Goal: Task Accomplishment & Management: Manage account settings

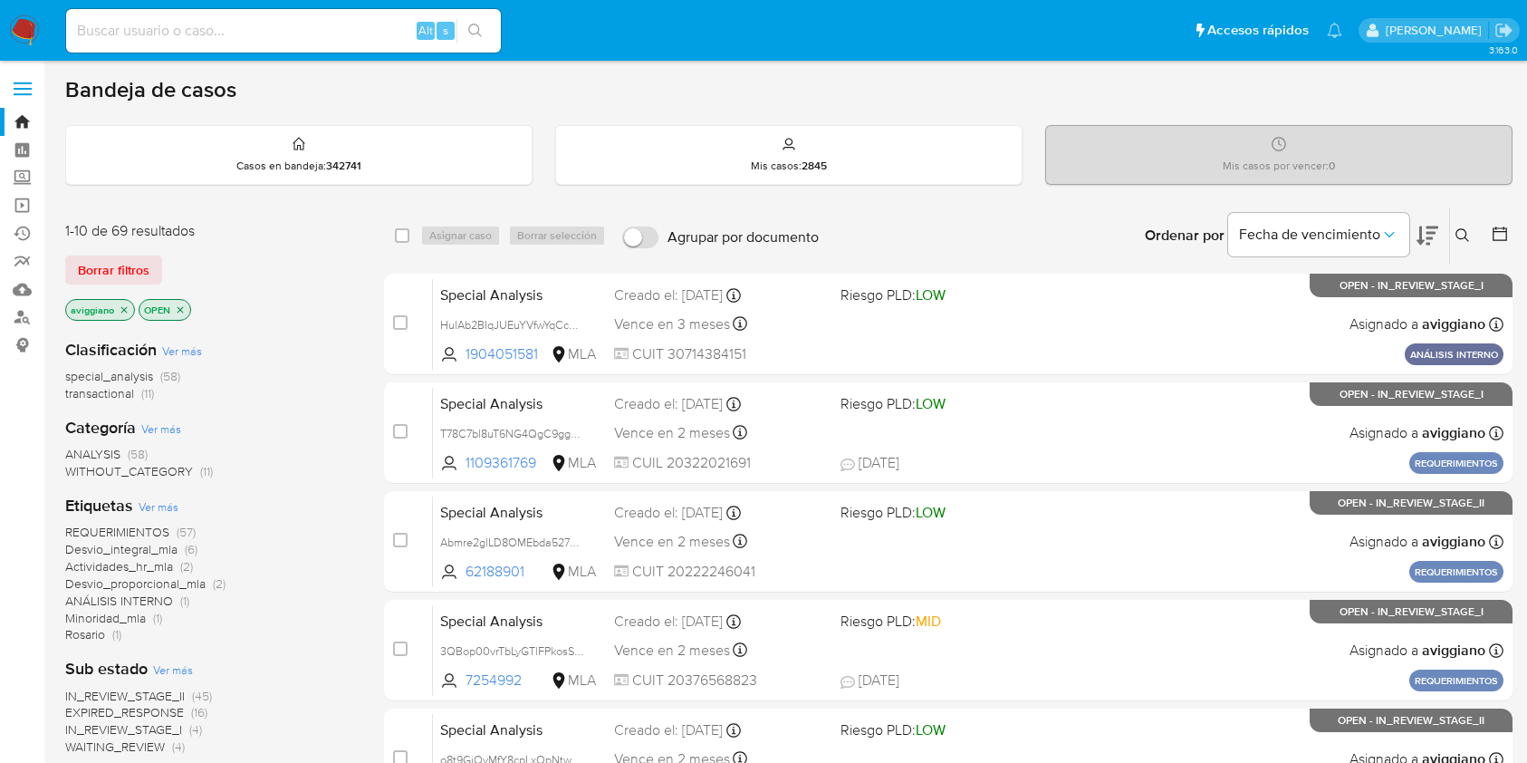
scroll to position [483, 0]
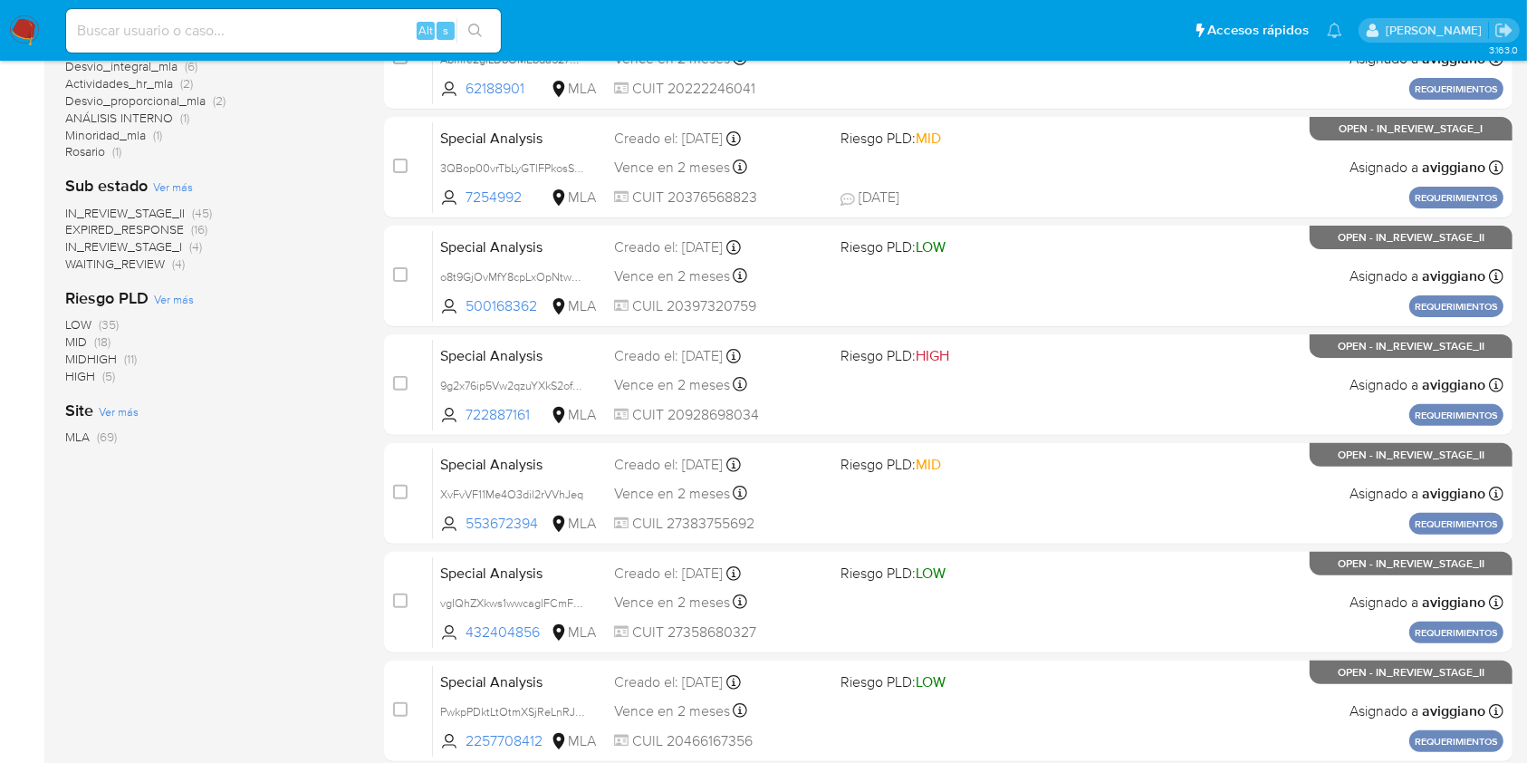
click at [173, 28] on input at bounding box center [283, 31] width 435 height 24
paste input "S7ActroDbQ9Smk849q9yc3I0"
type input "S7ActroDbQ9Smk849q9yc3I0"
click at [482, 25] on icon "search-icon" at bounding box center [475, 31] width 14 height 14
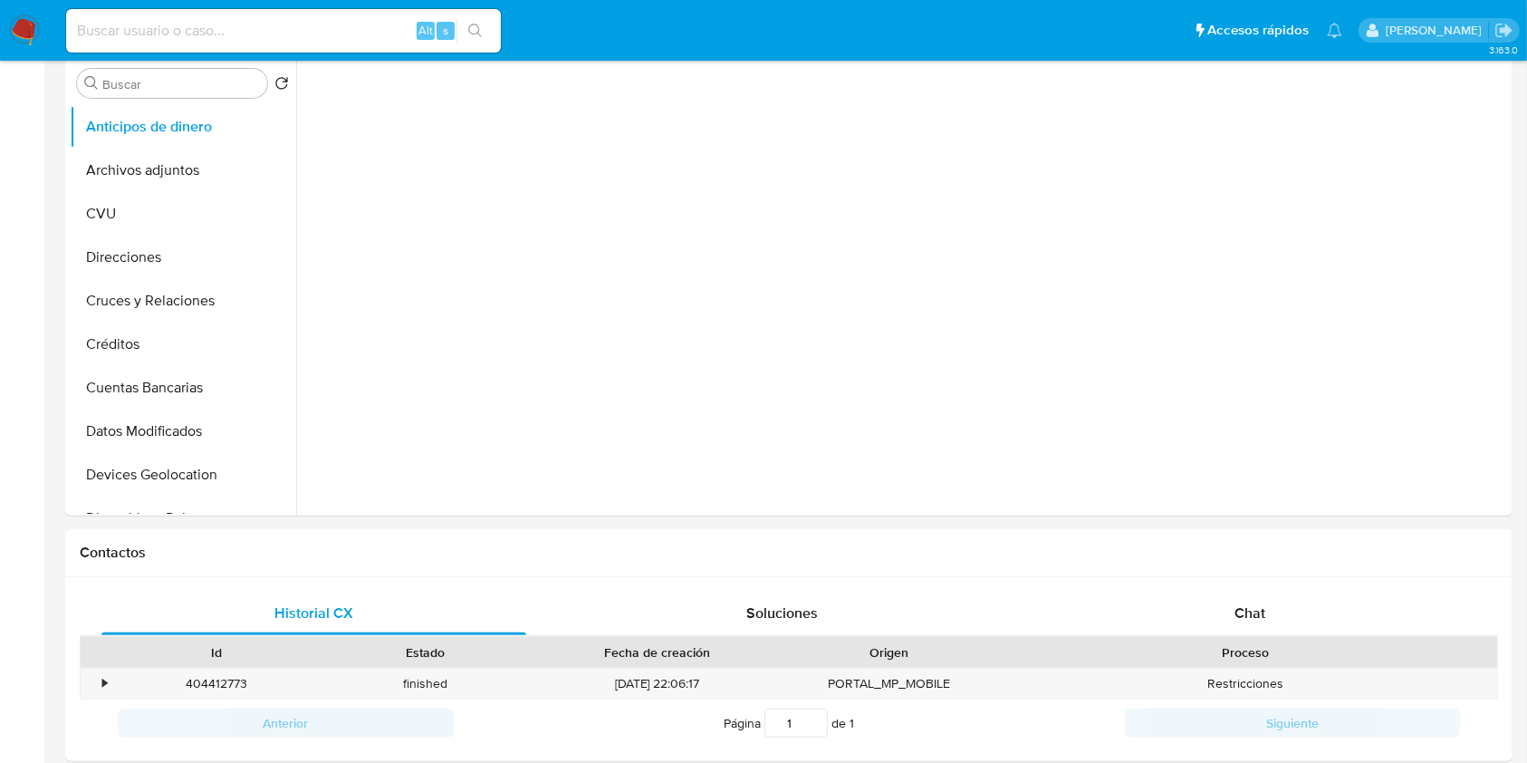
select select "10"
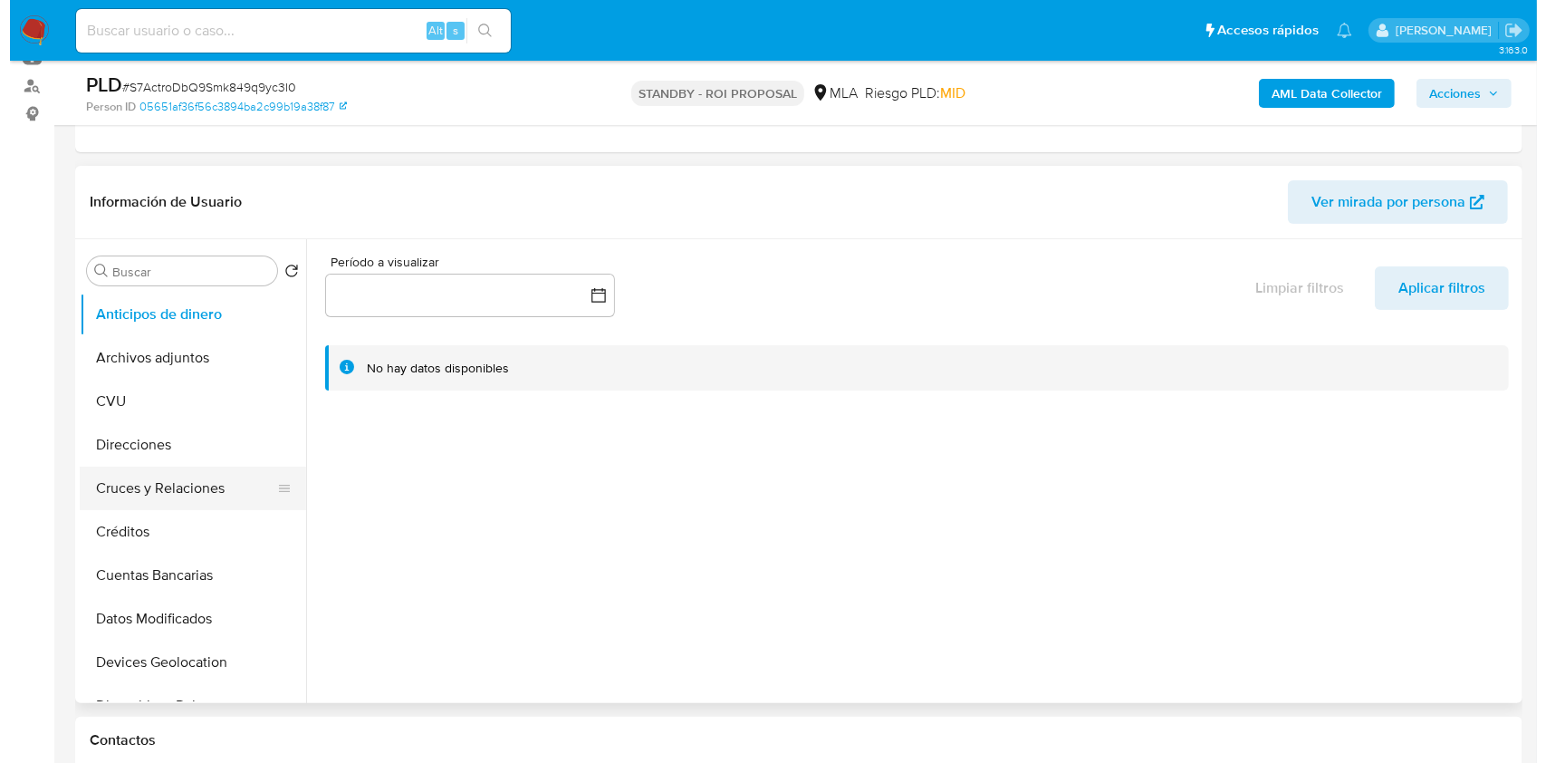
scroll to position [362, 0]
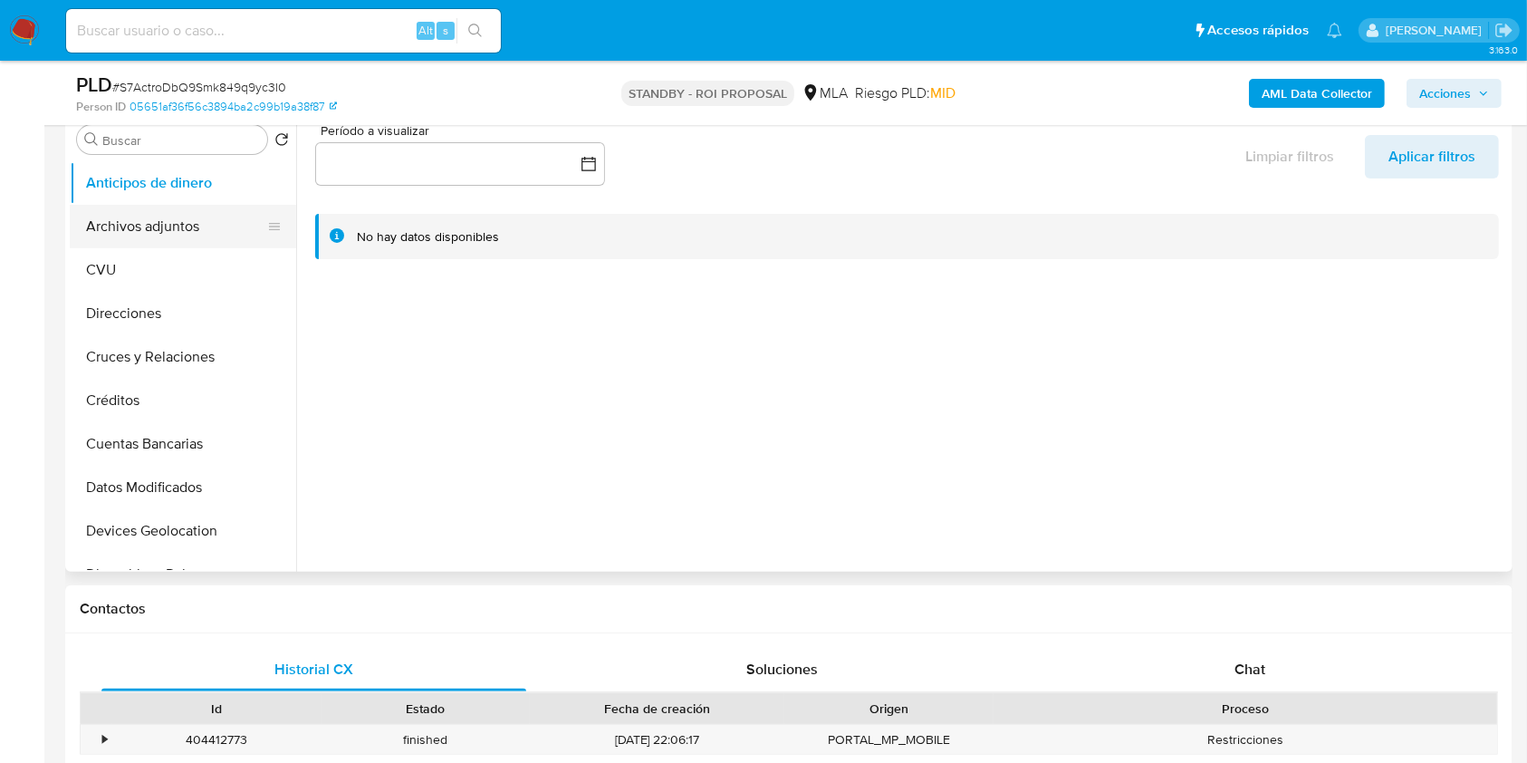
click at [175, 218] on button "Archivos adjuntos" at bounding box center [176, 226] width 212 height 43
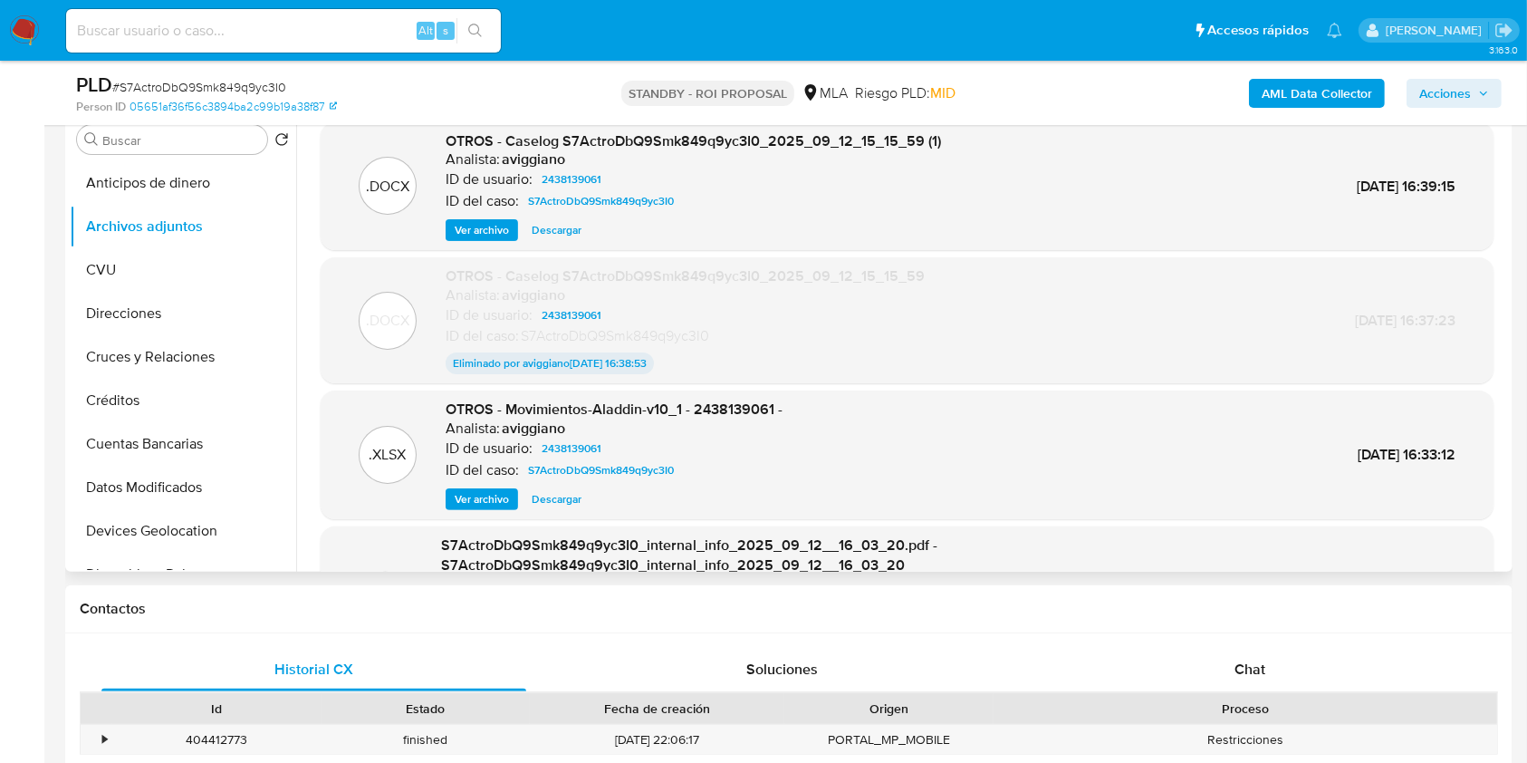
click at [492, 231] on span "Ver archivo" at bounding box center [482, 230] width 54 height 18
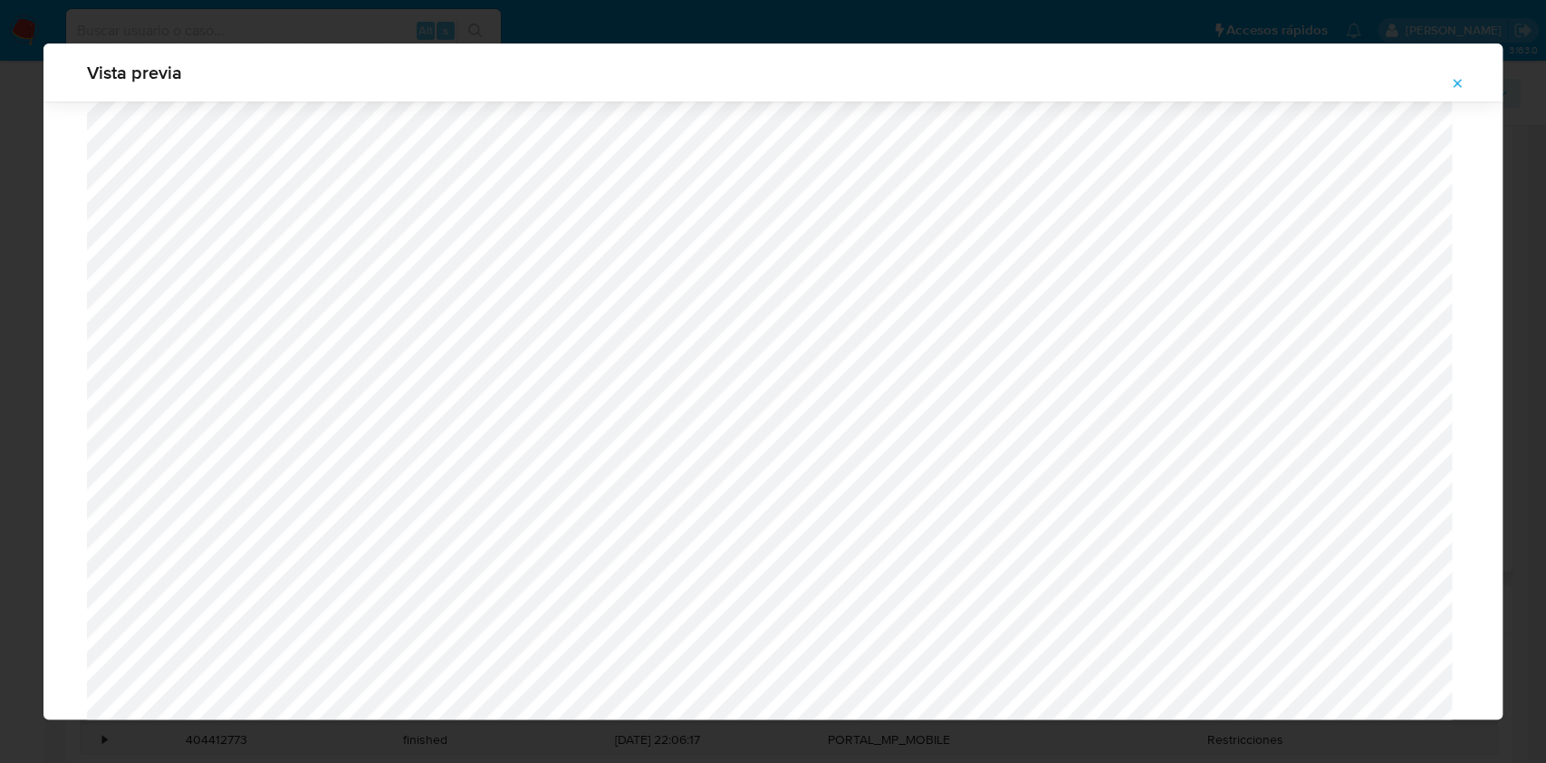
scroll to position [567, 0]
click at [1459, 79] on icon "Attachment preview" at bounding box center [1457, 83] width 14 height 14
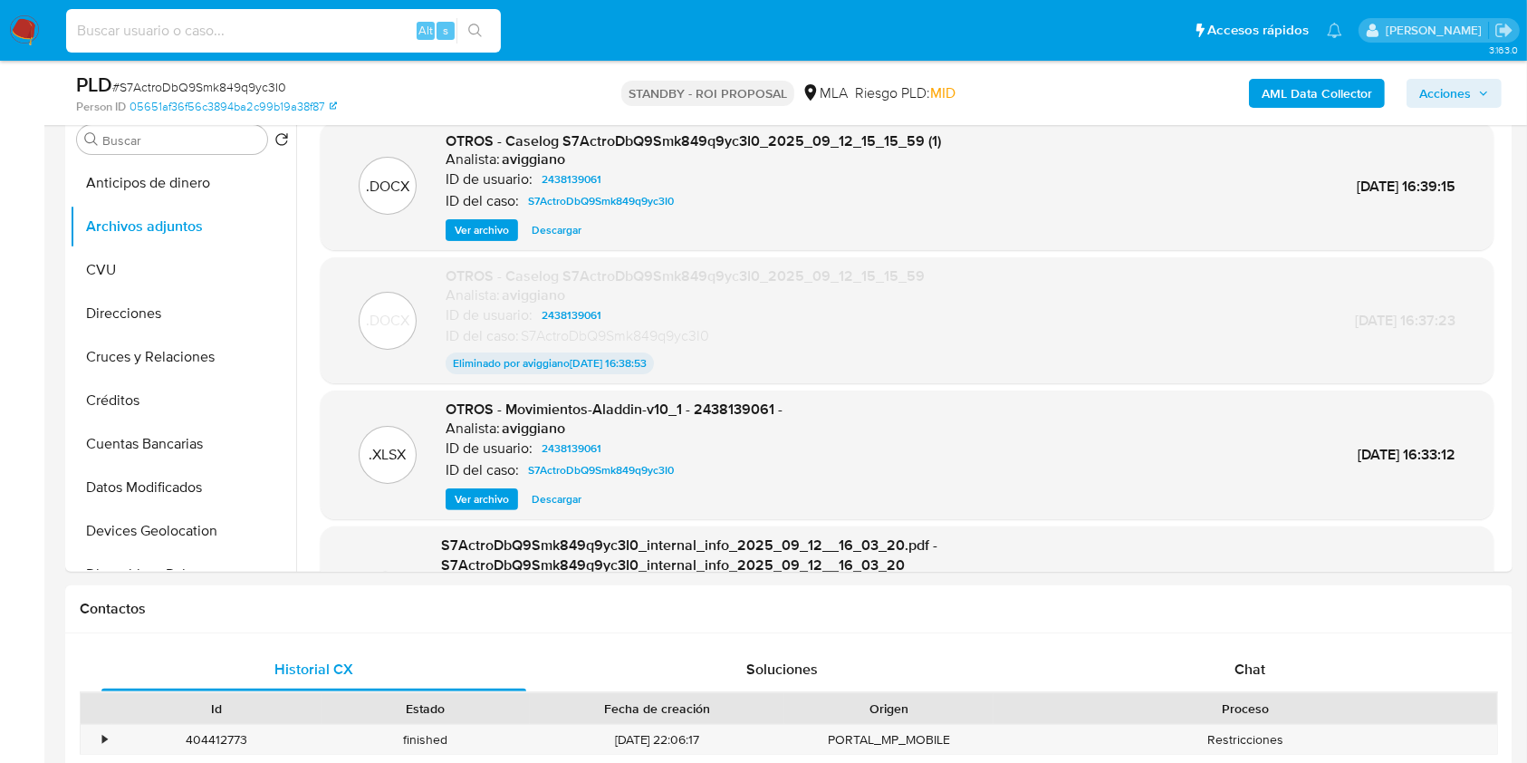
click at [305, 31] on input at bounding box center [283, 31] width 435 height 24
paste input "y351bCFYh6QNs7LBAiyzSbnw"
type input "y351bCFYh6QNs7LBAiyzSbnw"
click at [472, 25] on icon "search-icon" at bounding box center [475, 31] width 14 height 14
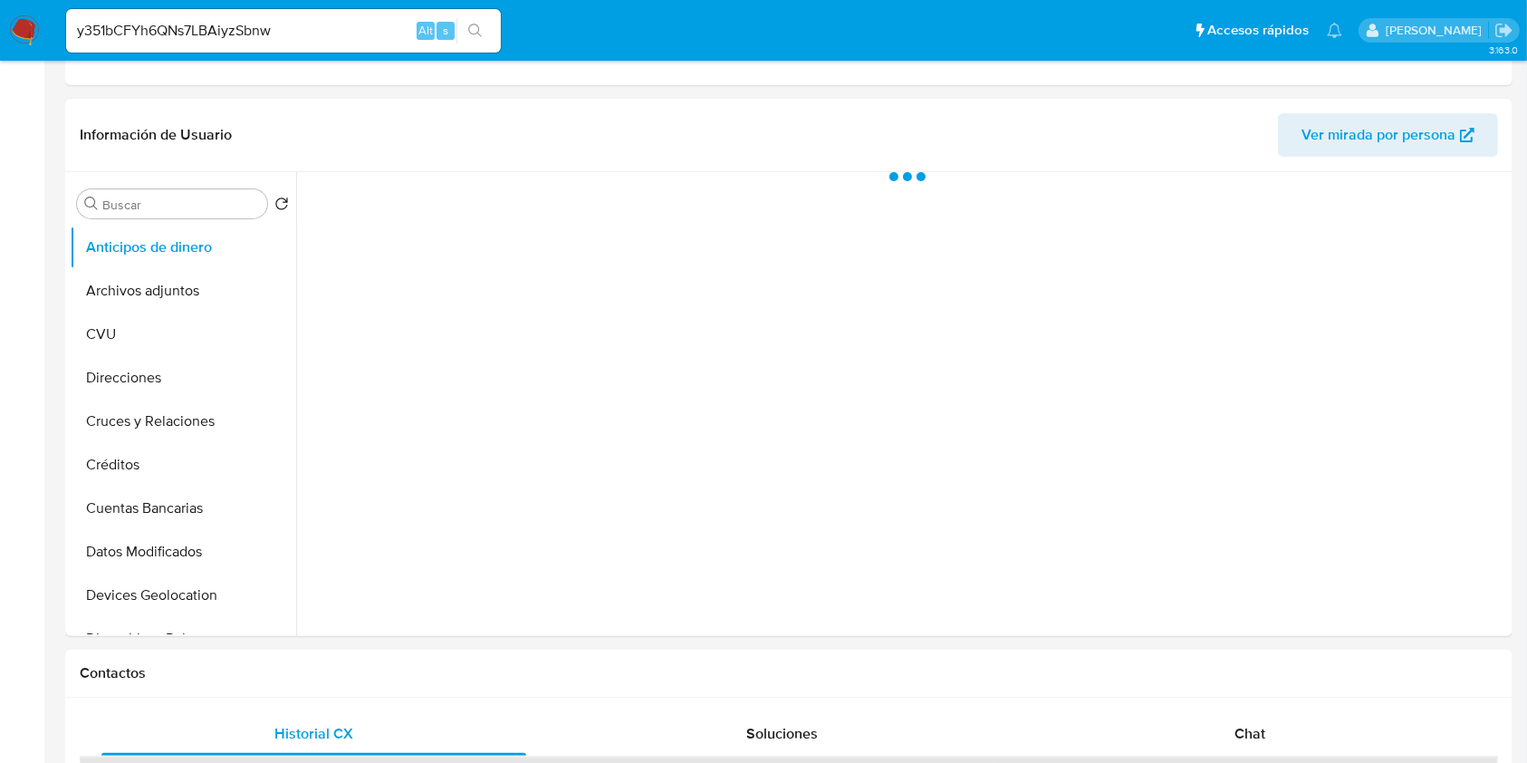
select select "10"
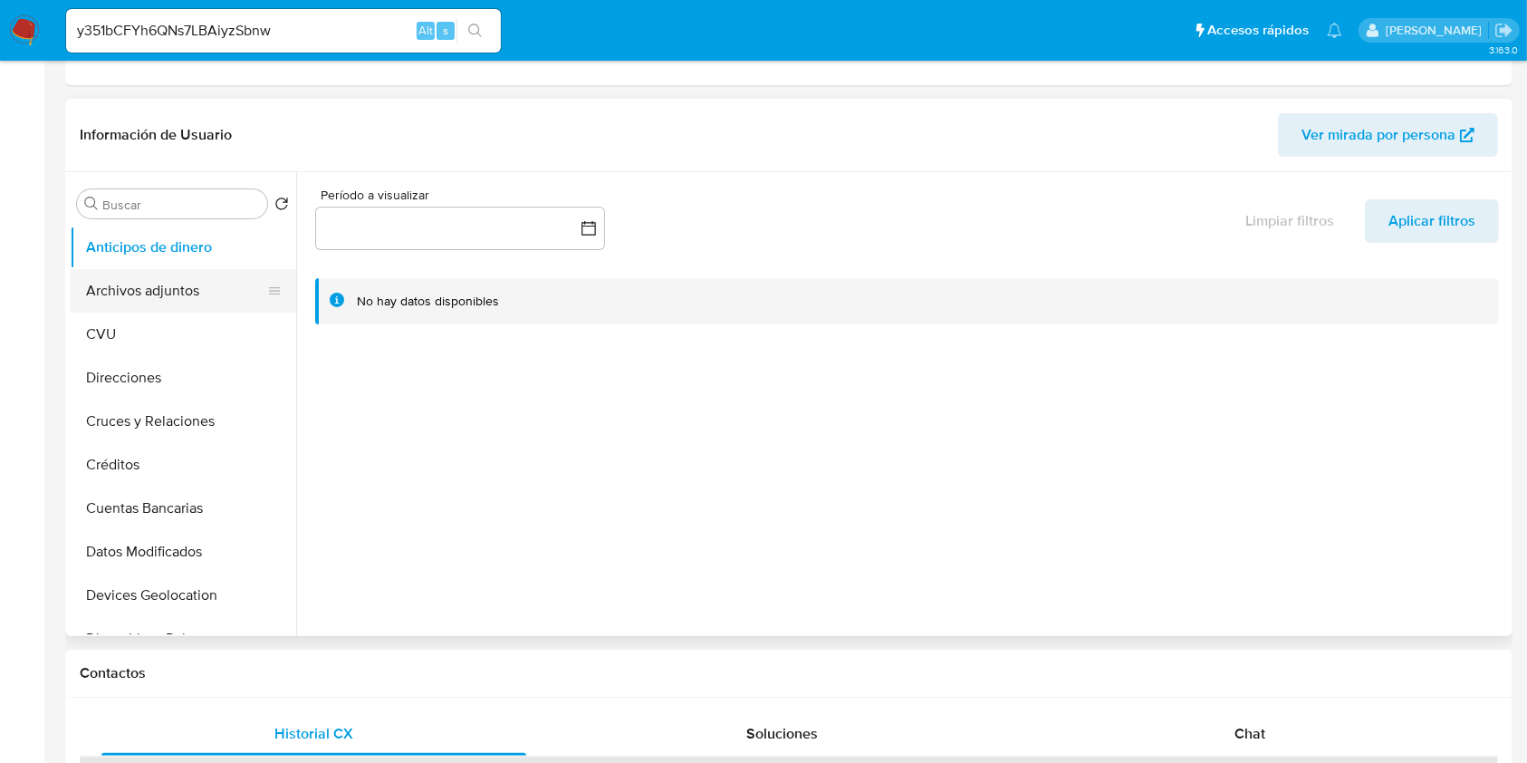
click at [175, 301] on button "Archivos adjuntos" at bounding box center [176, 290] width 212 height 43
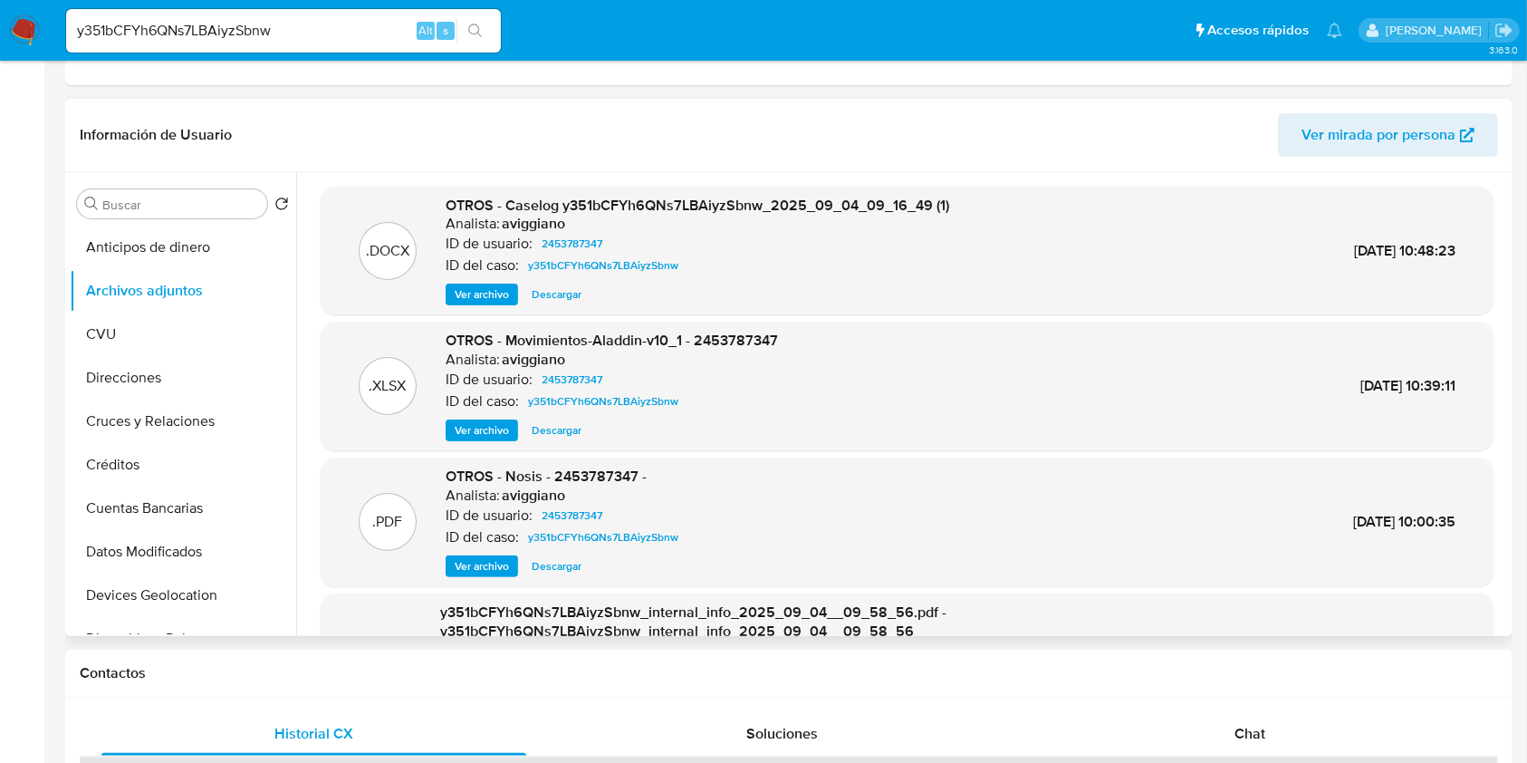
click at [477, 296] on span "Ver archivo" at bounding box center [482, 294] width 54 height 18
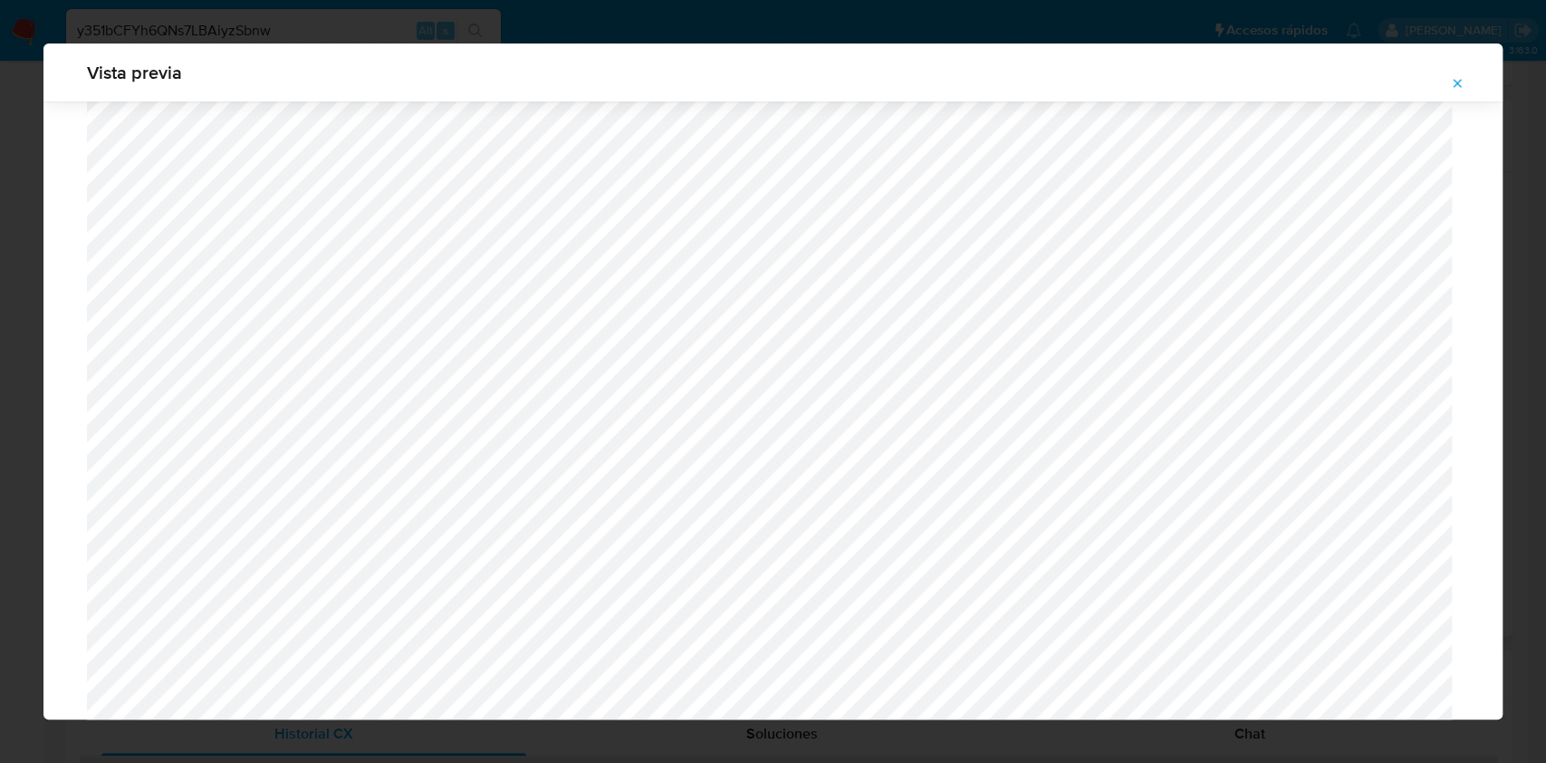
scroll to position [809, 0]
click at [1449, 88] on button "Attachment preview" at bounding box center [1457, 83] width 40 height 29
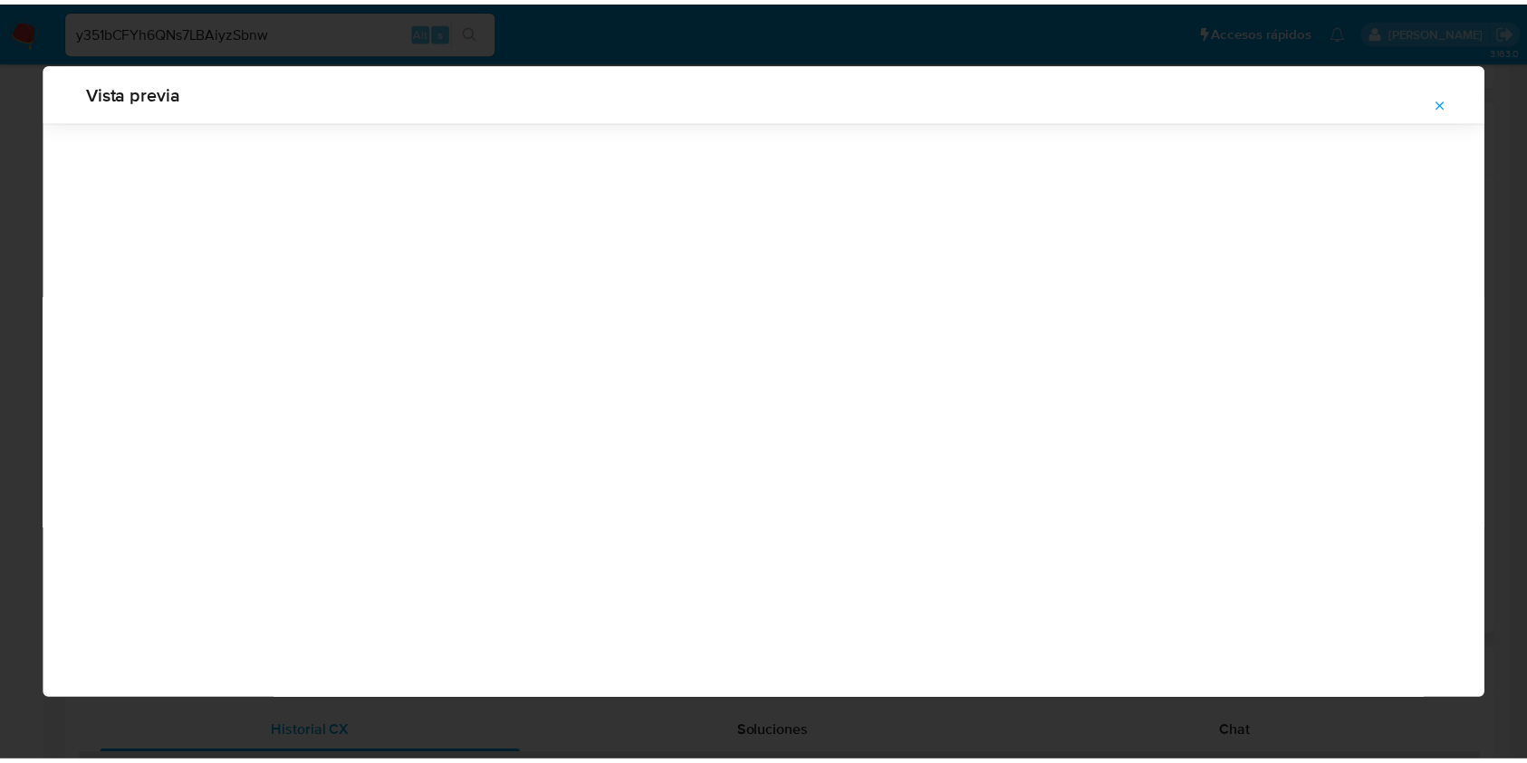
scroll to position [0, 0]
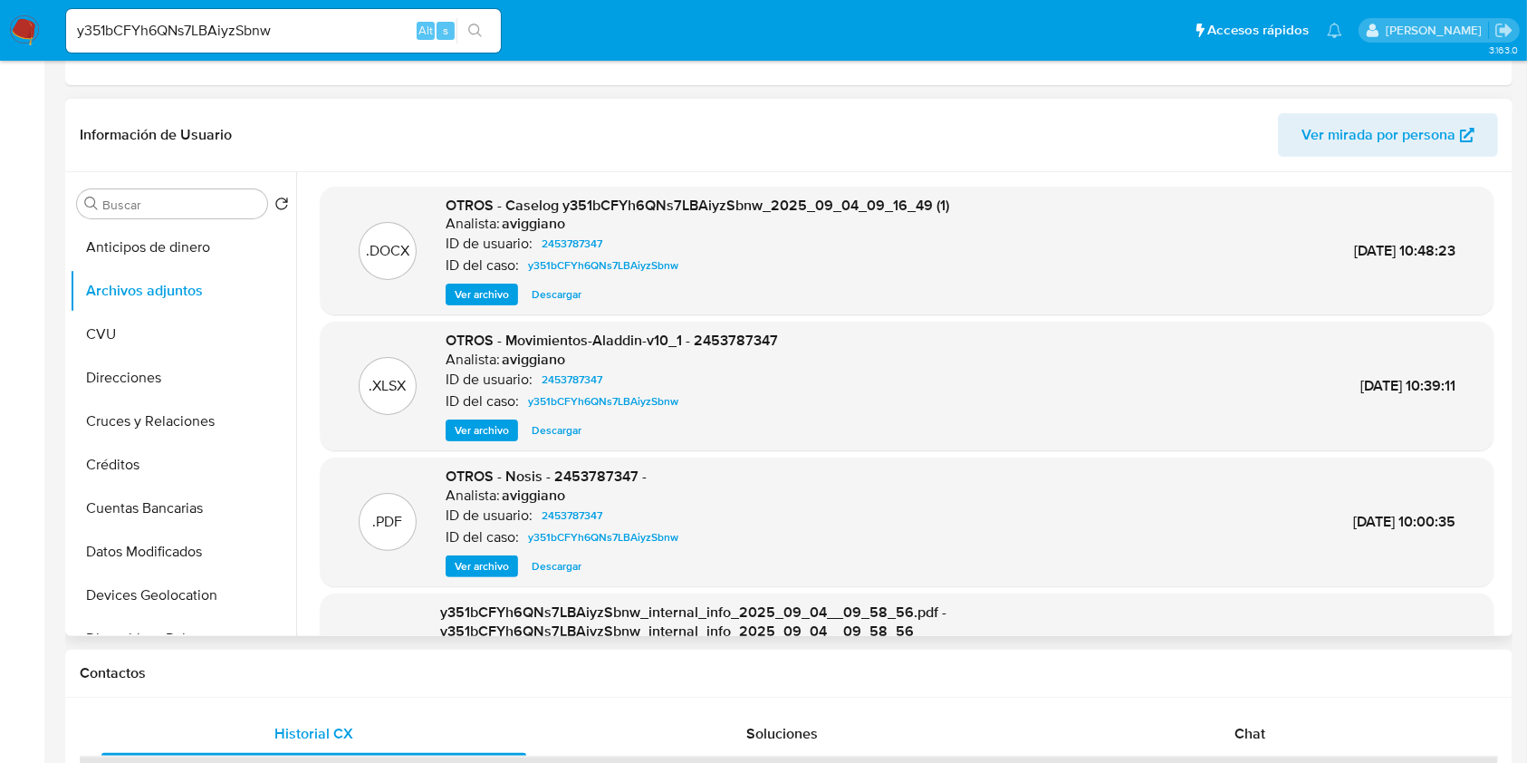
click at [310, 39] on input "y351bCFYh6QNs7LBAiyzSbnw" at bounding box center [283, 31] width 435 height 24
paste input "Cp3PMwkyDUumhrCROVSmbJHz"
type input "Cp3PMwkyDUumhrCROVSmbJHz"
click at [465, 33] on button "search-icon" at bounding box center [474, 30] width 37 height 25
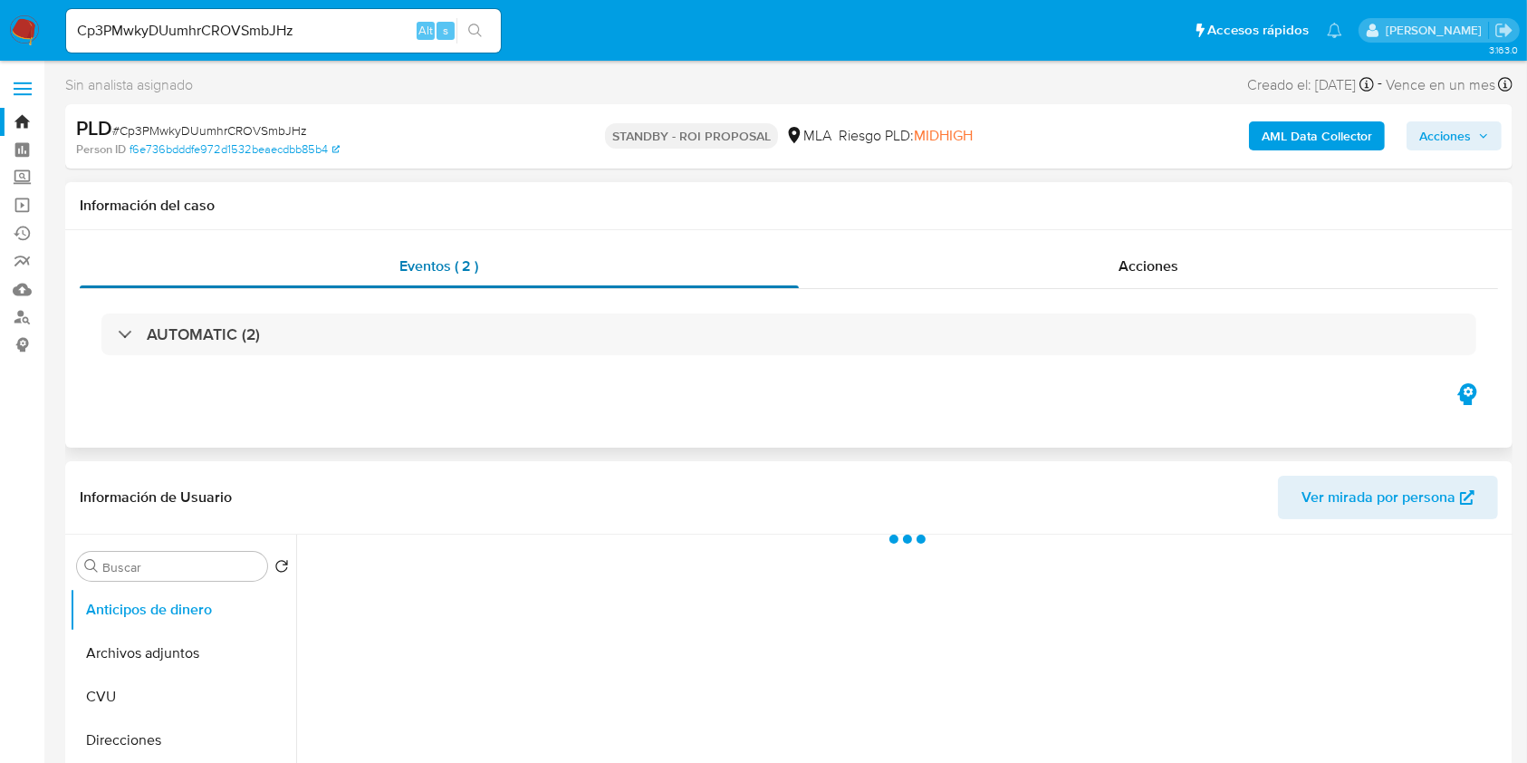
select select "10"
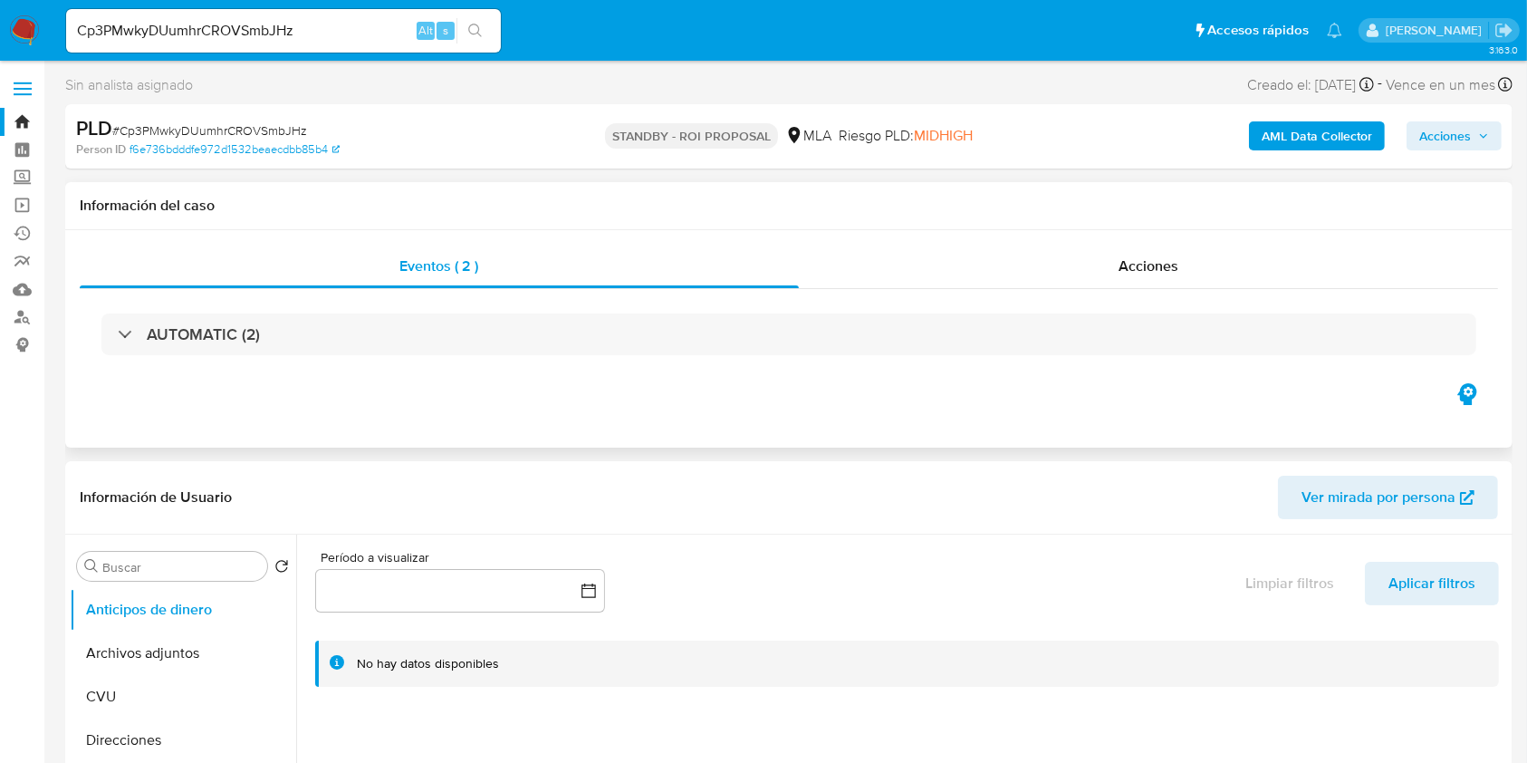
scroll to position [241, 0]
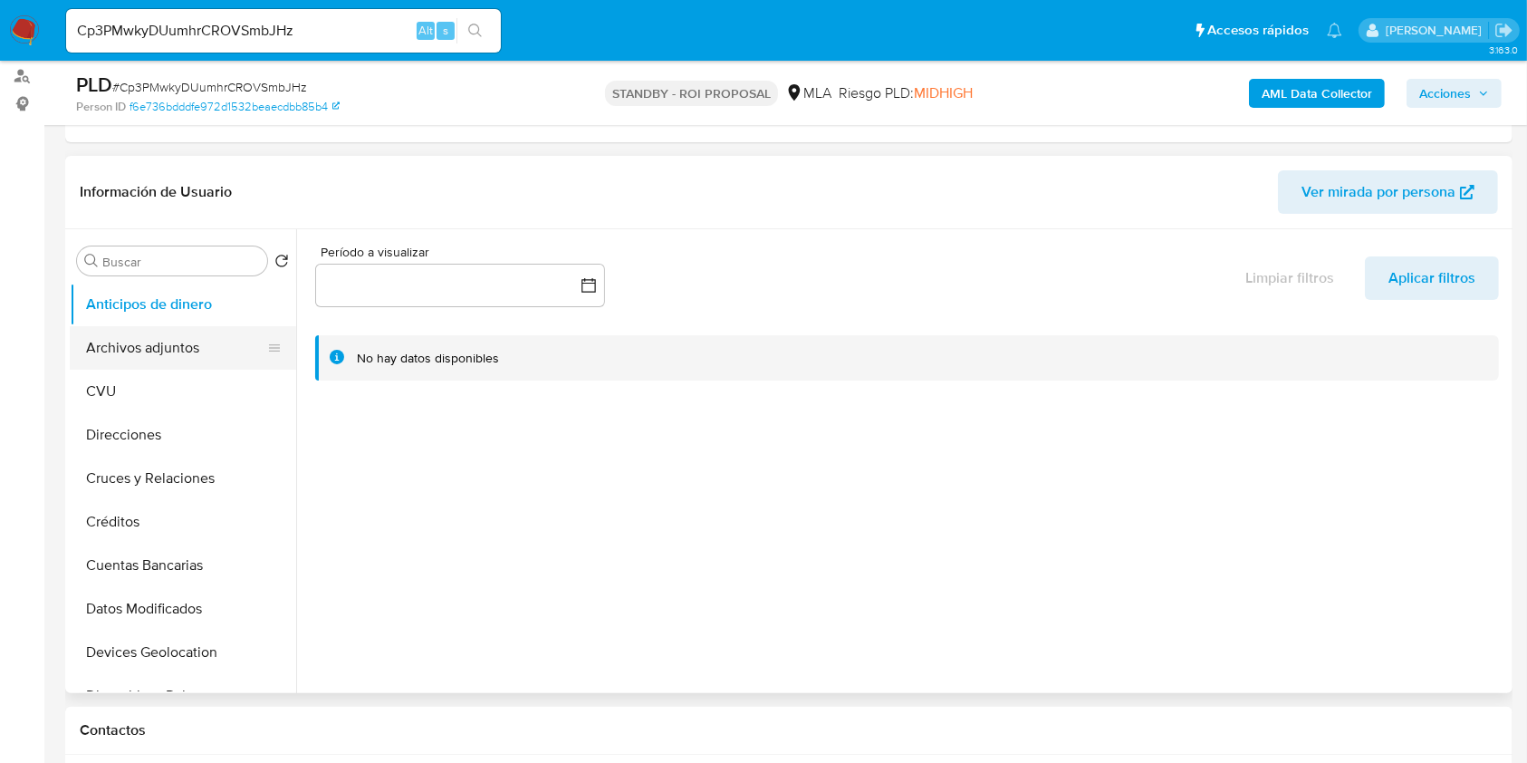
click at [97, 345] on button "Archivos adjuntos" at bounding box center [176, 347] width 212 height 43
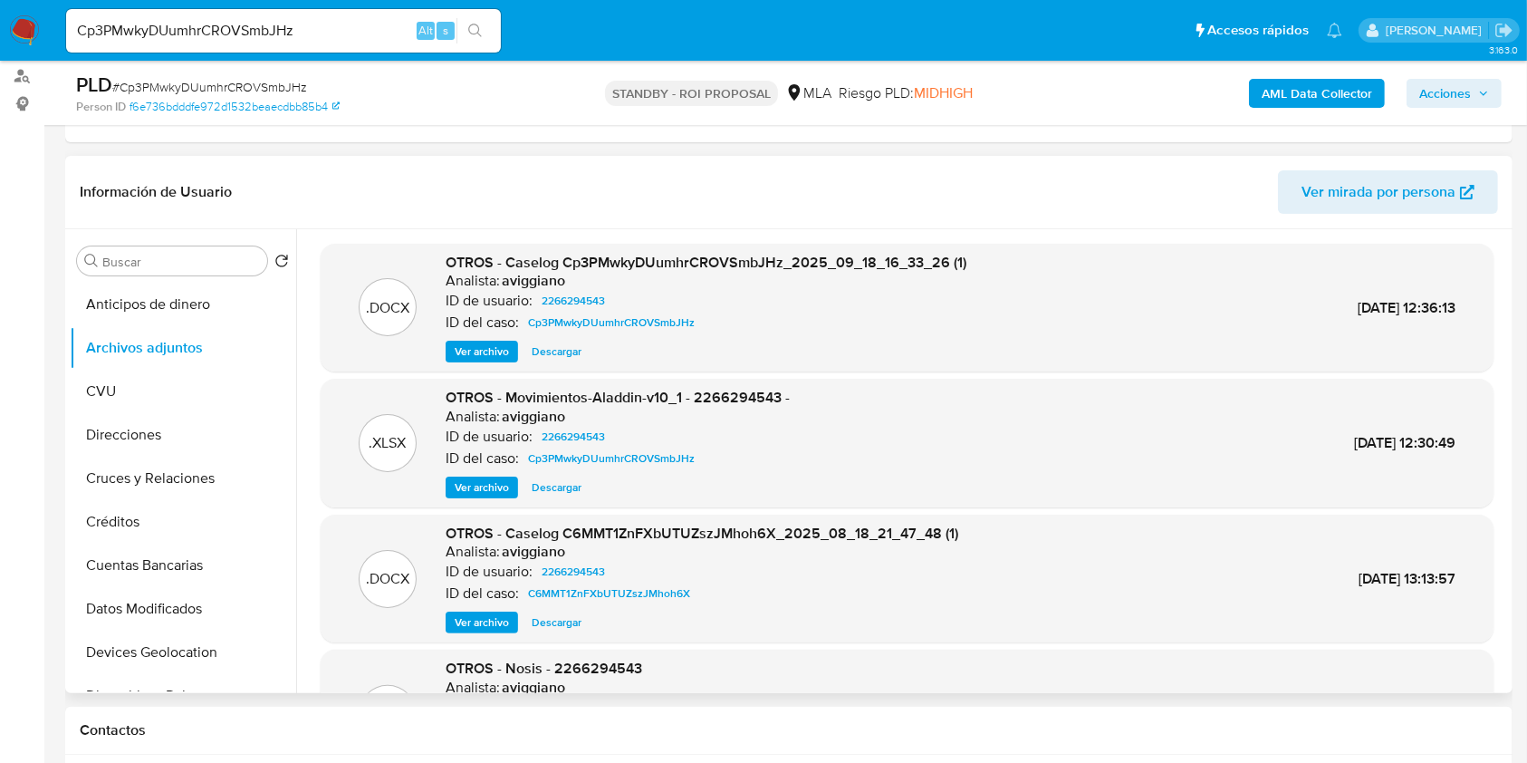
click at [486, 344] on span "Ver archivo" at bounding box center [482, 351] width 54 height 18
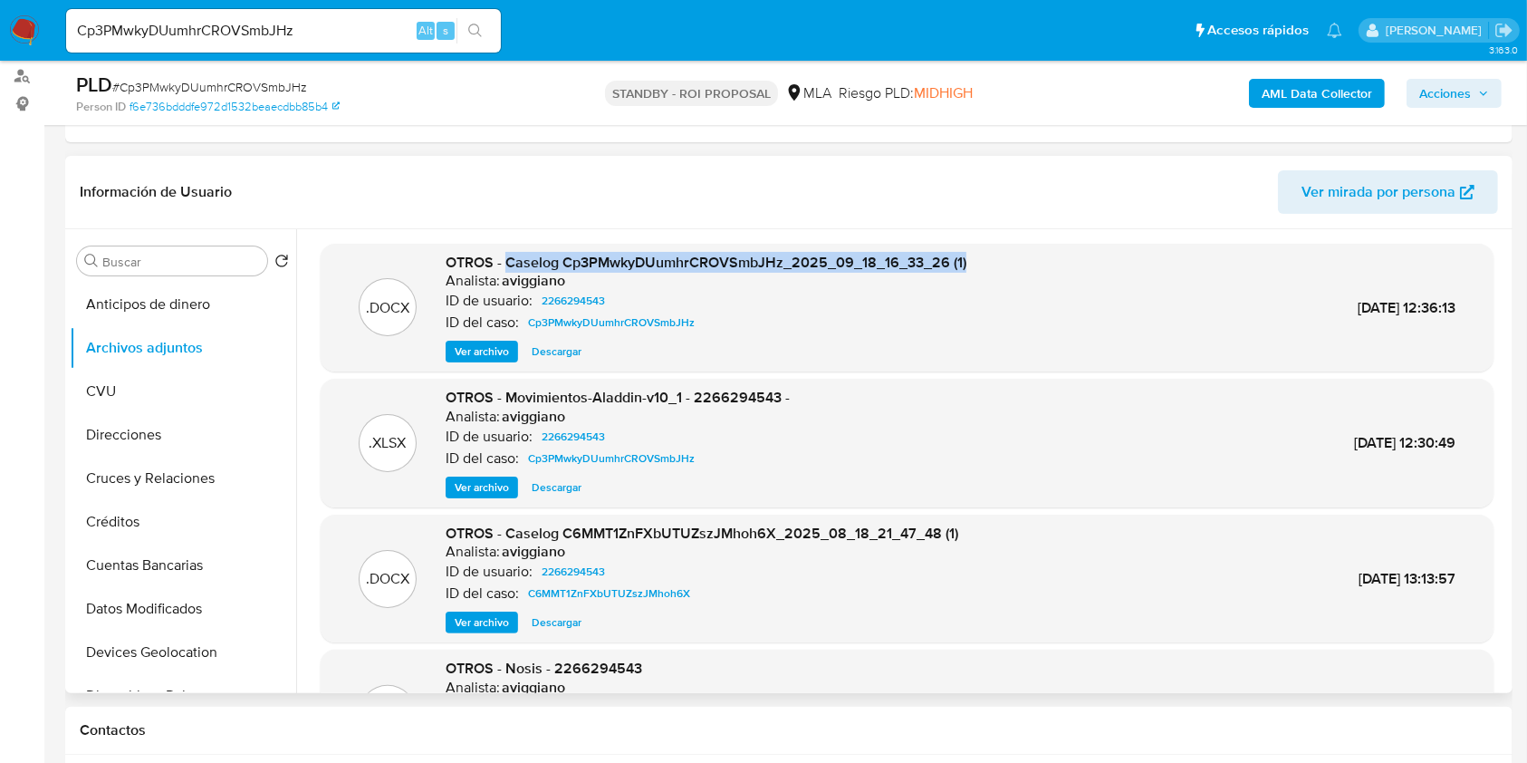
drag, startPoint x: 506, startPoint y: 264, endPoint x: 992, endPoint y: 252, distance: 485.6
click at [992, 253] on div ".DOCX OTROS - Caselog Cp3PMwkyDUumhrCROVSmbJHz_2025_09_18_16_33_26 (1) Analista…" at bounding box center [907, 308] width 1155 height 110
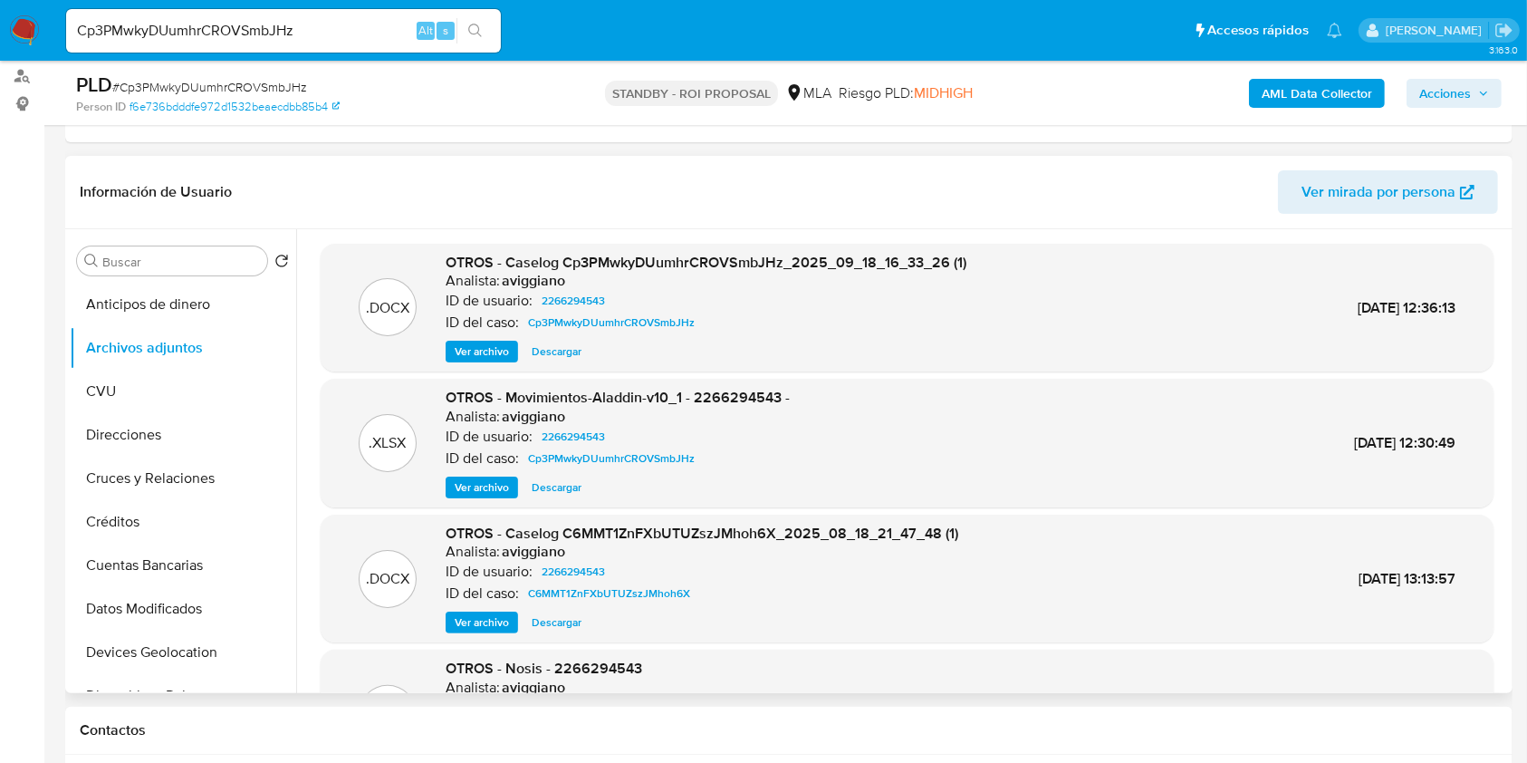
click at [732, 312] on div "ID del caso: Cp3PMwkyDUumhrCROVSmbJHz" at bounding box center [706, 323] width 521 height 22
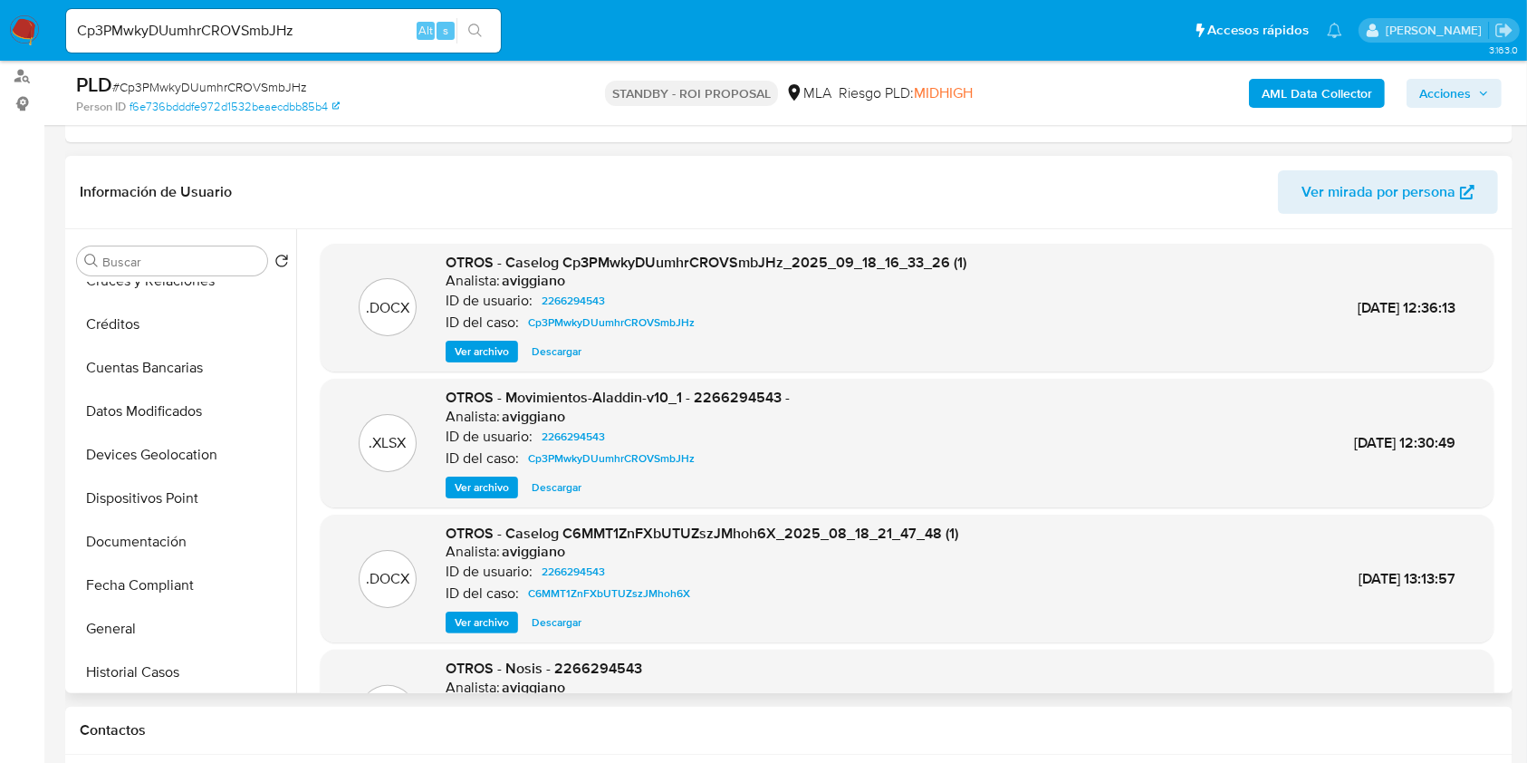
scroll to position [362, 0]
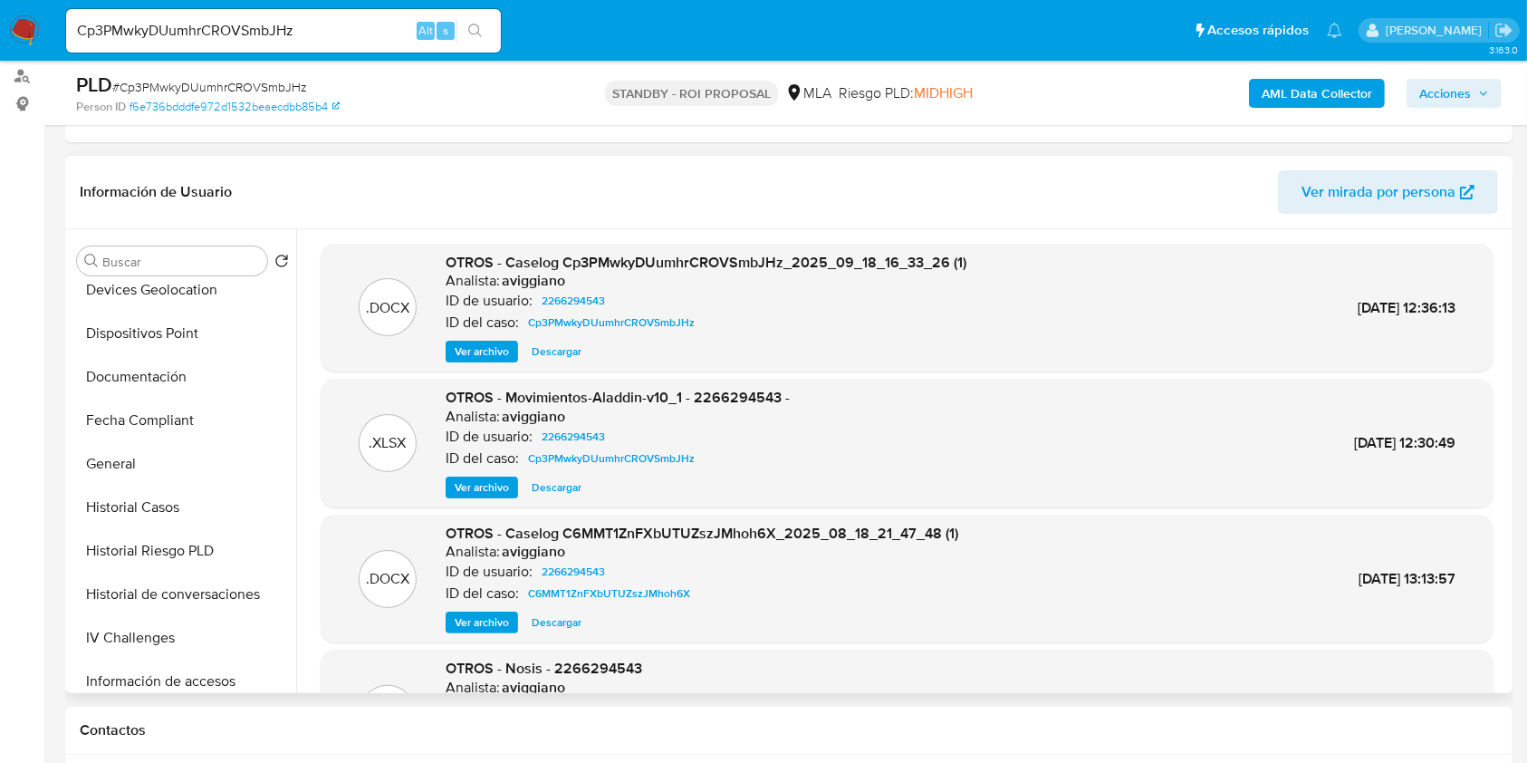
click at [594, 254] on span "OTROS - Caselog Cp3PMwkyDUumhrCROVSmbJHz_2025_09_18_16_33_26 (1)" at bounding box center [706, 262] width 521 height 21
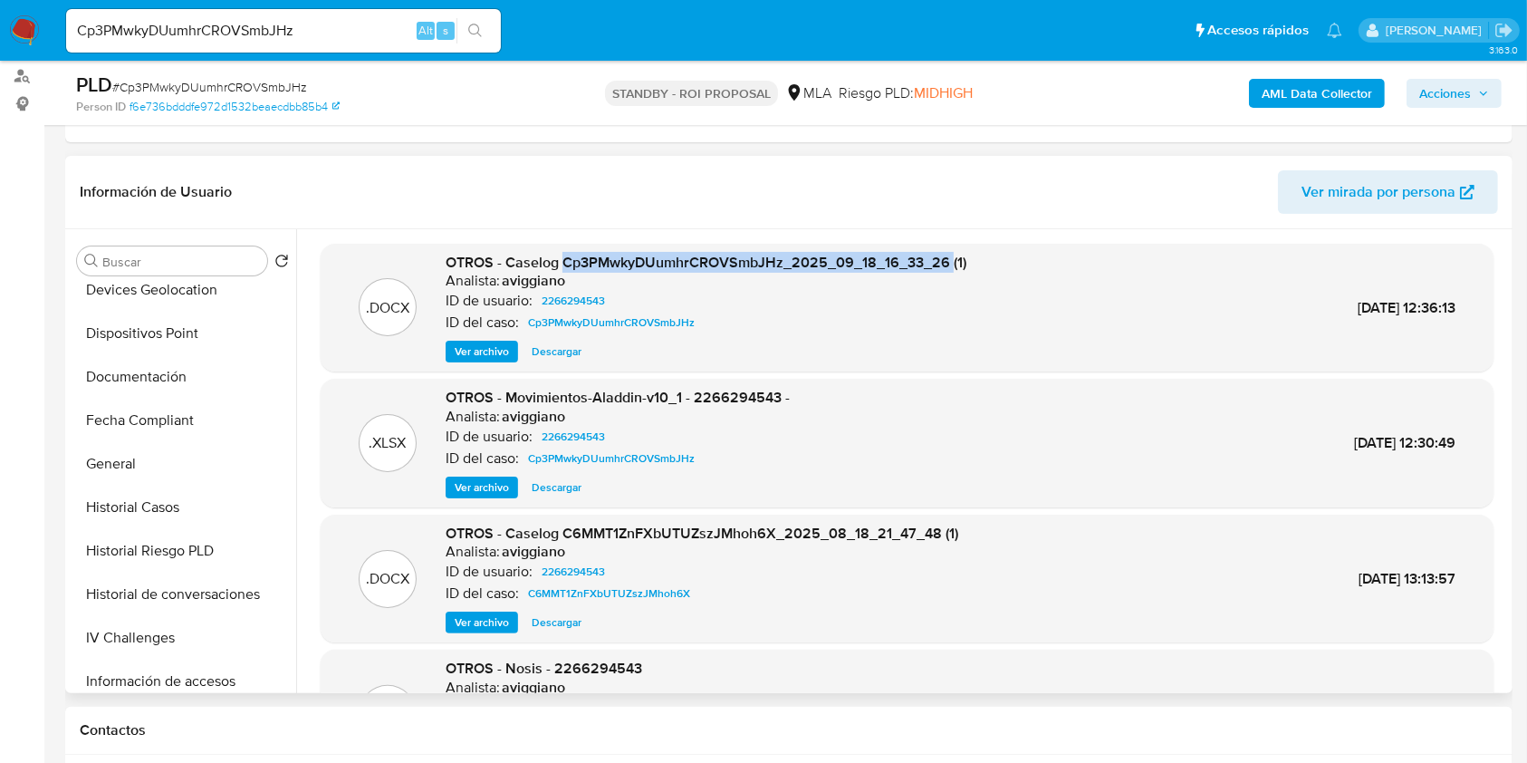
click at [594, 254] on span "OTROS - Caselog Cp3PMwkyDUumhrCROVSmbJHz_2025_09_18_16_33_26 (1)" at bounding box center [706, 262] width 521 height 21
copy span "Cp3PMwkyDUumhrCROVSmbJHz_2025_09_18_16_33_26"
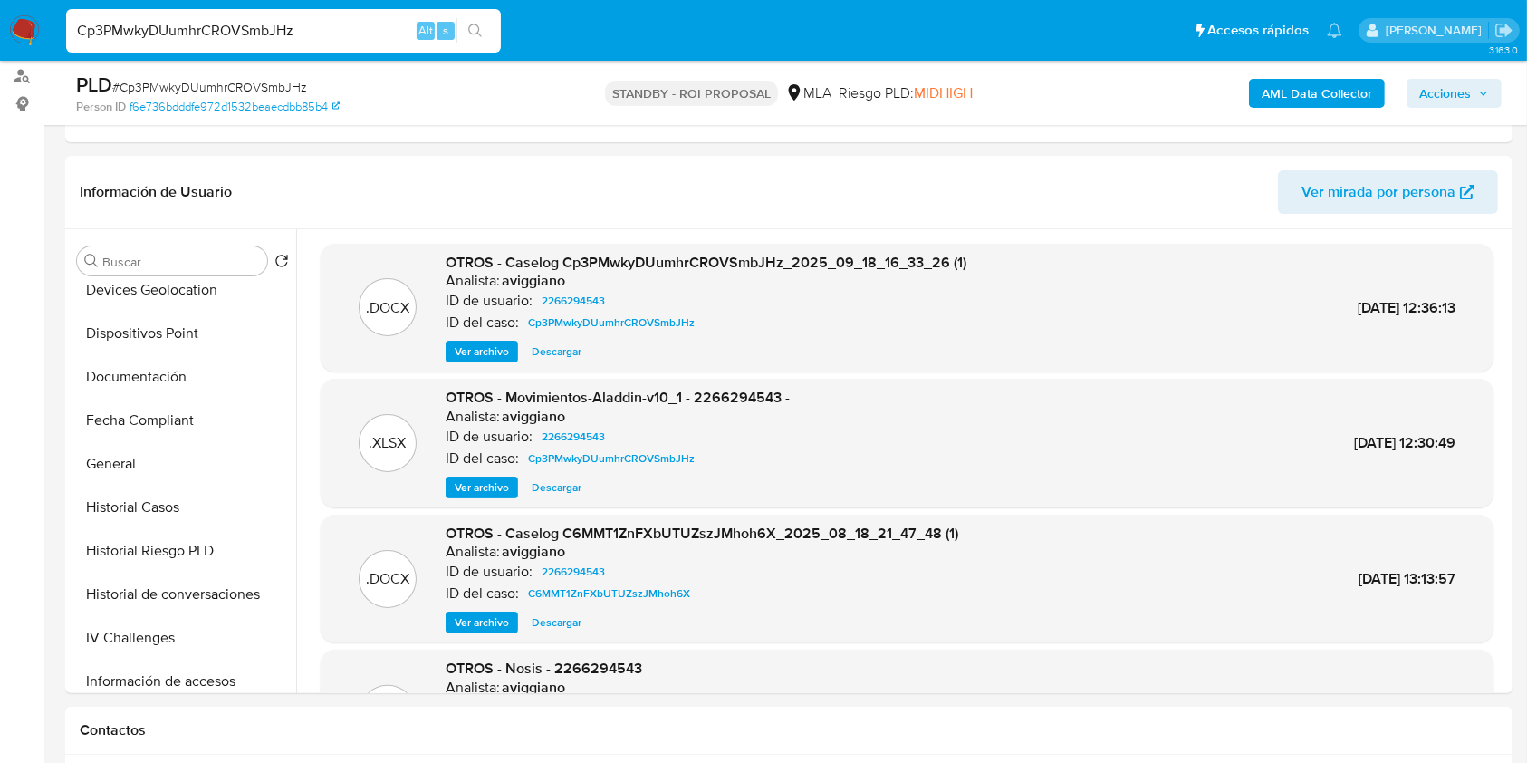
click at [192, 25] on input "Cp3PMwkyDUumhrCROVSmbJHz" at bounding box center [283, 31] width 435 height 24
paste input "p1qZovVEPl2JYYHJdtxvAqL7"
type input "p1qZovVEPl2JYYHJdtxvAqL7"
click at [475, 30] on icon "search-icon" at bounding box center [475, 31] width 14 height 14
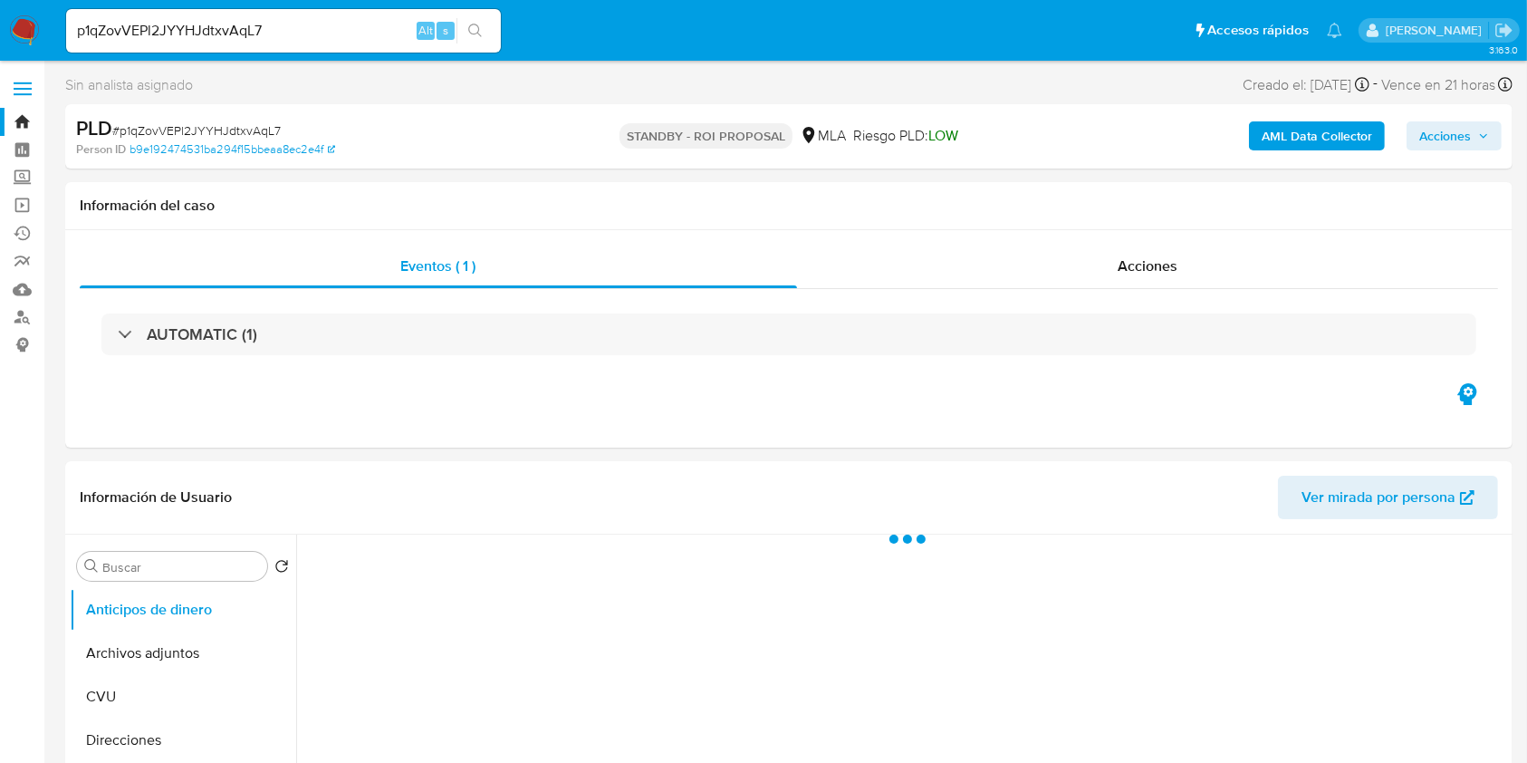
select select "10"
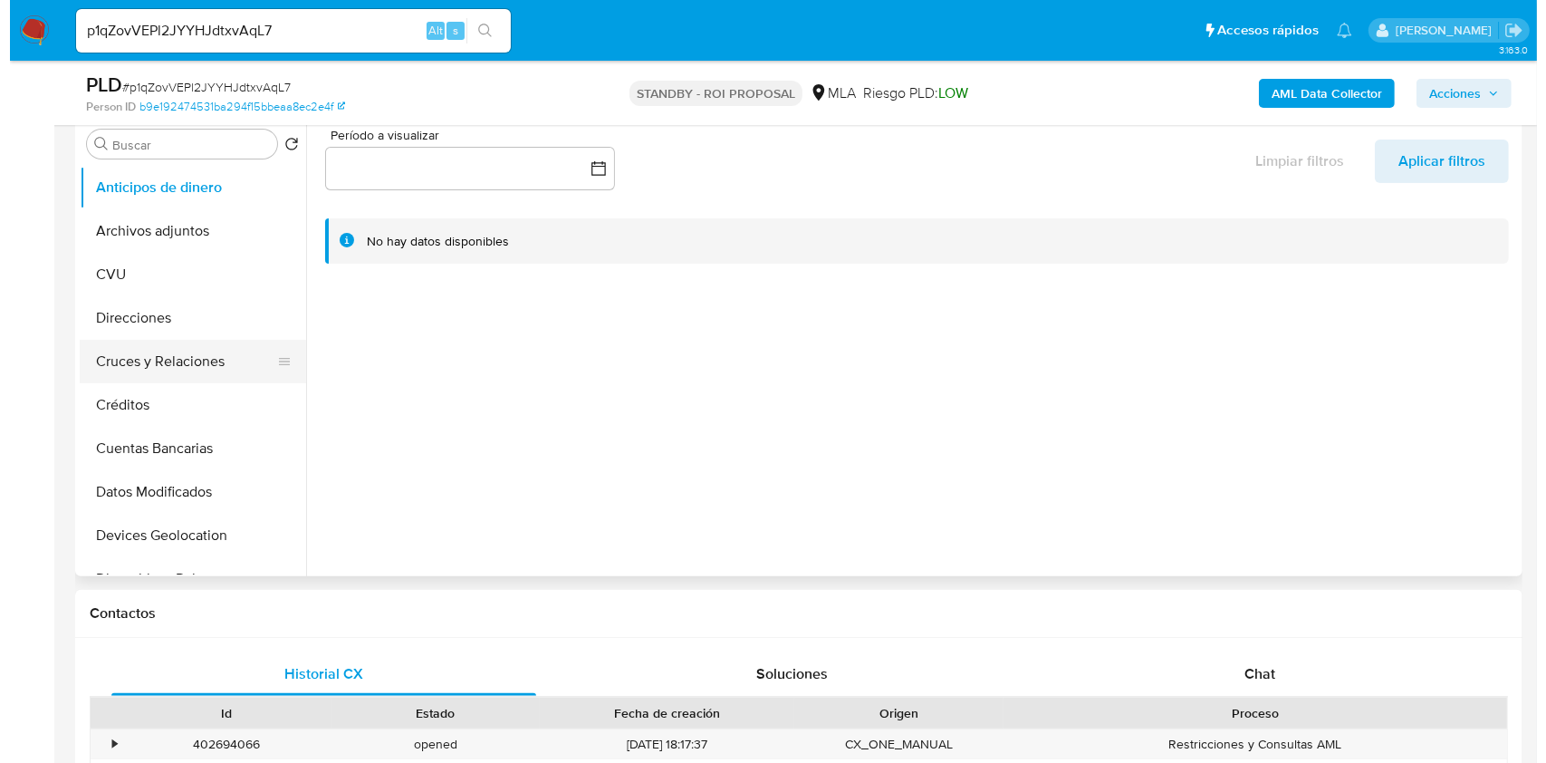
scroll to position [362, 0]
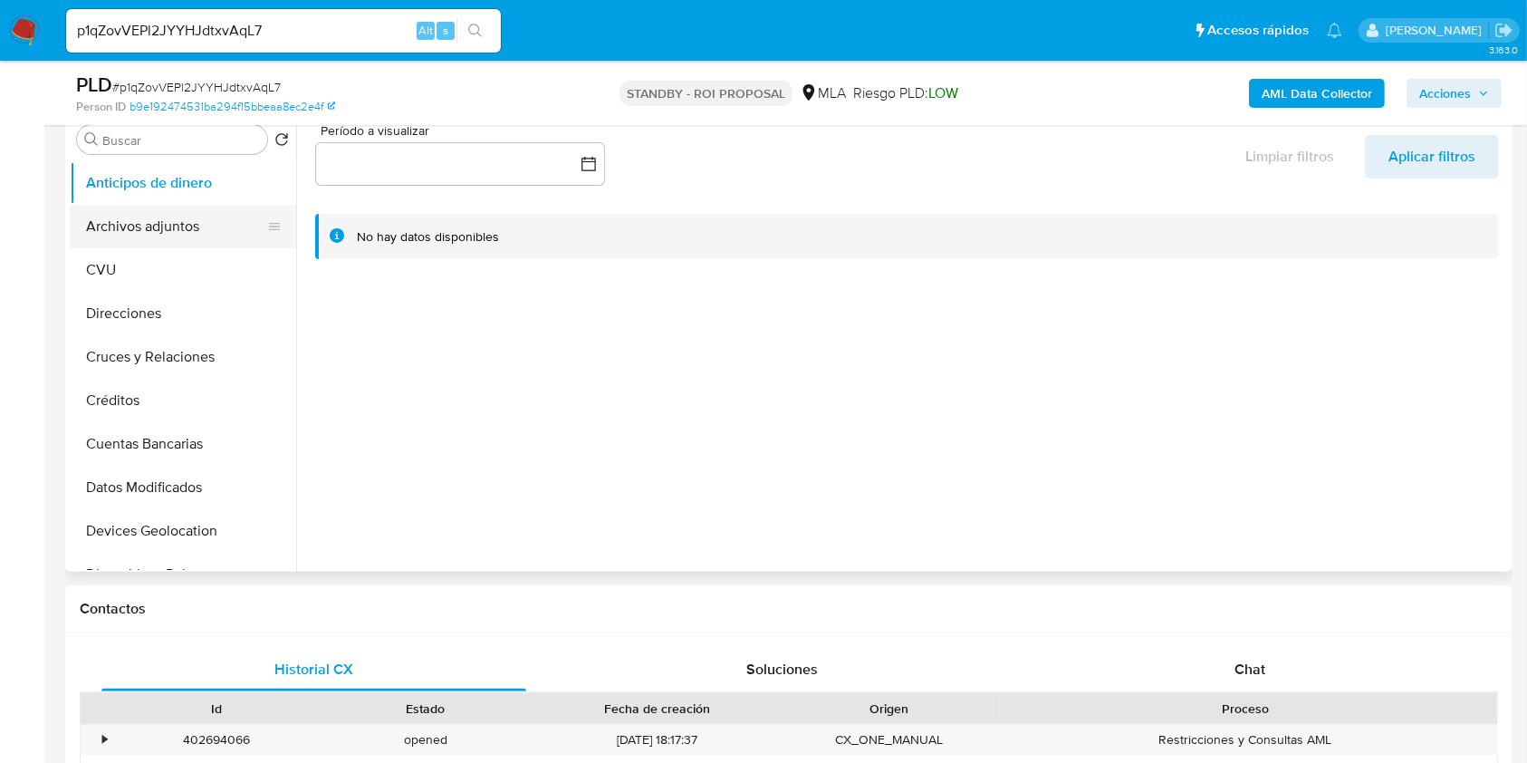
click at [169, 243] on button "Archivos adjuntos" at bounding box center [176, 226] width 212 height 43
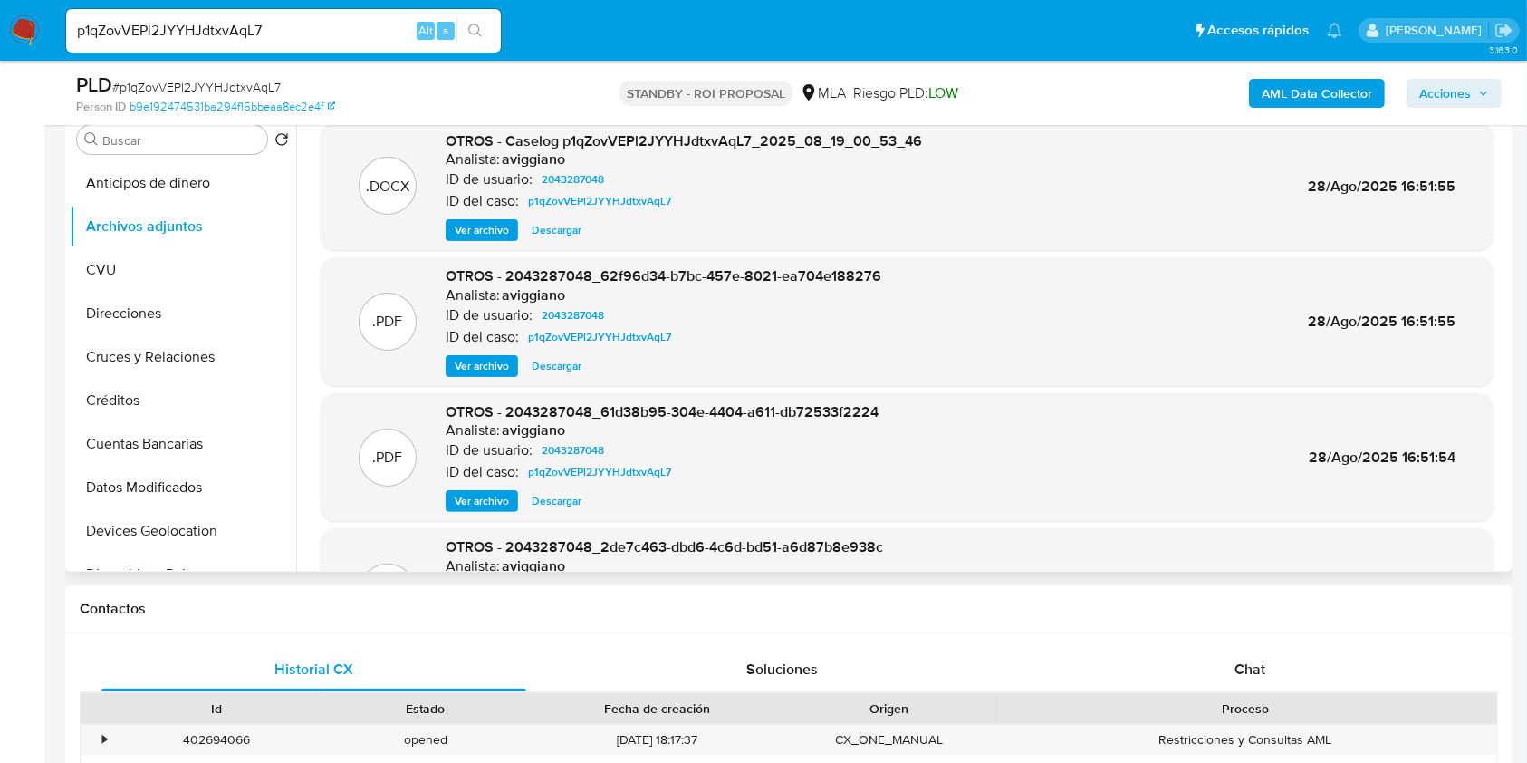
click at [485, 231] on span "Ver archivo" at bounding box center [482, 230] width 54 height 18
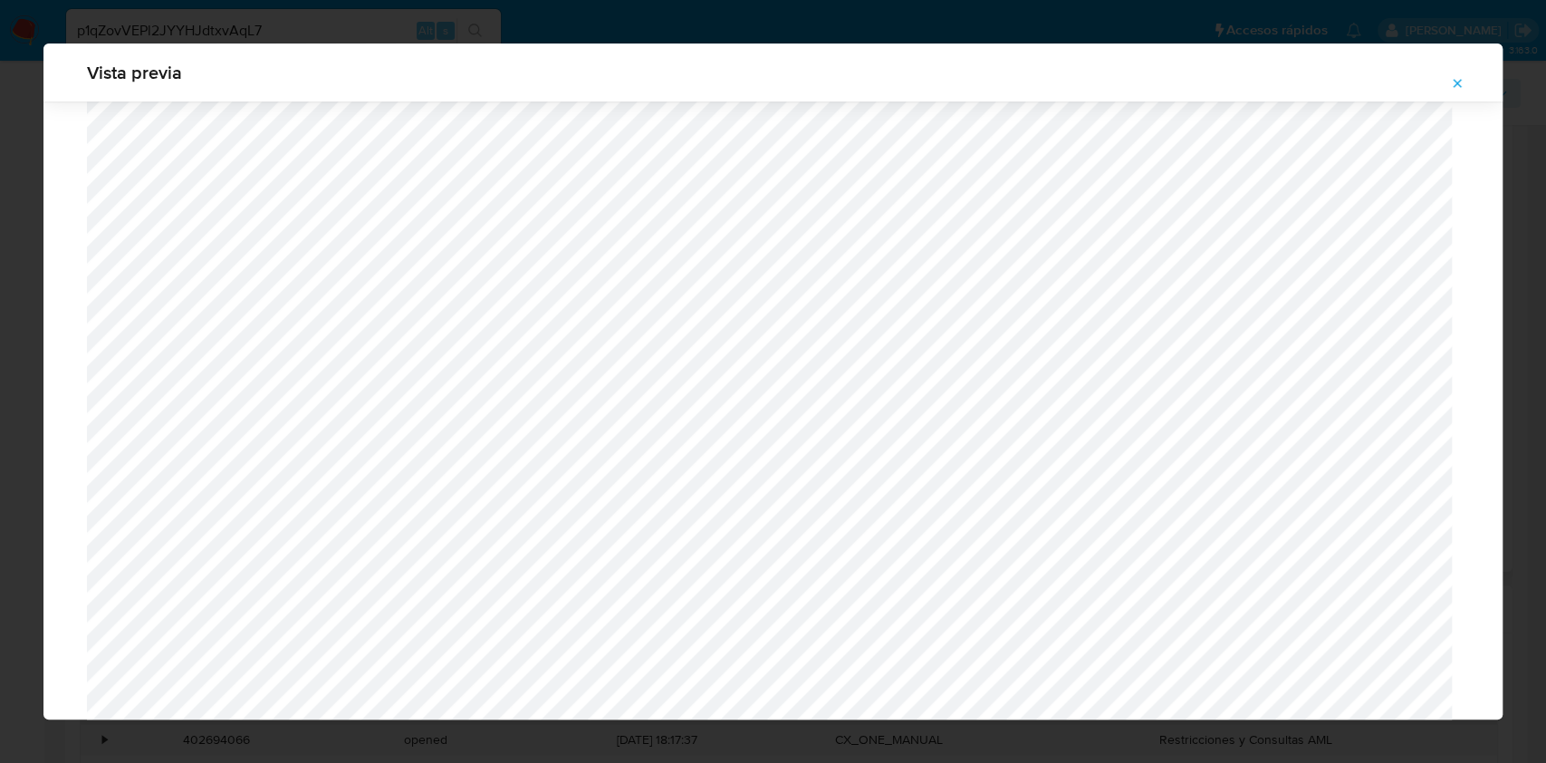
scroll to position [809, 0]
click at [1464, 83] on button "Attachment preview" at bounding box center [1457, 83] width 40 height 29
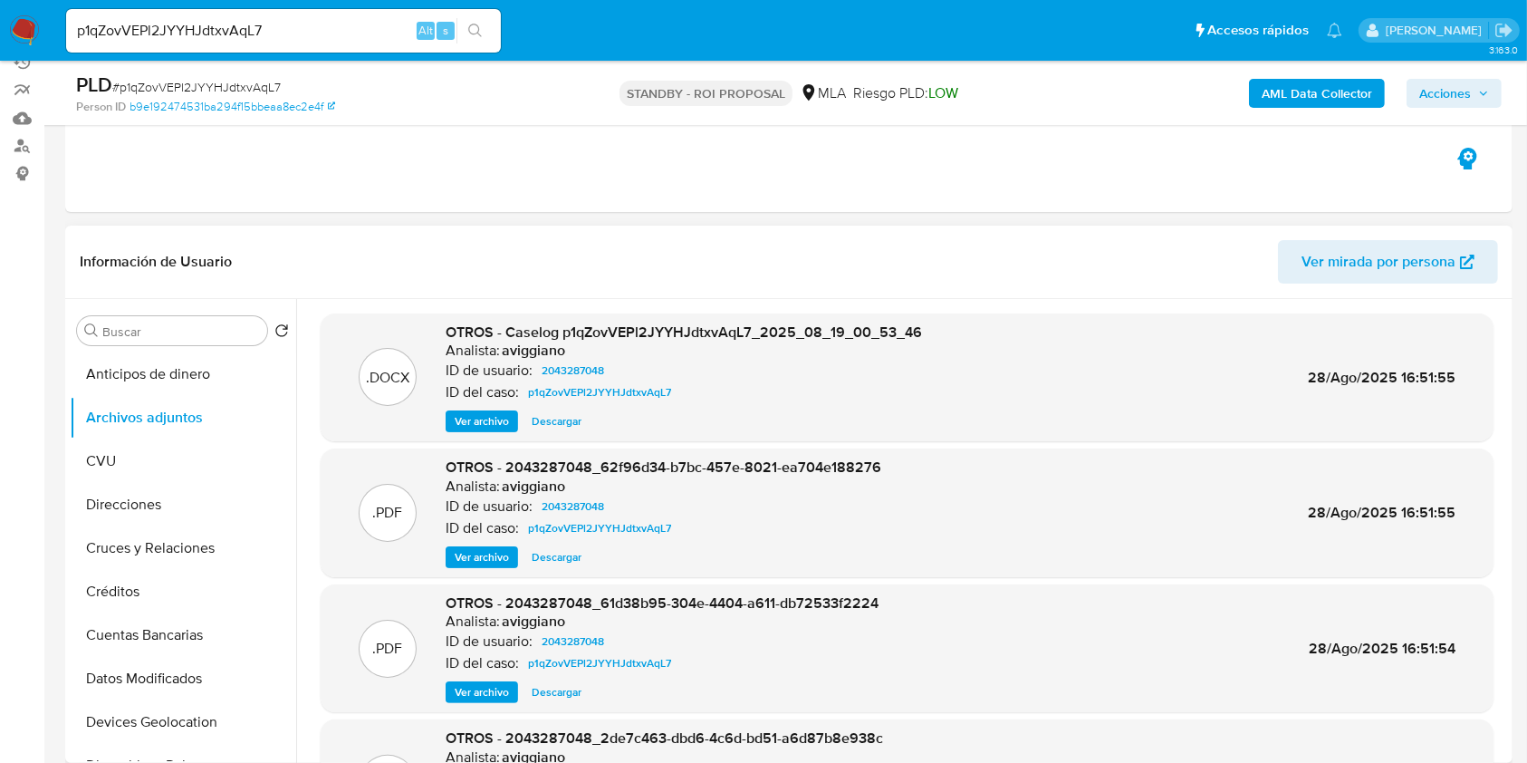
scroll to position [0, 0]
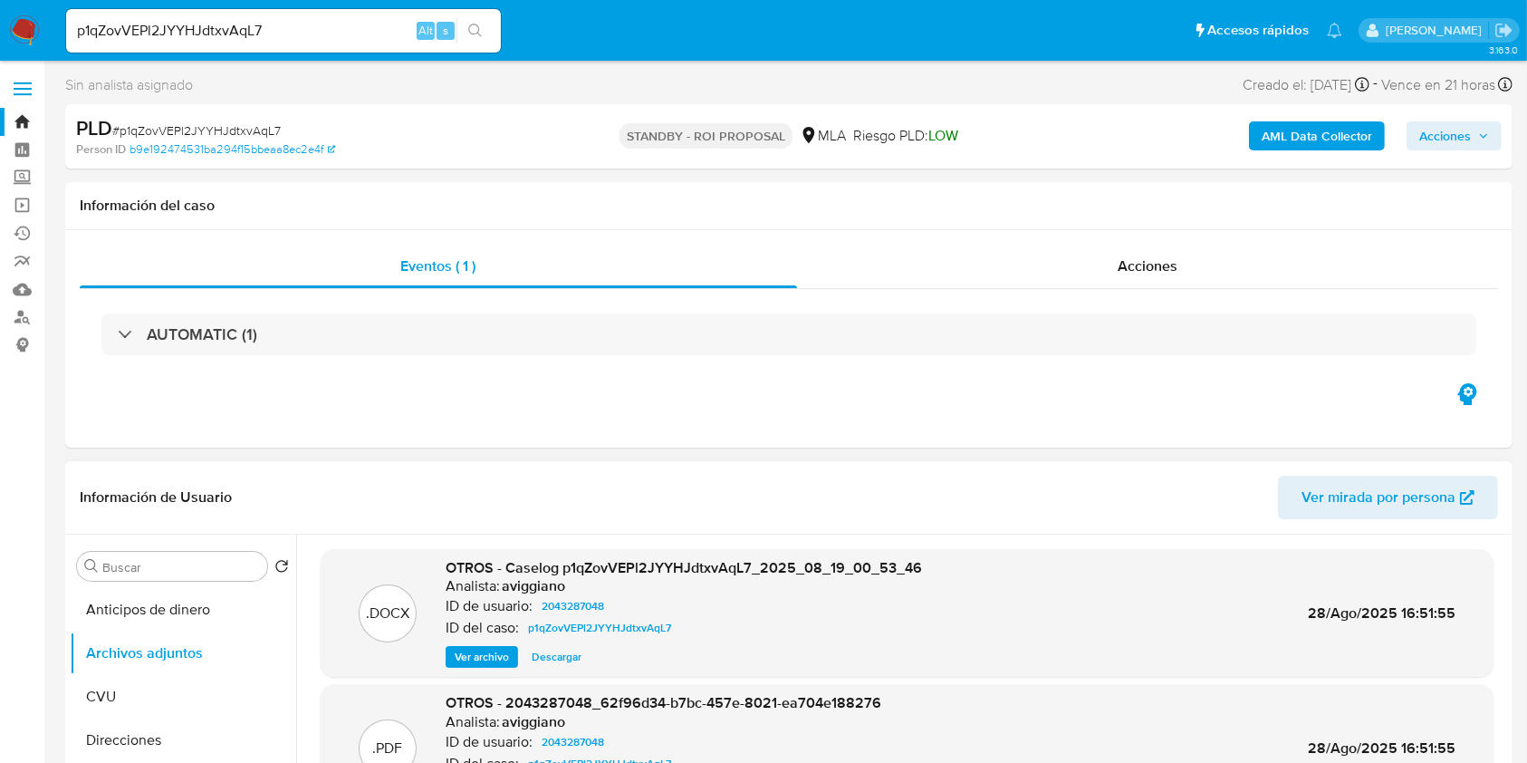
click at [25, 119] on link "Bandeja" at bounding box center [108, 122] width 216 height 28
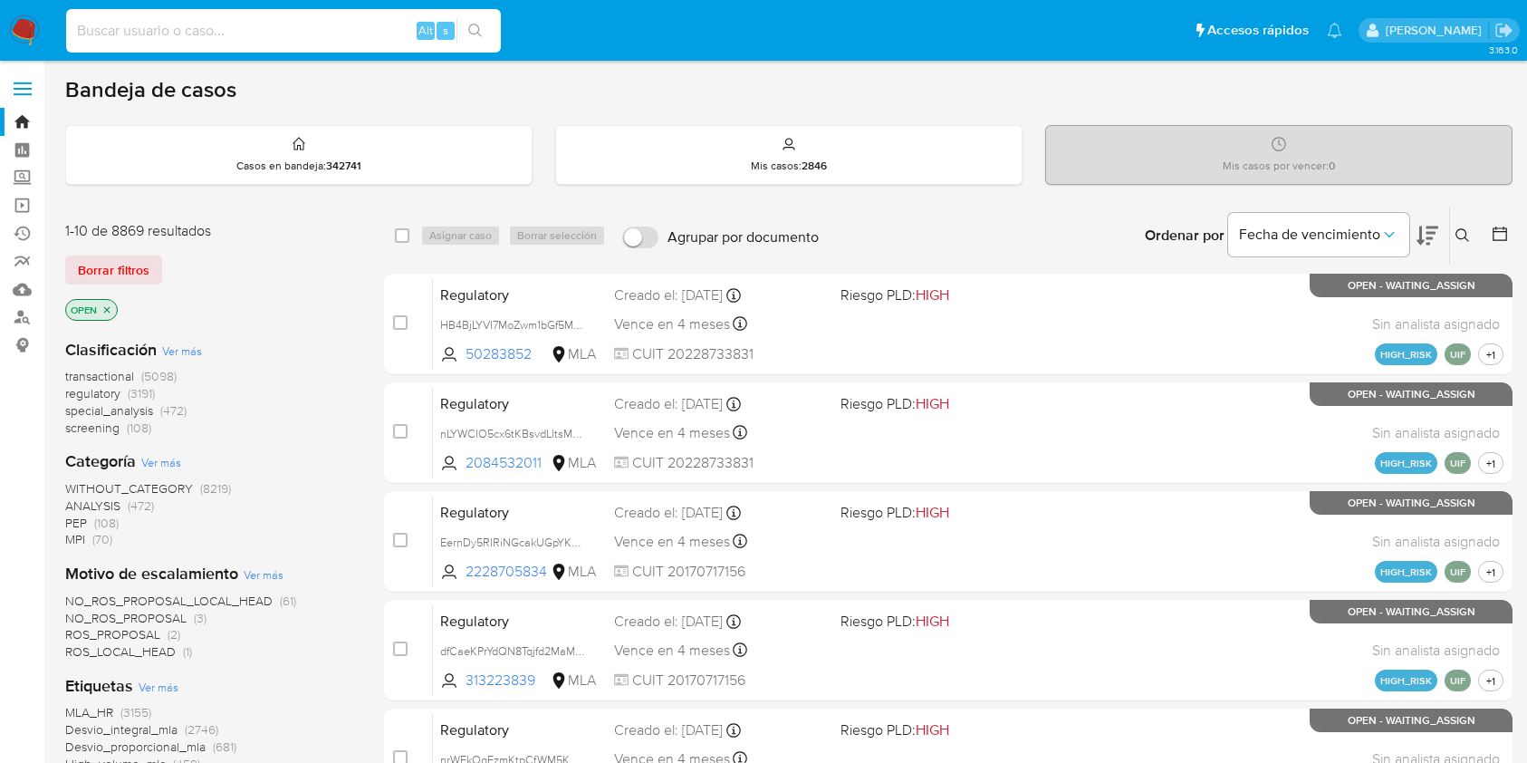
scroll to position [826, 0]
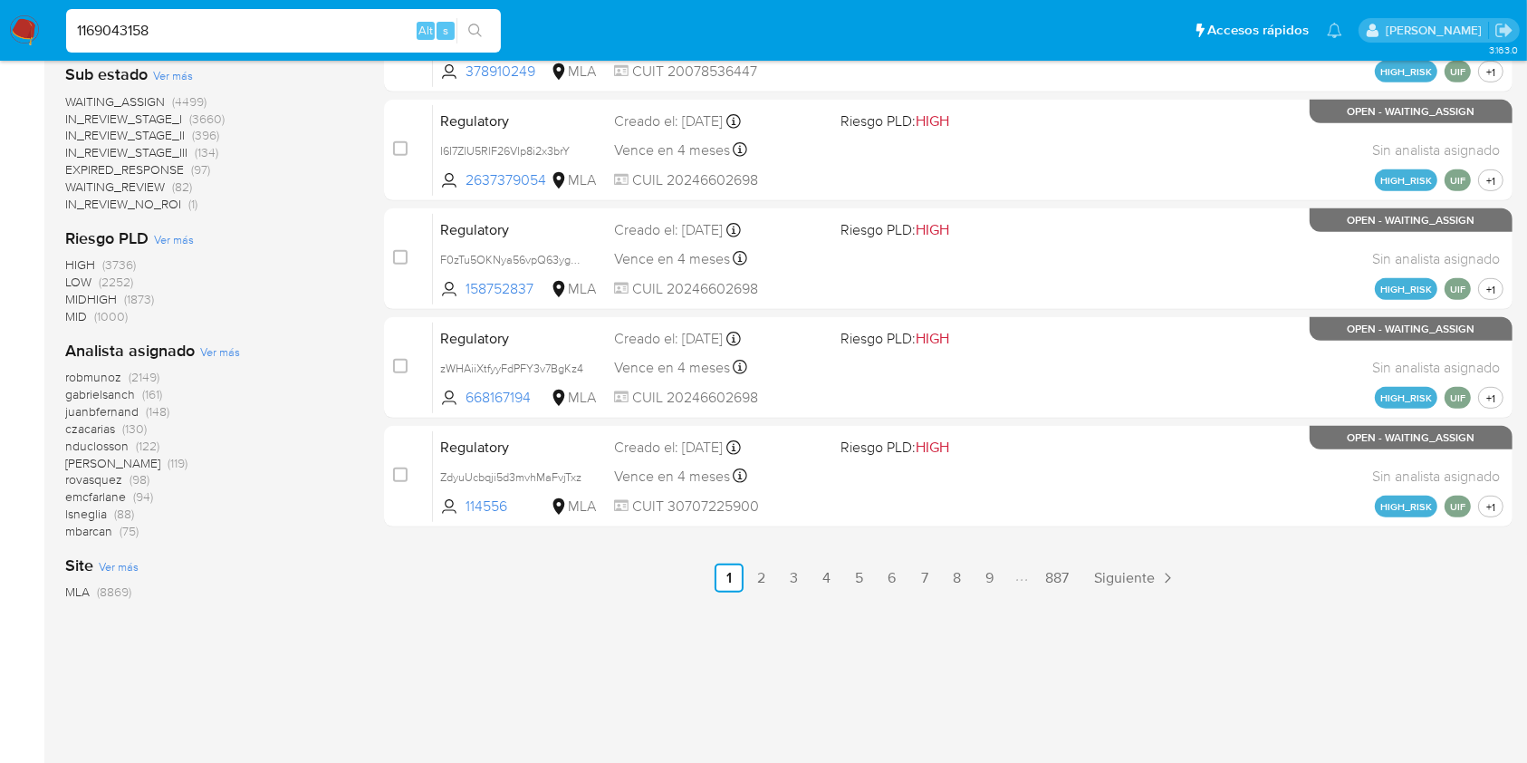
type input "1169043158"
click at [488, 35] on button "search-icon" at bounding box center [474, 30] width 37 height 25
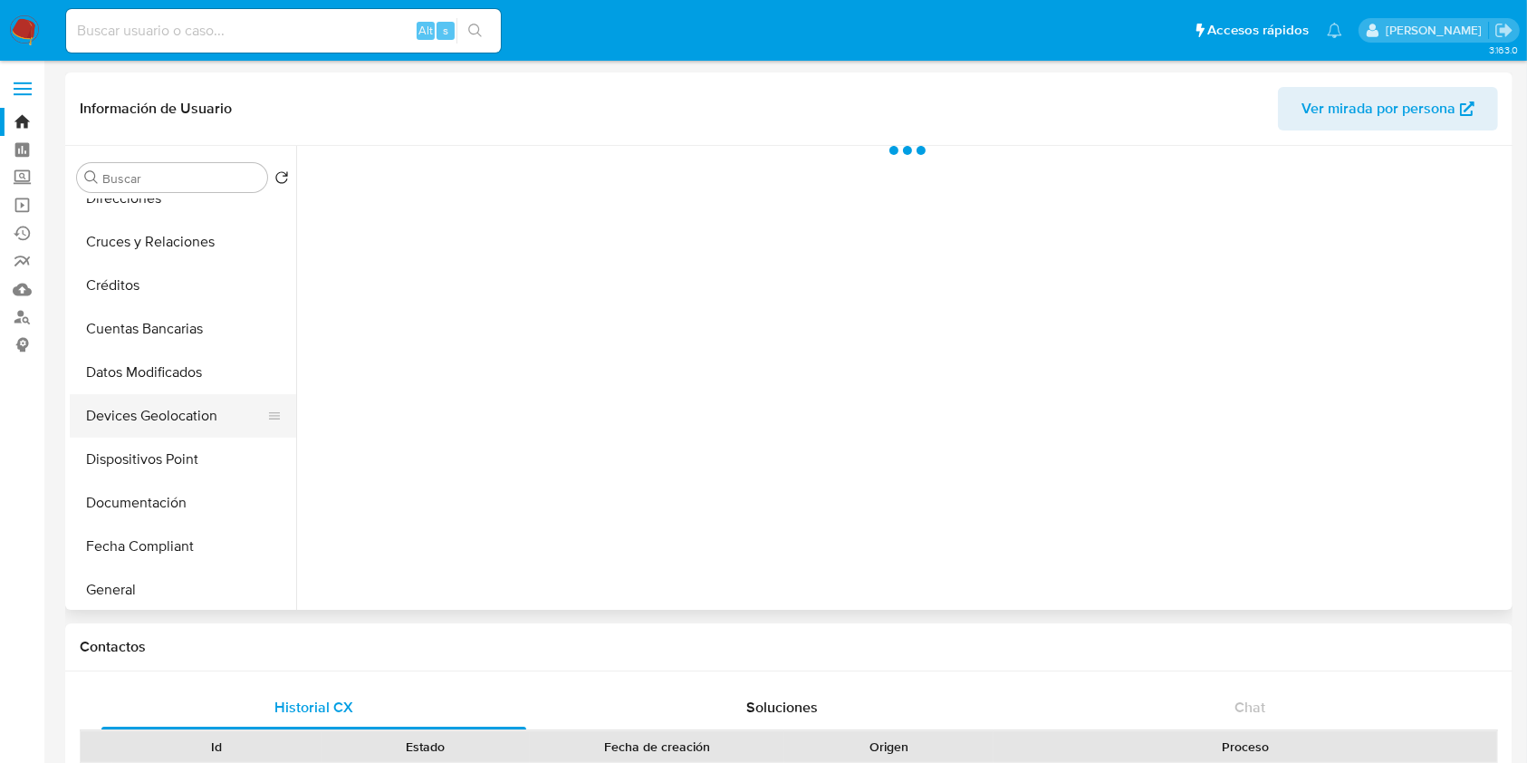
scroll to position [241, 0]
select select "10"
click at [152, 418] on button "Documentación" at bounding box center [176, 414] width 212 height 43
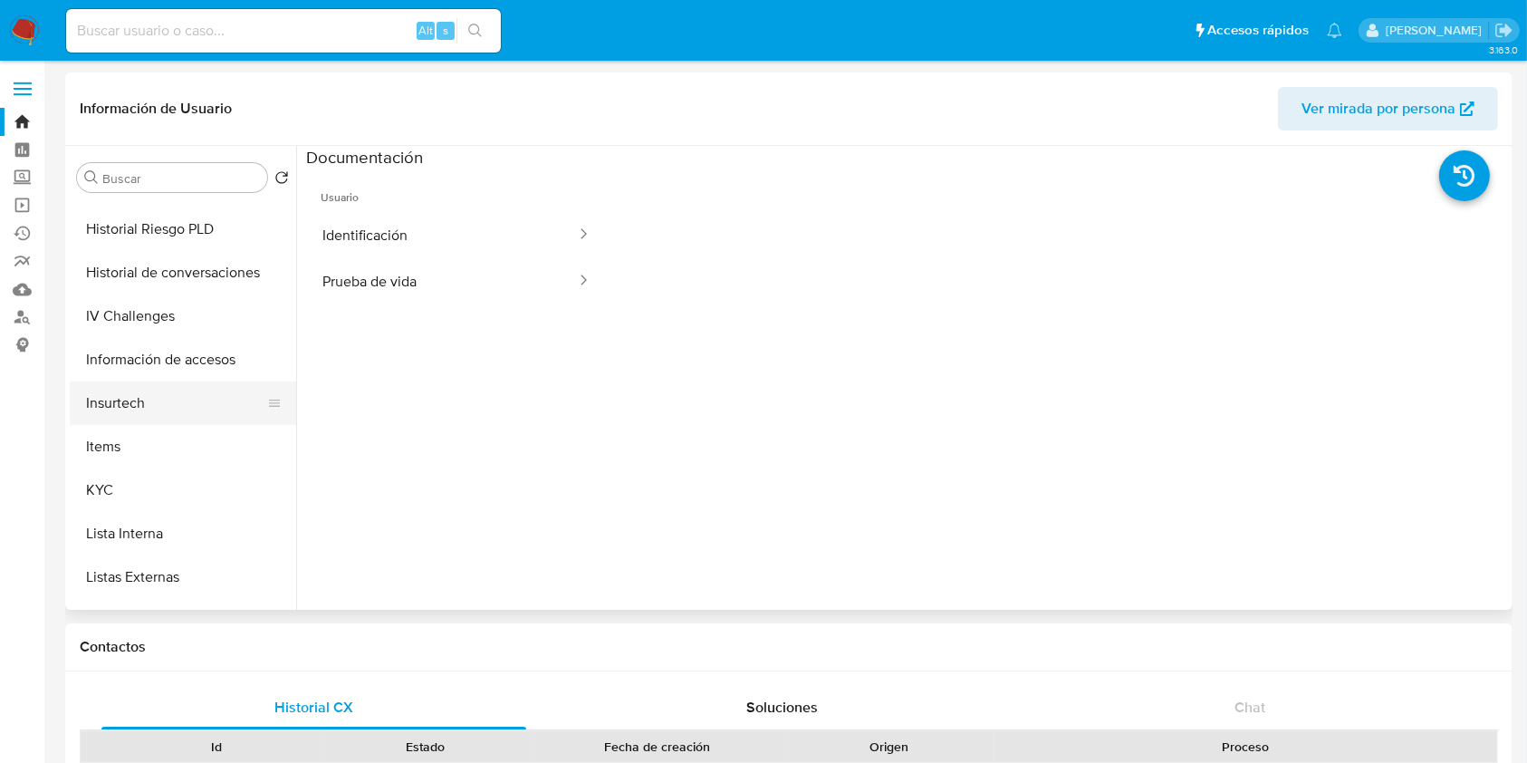
scroll to position [725, 0]
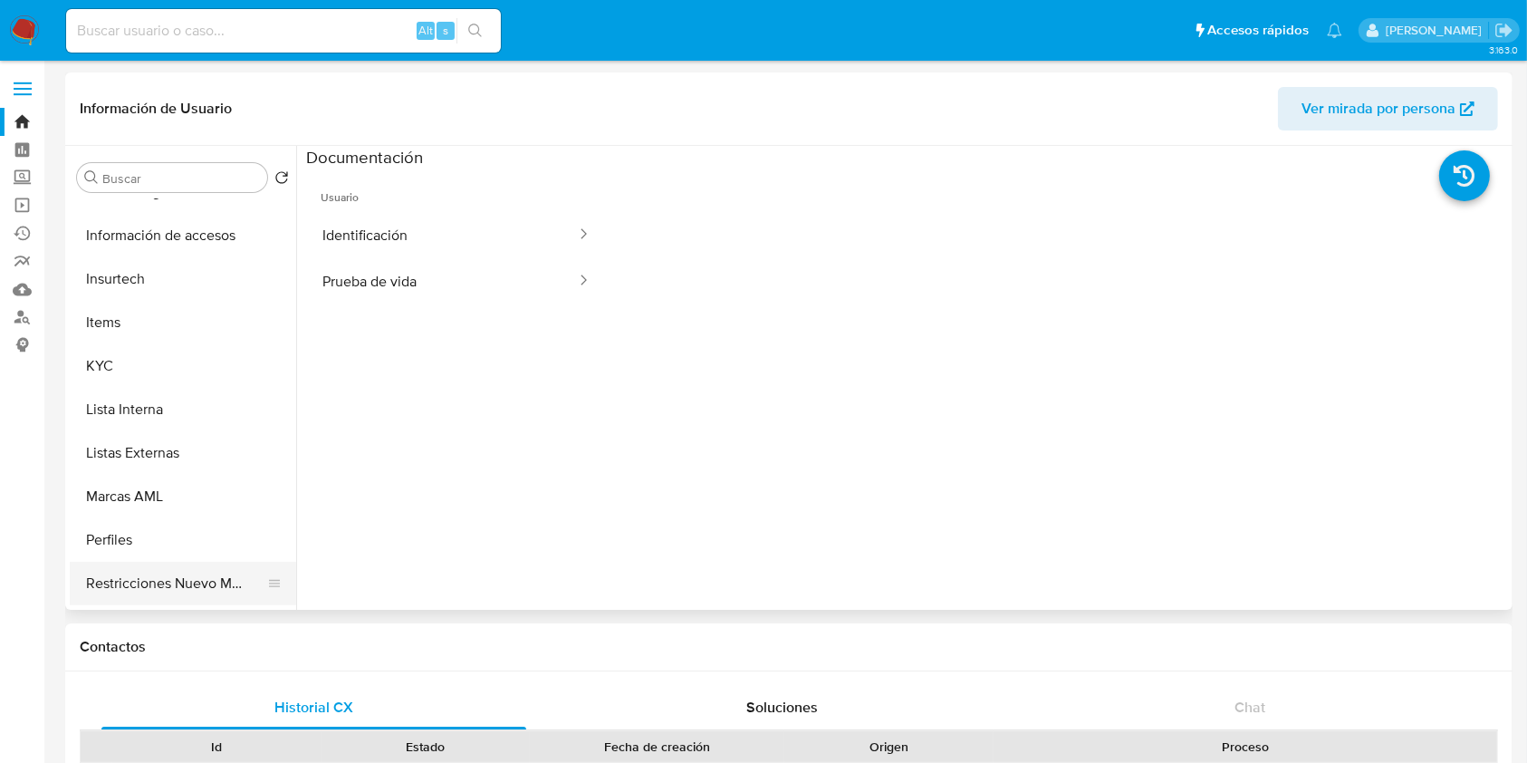
click at [189, 562] on button "Restricciones Nuevo Mundo" at bounding box center [176, 583] width 212 height 43
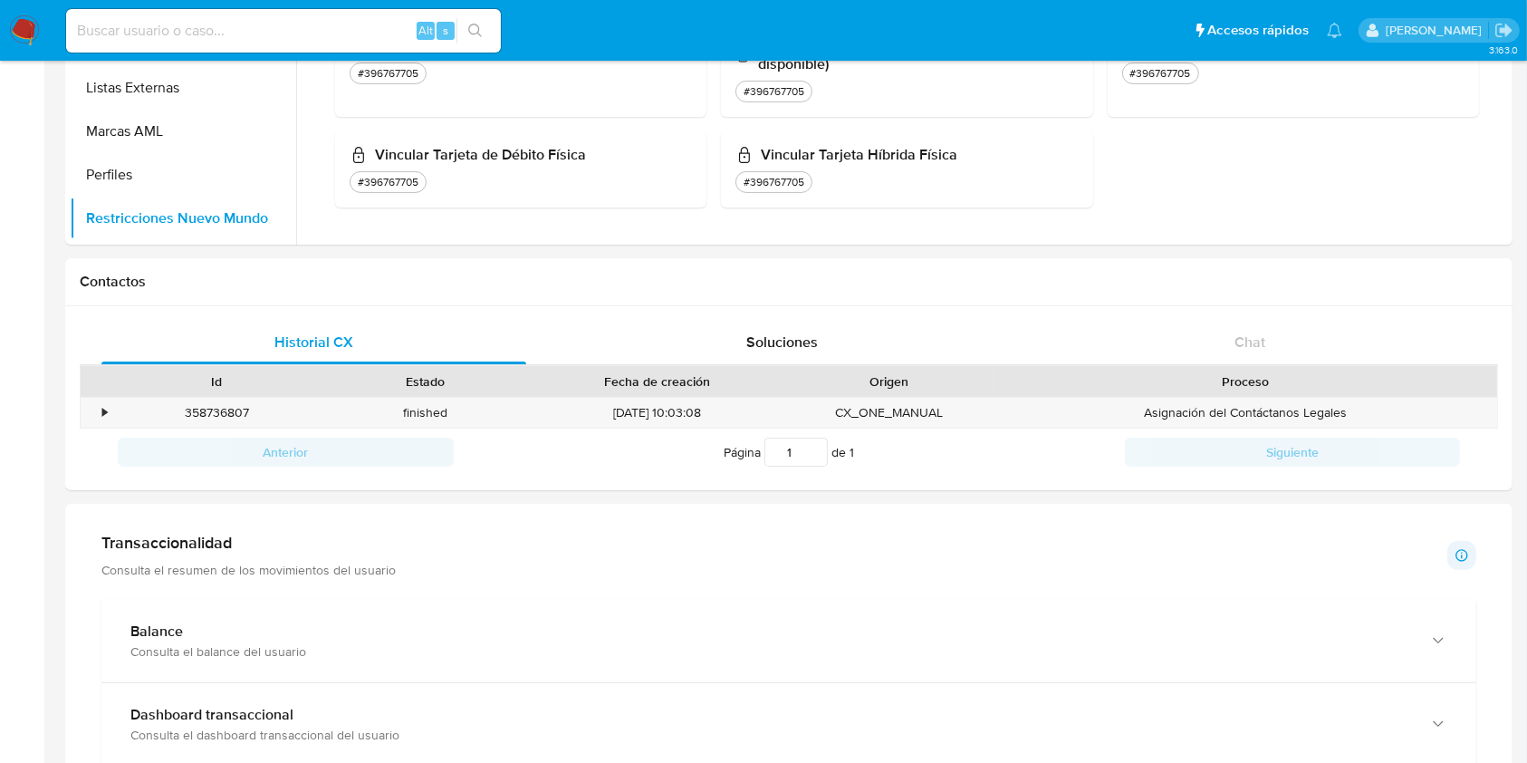
scroll to position [333, 0]
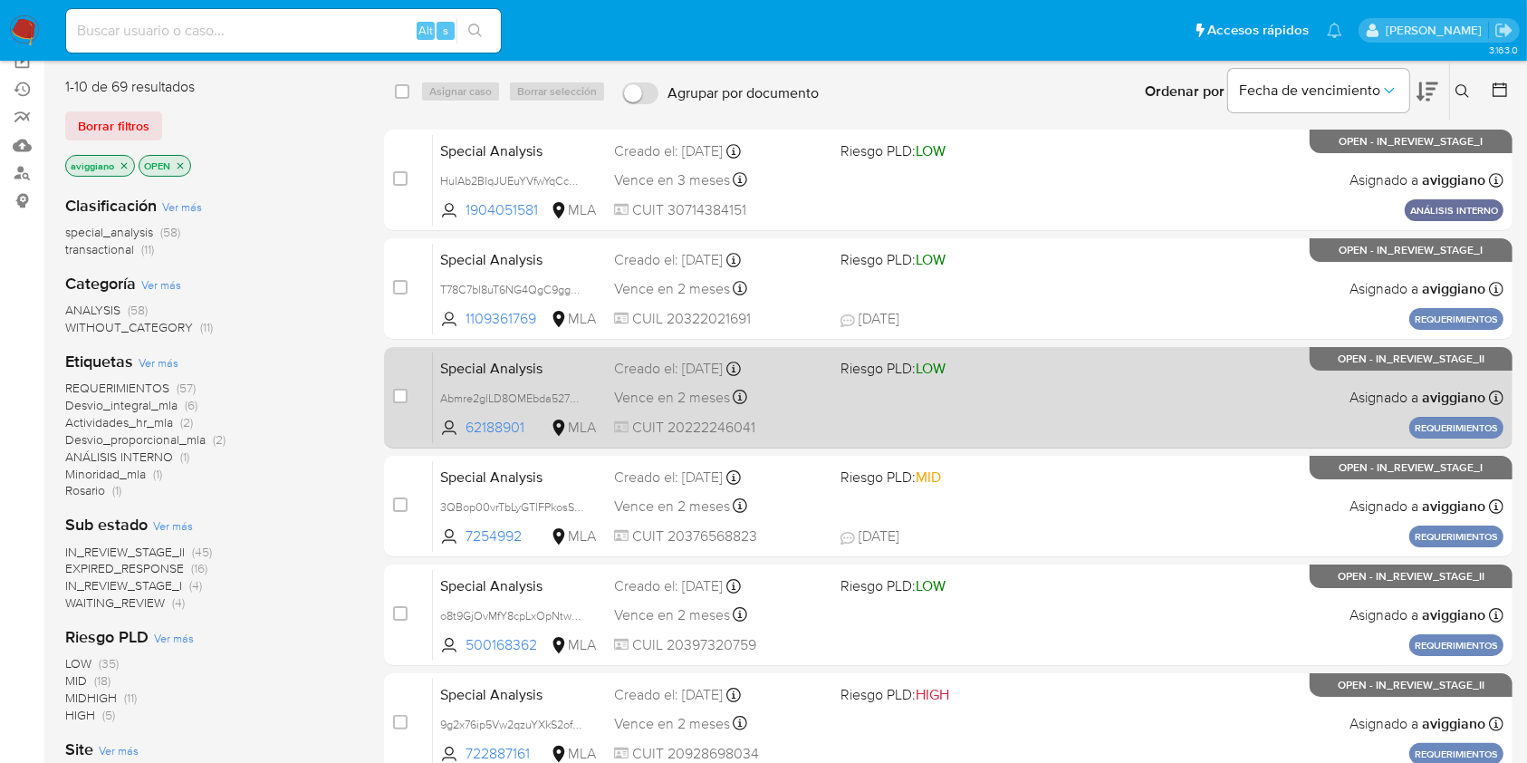
scroll to position [362, 0]
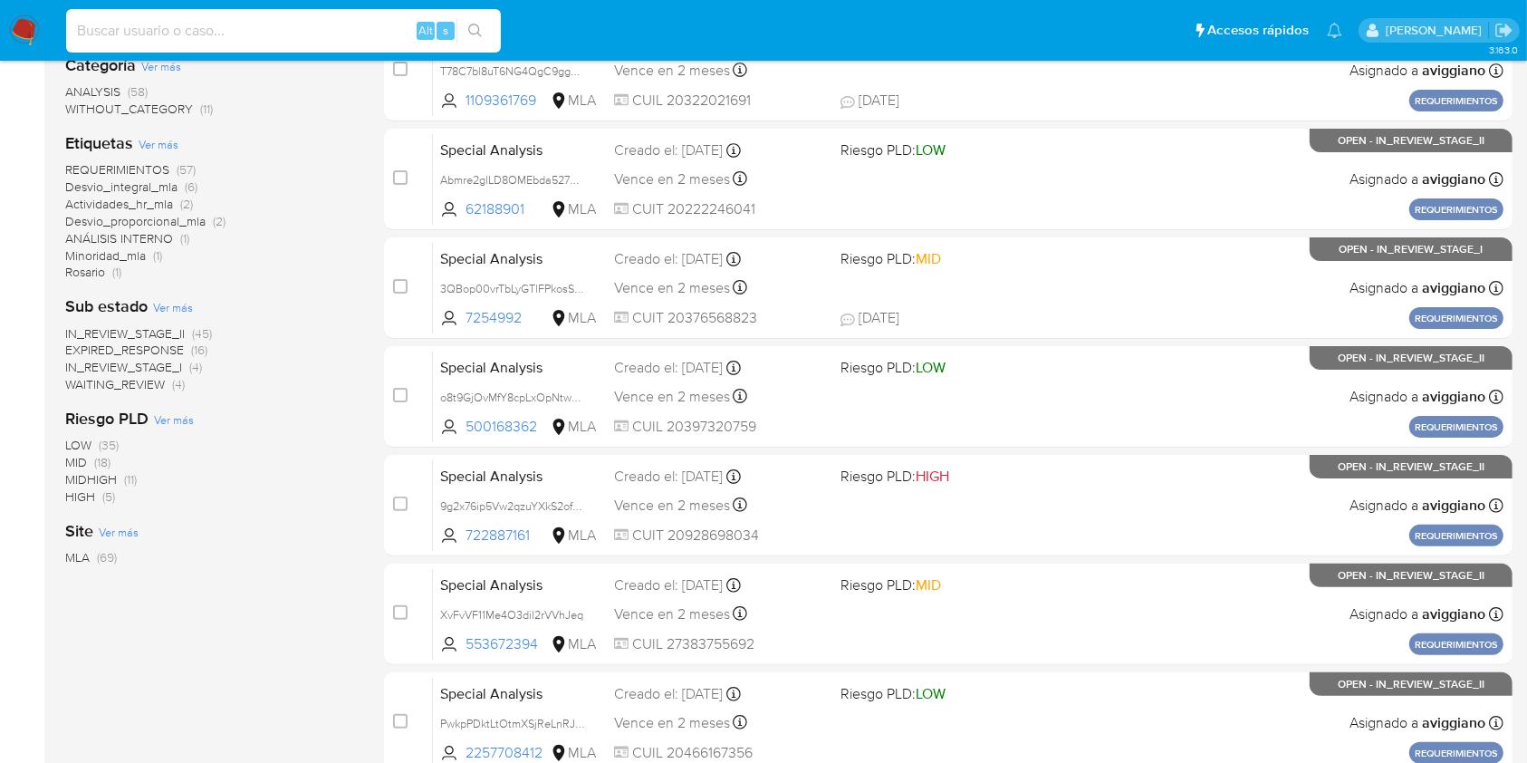
paste input "KLS4UP6qfpJHLO43mjrFbdcR"
type input "KLS4UP6qfpJHLO43mjrFbdcR"
click at [471, 25] on icon "search-icon" at bounding box center [475, 31] width 14 height 14
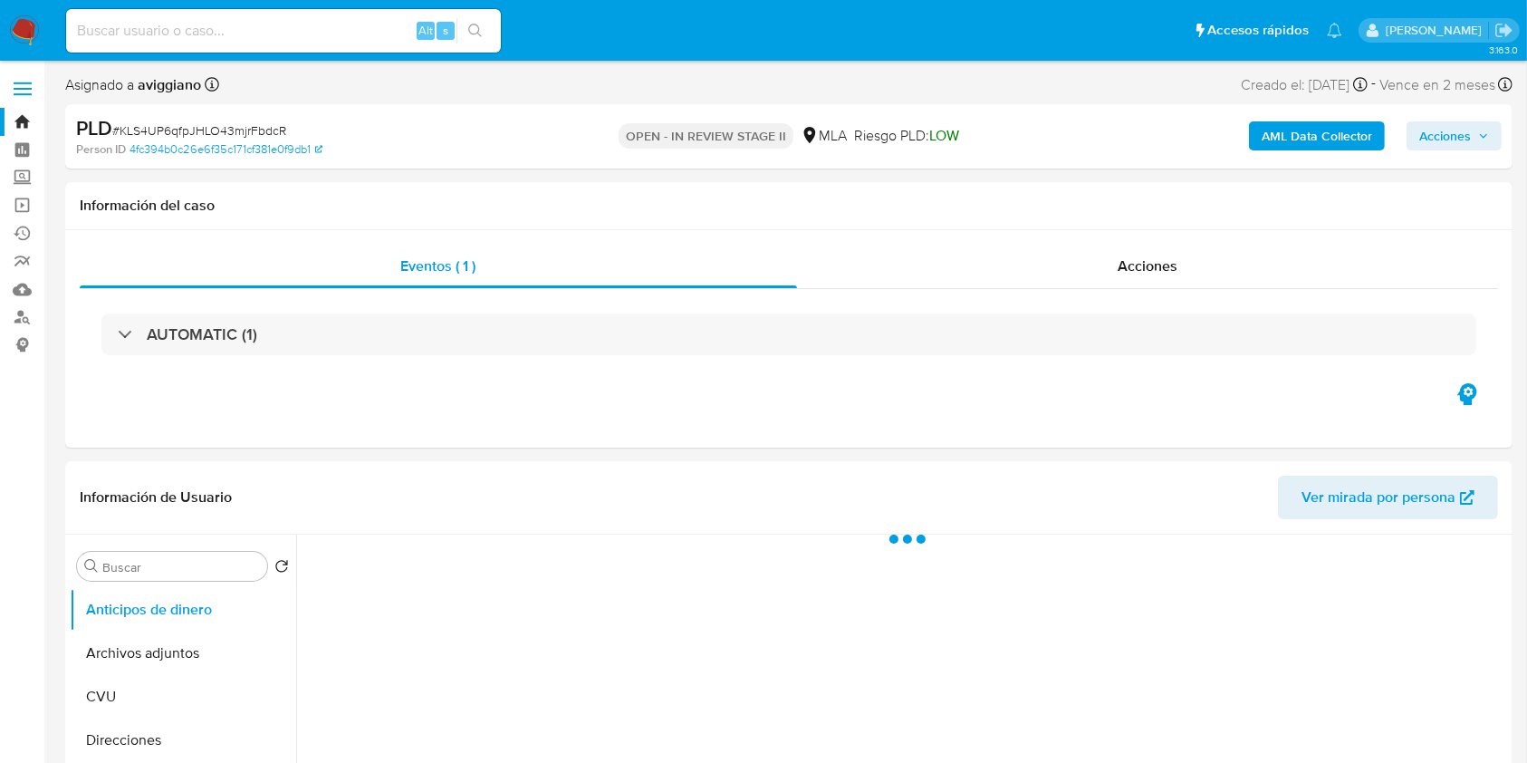
select select "10"
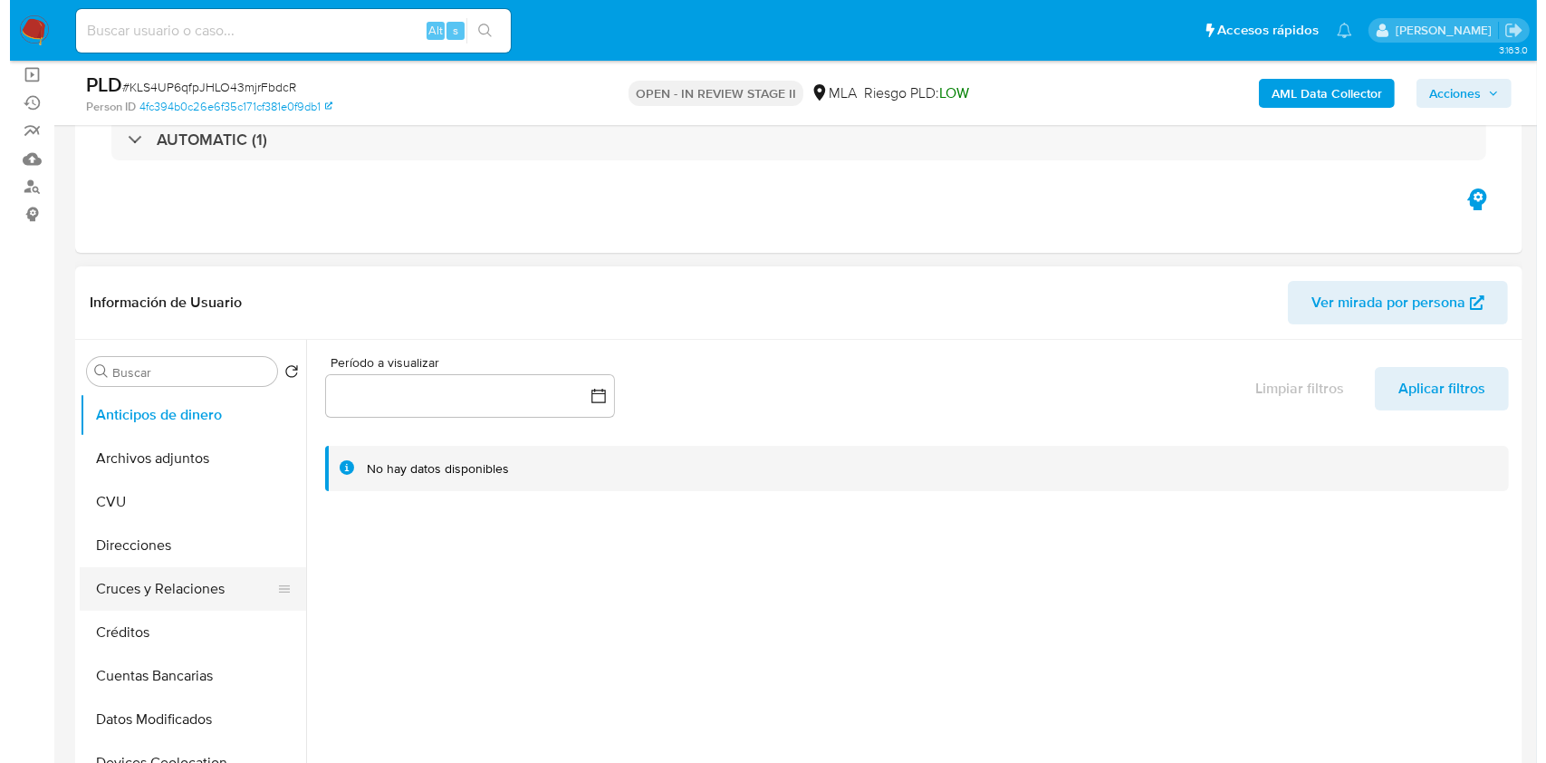
scroll to position [241, 0]
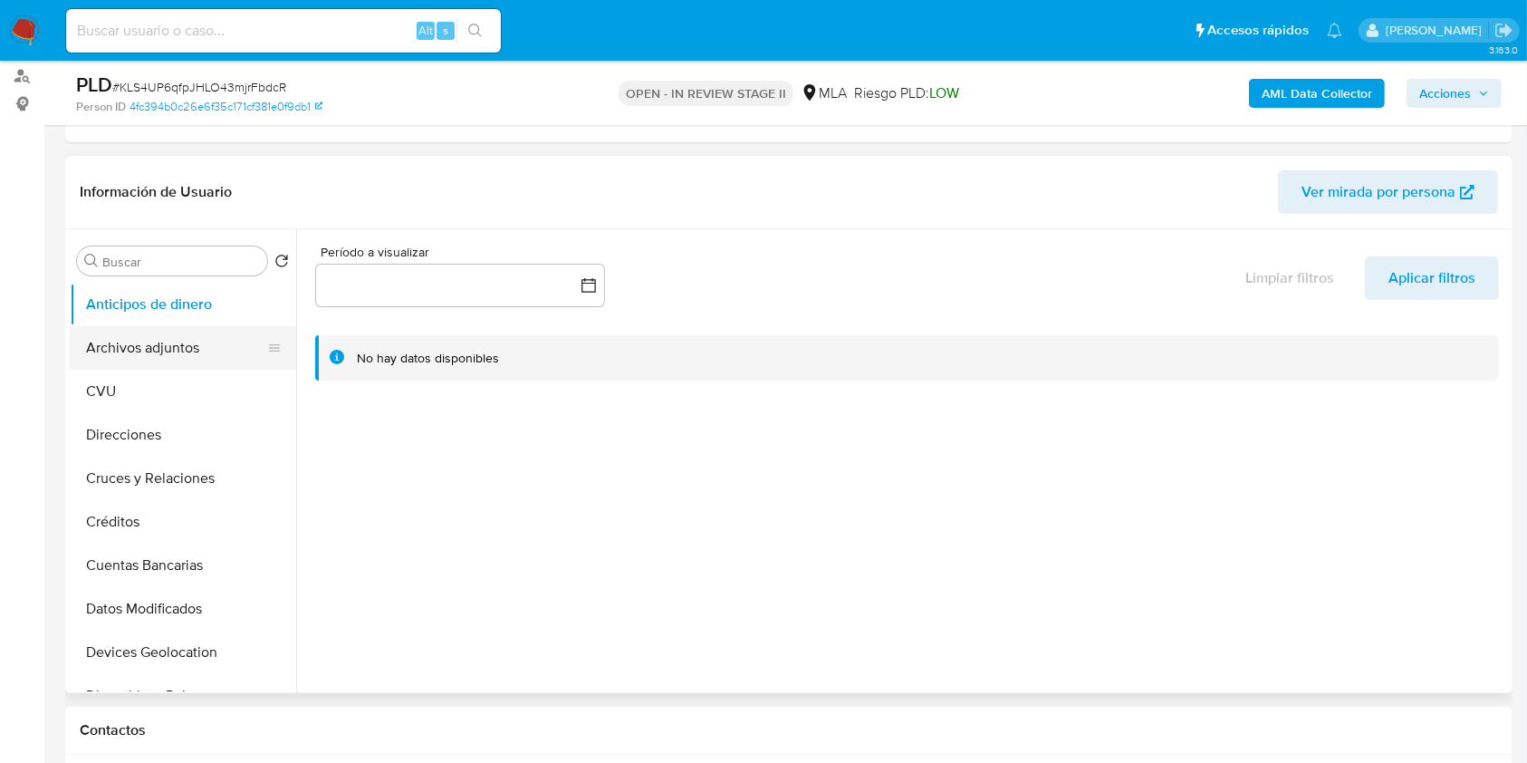
click at [223, 336] on button "Archivos adjuntos" at bounding box center [176, 347] width 212 height 43
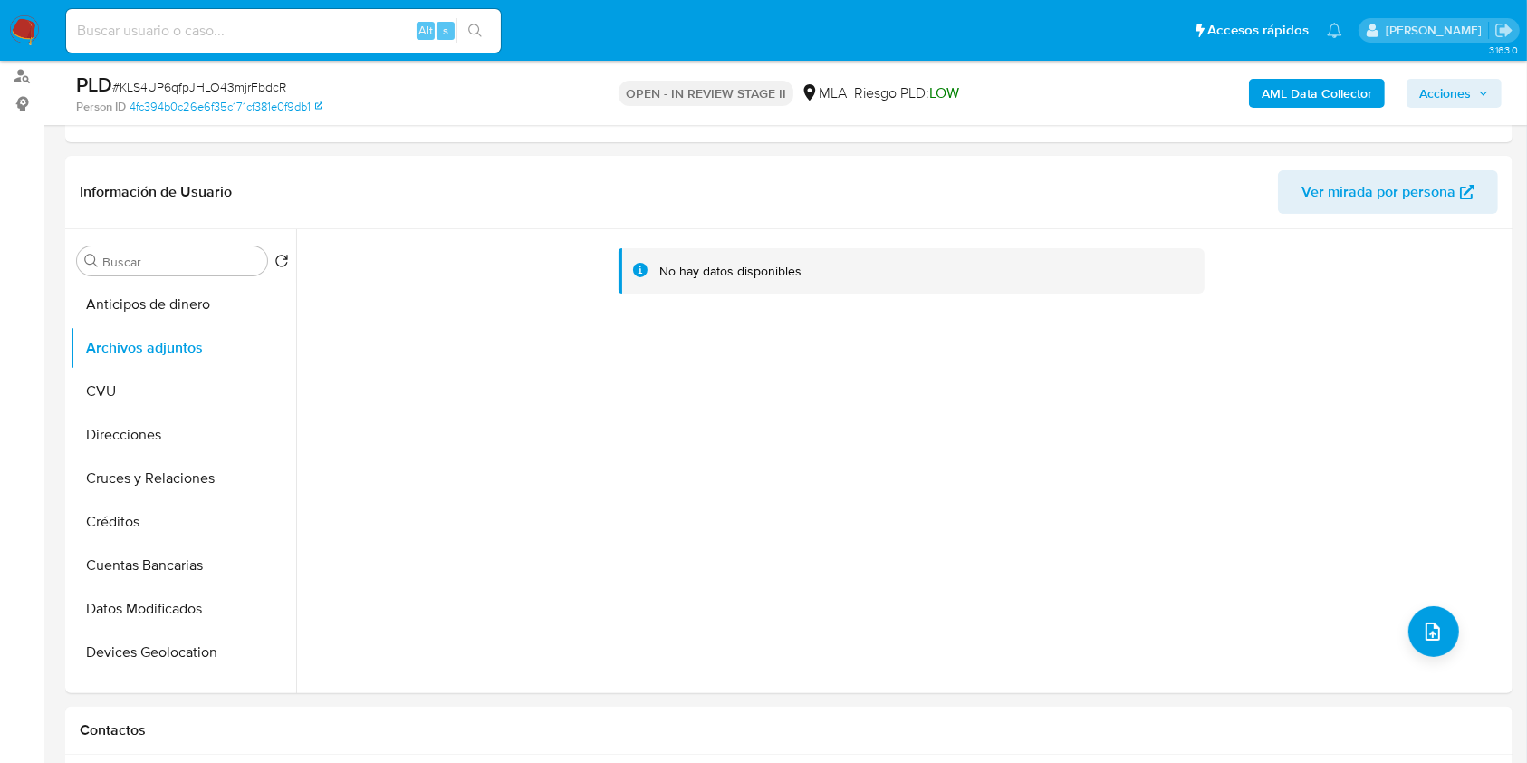
click at [1313, 84] on b "AML Data Collector" at bounding box center [1317, 93] width 110 height 29
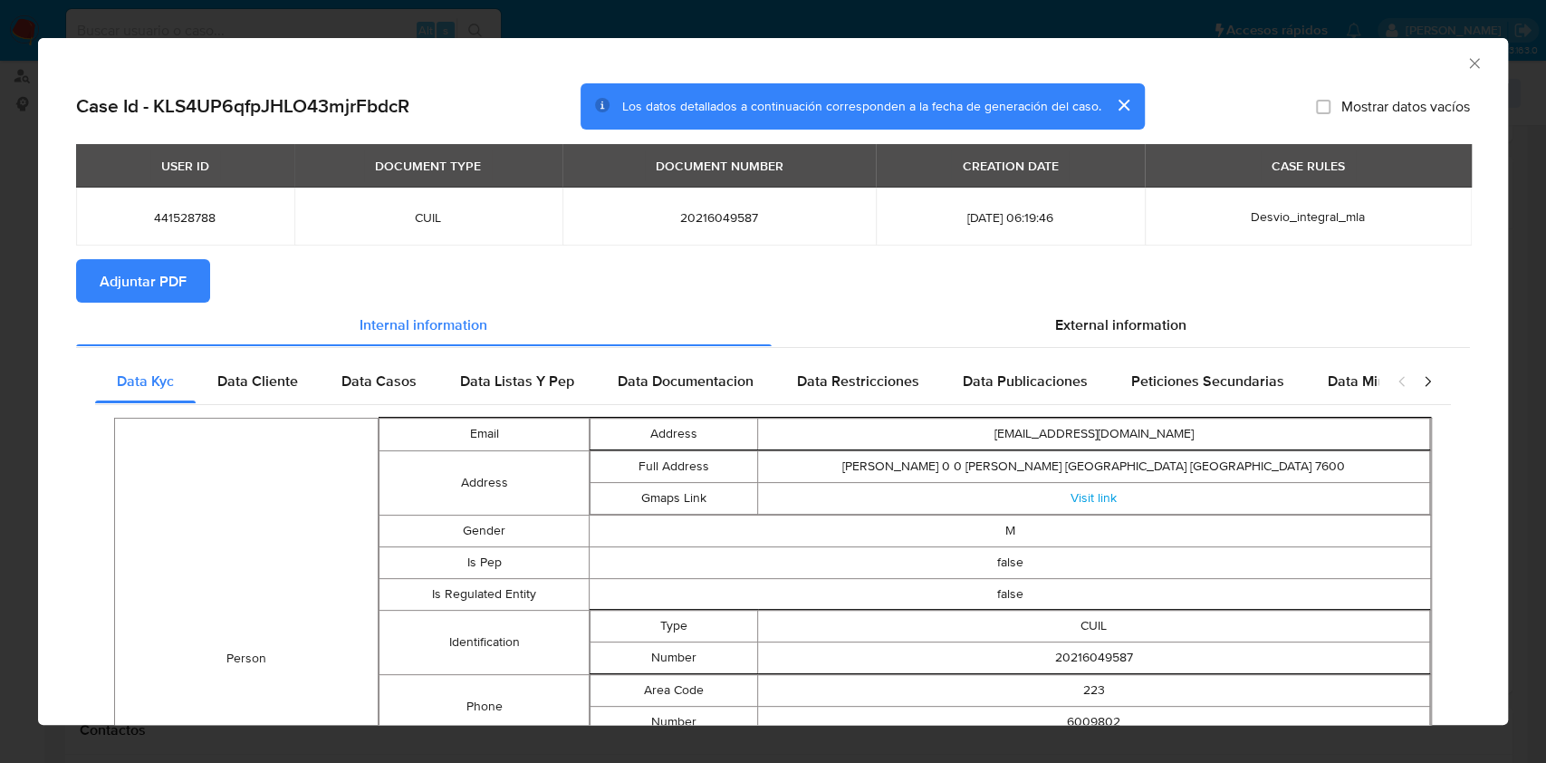
click at [166, 267] on span "Adjuntar PDF" at bounding box center [143, 281] width 87 height 40
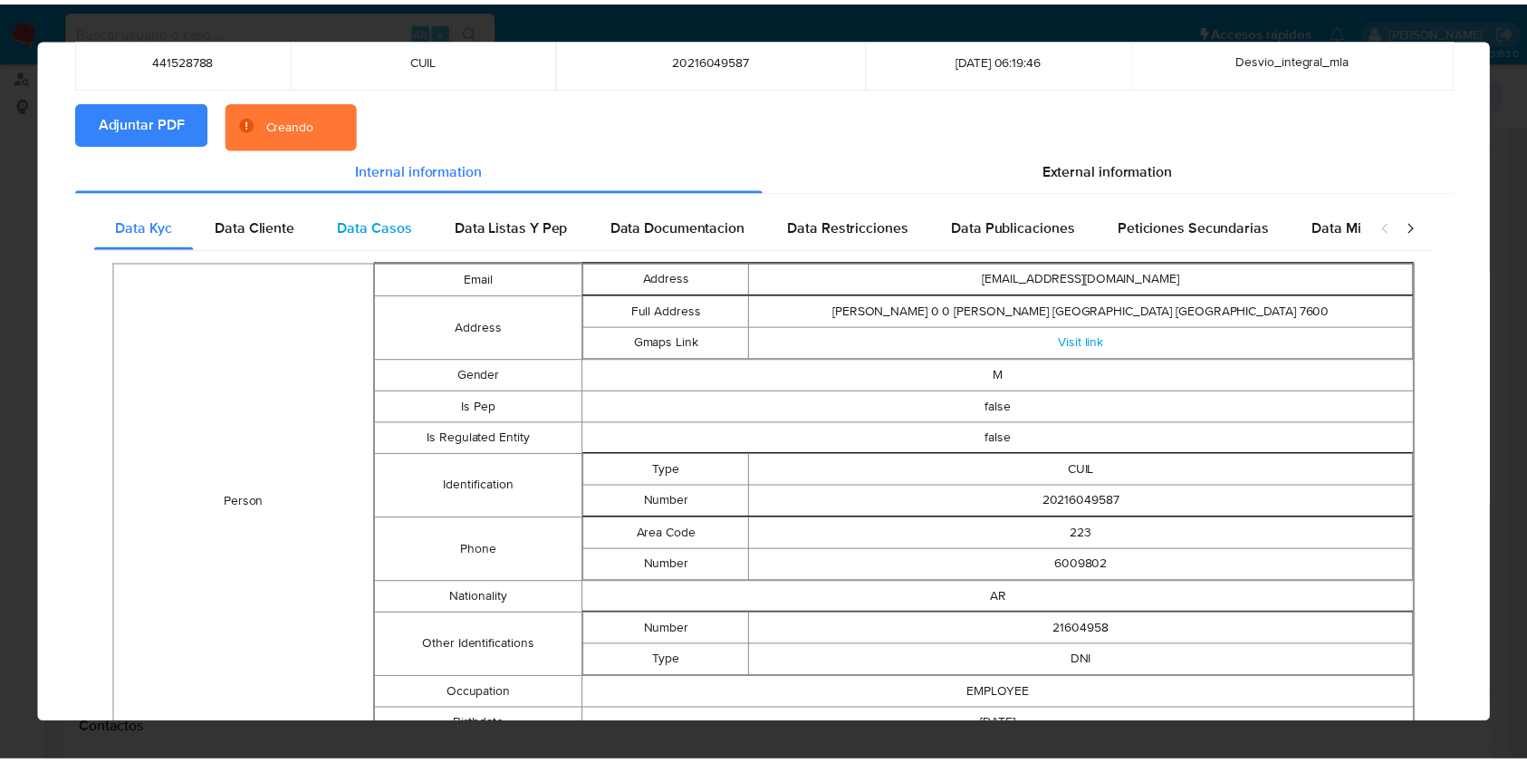
scroll to position [0, 0]
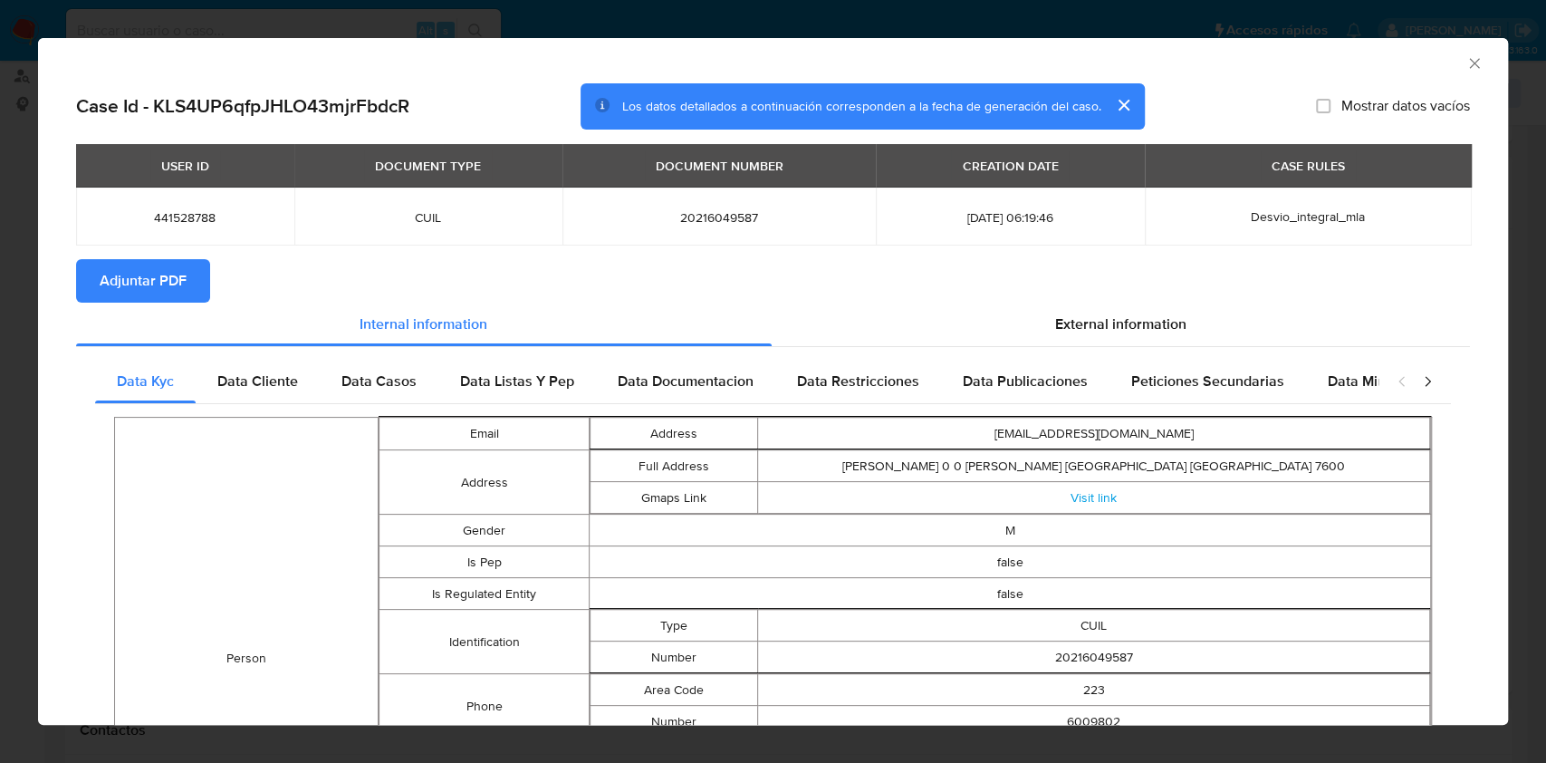
click at [1465, 60] on icon "Cerrar ventana" at bounding box center [1474, 63] width 18 height 18
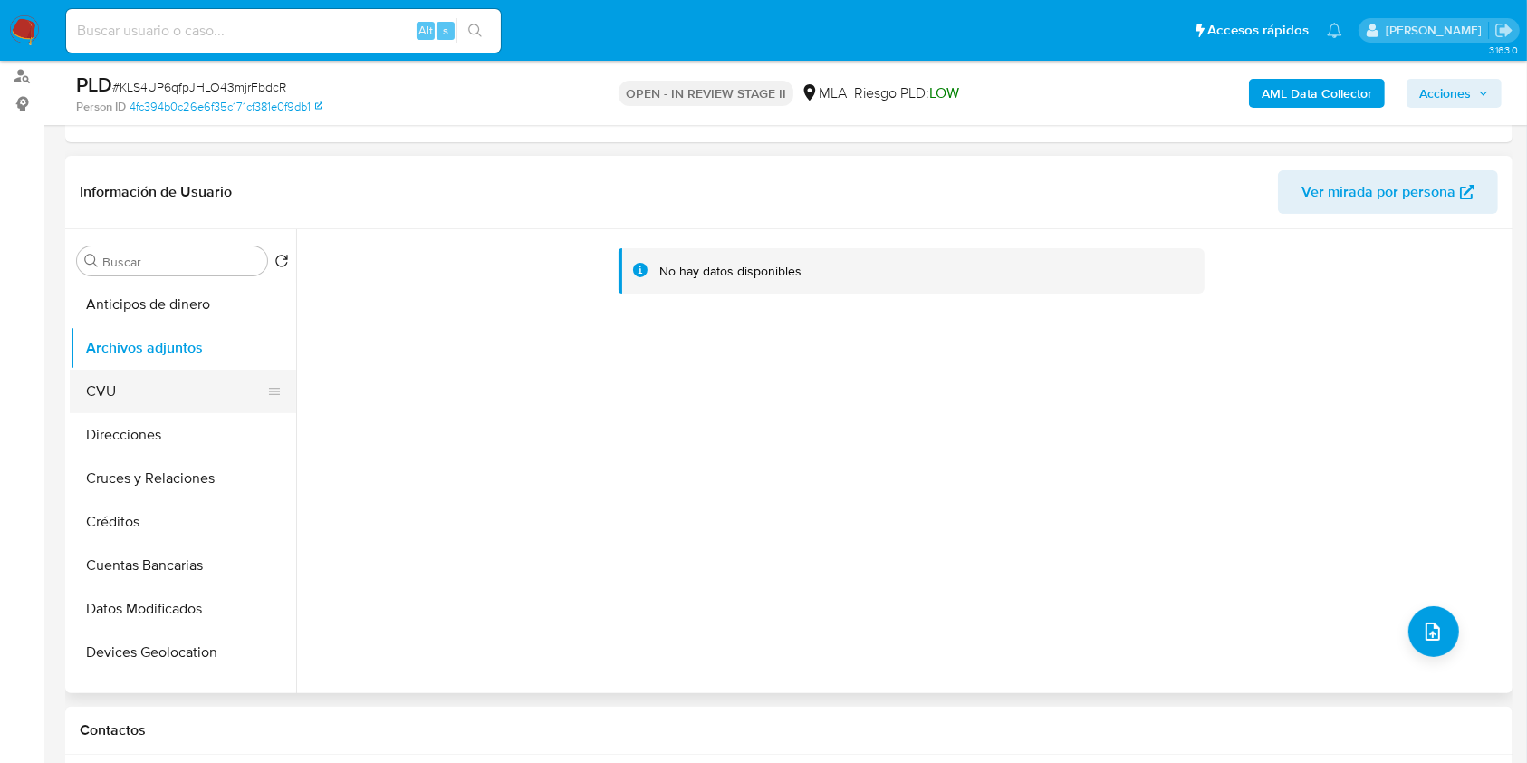
click at [167, 389] on button "CVU" at bounding box center [176, 391] width 212 height 43
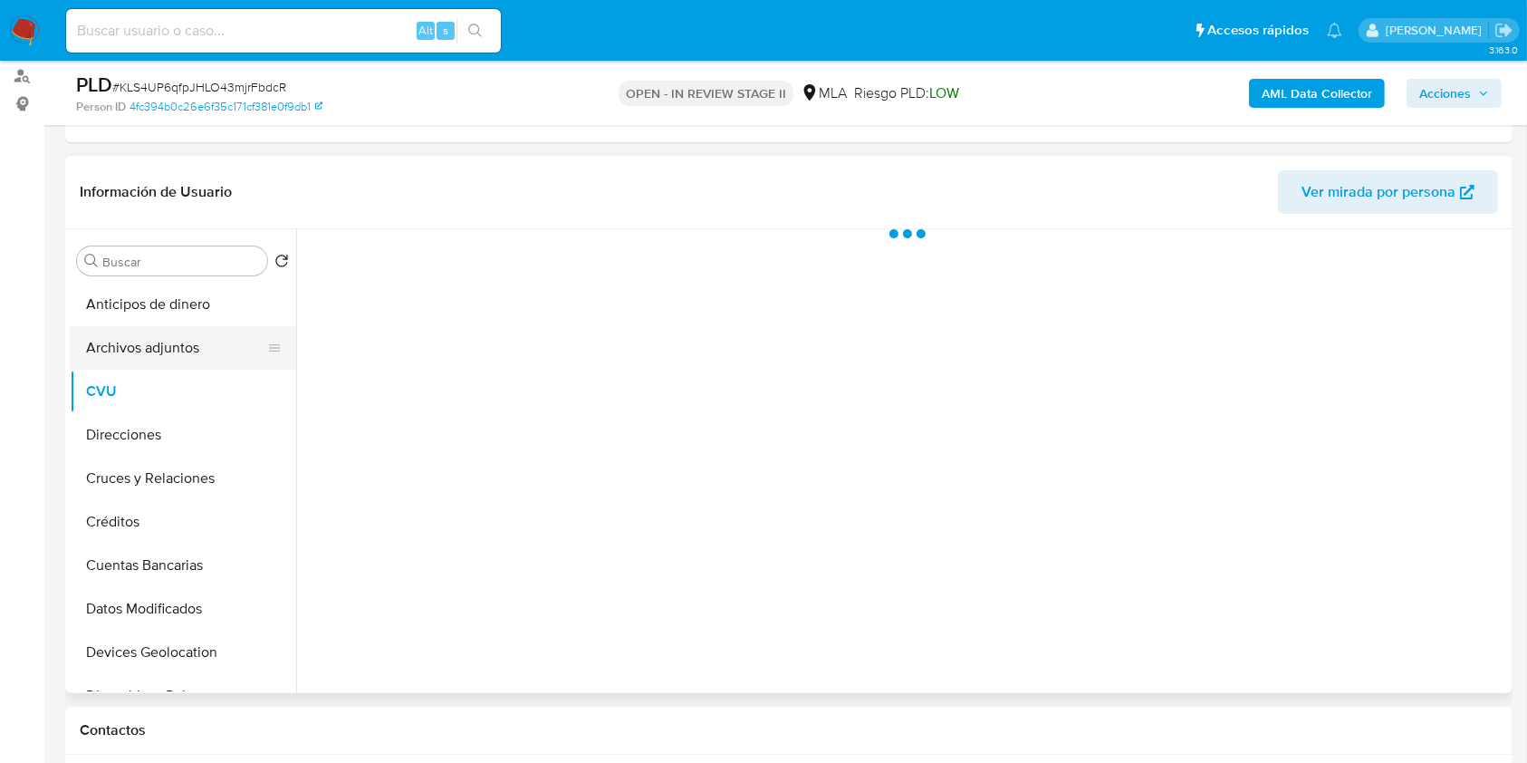
click at [181, 350] on button "Archivos adjuntos" at bounding box center [176, 347] width 212 height 43
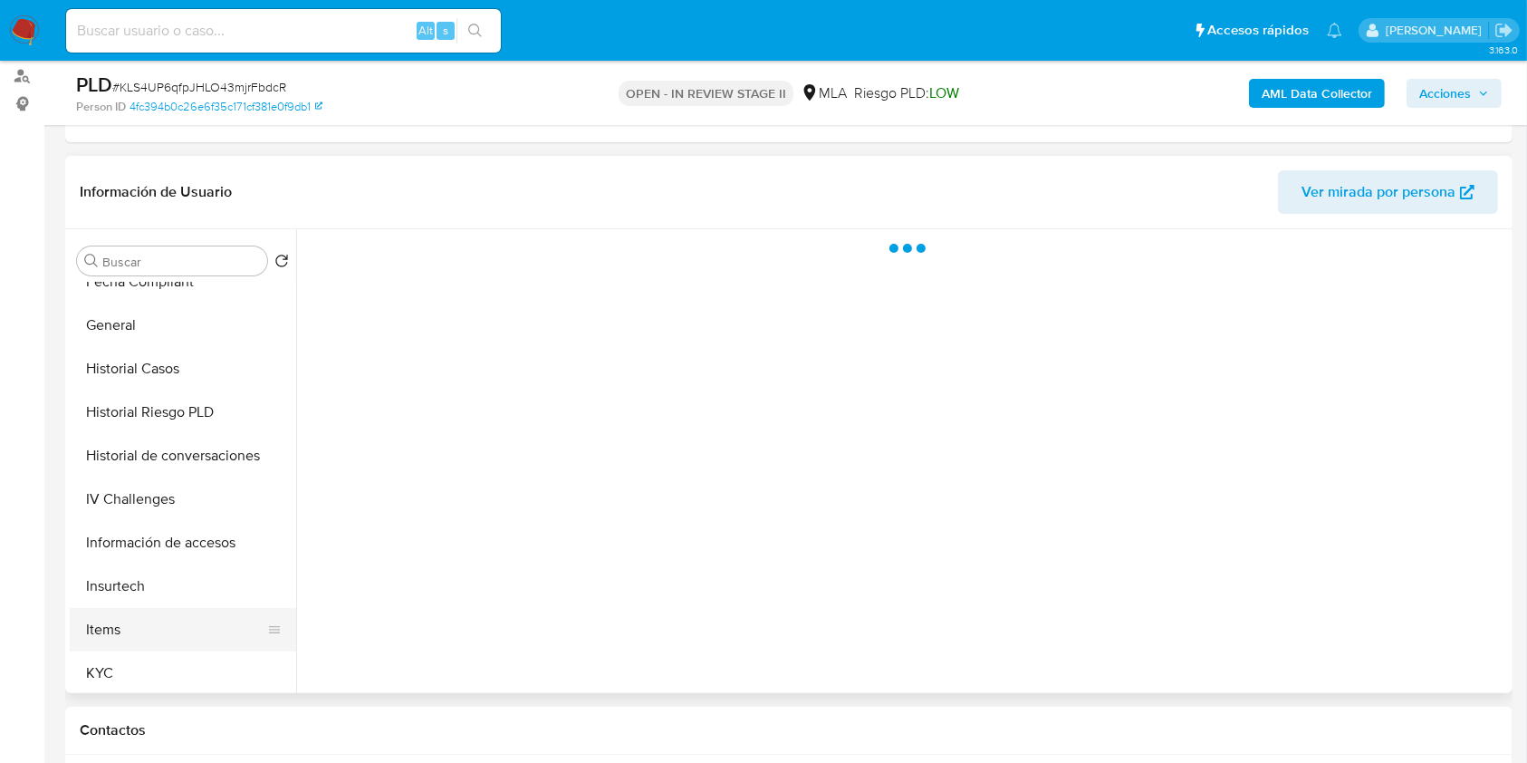
scroll to position [603, 0]
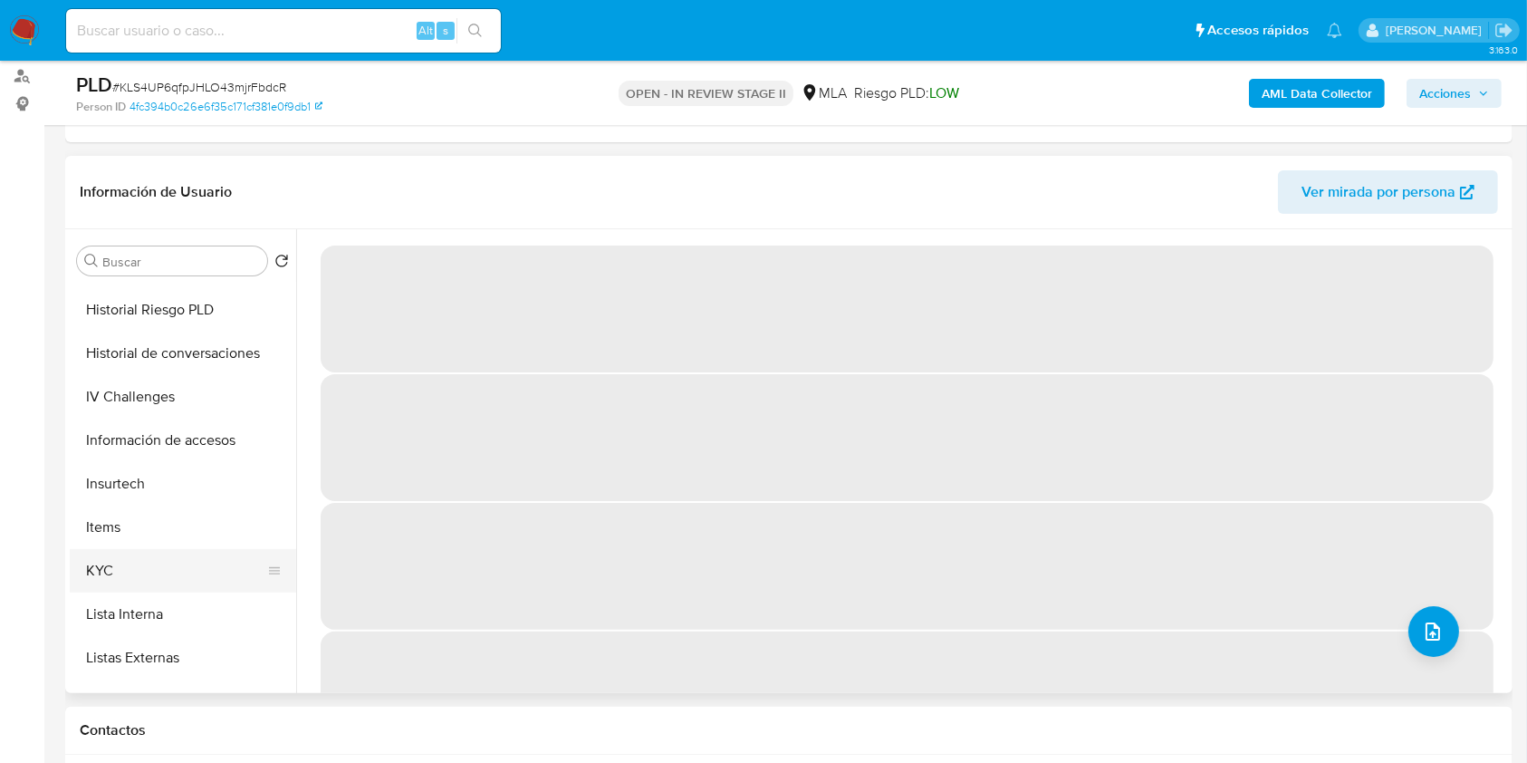
click at [170, 561] on button "KYC" at bounding box center [176, 570] width 212 height 43
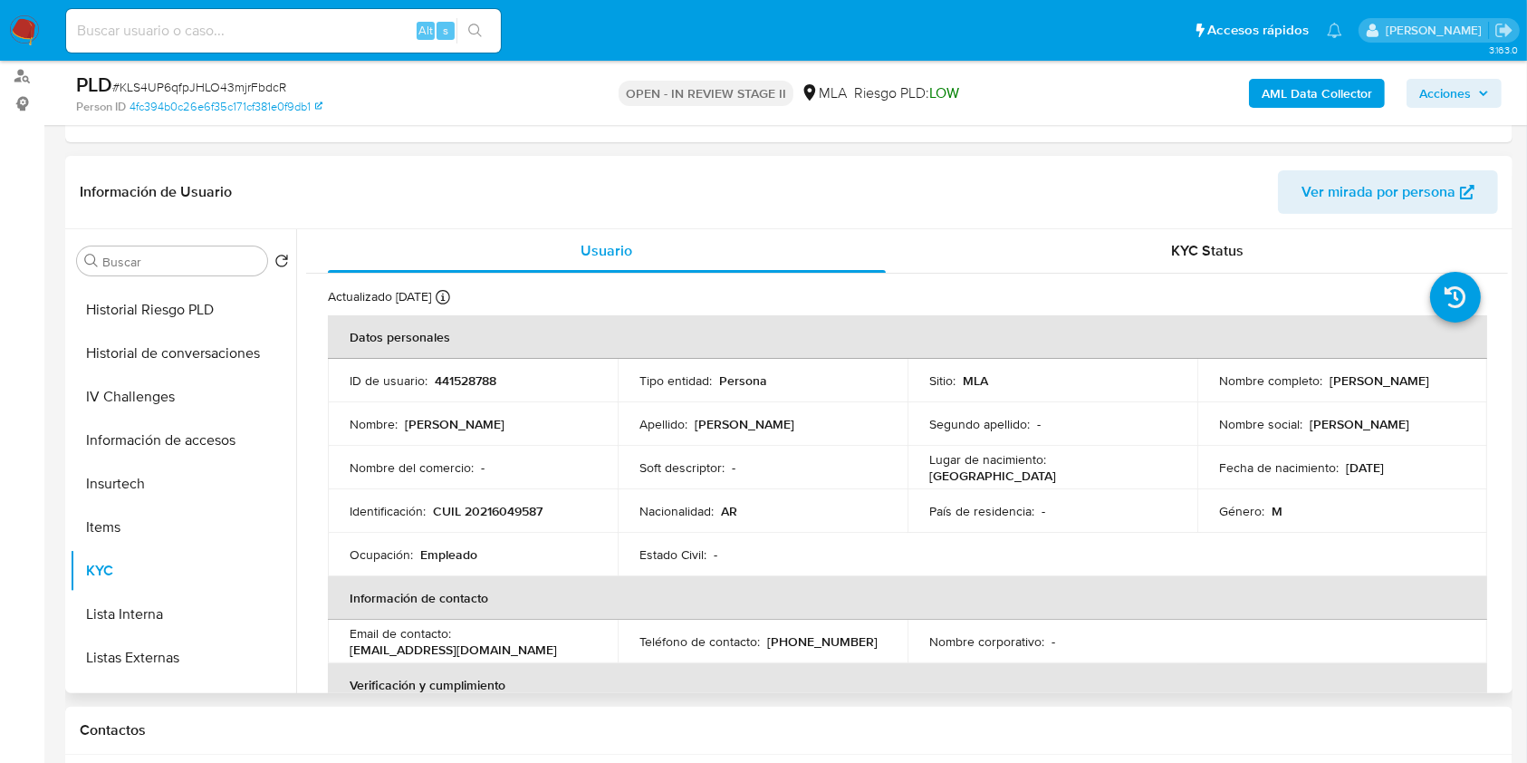
click at [475, 380] on p "441528788" at bounding box center [466, 380] width 62 height 16
click at [476, 381] on p "441528788" at bounding box center [466, 380] width 62 height 16
drag, startPoint x: 476, startPoint y: 381, endPoint x: 491, endPoint y: 395, distance: 19.9
click at [491, 395] on td "ID de usuario : 441528788" at bounding box center [473, 380] width 290 height 43
click at [482, 384] on p "441528788" at bounding box center [466, 380] width 62 height 16
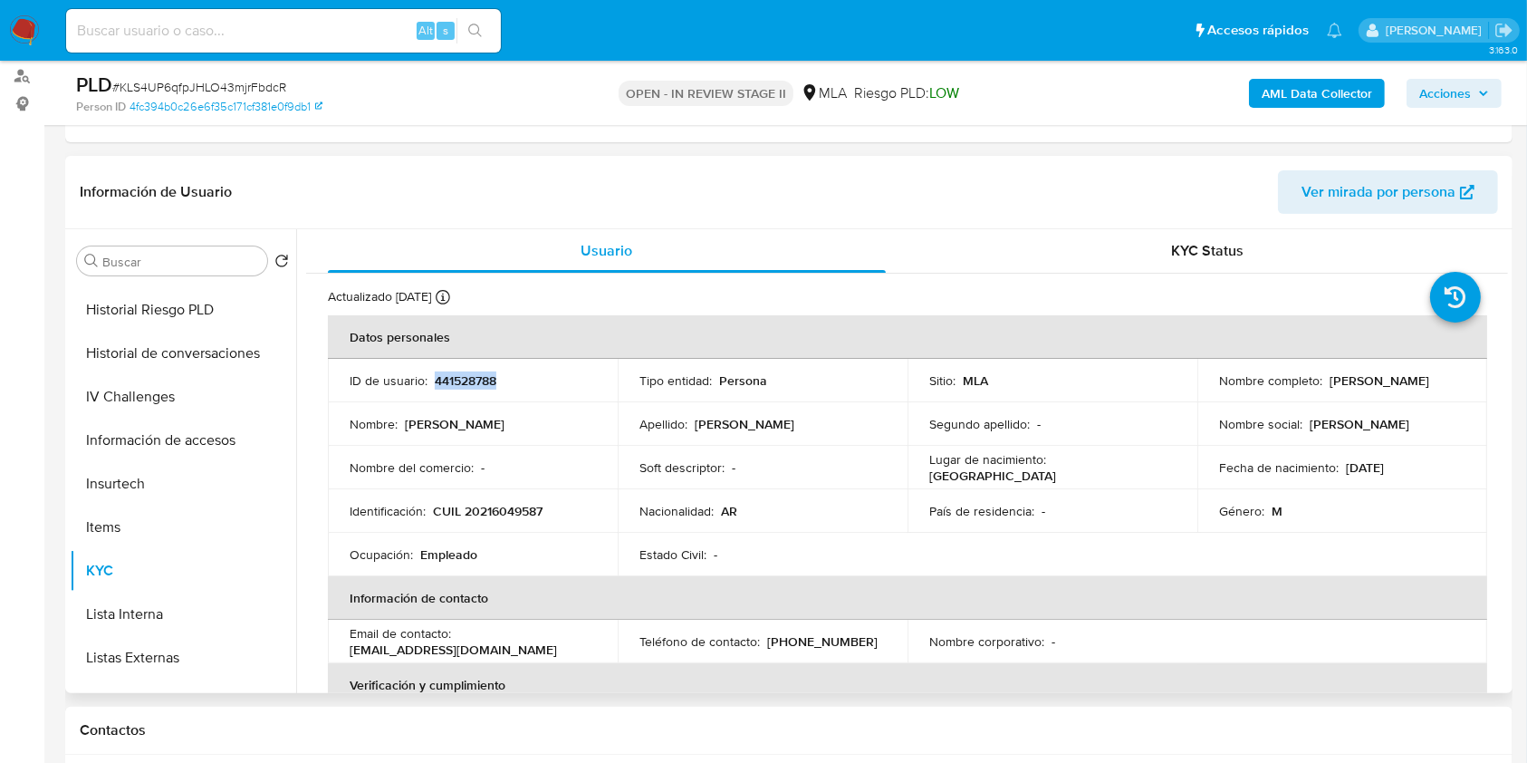
click at [482, 384] on p "441528788" at bounding box center [466, 380] width 62 height 16
copy p "441528788"
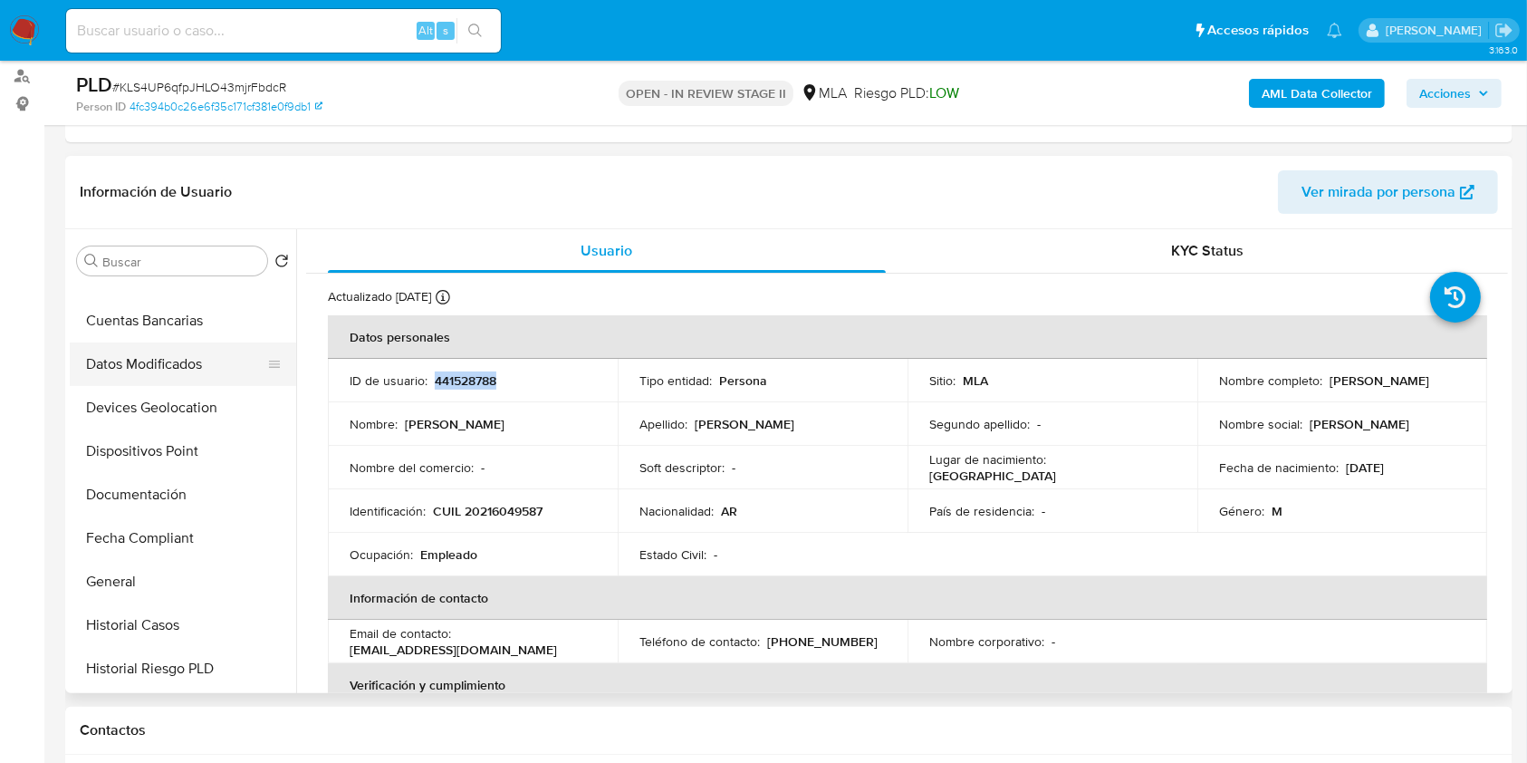
scroll to position [0, 0]
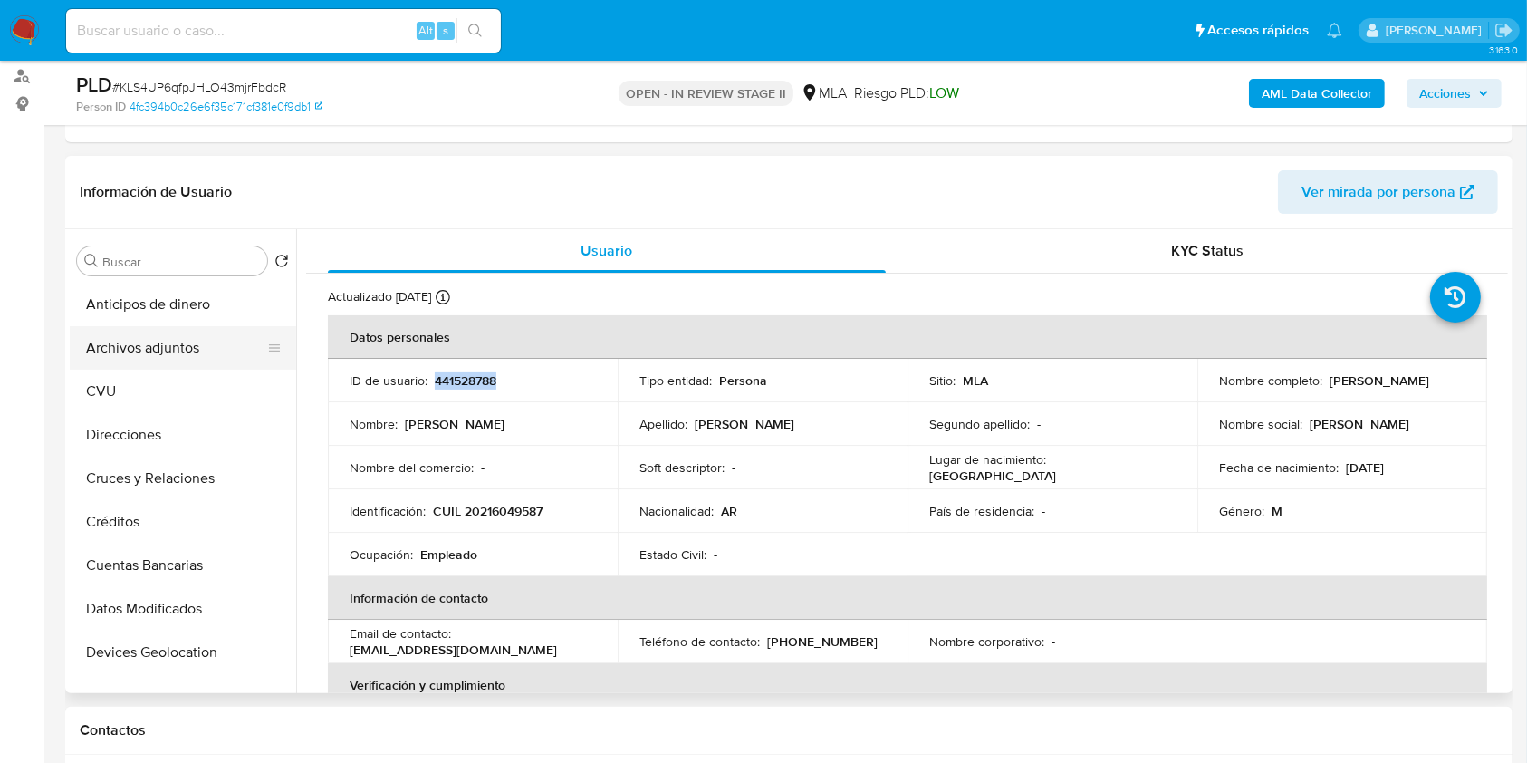
click at [153, 360] on button "Archivos adjuntos" at bounding box center [176, 347] width 212 height 43
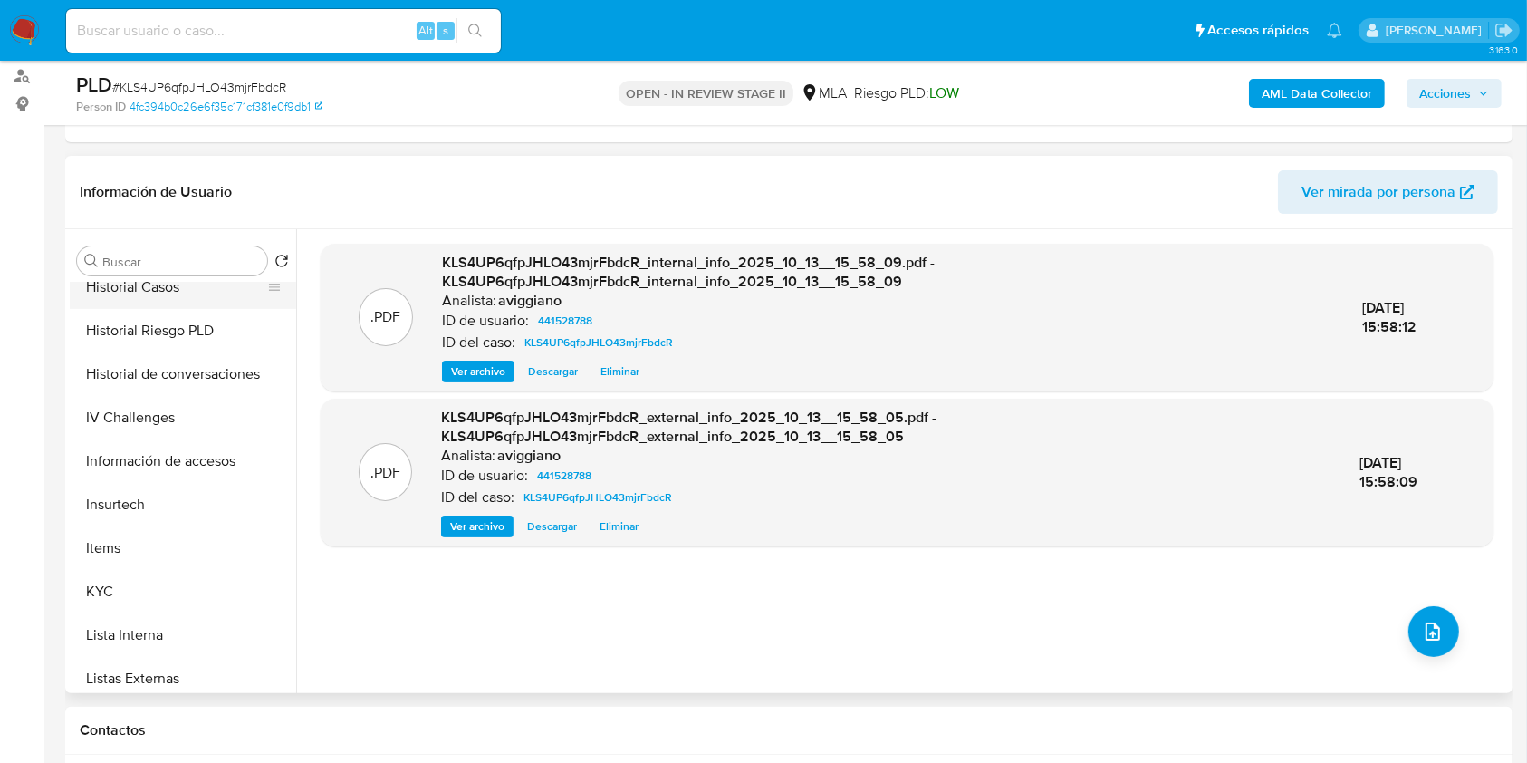
scroll to position [725, 0]
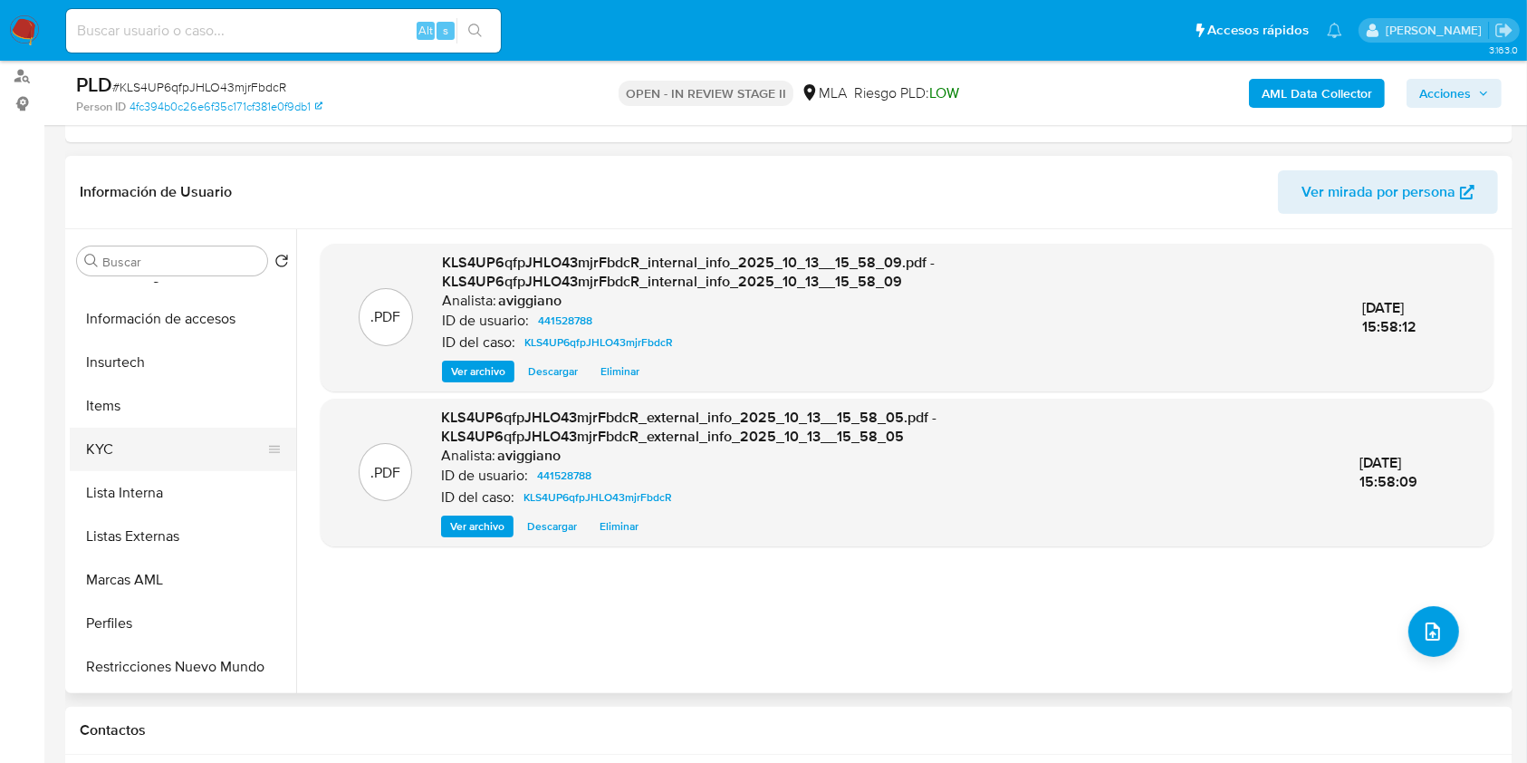
click at [124, 450] on button "KYC" at bounding box center [176, 448] width 212 height 43
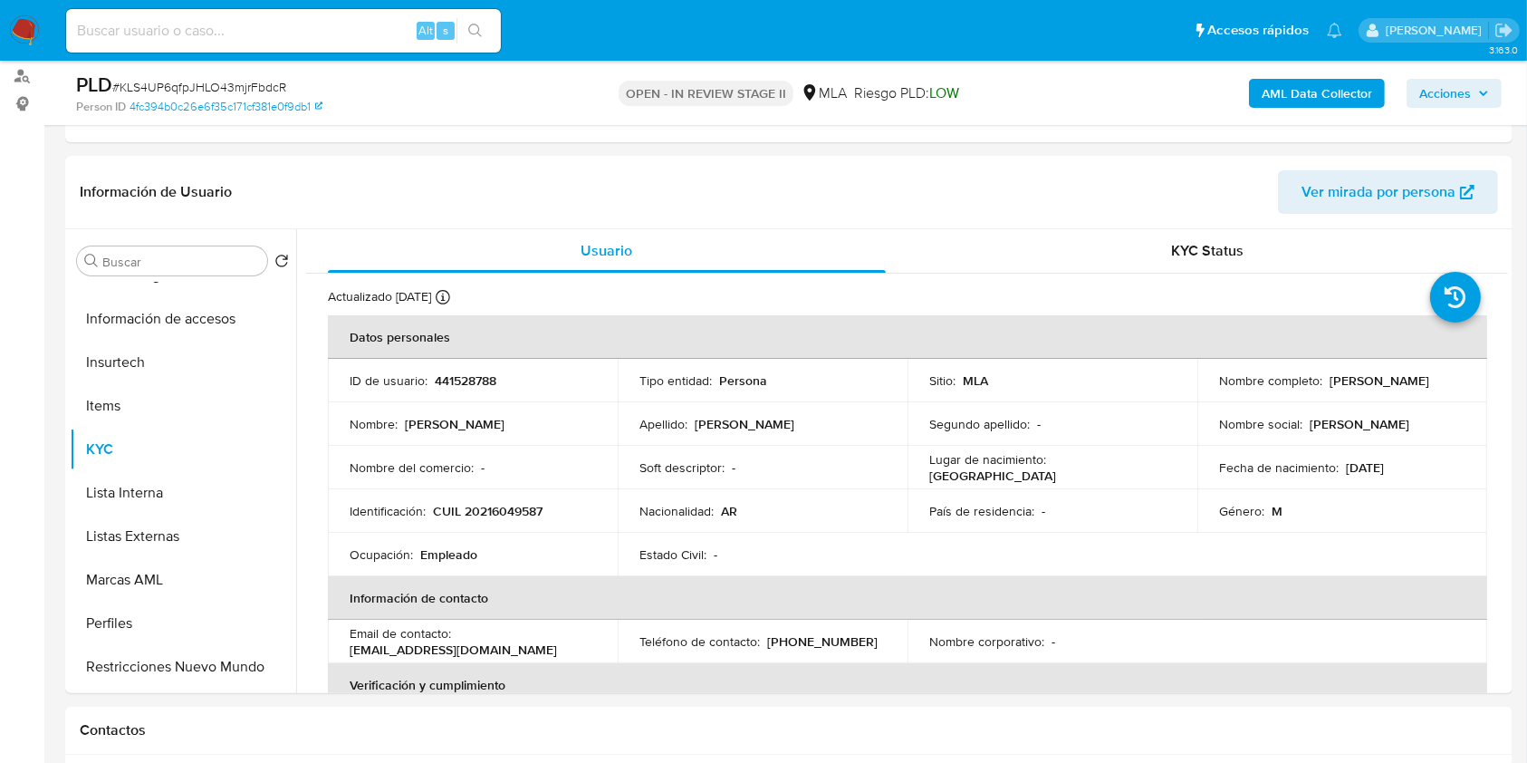
scroll to position [241, 0]
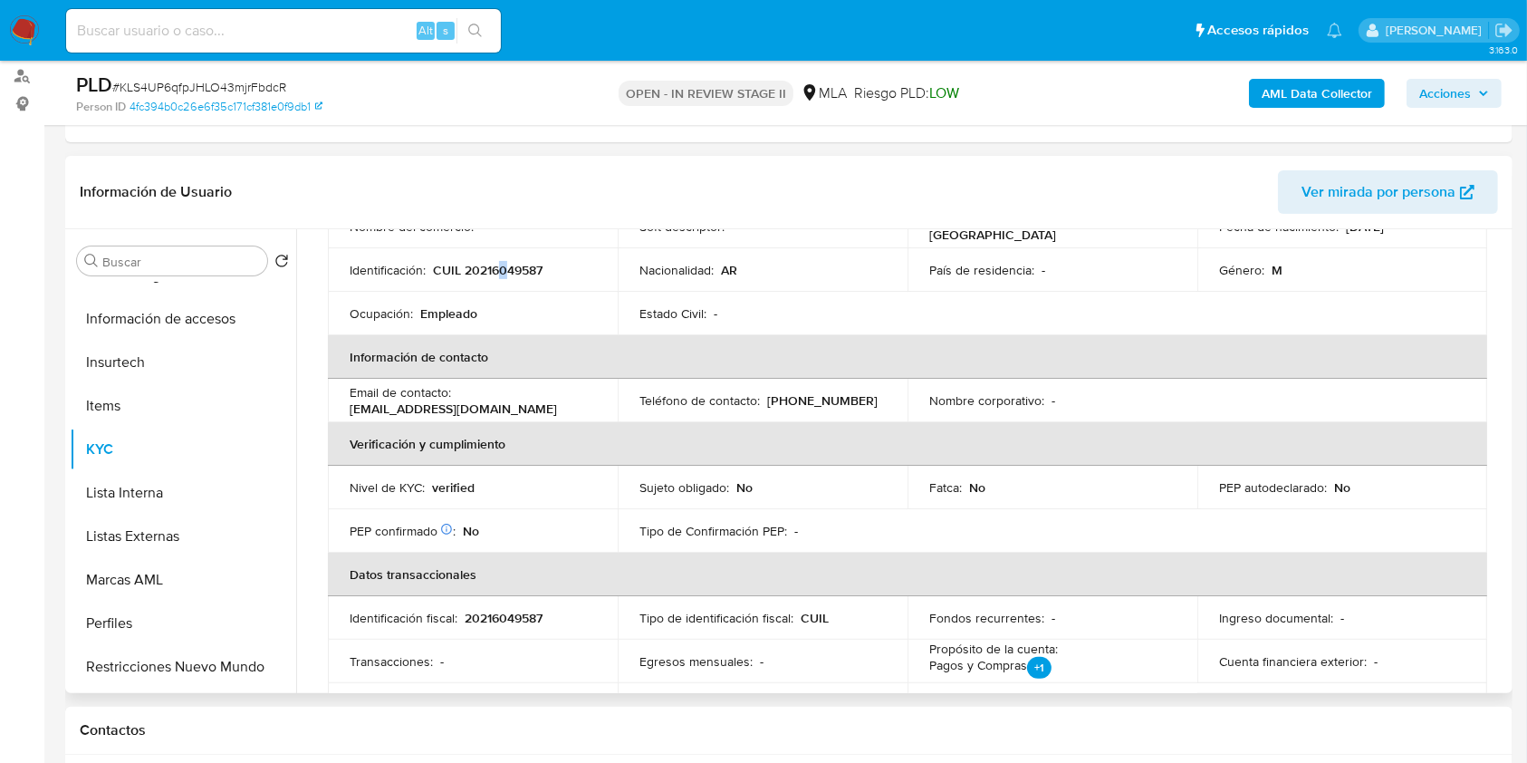
click at [503, 276] on p "CUIL 20216049587" at bounding box center [488, 270] width 110 height 16
click at [504, 278] on td "Identificación : CUIL 20216049587" at bounding box center [473, 269] width 290 height 43
drag, startPoint x: 504, startPoint y: 278, endPoint x: 480, endPoint y: 263, distance: 28.1
click at [480, 263] on p "CUIL 20216049587" at bounding box center [488, 270] width 110 height 16
click at [483, 264] on p "CUIL 20216049587" at bounding box center [488, 270] width 110 height 16
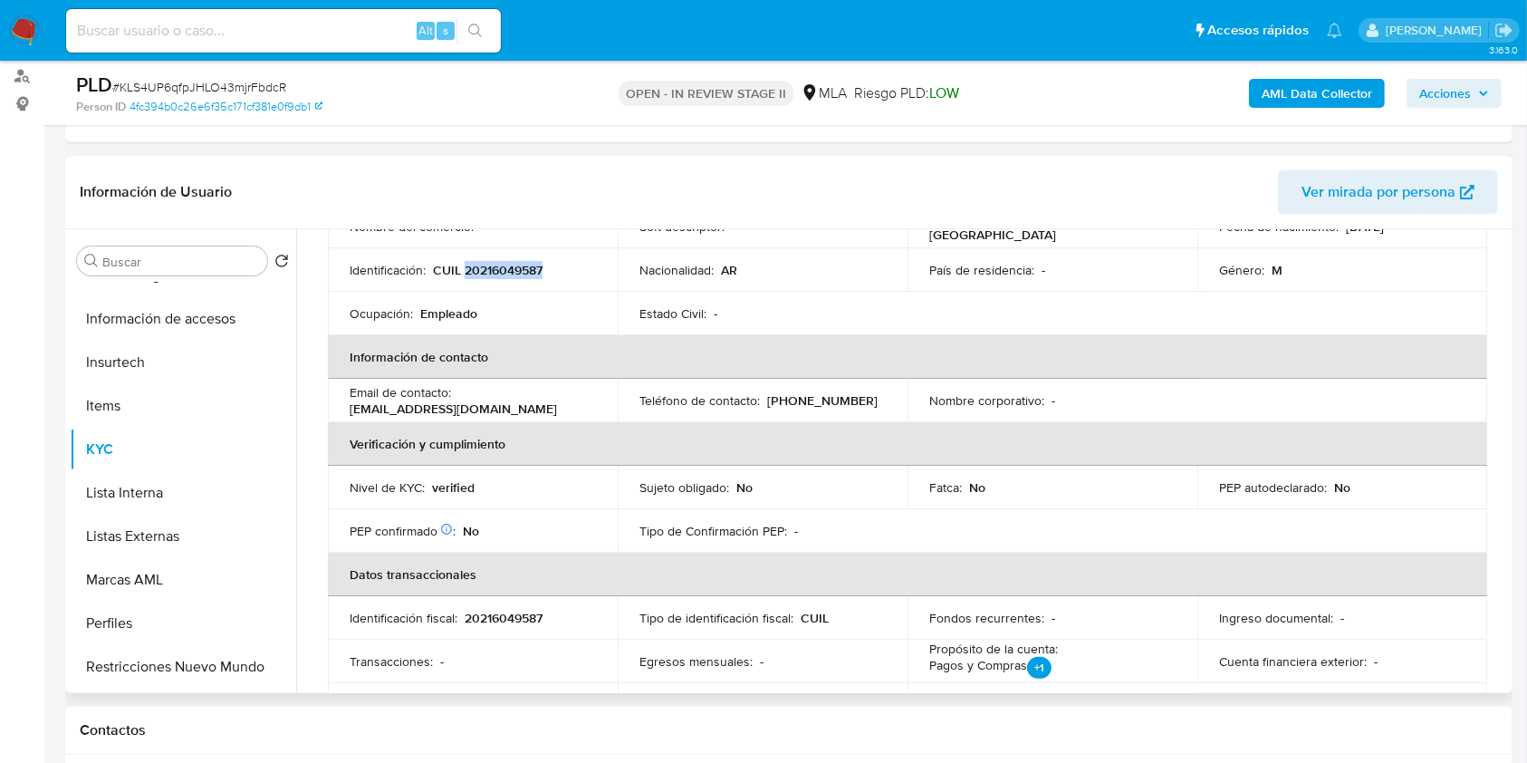
copy p "20216049587"
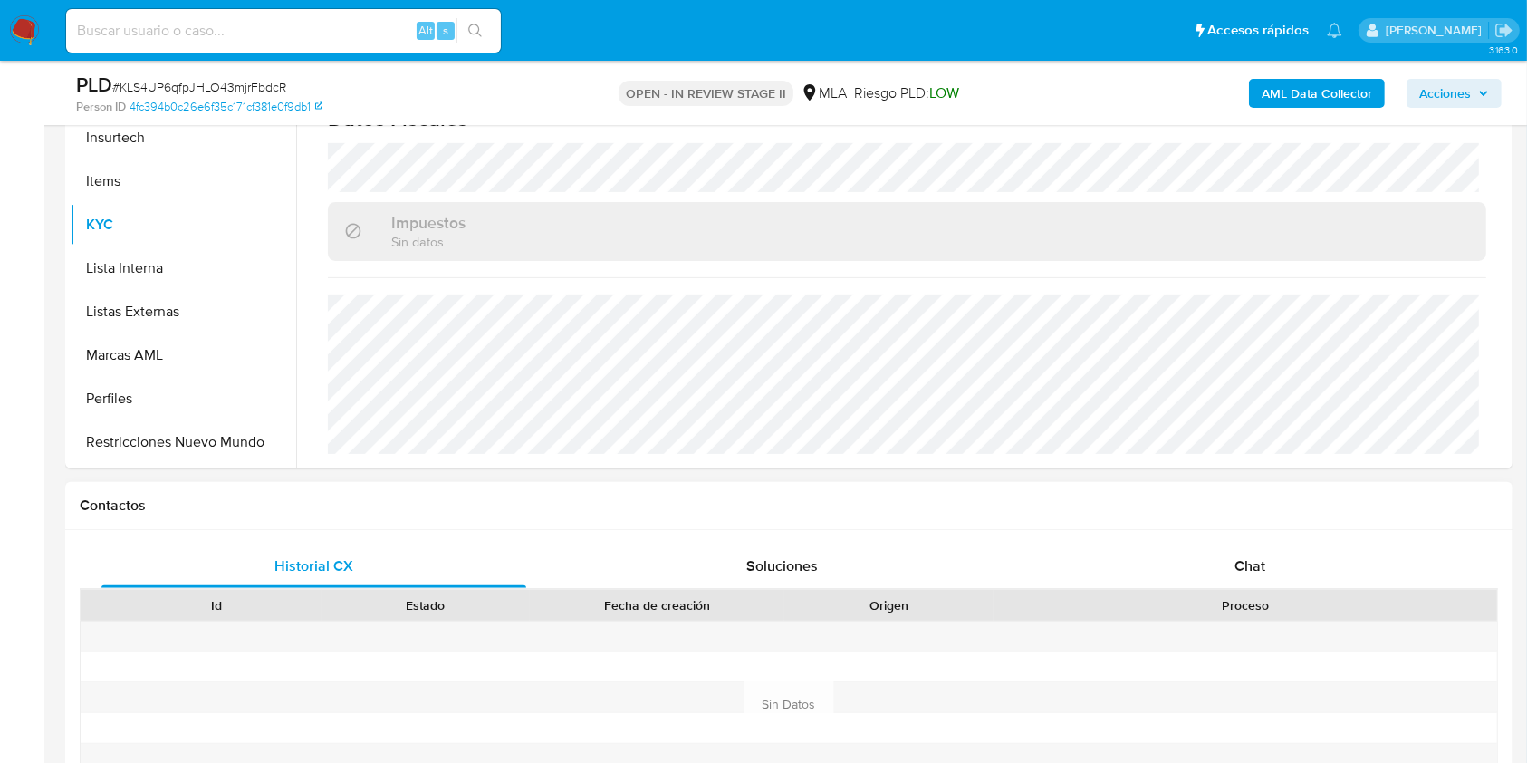
scroll to position [845, 0]
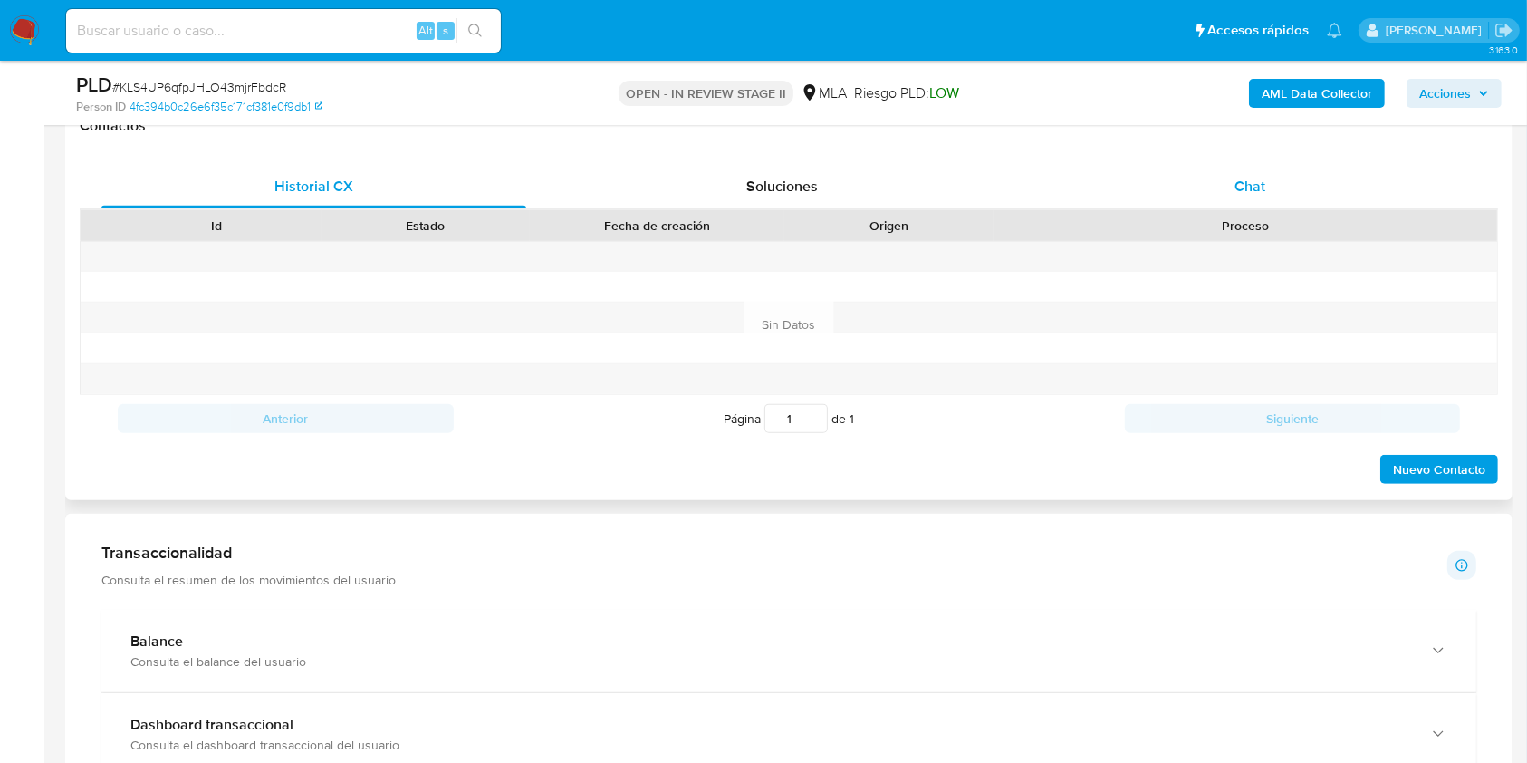
click at [1202, 203] on div "Chat" at bounding box center [1250, 186] width 425 height 43
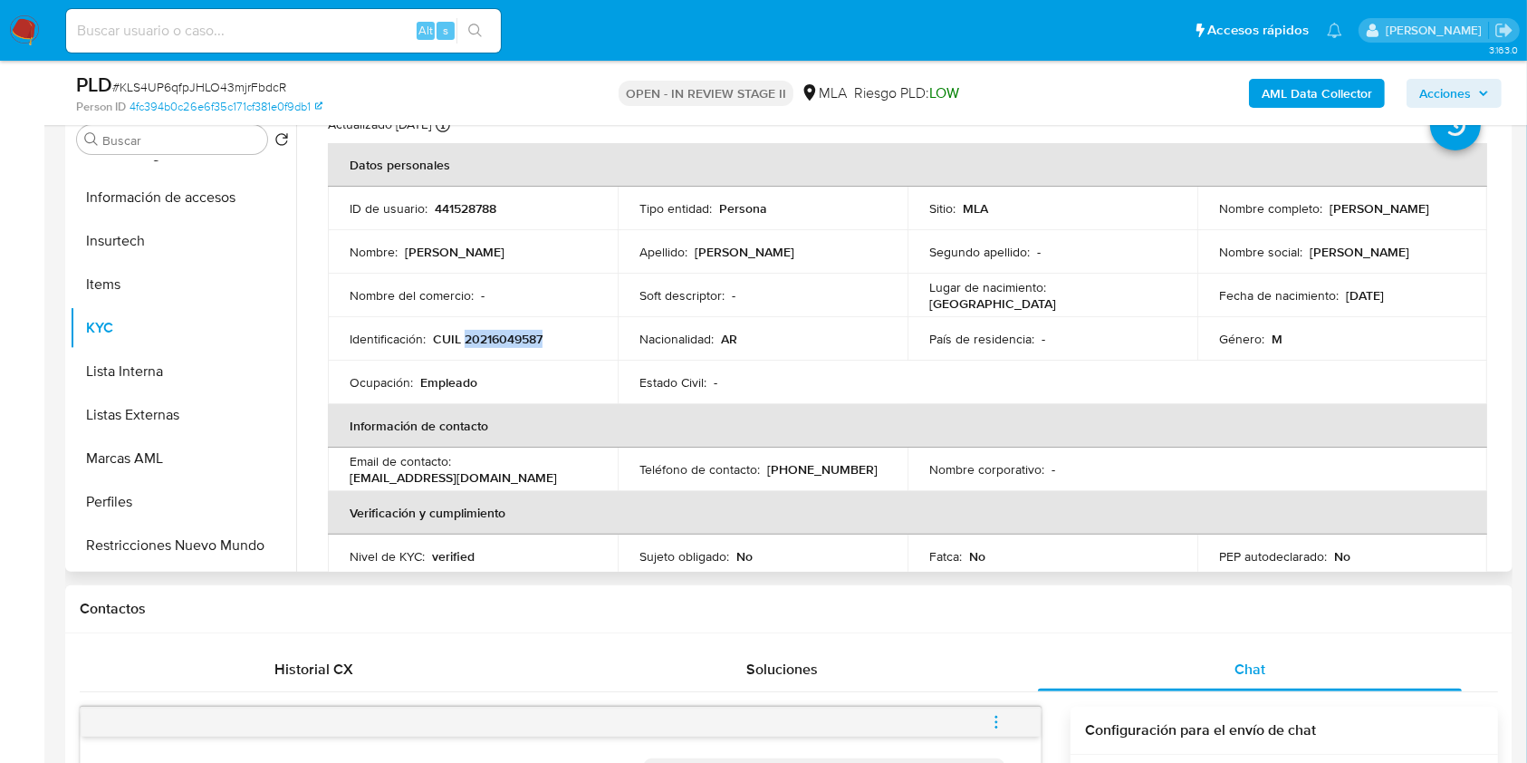
scroll to position [0, 0]
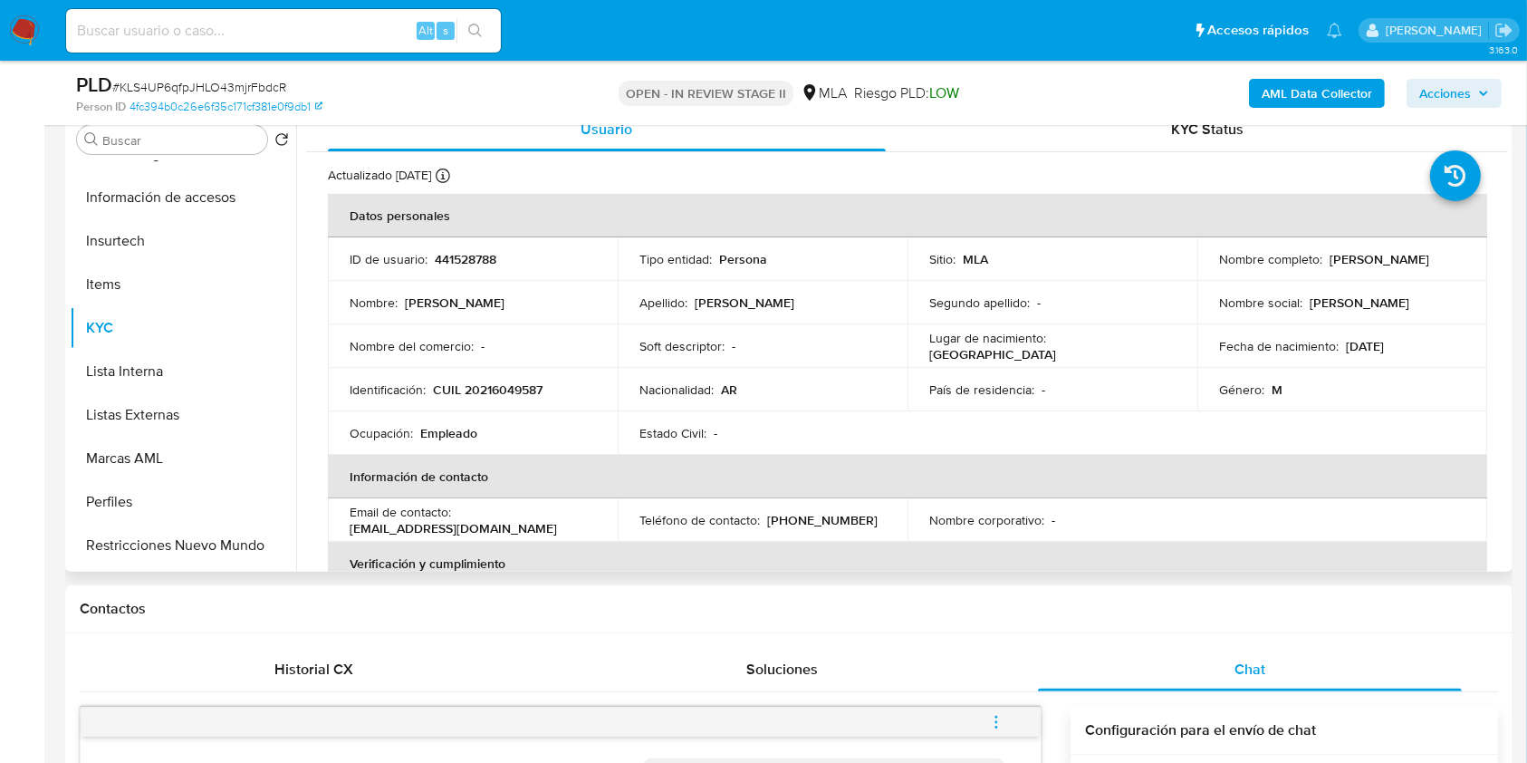
click at [446, 240] on td "ID de usuario : 441528788" at bounding box center [473, 258] width 290 height 43
click at [449, 259] on p "441528788" at bounding box center [466, 259] width 62 height 16
copy p "441528788"
click at [362, 264] on p "ID de usuario :" at bounding box center [389, 259] width 78 height 16
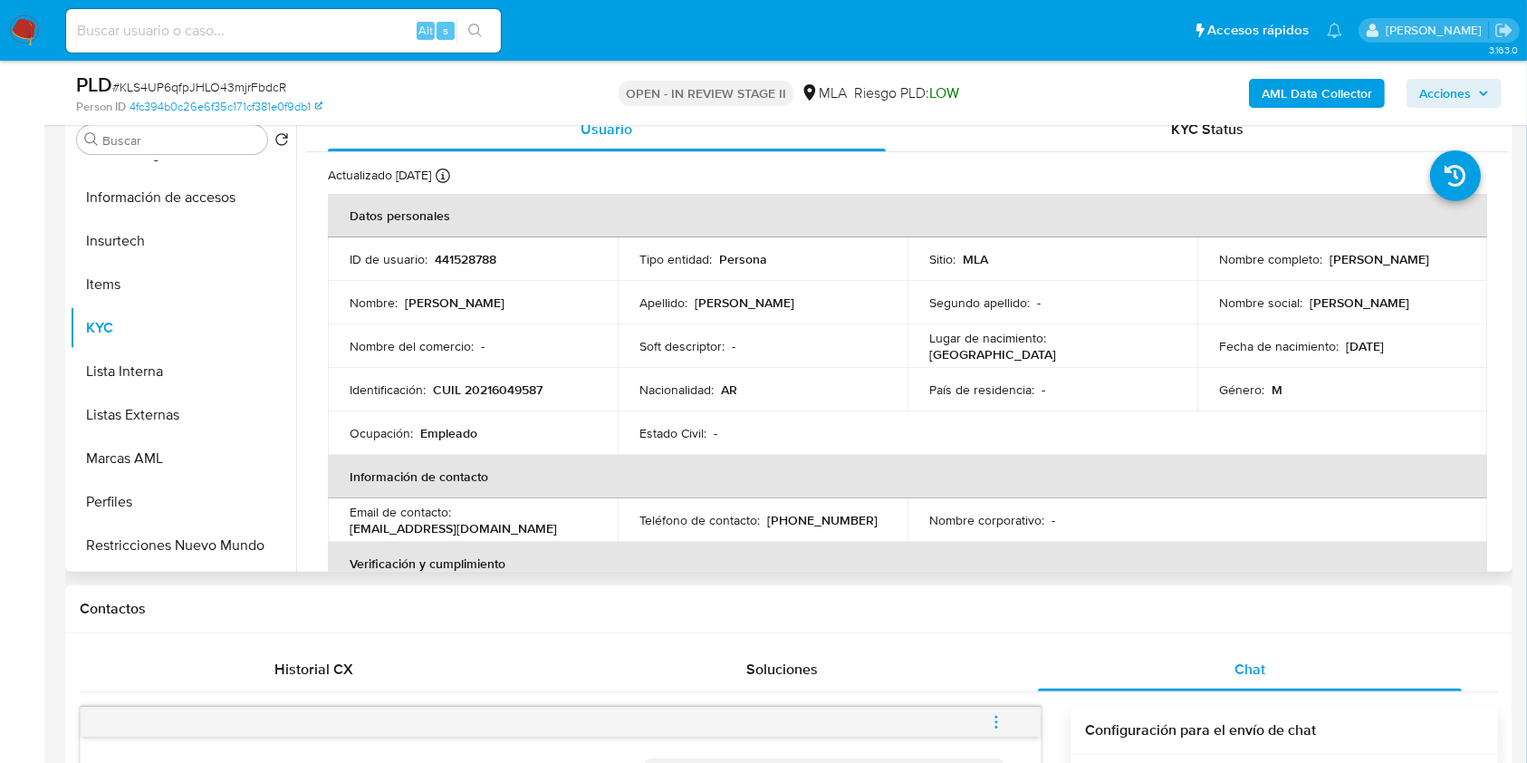
click at [481, 388] on p "CUIL 20216049587" at bounding box center [488, 389] width 110 height 16
copy p "20216049587"
click at [504, 272] on td "ID de usuario : 441528788" at bounding box center [473, 258] width 290 height 43
click at [475, 256] on p "441528788" at bounding box center [466, 259] width 62 height 16
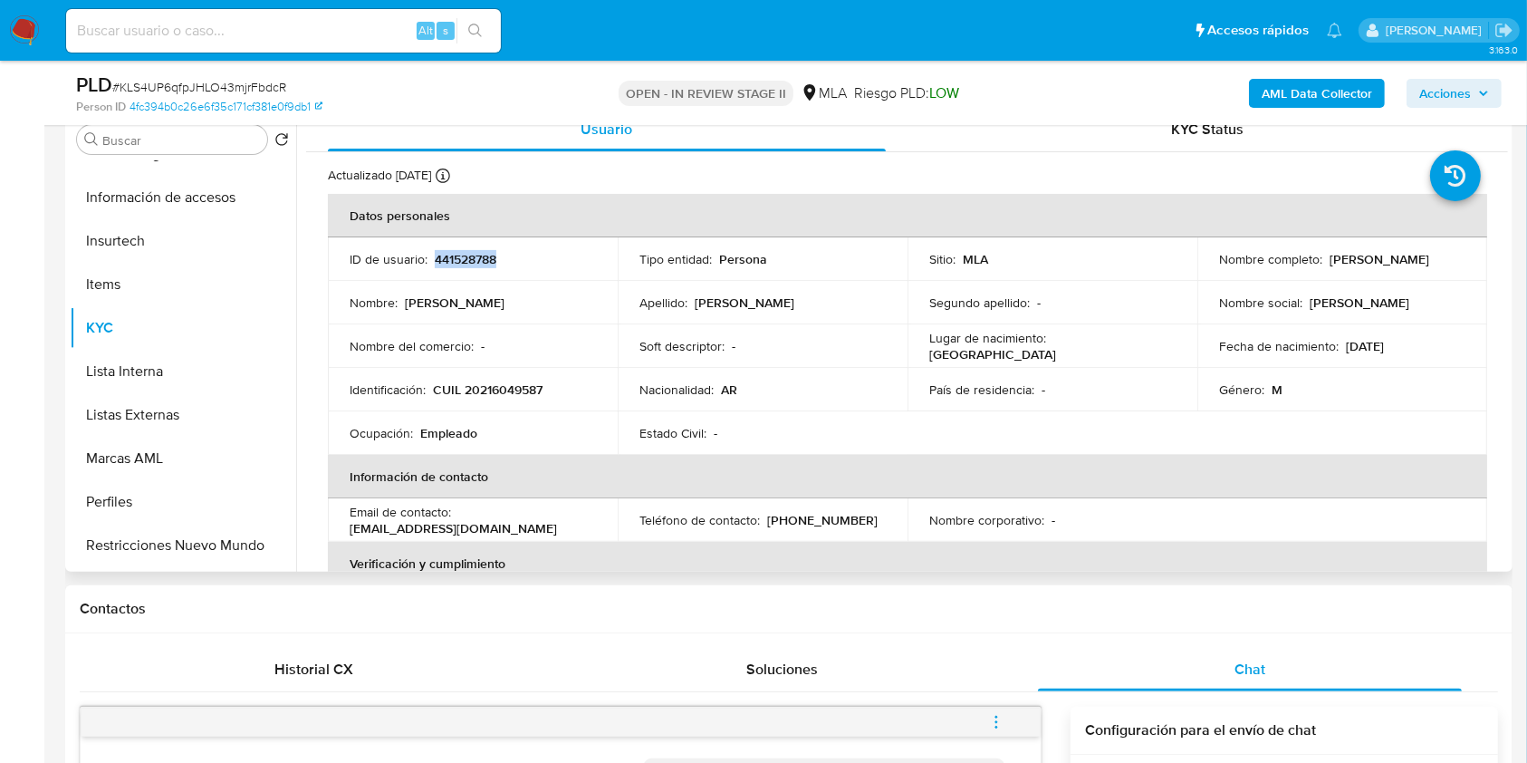
click at [475, 256] on p "441528788" at bounding box center [466, 259] width 62 height 16
copy p "441528788"
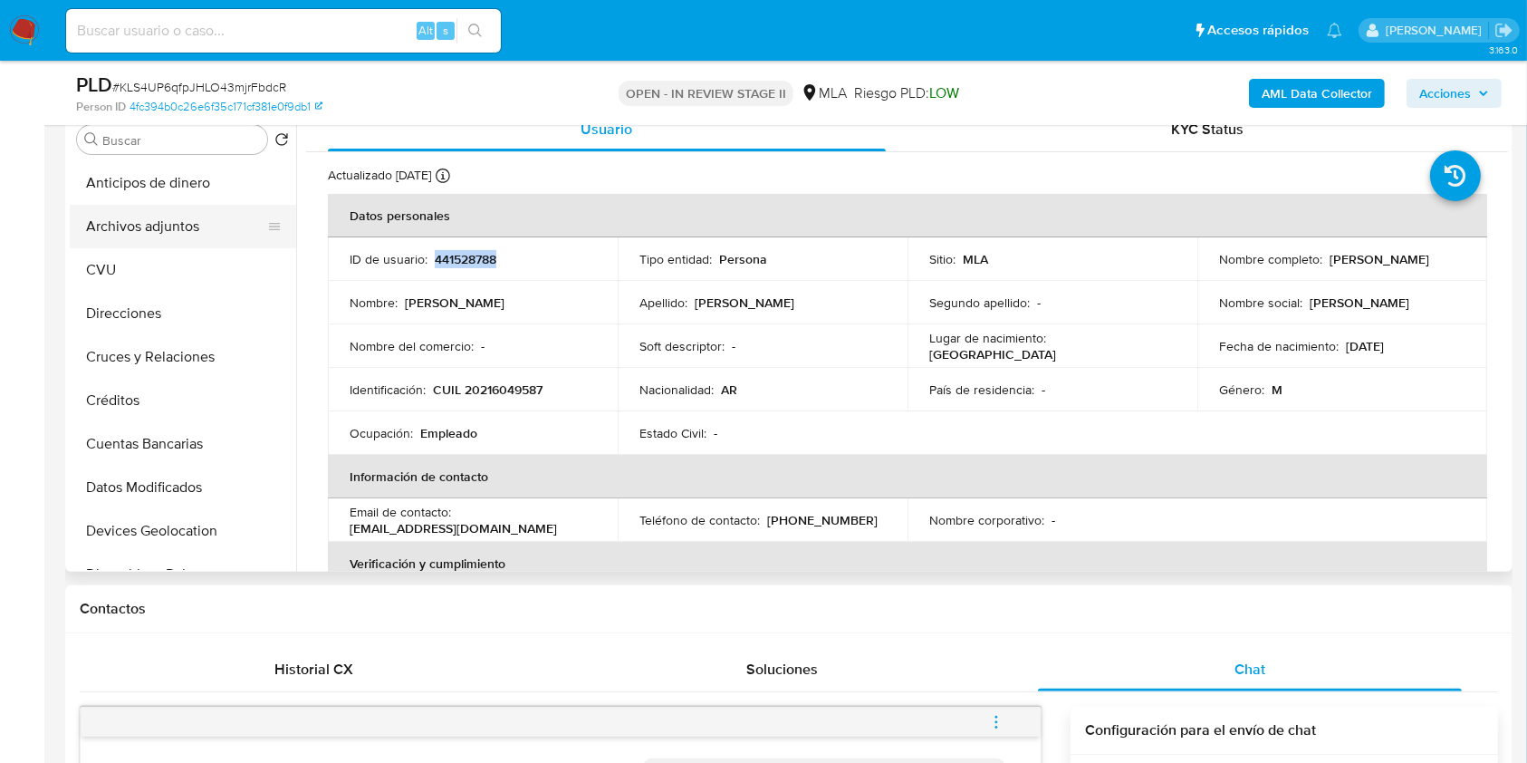
click at [187, 225] on button "Archivos adjuntos" at bounding box center [176, 226] width 212 height 43
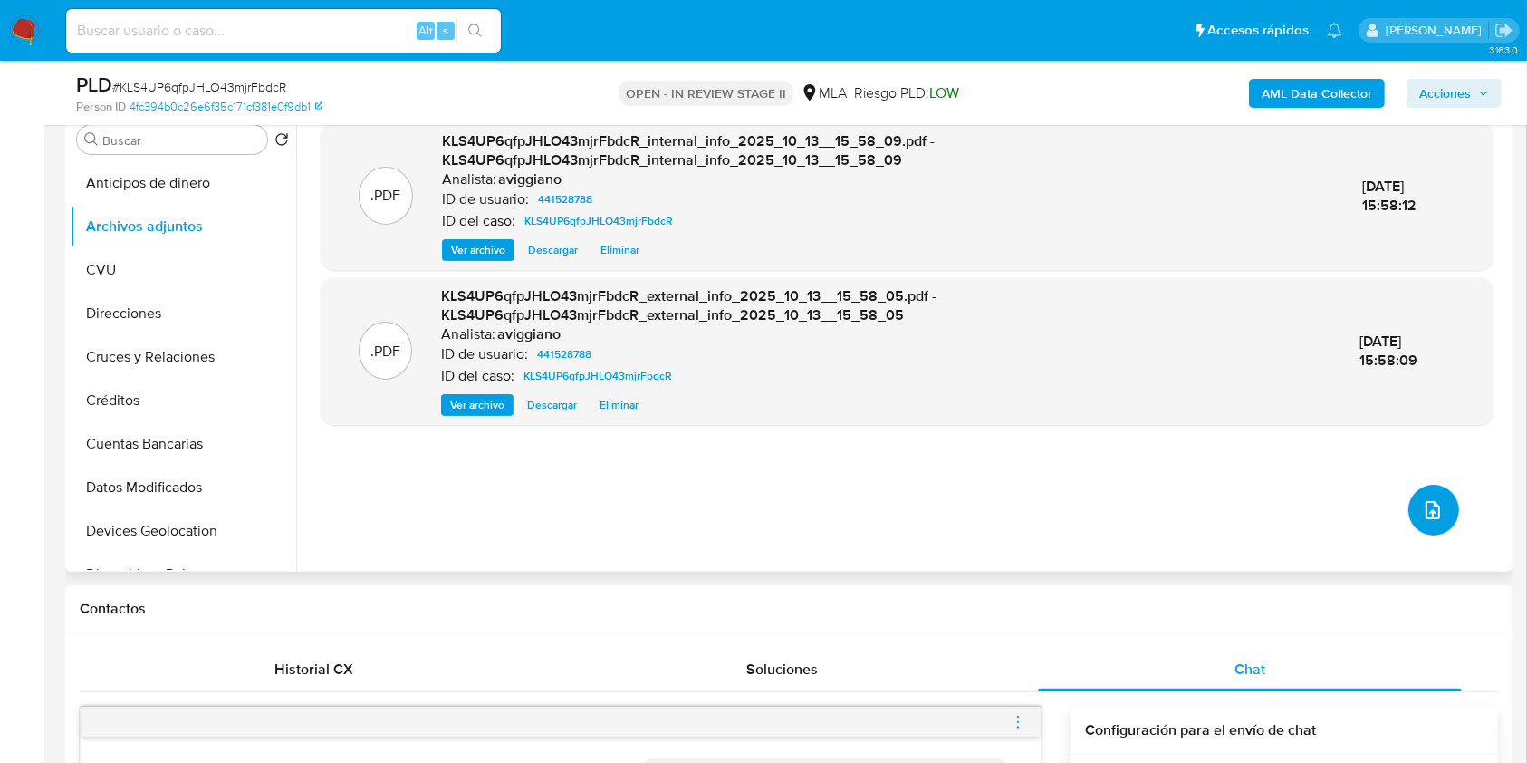
click at [1408, 495] on button "upload-file" at bounding box center [1433, 510] width 51 height 51
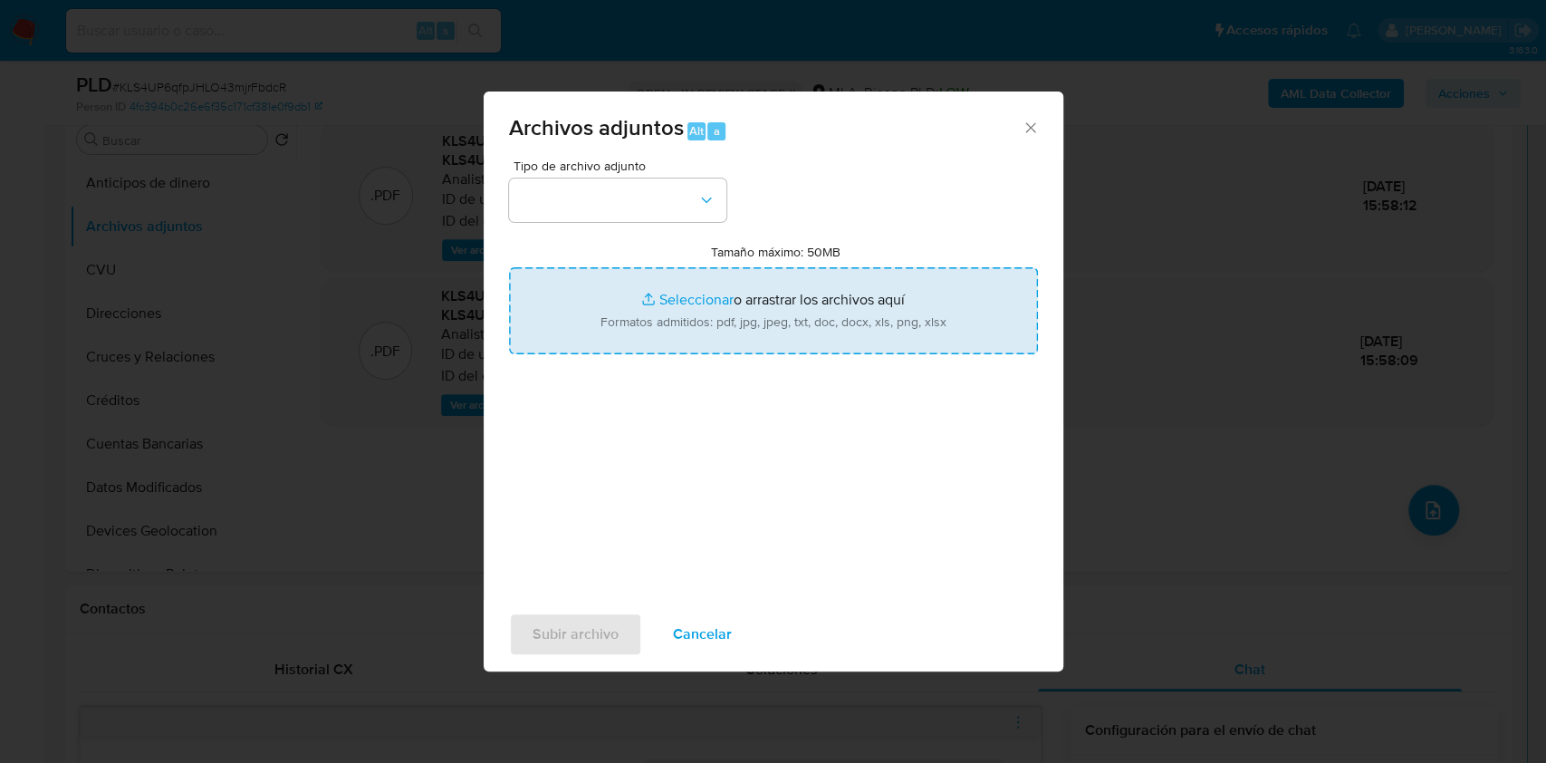
click at [759, 315] on input "Tamaño máximo: 50MB Seleccionar archivos" at bounding box center [773, 310] width 529 height 87
type input "C:\fakepath\Nosis - 441528788.pdf"
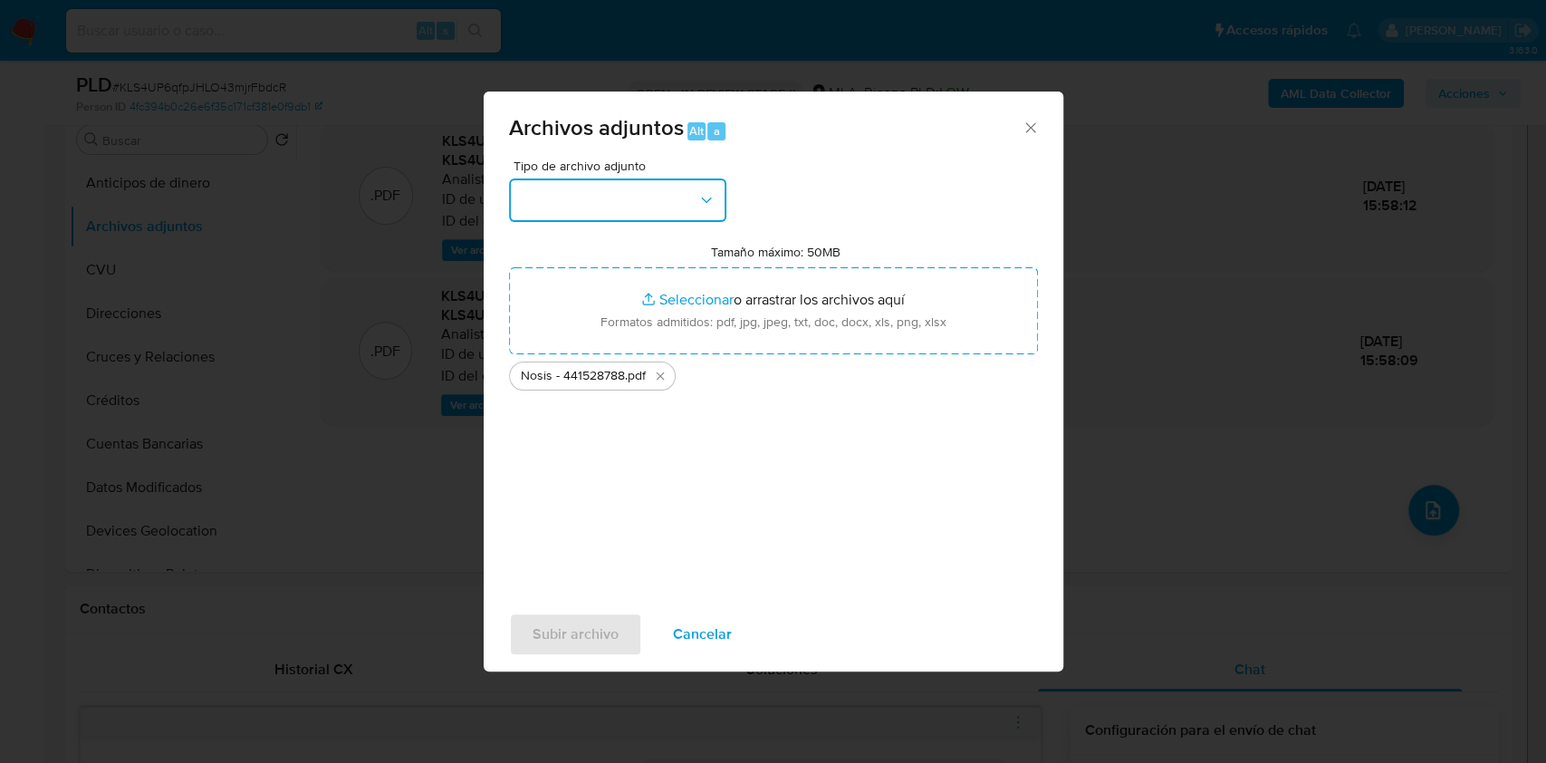
click at [622, 195] on button "button" at bounding box center [617, 199] width 217 height 43
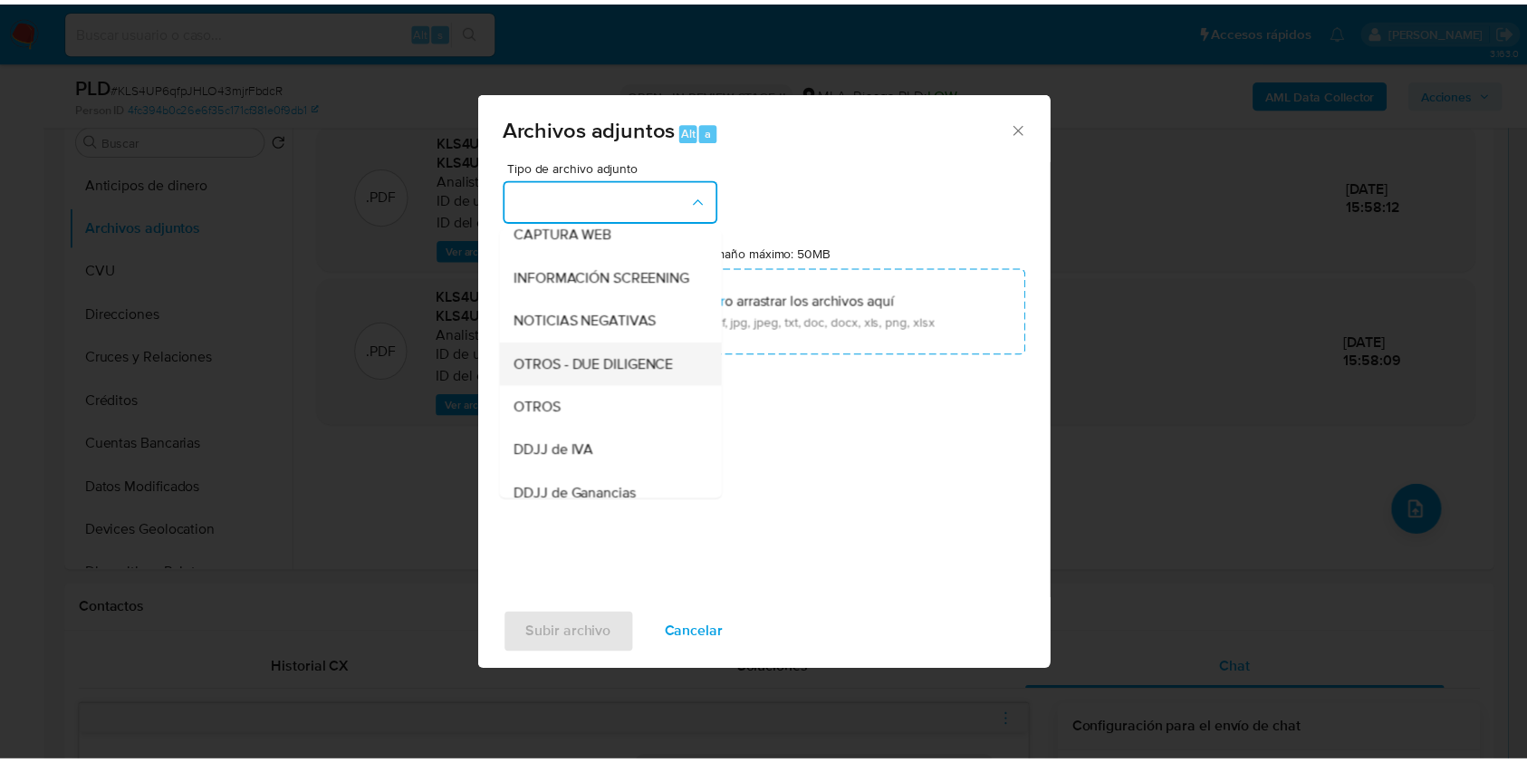
scroll to position [241, 0]
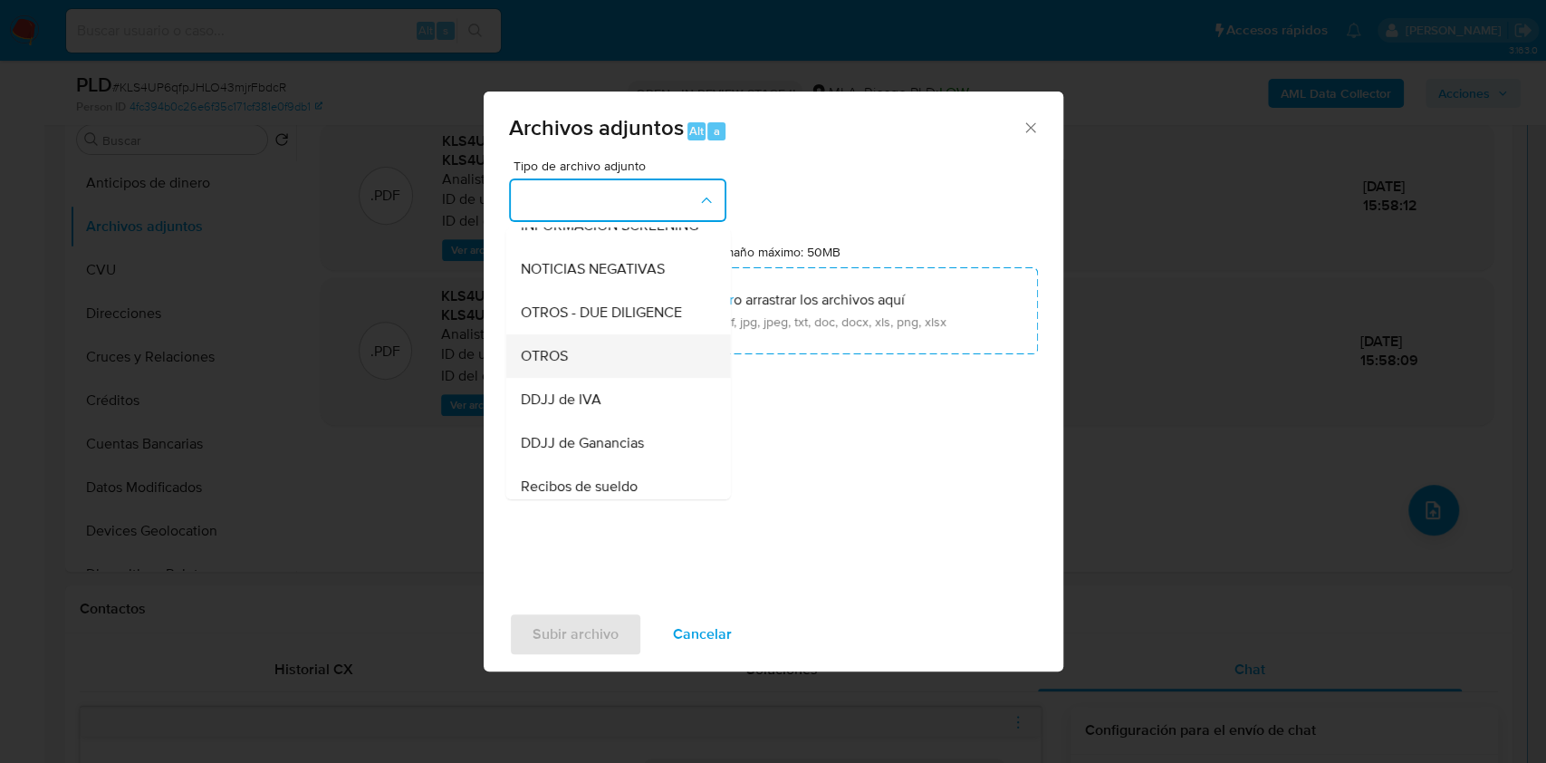
click at [552, 365] on span "OTROS" at bounding box center [543, 356] width 47 height 18
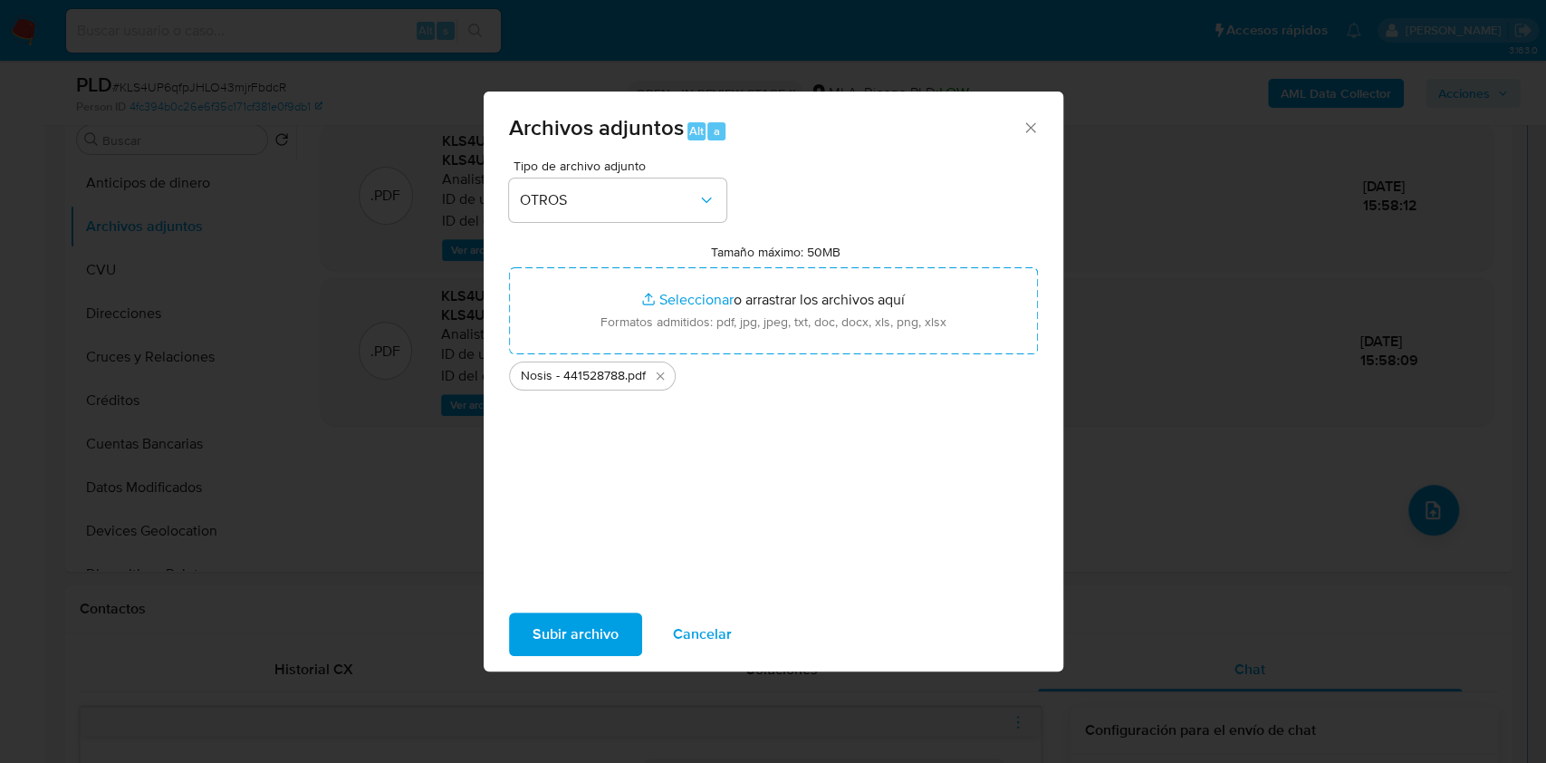
click at [590, 617] on span "Subir archivo" at bounding box center [576, 634] width 86 height 40
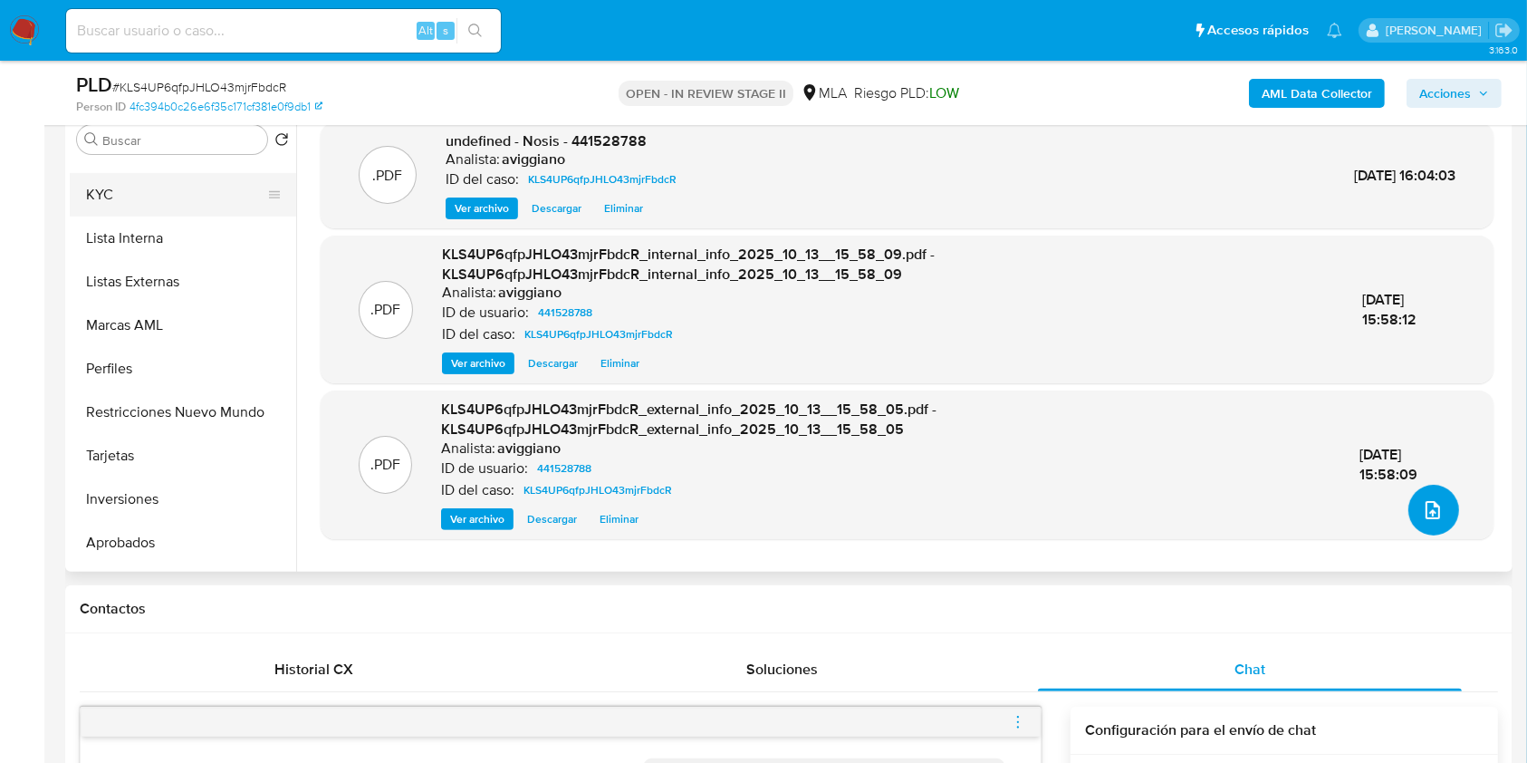
scroll to position [725, 0]
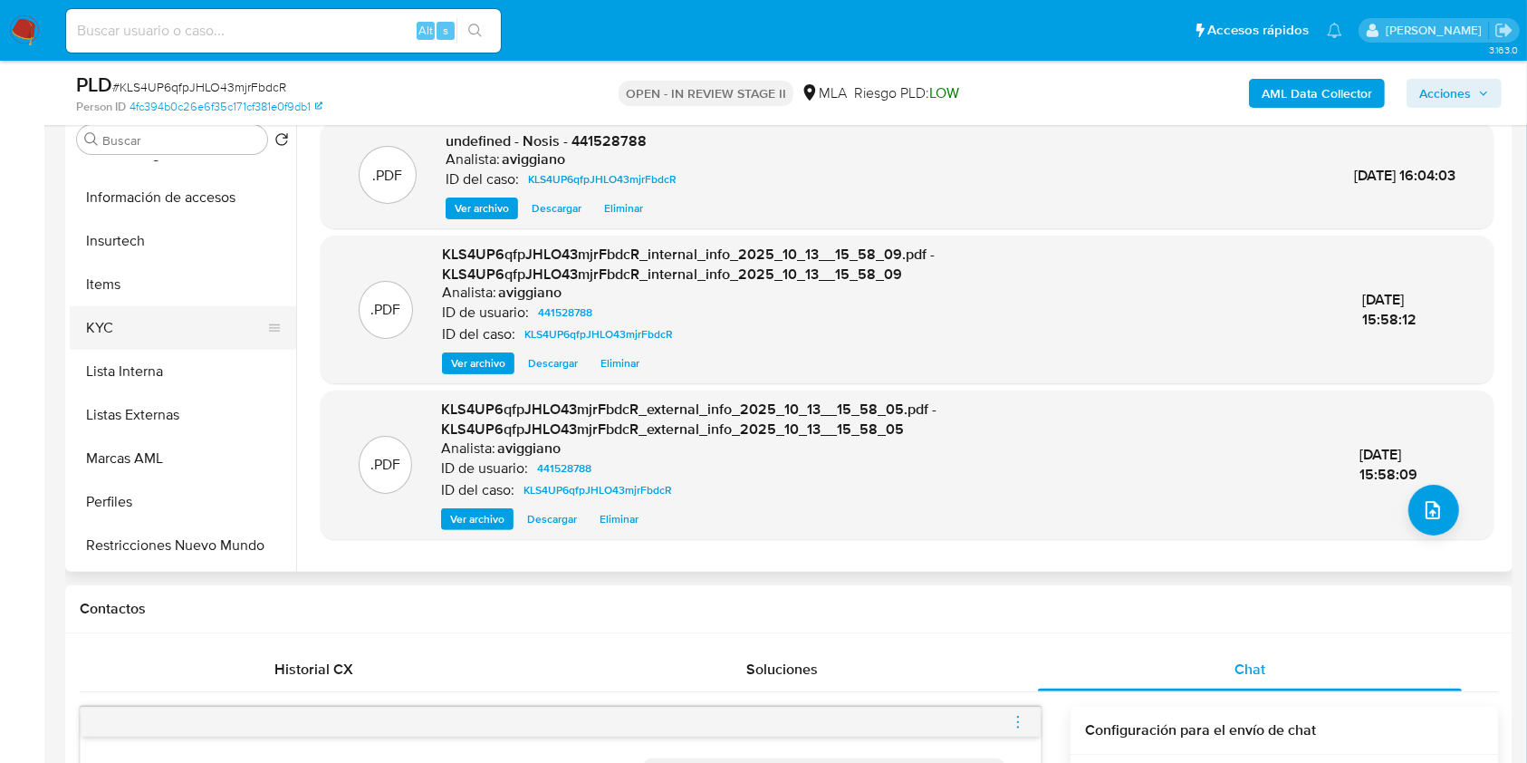
click at [132, 322] on button "KYC" at bounding box center [176, 327] width 212 height 43
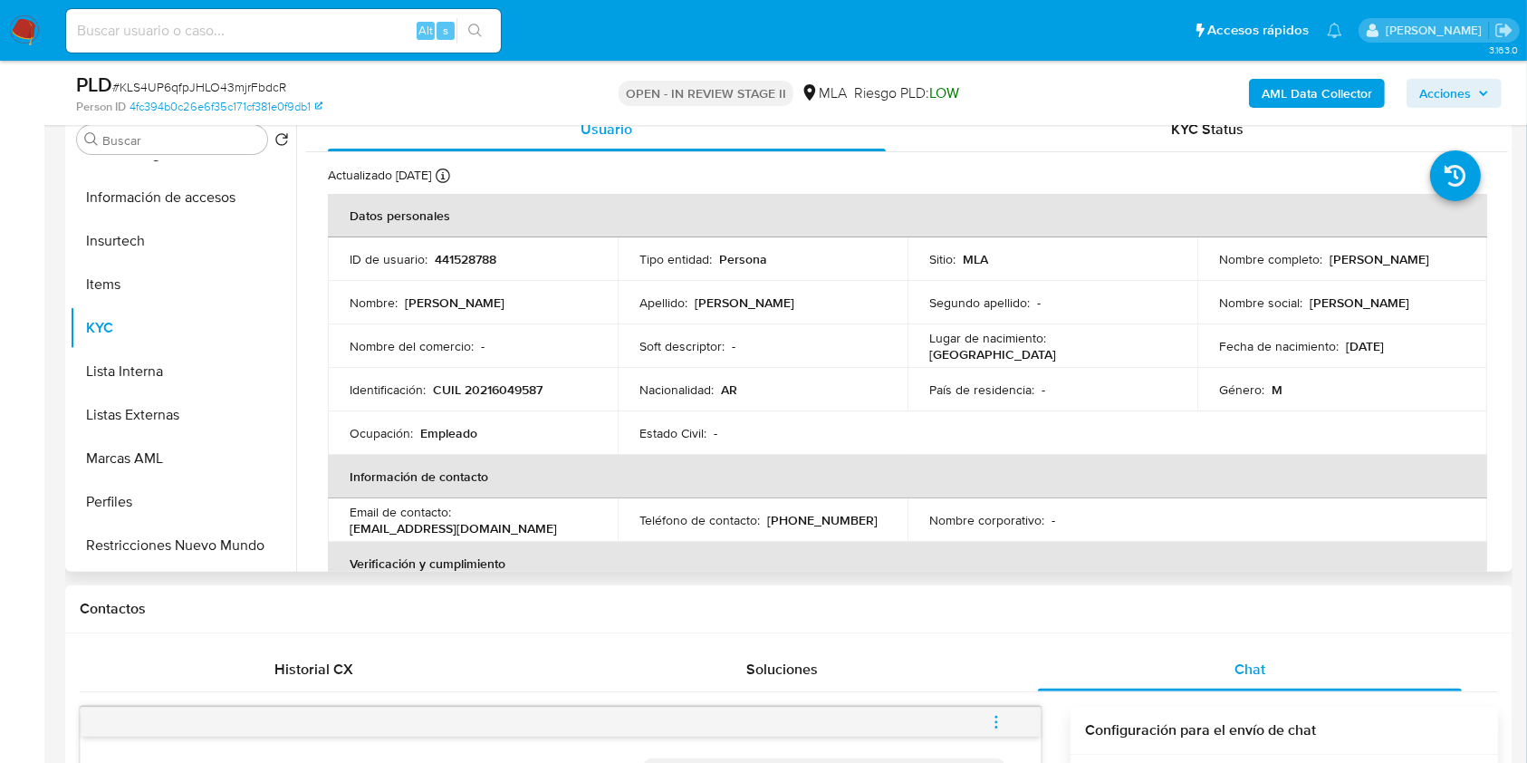
drag, startPoint x: 1387, startPoint y: 270, endPoint x: 1209, endPoint y: 275, distance: 177.6
click at [1209, 275] on td "Nombre completo : Christian Alfredo Farias" at bounding box center [1342, 258] width 290 height 43
copy p "Christian Alfredo Farias"
click at [533, 373] on td "Identificación : CUIL 20216049587" at bounding box center [473, 389] width 290 height 43
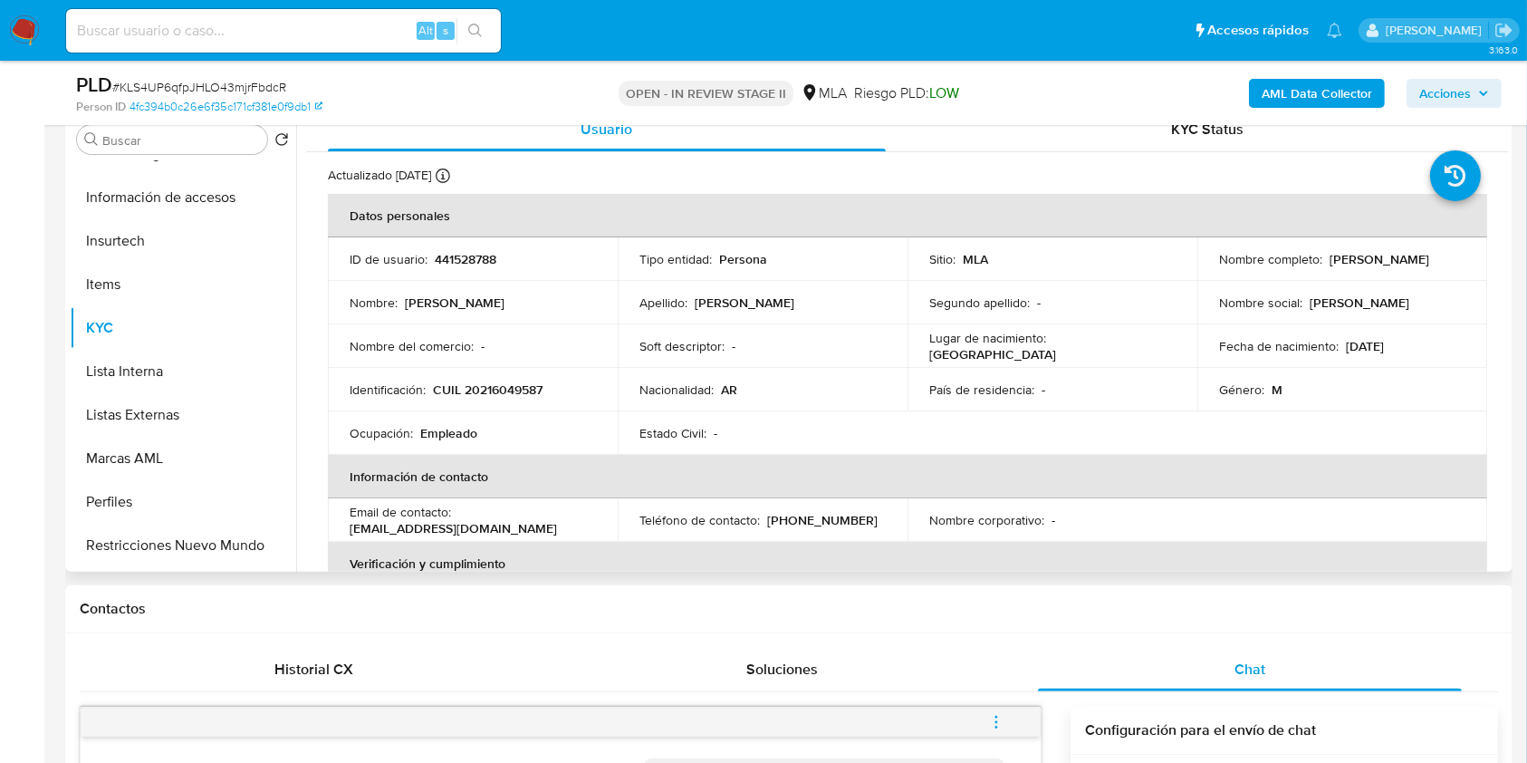
click at [488, 266] on p "441528788" at bounding box center [466, 259] width 62 height 16
copy p "441528788"
click at [493, 391] on p "CUIL 20216049587" at bounding box center [488, 389] width 110 height 16
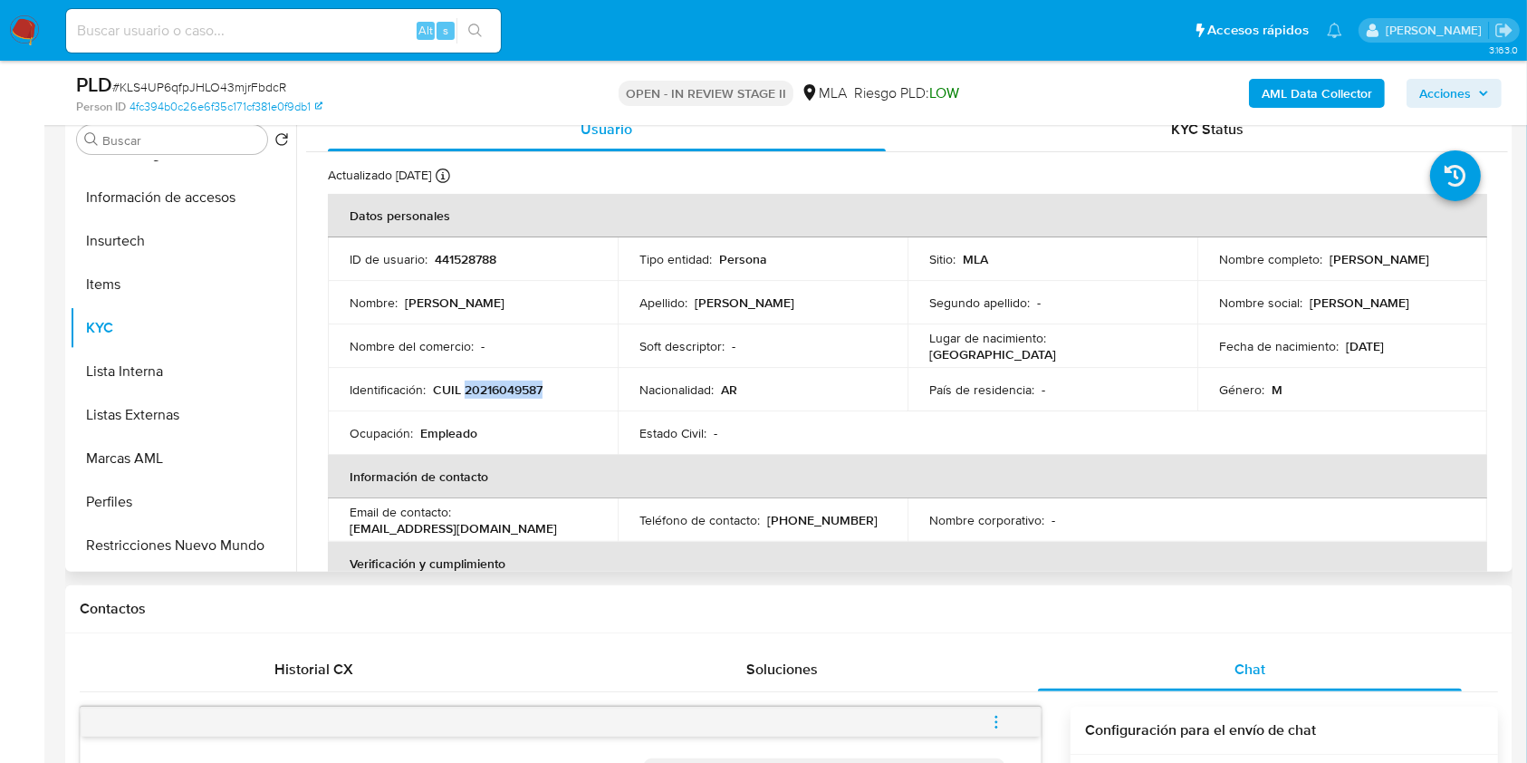
click at [493, 391] on p "CUIL 20216049587" at bounding box center [488, 389] width 110 height 16
copy p "20216049587"
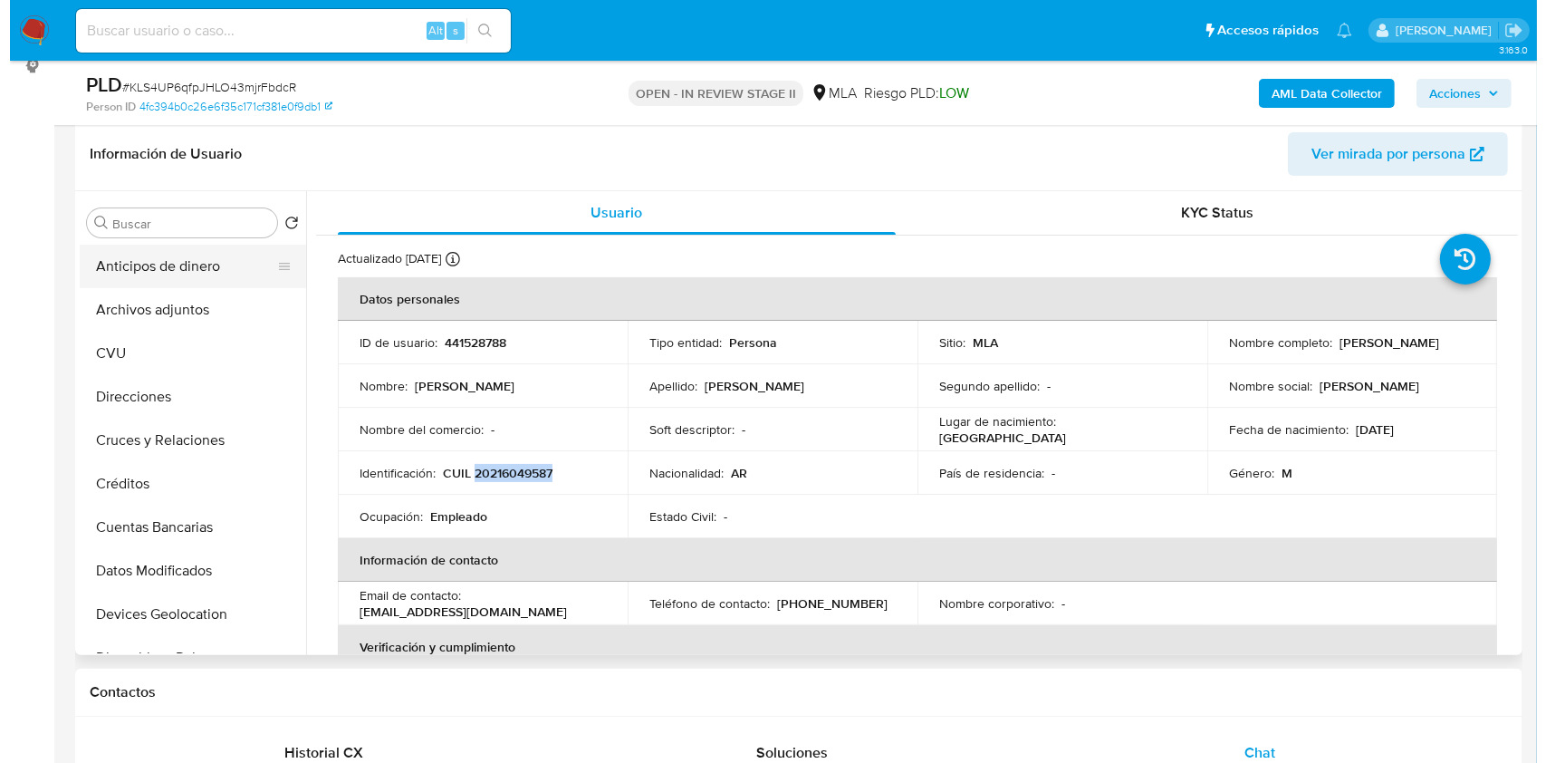
scroll to position [241, 0]
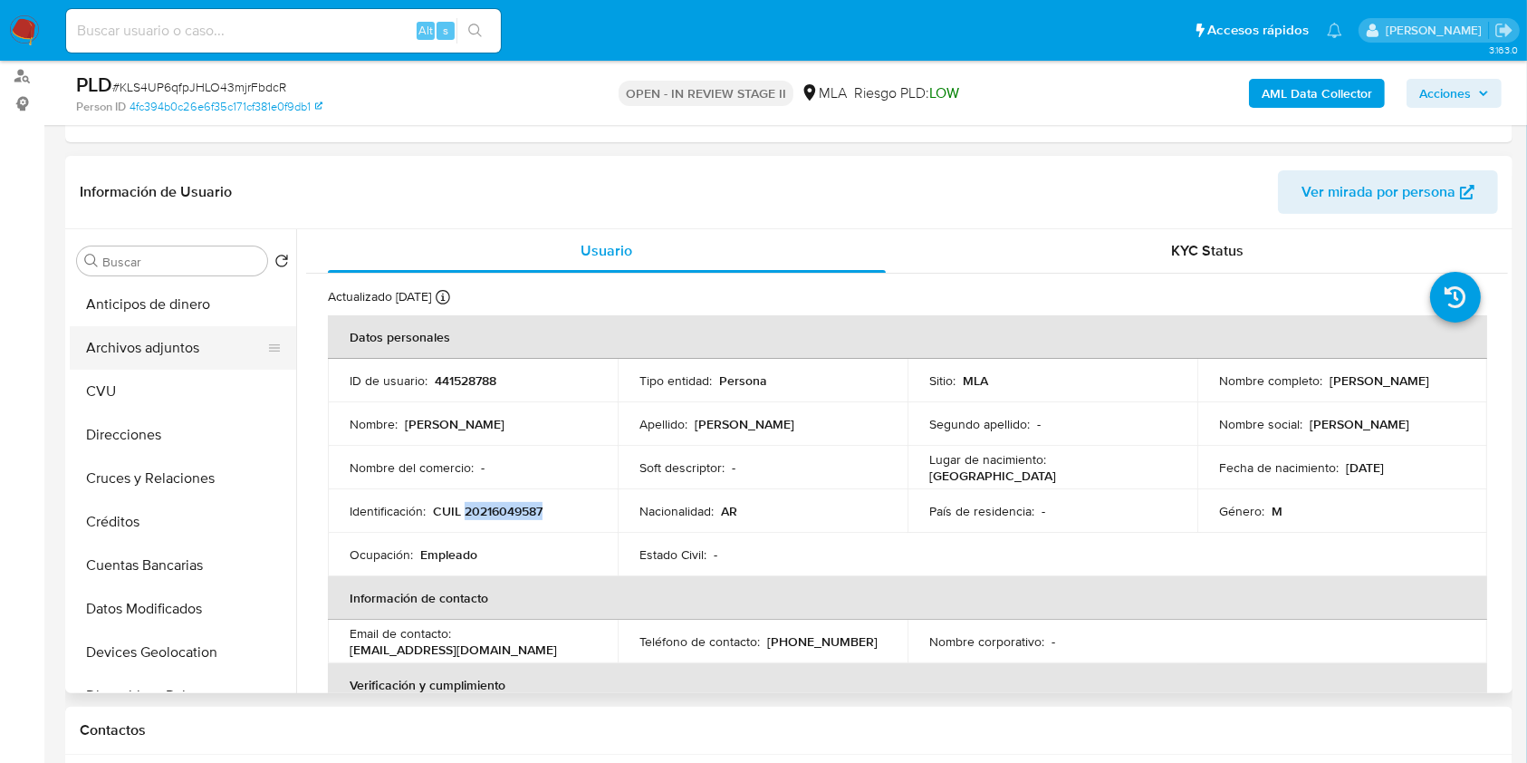
click at [150, 338] on button "Archivos adjuntos" at bounding box center [176, 347] width 212 height 43
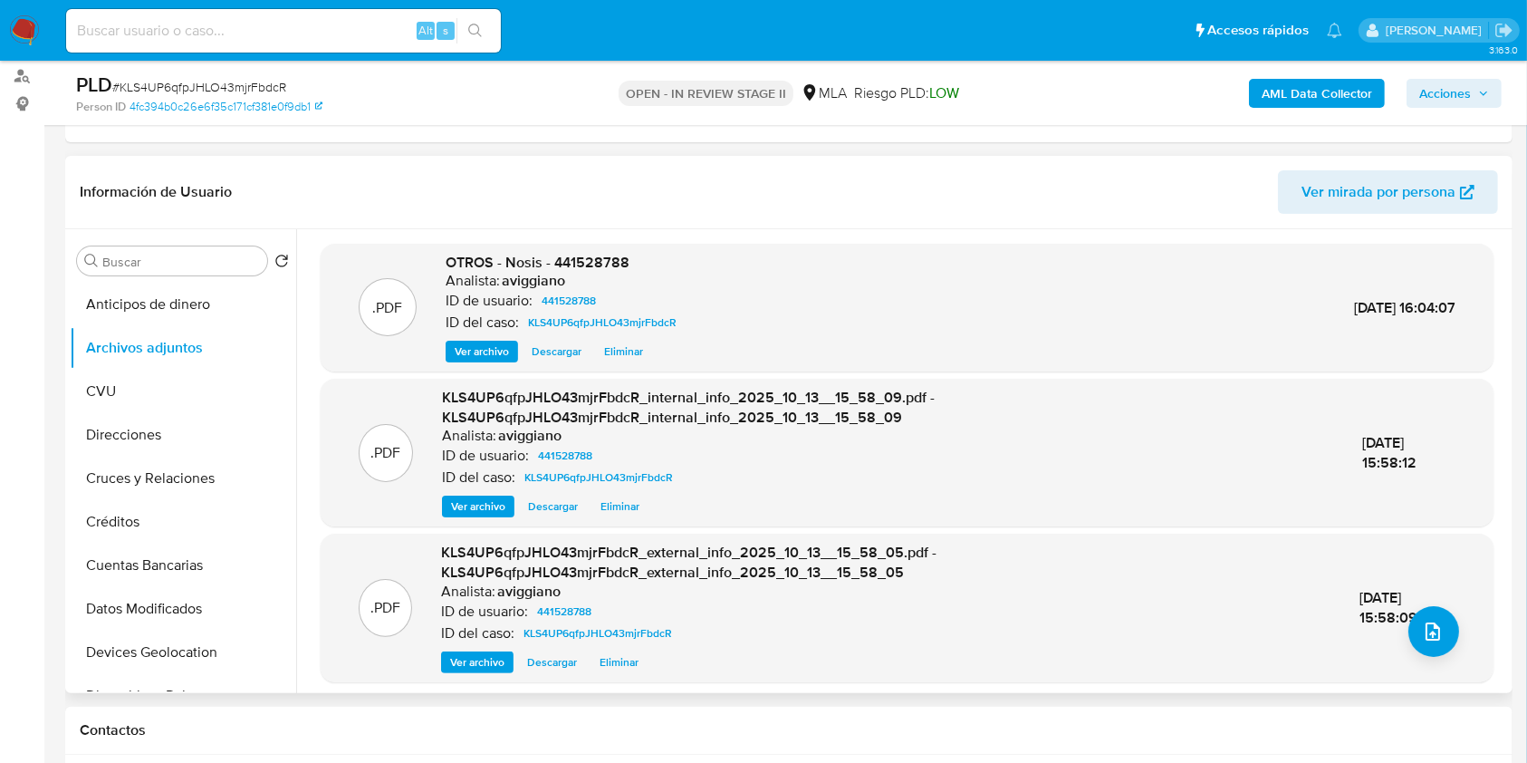
click at [1399, 635] on div ".PDF KLS4UP6qfpJHLO43mjrFbdcR_external_info_2025_10_13__15_58_05.pdf - KLS4UP6q…" at bounding box center [907, 607] width 1155 height 130
click at [1409, 637] on button "upload-file" at bounding box center [1433, 631] width 51 height 51
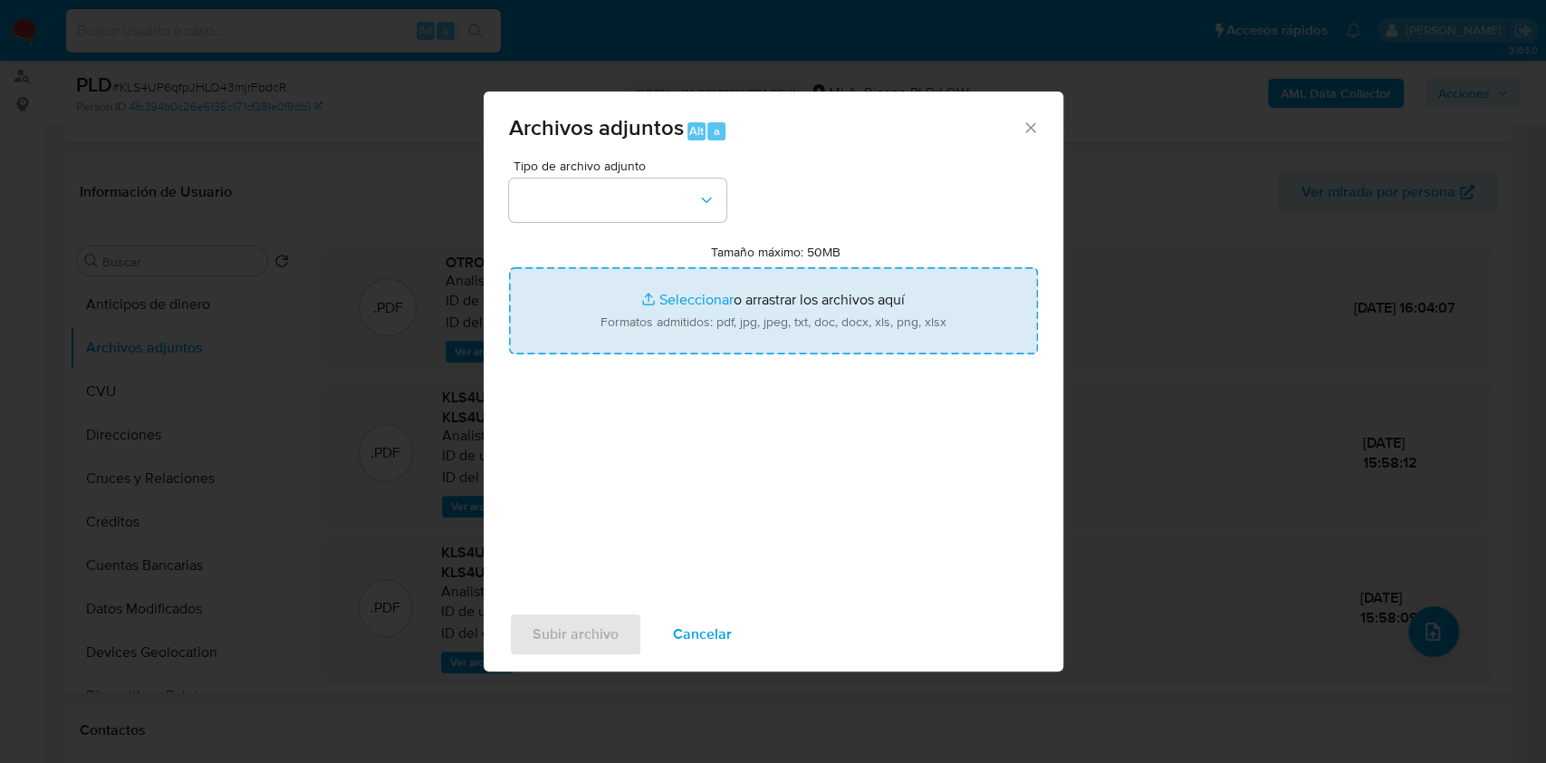
click at [819, 272] on input "Tamaño máximo: 50MB Seleccionar archivos" at bounding box center [773, 310] width 529 height 87
type input "C:\fakepath\Caselog KLS4UP6qfpJHLO43mjrFbdcR_2025_09_17_13_09_06.docx"
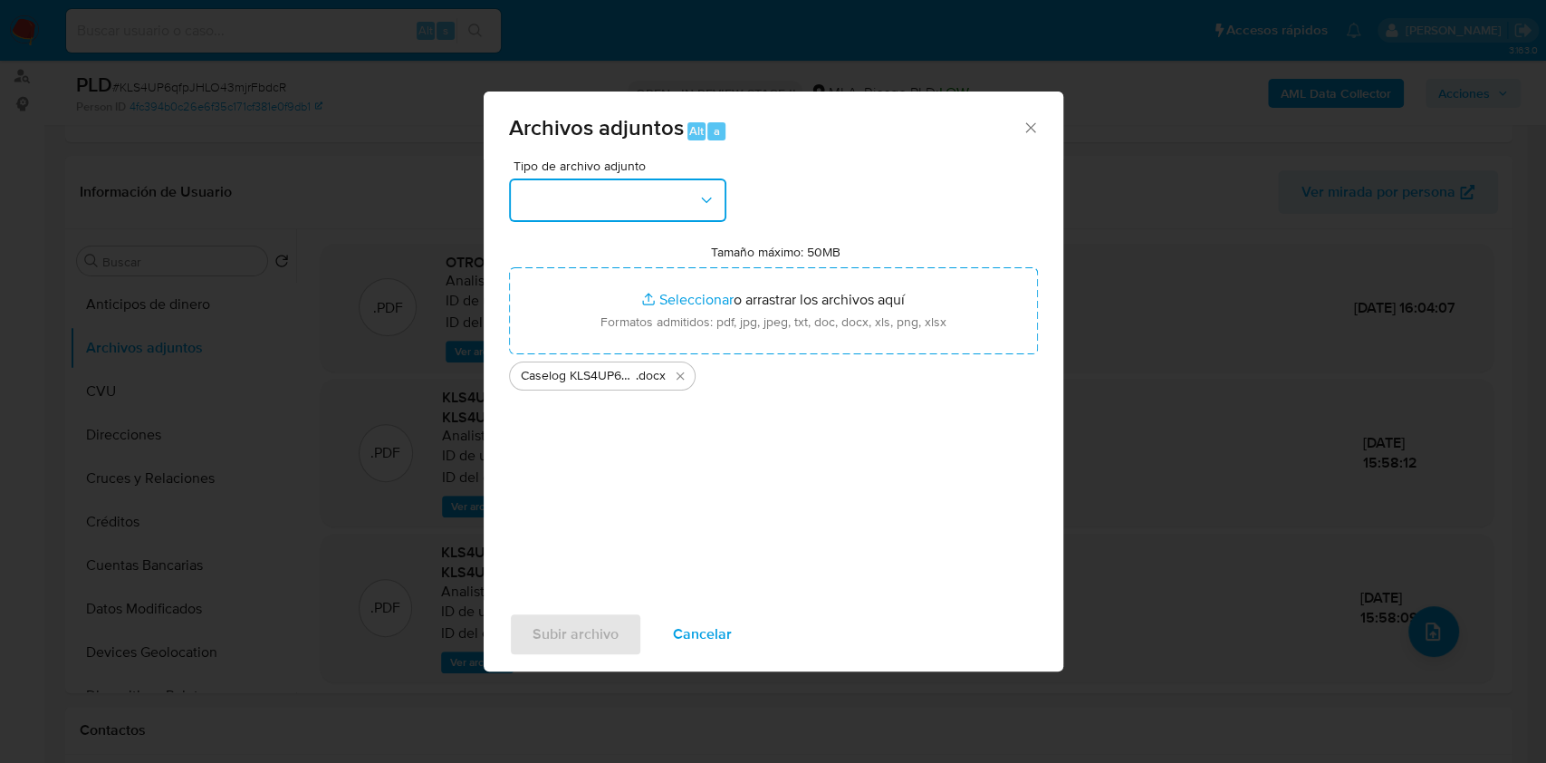
click at [665, 214] on button "button" at bounding box center [617, 199] width 217 height 43
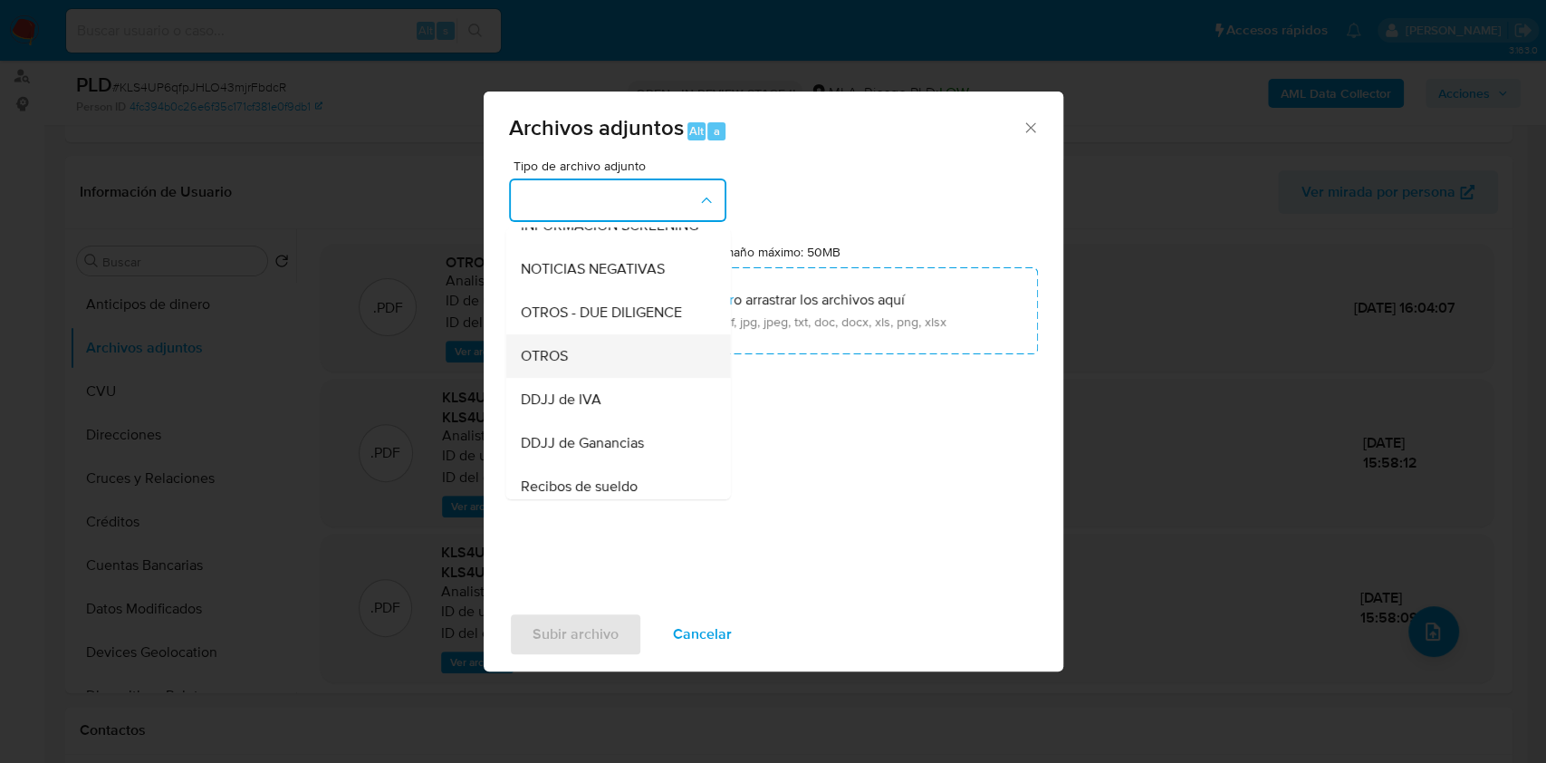
click at [570, 378] on div "OTROS" at bounding box center [612, 355] width 185 height 43
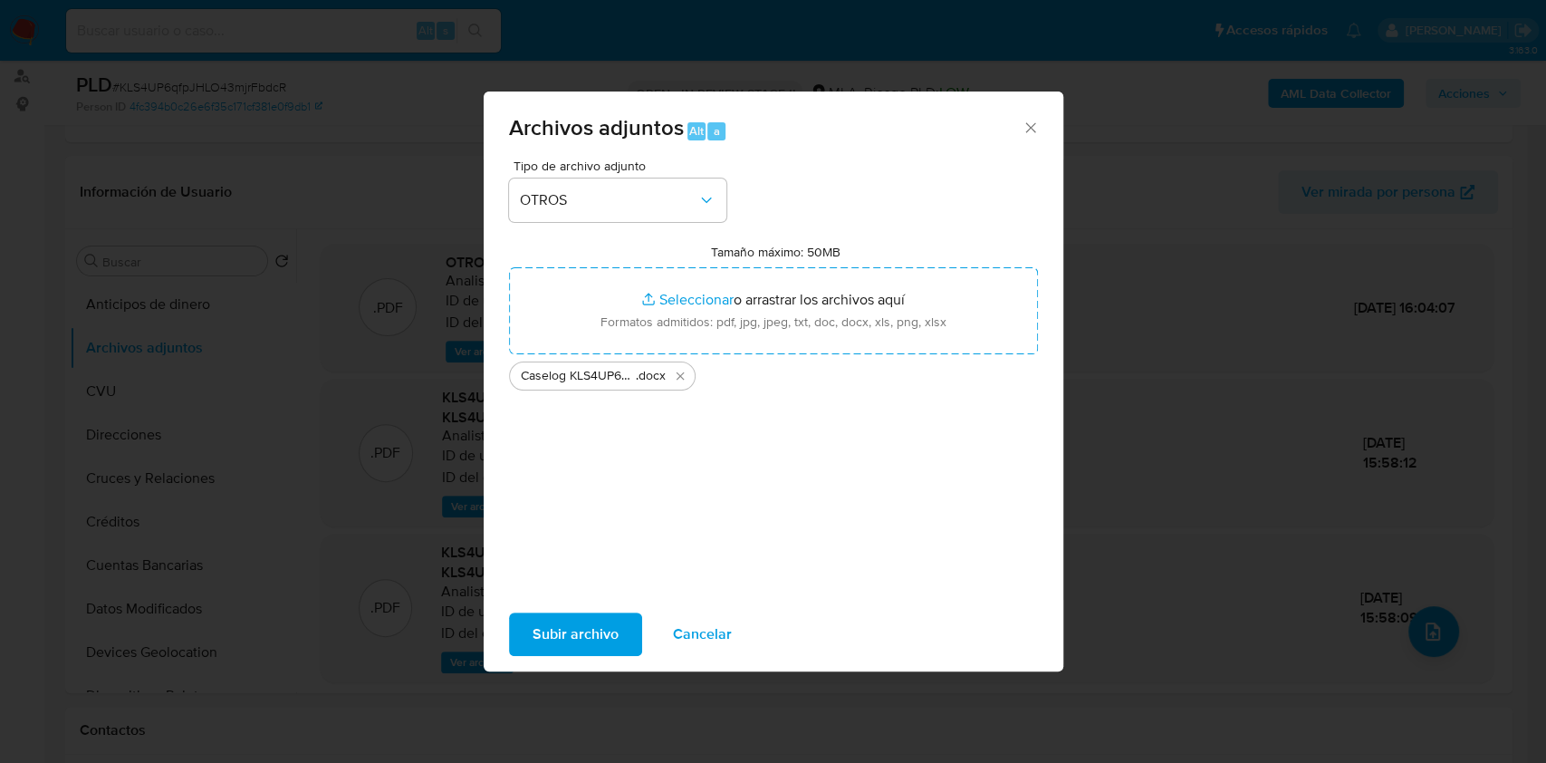
click at [549, 619] on span "Subir archivo" at bounding box center [576, 634] width 86 height 40
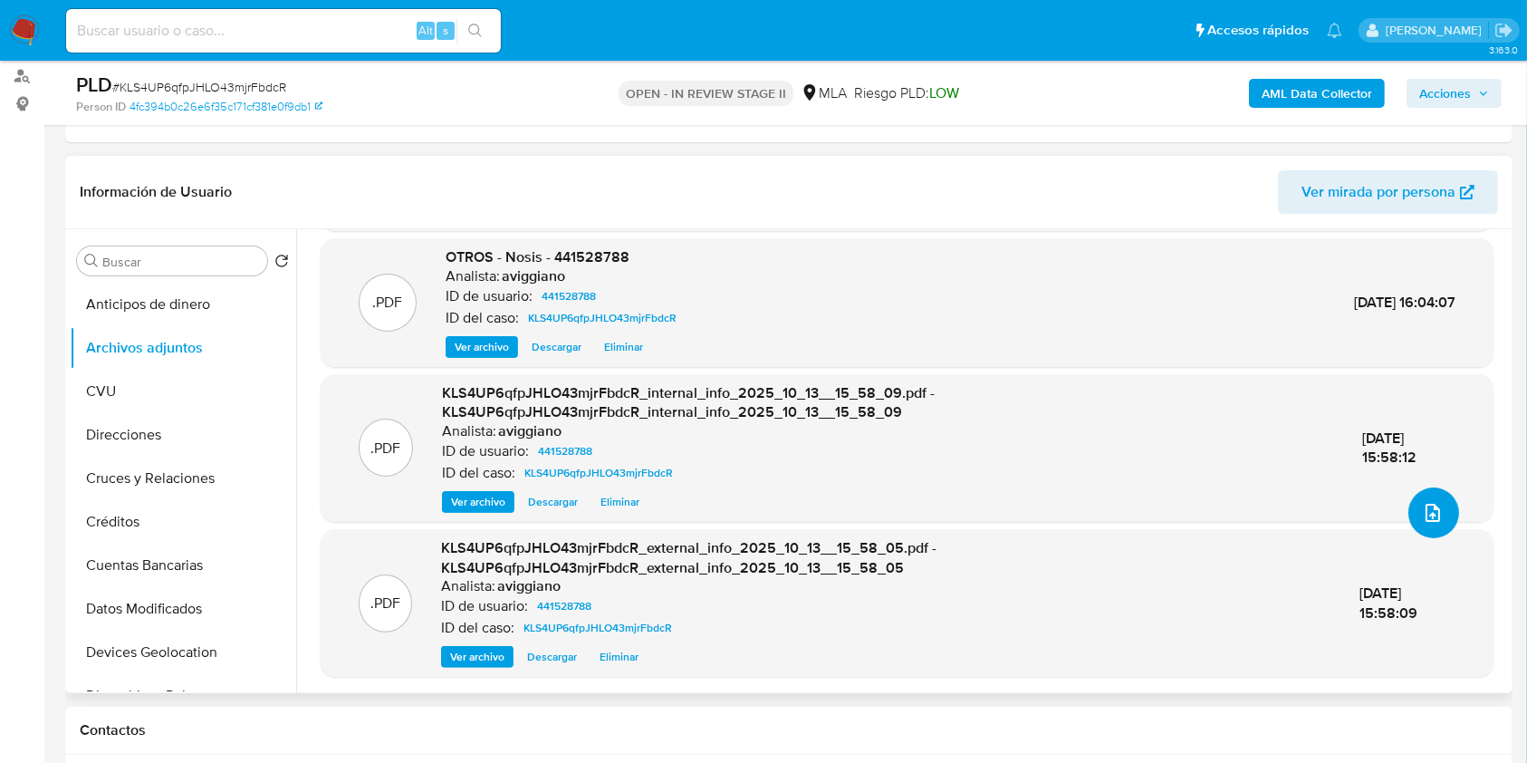
scroll to position [845, 0]
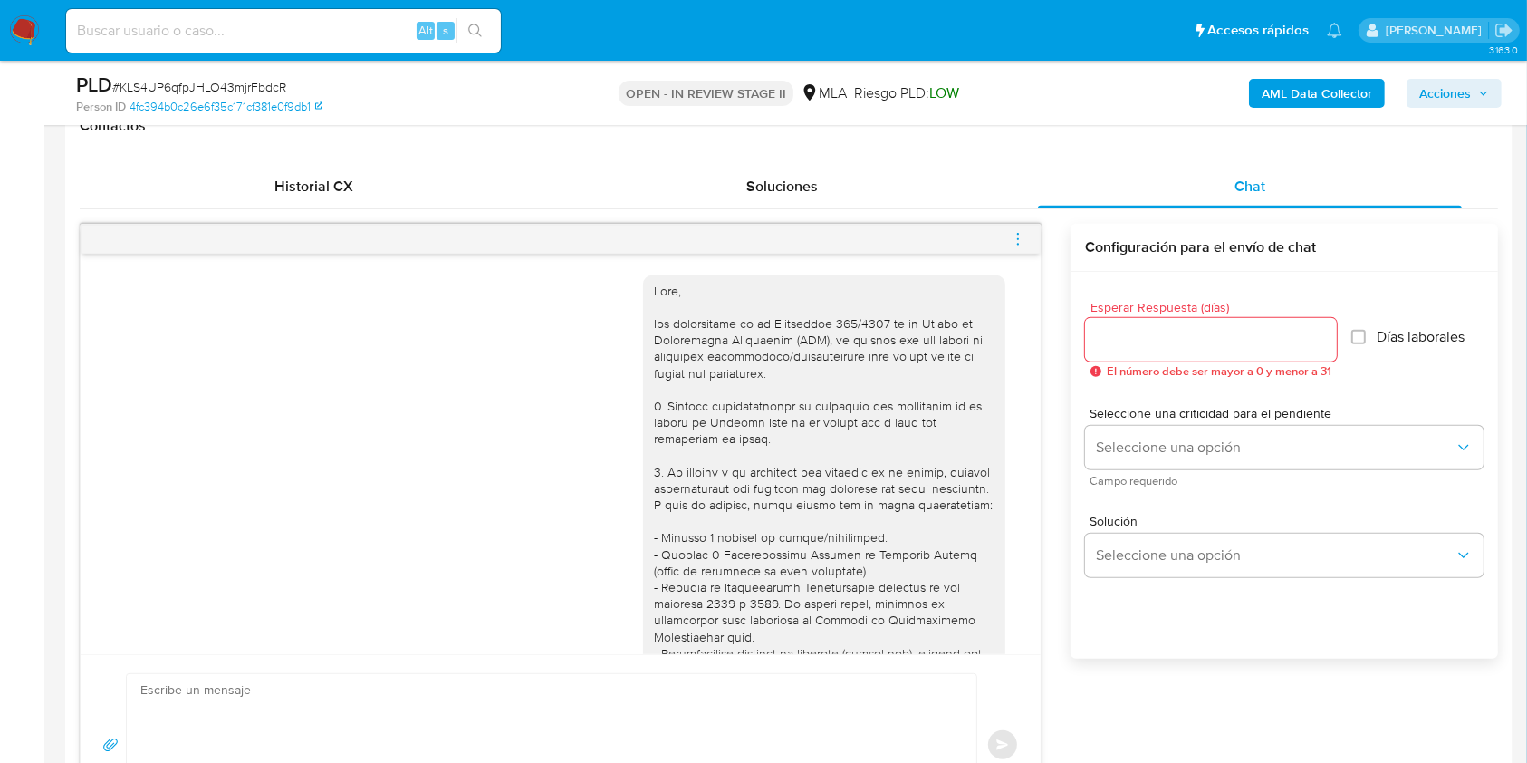
click at [1016, 245] on icon "menu-action" at bounding box center [1018, 239] width 16 height 16
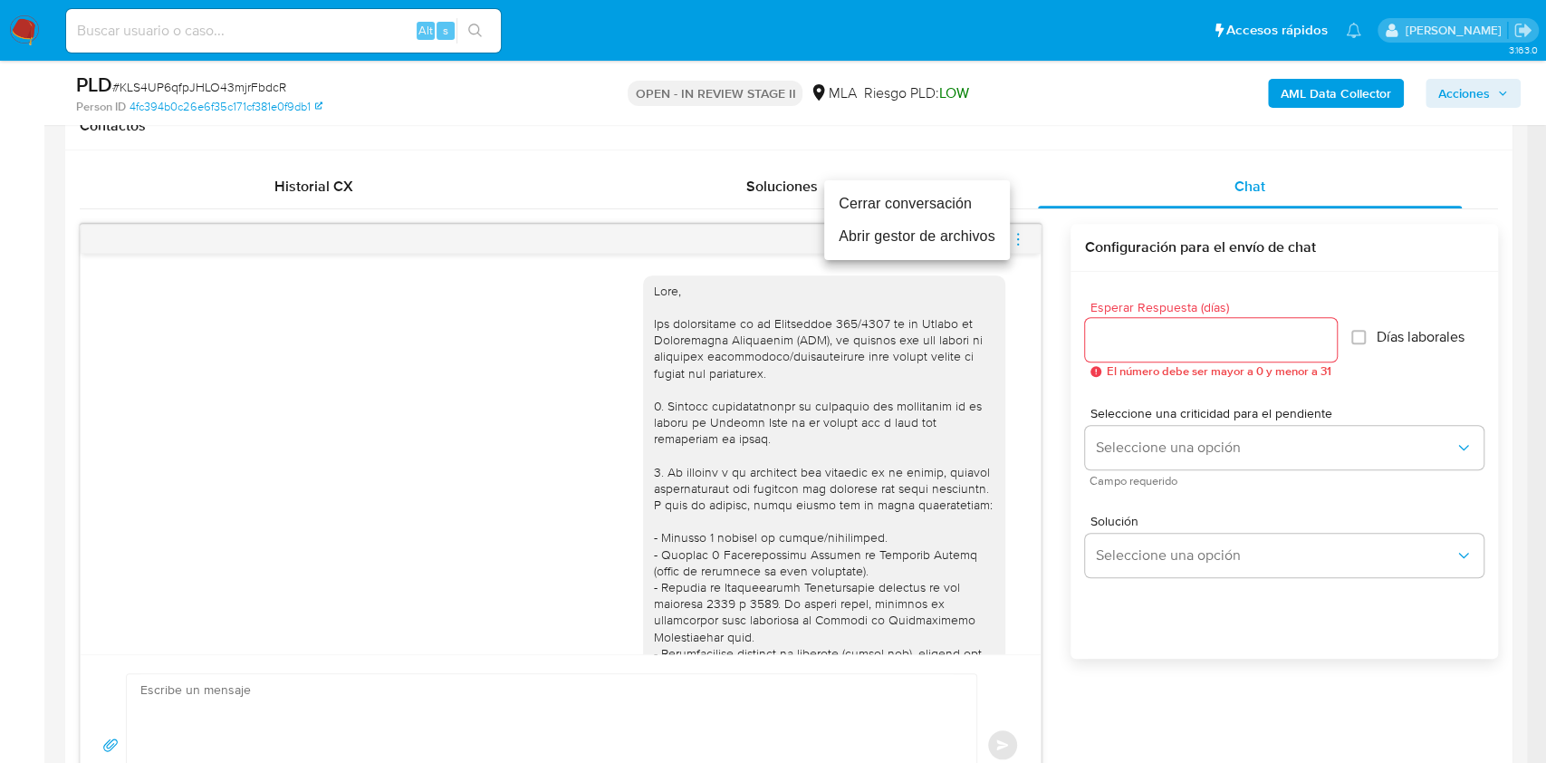
click at [873, 214] on li "Cerrar conversación" at bounding box center [917, 203] width 186 height 33
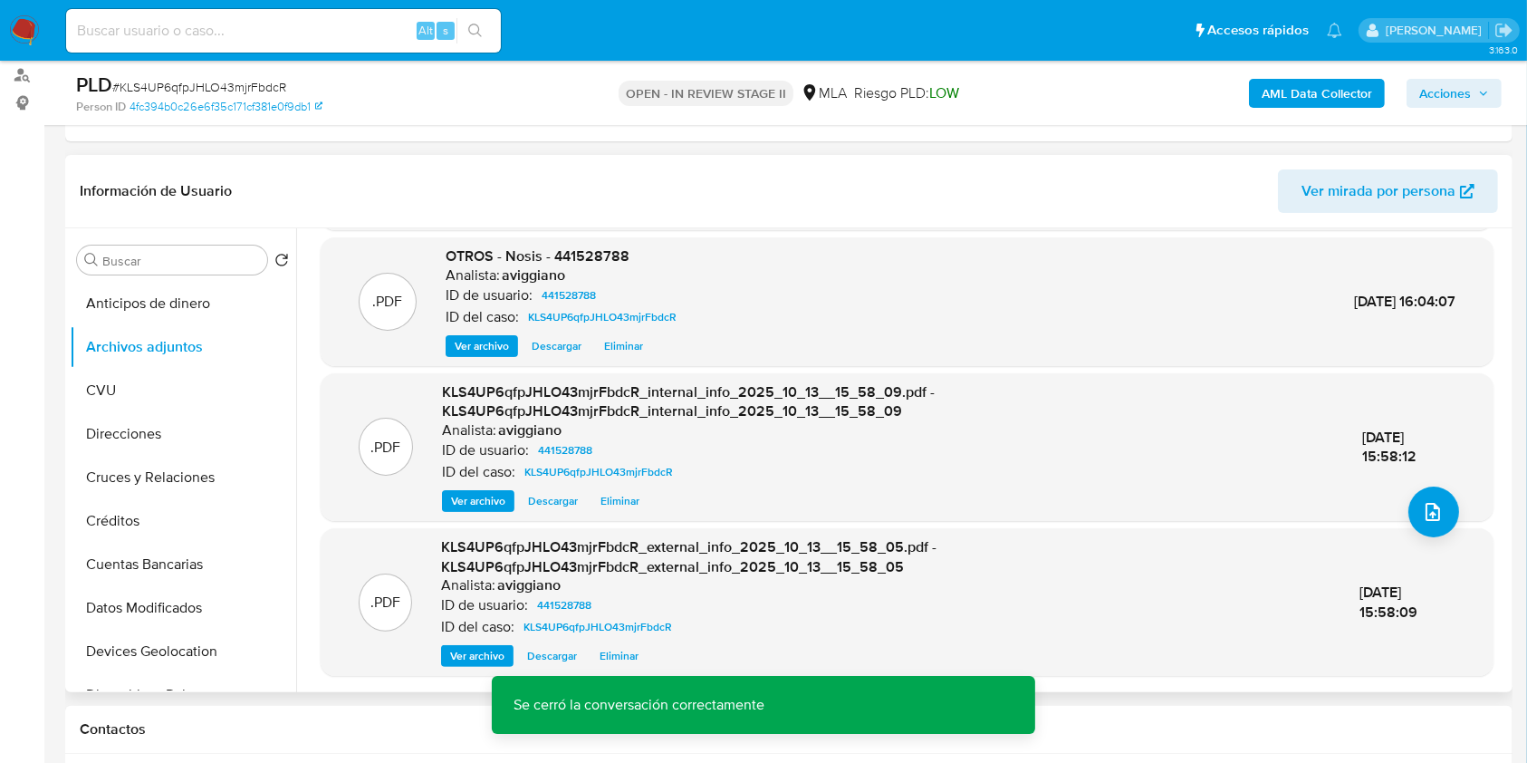
scroll to position [241, 0]
click at [1461, 81] on span "Acciones" at bounding box center [1445, 93] width 52 height 29
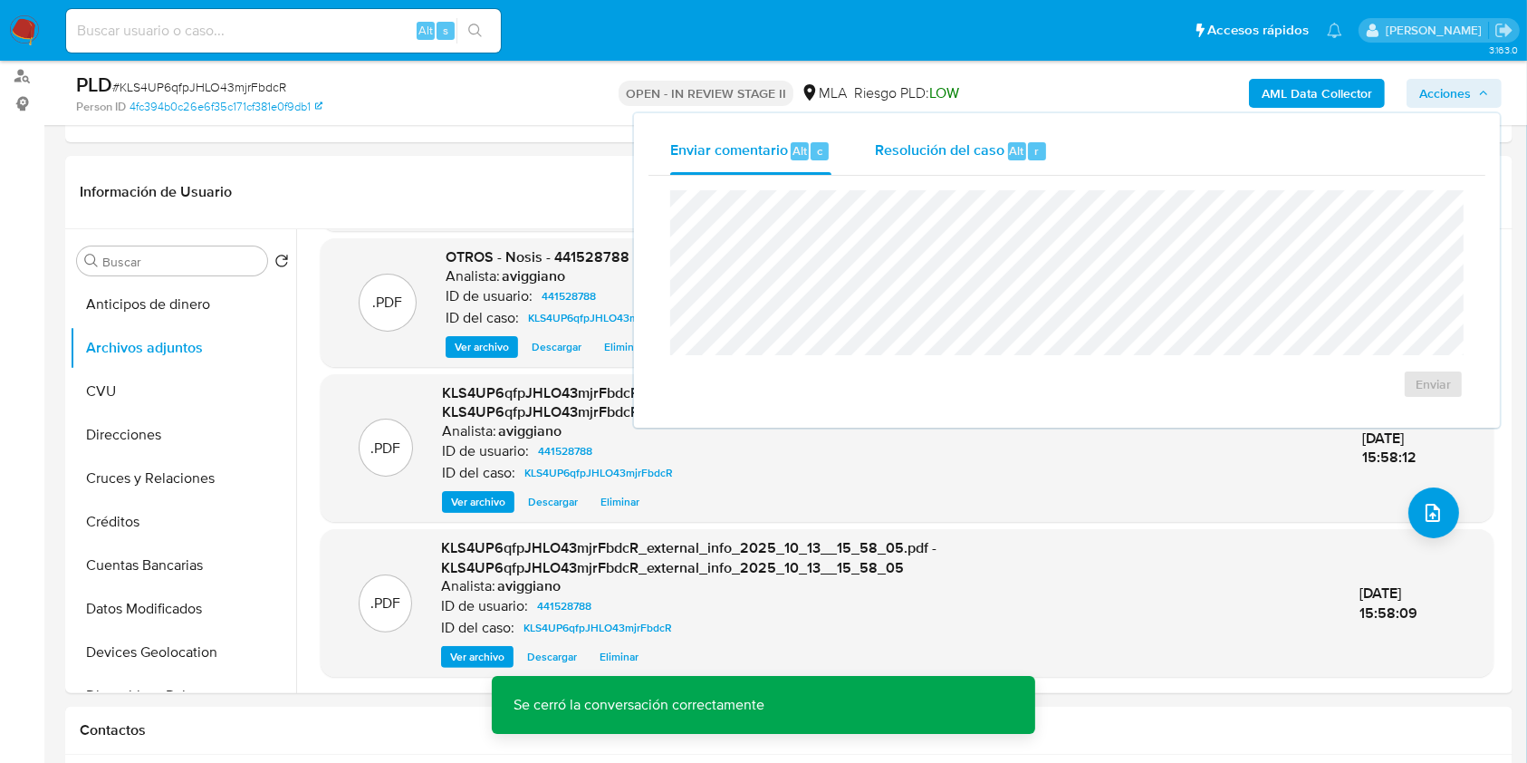
click at [963, 152] on span "Resolución del caso" at bounding box center [940, 149] width 130 height 21
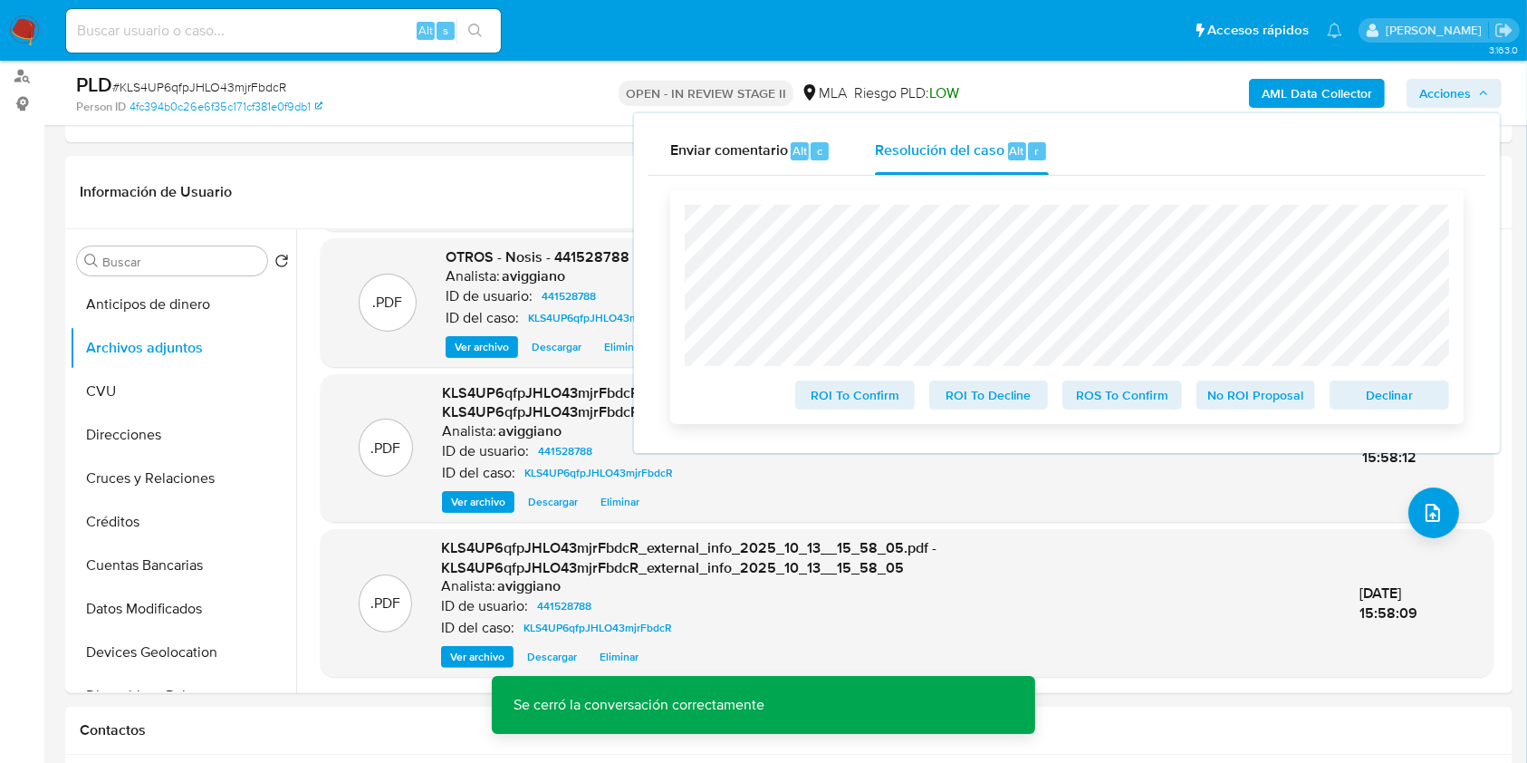
click at [1368, 394] on span "Declinar" at bounding box center [1389, 394] width 94 height 25
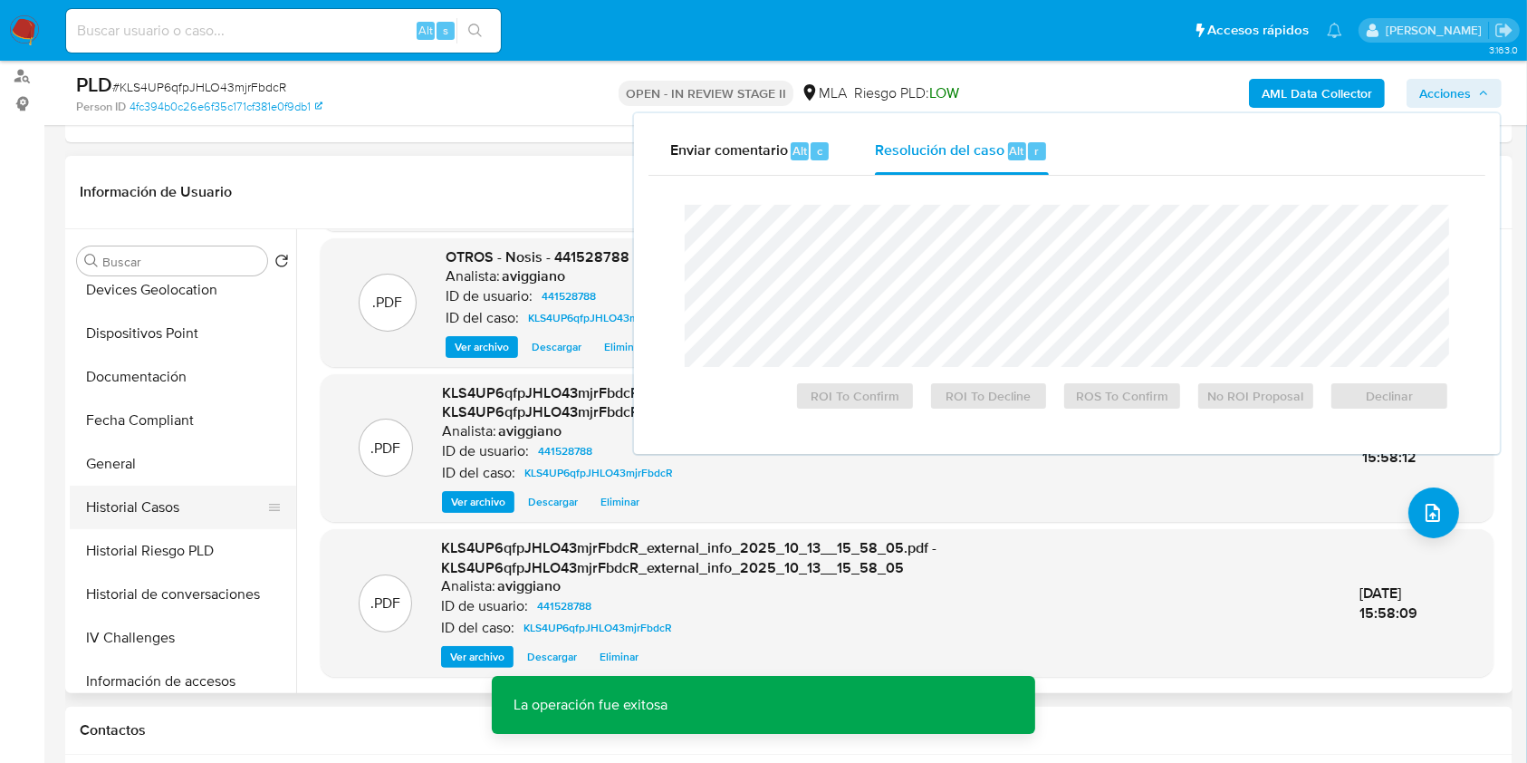
click at [180, 507] on button "Historial Casos" at bounding box center [176, 506] width 212 height 43
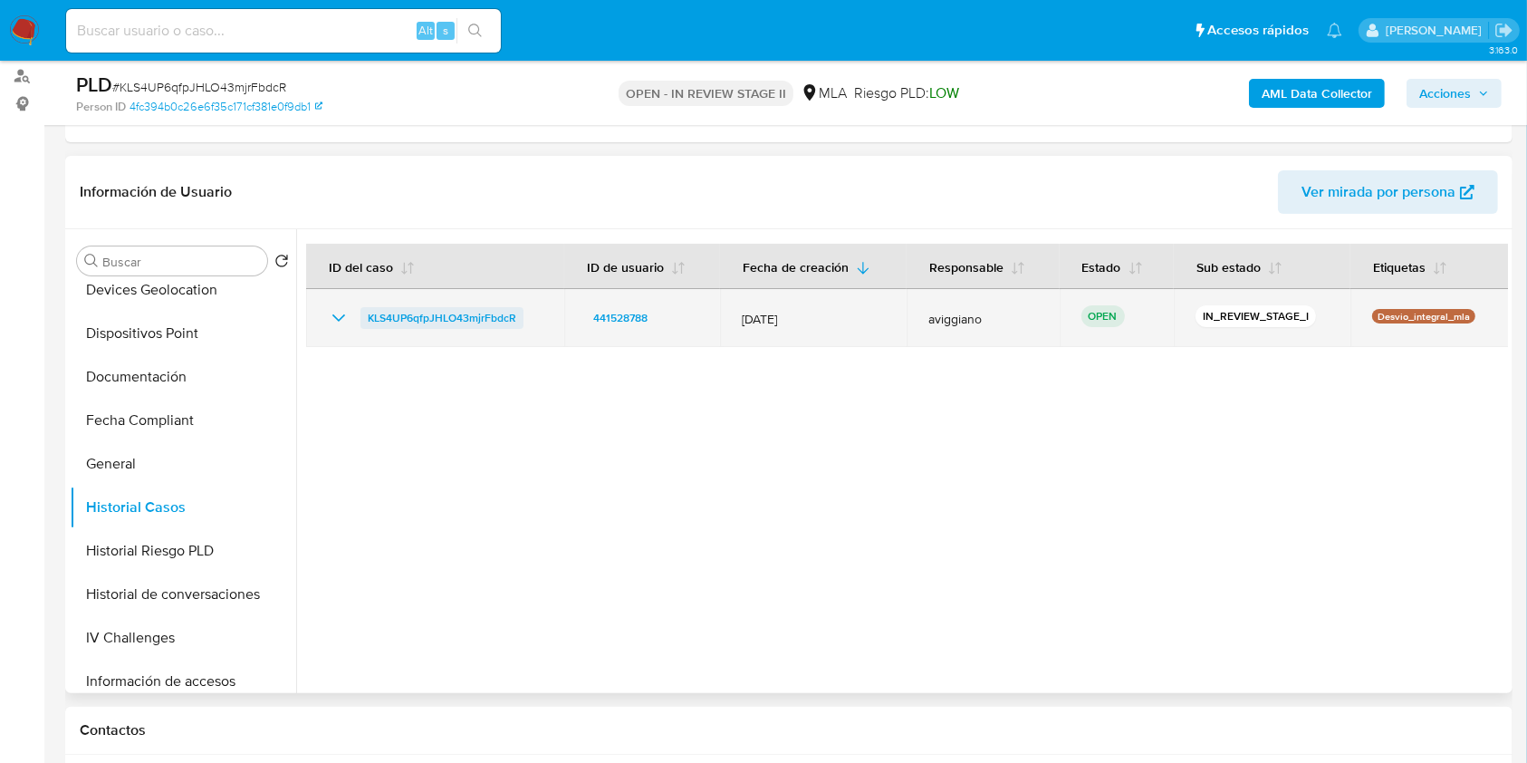
click at [384, 314] on span "KLS4UP6qfpJHLO43mjrFbdcR" at bounding box center [442, 318] width 149 height 22
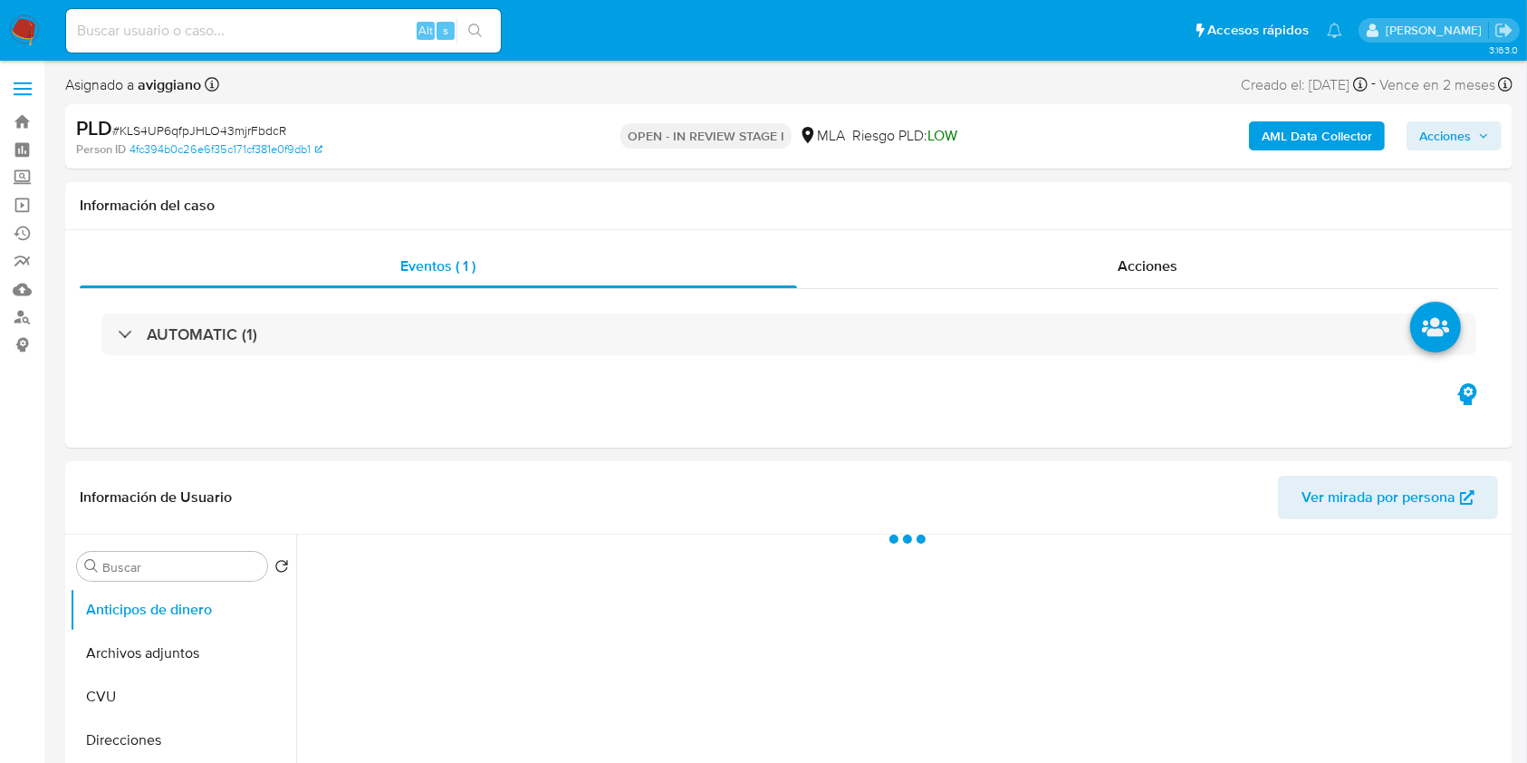
select select "10"
click at [1487, 139] on icon "button" at bounding box center [1483, 135] width 11 height 11
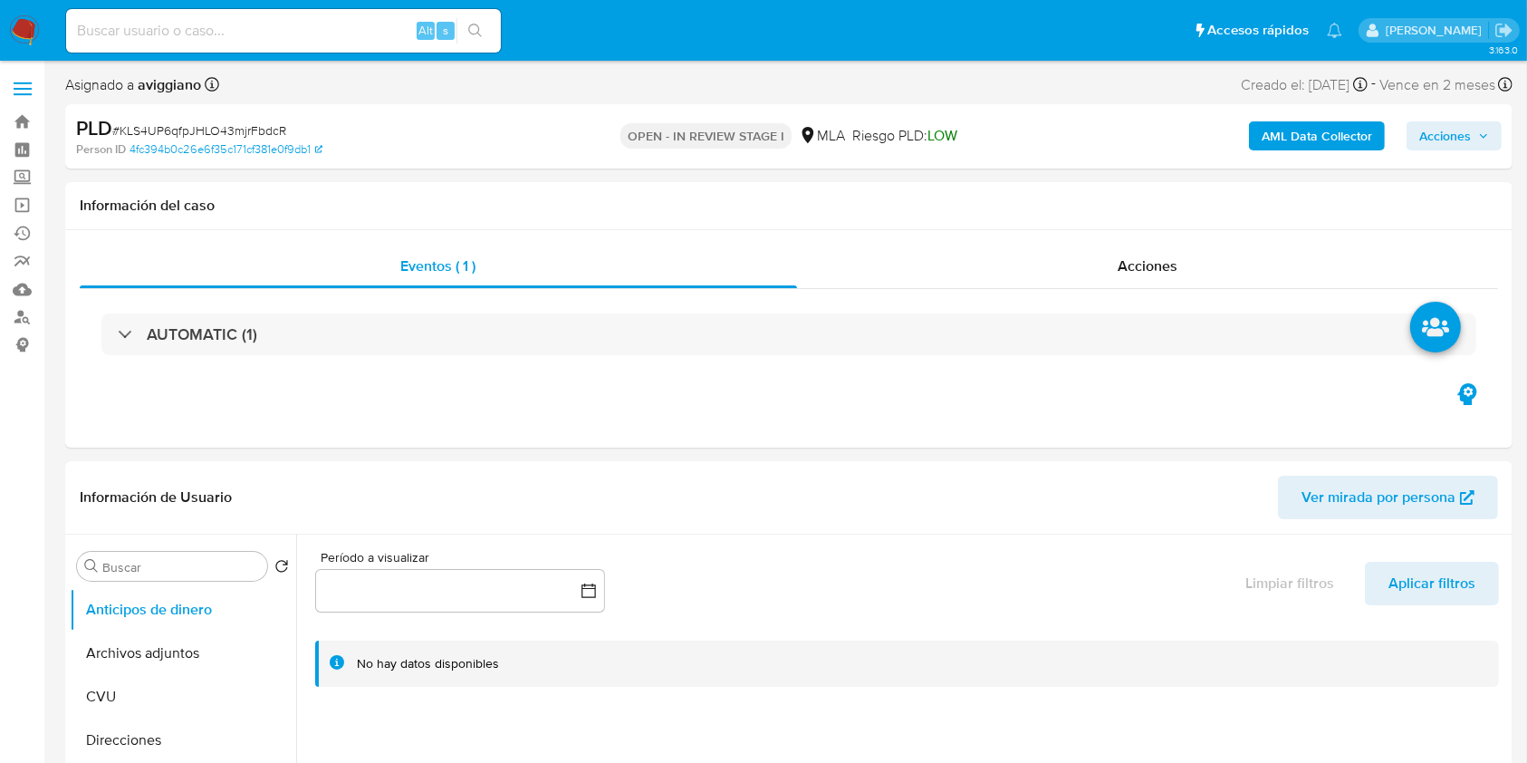
click at [1483, 146] on span "Acciones" at bounding box center [1454, 135] width 70 height 25
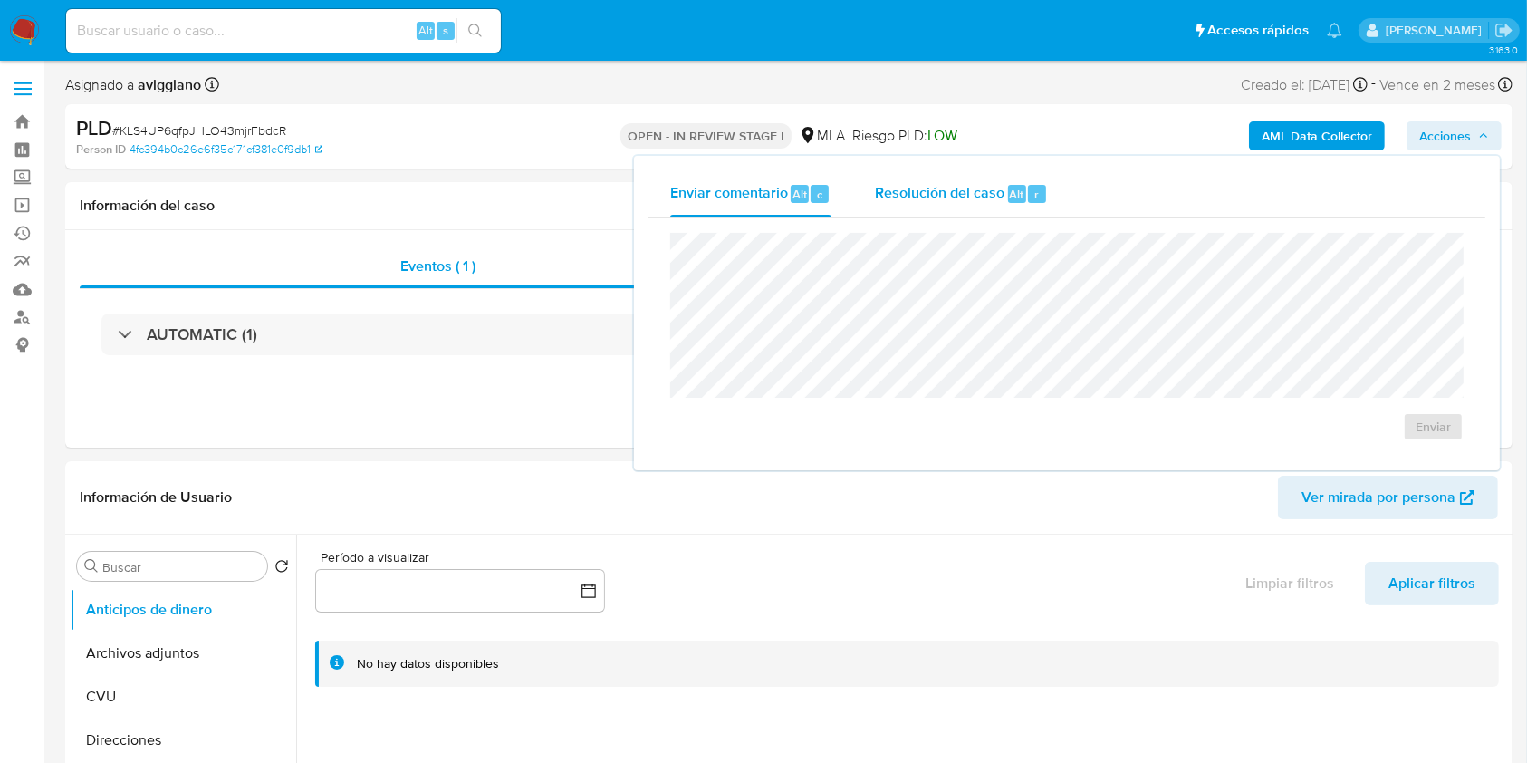
click at [1000, 170] on div "Resolución del caso Alt r" at bounding box center [961, 193] width 173 height 47
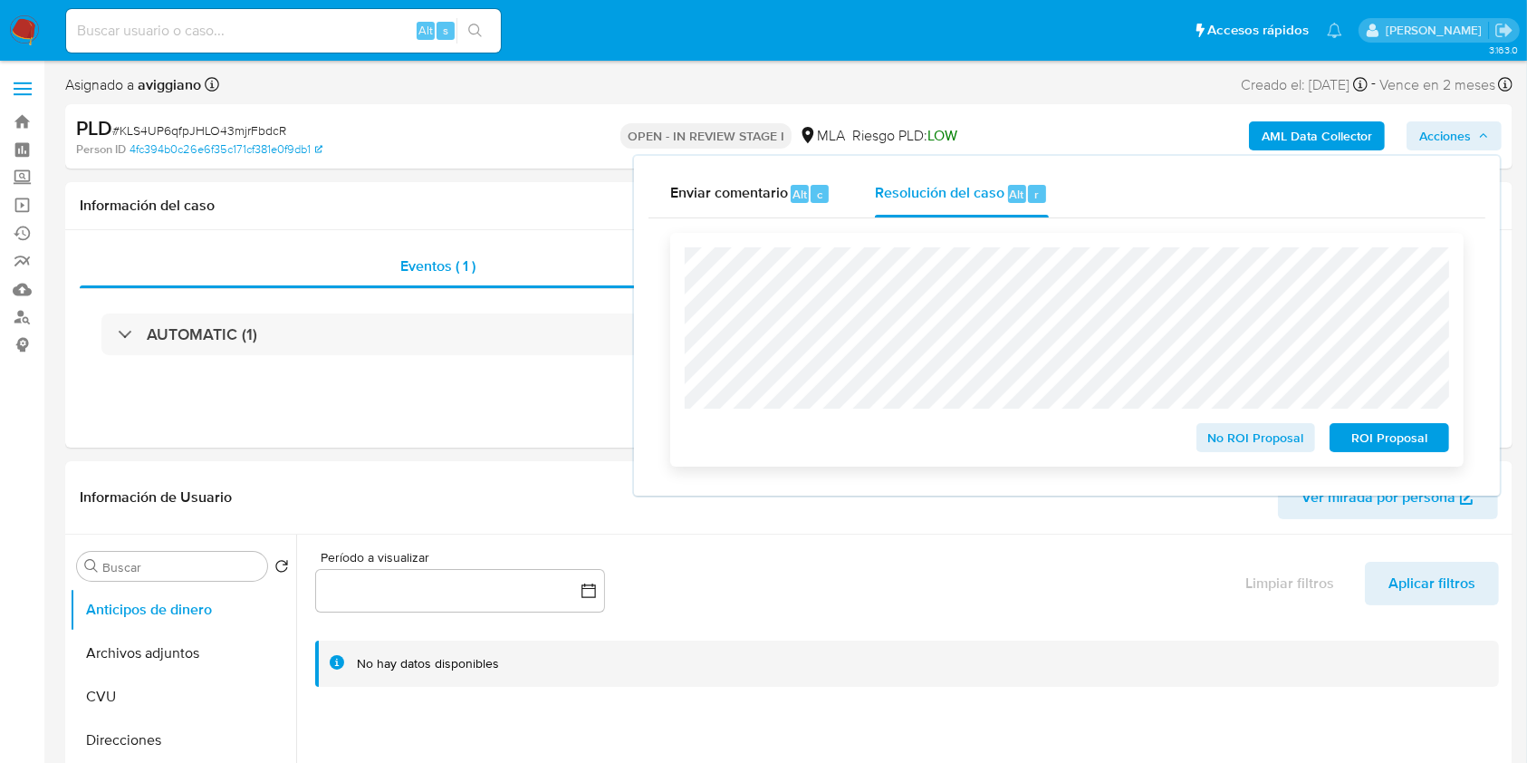
click at [1236, 446] on span "No ROI Proposal" at bounding box center [1256, 437] width 94 height 25
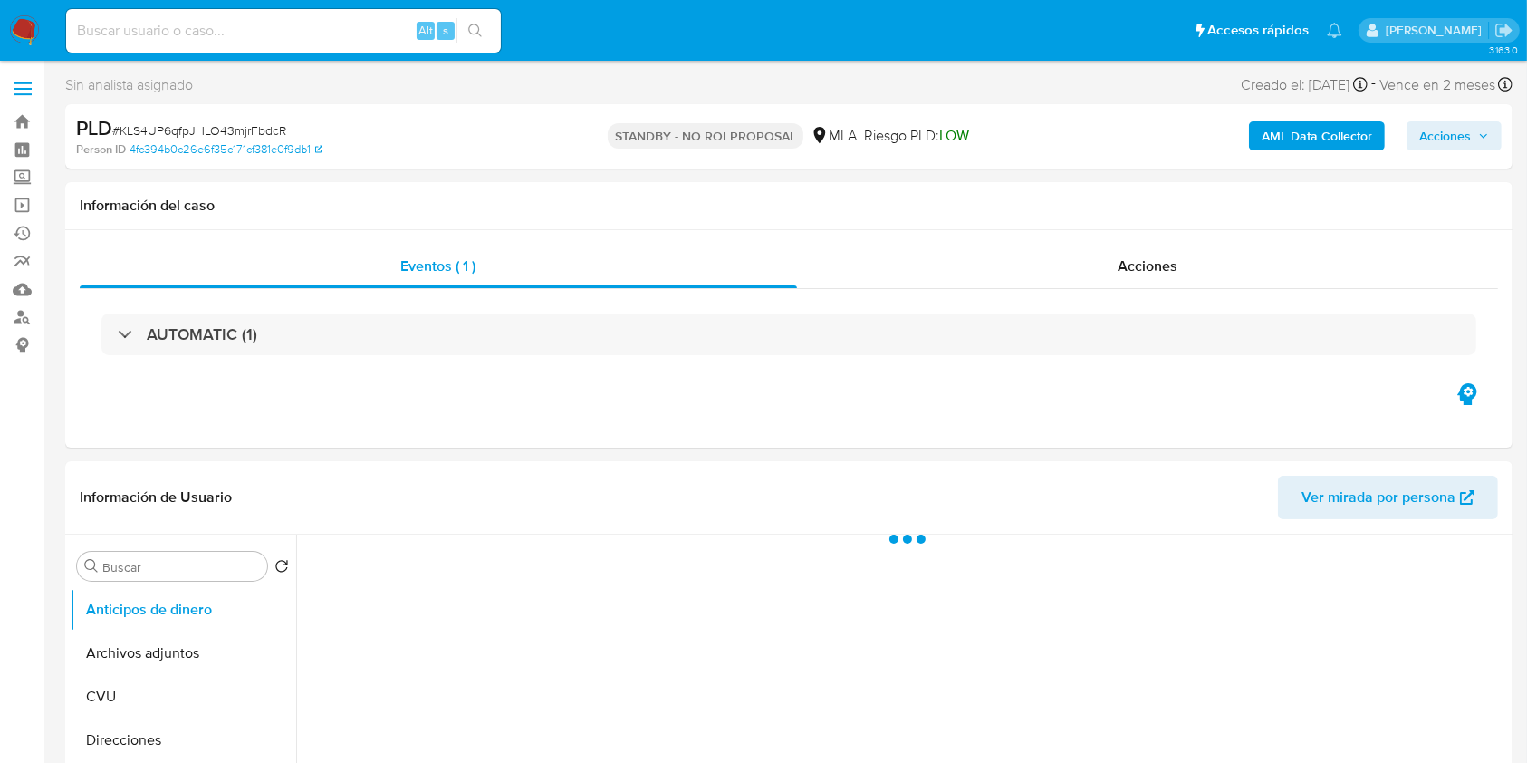
select select "10"
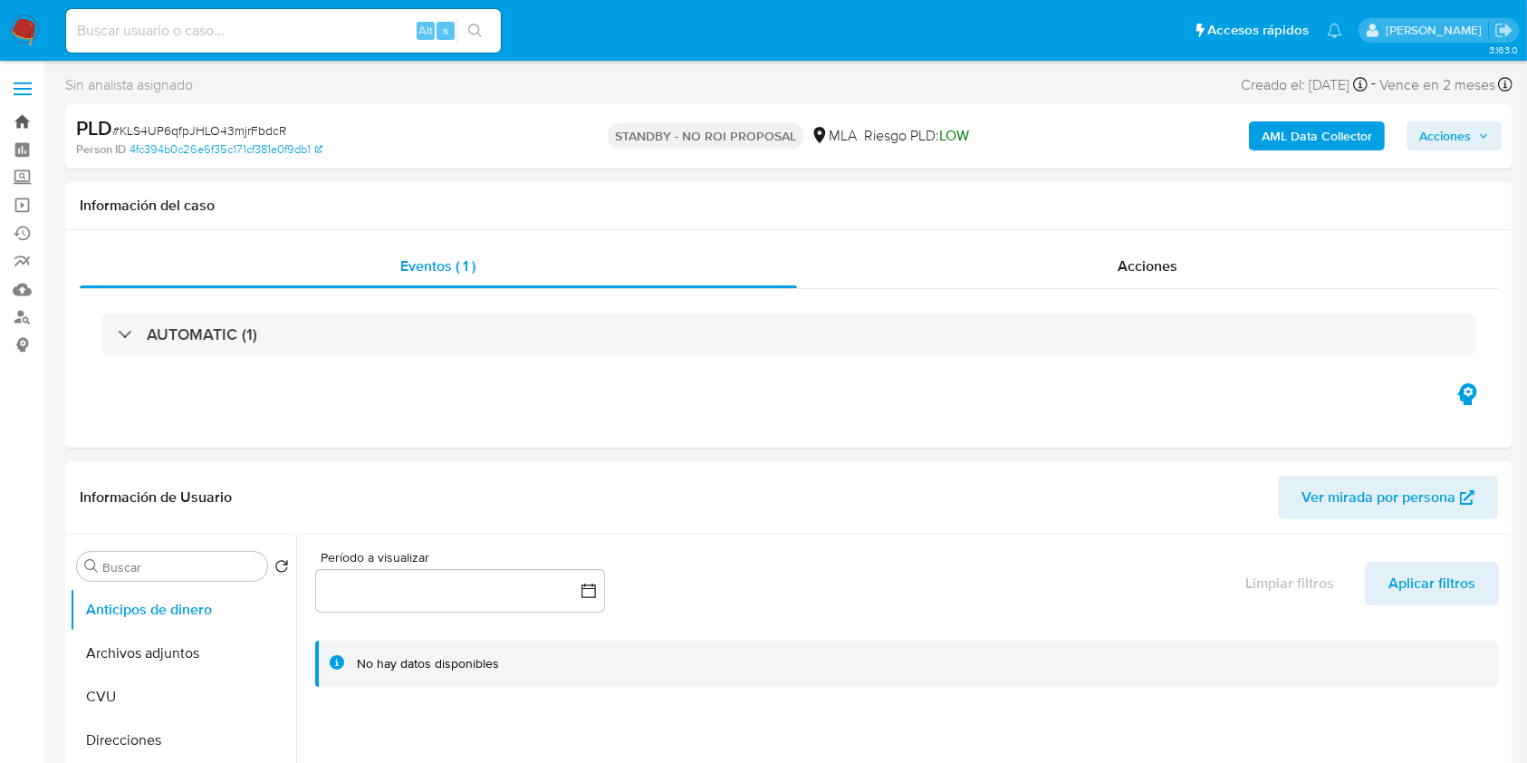
click at [24, 121] on link "Bandeja" at bounding box center [108, 122] width 216 height 28
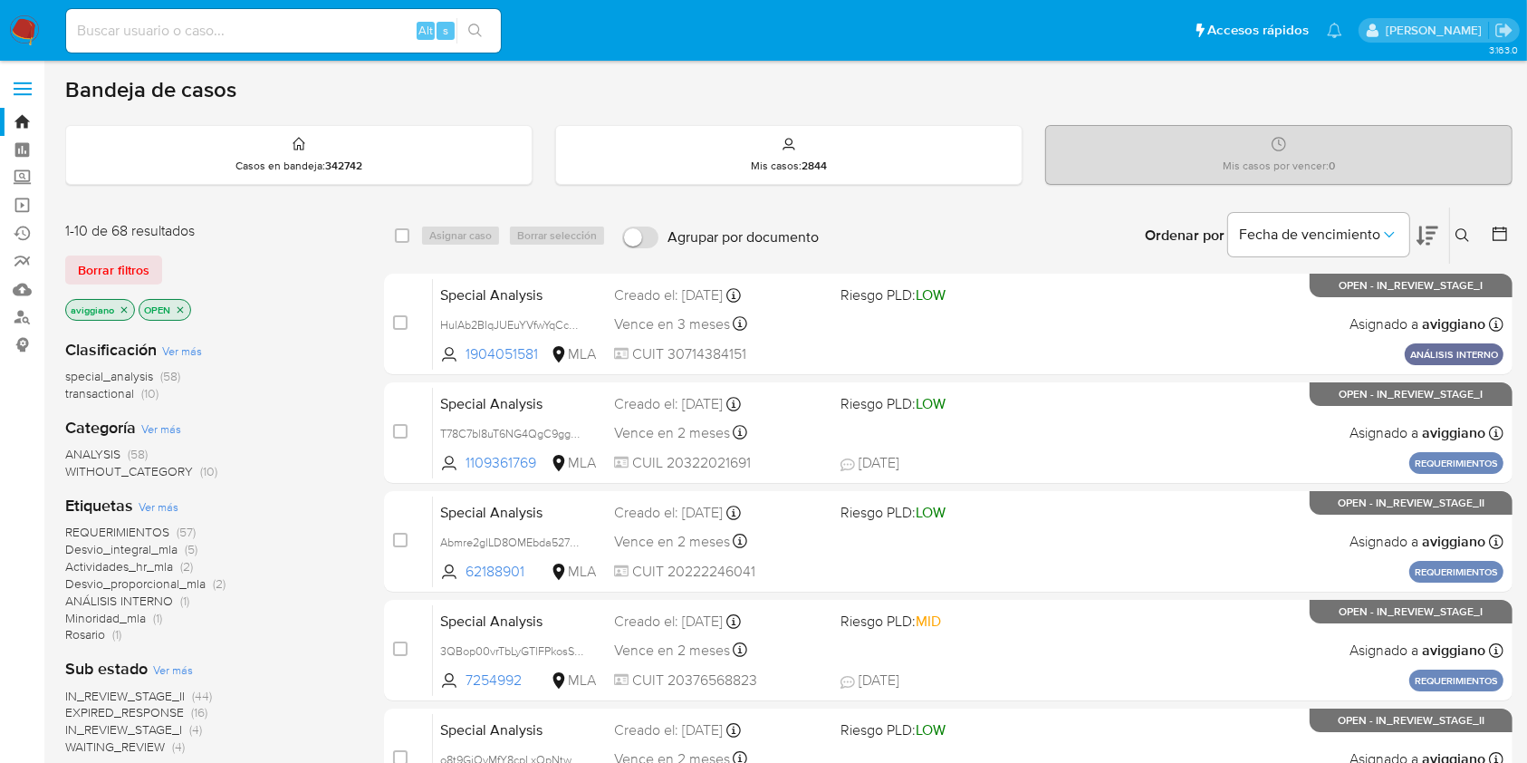
click at [119, 307] on icon "close-filter" at bounding box center [124, 309] width 11 height 11
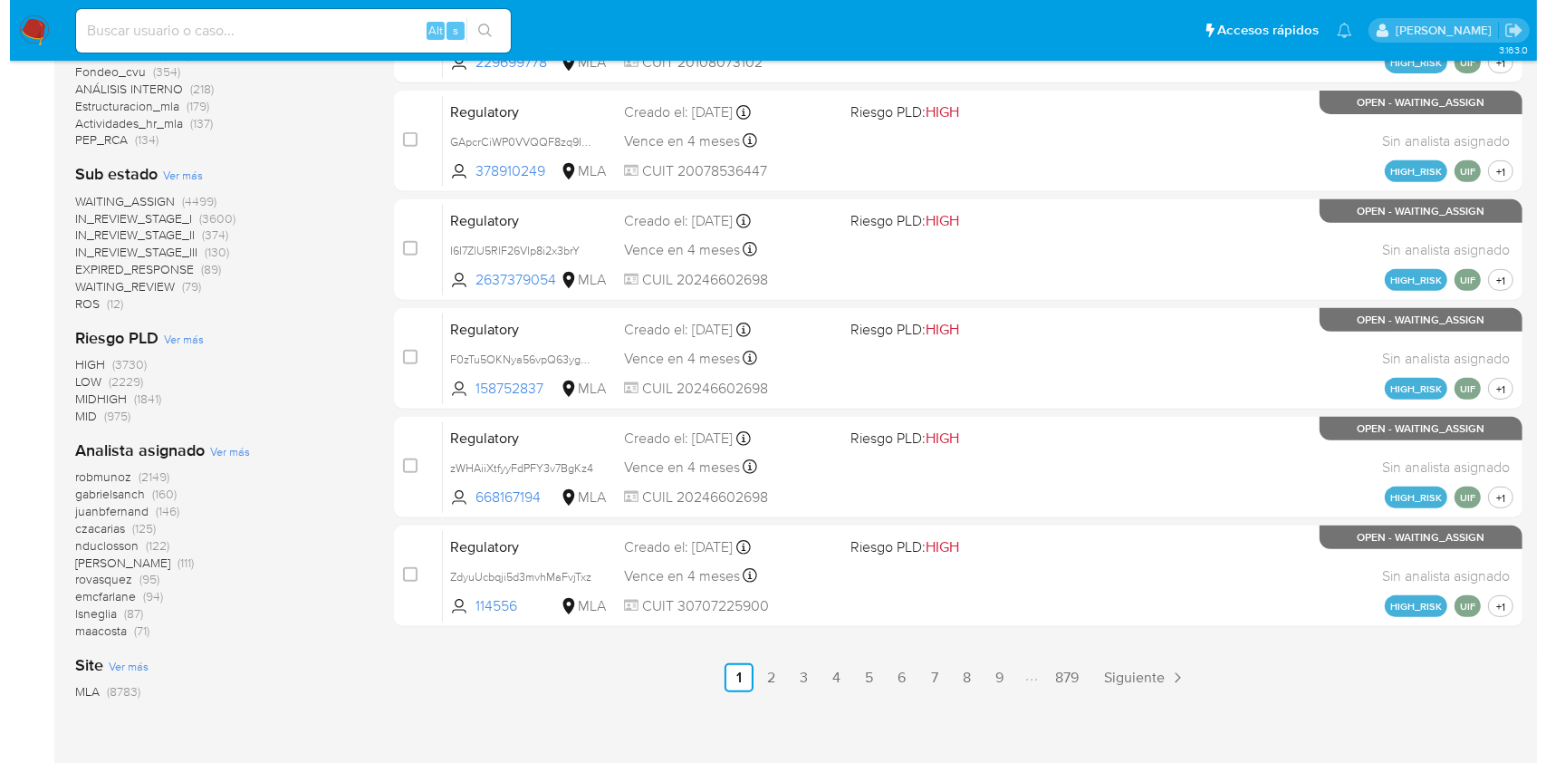
scroll to position [826, 0]
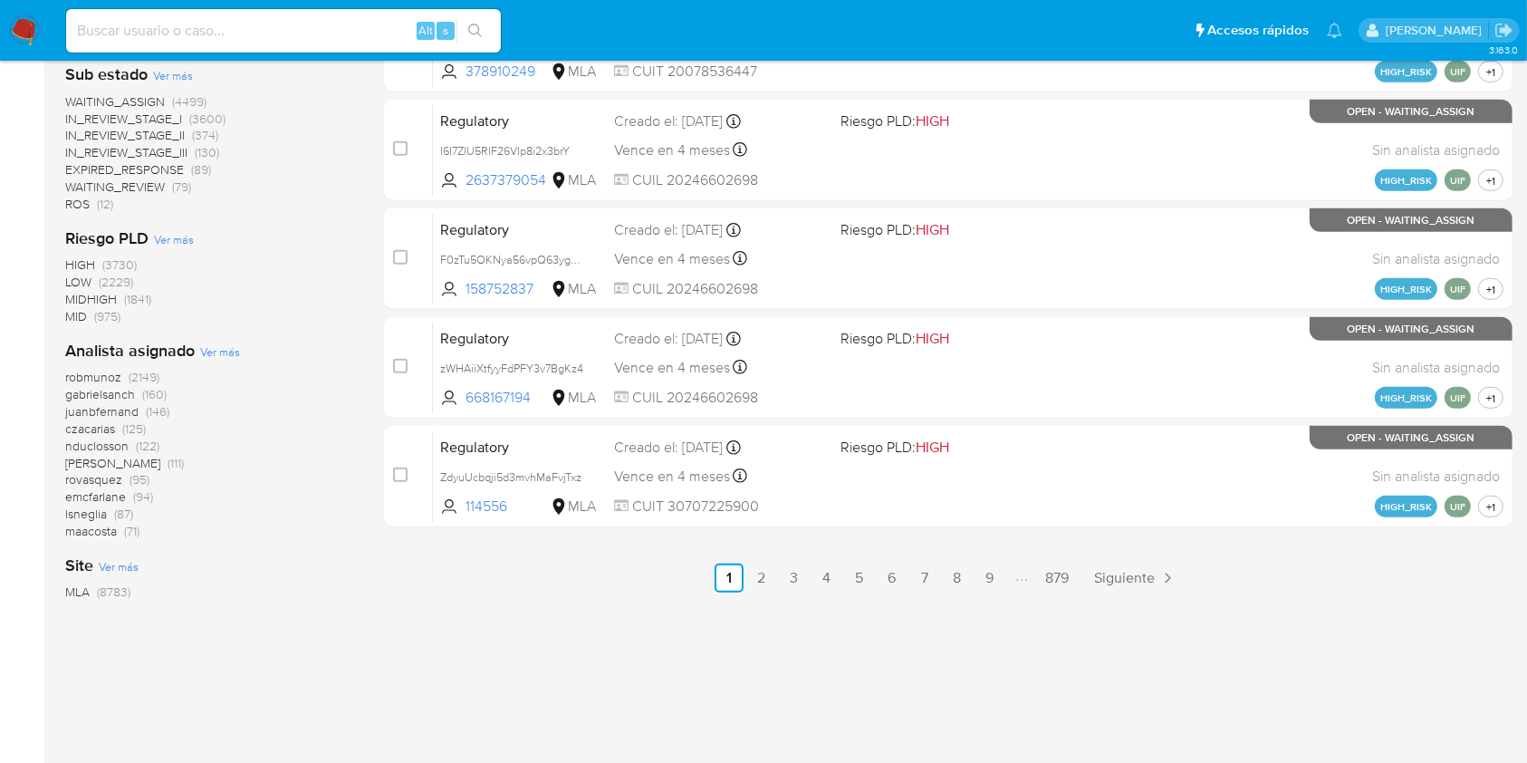
click at [208, 358] on span "Ver más" at bounding box center [220, 351] width 40 height 16
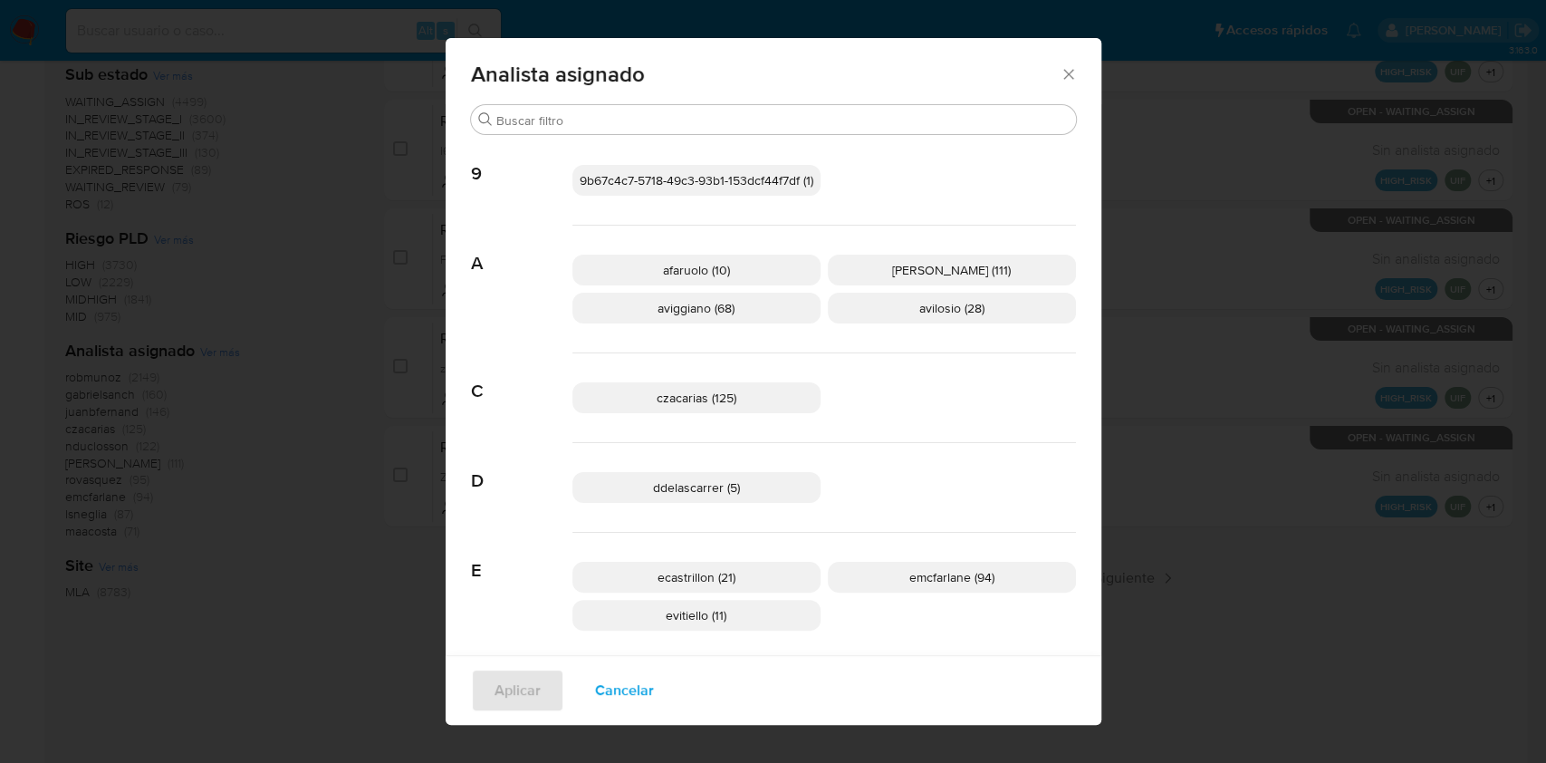
click at [1060, 71] on icon "Cerrar" at bounding box center [1069, 74] width 18 height 18
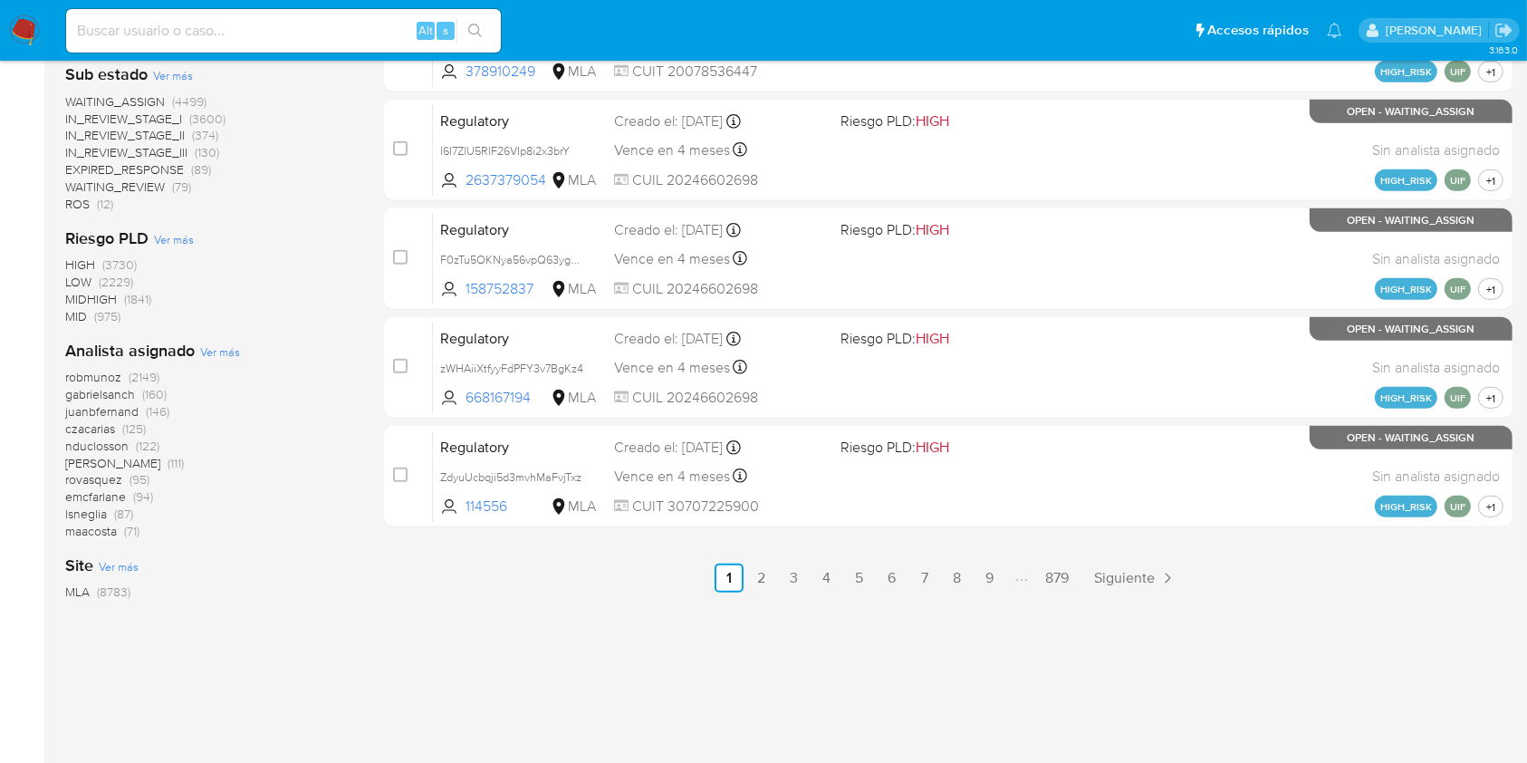
click at [239, 350] on div "Analista asignado Ver más robmunoz (2149) gabrielsanch (160) juanbfernand (146)…" at bounding box center [210, 440] width 290 height 200
click at [229, 356] on span "Ver más" at bounding box center [220, 351] width 40 height 16
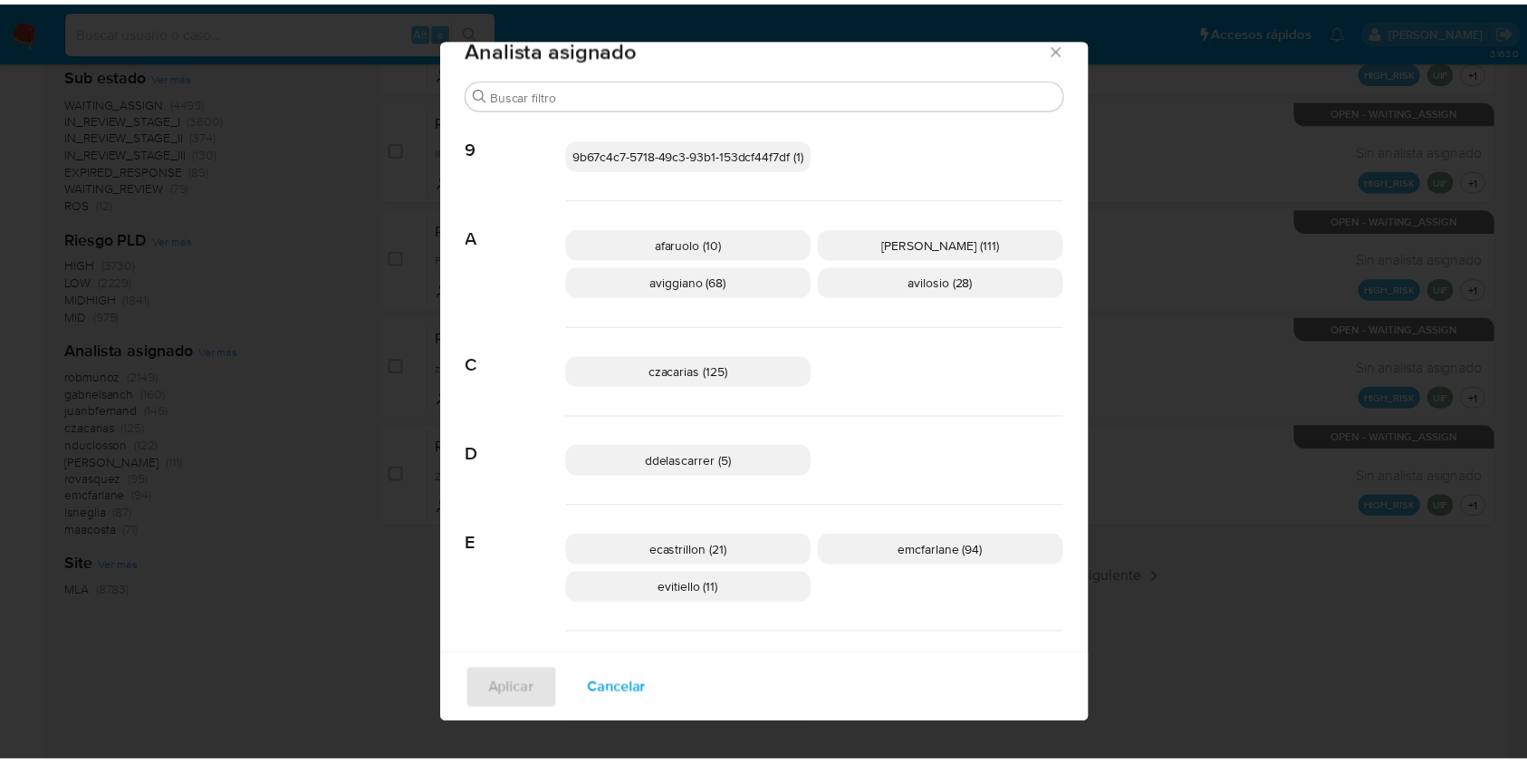
scroll to position [0, 0]
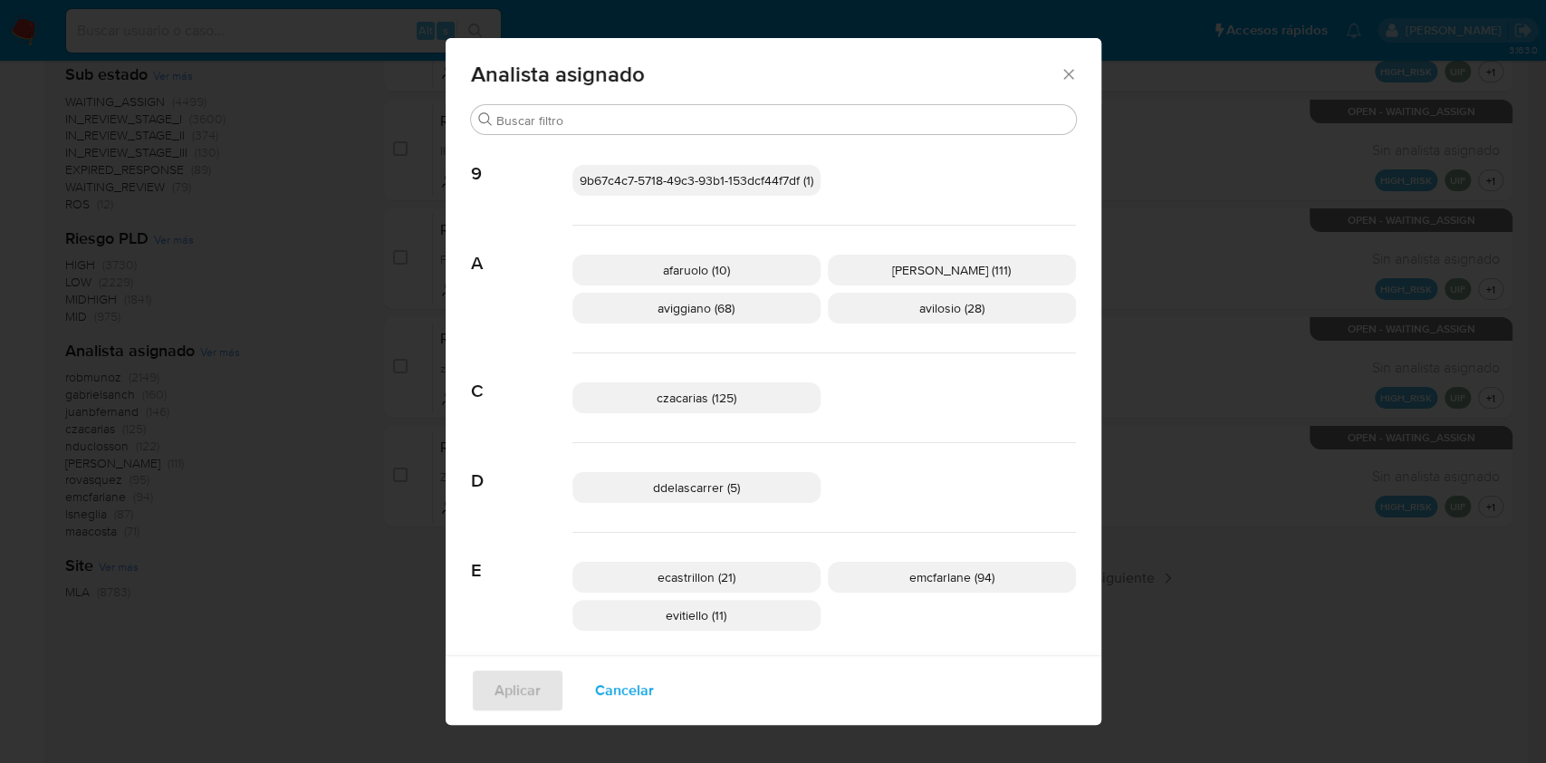
click at [759, 315] on p "aviggiano (68)" at bounding box center [696, 308] width 248 height 31
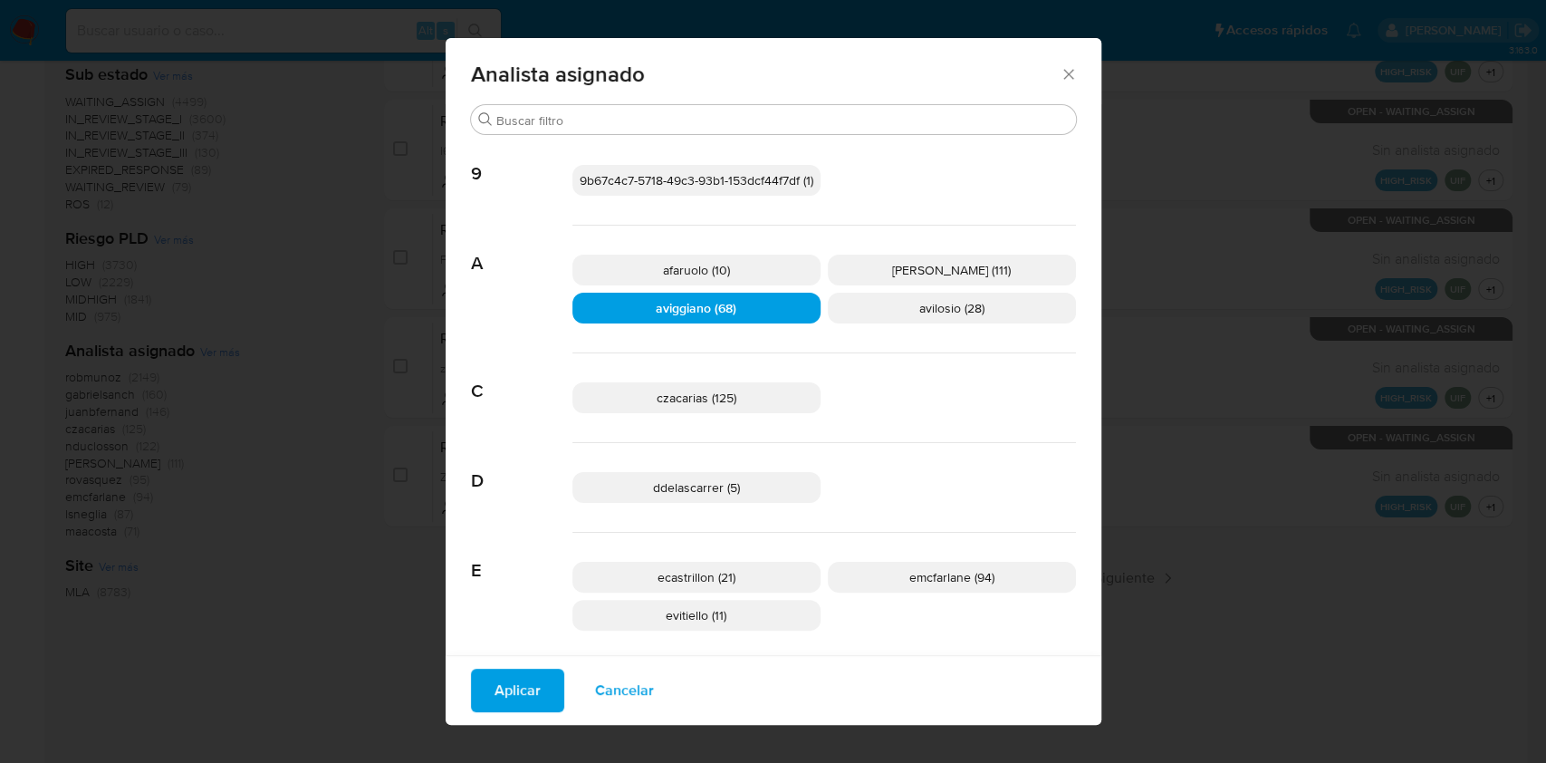
click at [525, 678] on span "Aplicar" at bounding box center [517, 690] width 46 height 40
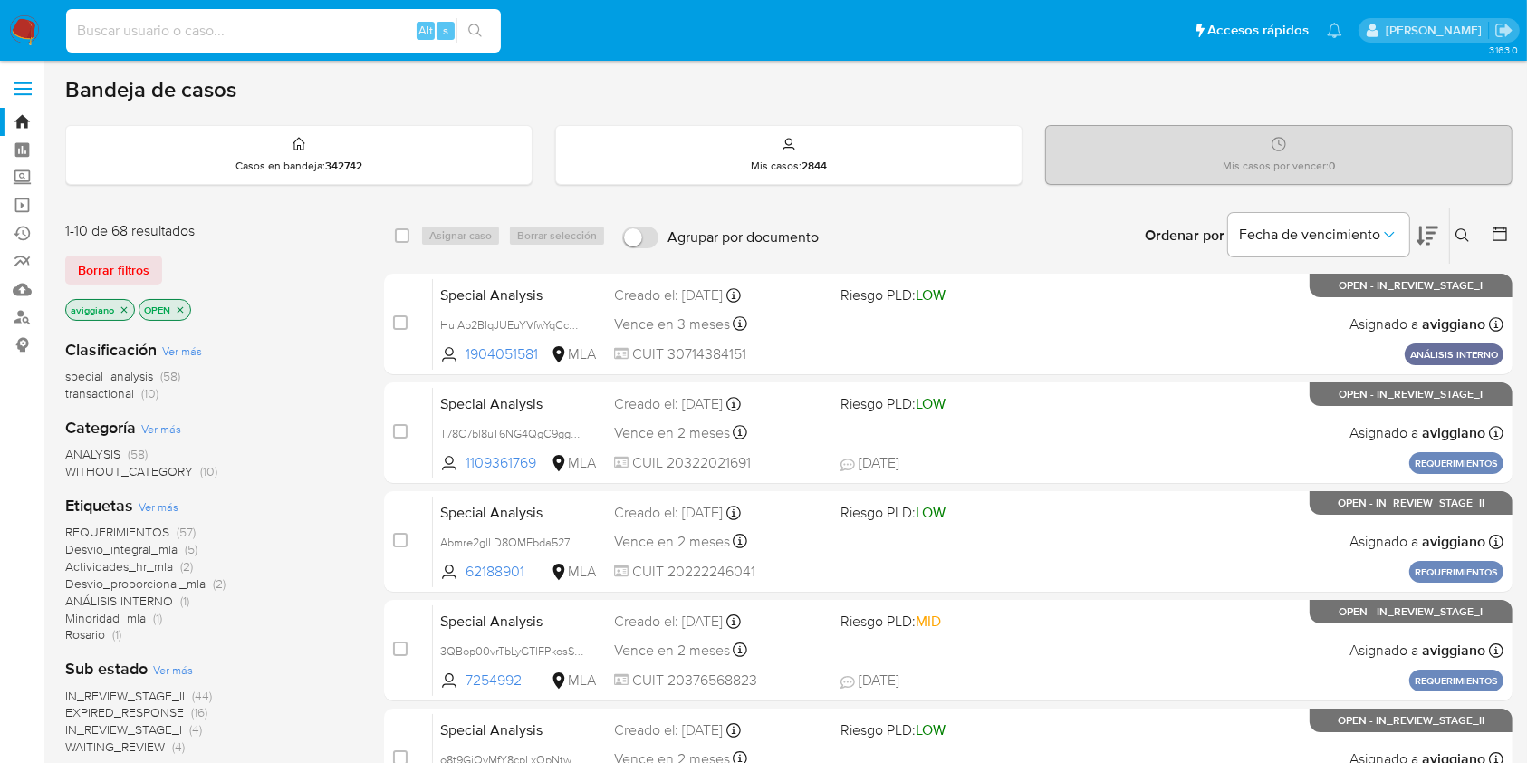
paste input "0K8OJI9TJrfIwetvzZKTxOYI"
type input "0K8OJI9TJrfIwetvzZKTxOYI"
click at [480, 22] on button "search-icon" at bounding box center [474, 30] width 37 height 25
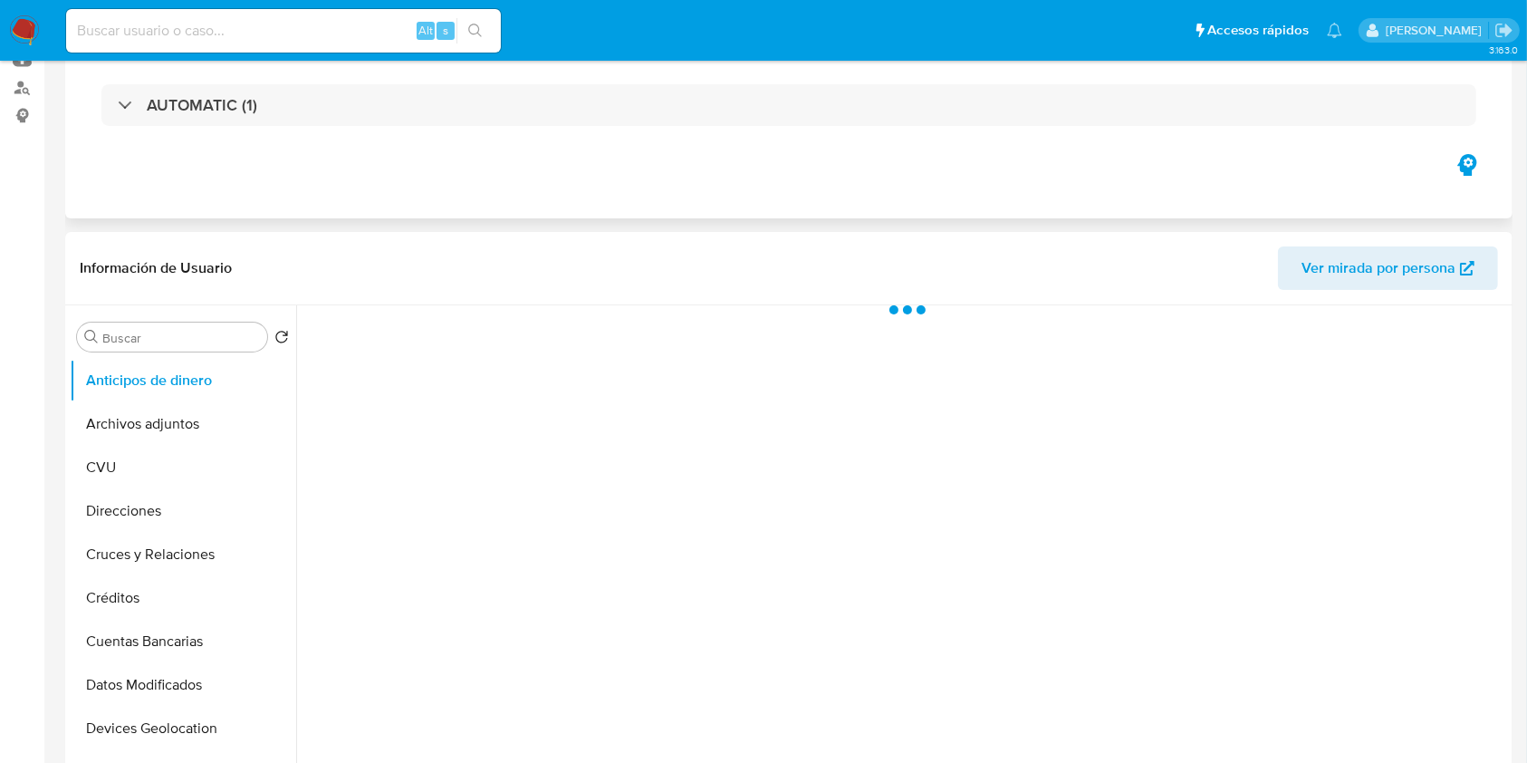
scroll to position [362, 0]
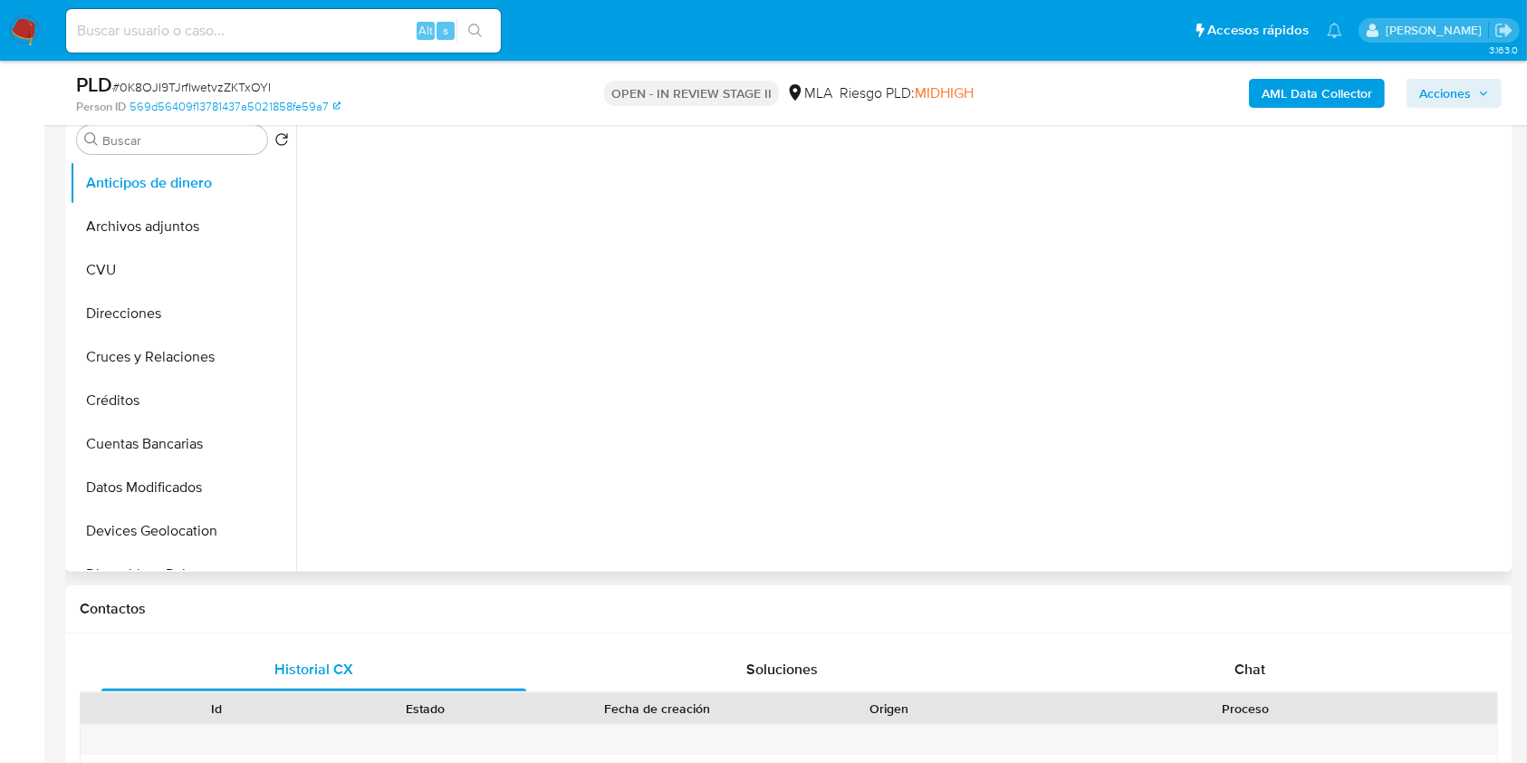
select select "10"
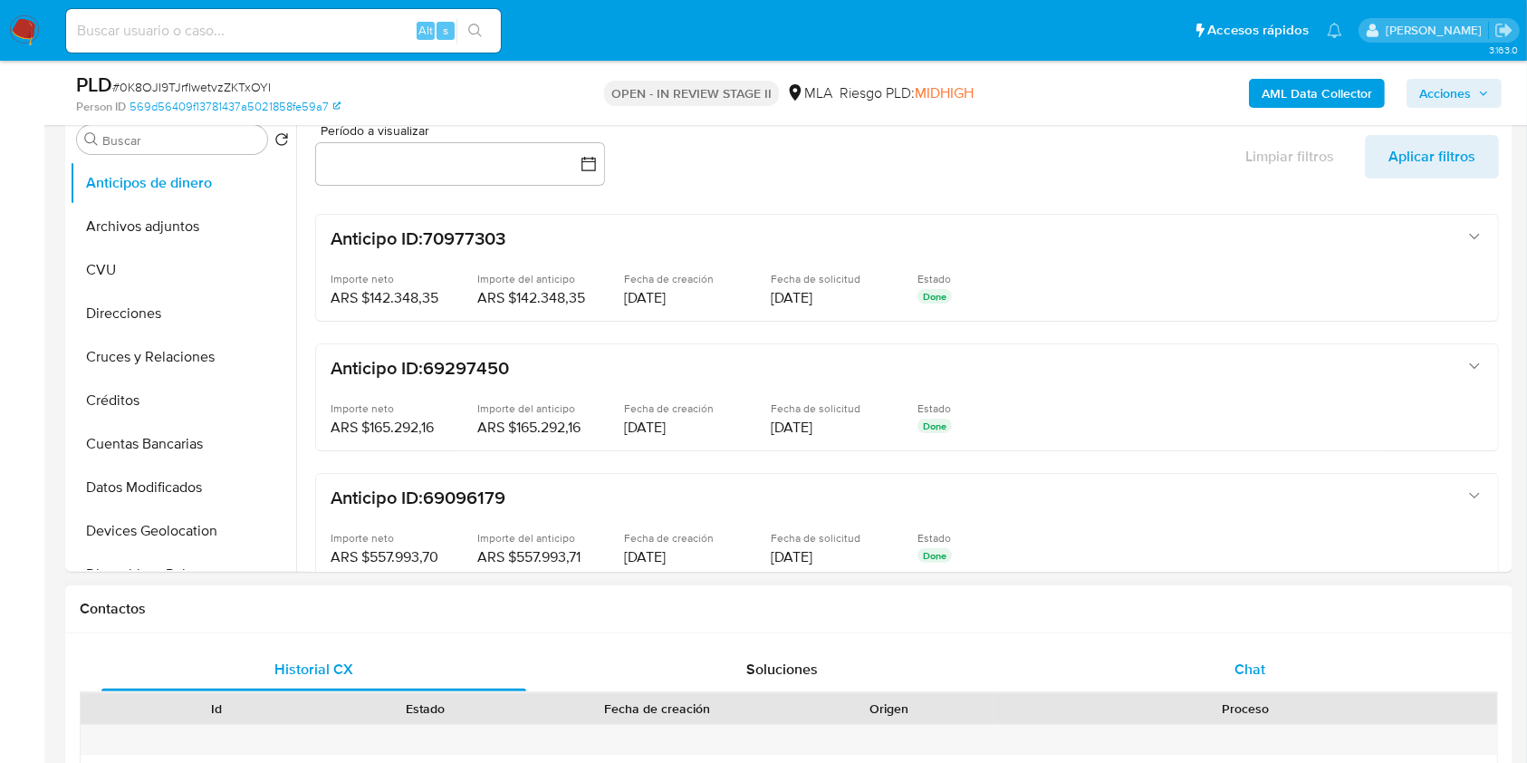
click at [1243, 660] on span "Chat" at bounding box center [1249, 668] width 31 height 21
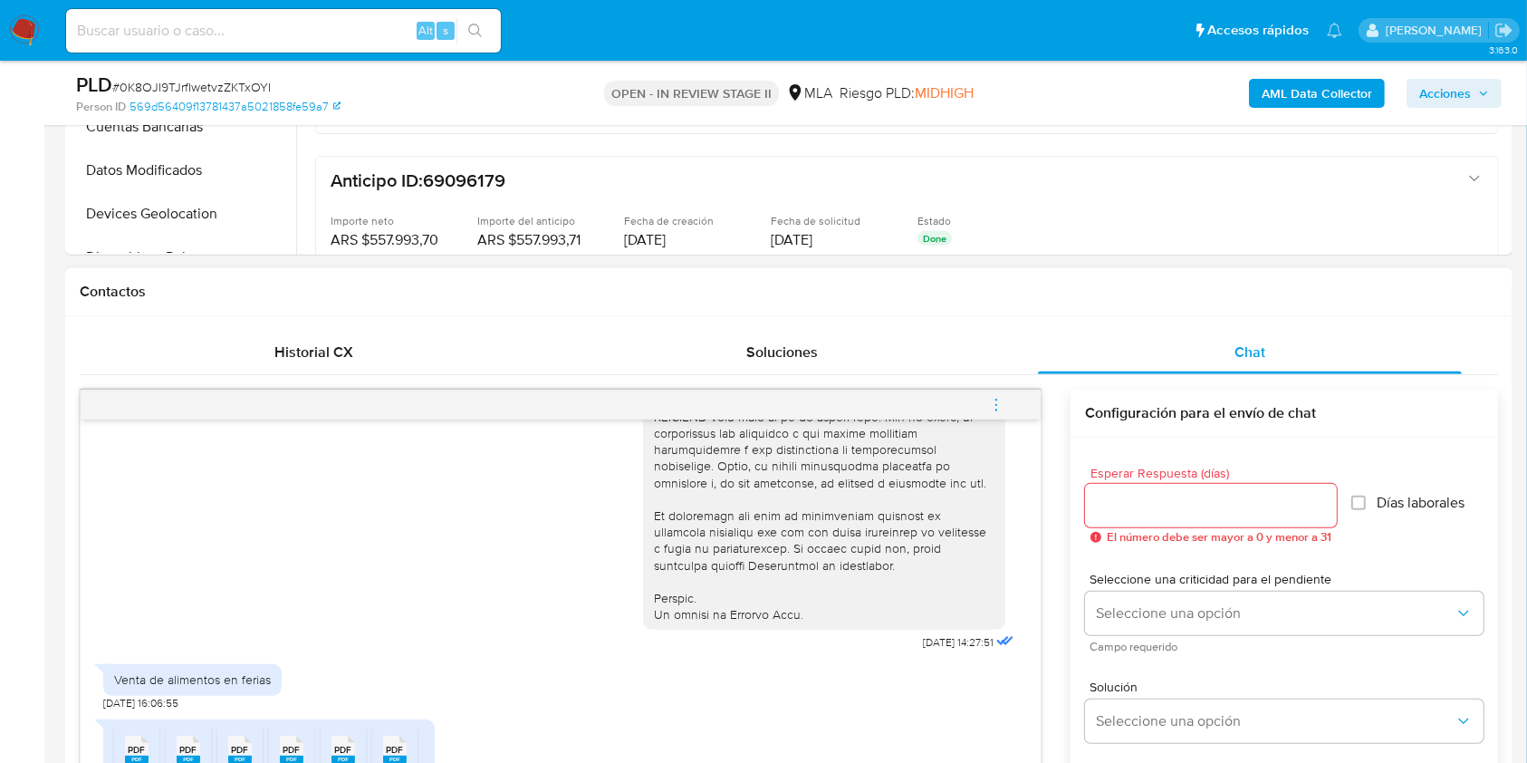
scroll to position [845, 0]
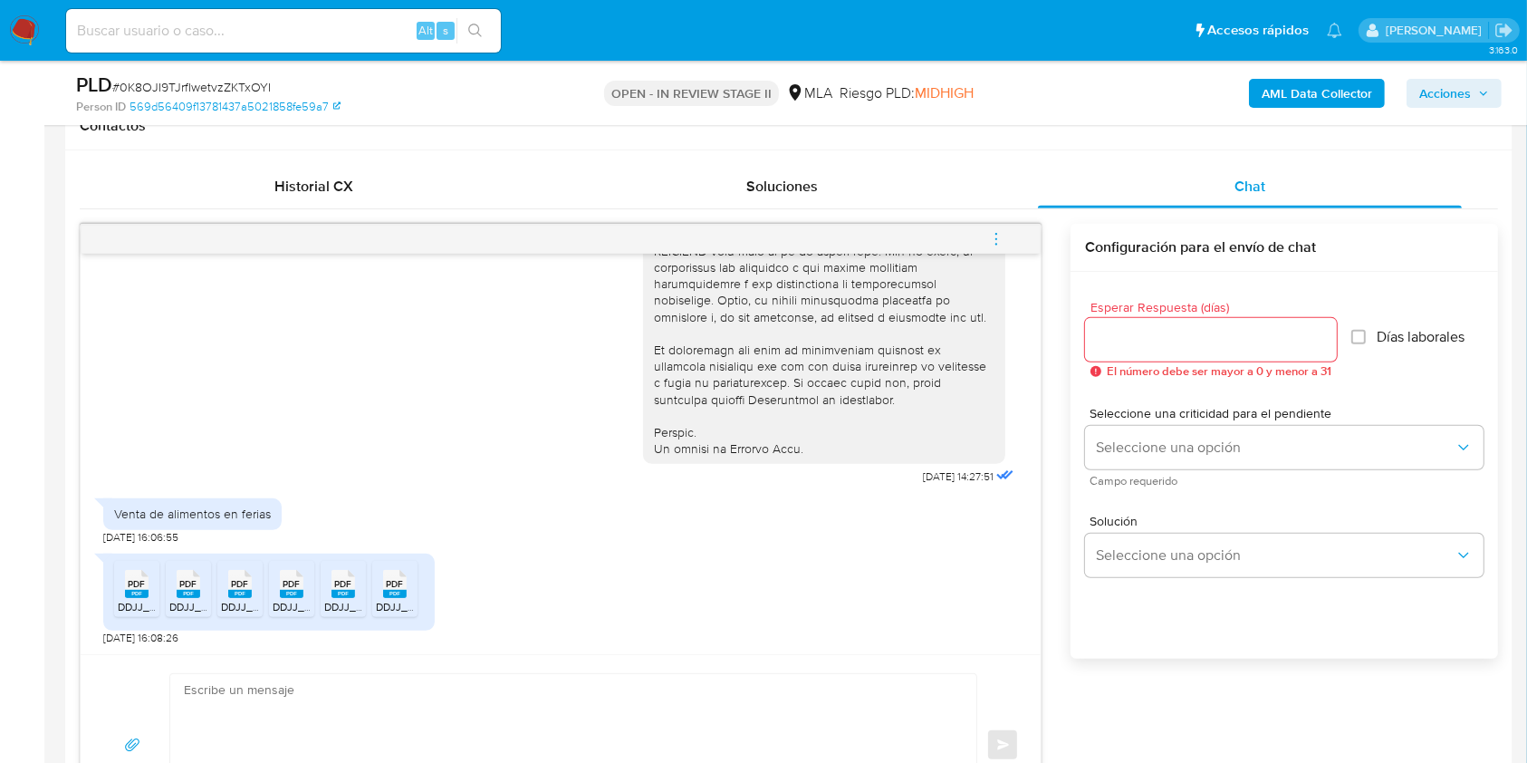
click at [130, 593] on rect at bounding box center [137, 594] width 24 height 8
click at [352, 574] on rect at bounding box center [362, 565] width 28 height 24
click at [343, 590] on rect at bounding box center [343, 594] width 24 height 8
click at [254, 694] on textarea at bounding box center [569, 745] width 770 height 142
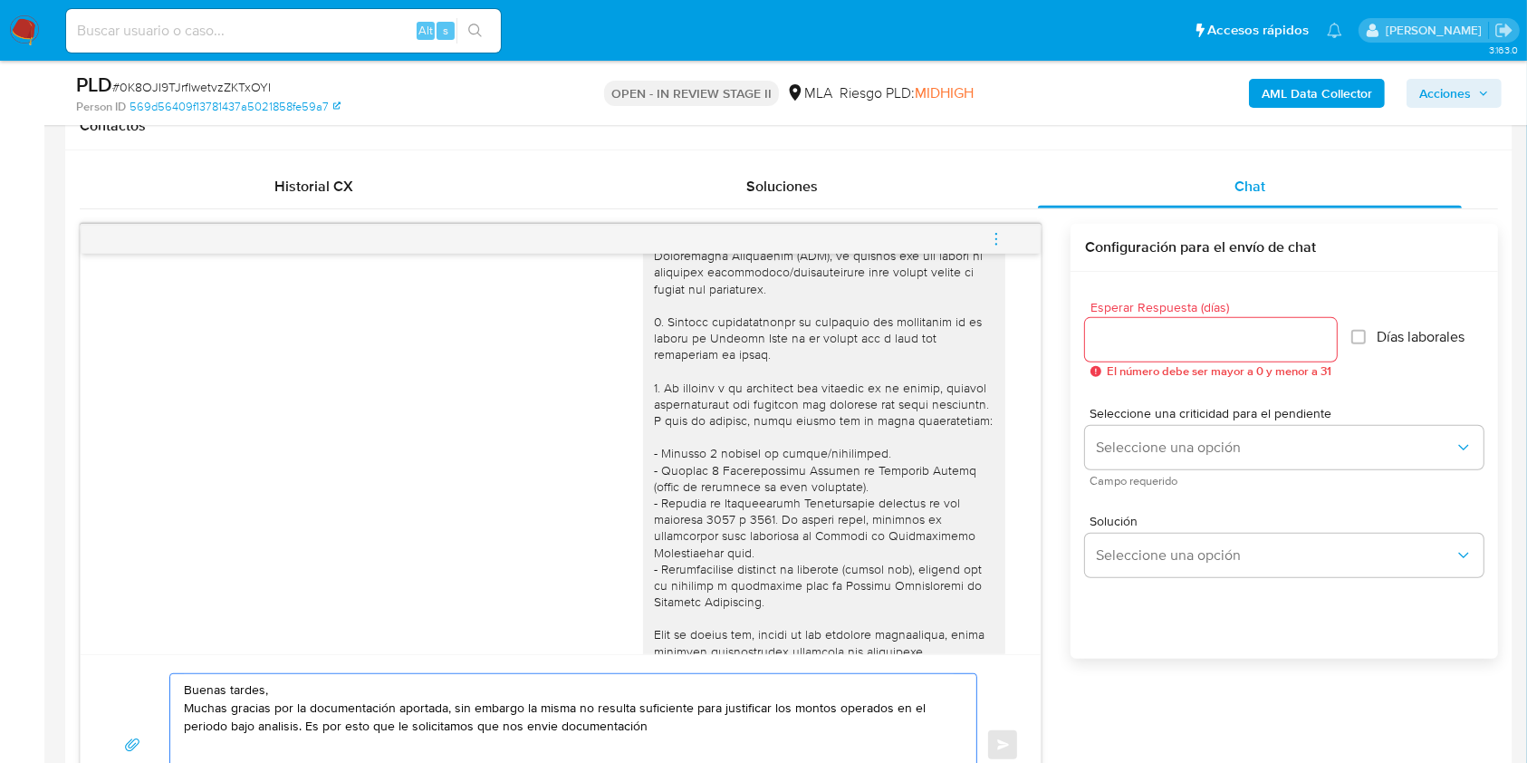
scroll to position [120, 0]
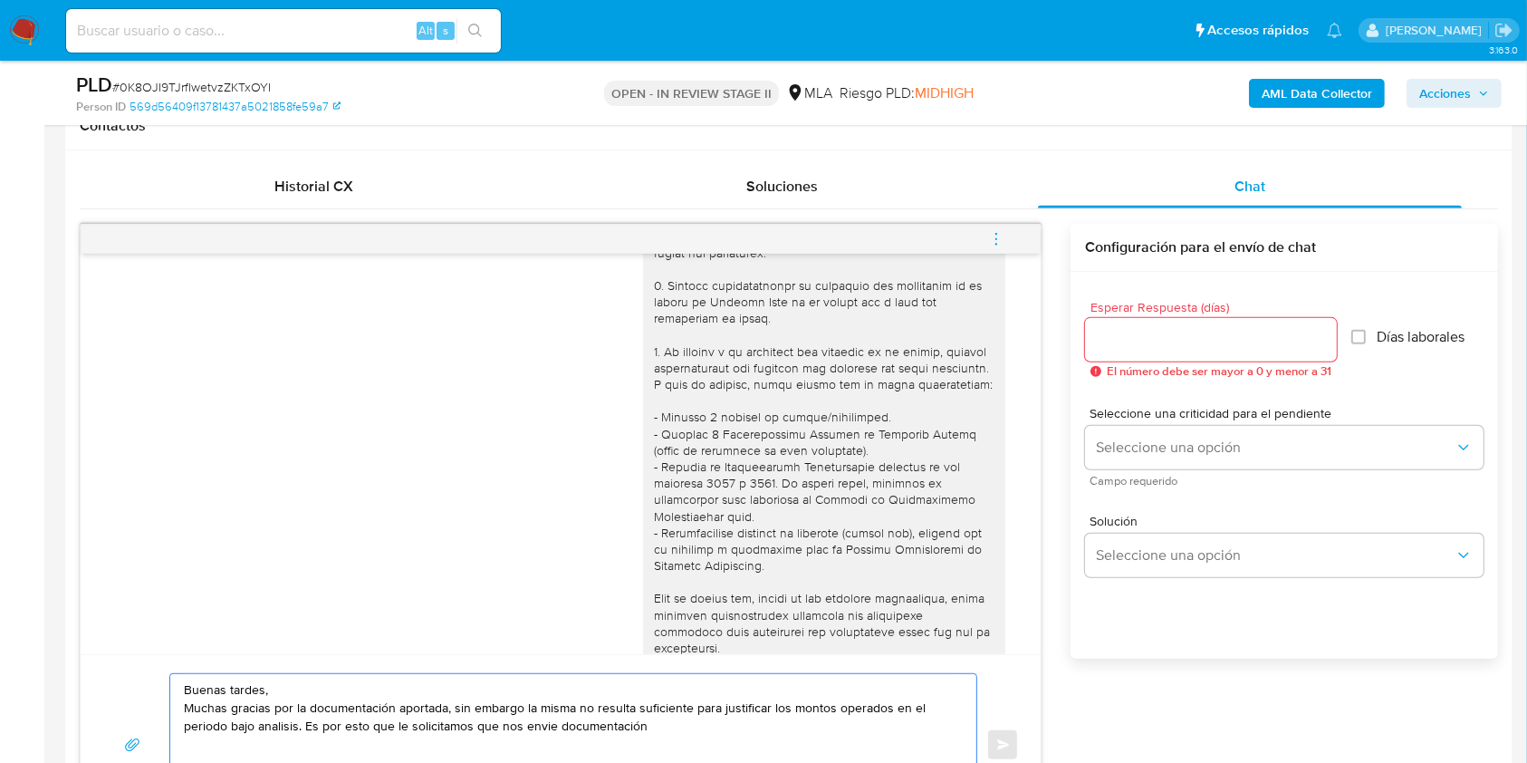
drag, startPoint x: 553, startPoint y: 725, endPoint x: 666, endPoint y: 728, distance: 112.3
click at [666, 728] on textarea "Buenas tardes, Muchas gracias por la documentación aportada, sin embargo la mis…" at bounding box center [569, 745] width 770 height 142
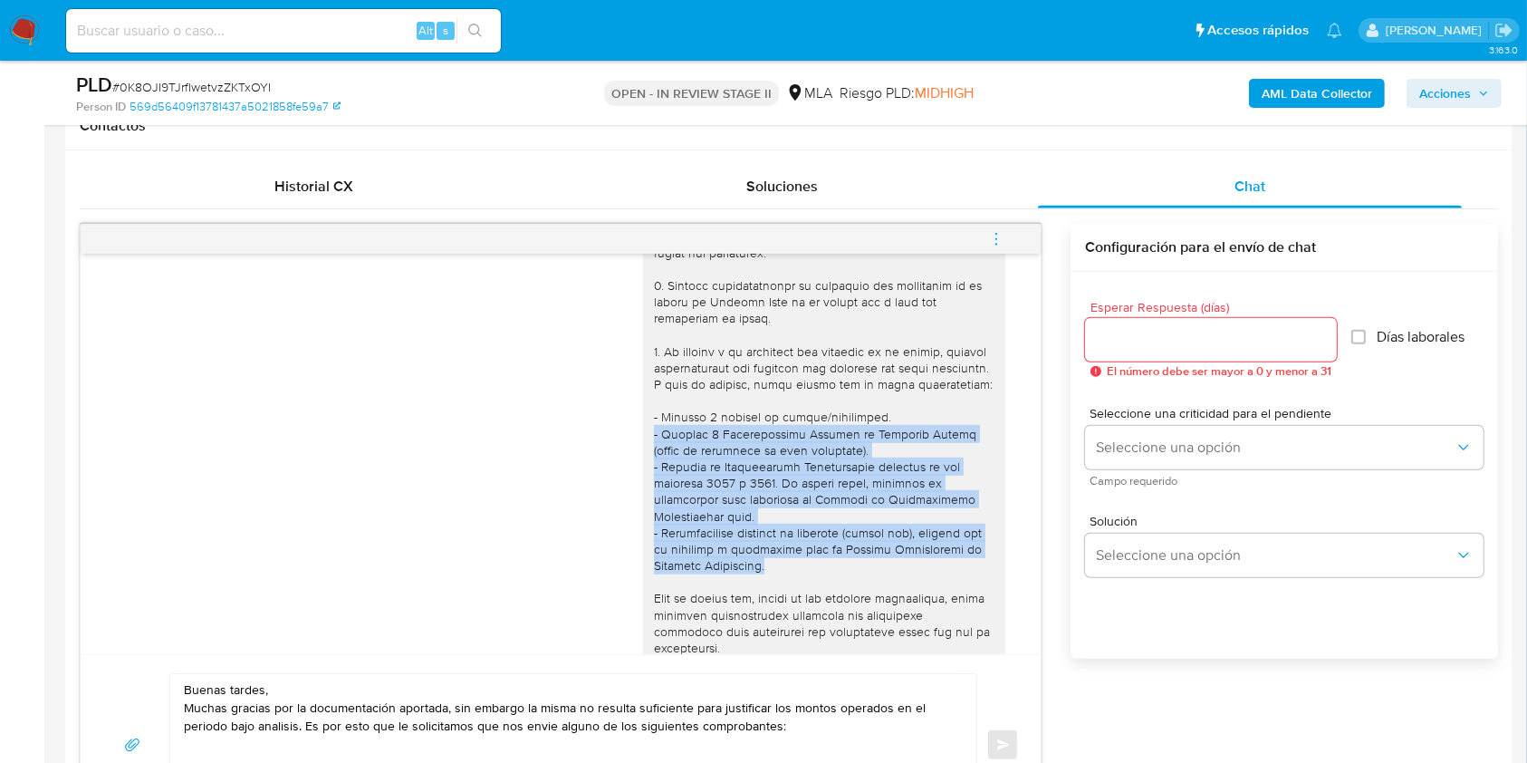
drag, startPoint x: 637, startPoint y: 446, endPoint x: 761, endPoint y: 574, distance: 178.7
click at [761, 574] on div at bounding box center [824, 631] width 341 height 939
copy div "- Últimas 6 Declaraciones Juradas de Ingresos Brutos (donde se visualice la bas…"
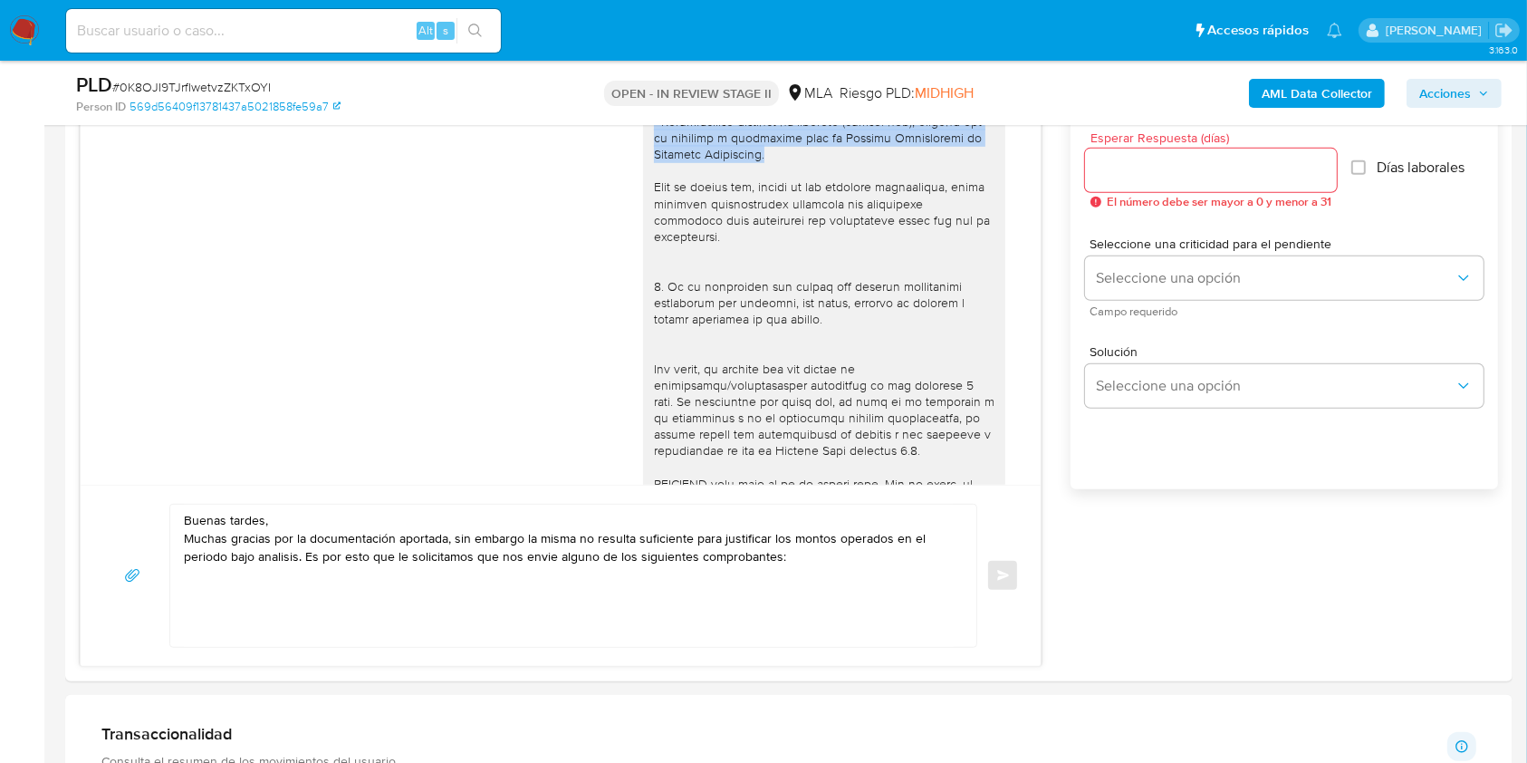
scroll to position [1087, 0]
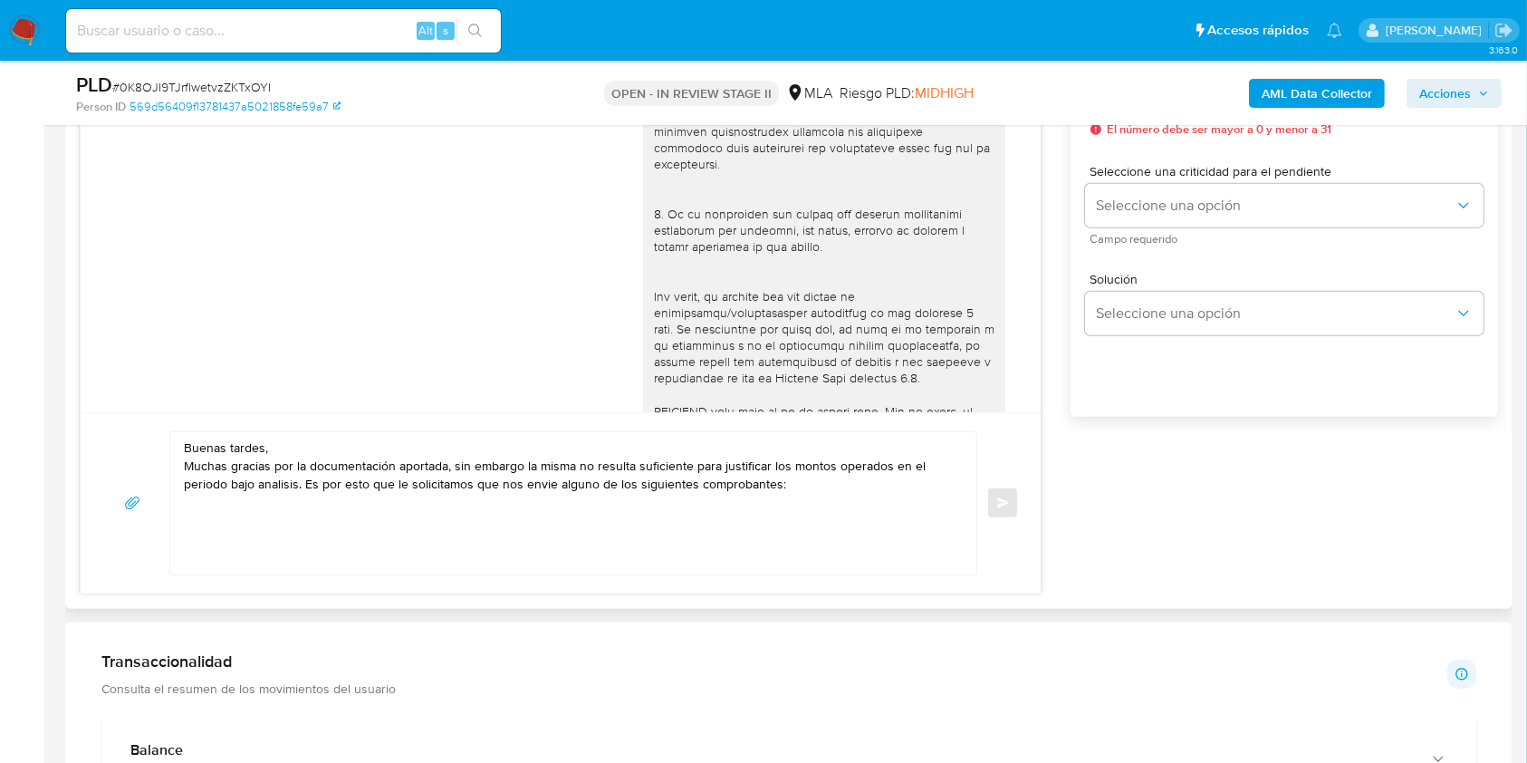
click at [330, 536] on textarea "Buenas tardes, Muchas gracias por la documentación aportada, sin embargo la mis…" at bounding box center [569, 503] width 770 height 142
paste textarea "- Últimas 6 Declaraciones Juradas de Ingresos Brutos (donde se visualice la bas…"
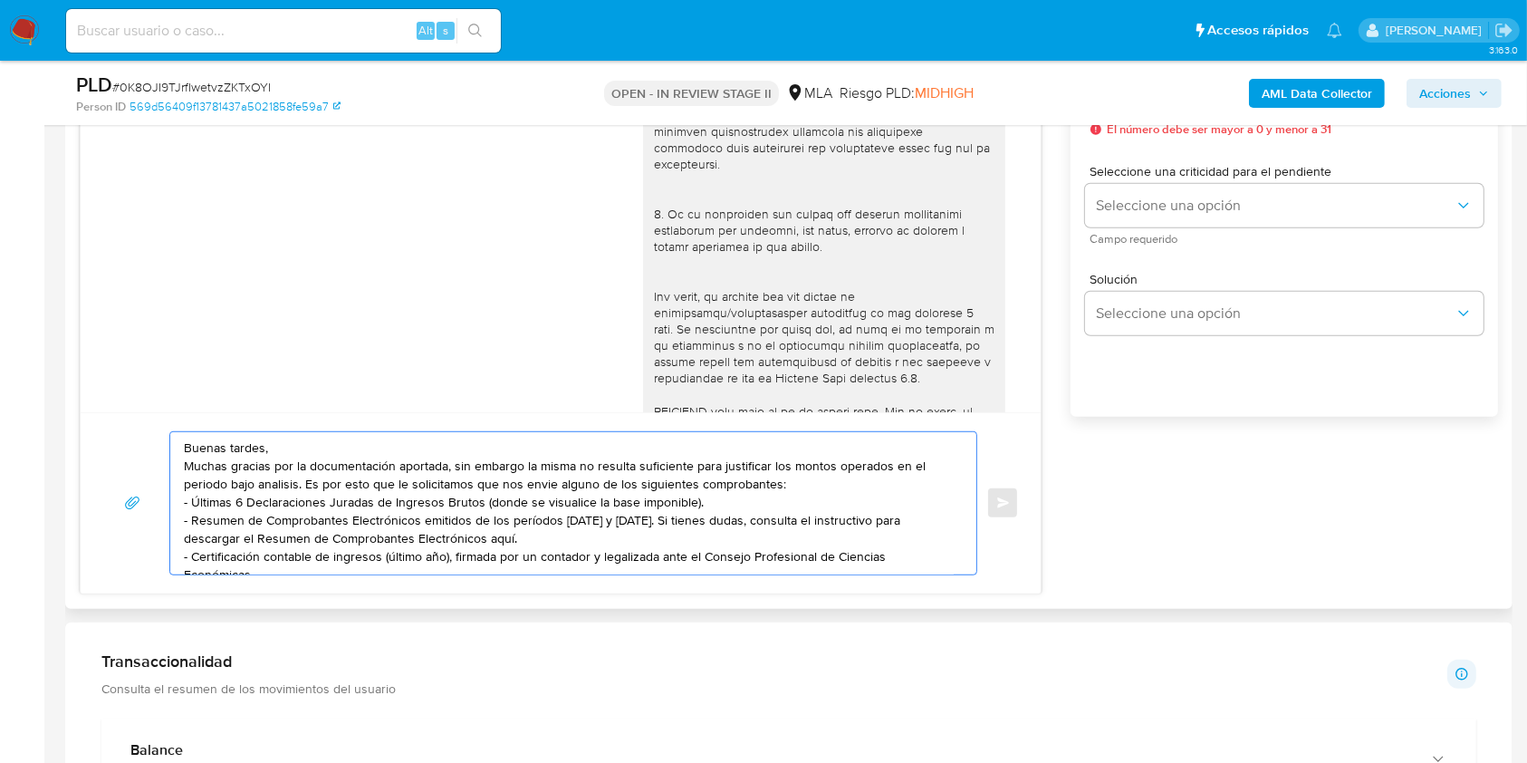
drag, startPoint x: 486, startPoint y: 504, endPoint x: 693, endPoint y: 494, distance: 206.7
click at [693, 494] on textarea "Buenas tardes, Muchas gracias por la documentación aportada, sin embargo la mis…" at bounding box center [569, 503] width 770 height 142
click at [692, 494] on textarea "Buenas tardes, Muchas gracias por la documentación aportada, sin embargo la mis…" at bounding box center [569, 503] width 770 height 142
click at [688, 497] on textarea "Buenas tardes, Muchas gracias por la documentación aportada, sin embargo la mis…" at bounding box center [569, 503] width 770 height 142
click at [486, 502] on textarea "Buenas tardes, Muchas gracias por la documentación aportada, sin embargo la mis…" at bounding box center [569, 503] width 770 height 142
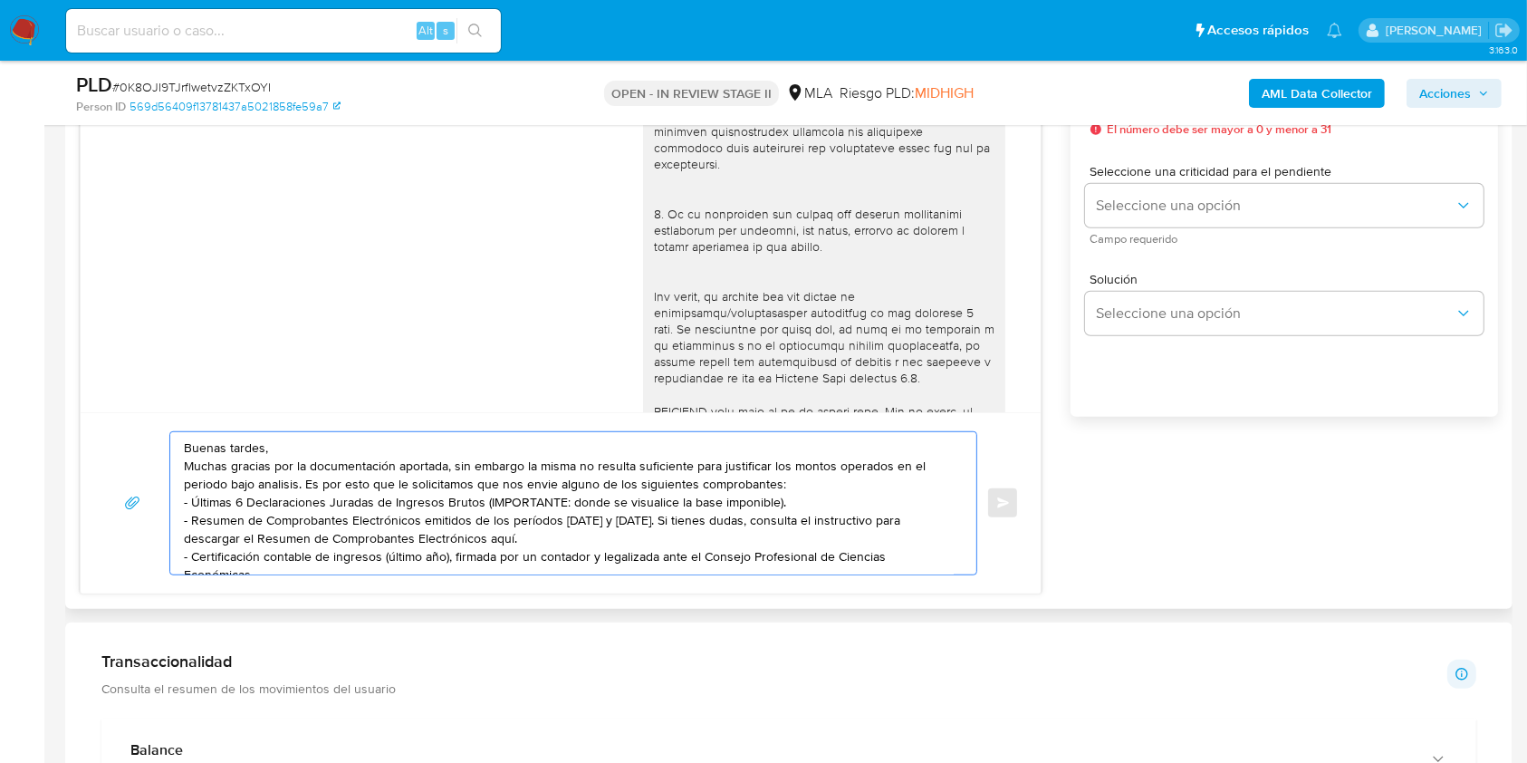
click at [809, 529] on textarea "Buenas tardes, Muchas gracias por la documentación aportada, sin embargo la mis…" at bounding box center [569, 503] width 770 height 142
click at [767, 503] on textarea "Buenas tardes, Muchas gracias por la documentación aportada, sin embargo la mis…" at bounding box center [569, 503] width 770 height 142
click at [773, 504] on textarea "Buenas tardes, Muchas gracias por la documentación aportada, sin embargo la mis…" at bounding box center [569, 503] width 770 height 142
click at [779, 539] on textarea "Buenas tardes, Muchas gracias por la documentación aportada, sin embargo la mis…" at bounding box center [569, 503] width 770 height 142
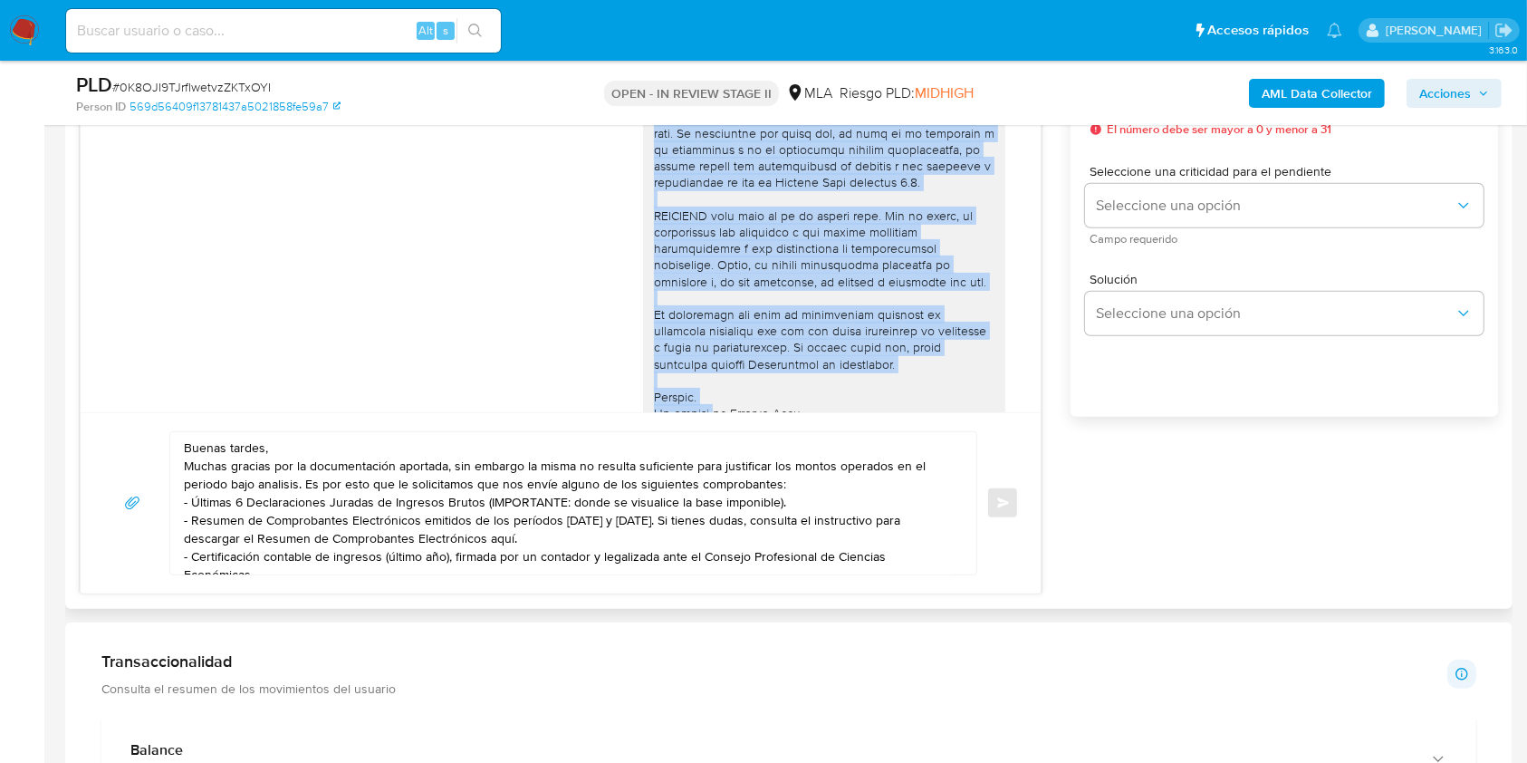
scroll to position [741, 0]
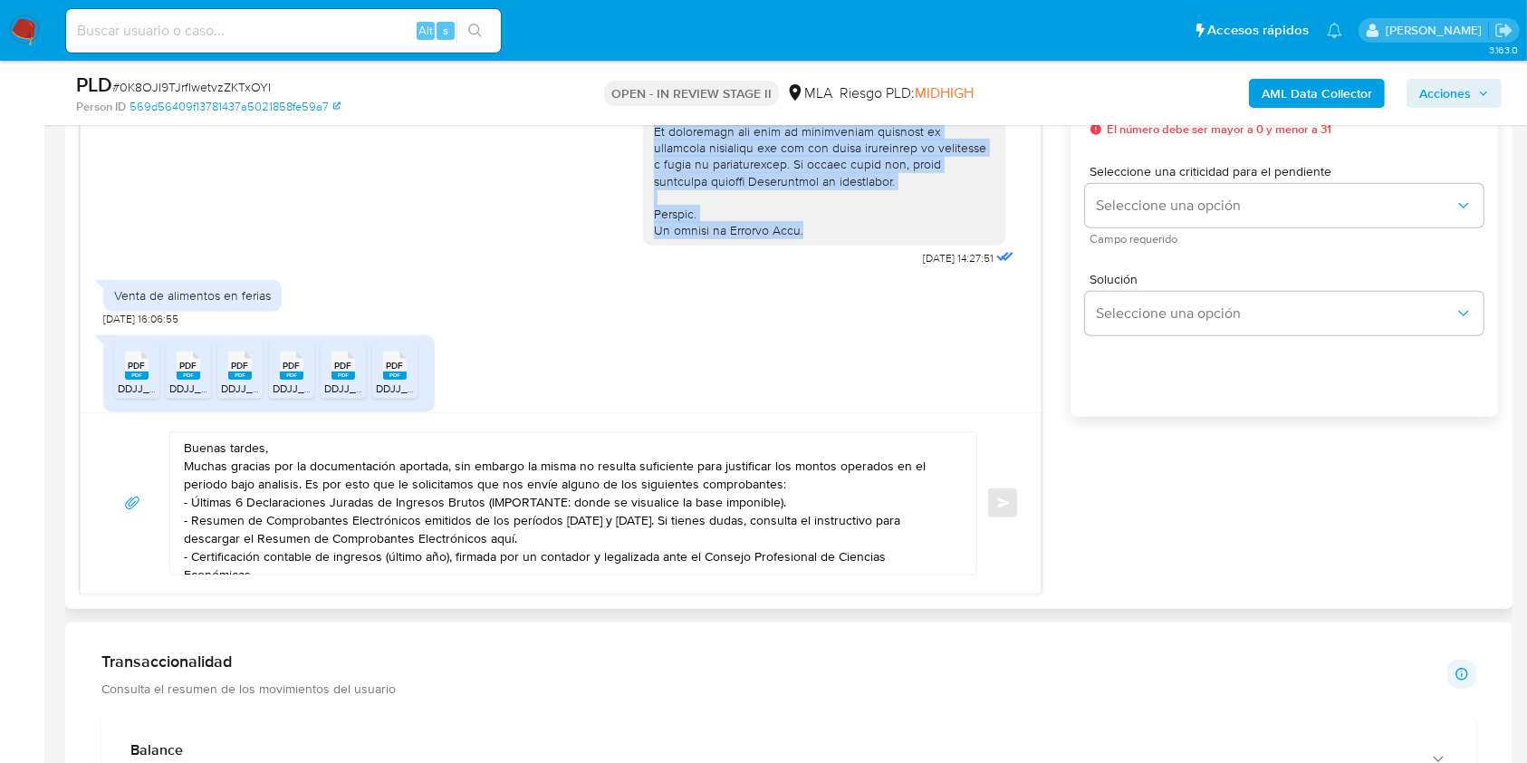
drag, startPoint x: 638, startPoint y: 192, endPoint x: 803, endPoint y: 254, distance: 177.1
copy div "Por favor, te pedimos que nos envíes la información/documentación solicitada en…"
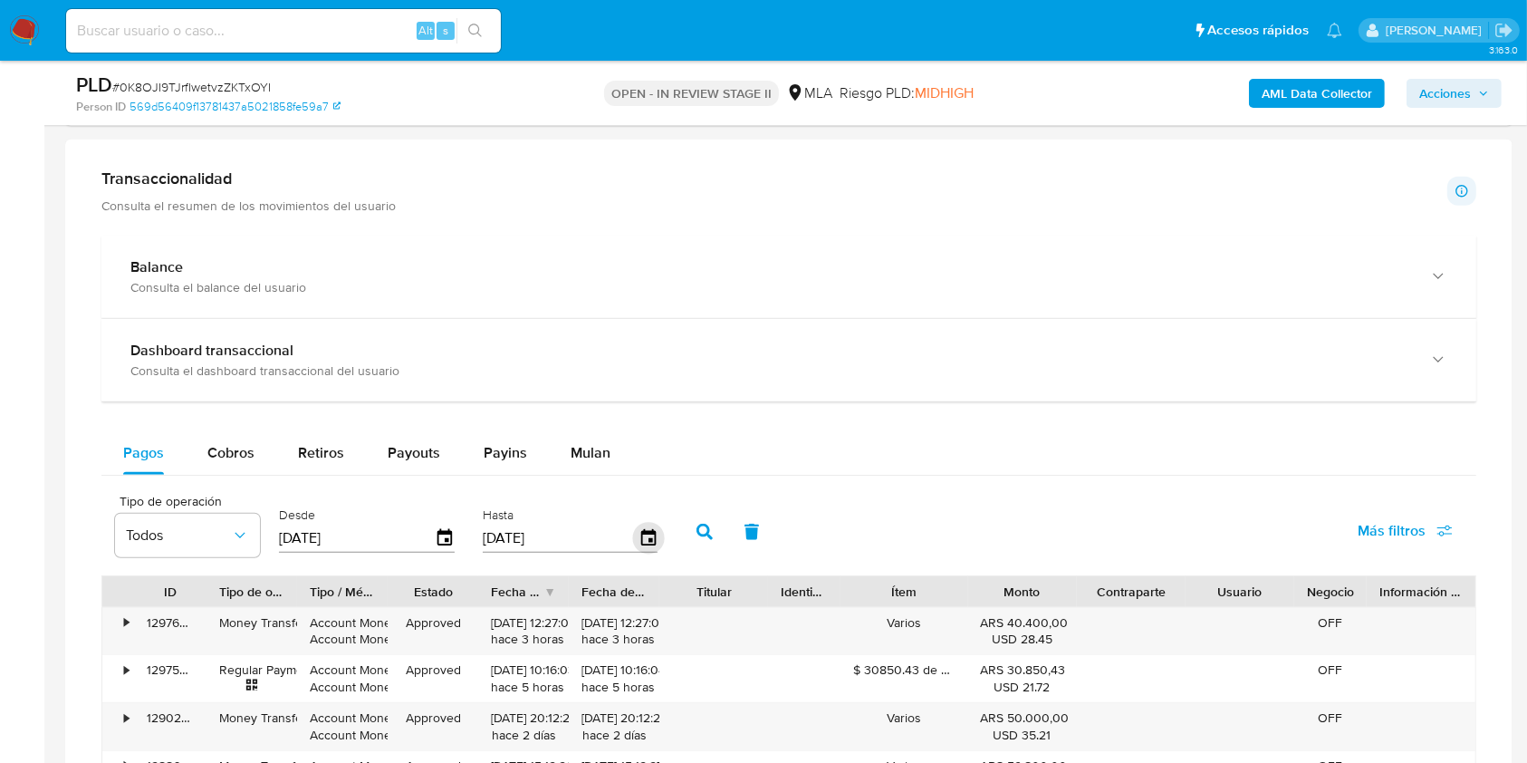
scroll to position [965, 0]
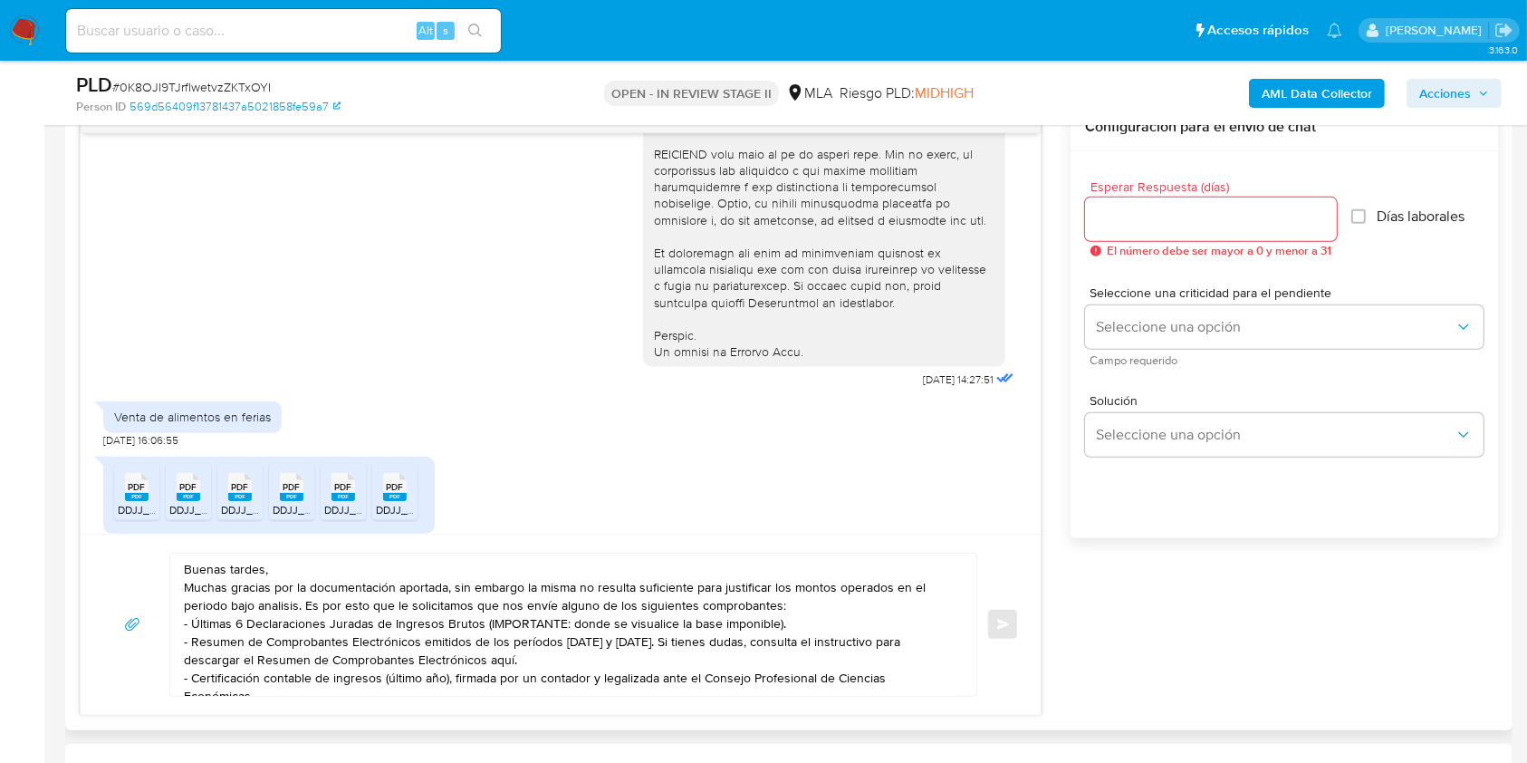
click at [956, 678] on div "Buenas tardes, Muchas gracias por la documentación aportada, sin embargo la mis…" at bounding box center [568, 624] width 797 height 142
click at [950, 677] on textarea "Buenas tardes, Muchas gracias por la documentación aportada, sin embargo la mis…" at bounding box center [569, 624] width 770 height 142
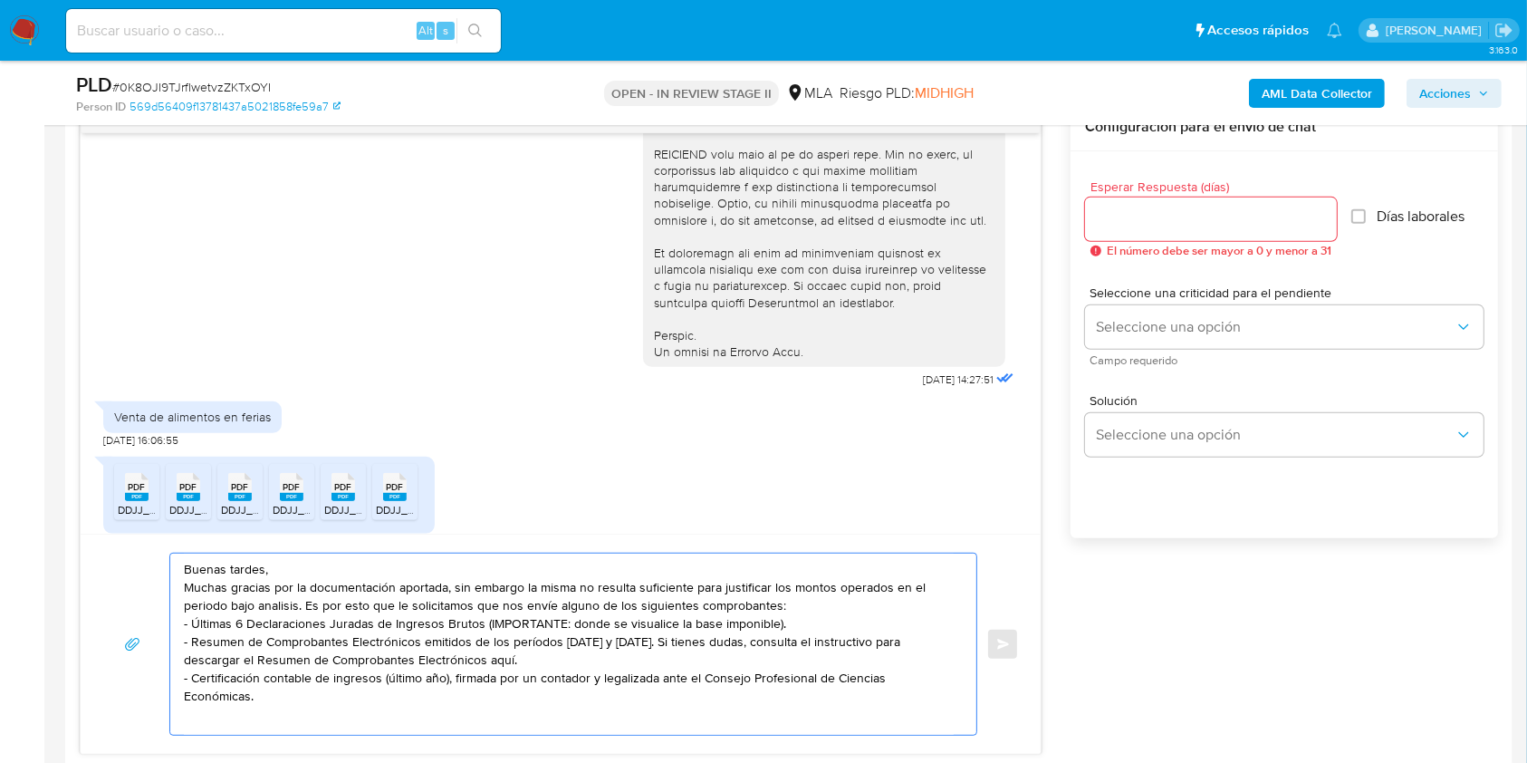
paste textarea "Por favor, te pedimos que nos envíes la información/documentación solicitada en…"
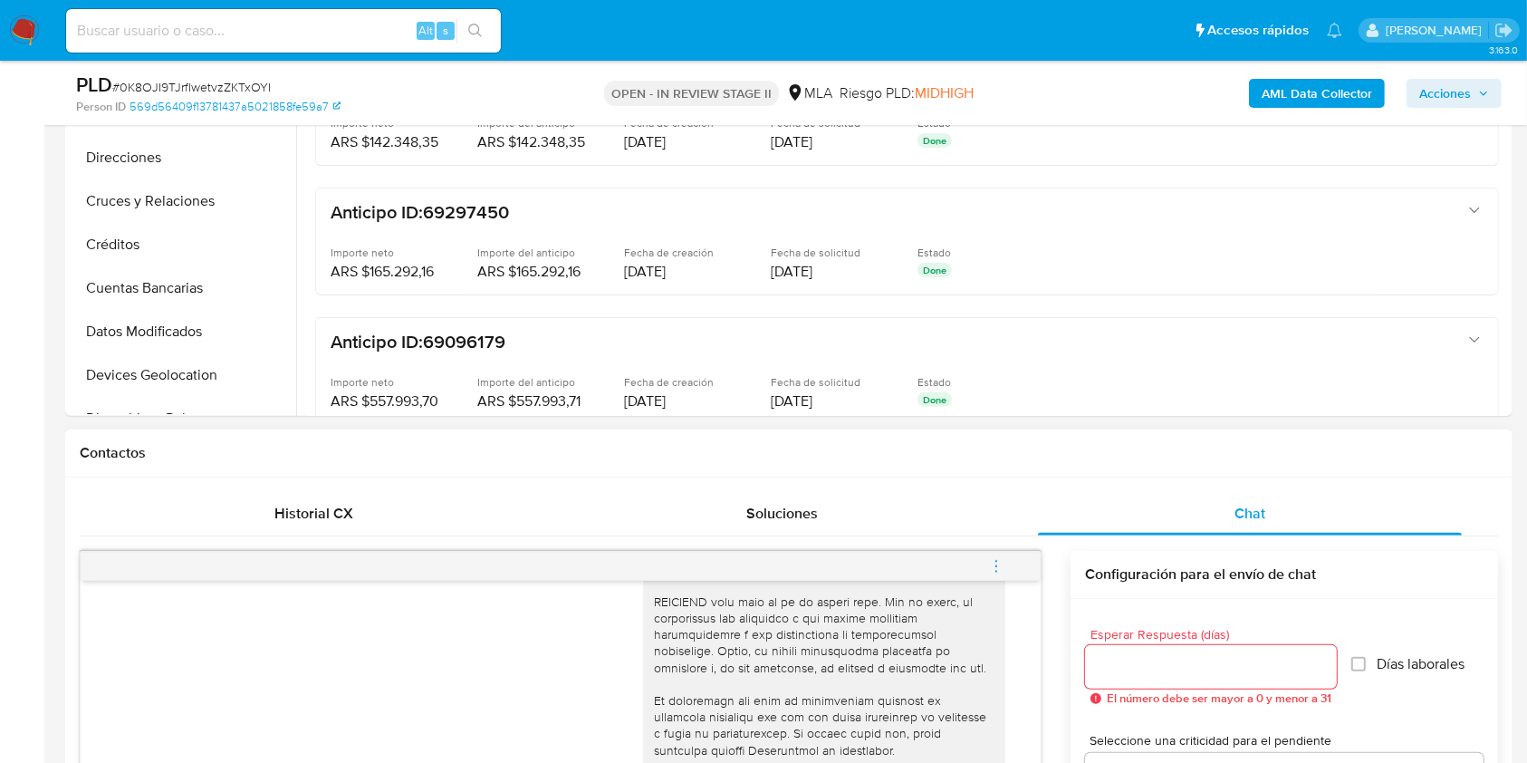
scroll to position [603, 0]
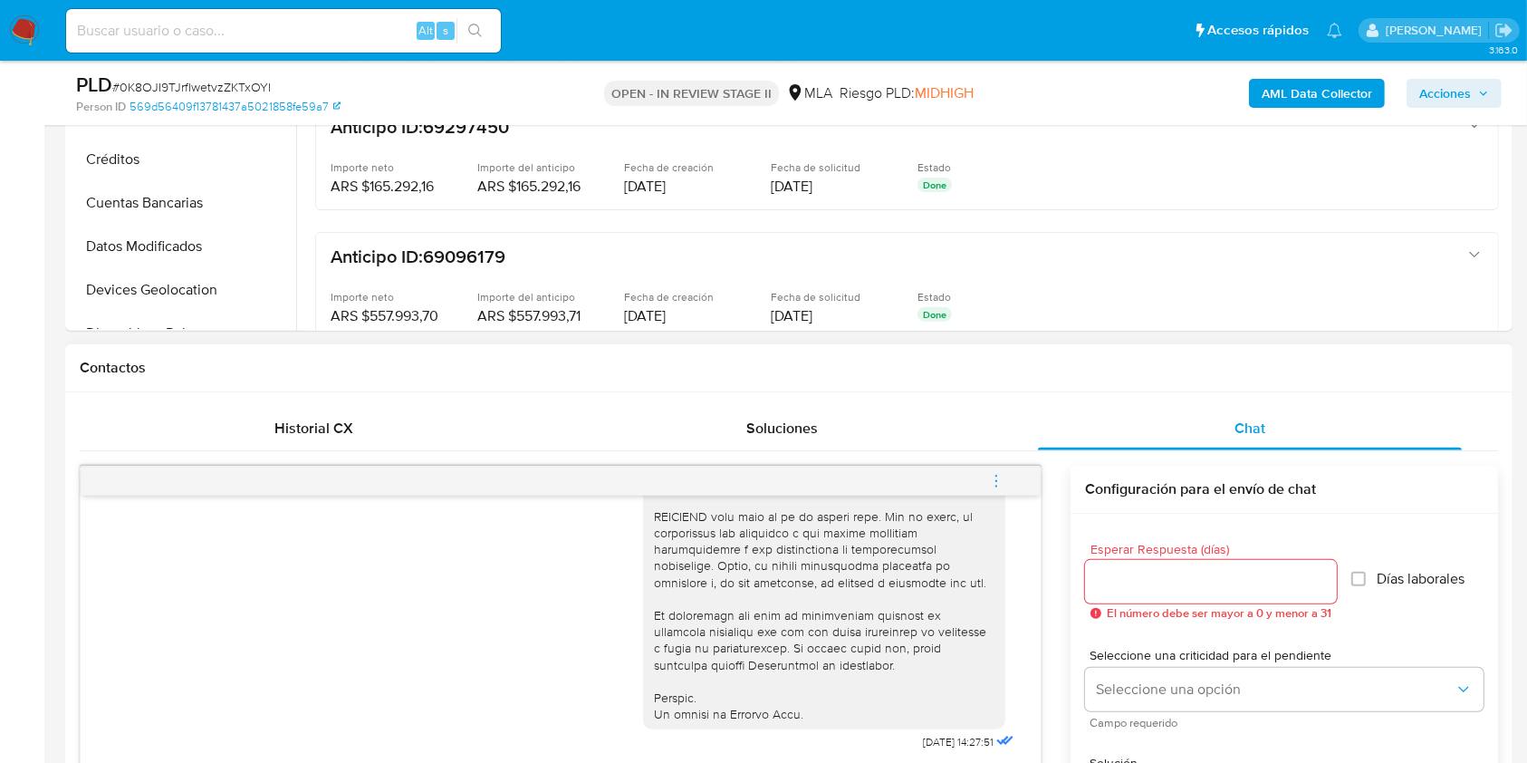
type textarea "Buenas tardes, Muchas gracias por la documentación aportada, sin embargo la mis…"
click at [1103, 592] on div at bounding box center [1211, 581] width 252 height 43
click at [1102, 584] on input "Esperar Respuesta (días)" at bounding box center [1211, 582] width 252 height 24
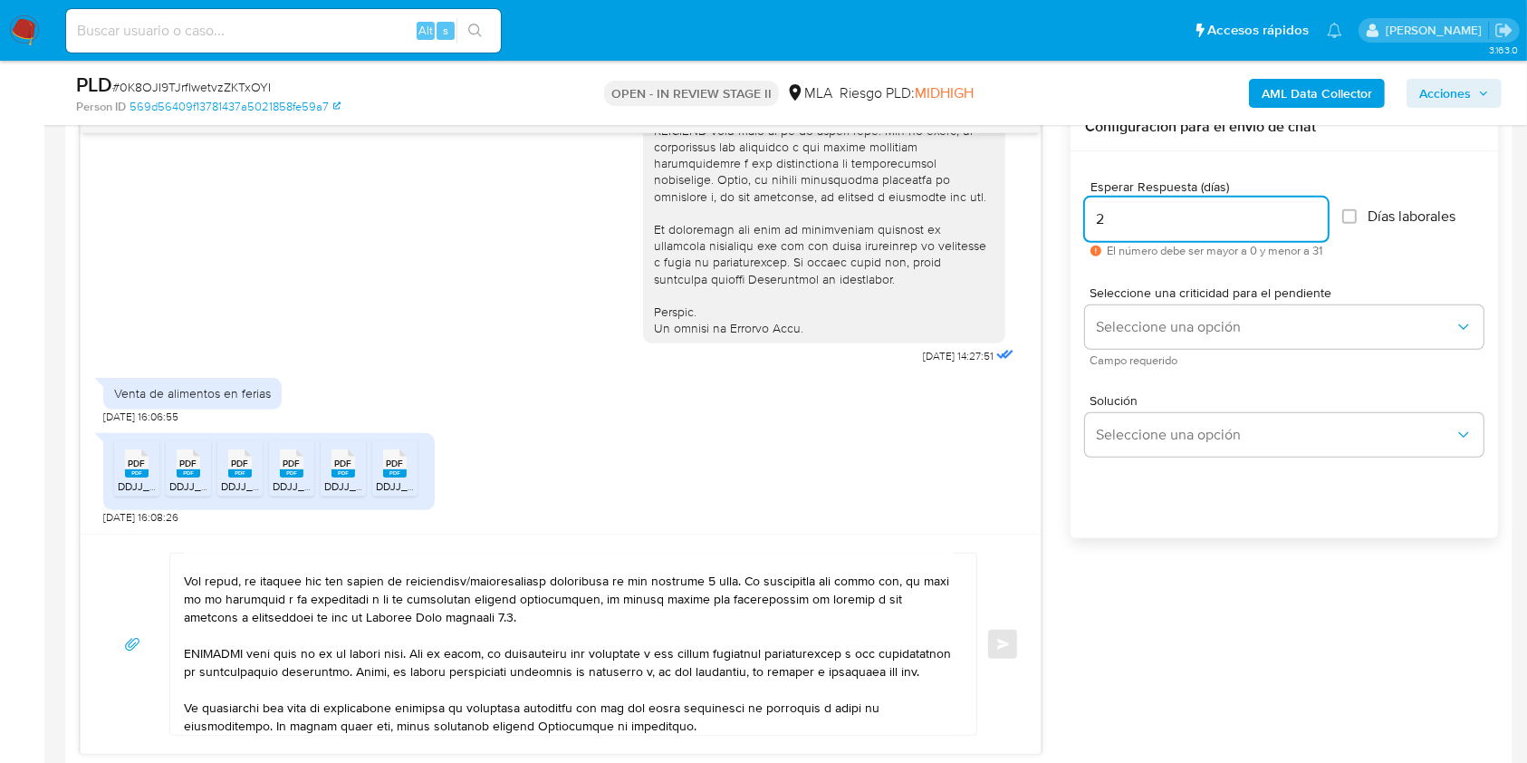
scroll to position [118, 0]
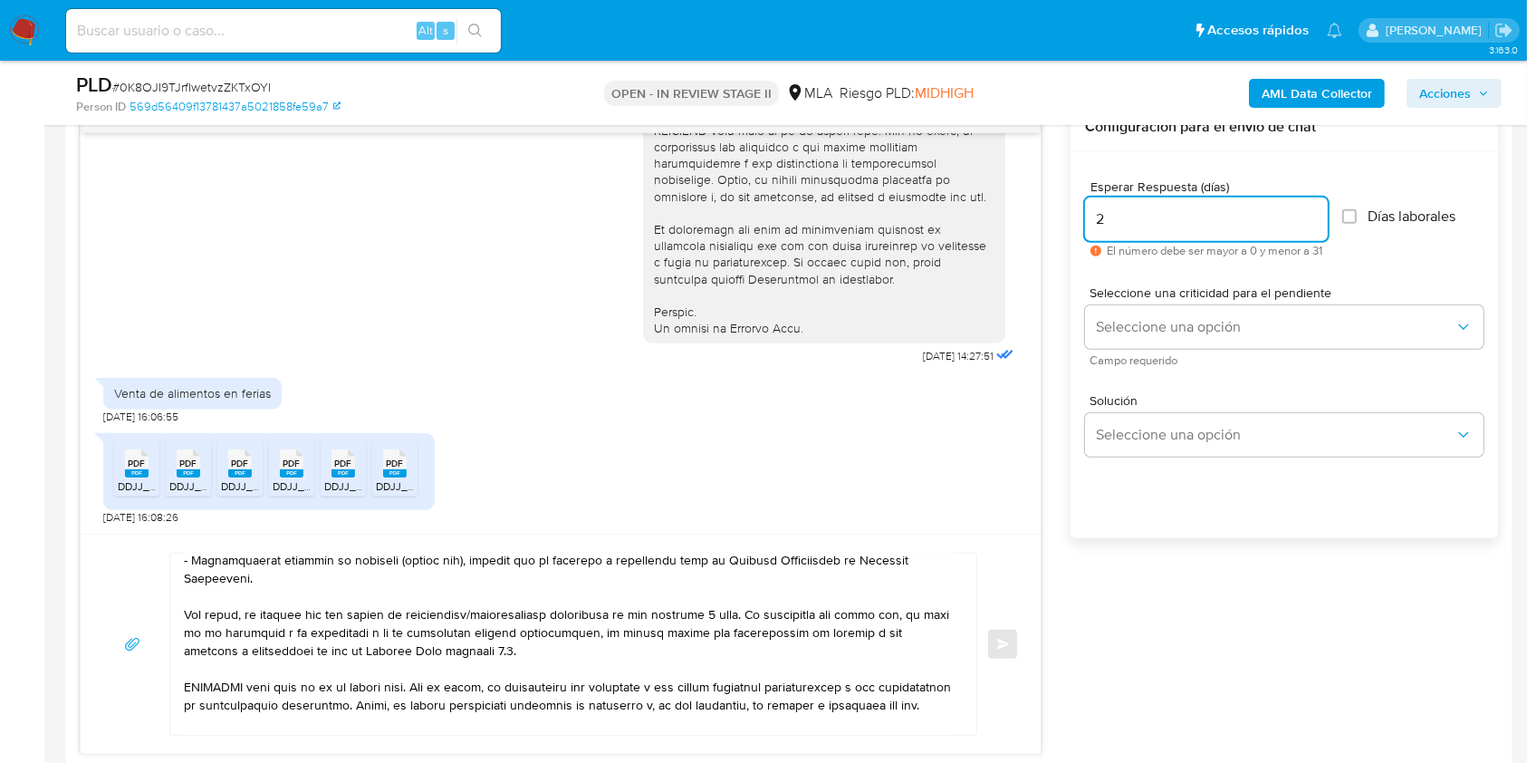
type input "2"
click at [714, 613] on textarea at bounding box center [569, 643] width 770 height 181
type textarea "Buenas tardes, Muchas gracias por la documentación aportada, sin embargo la mis…"
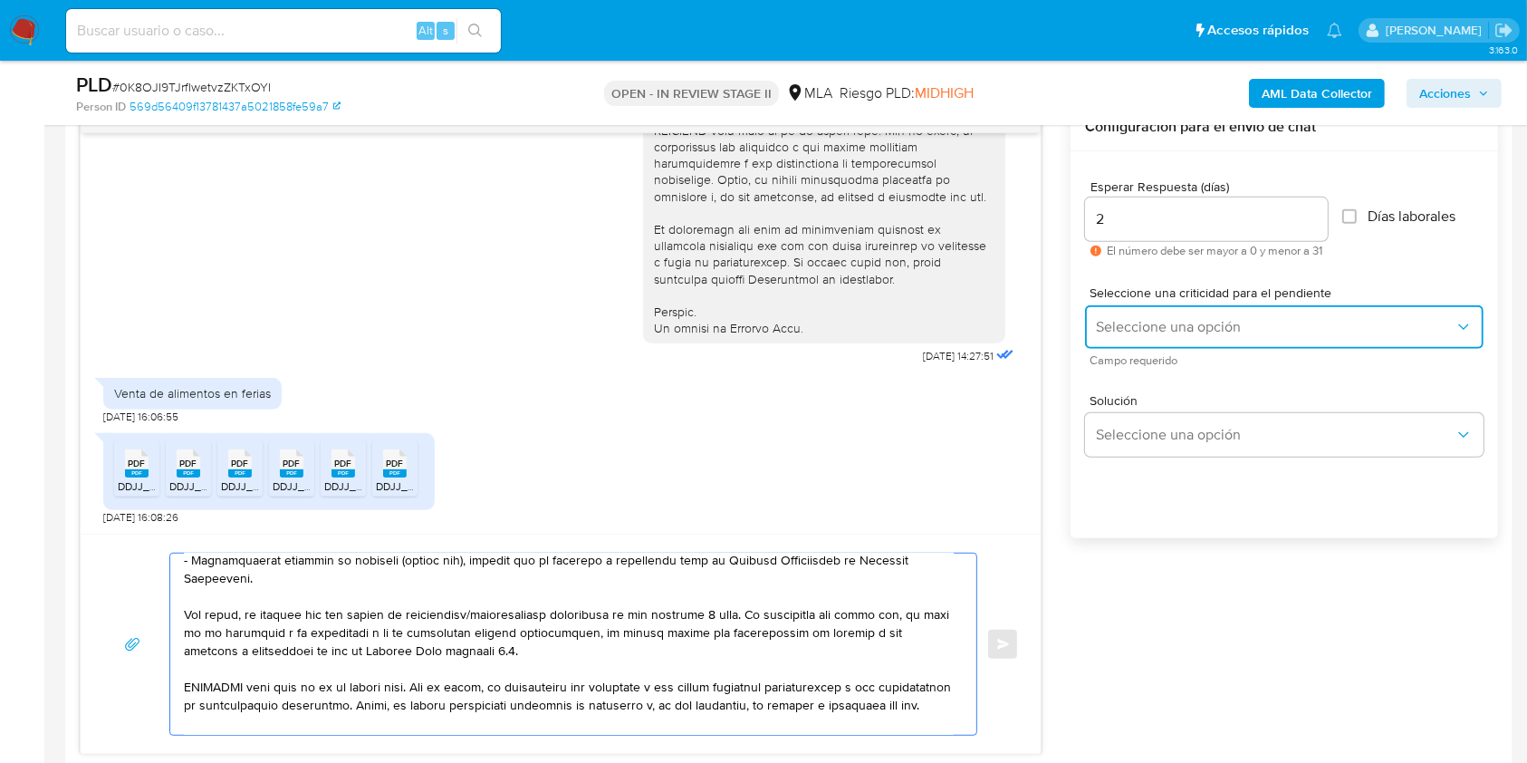
click at [1133, 341] on button "Seleccione una opción" at bounding box center [1284, 326] width 398 height 43
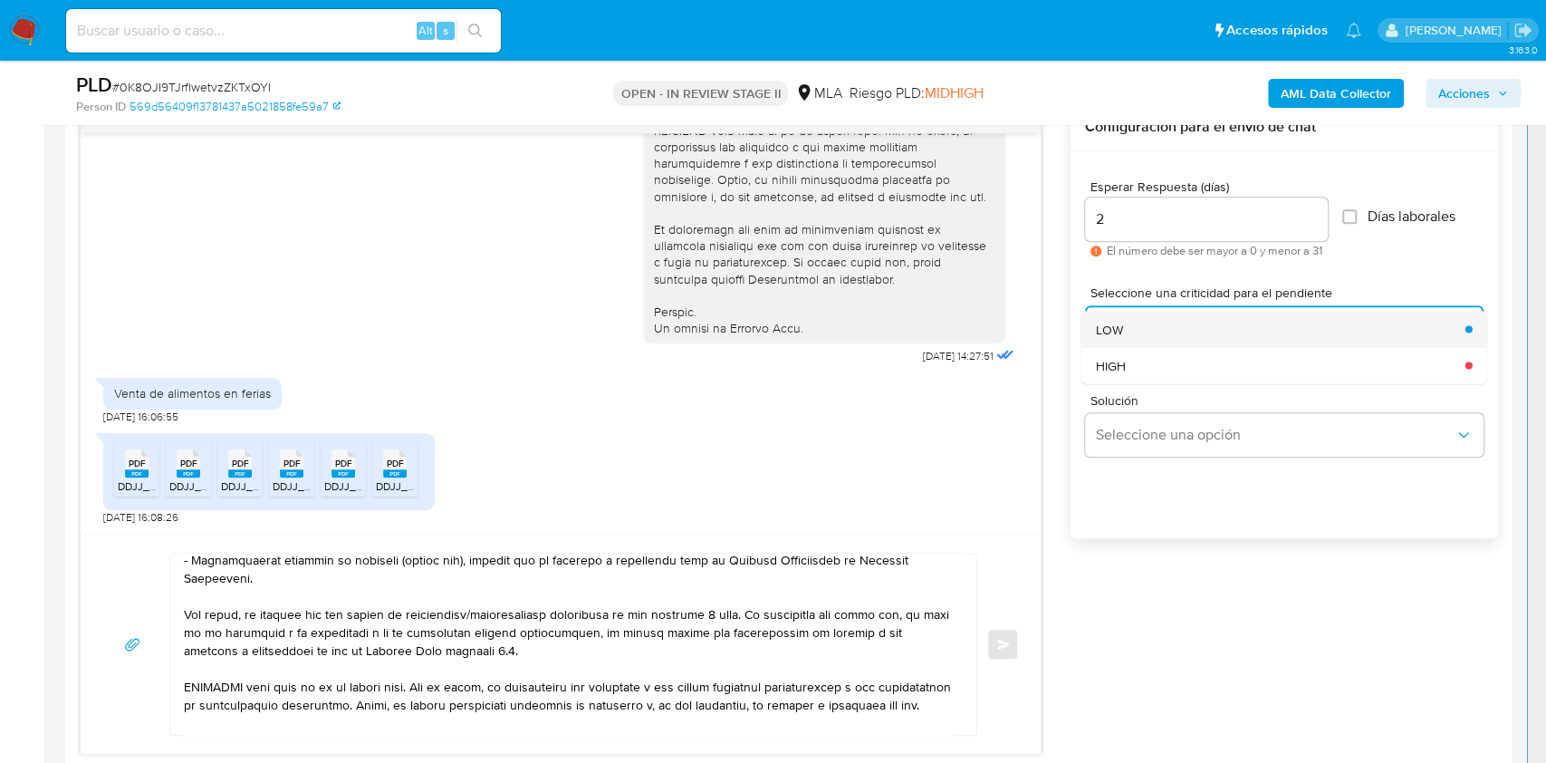
click at [1126, 334] on div "LOW" at bounding box center [1275, 329] width 359 height 36
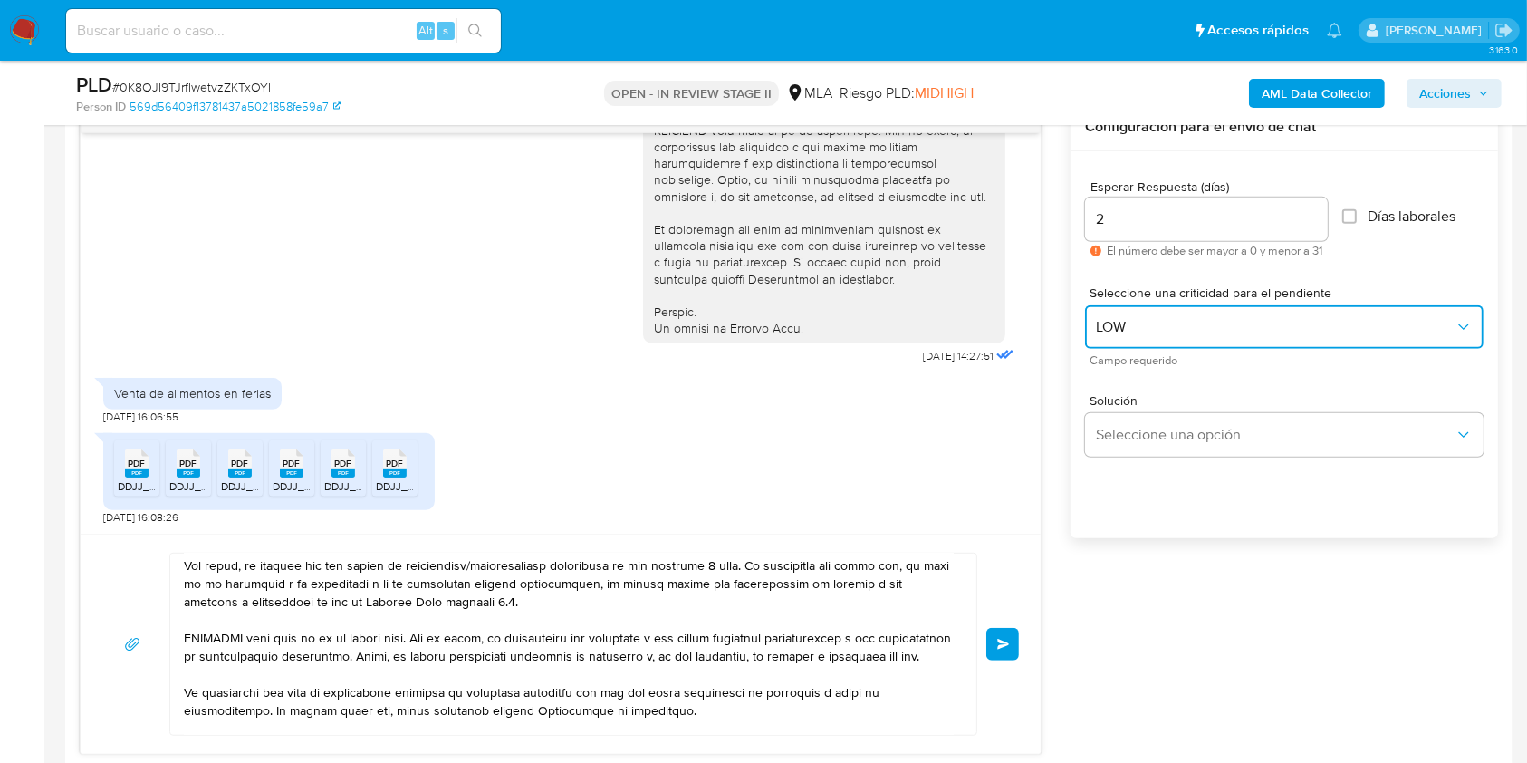
scroll to position [239, 0]
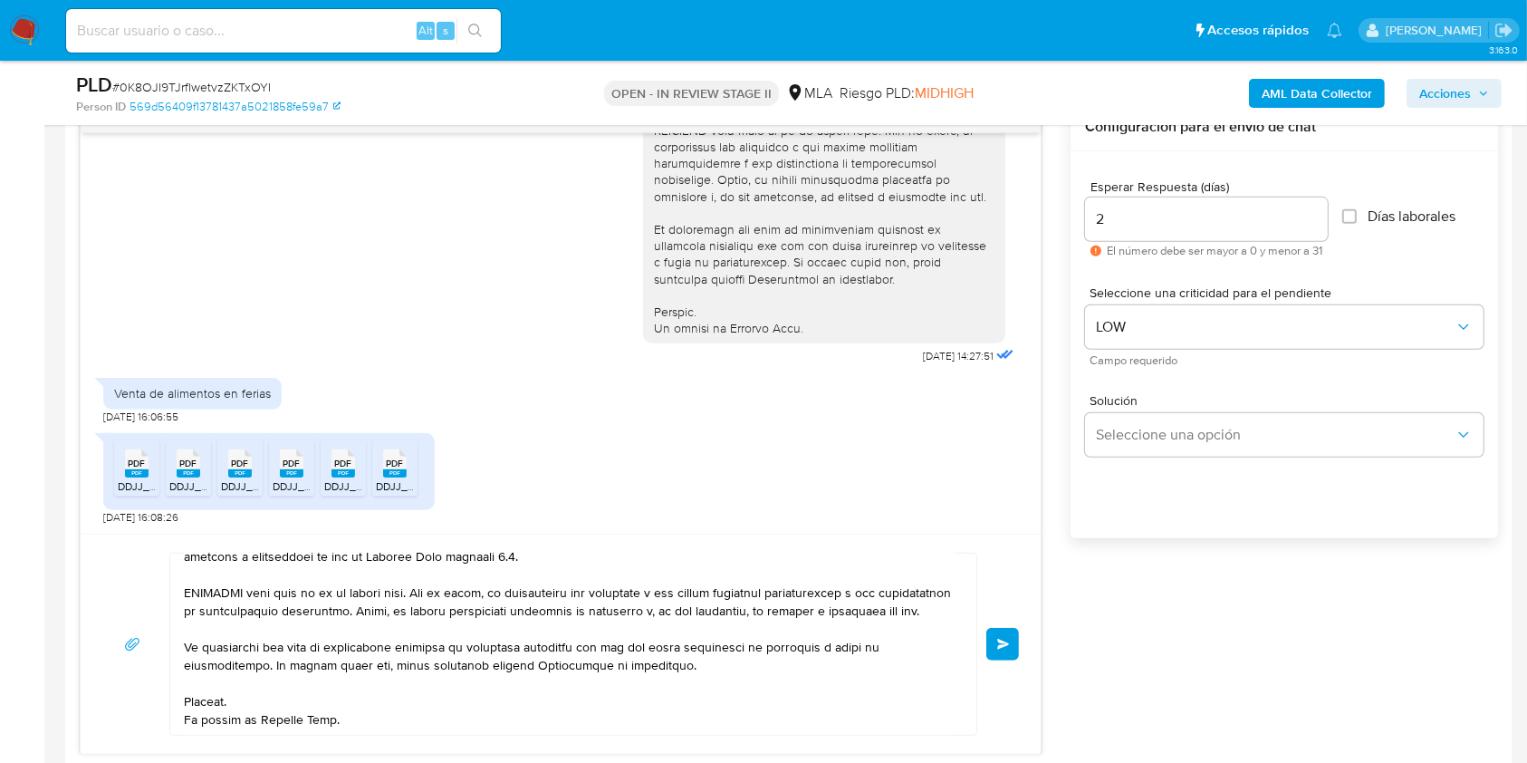
click at [1013, 643] on button "Enviar" at bounding box center [1002, 644] width 33 height 33
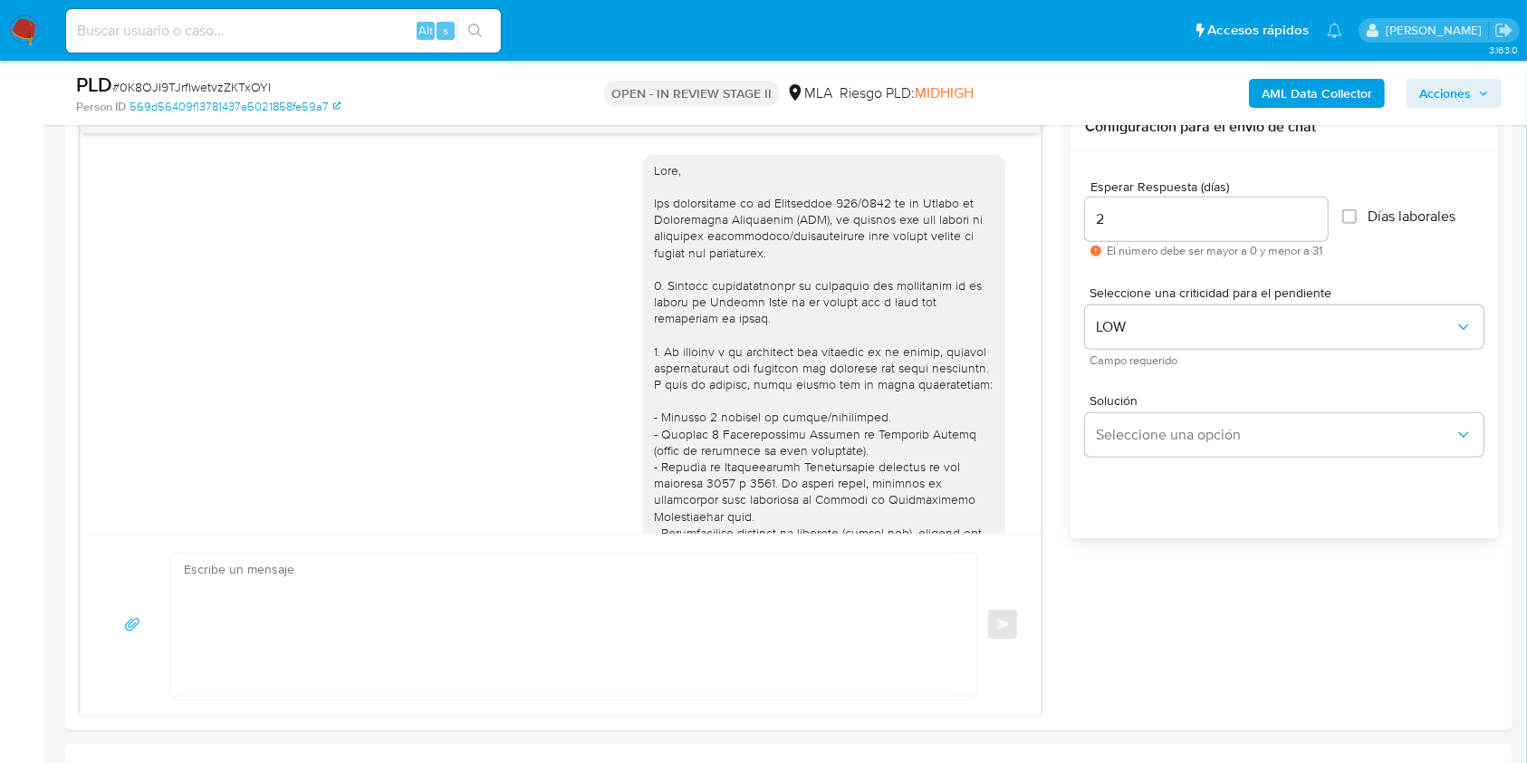
scroll to position [483, 0]
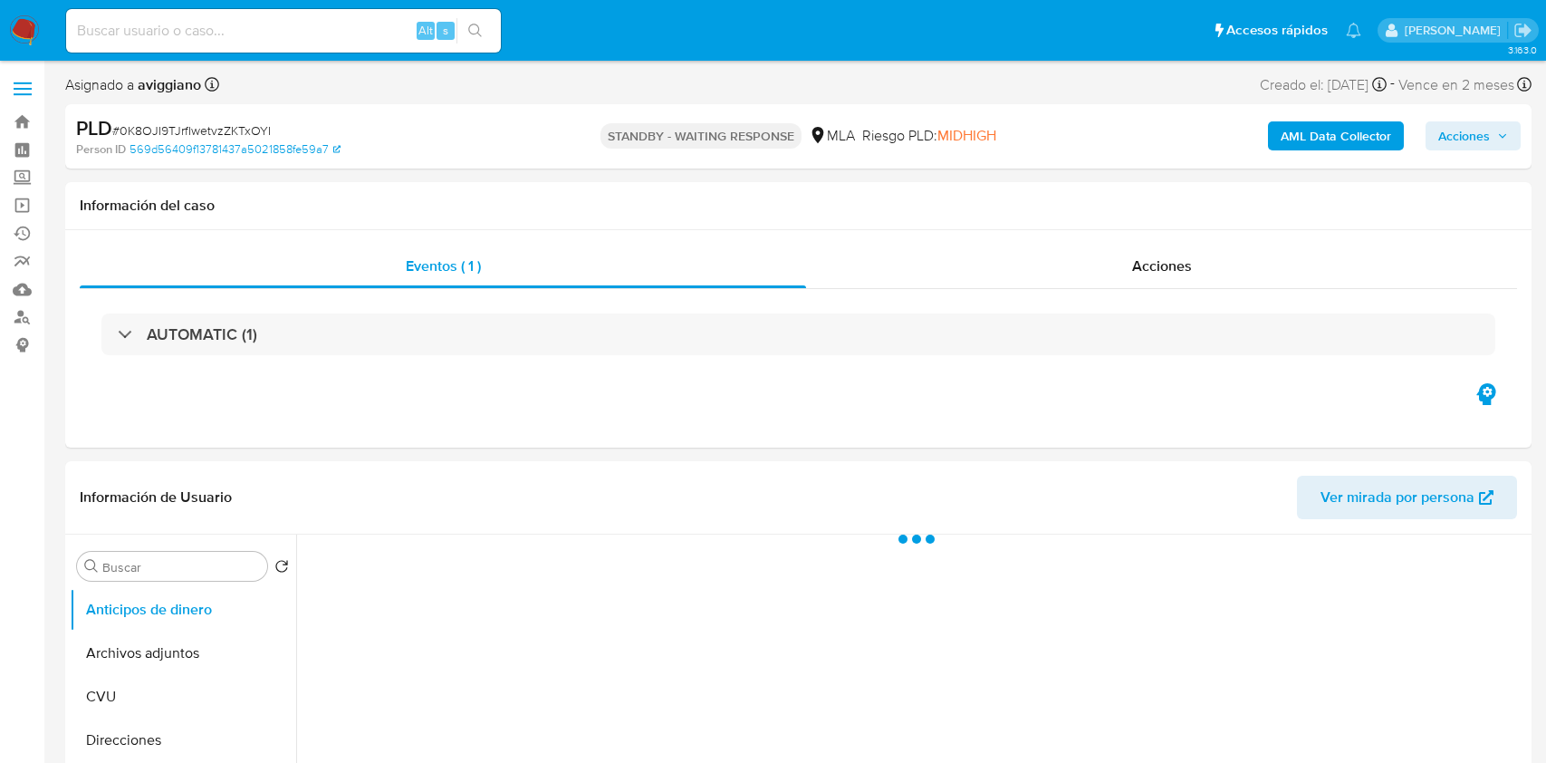
select select "10"
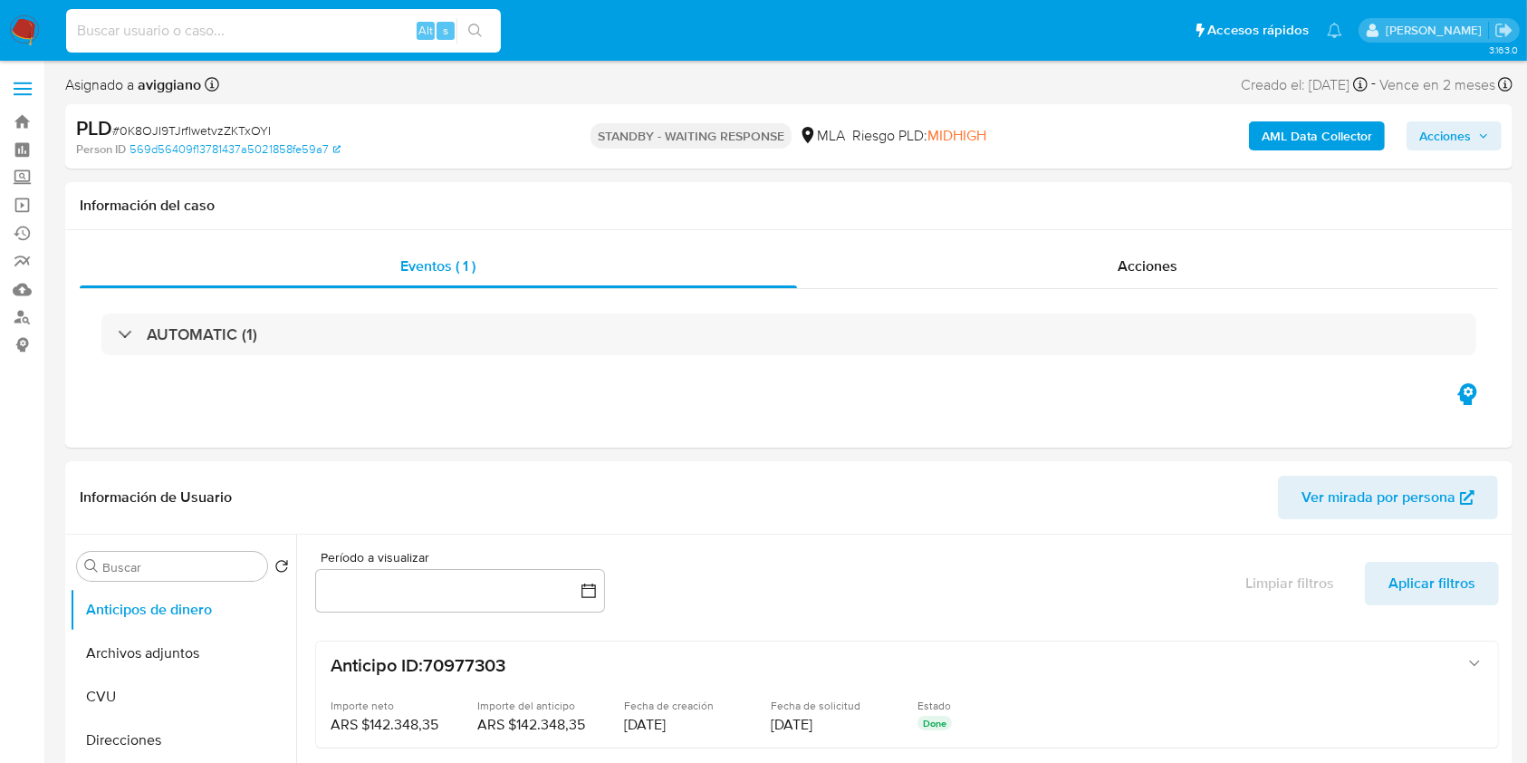
paste input "iEZDgmnVsjepTDLTe3gnAM4M"
type input "iEZDgmnVsjepTDLTe3gnAM4M"
click at [478, 29] on icon "search-icon" at bounding box center [475, 31] width 14 height 14
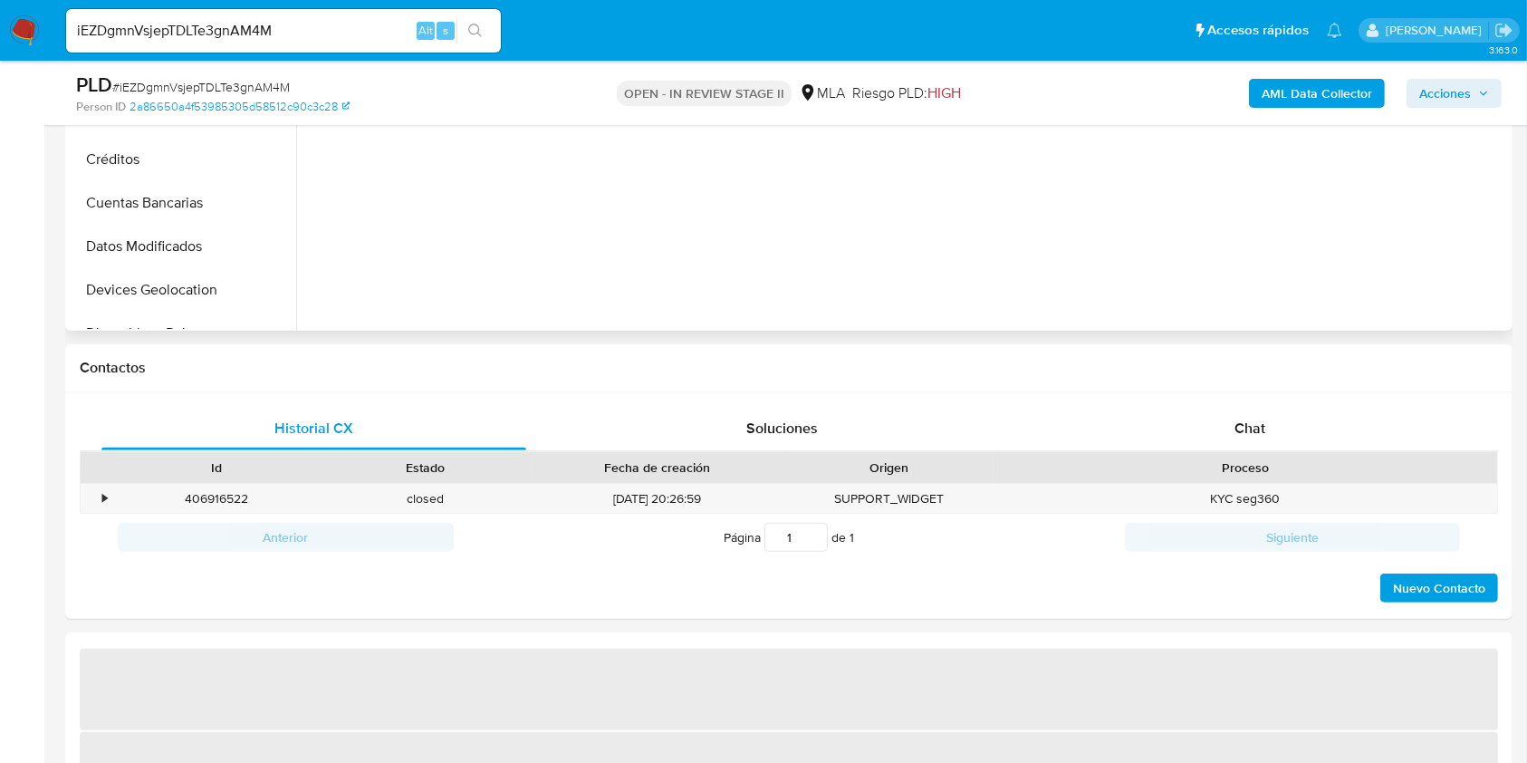
select select "10"
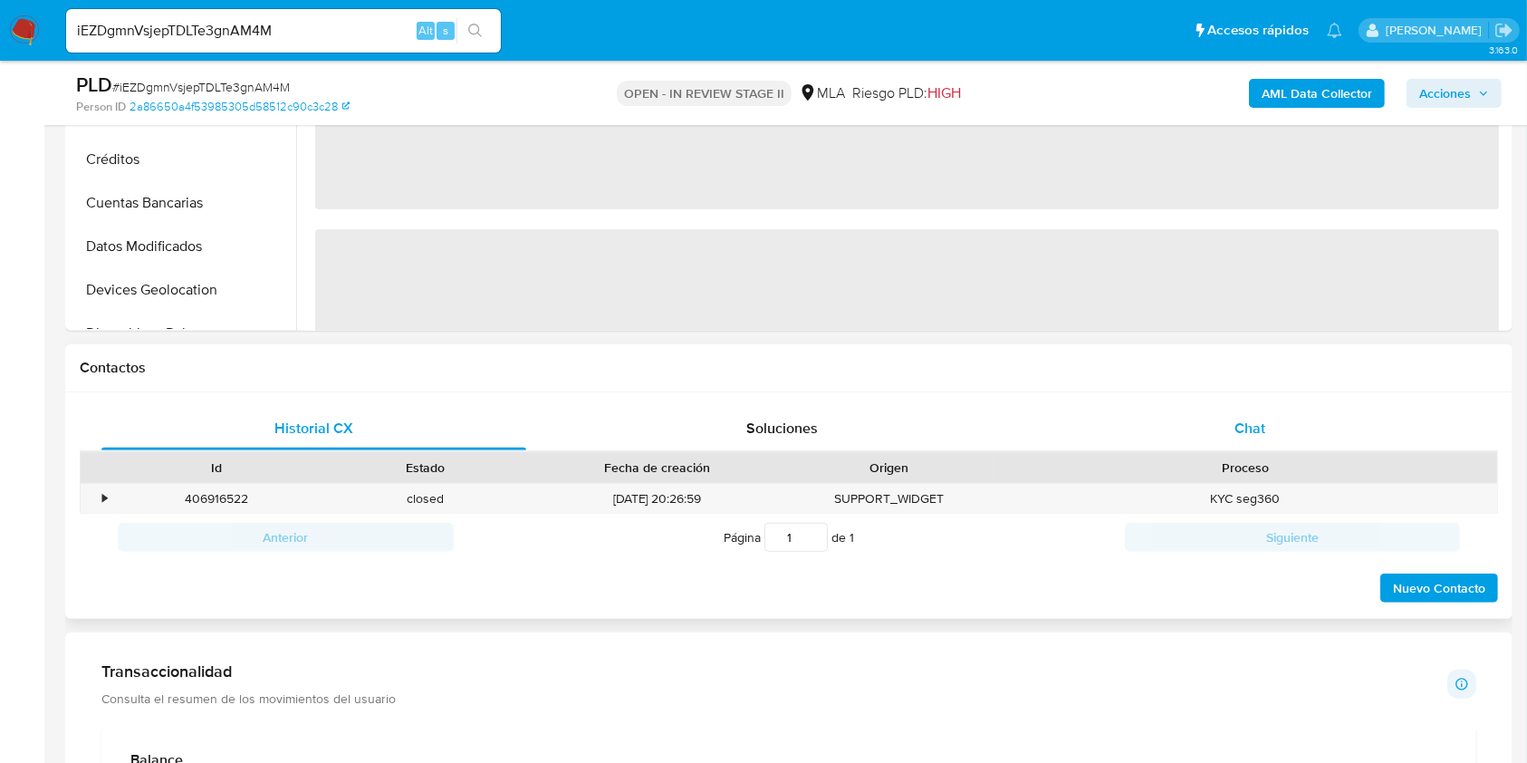
click at [1242, 413] on div "Chat" at bounding box center [1250, 428] width 425 height 43
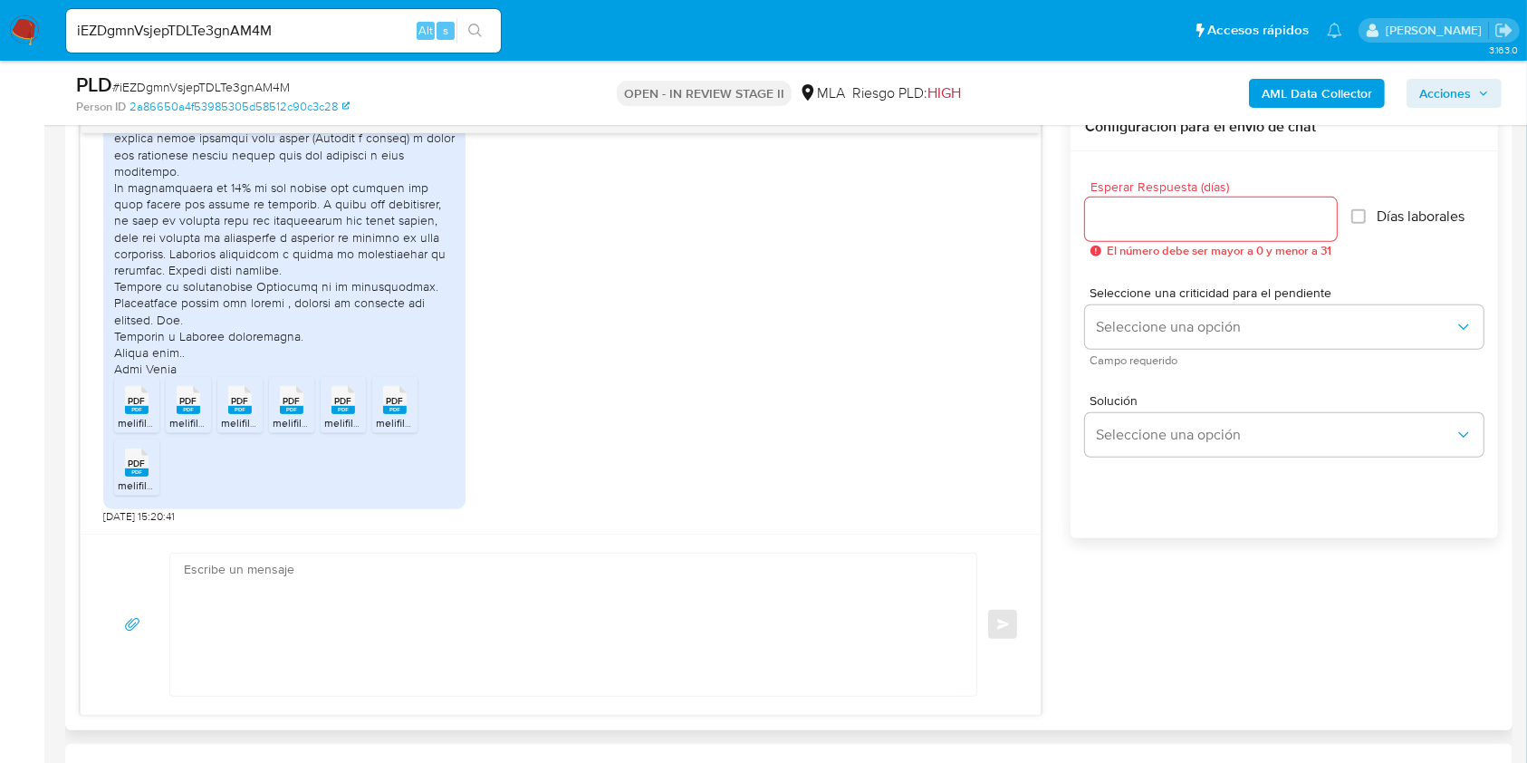
scroll to position [1932, 0]
click at [127, 406] on rect at bounding box center [137, 410] width 24 height 8
click at [165, 432] on ul "PDF PDF melifile7874132327276057694.pdf PDF PDF melifile6523860234177877959.pdf…" at bounding box center [284, 439] width 341 height 125
click at [178, 419] on span "melifile6523860234177877959.pdf" at bounding box center [253, 422] width 168 height 15
click at [223, 420] on span "melifile7753291721441257350.pdf" at bounding box center [302, 422] width 162 height 15
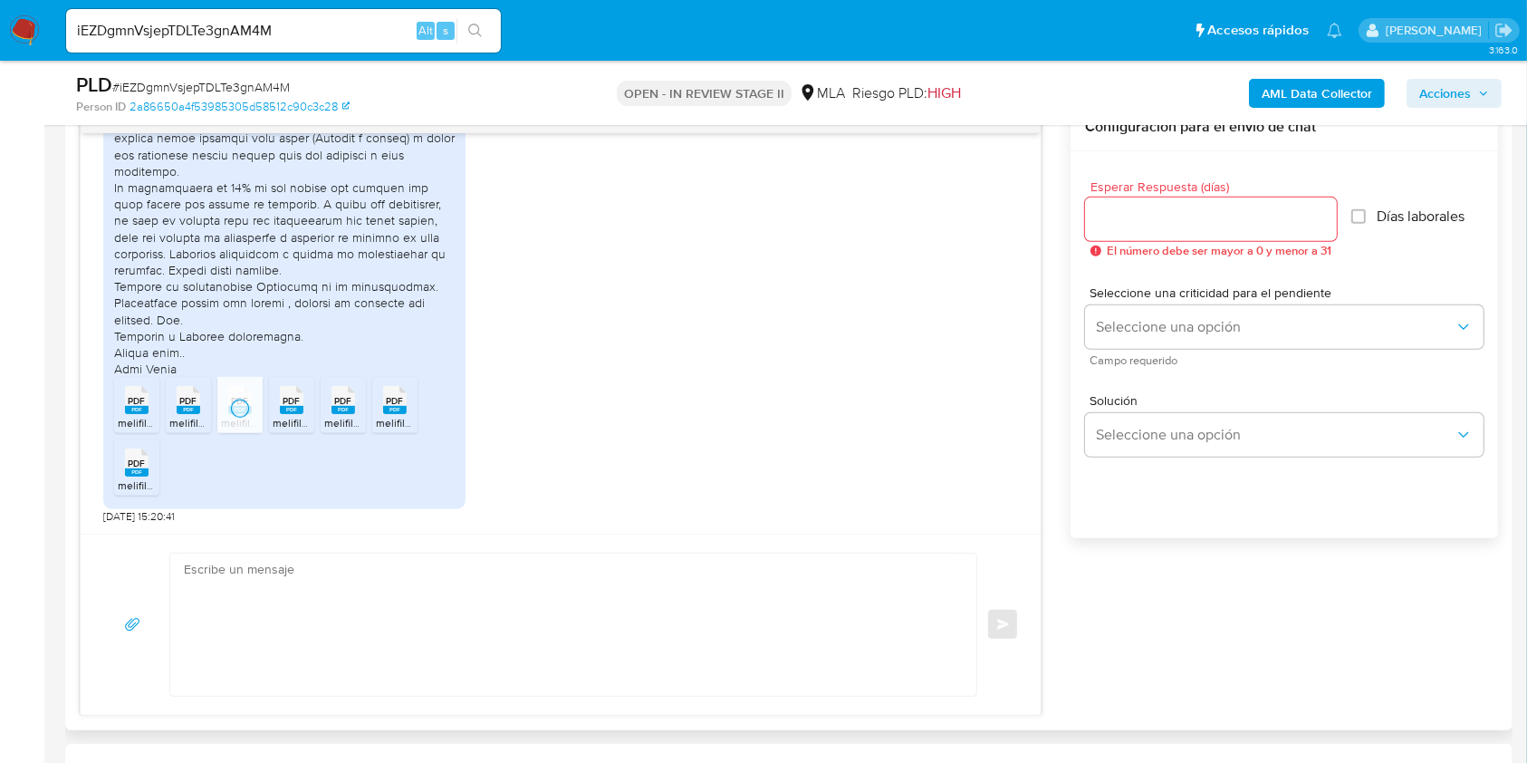
click at [280, 406] on rect at bounding box center [292, 410] width 24 height 8
click at [331, 420] on span "melifile4398592016293620216.pdf" at bounding box center [408, 422] width 168 height 15
drag, startPoint x: 396, startPoint y: 424, endPoint x: 368, endPoint y: 433, distance: 29.5
click at [396, 424] on span "melifile2257311025698214932.pdf" at bounding box center [458, 422] width 165 height 15
click at [142, 475] on icon "PDF" at bounding box center [137, 462] width 24 height 32
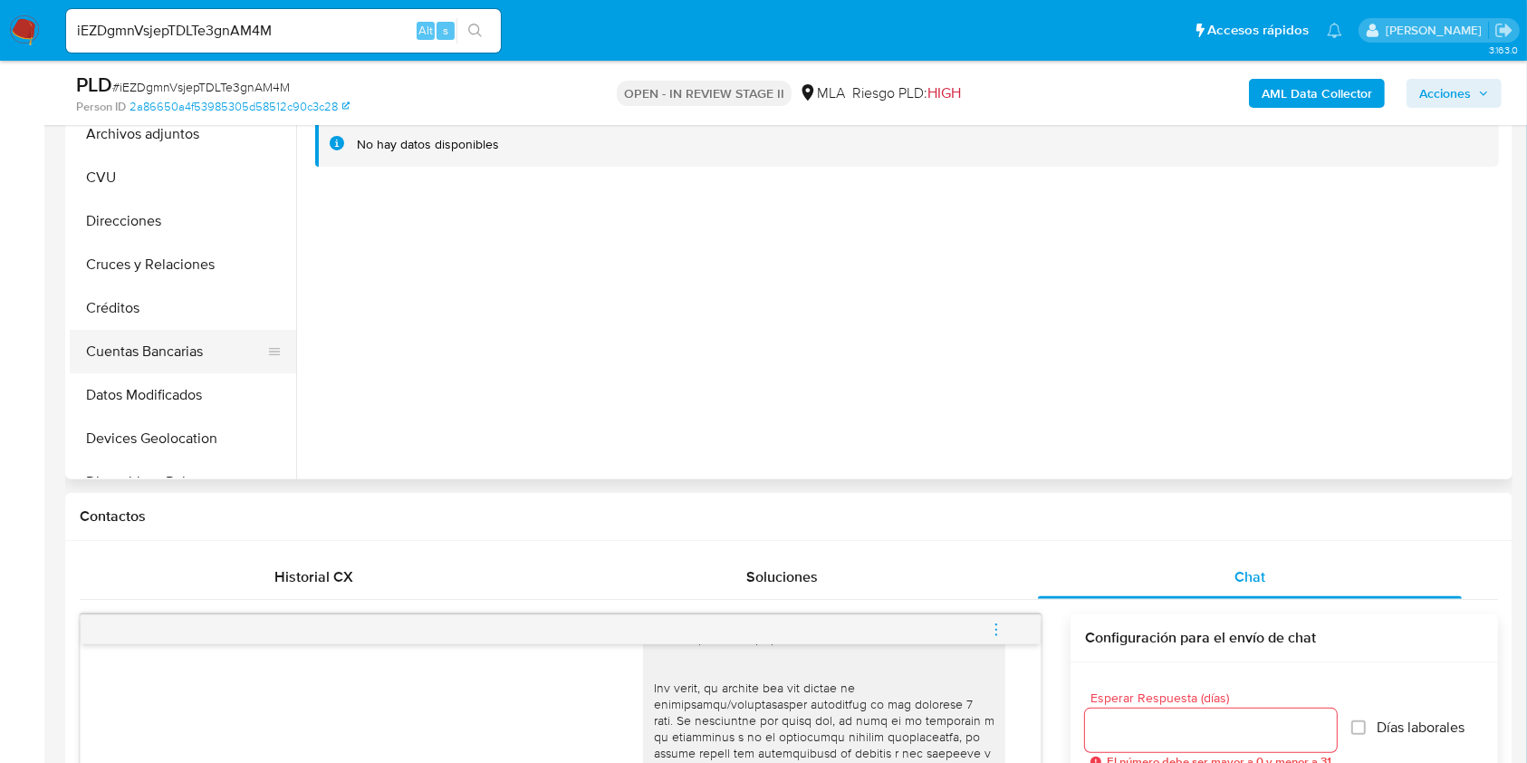
scroll to position [241, 0]
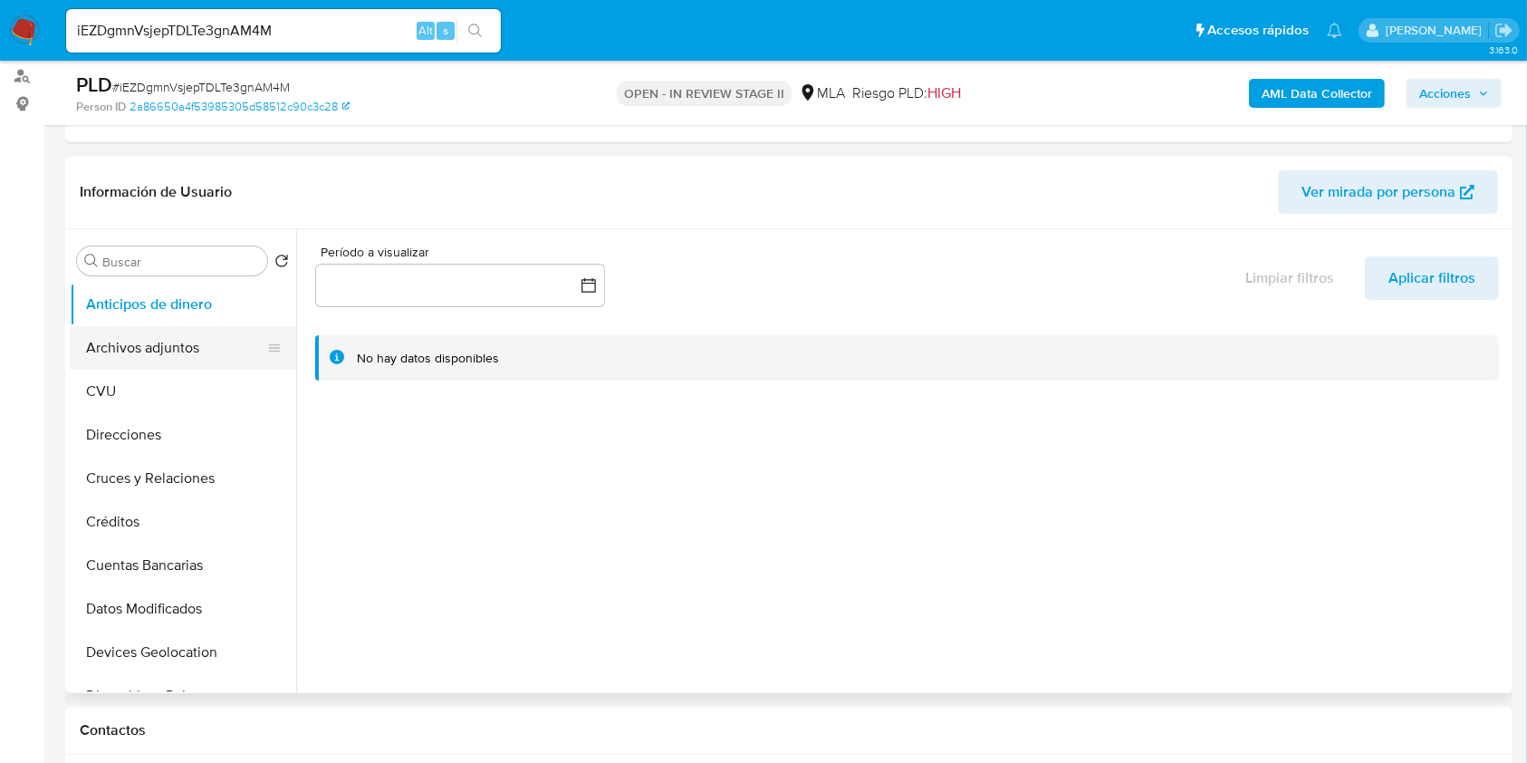
click at [186, 366] on button "Archivos adjuntos" at bounding box center [176, 347] width 212 height 43
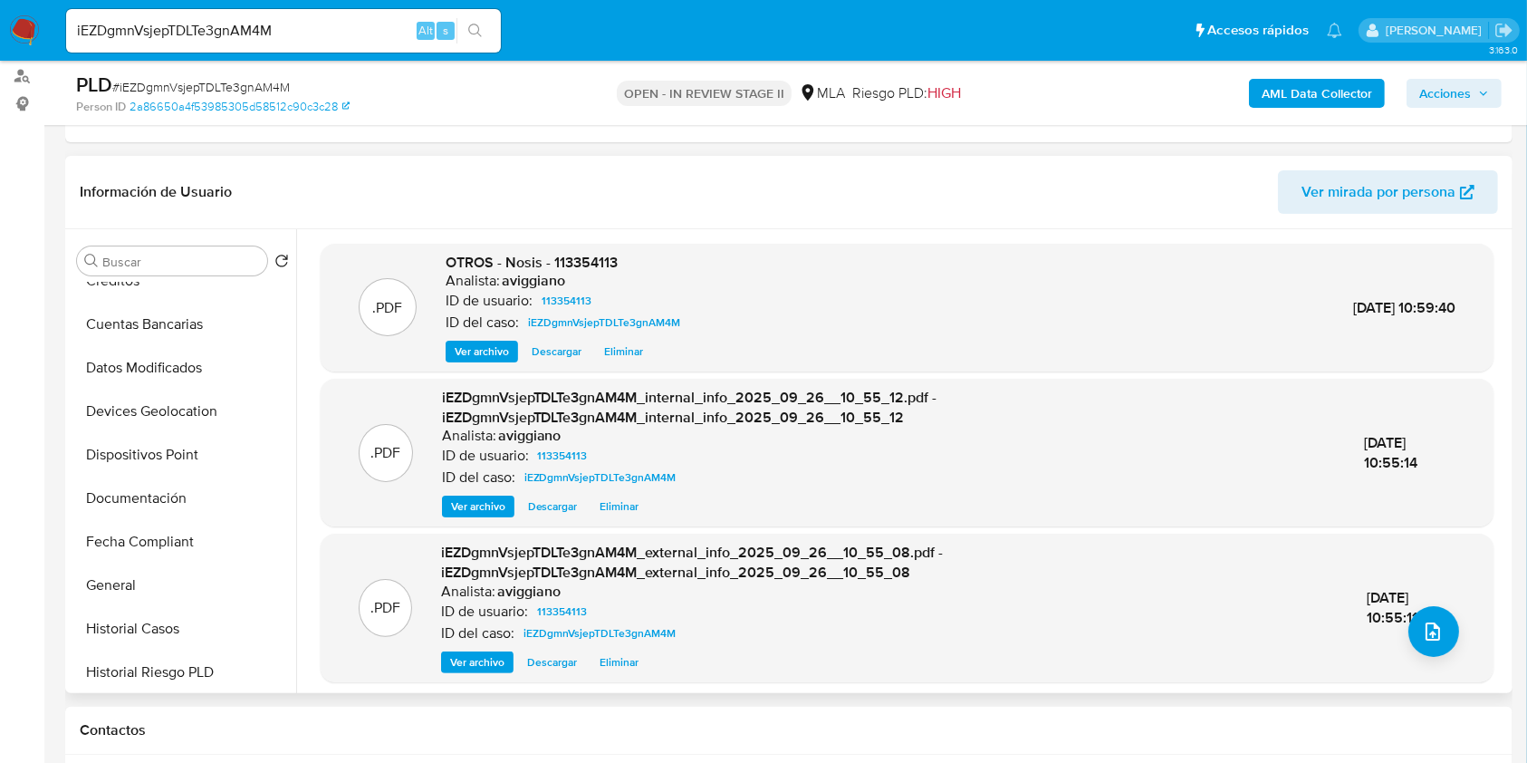
click at [587, 263] on span "OTROS - Nosis - 113354113" at bounding box center [532, 262] width 172 height 21
copy span "113354113"
click at [136, 578] on button "General" at bounding box center [176, 584] width 212 height 43
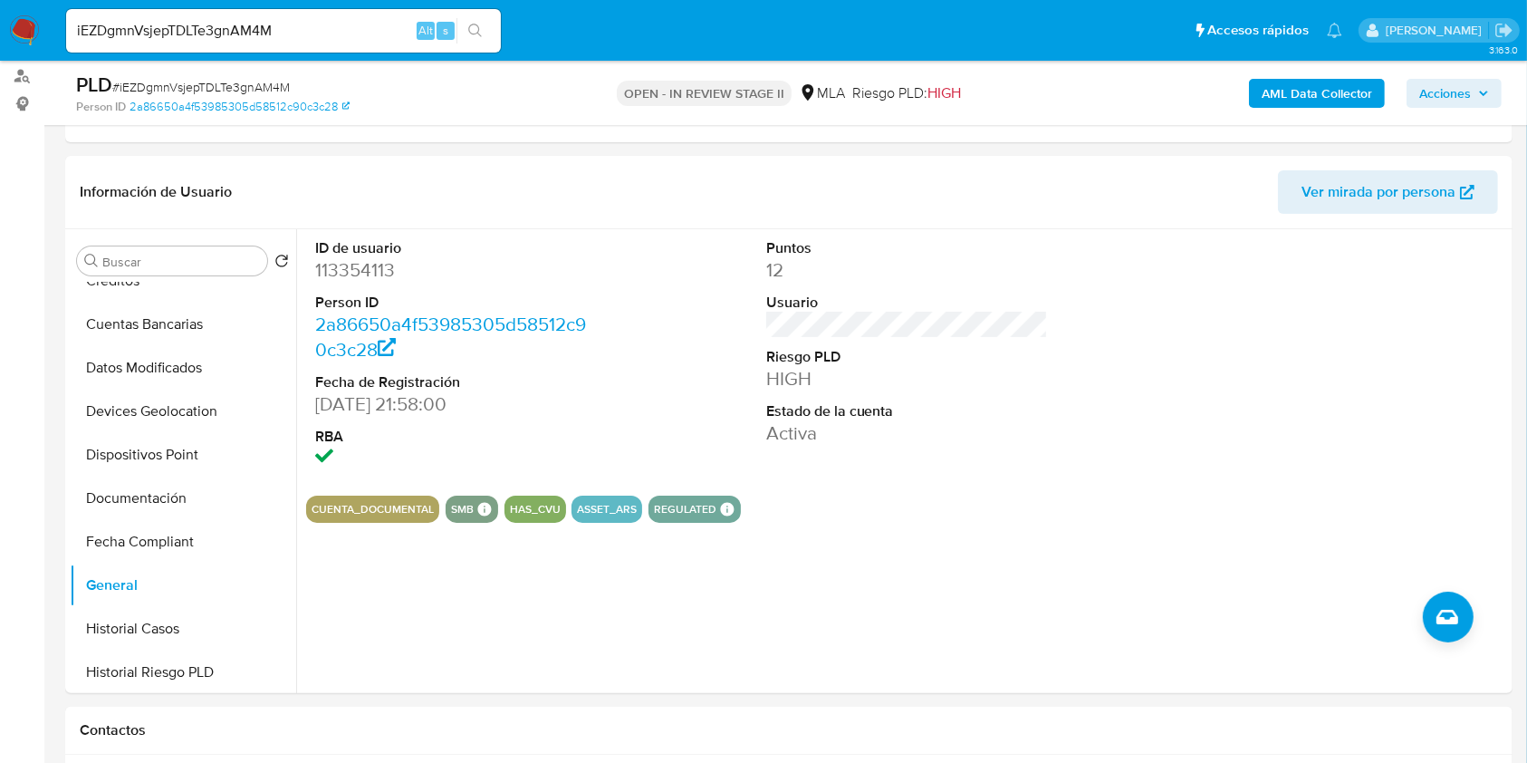
click at [216, 14] on div "iEZDgmnVsjepTDLTe3gnAM4M Alt s" at bounding box center [283, 30] width 435 height 43
drag, startPoint x: 215, startPoint y: 13, endPoint x: 168, endPoint y: 18, distance: 46.5
click at [168, 18] on div "iEZDgmnVsjepTDLTe3gnAM4M Alt s" at bounding box center [283, 30] width 435 height 43
click at [168, 19] on input "iEZDgmnVsjepTDLTe3gnAM4M" at bounding box center [283, 31] width 435 height 24
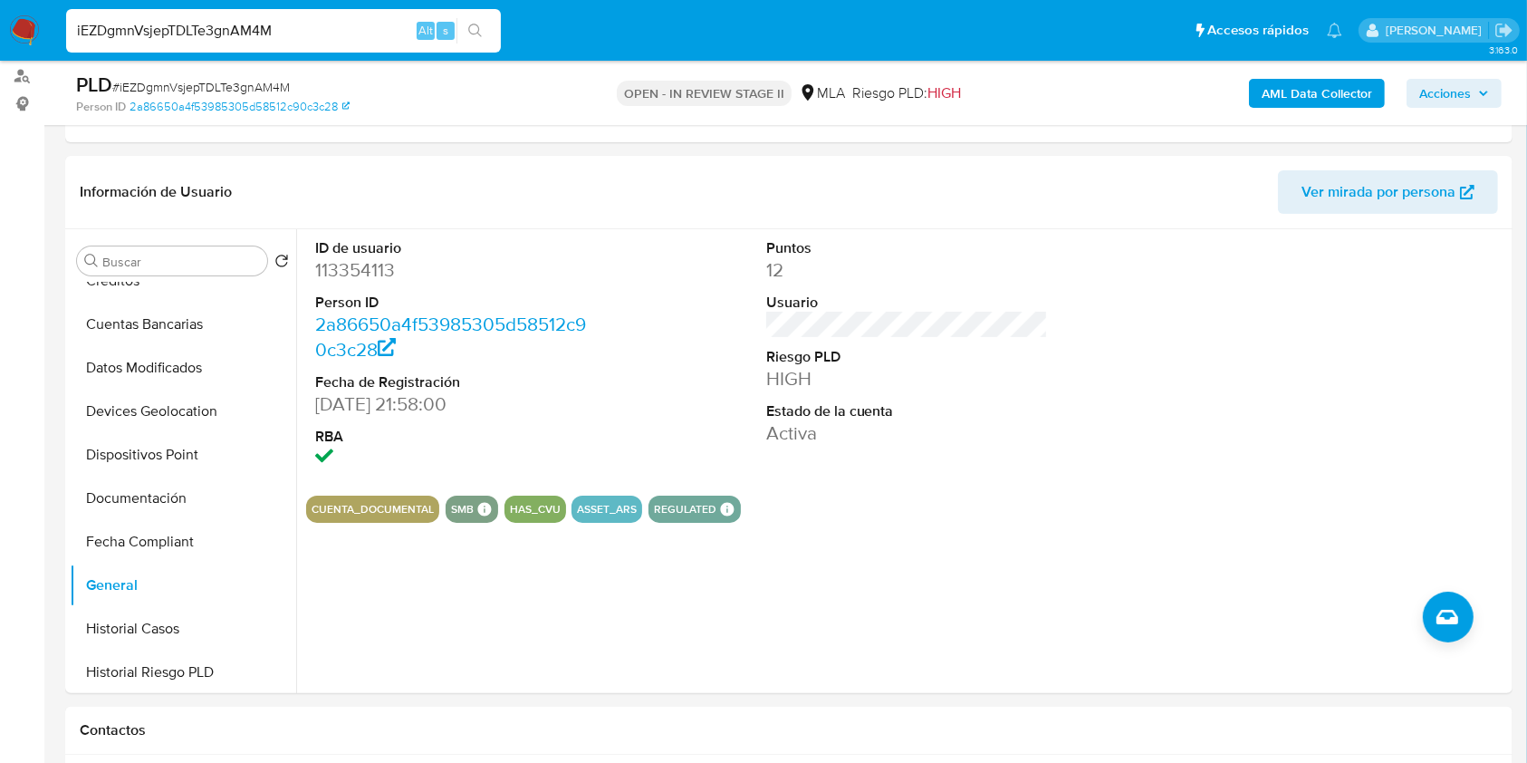
drag, startPoint x: 168, startPoint y: 18, endPoint x: 124, endPoint y: 31, distance: 46.2
click at [123, 31] on input "iEZDgmnVsjepTDLTe3gnAM4M" at bounding box center [283, 31] width 435 height 24
click at [125, 31] on input "iEZDgmnVsjepTDLTe3gnAM4M" at bounding box center [283, 31] width 435 height 24
paste input "SVpxP1BudJYOq4MzyQOLJ2bb"
type input "SVpxP1BudJYOq4MzyQOLJ2bb"
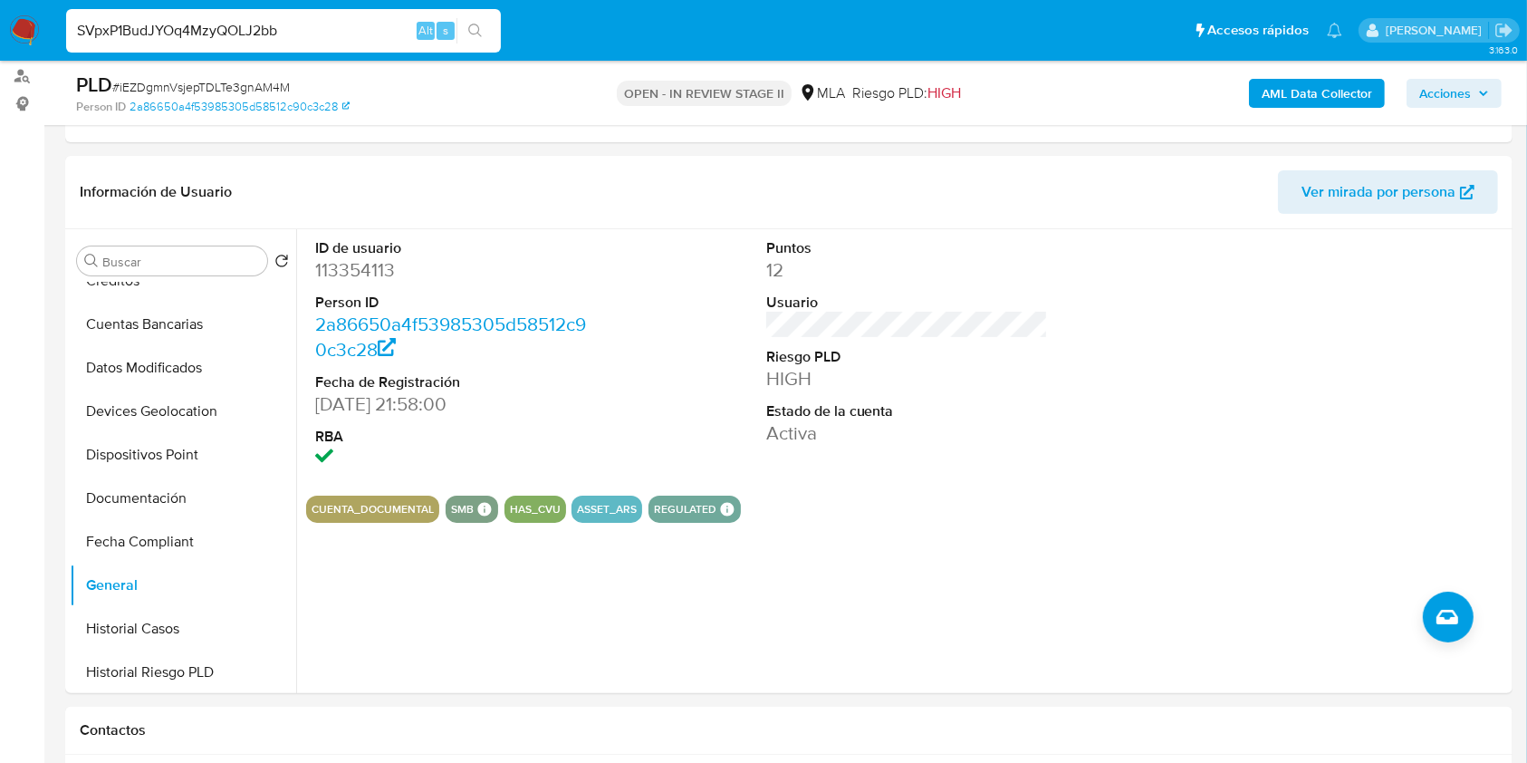
click at [469, 31] on icon "search-icon" at bounding box center [475, 31] width 14 height 14
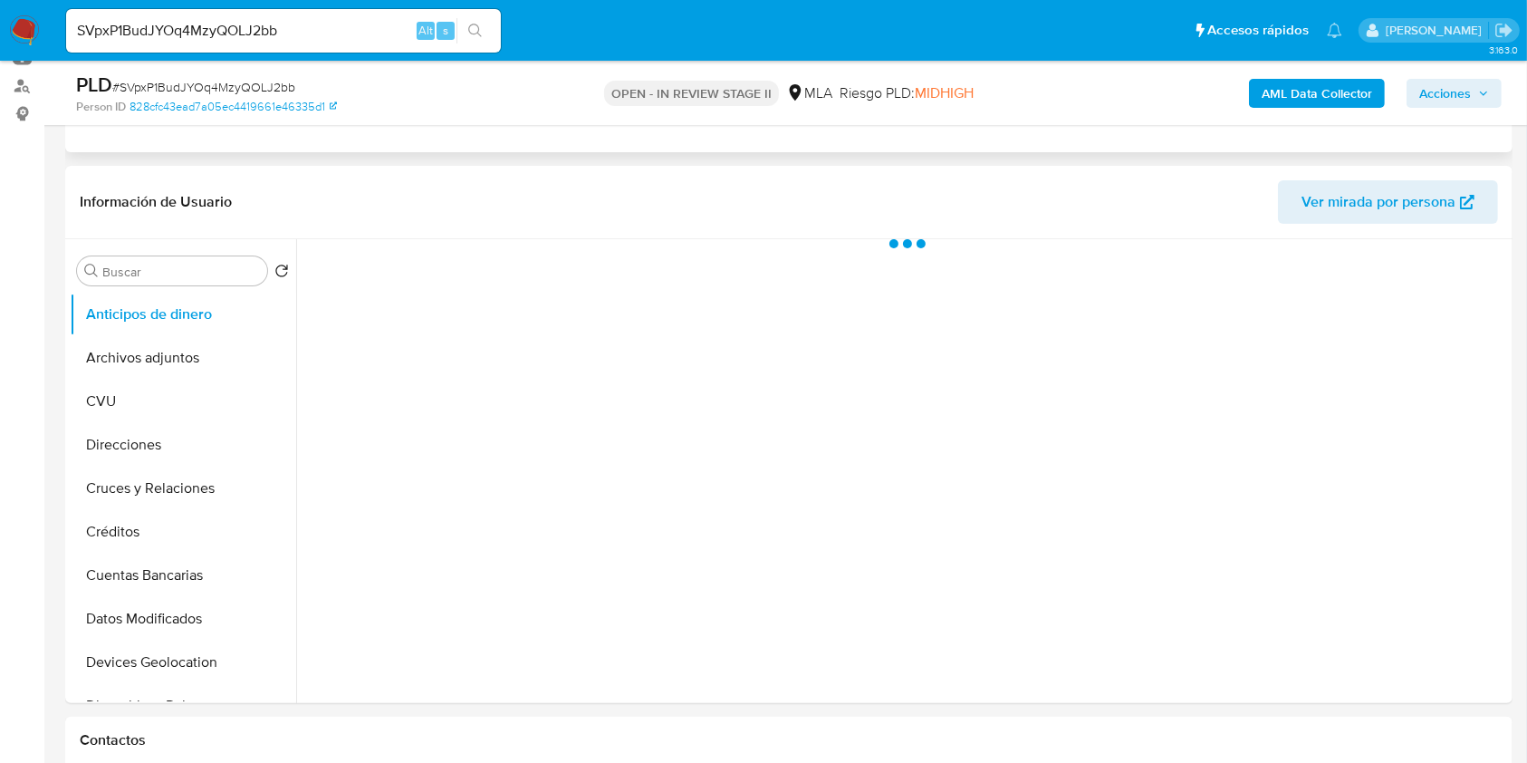
scroll to position [241, 0]
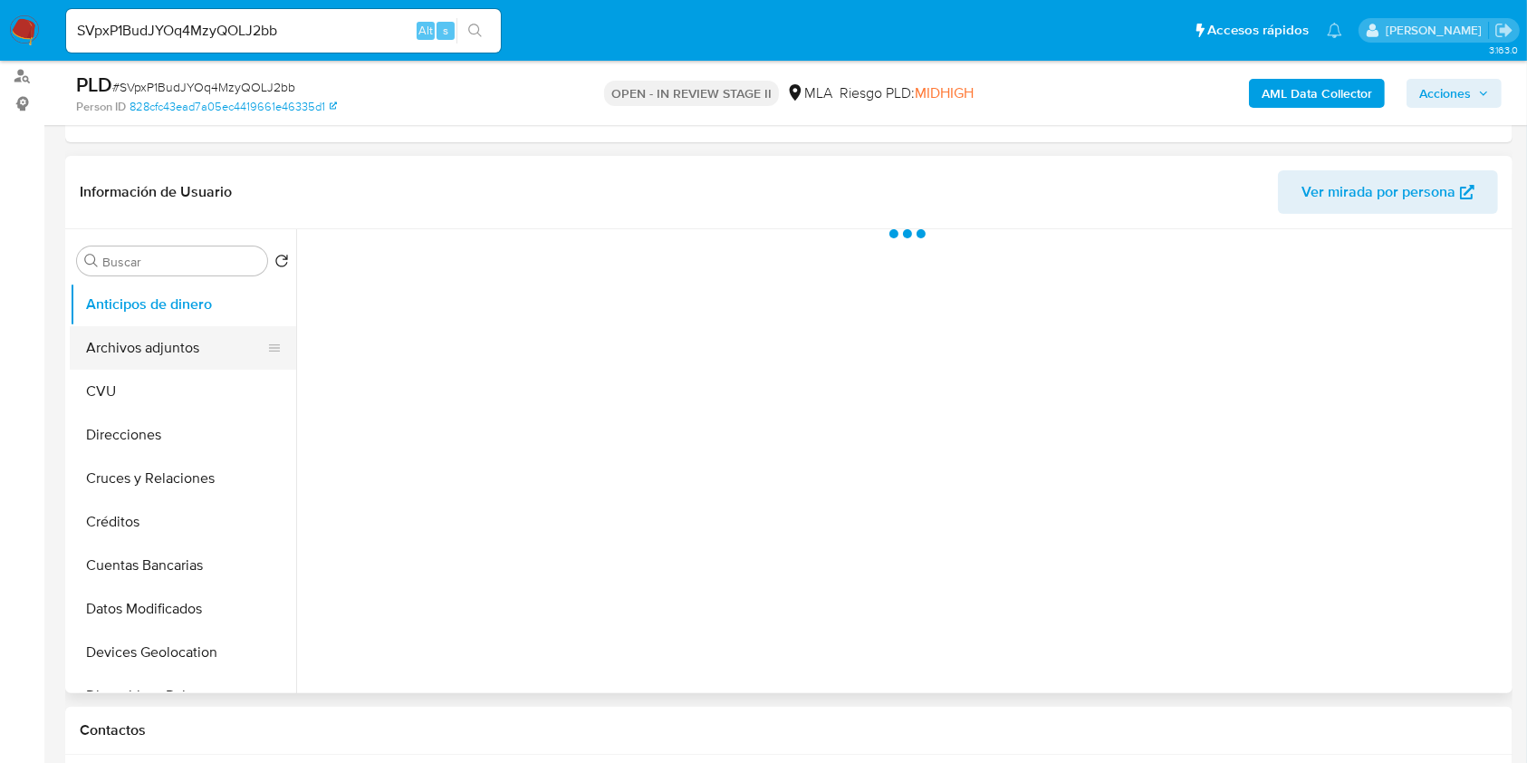
select select "10"
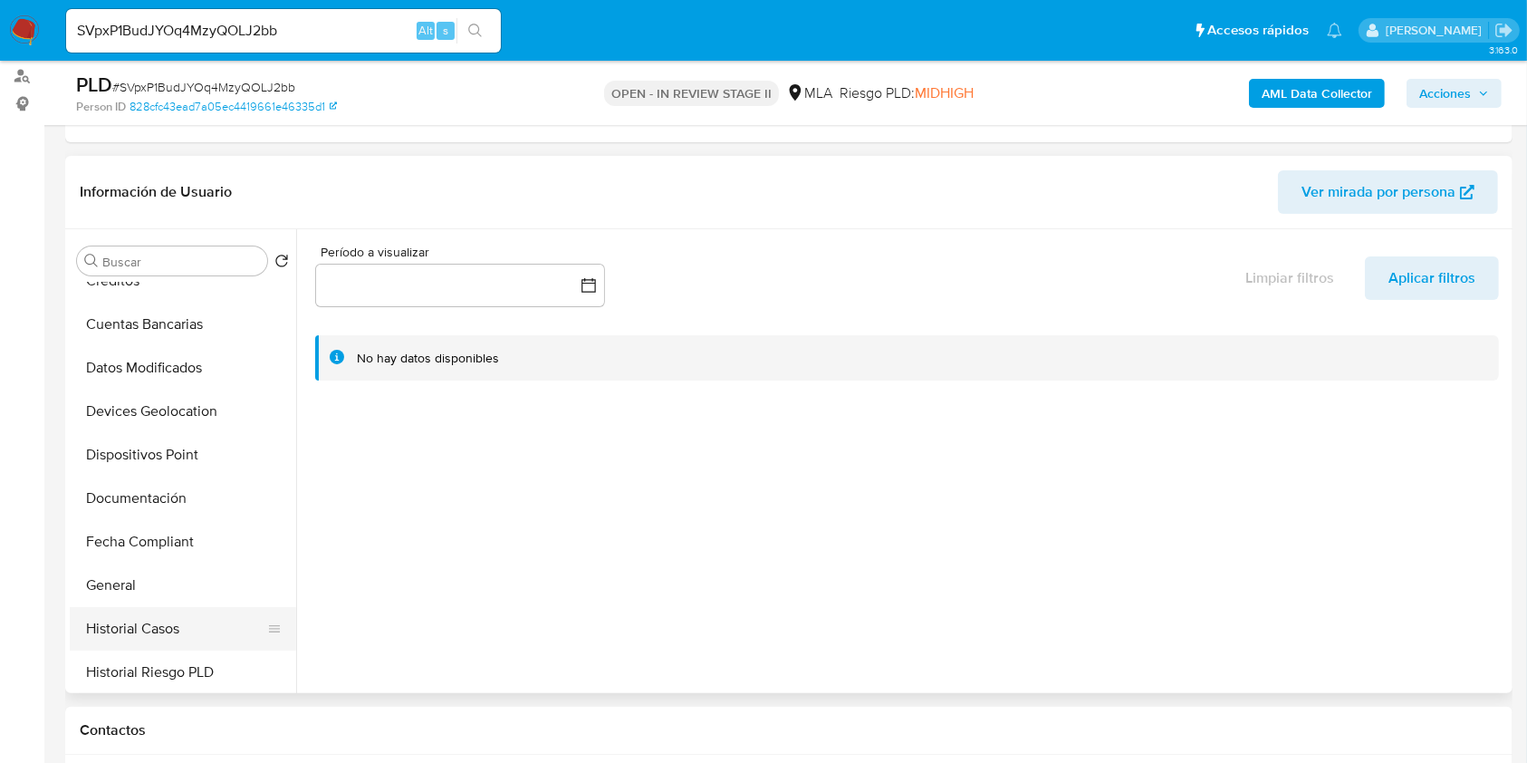
click at [146, 607] on button "Historial Casos" at bounding box center [176, 628] width 212 height 43
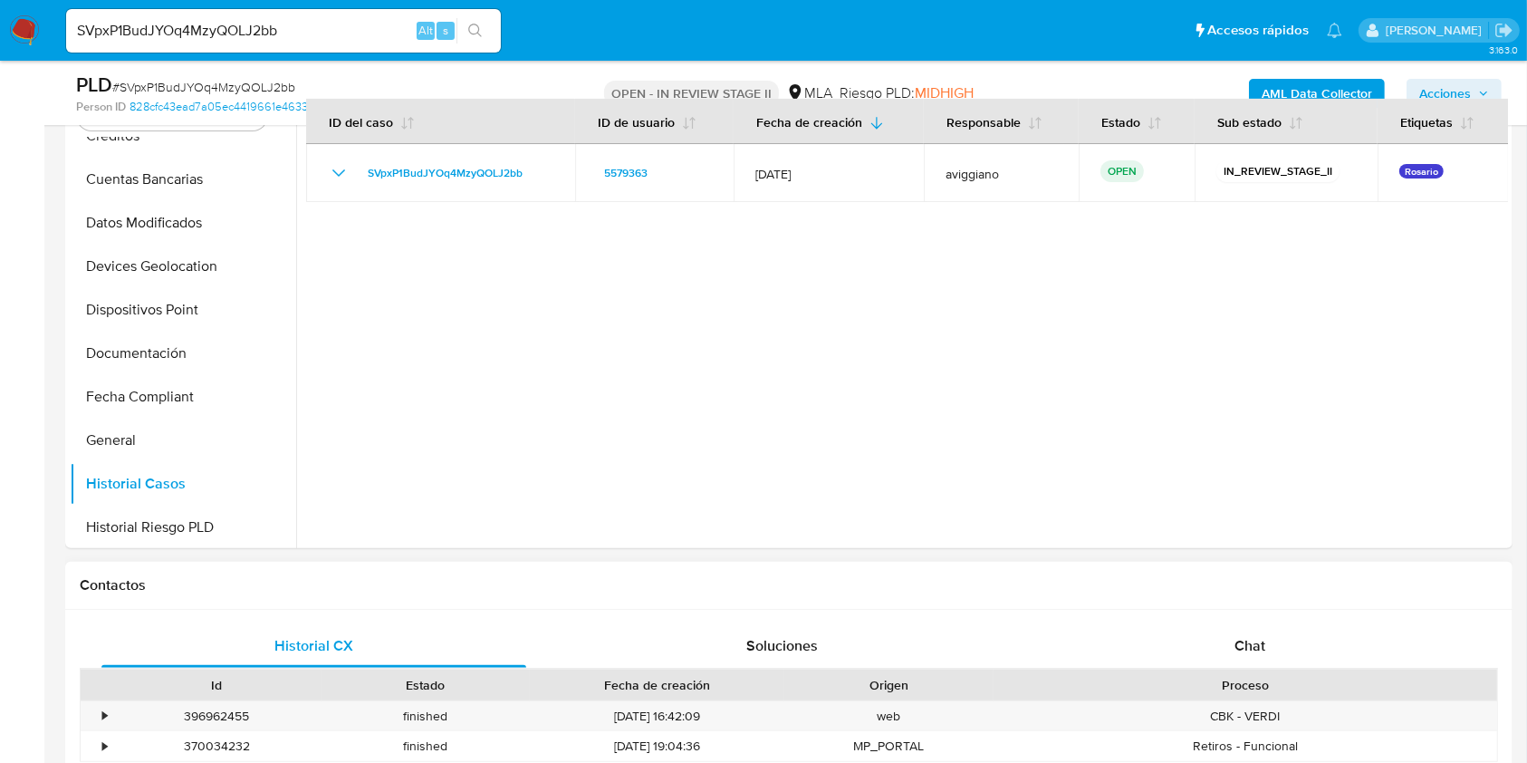
scroll to position [603, 0]
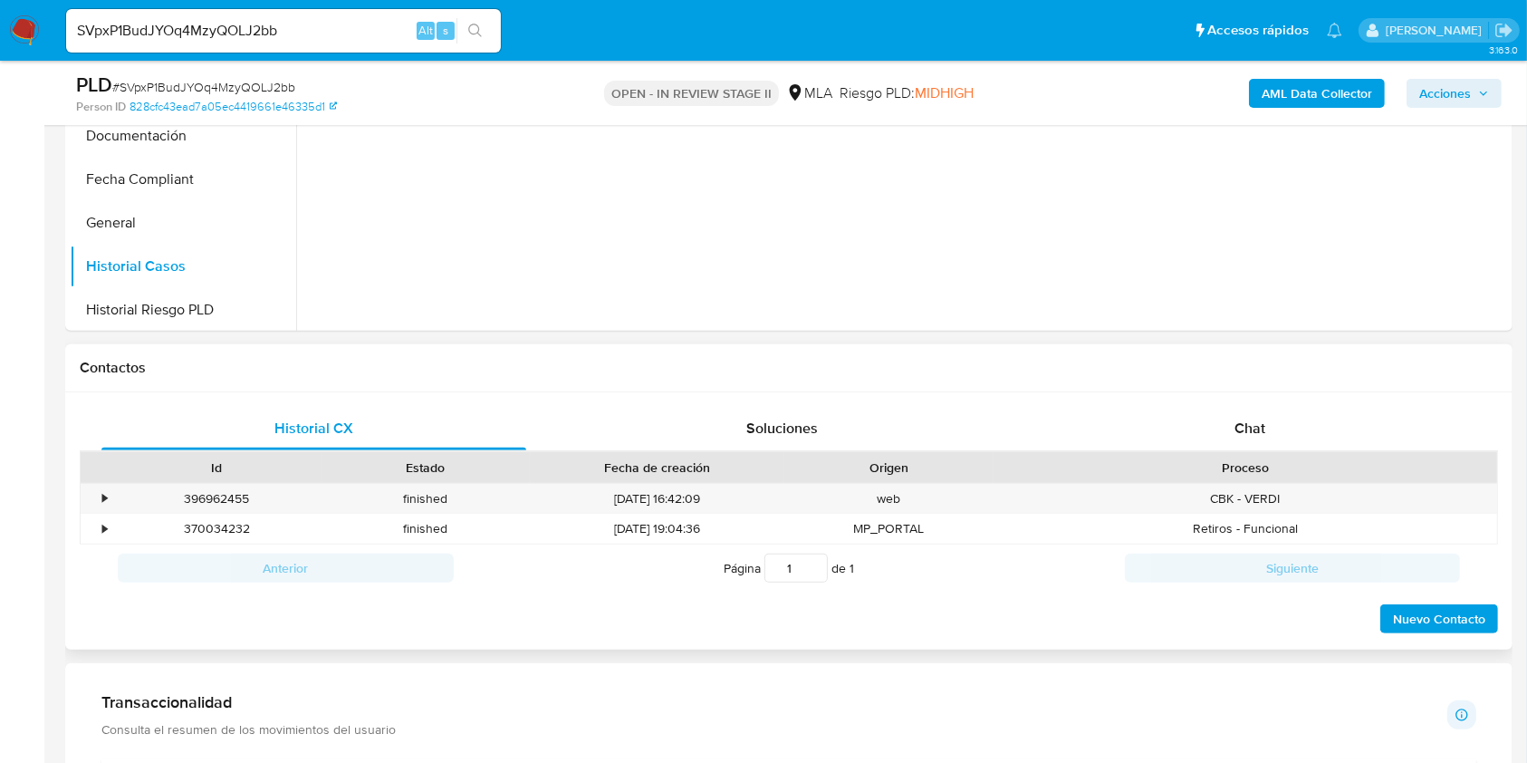
click at [1233, 396] on div "Historial CX Soluciones Chat Id Estado Fecha de creación Origen Proceso • 39696…" at bounding box center [788, 521] width 1447 height 258
click at [1225, 420] on div "Chat" at bounding box center [1250, 428] width 425 height 43
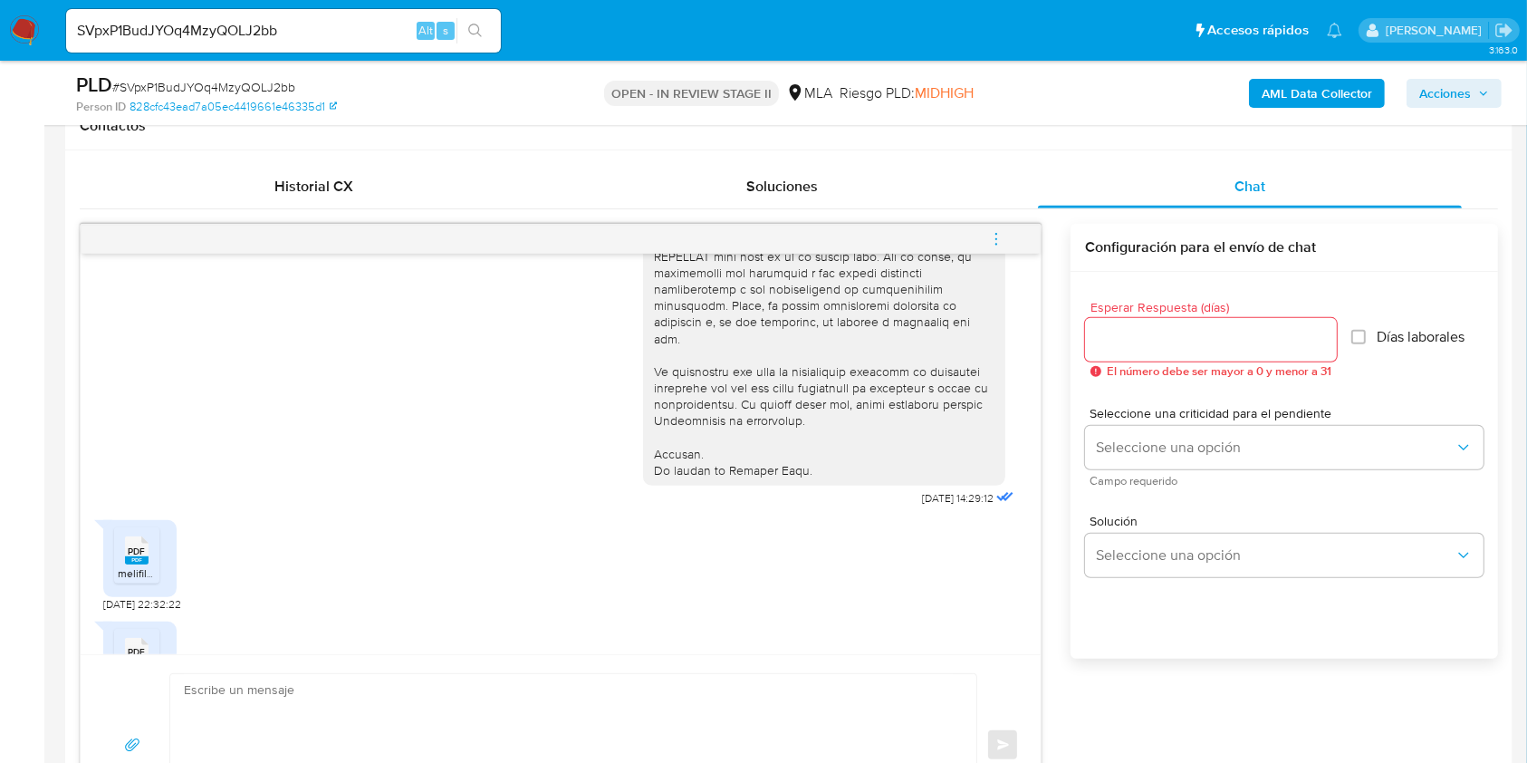
scroll to position [1673, 0]
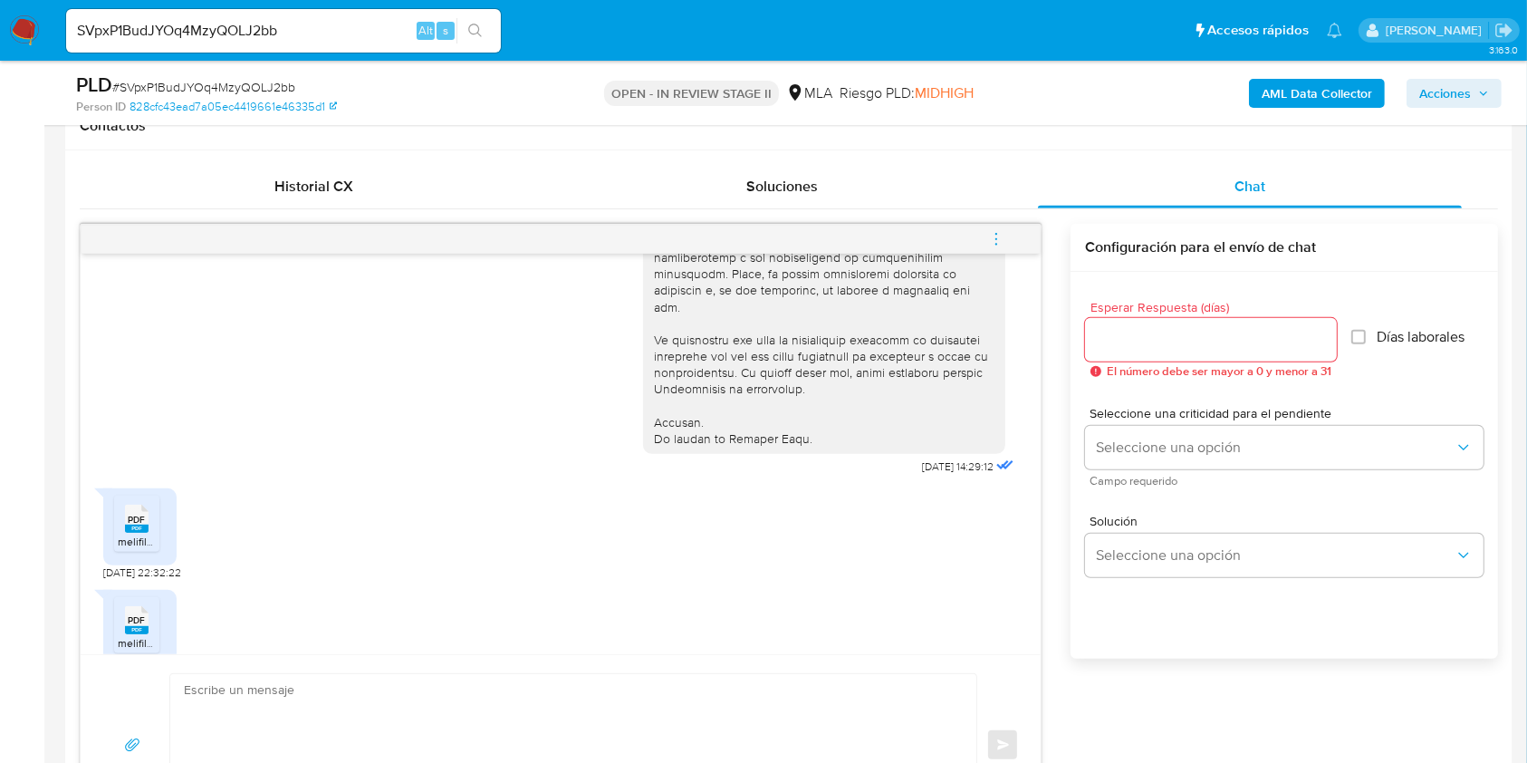
click at [128, 529] on li "PDF PDF melifile6322158445893470800.pdf" at bounding box center [136, 523] width 45 height 56
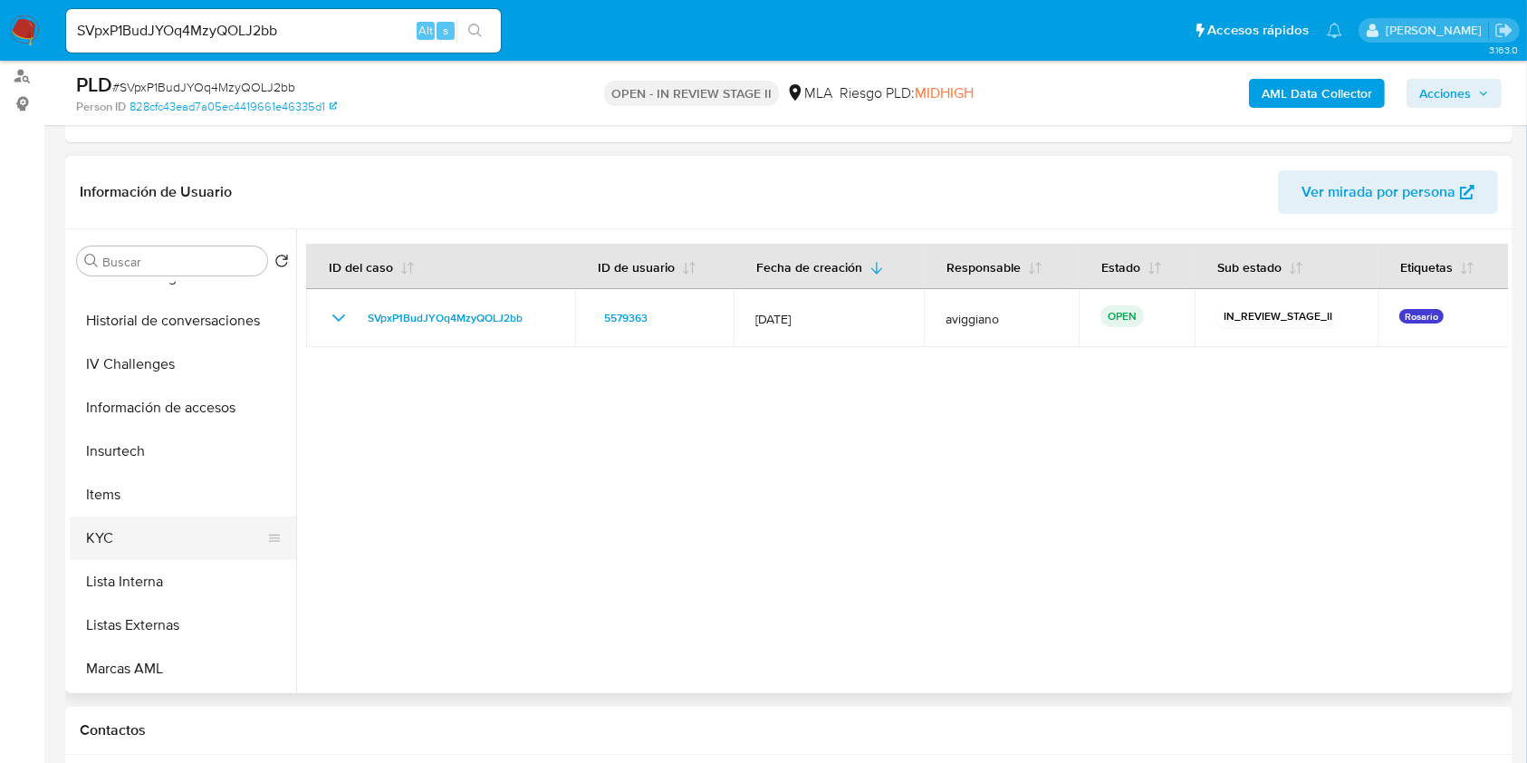
scroll to position [725, 0]
click at [193, 424] on button "Items" at bounding box center [176, 405] width 212 height 43
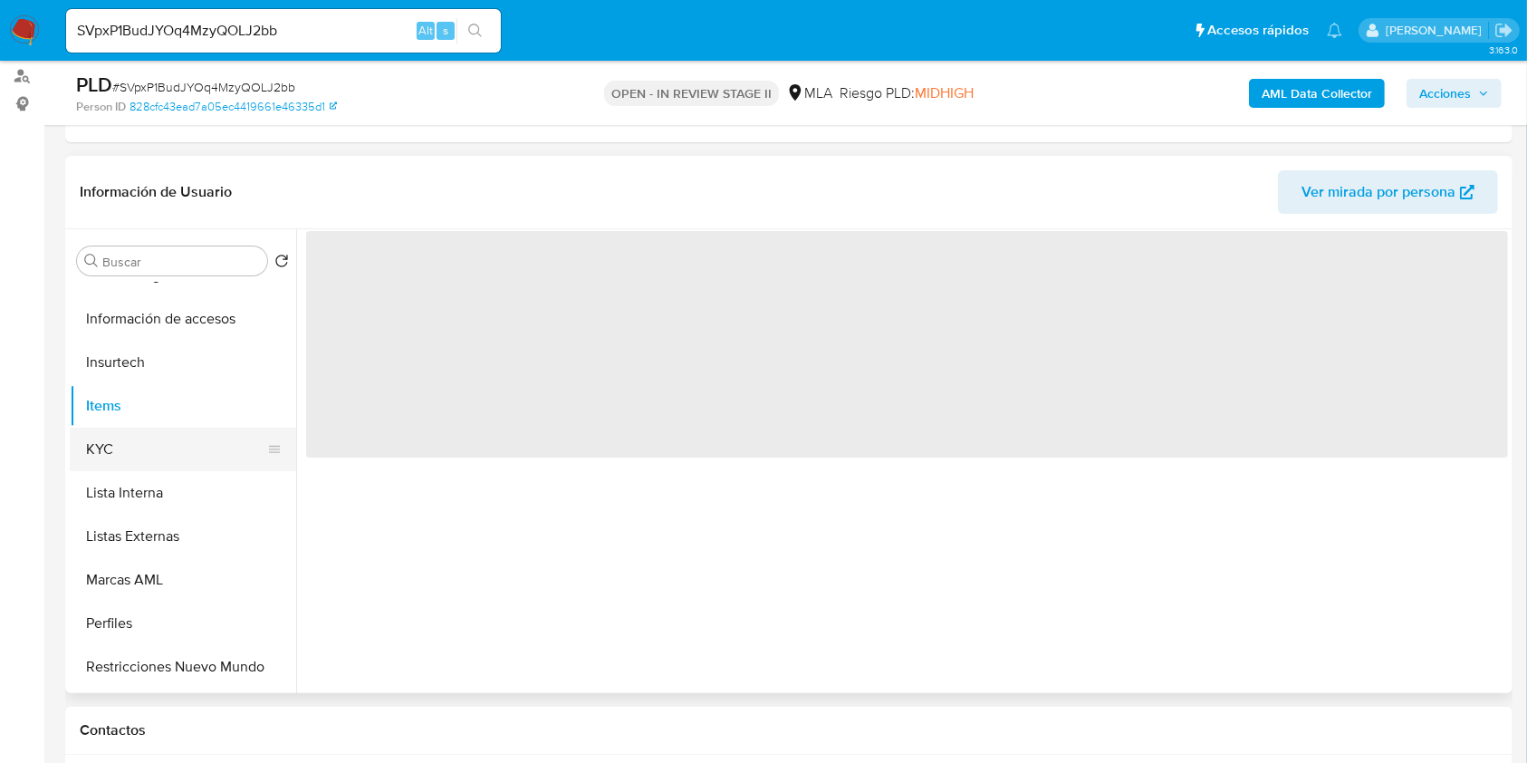
click at [197, 445] on button "KYC" at bounding box center [176, 448] width 212 height 43
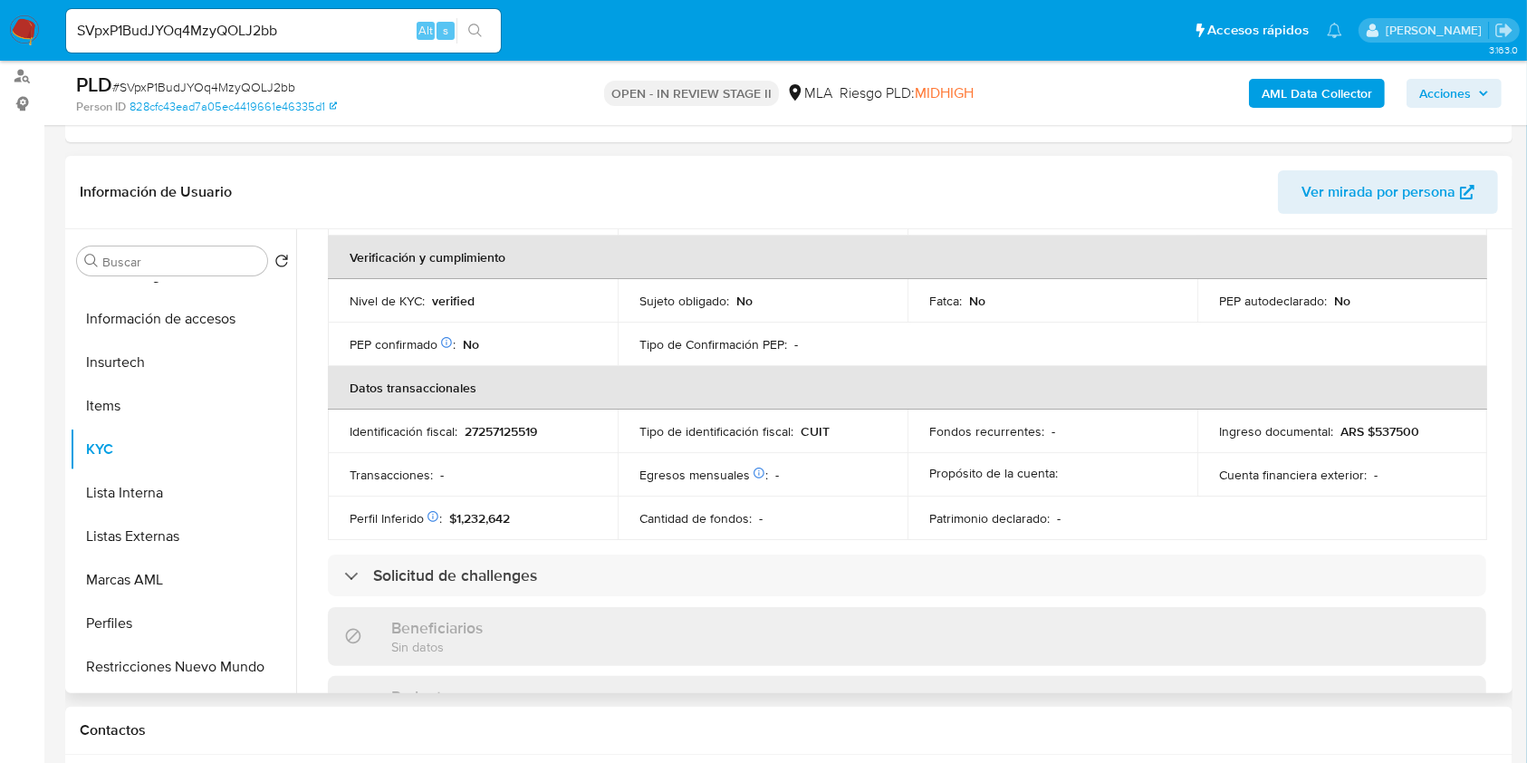
scroll to position [186, 0]
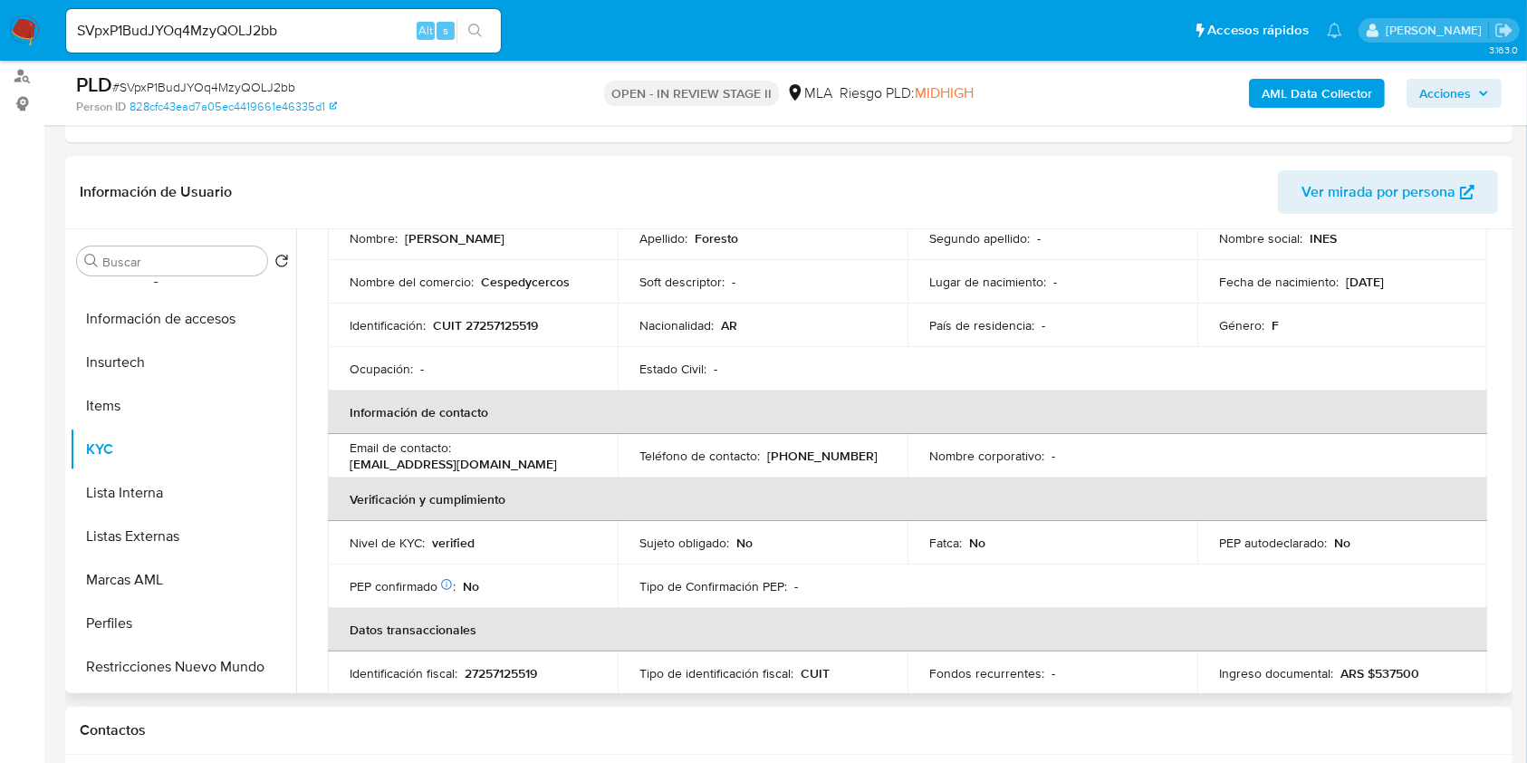
click at [496, 323] on p "CUIT 27257125519" at bounding box center [485, 325] width 105 height 16
copy p "27257125519"
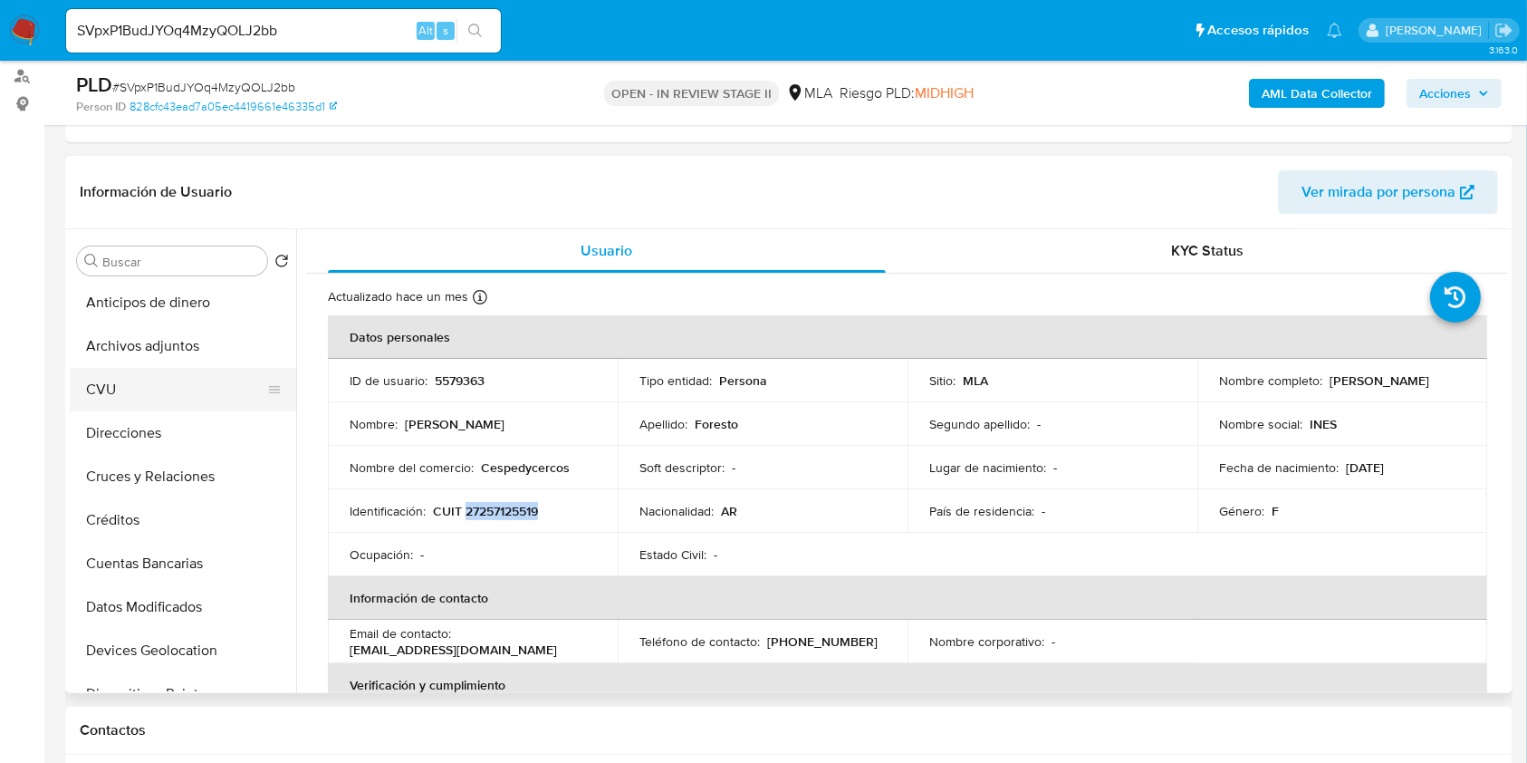
scroll to position [0, 0]
click at [186, 380] on button "CVU" at bounding box center [176, 391] width 212 height 43
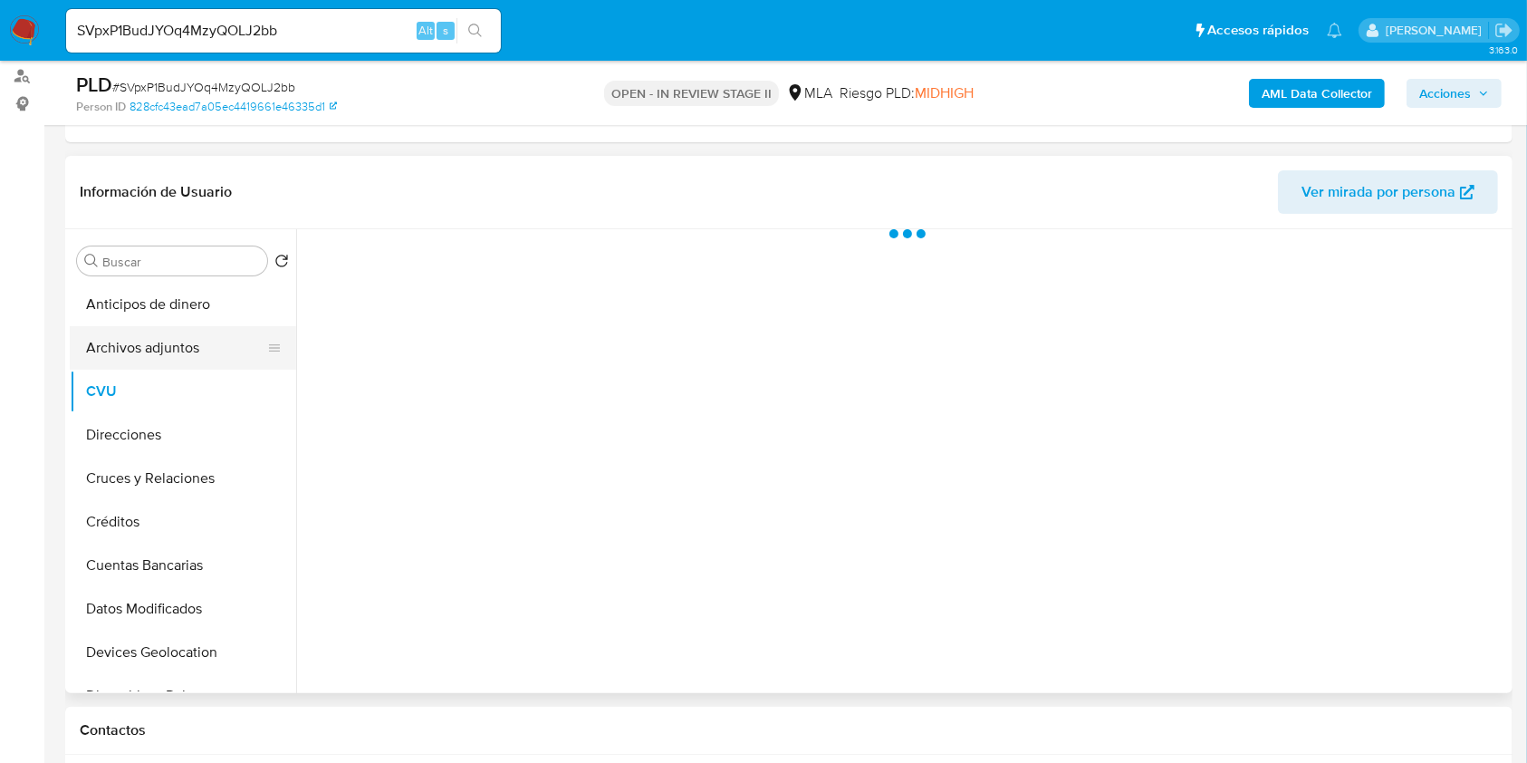
click at [183, 339] on button "Archivos adjuntos" at bounding box center [176, 347] width 212 height 43
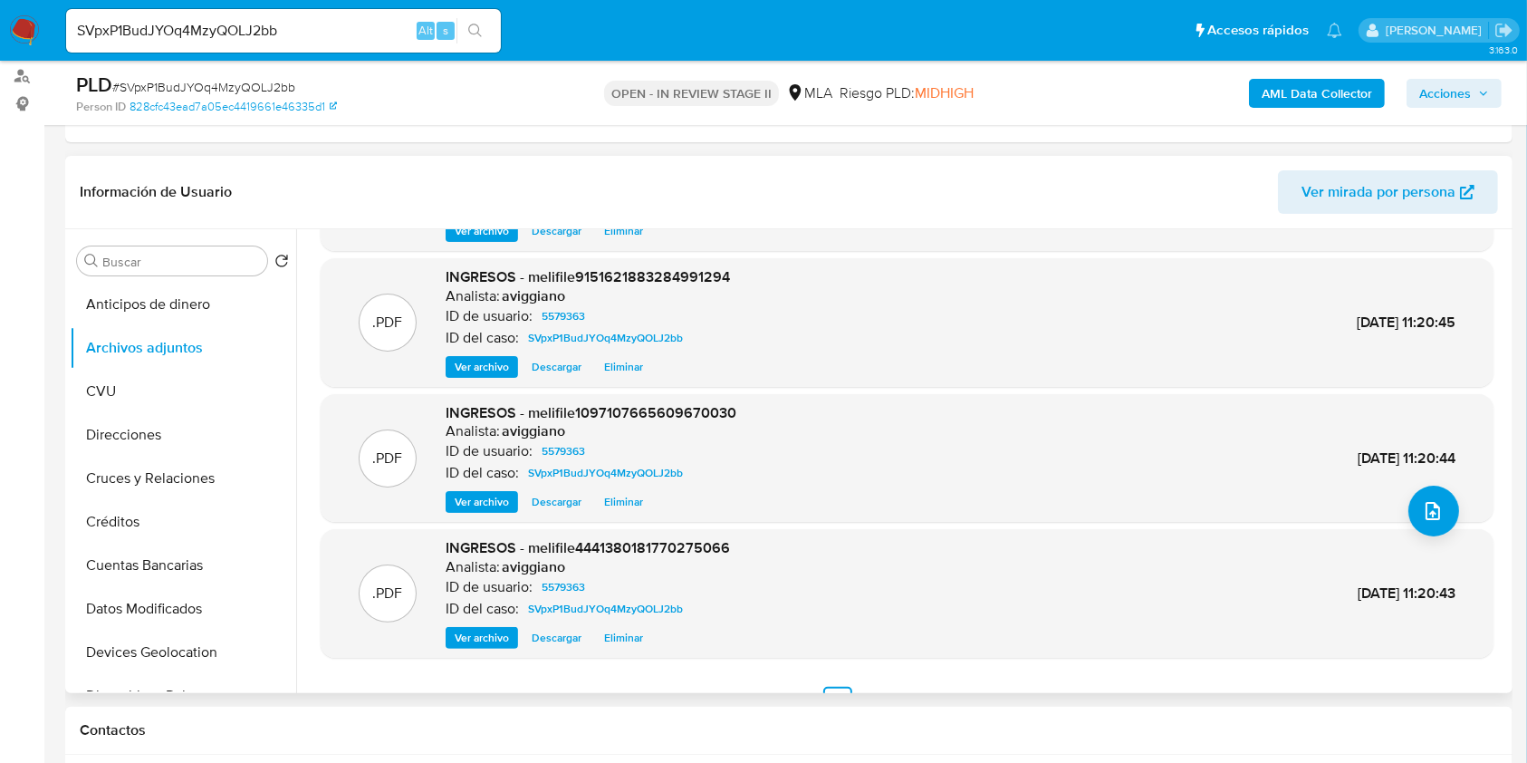
scroll to position [152, 0]
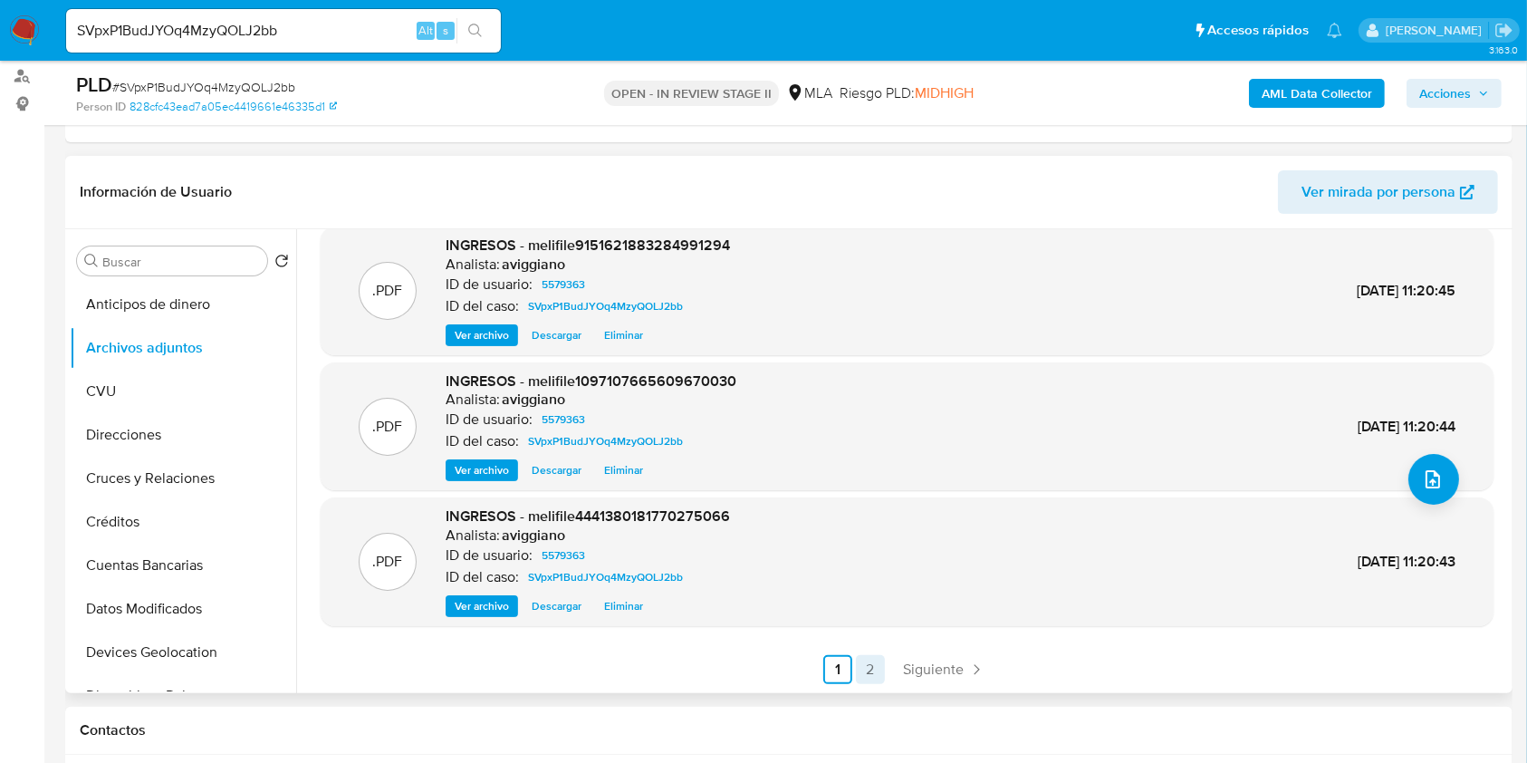
click at [871, 661] on link "2" at bounding box center [870, 669] width 29 height 29
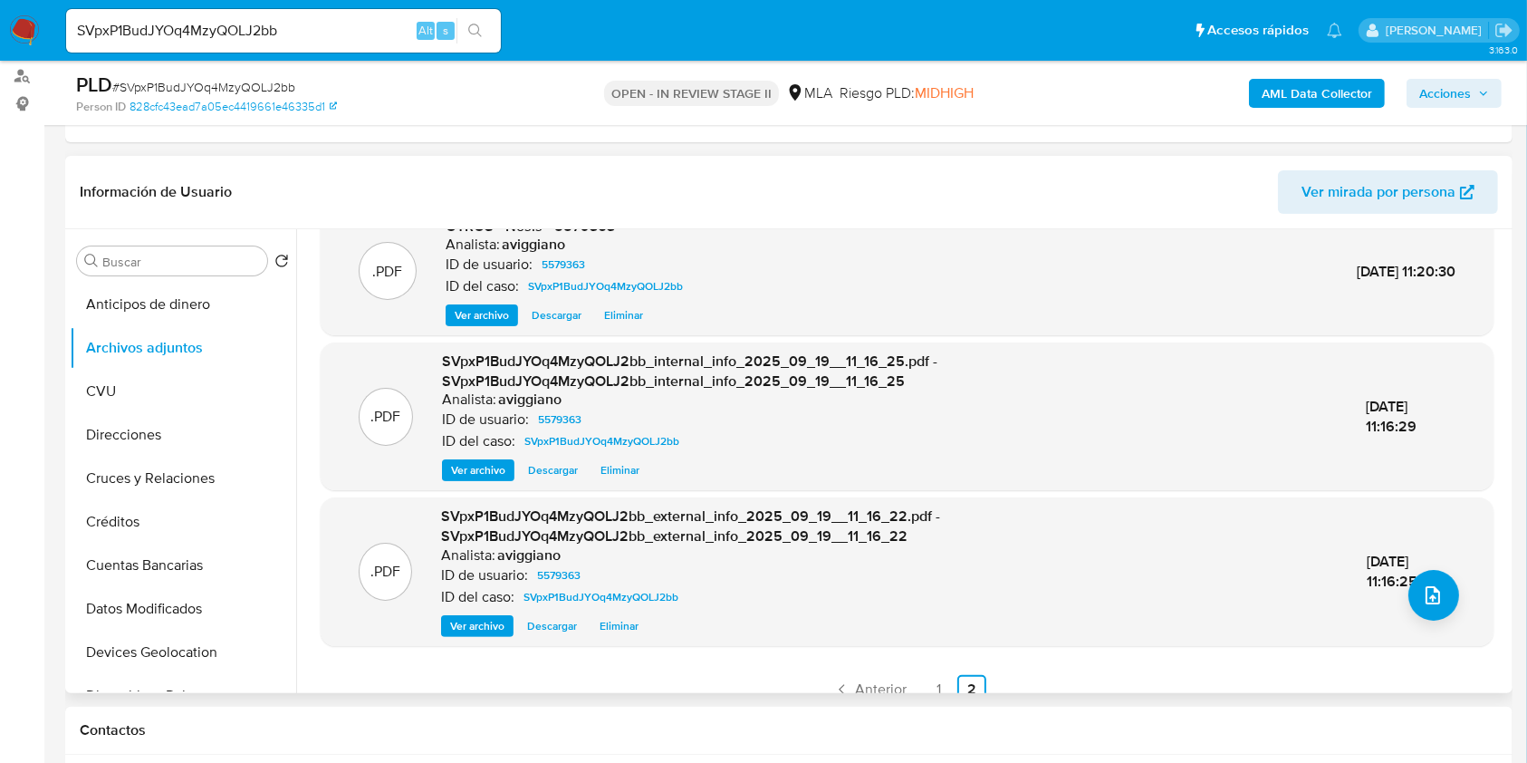
scroll to position [56, 0]
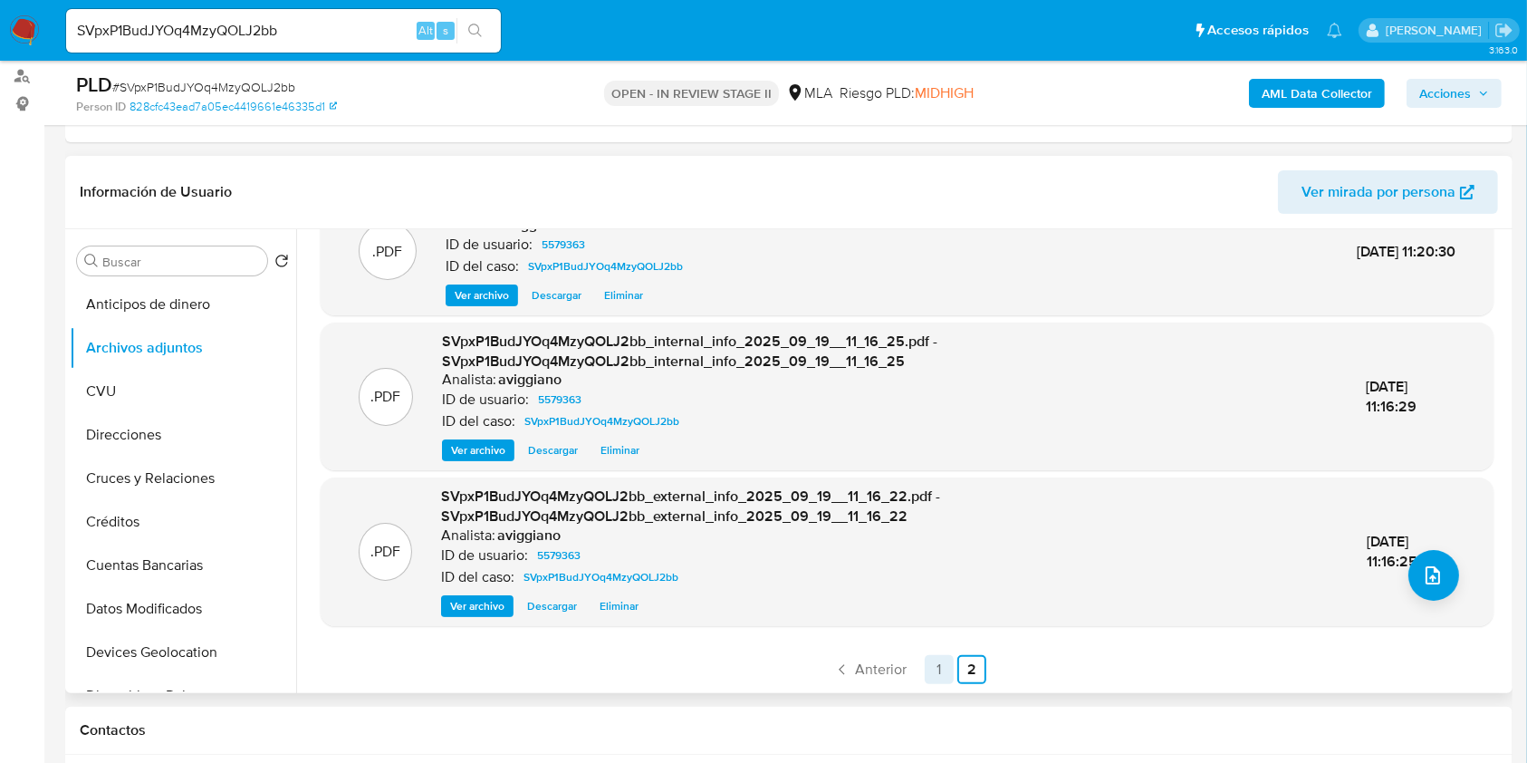
click at [928, 671] on link "1" at bounding box center [939, 669] width 29 height 29
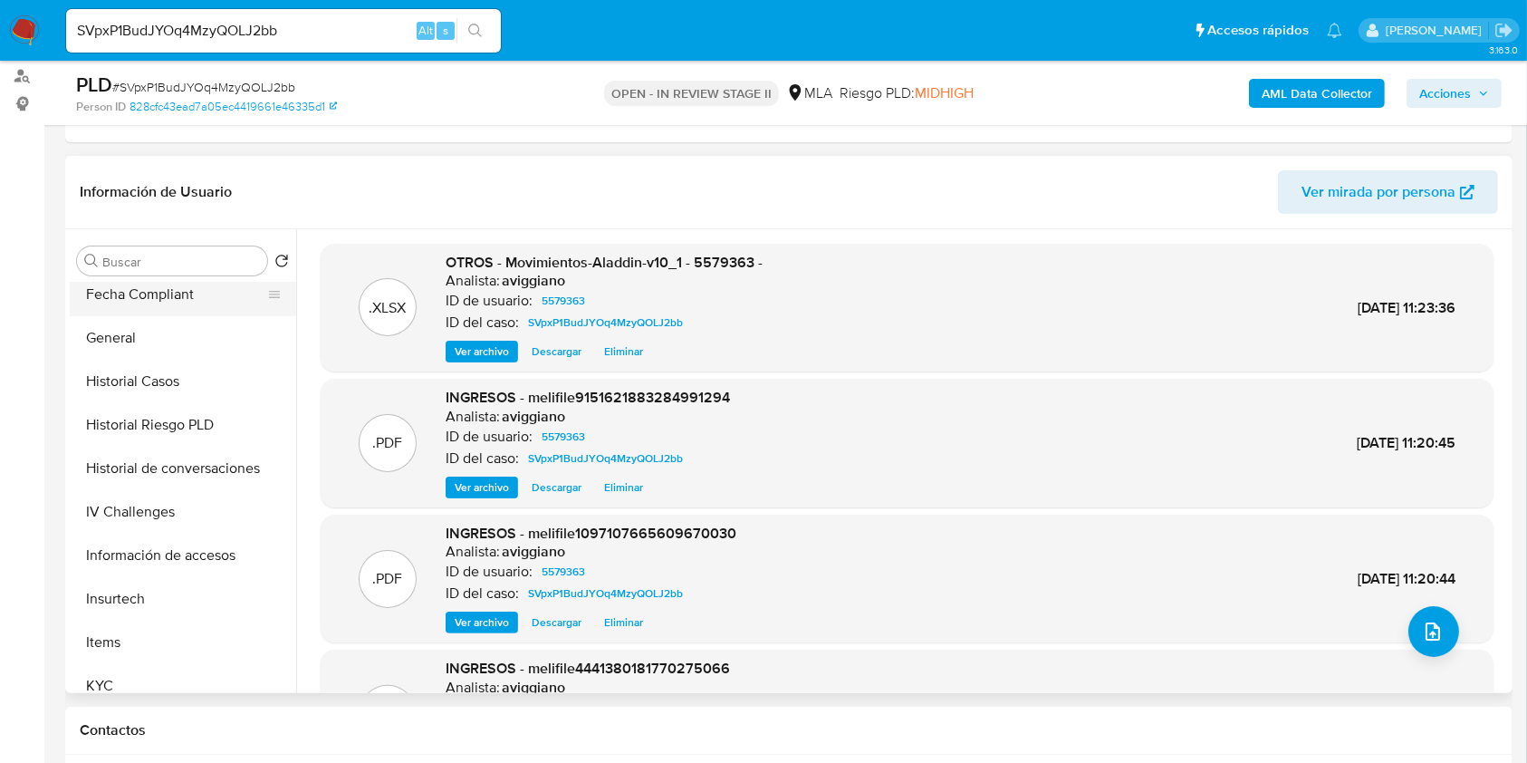
scroll to position [603, 0]
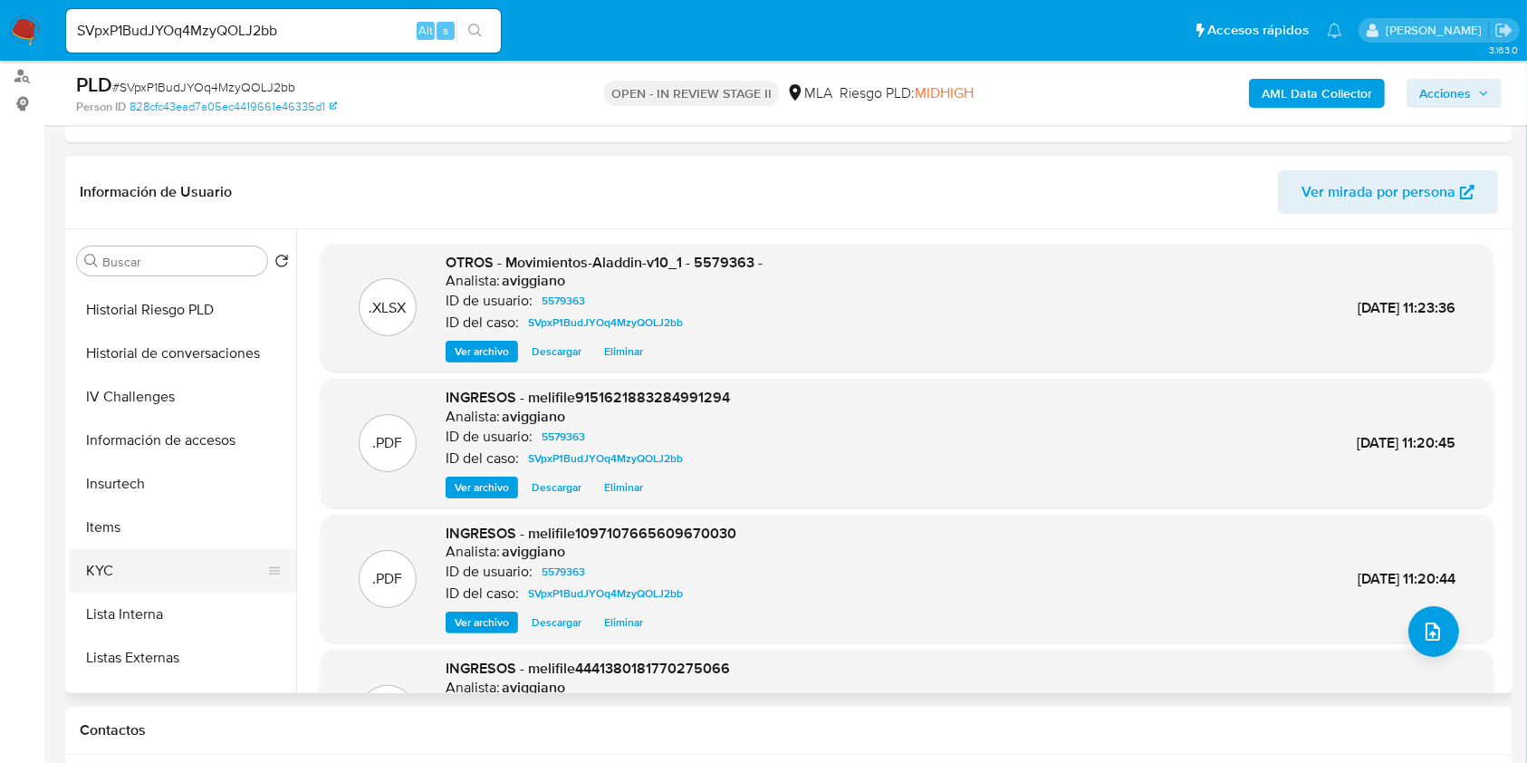
click at [123, 552] on button "KYC" at bounding box center [176, 570] width 212 height 43
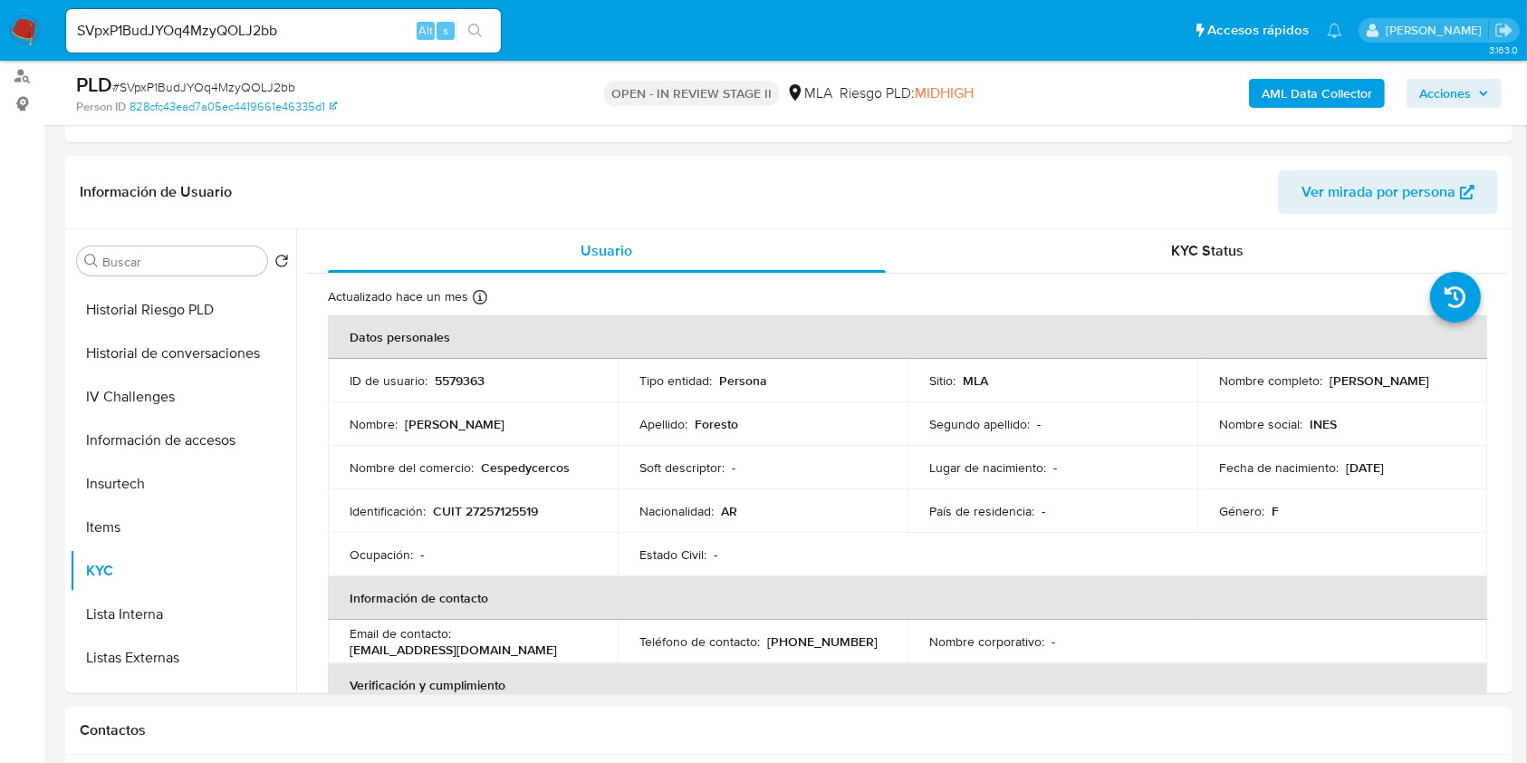
click at [135, 36] on input "SVpxP1BudJYOq4MzyQOLJ2bb" at bounding box center [283, 31] width 435 height 24
paste input "322078260"
type input "322078260"
click at [478, 21] on button "search-icon" at bounding box center [474, 30] width 37 height 25
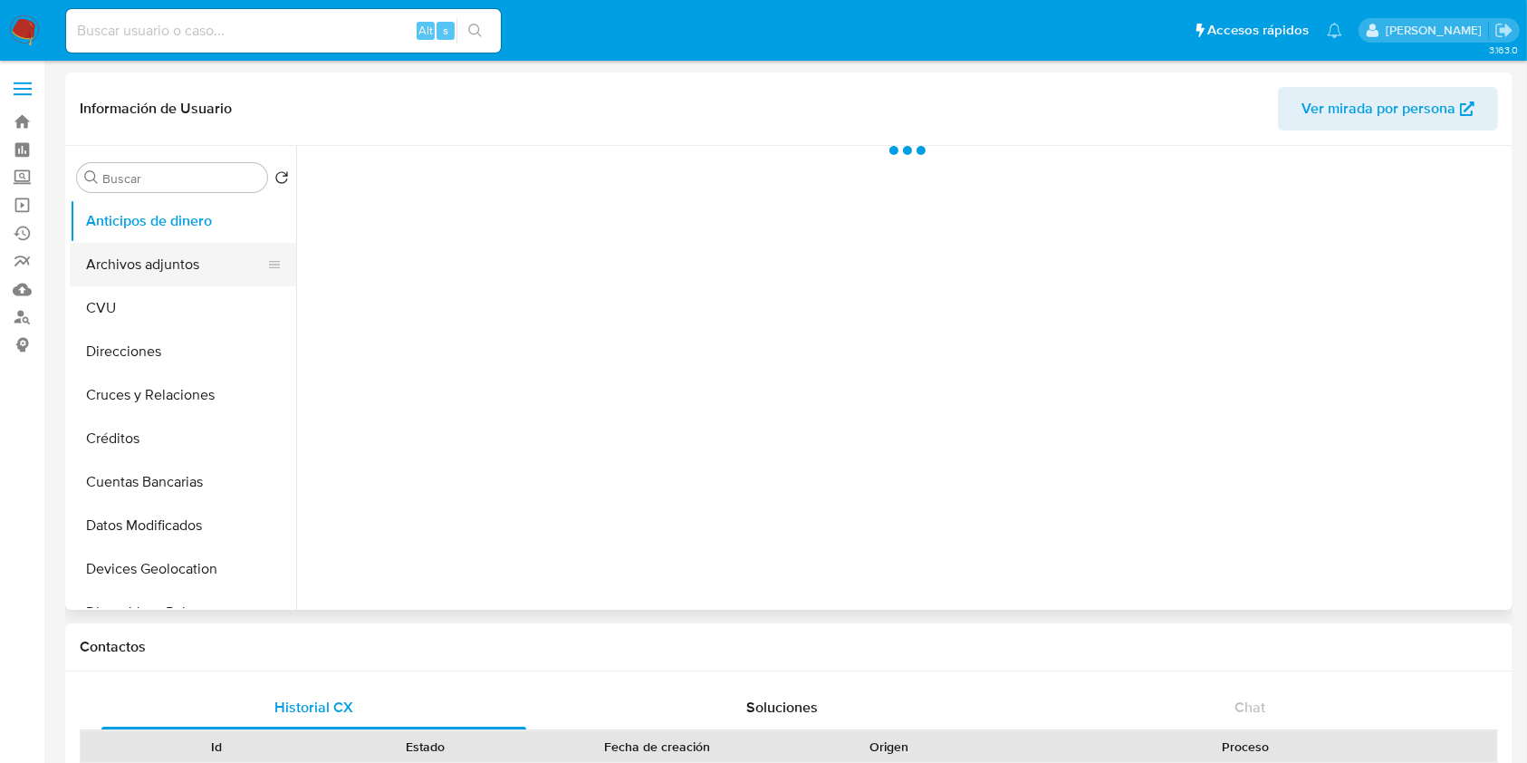
click at [194, 250] on button "Archivos adjuntos" at bounding box center [176, 264] width 212 height 43
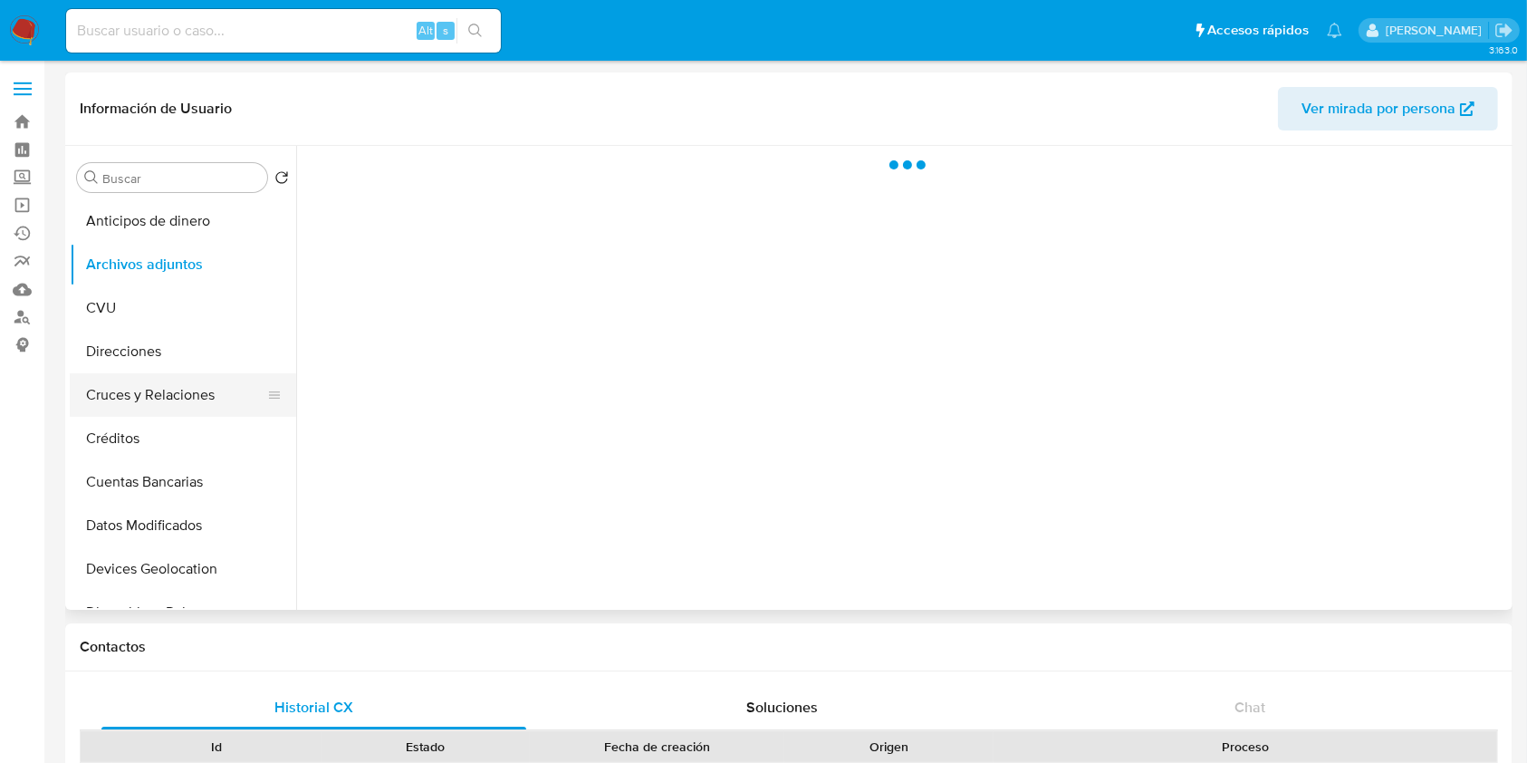
select select "10"
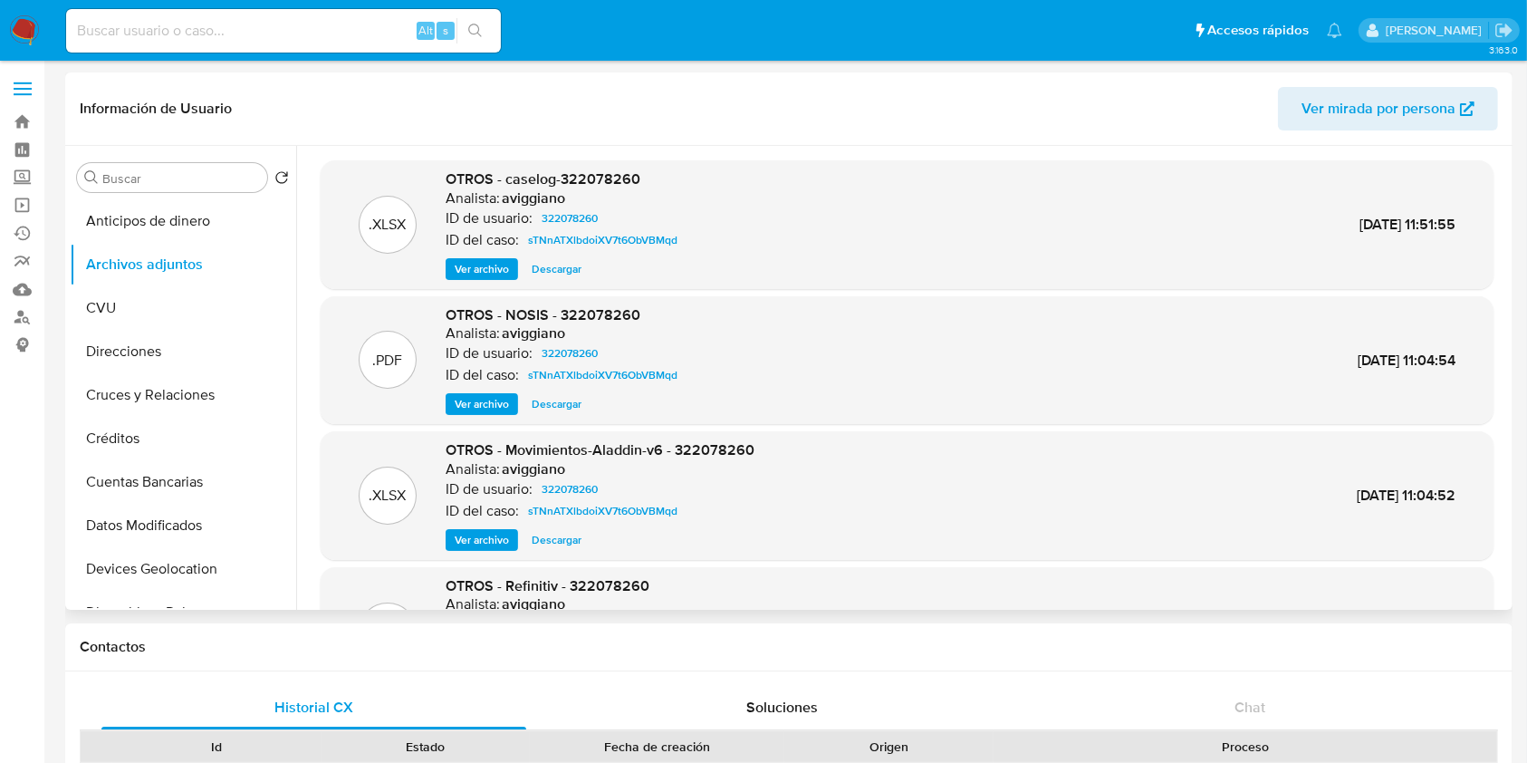
click at [500, 265] on span "Ver archivo" at bounding box center [482, 269] width 54 height 18
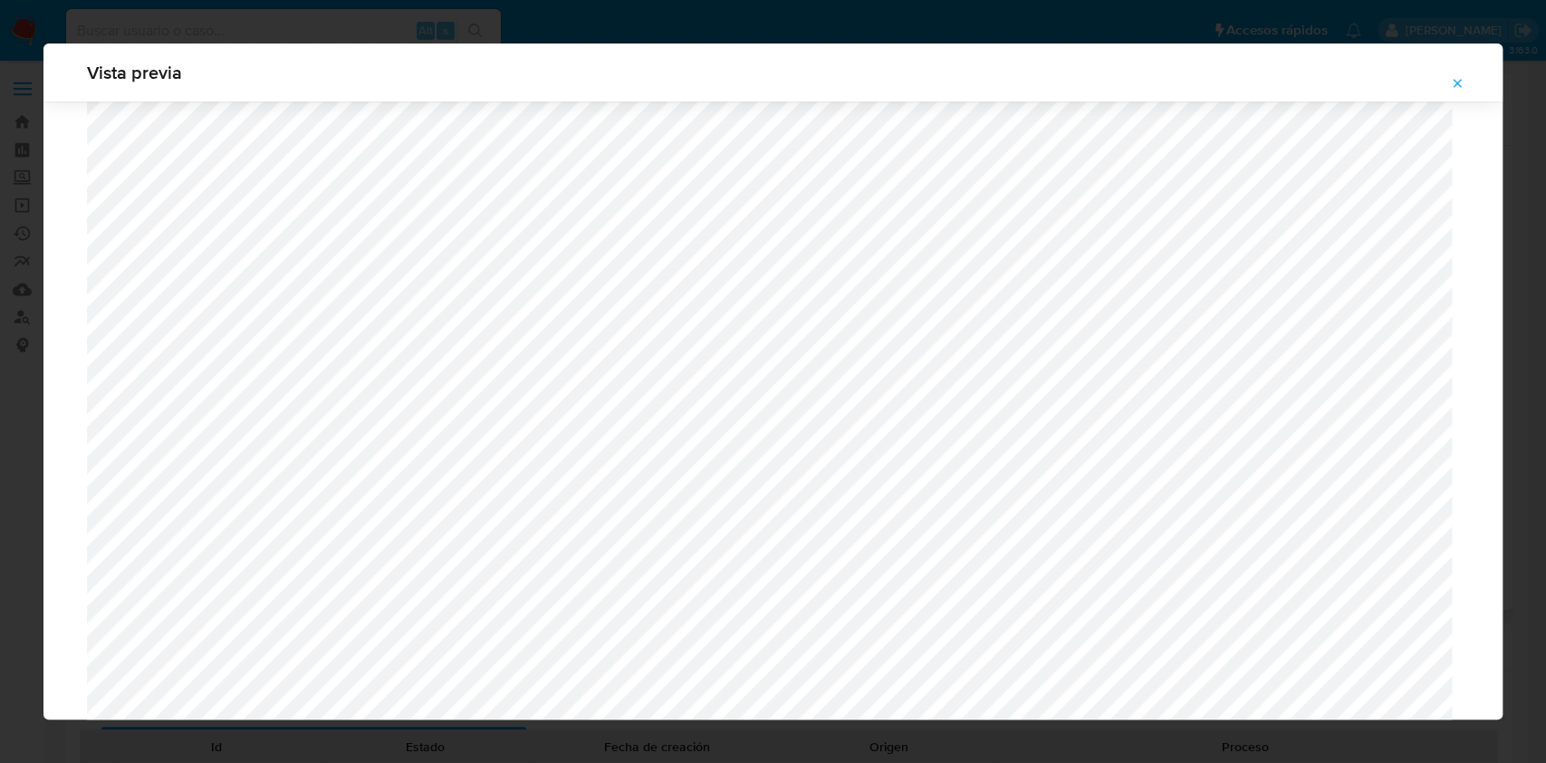
scroll to position [567, 0]
click at [1462, 75] on span "Attachment preview" at bounding box center [1457, 83] width 14 height 25
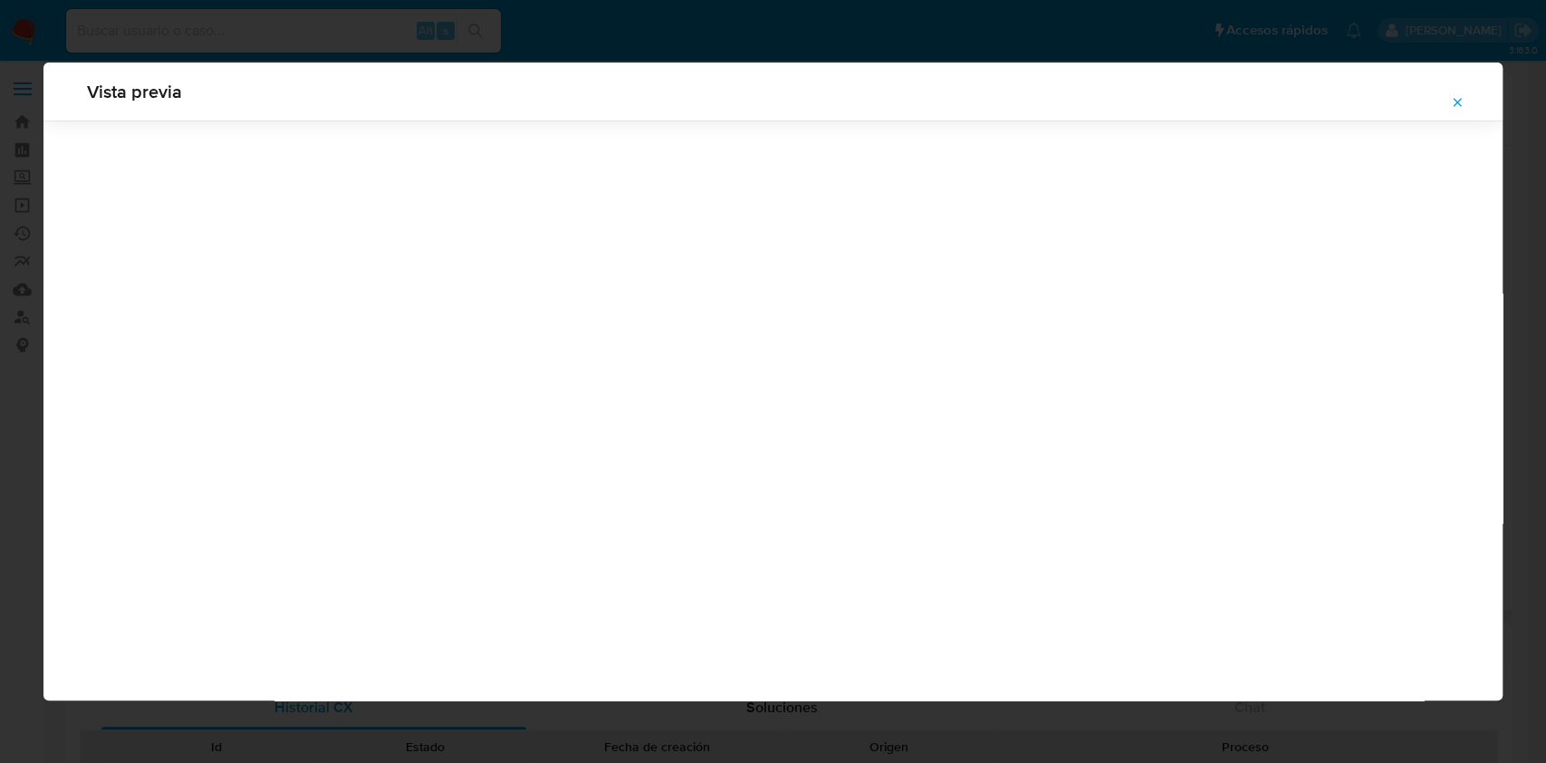
scroll to position [0, 0]
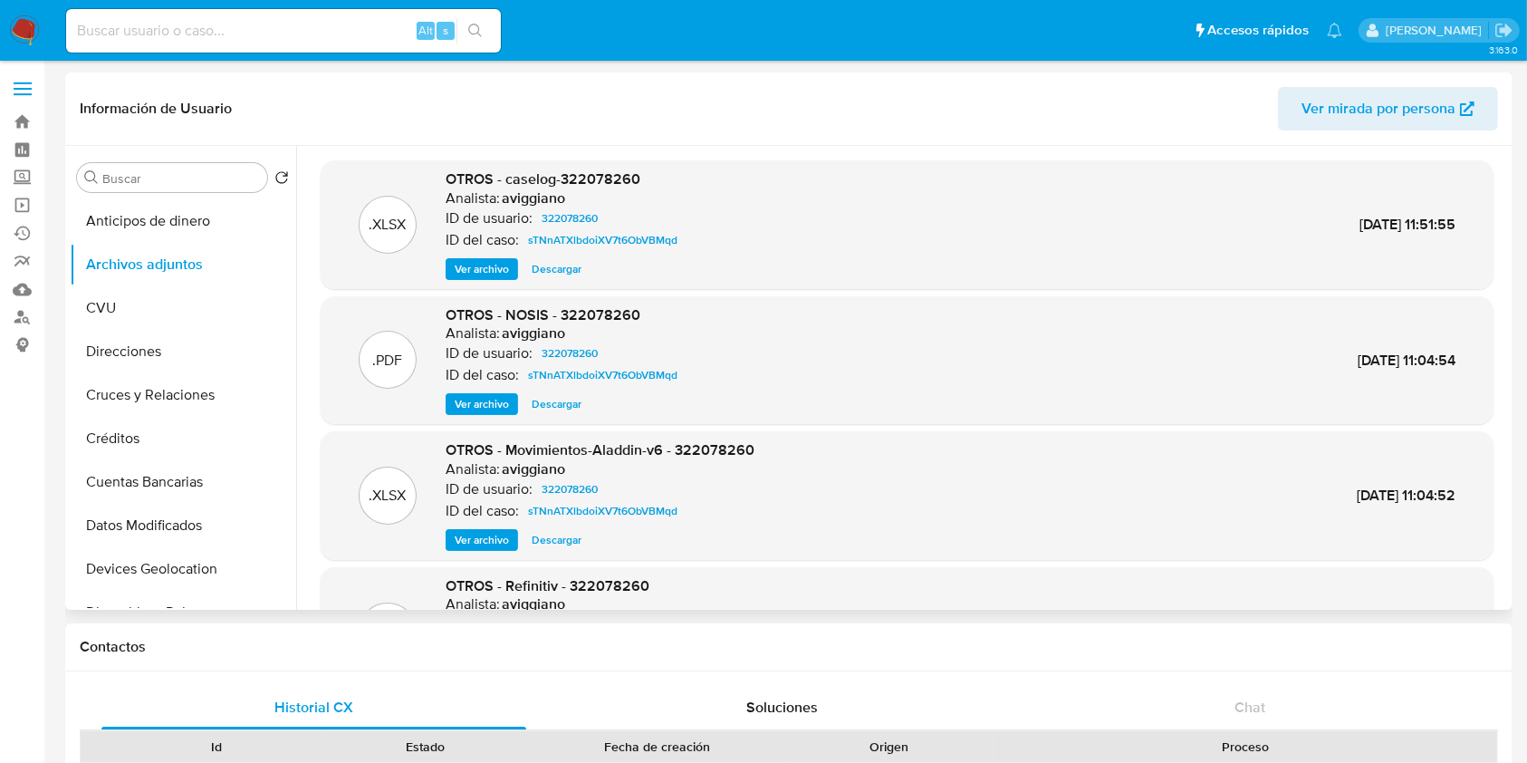
click at [173, 24] on input at bounding box center [283, 31] width 435 height 24
paste input "255583911"
type input "255583911"
click at [469, 18] on button "search-icon" at bounding box center [474, 30] width 37 height 25
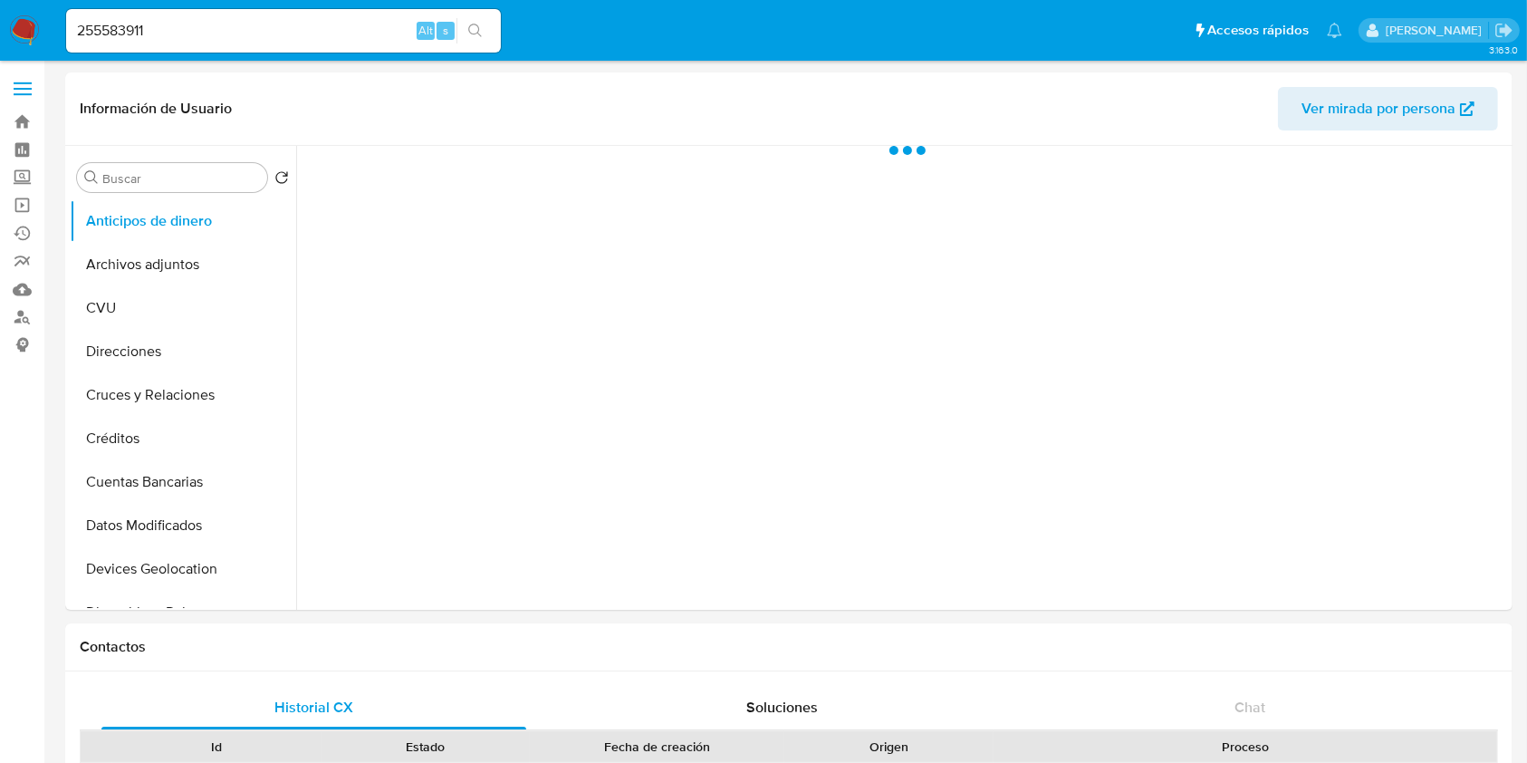
select select "10"
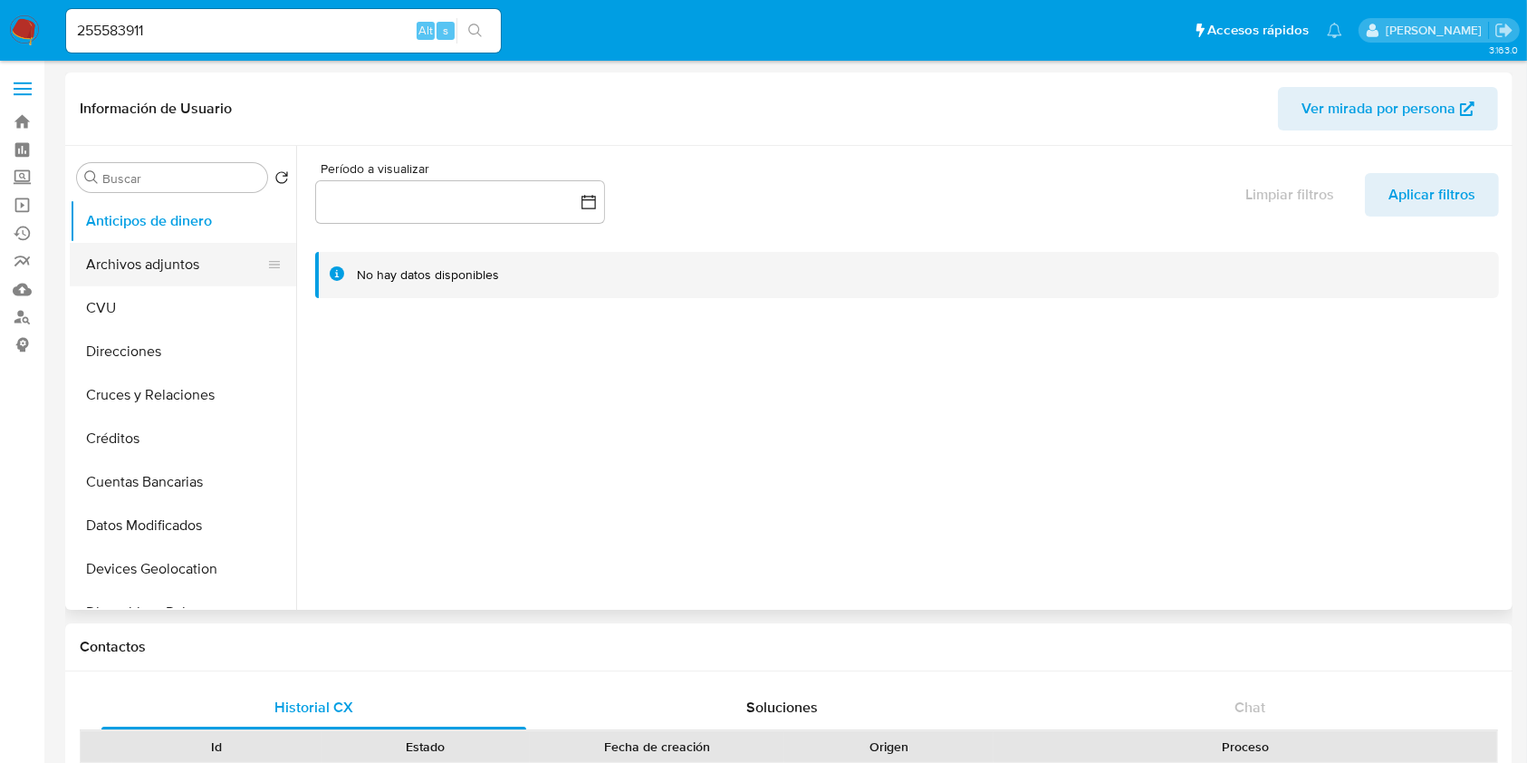
click at [216, 258] on button "Archivos adjuntos" at bounding box center [176, 264] width 212 height 43
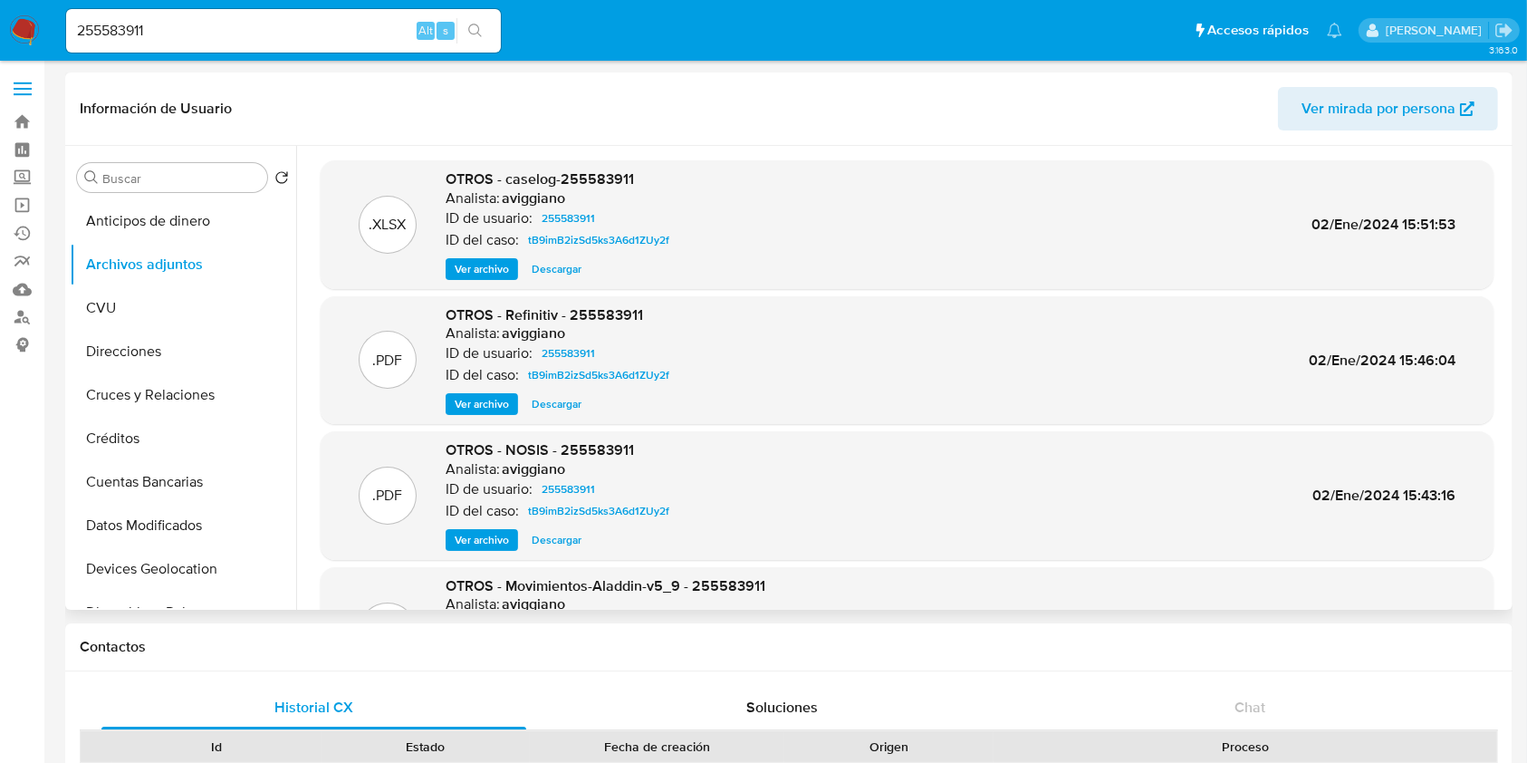
click at [474, 264] on span "Ver archivo" at bounding box center [482, 269] width 54 height 18
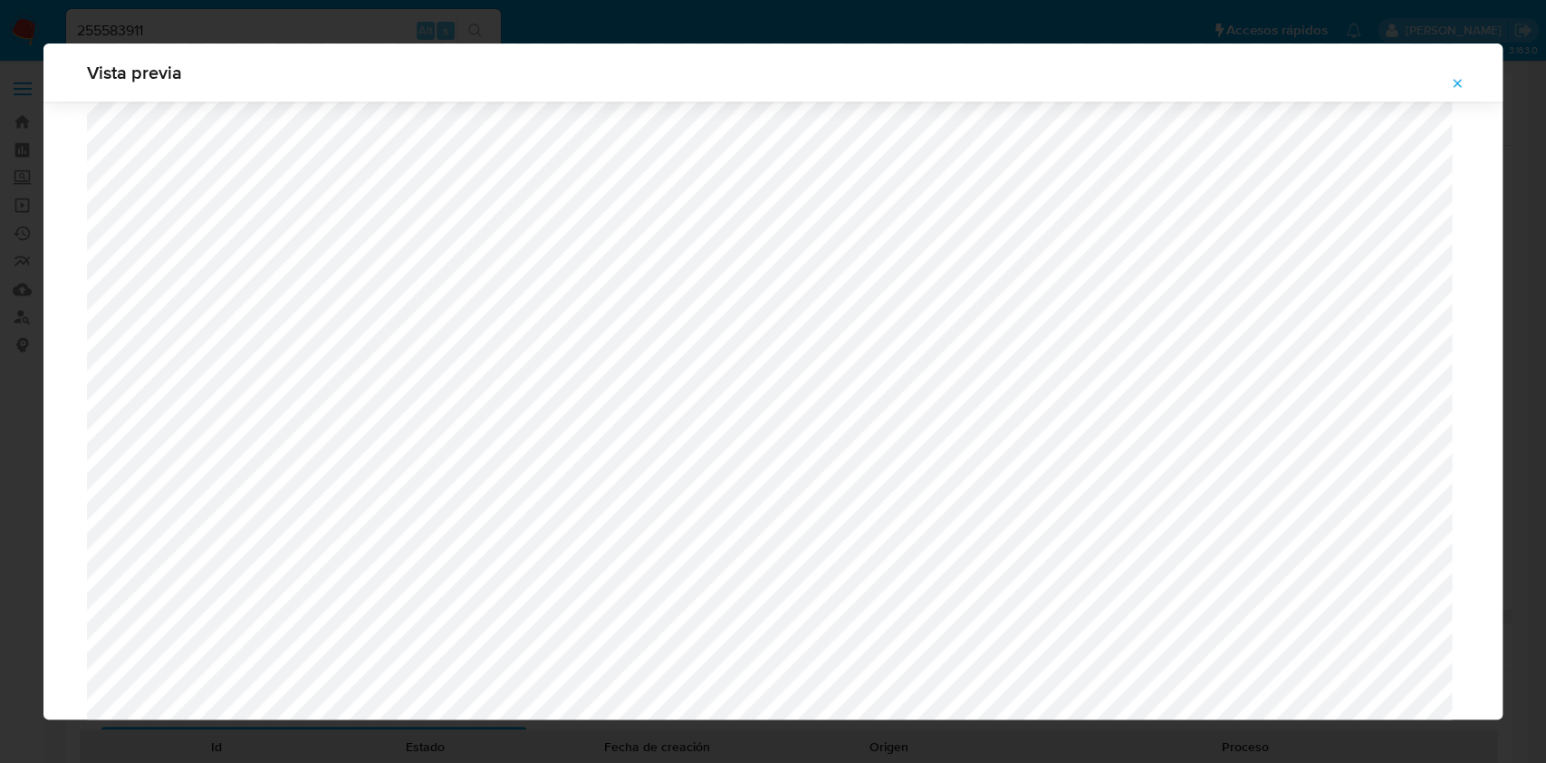
scroll to position [1896, 0]
click at [1450, 90] on icon "Attachment preview" at bounding box center [1457, 83] width 14 height 14
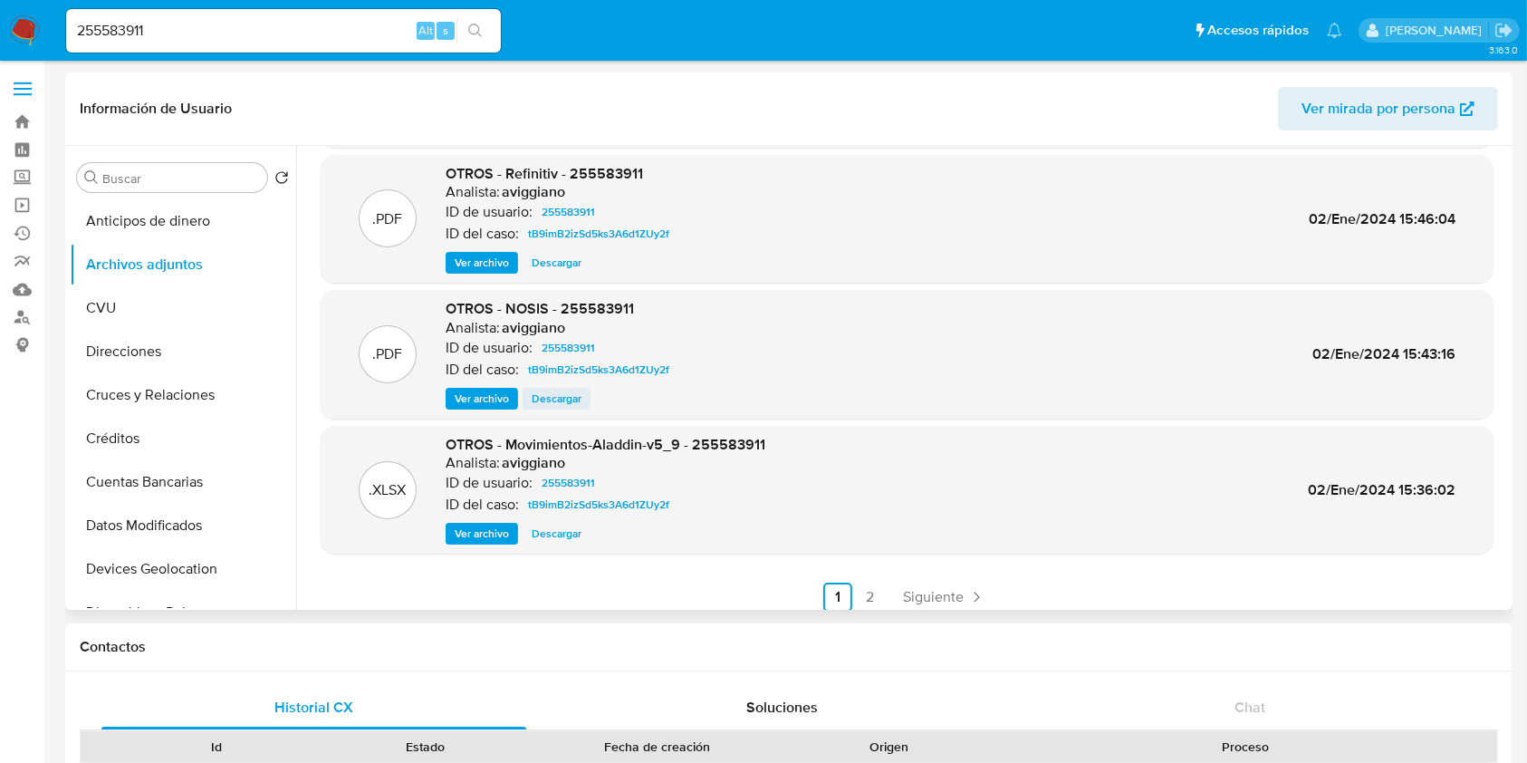
scroll to position [152, 0]
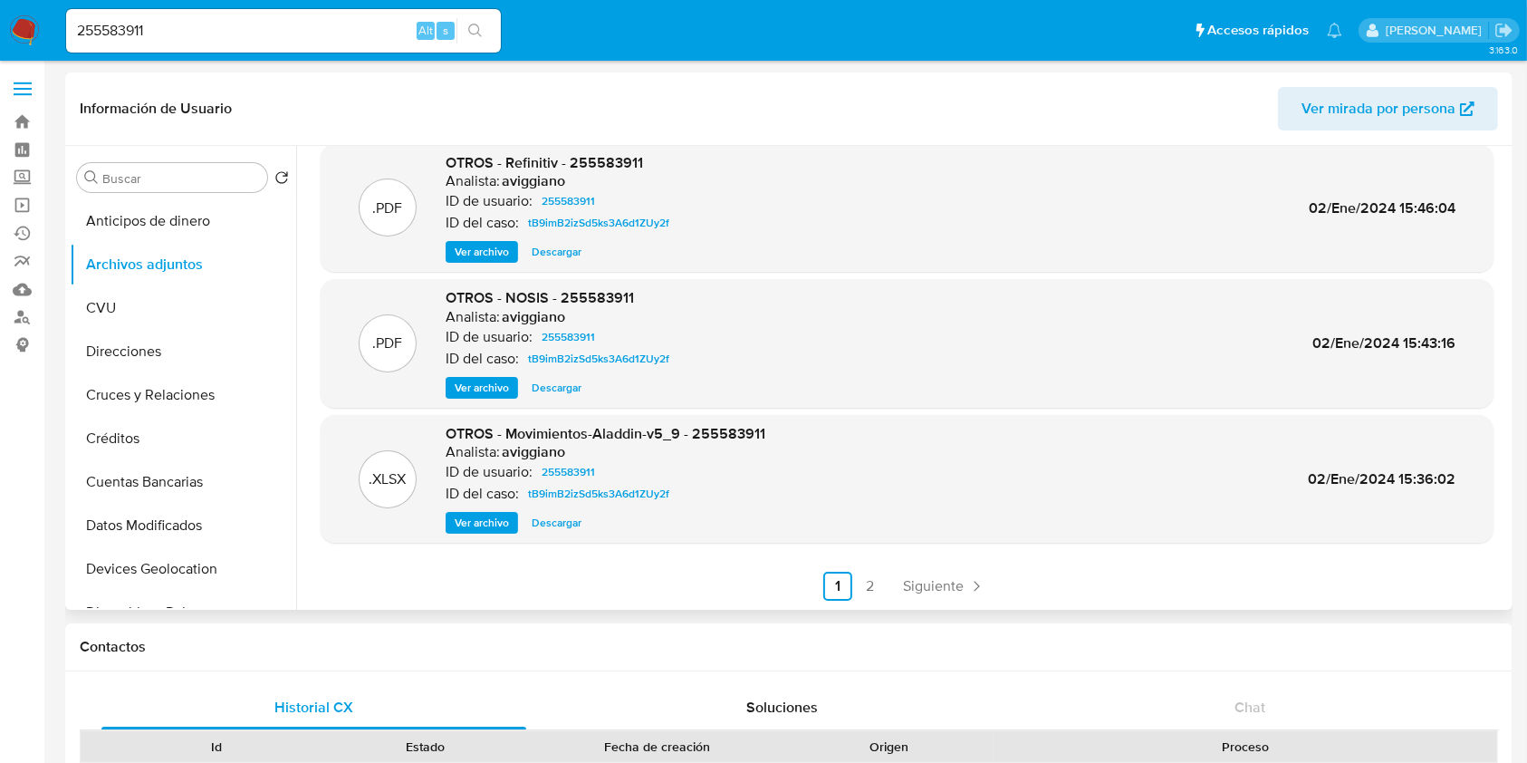
click at [861, 582] on link "2" at bounding box center [870, 585] width 29 height 29
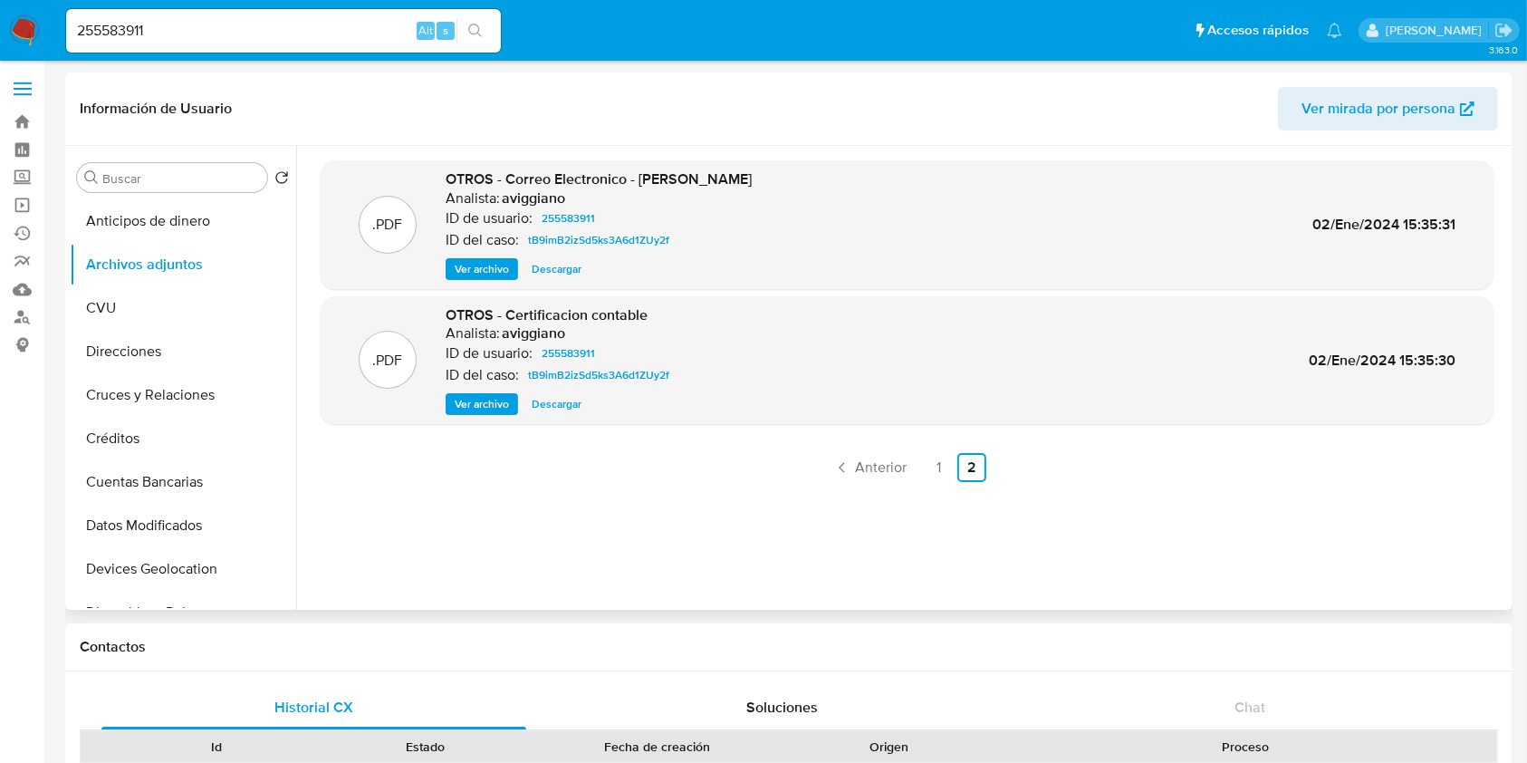
click at [477, 406] on span "Ver archivo" at bounding box center [482, 404] width 54 height 18
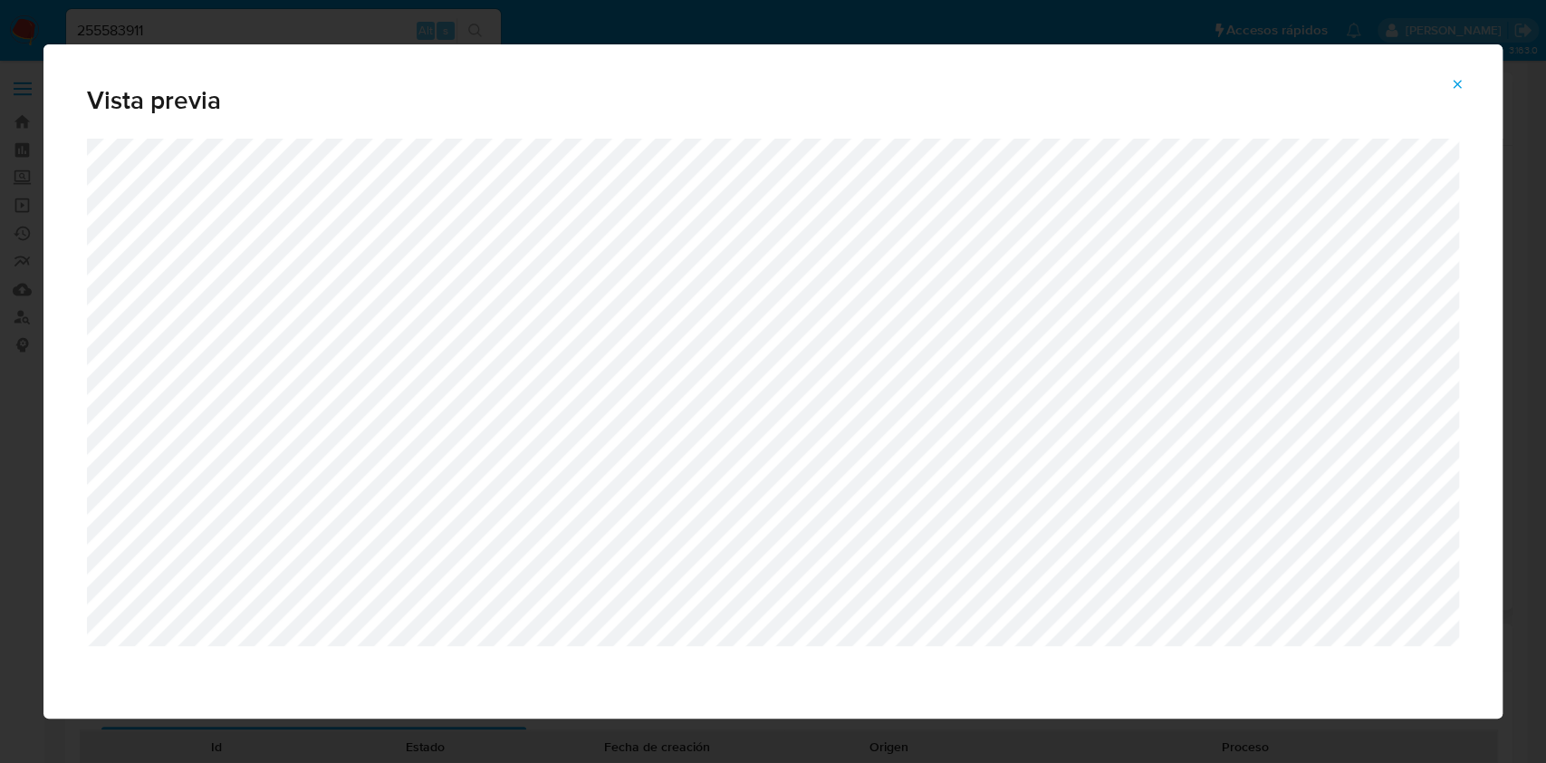
click at [1451, 76] on span "Attachment preview" at bounding box center [1457, 84] width 14 height 25
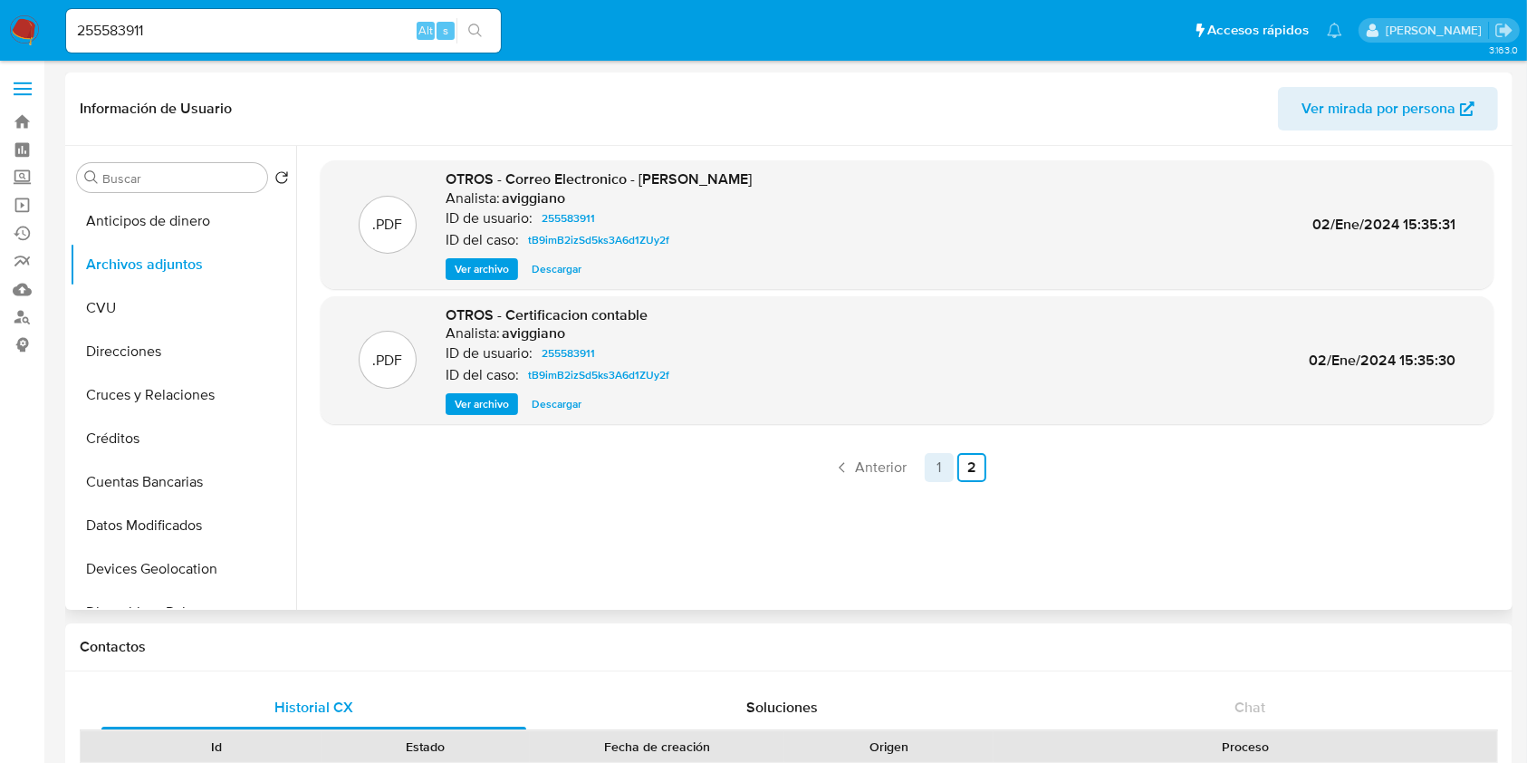
click at [931, 465] on link "1" at bounding box center [939, 467] width 29 height 29
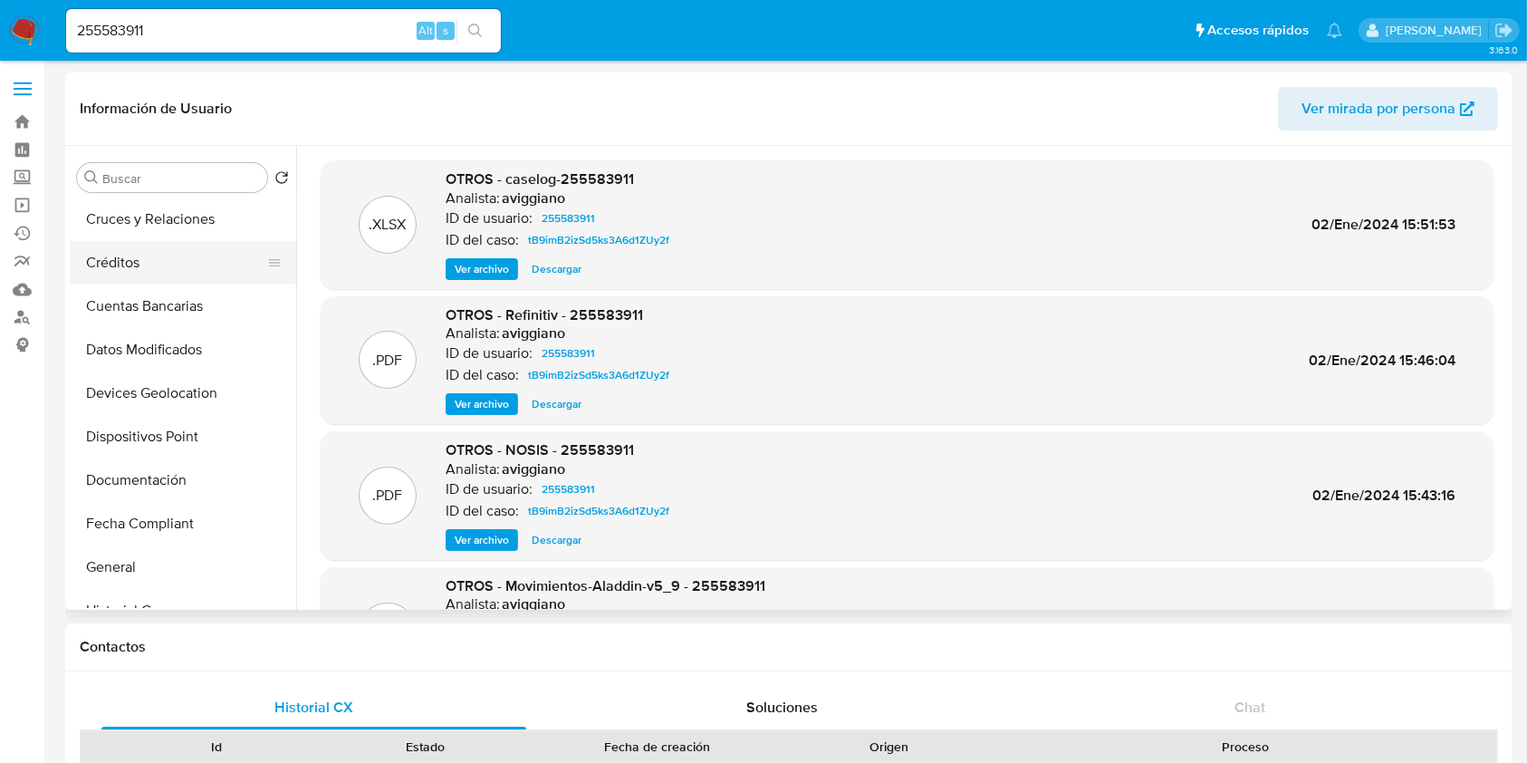
scroll to position [241, 0]
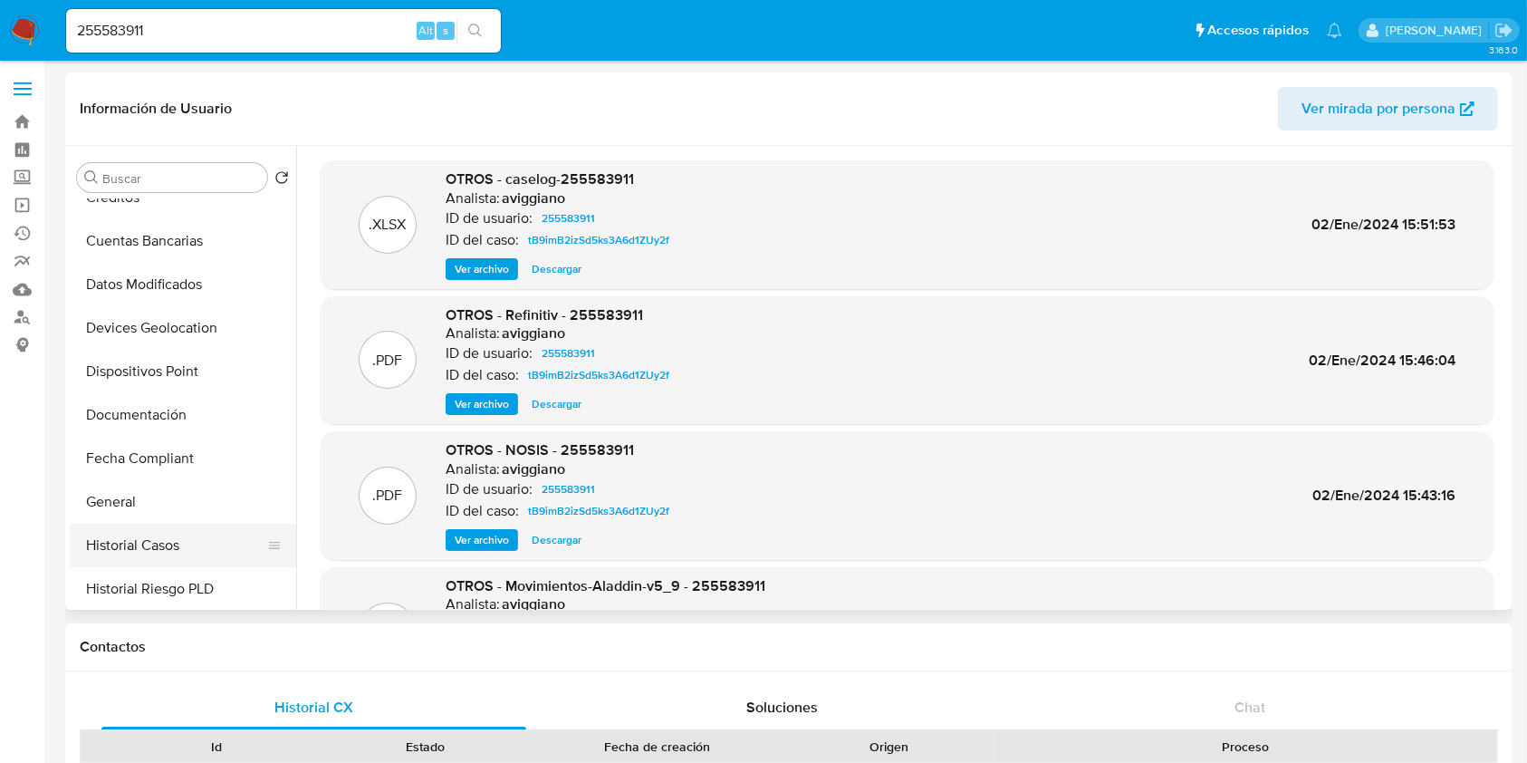
click at [159, 531] on button "Historial Casos" at bounding box center [176, 544] width 212 height 43
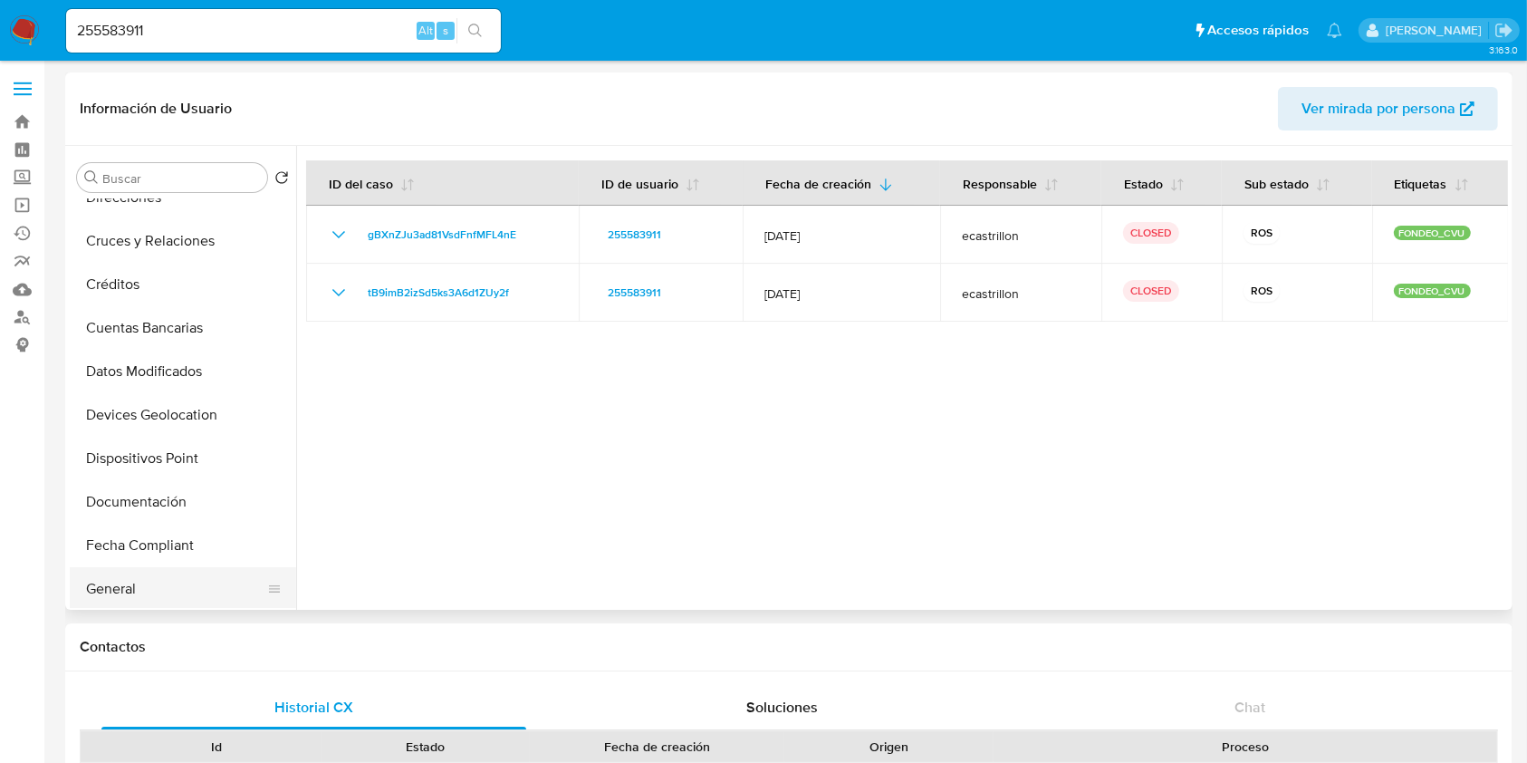
scroll to position [0, 0]
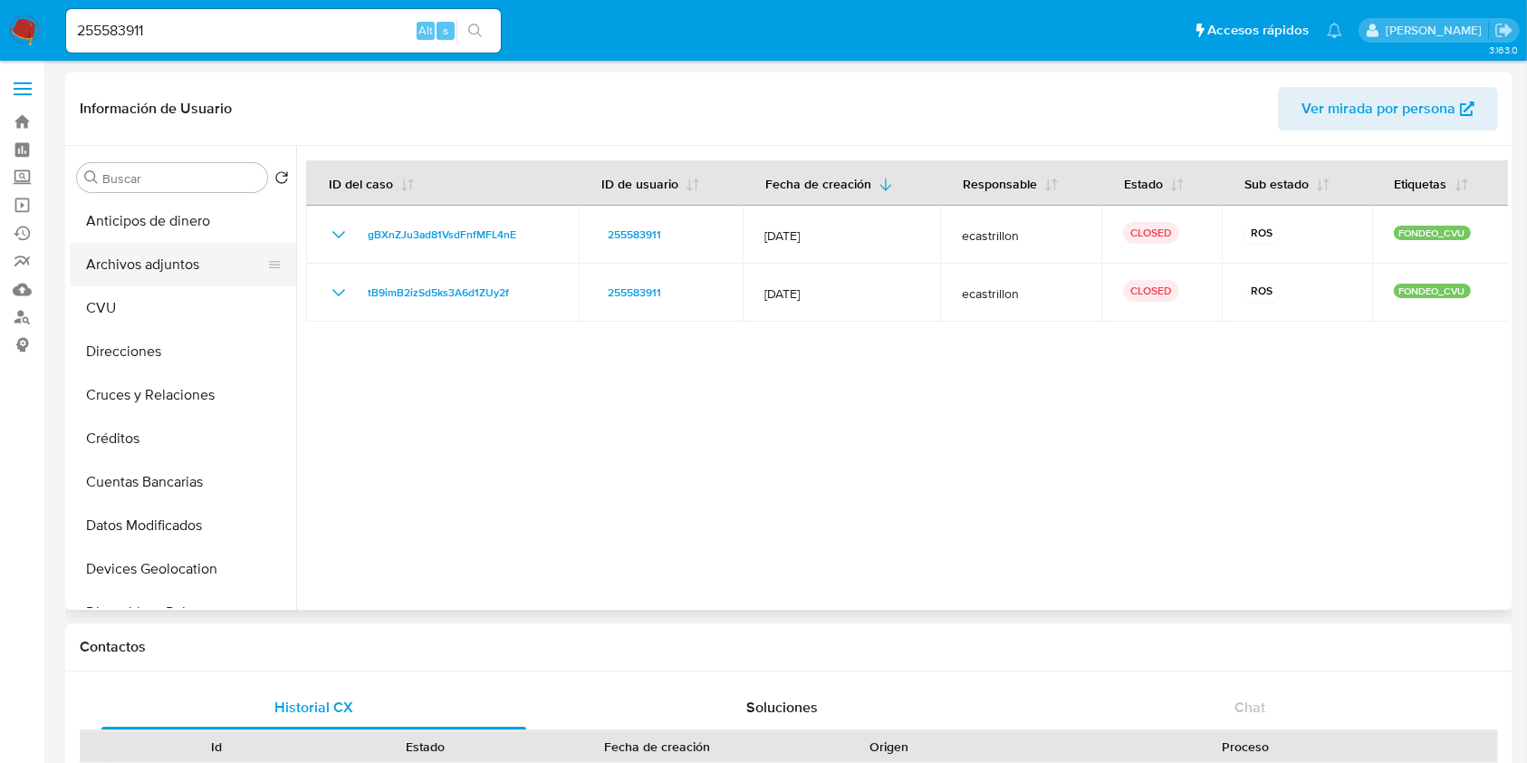
click at [164, 281] on button "Archivos adjuntos" at bounding box center [176, 264] width 212 height 43
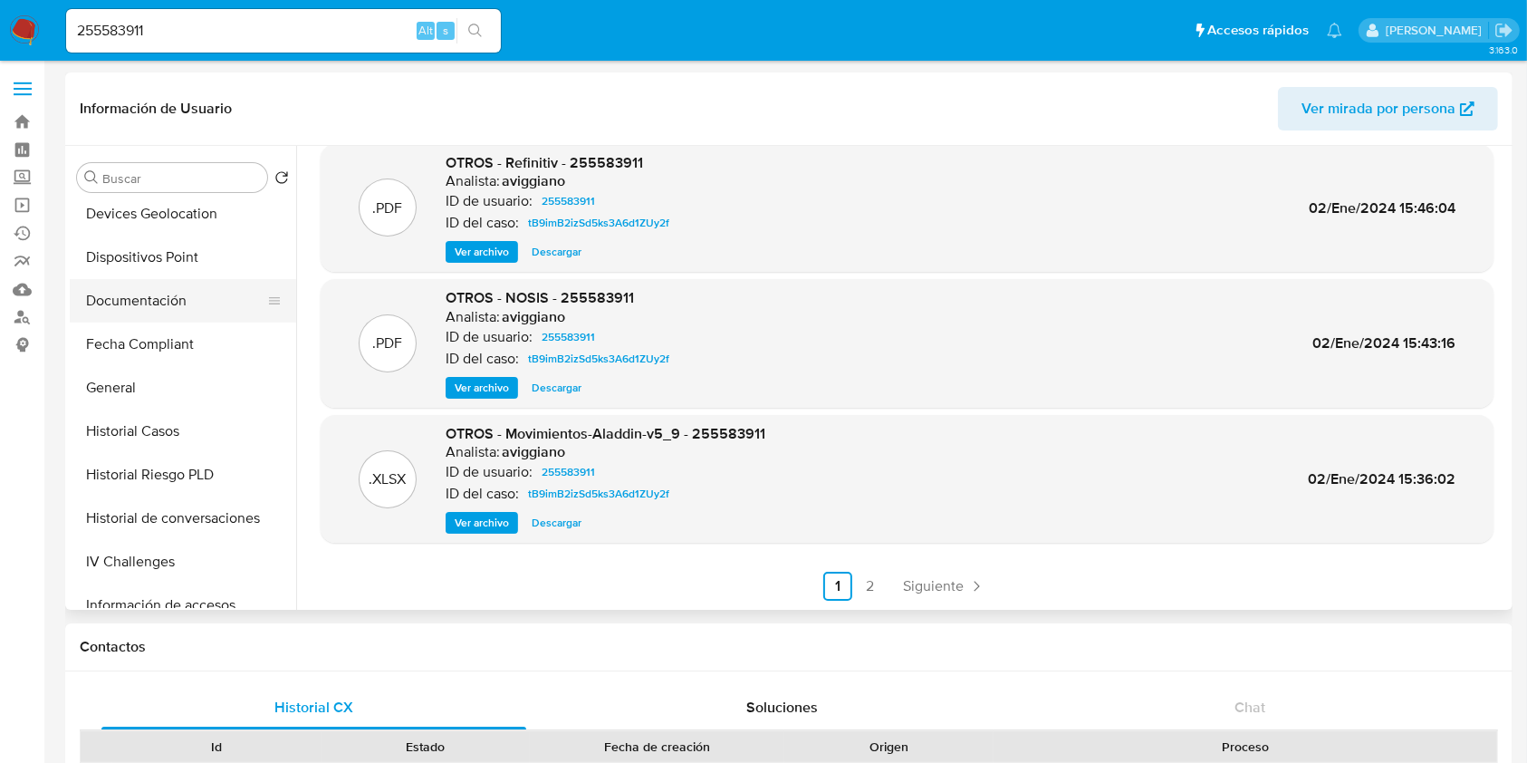
scroll to position [483, 0]
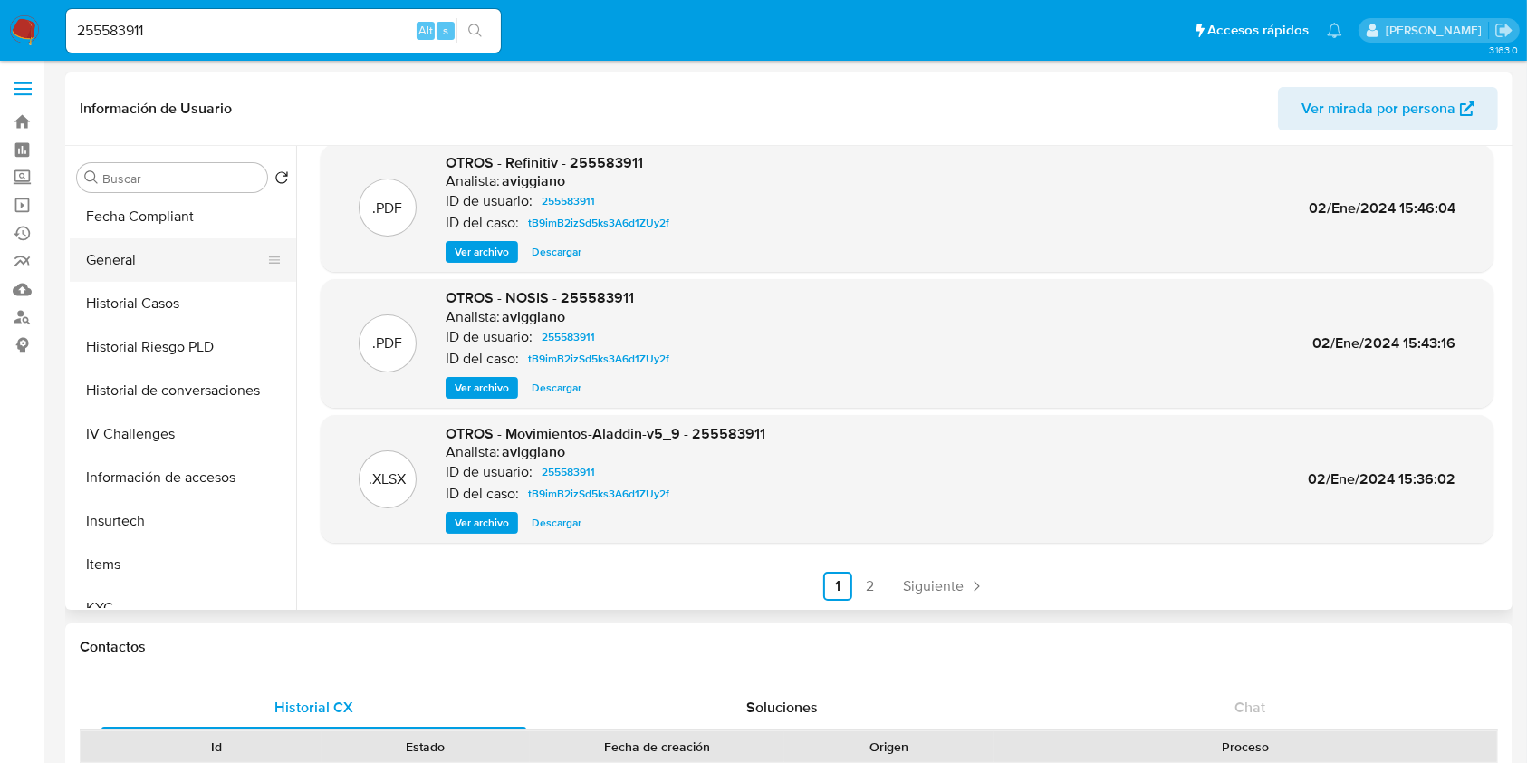
click at [145, 253] on button "General" at bounding box center [176, 259] width 212 height 43
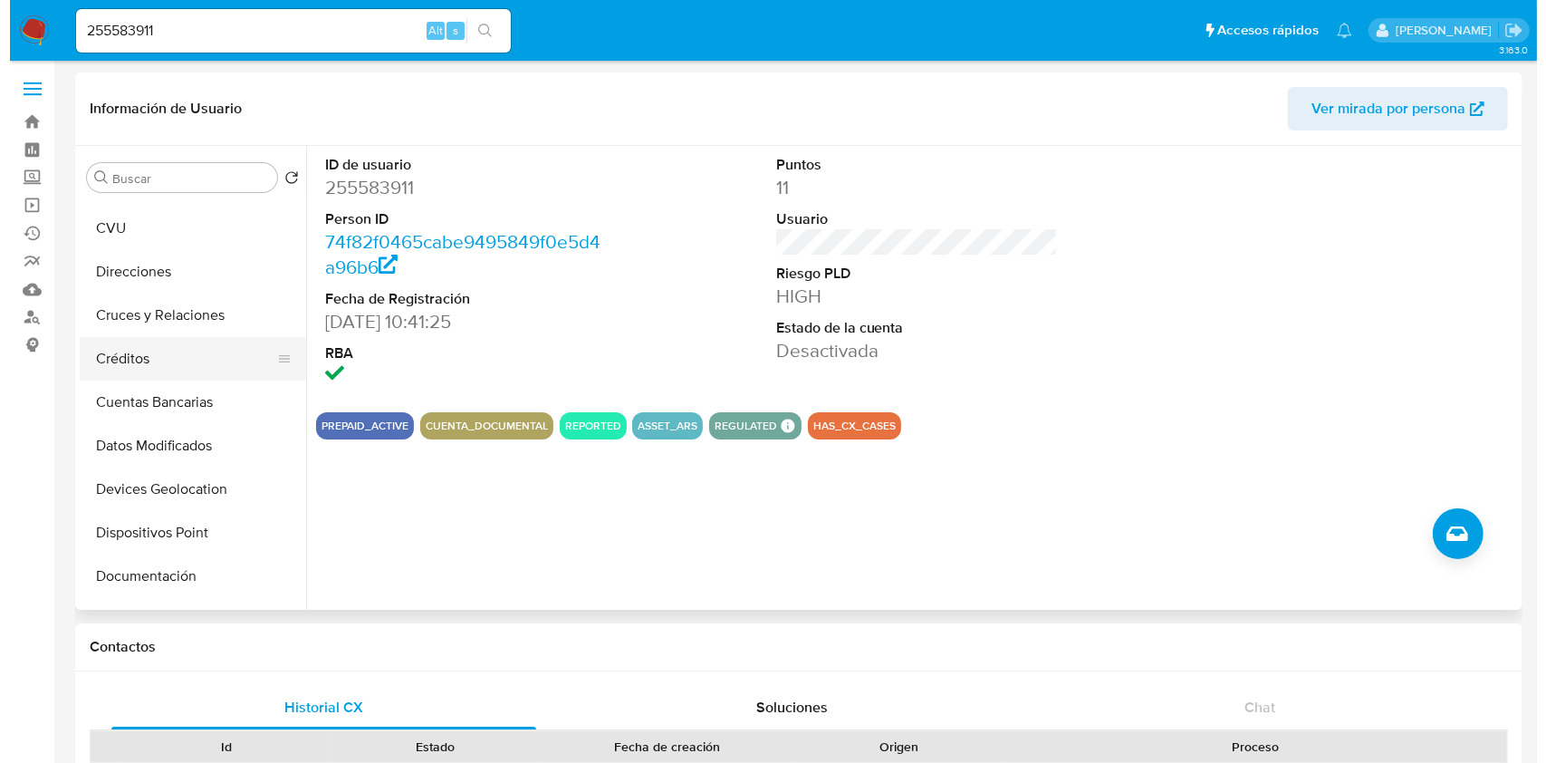
scroll to position [0, 0]
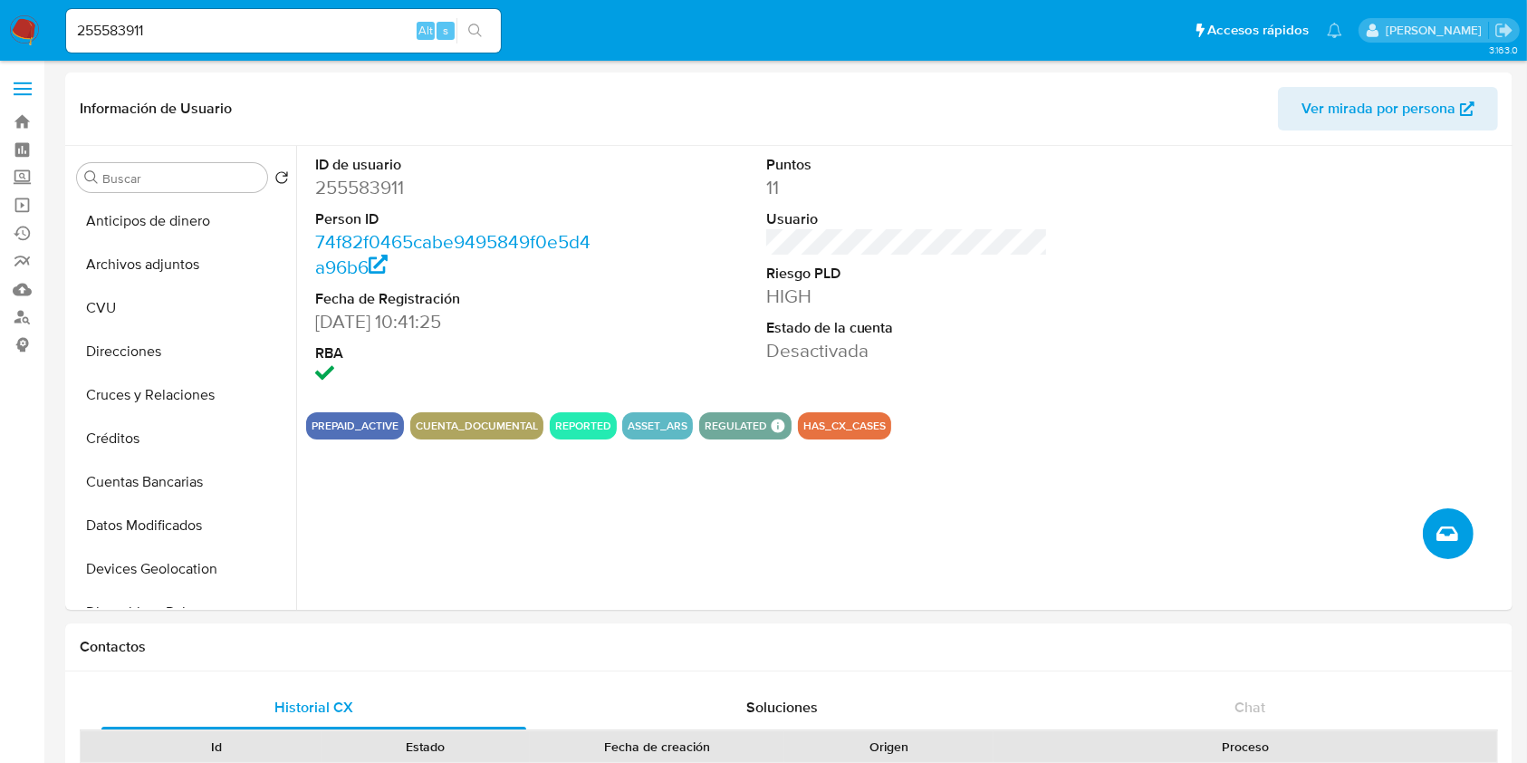
click at [1452, 533] on icon "Crear caso manual" at bounding box center [1447, 533] width 22 height 14
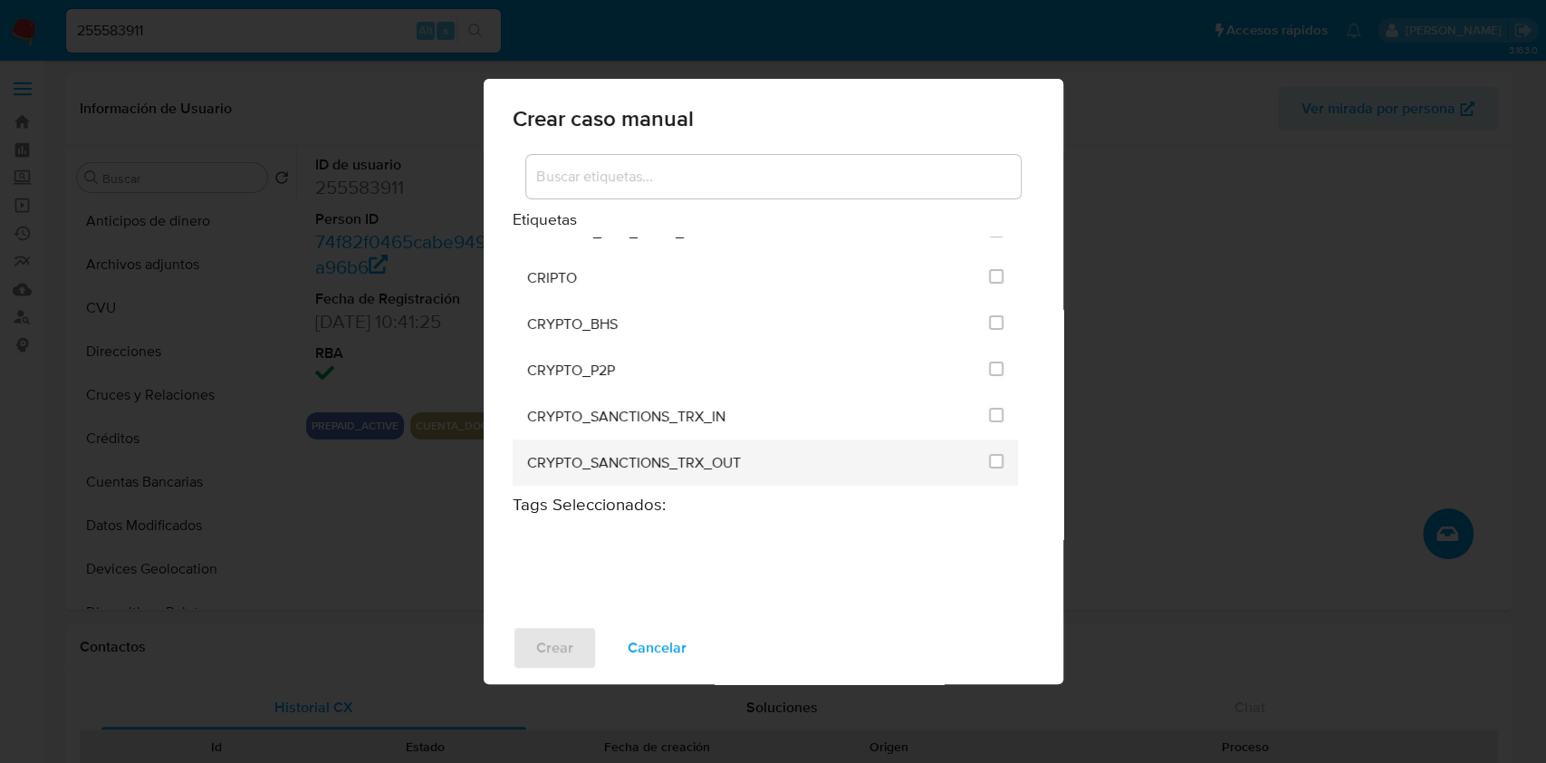
scroll to position [603, 0]
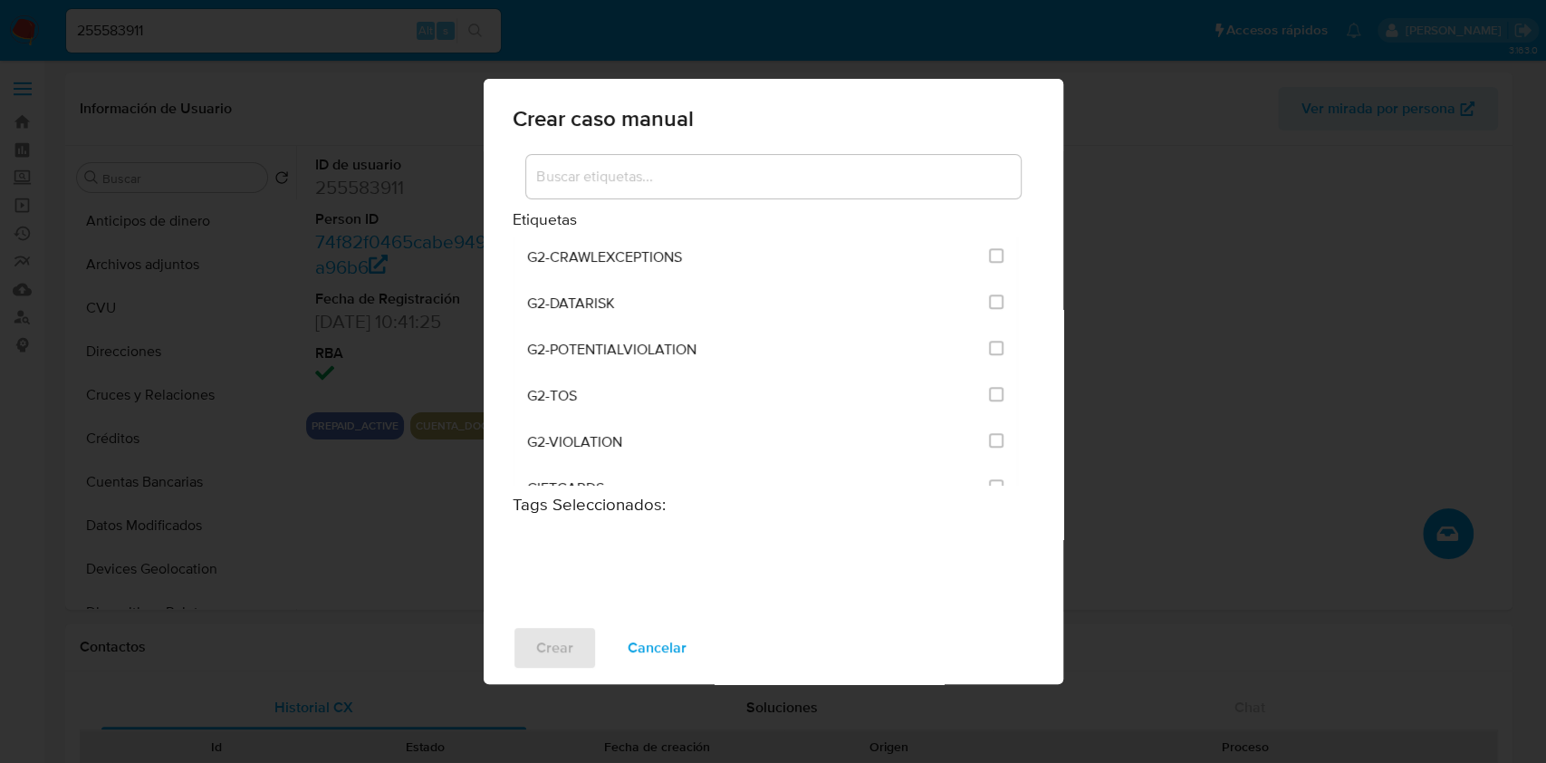
click at [746, 171] on input at bounding box center [773, 177] width 494 height 24
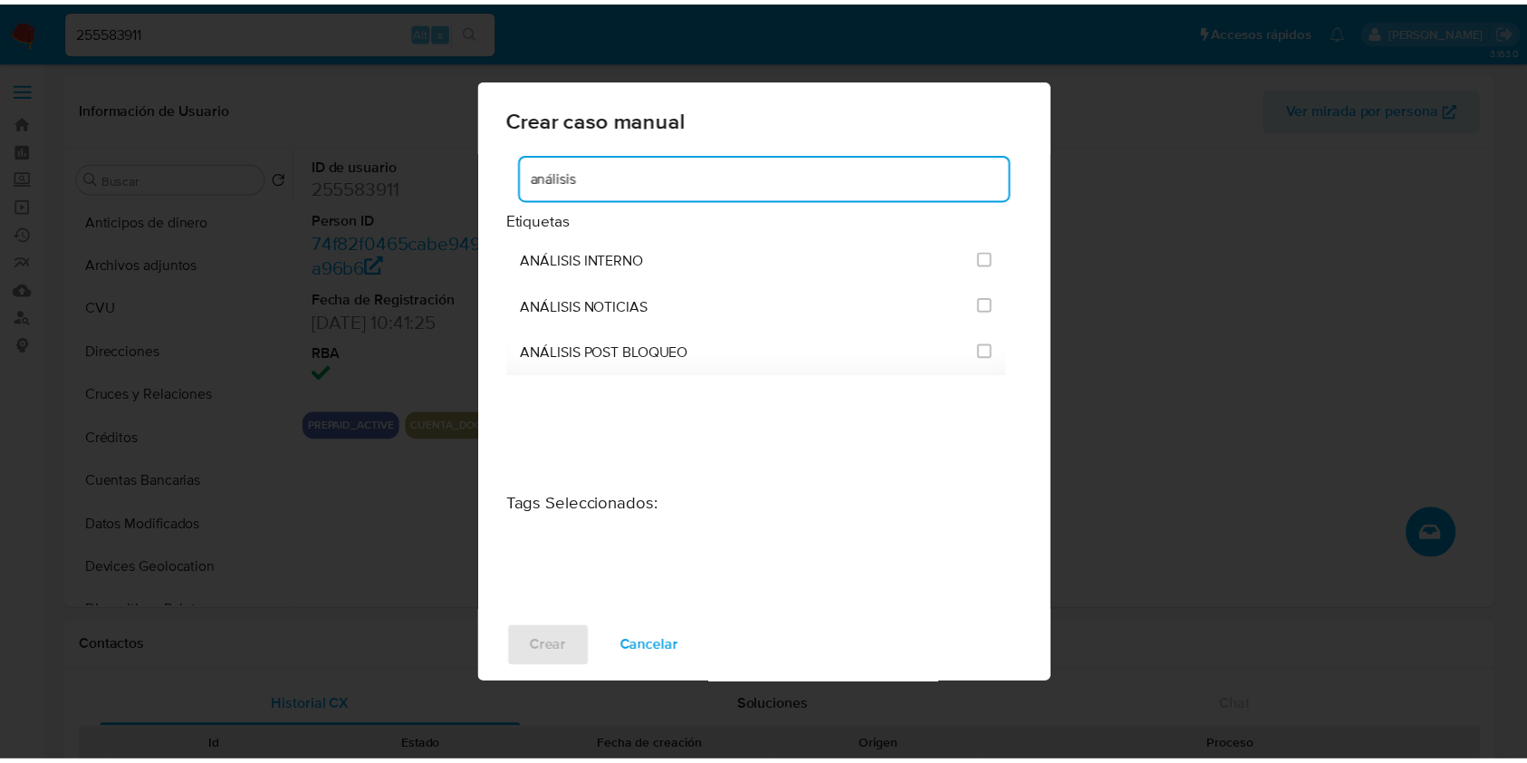
scroll to position [0, 0]
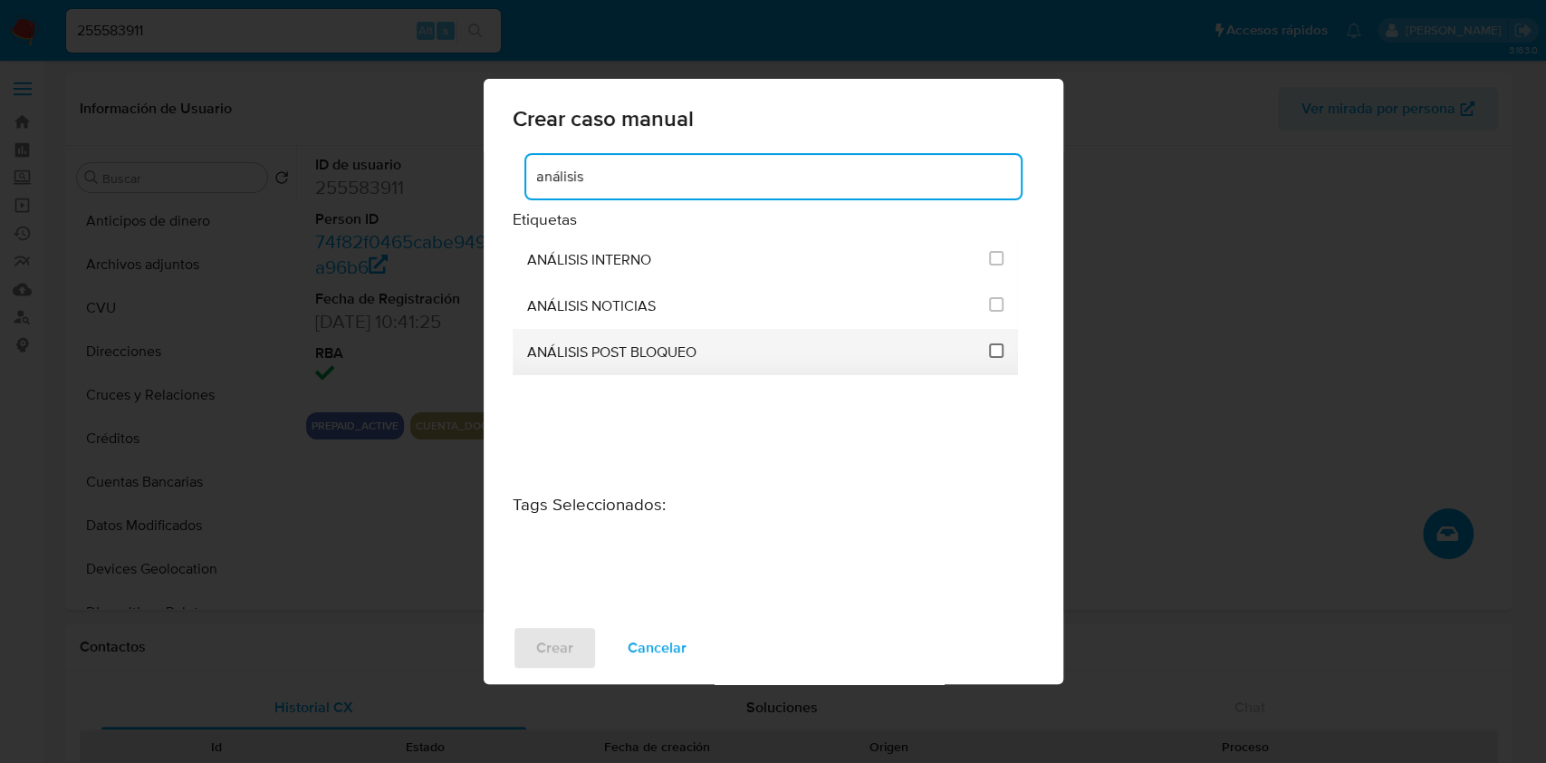
type input "análisis"
click at [994, 350] on input "3249" at bounding box center [996, 350] width 14 height 14
checkbox input "true"
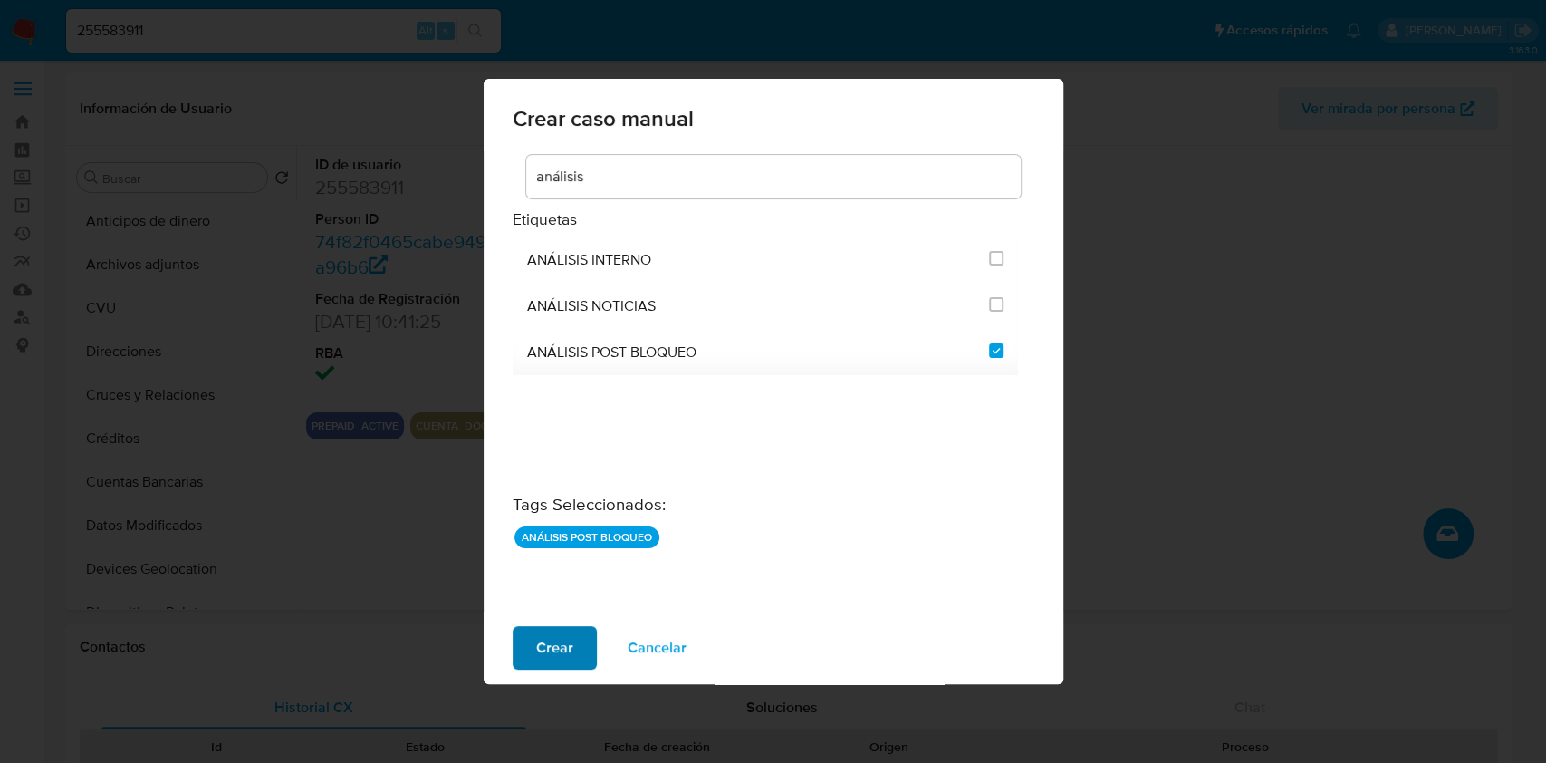
click at [543, 648] on span "Crear" at bounding box center [554, 648] width 37 height 40
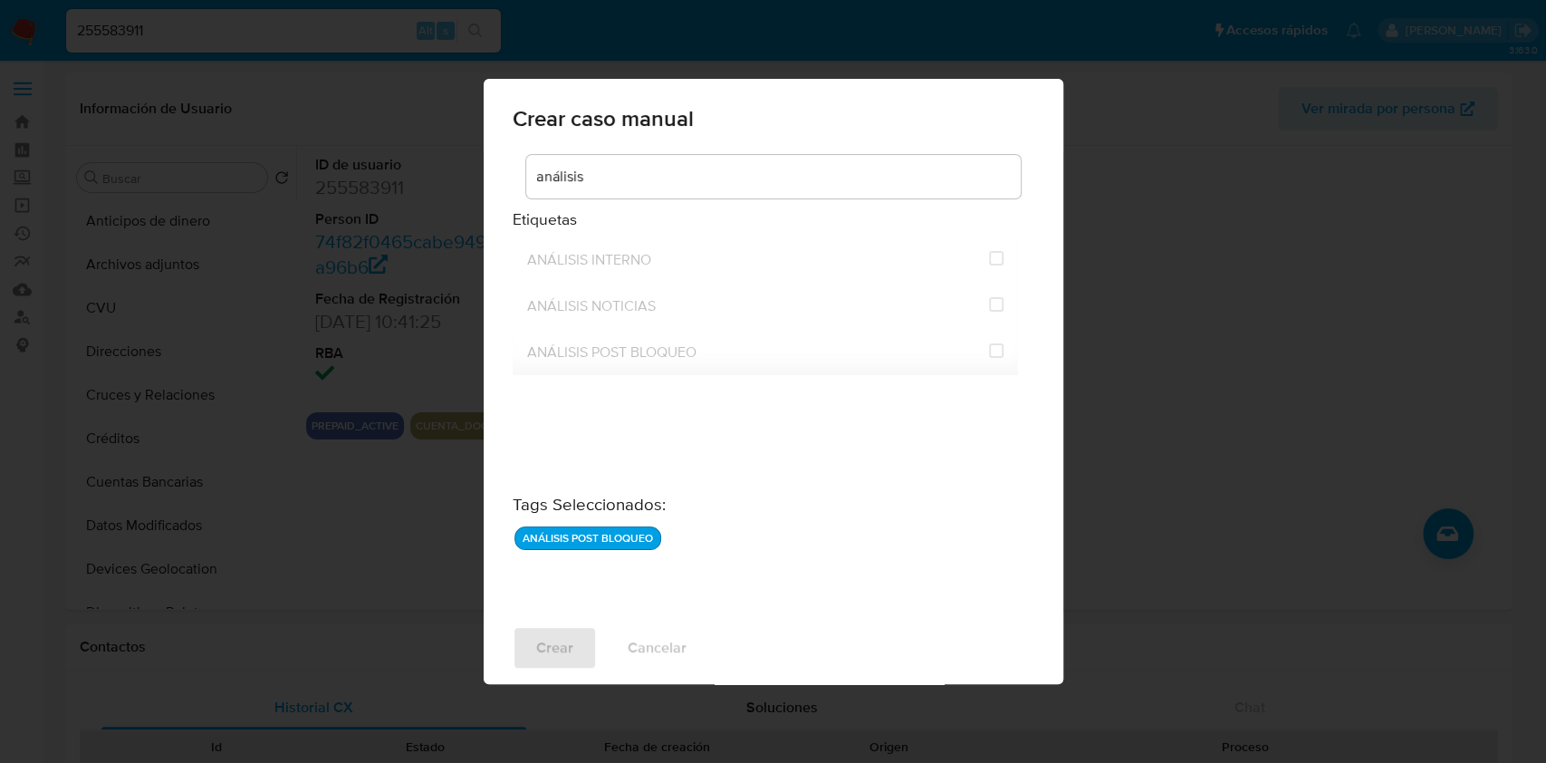
checkbox input "false"
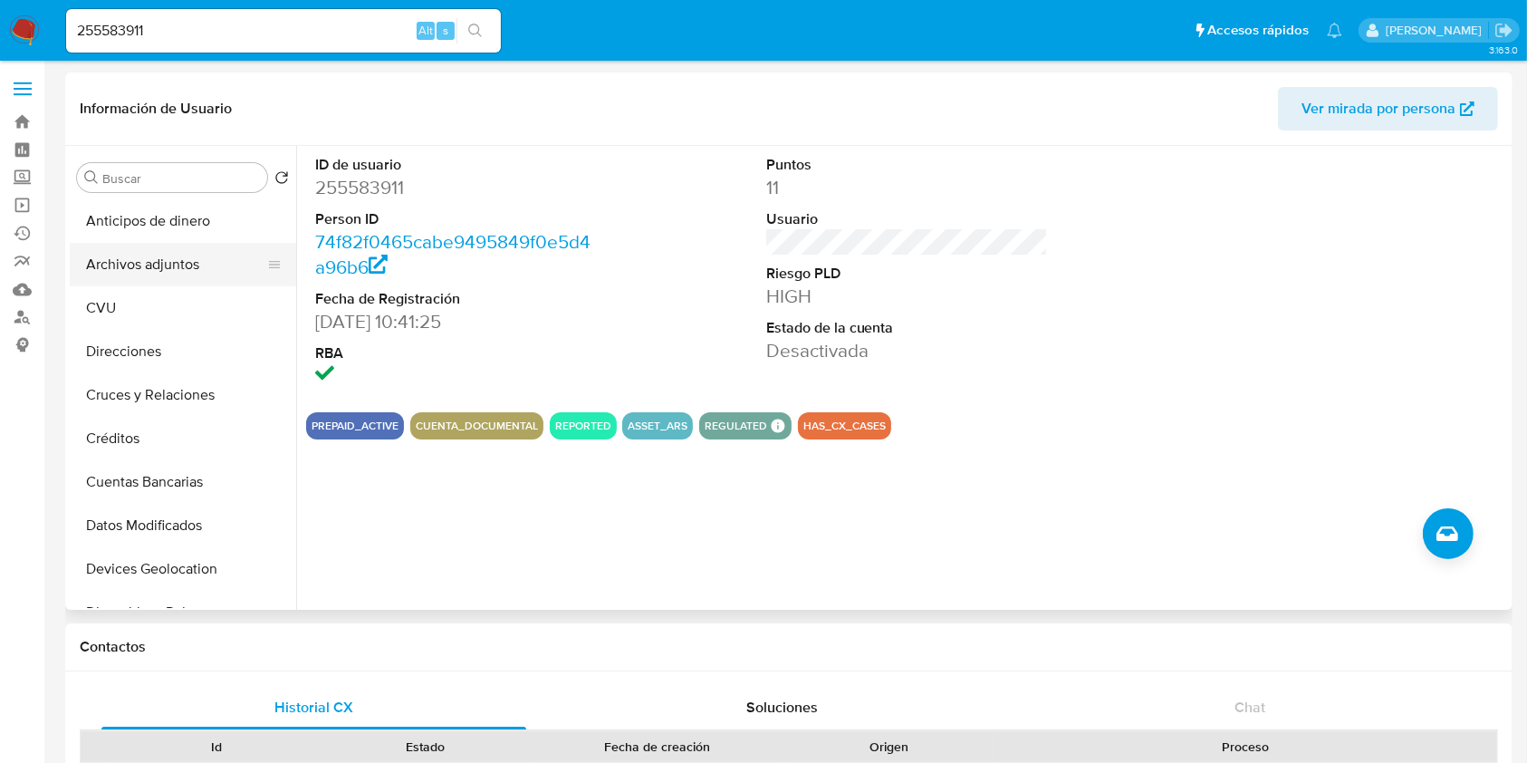
click at [196, 257] on button "Archivos adjuntos" at bounding box center [176, 264] width 212 height 43
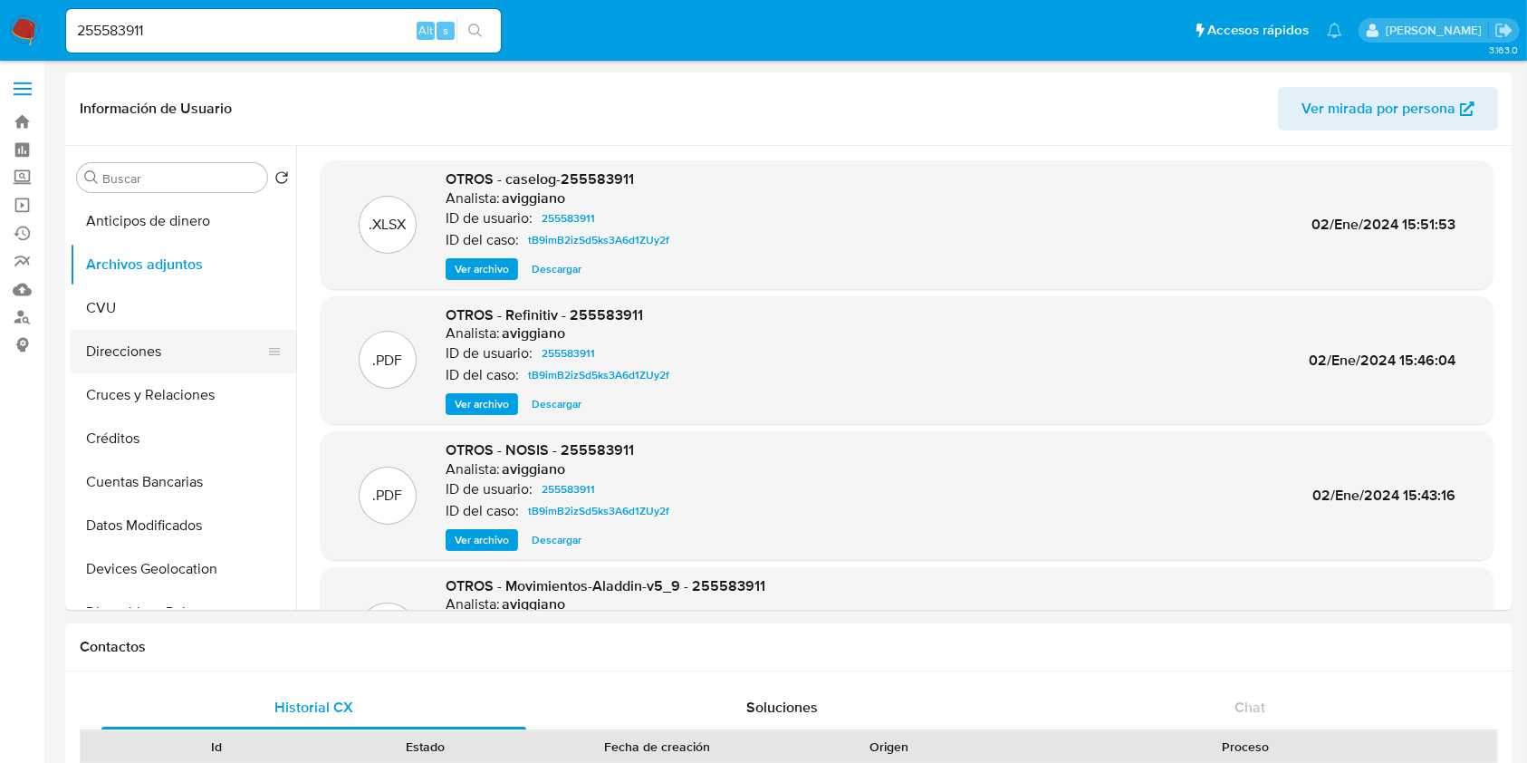
scroll to position [241, 0]
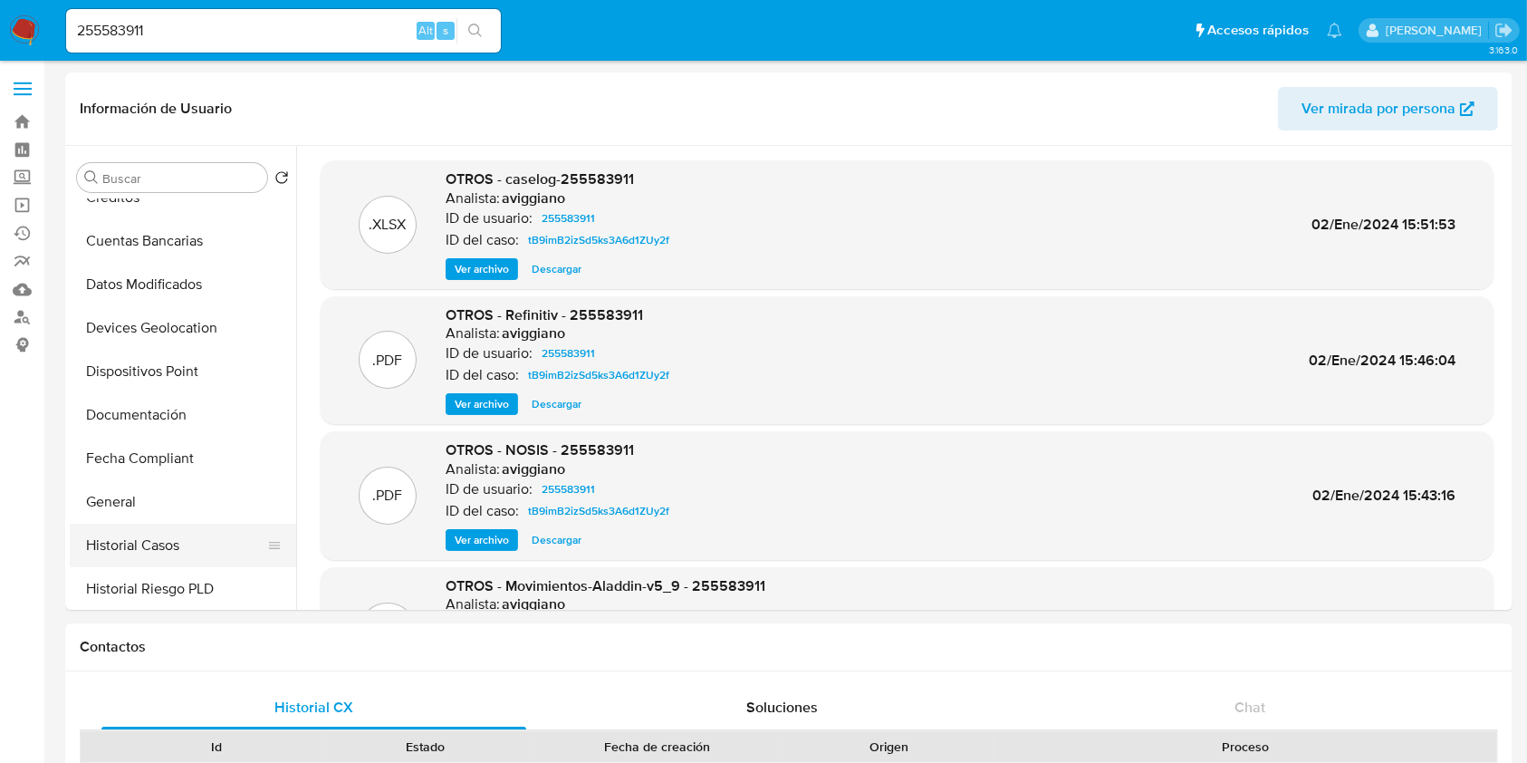
click at [119, 523] on button "Historial Casos" at bounding box center [176, 544] width 212 height 43
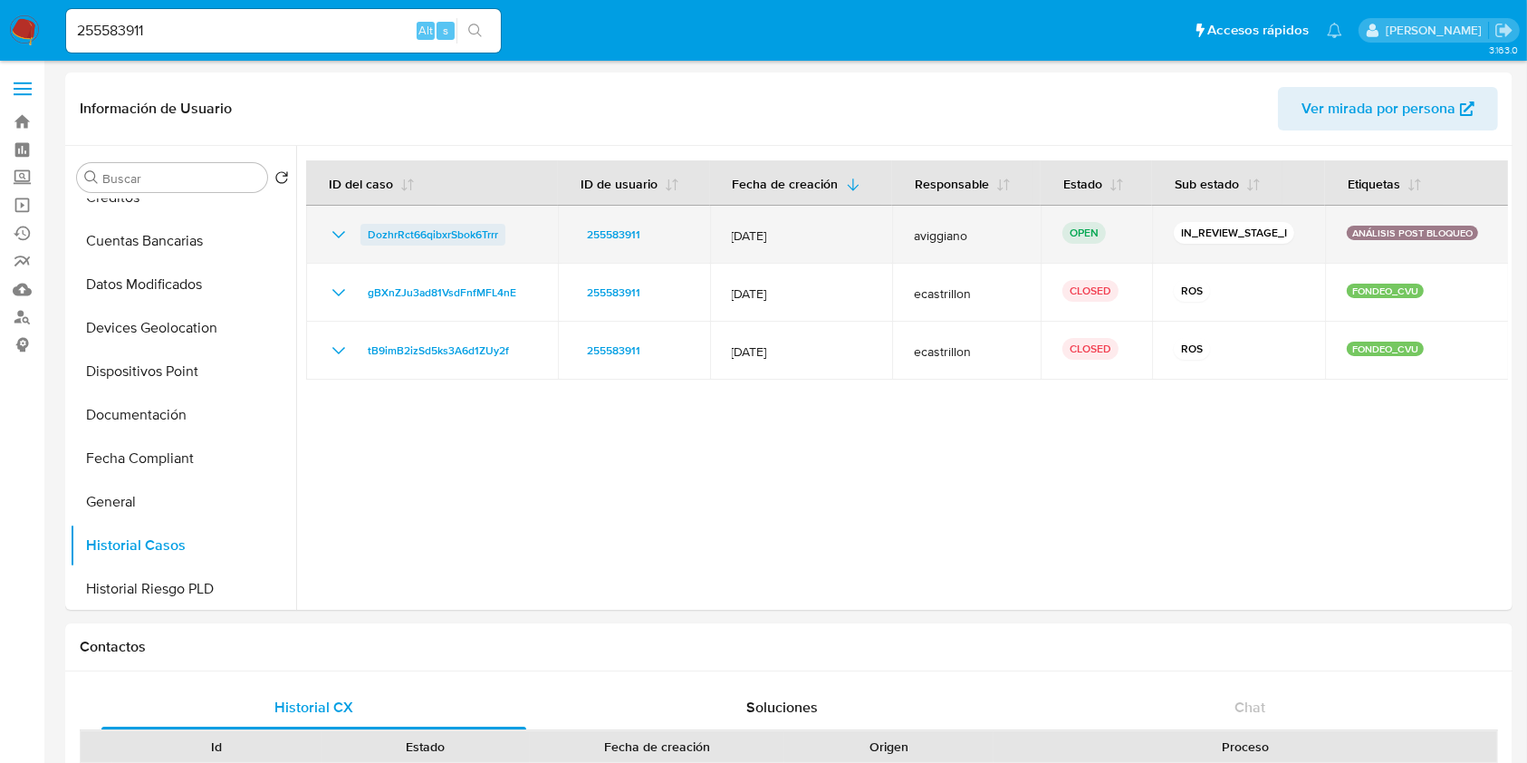
click at [406, 226] on span "DozhrRct66qibxrSbok6Trrr" at bounding box center [433, 235] width 130 height 22
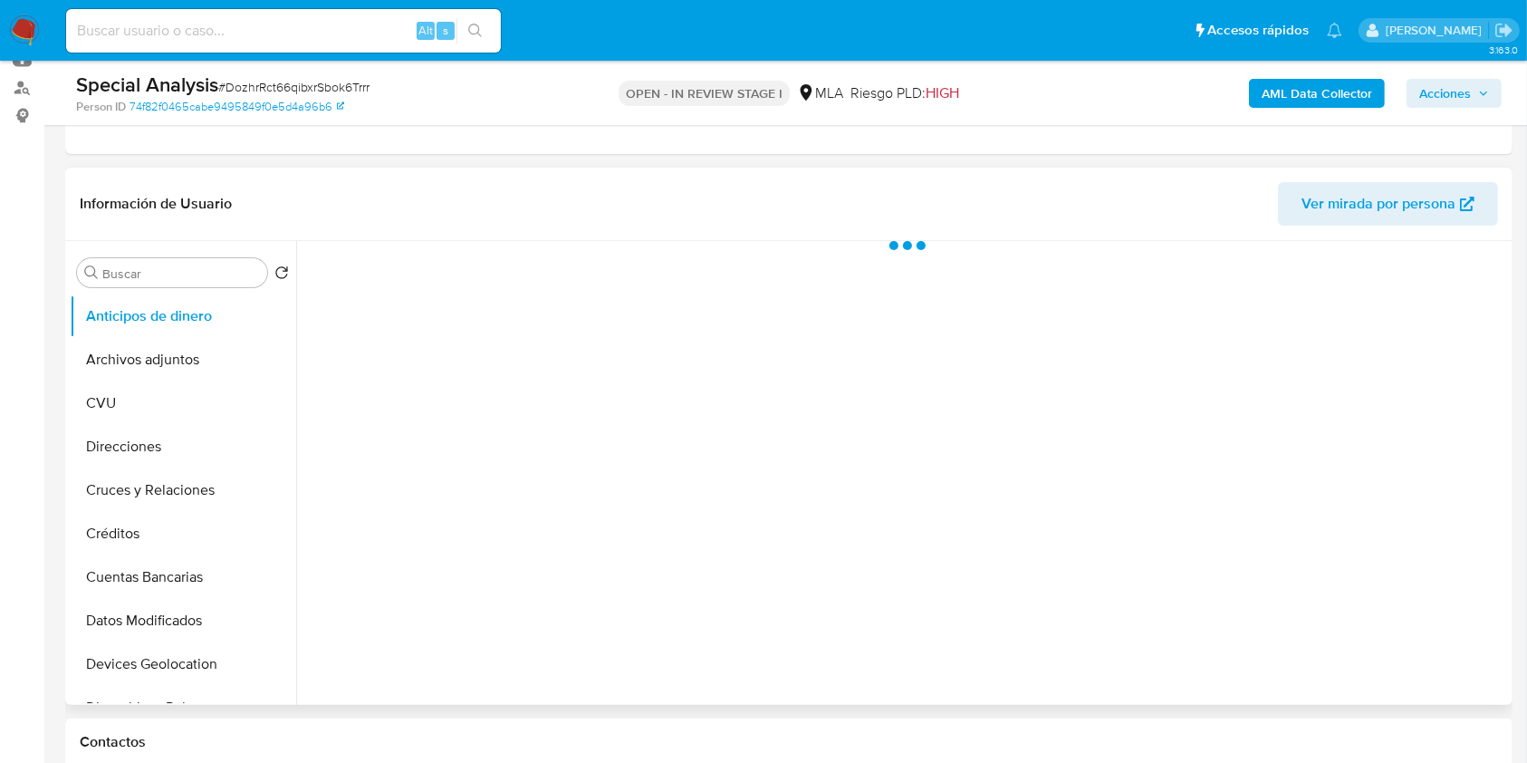
select select "10"
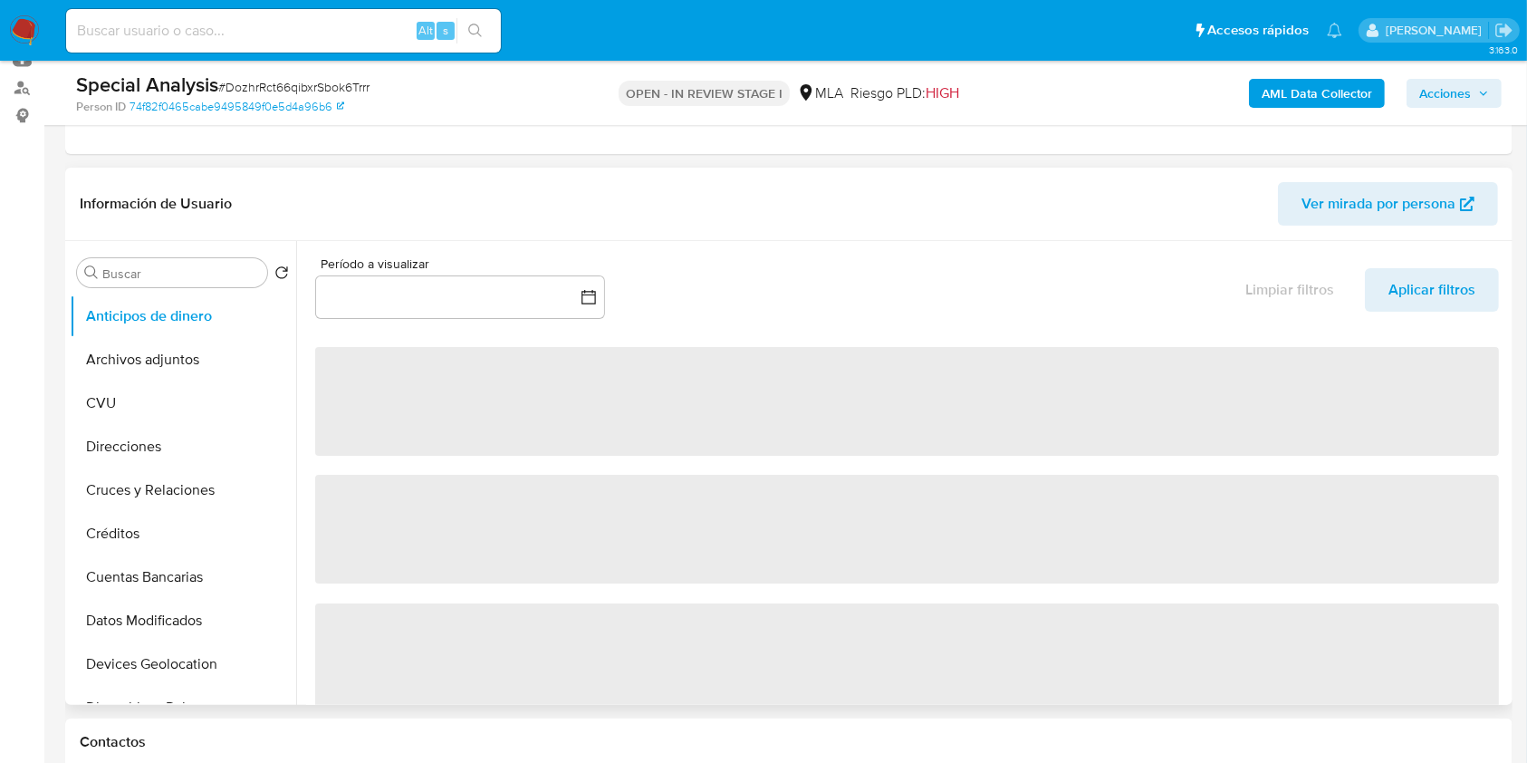
scroll to position [241, 0]
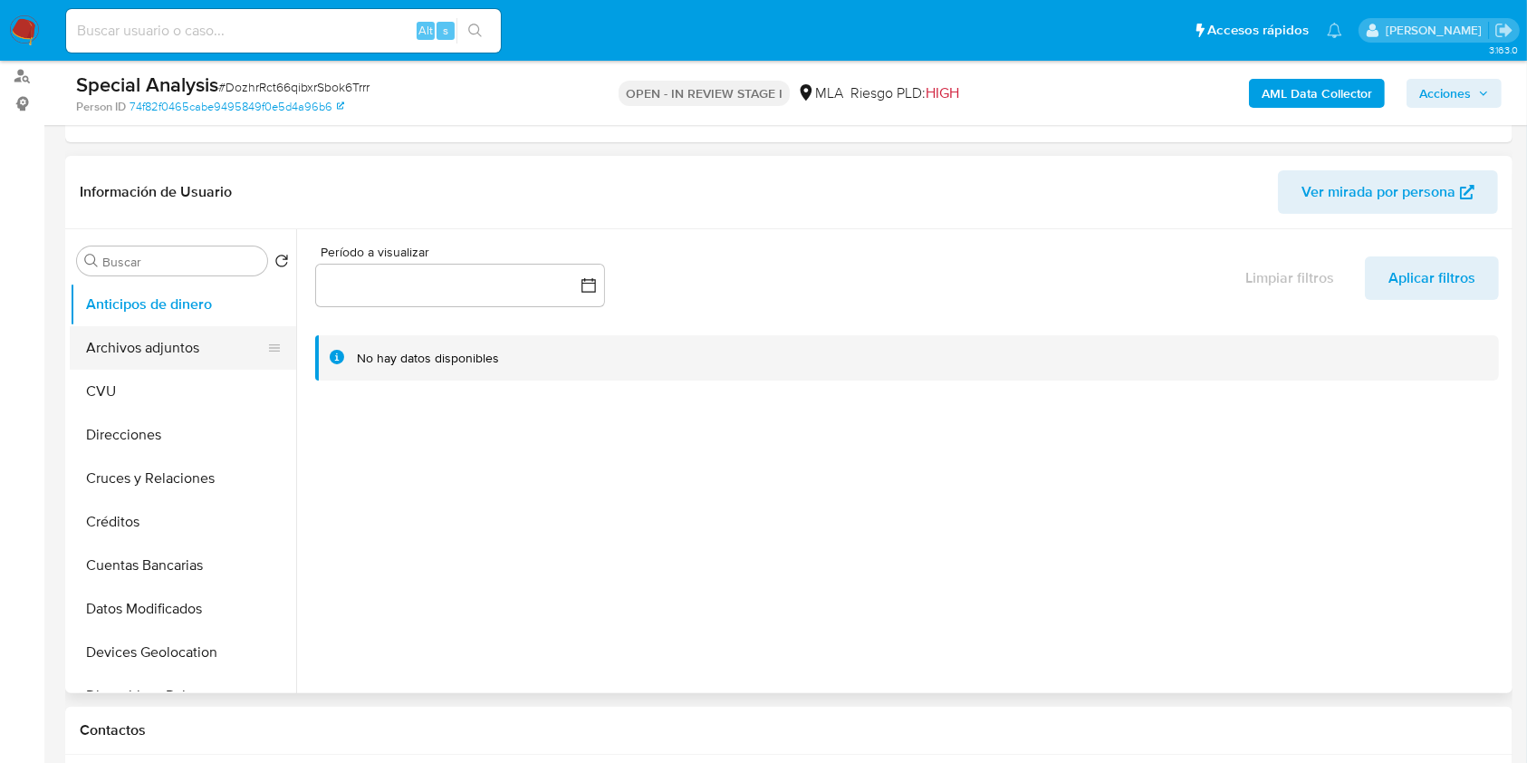
click at [215, 333] on button "Archivos adjuntos" at bounding box center [176, 347] width 212 height 43
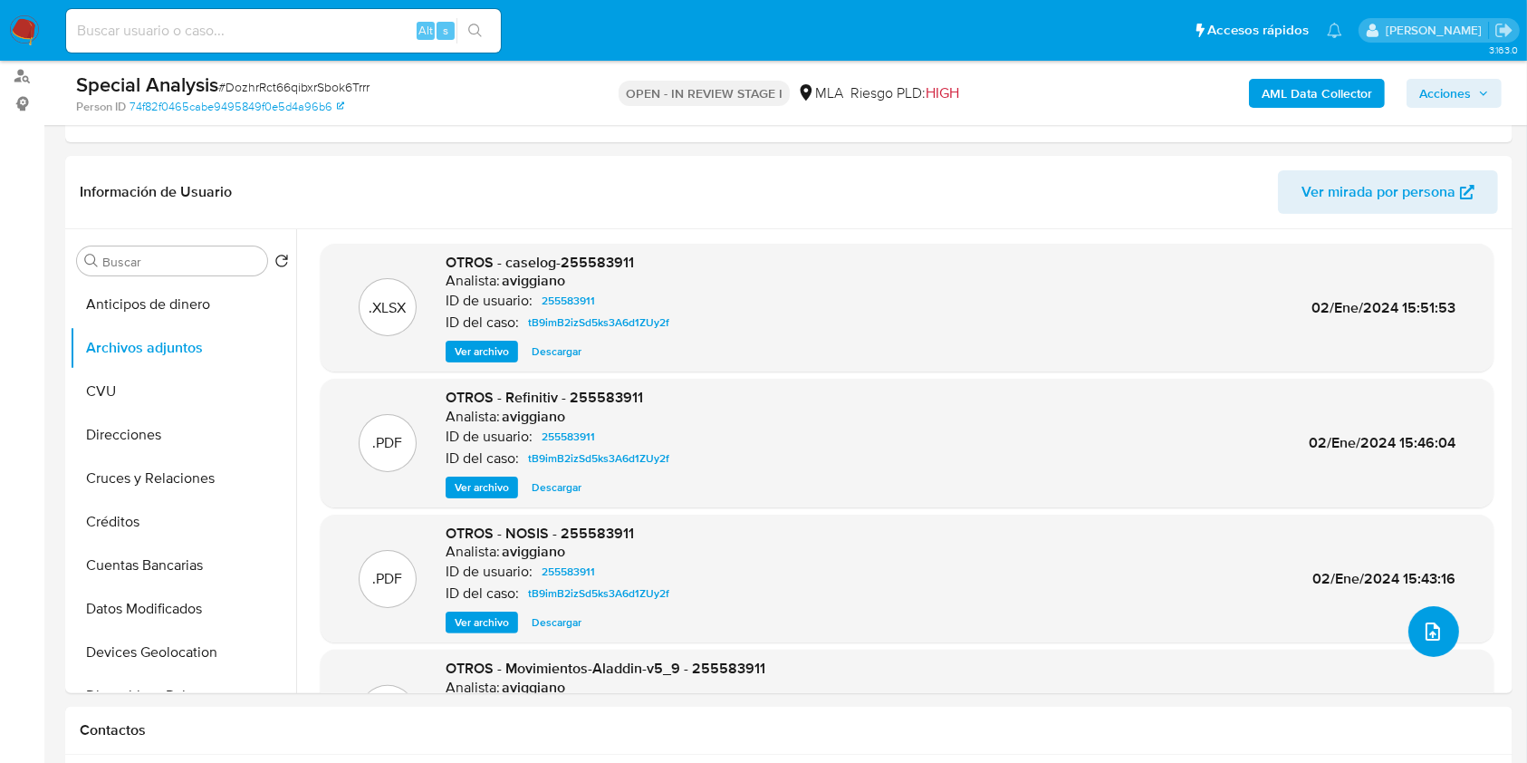
click at [1432, 631] on icon "upload-file" at bounding box center [1432, 631] width 14 height 18
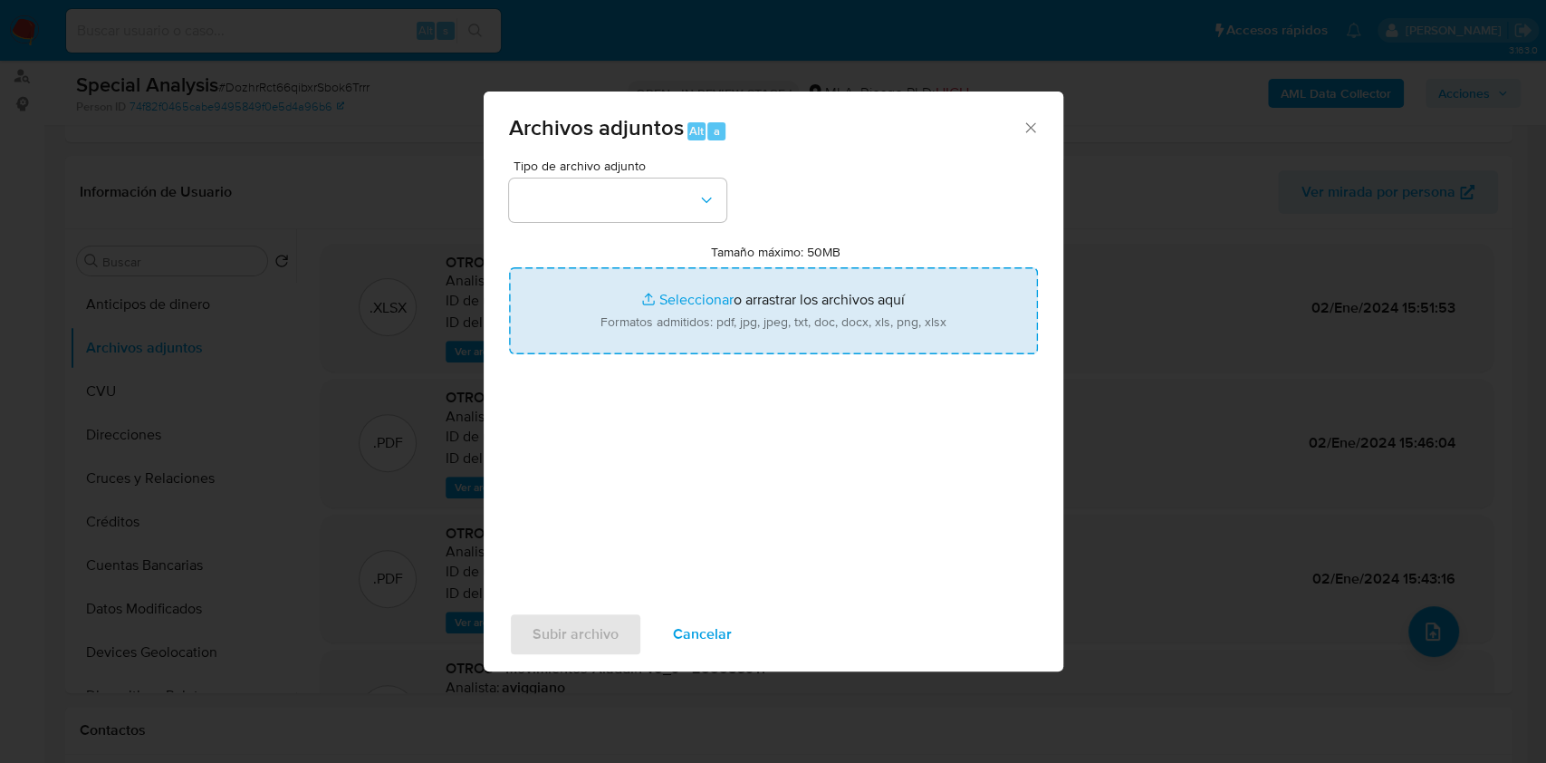
click at [763, 297] on input "Tamaño máximo: 50MB Seleccionar archivos" at bounding box center [773, 310] width 529 height 87
type input "C:\fakepath\Certificacion_contable_JULIO__DICIEMBRE_20238.pdf"
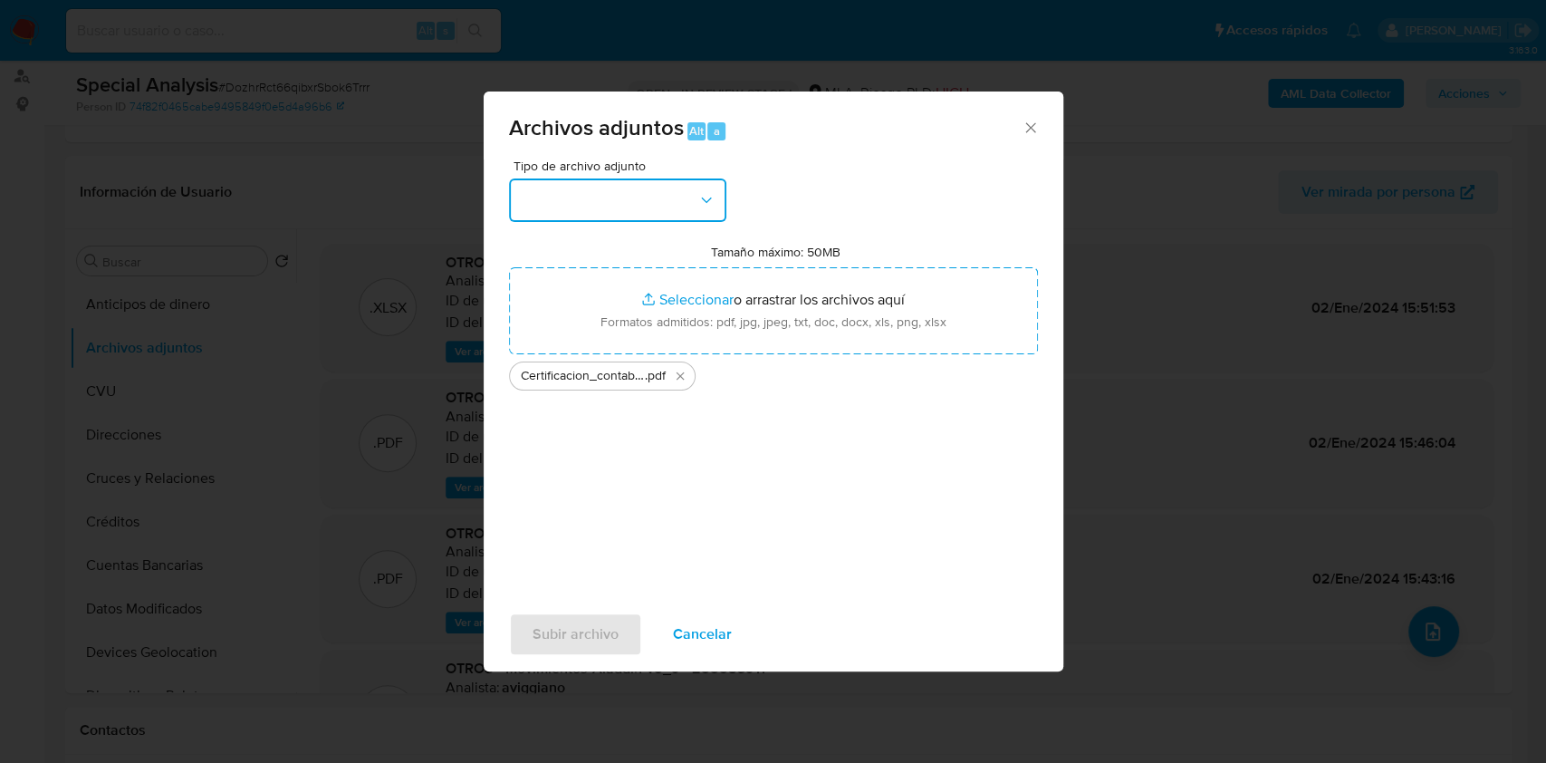
click at [522, 216] on button "button" at bounding box center [617, 199] width 217 height 43
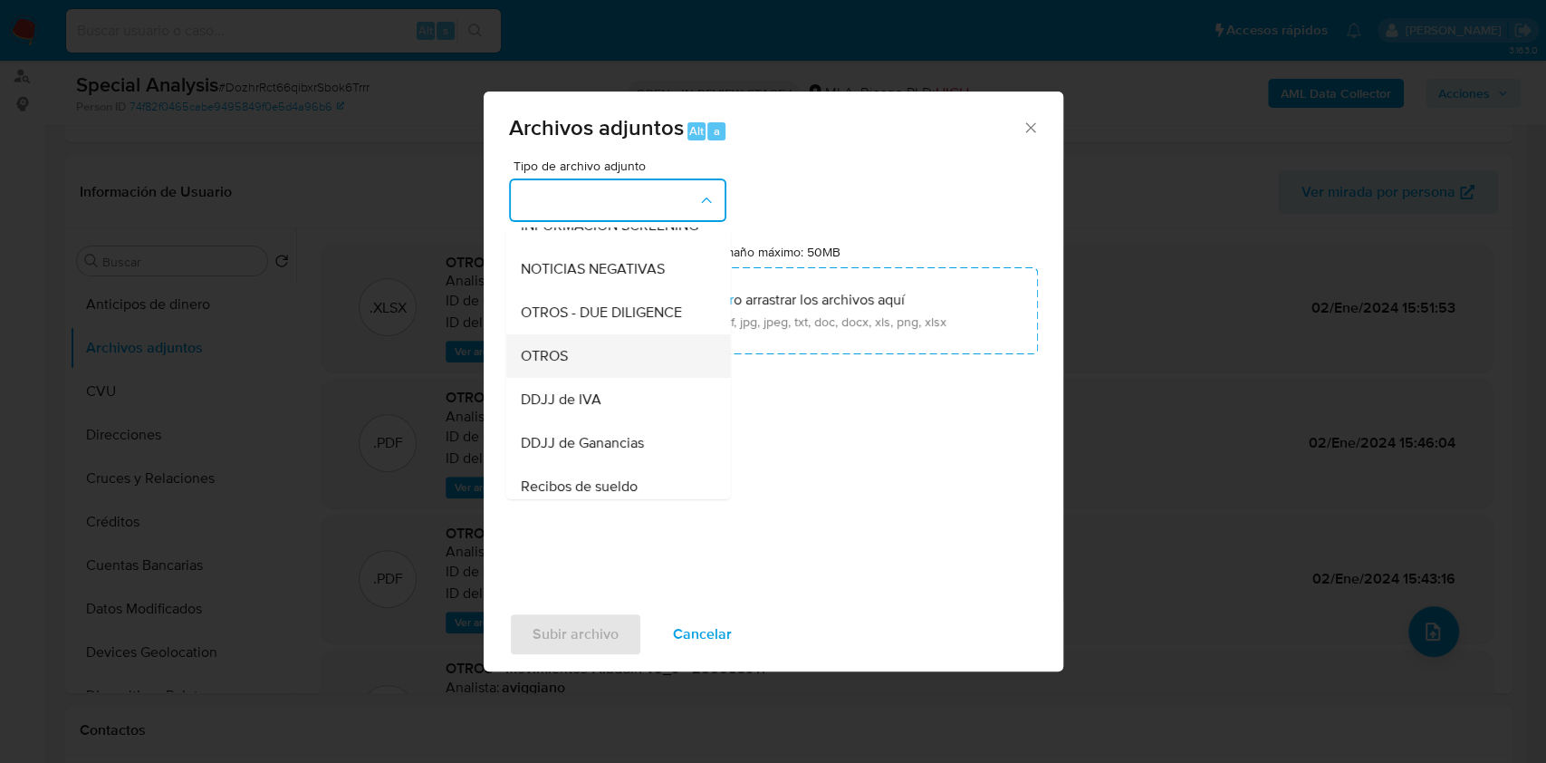
click at [545, 365] on span "OTROS" at bounding box center [543, 356] width 47 height 18
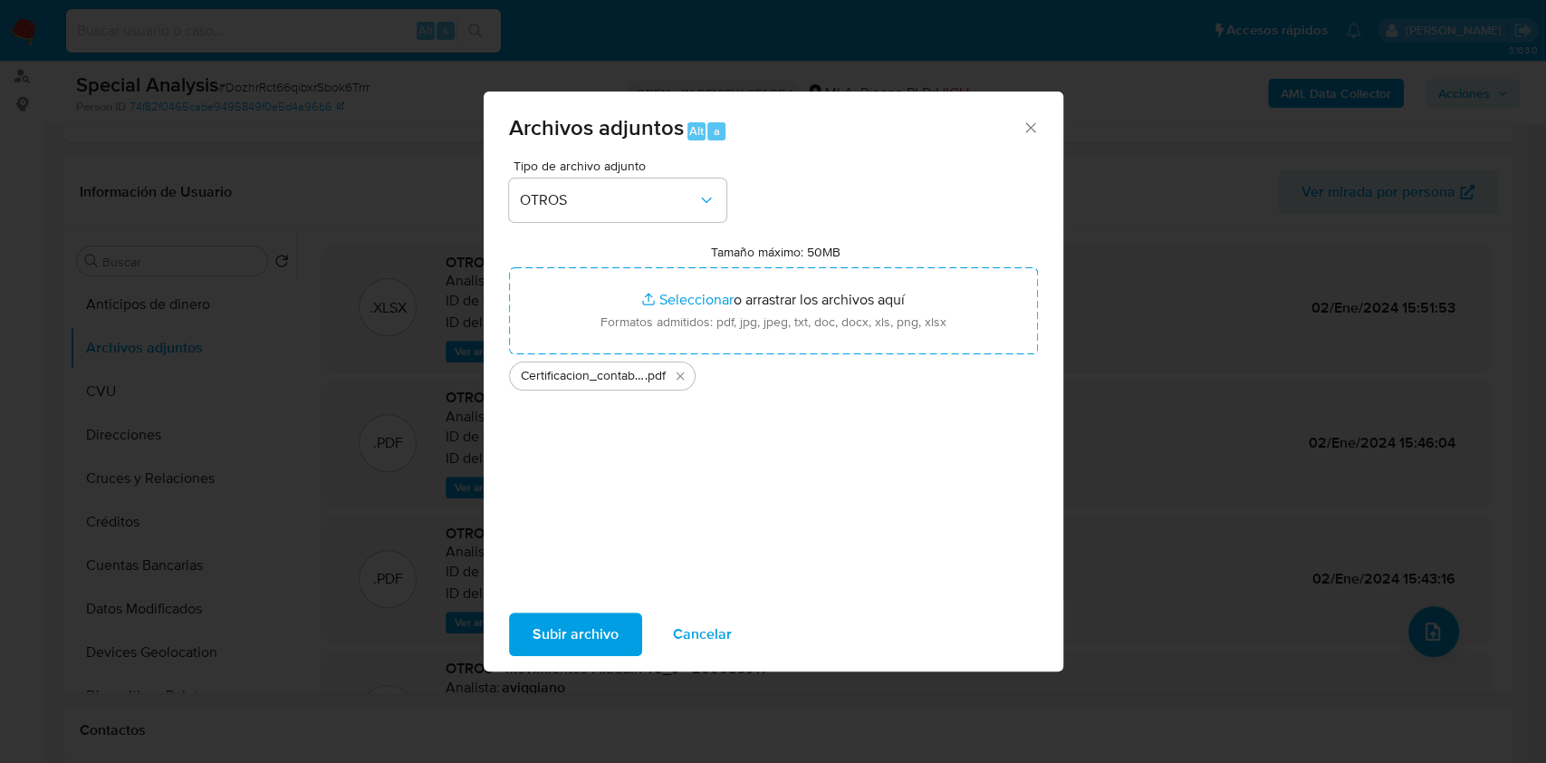
click at [564, 625] on span "Subir archivo" at bounding box center [576, 634] width 86 height 40
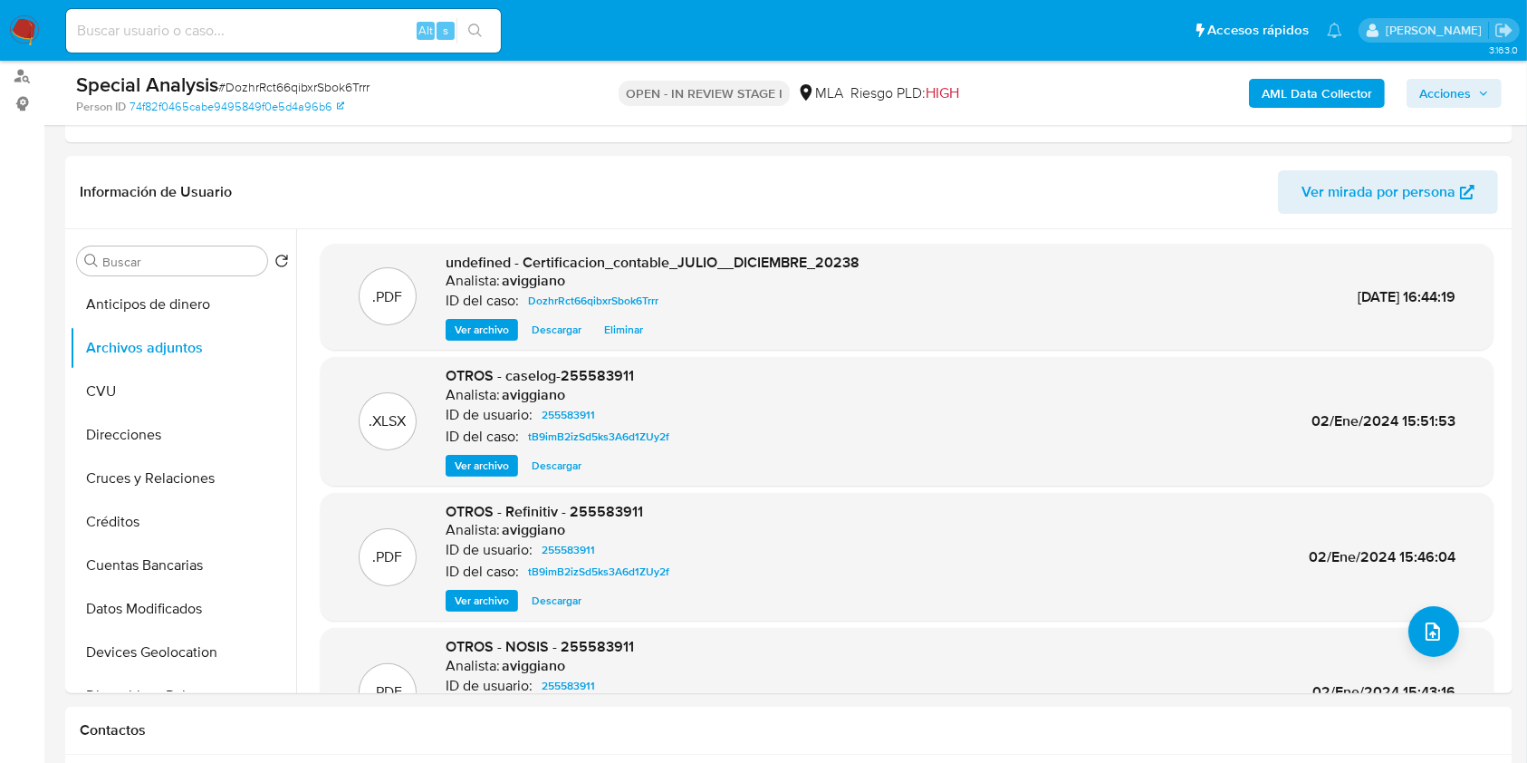
click at [1475, 82] on span "Acciones" at bounding box center [1454, 93] width 70 height 25
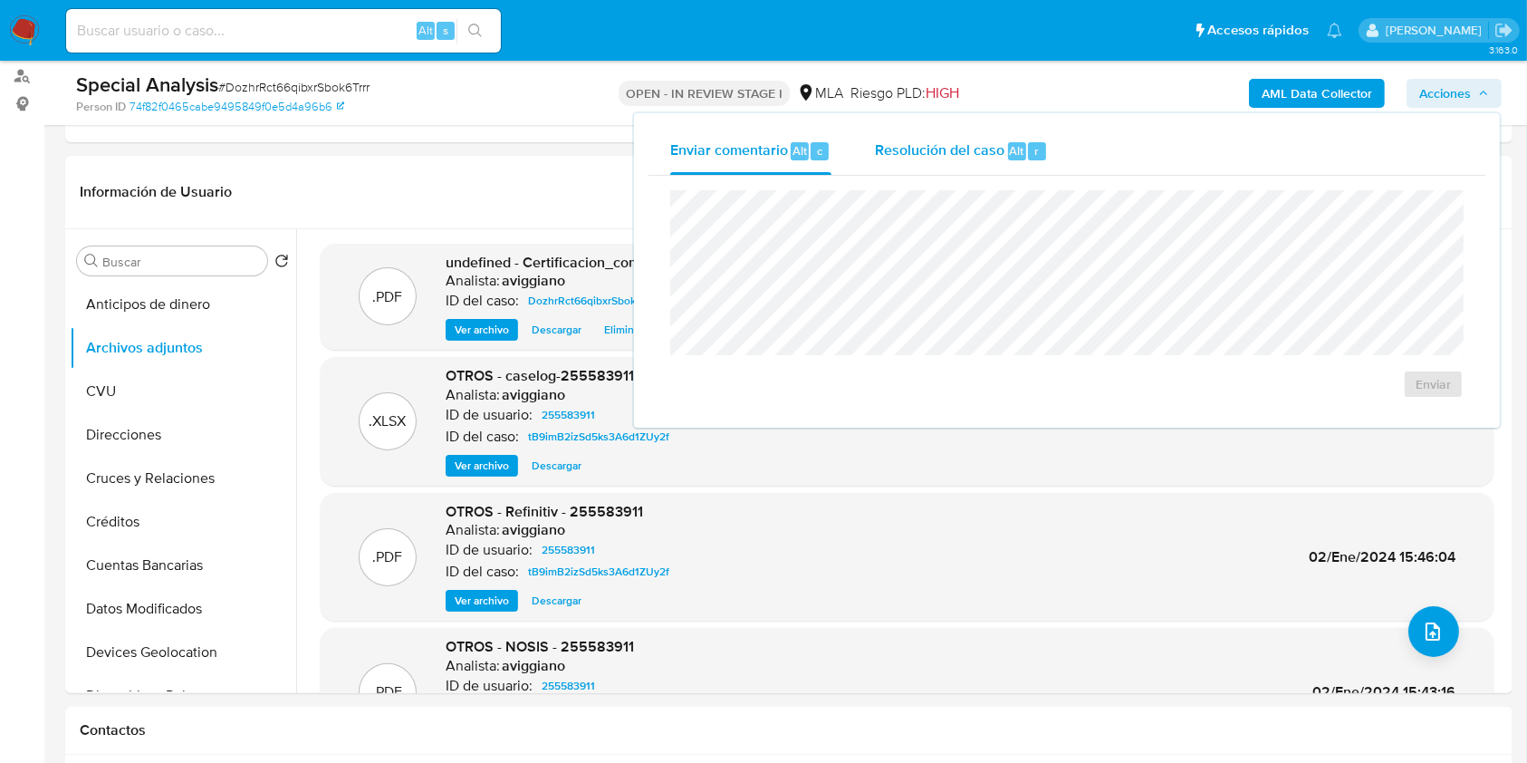
click at [935, 172] on div "Resolución del caso Alt r" at bounding box center [961, 151] width 173 height 47
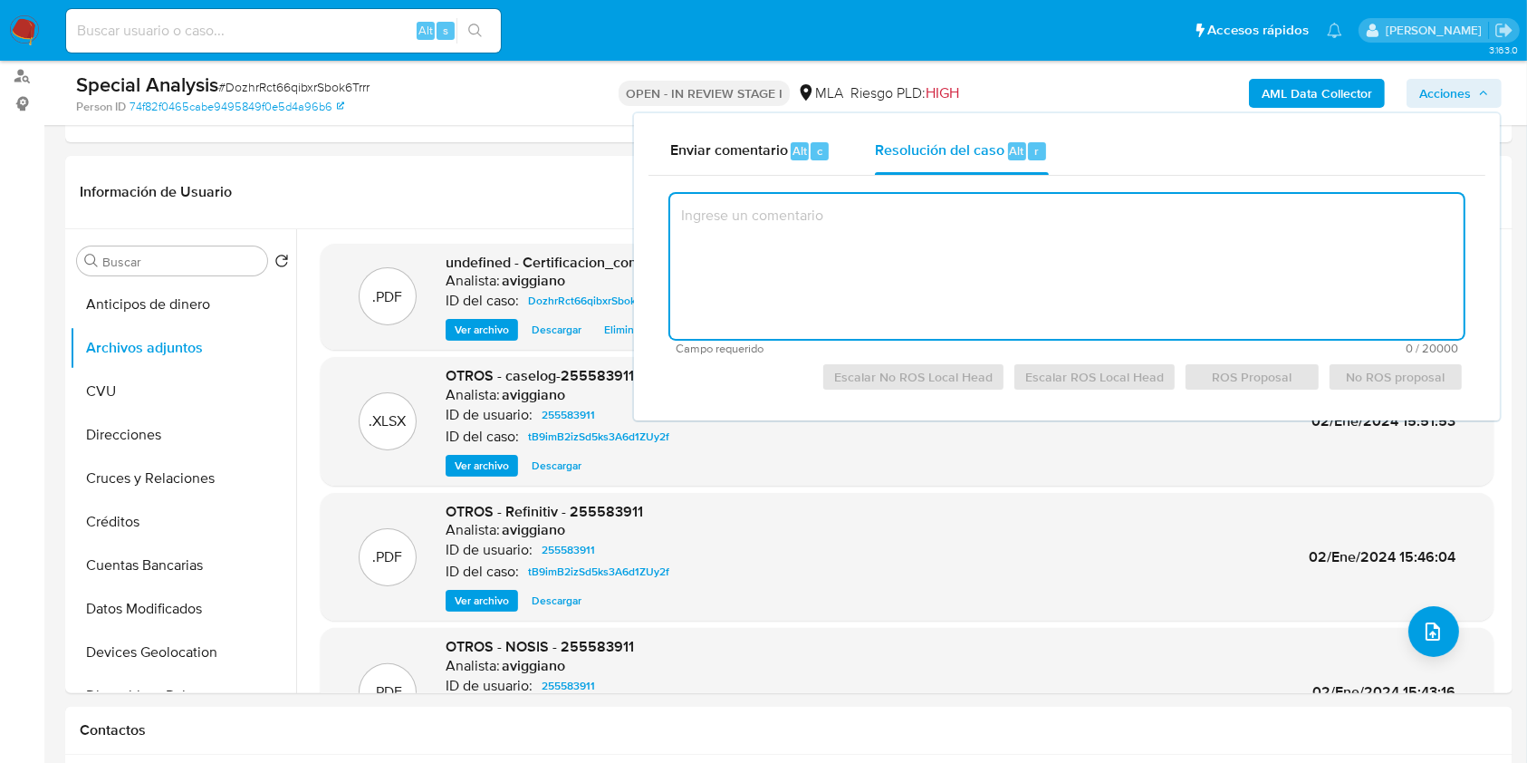
click at [875, 243] on textarea at bounding box center [1066, 266] width 793 height 145
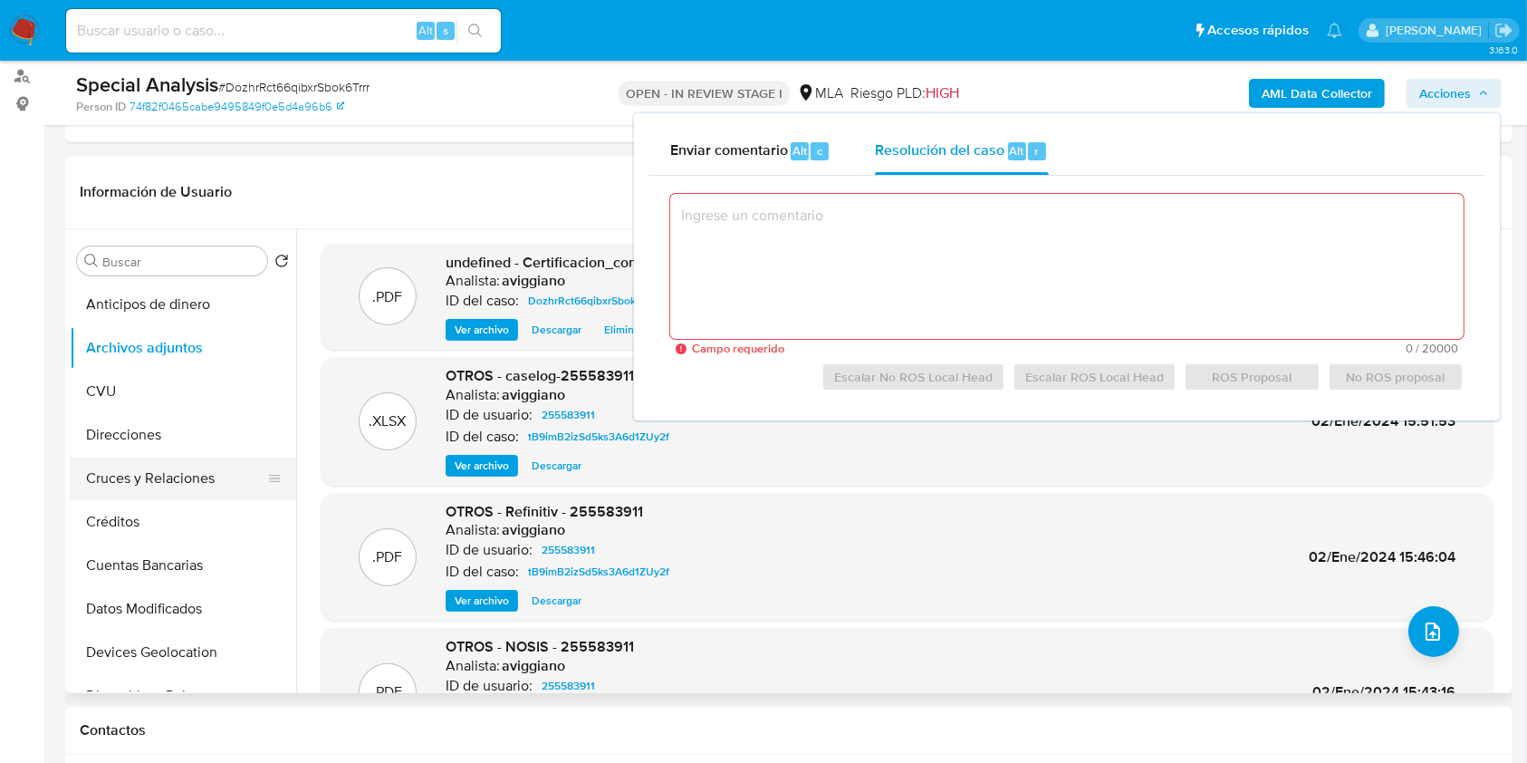
click at [123, 463] on button "Cruces y Relaciones" at bounding box center [176, 477] width 212 height 43
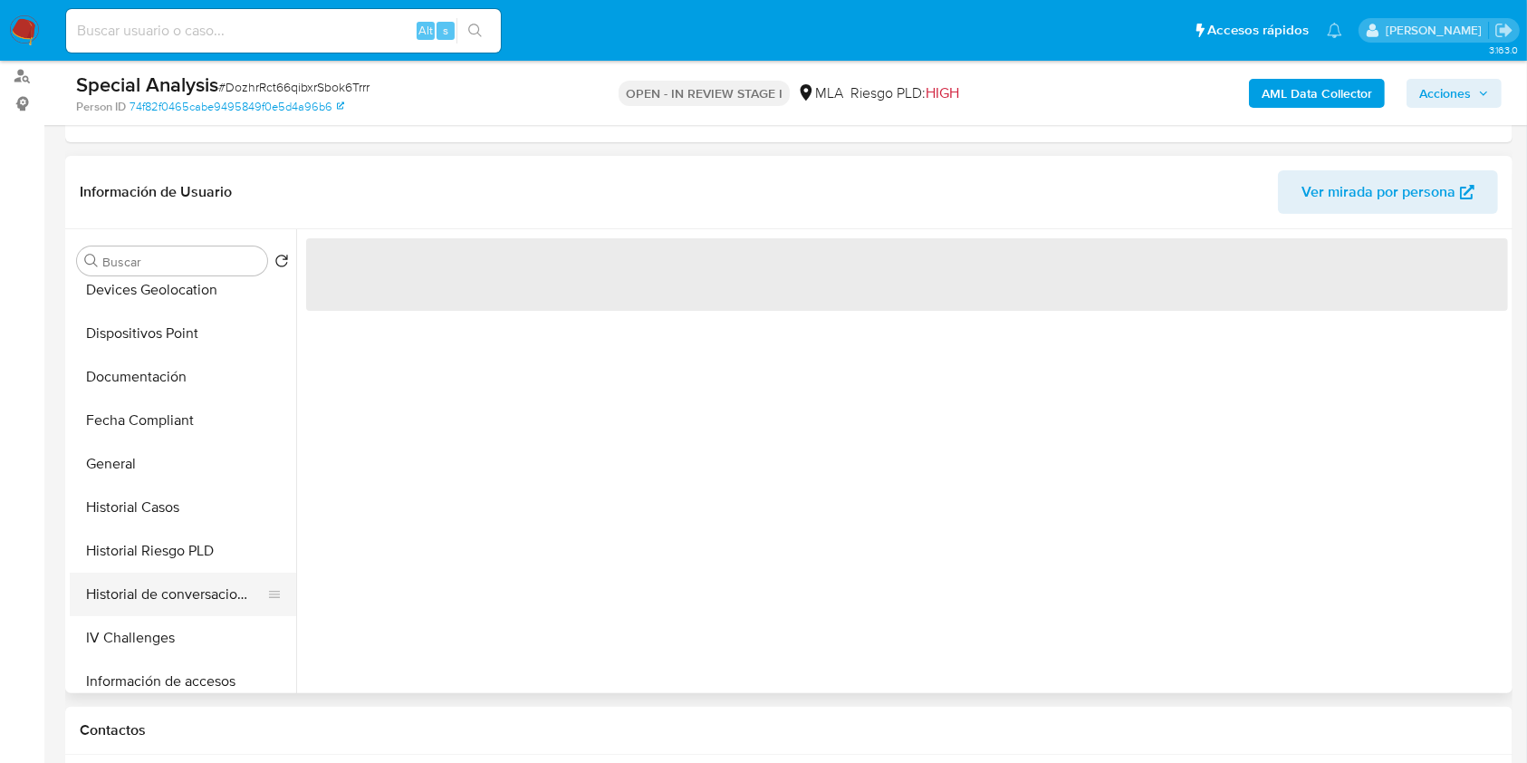
scroll to position [483, 0]
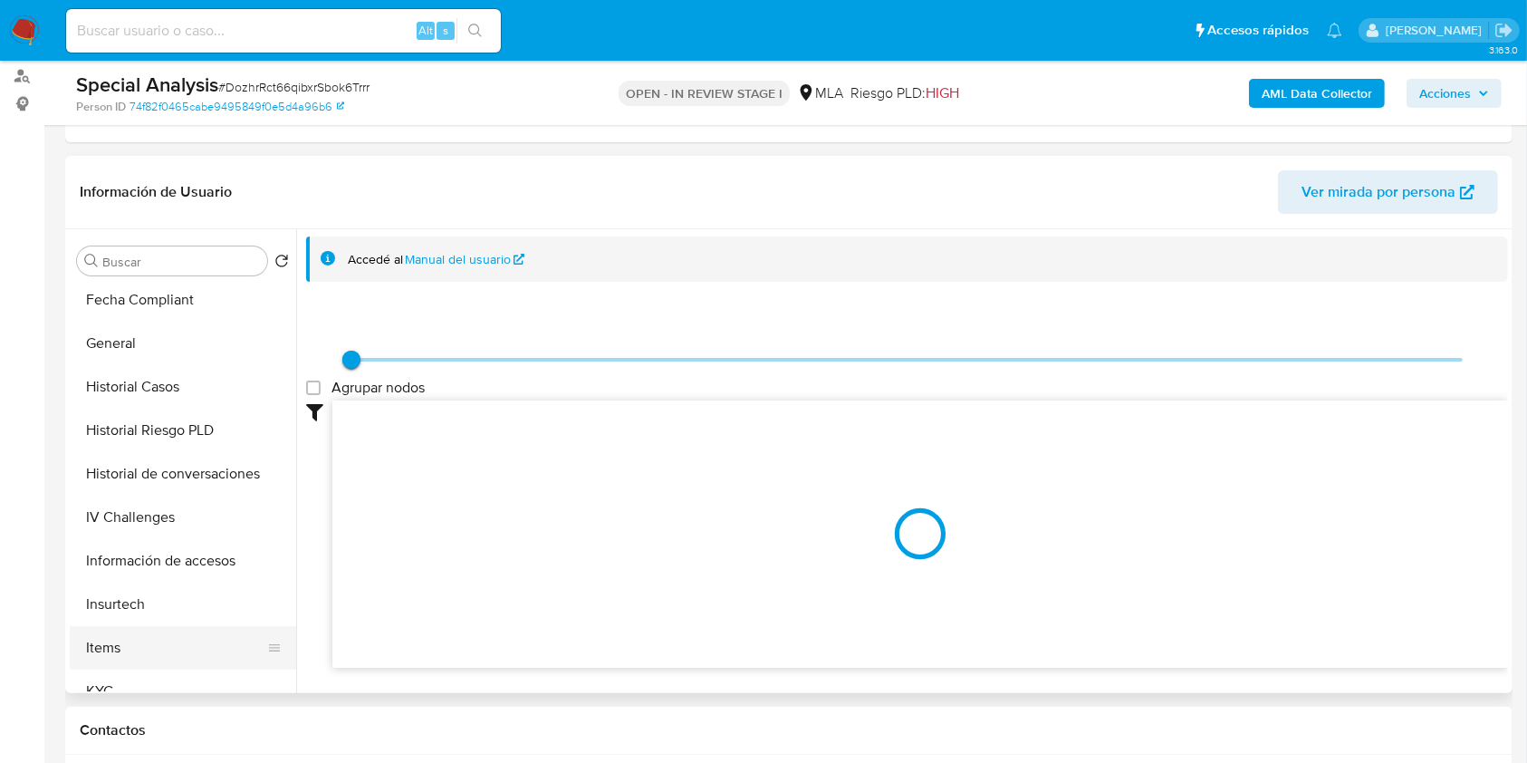
click at [90, 673] on button "KYC" at bounding box center [183, 690] width 226 height 43
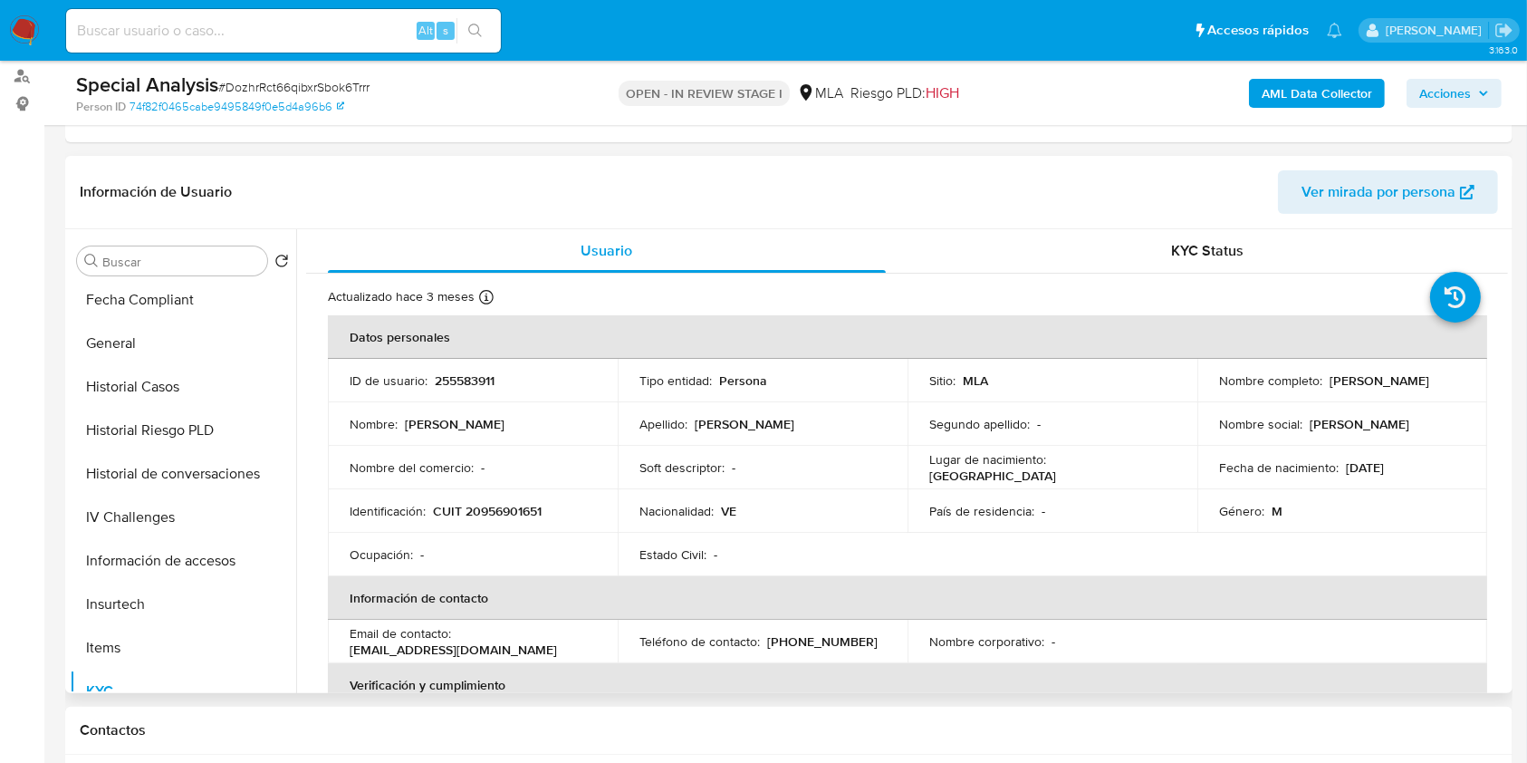
drag, startPoint x: 1223, startPoint y: 391, endPoint x: 1368, endPoint y: 385, distance: 145.9
click at [1368, 385] on td "Nombre completo : Johan Paul Reyes Navarro" at bounding box center [1342, 380] width 290 height 43
copy p "[PERSON_NAME]"
click at [1109, 490] on td "País de residencia : -" at bounding box center [1052, 510] width 290 height 43
click at [489, 500] on td "Identificación : CUIT 20956901651" at bounding box center [473, 510] width 290 height 43
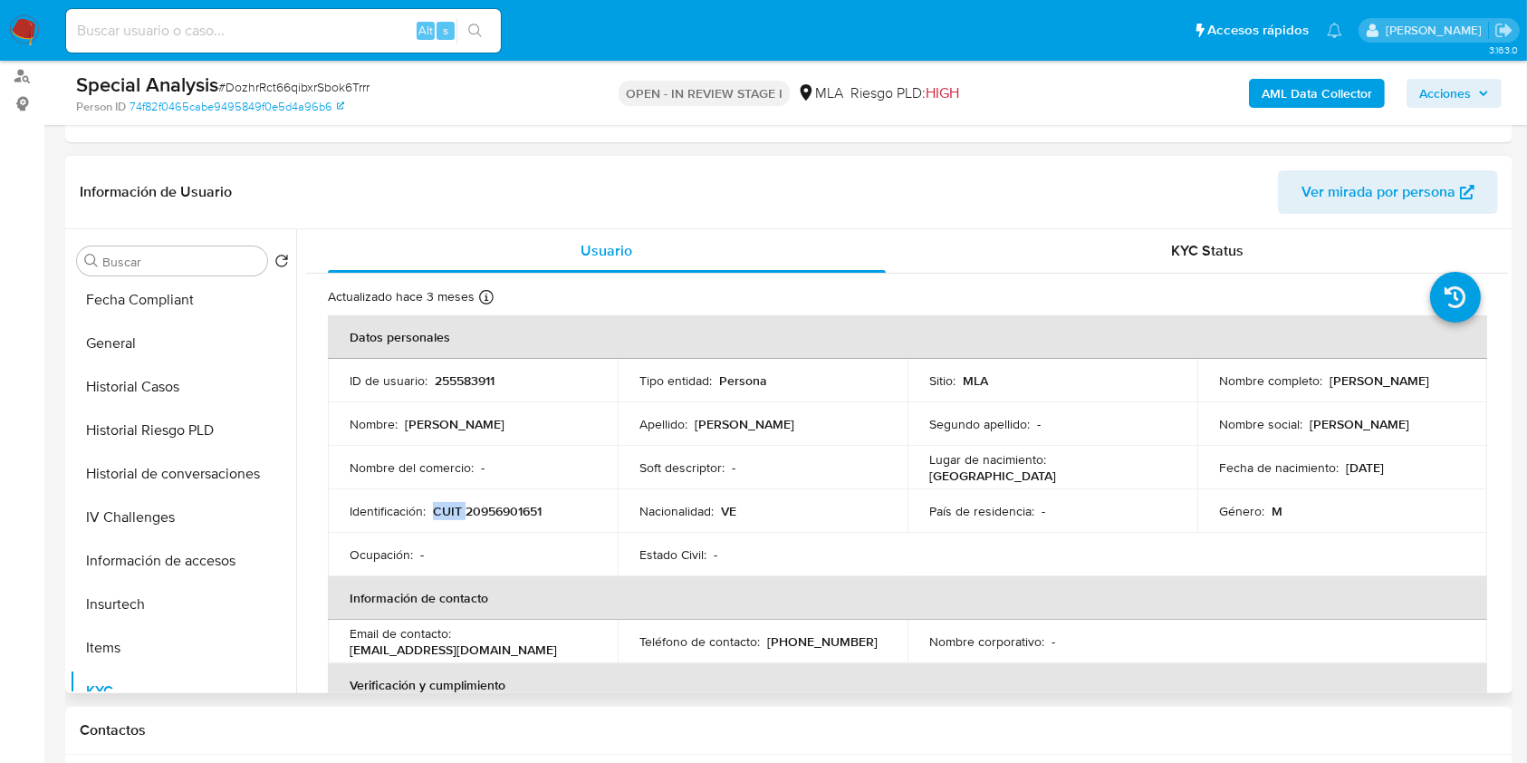
click at [489, 503] on p "CUIT 20956901651" at bounding box center [487, 511] width 109 height 16
click at [493, 504] on p "CUIT 20956901651" at bounding box center [487, 511] width 109 height 16
copy p "20956901651"
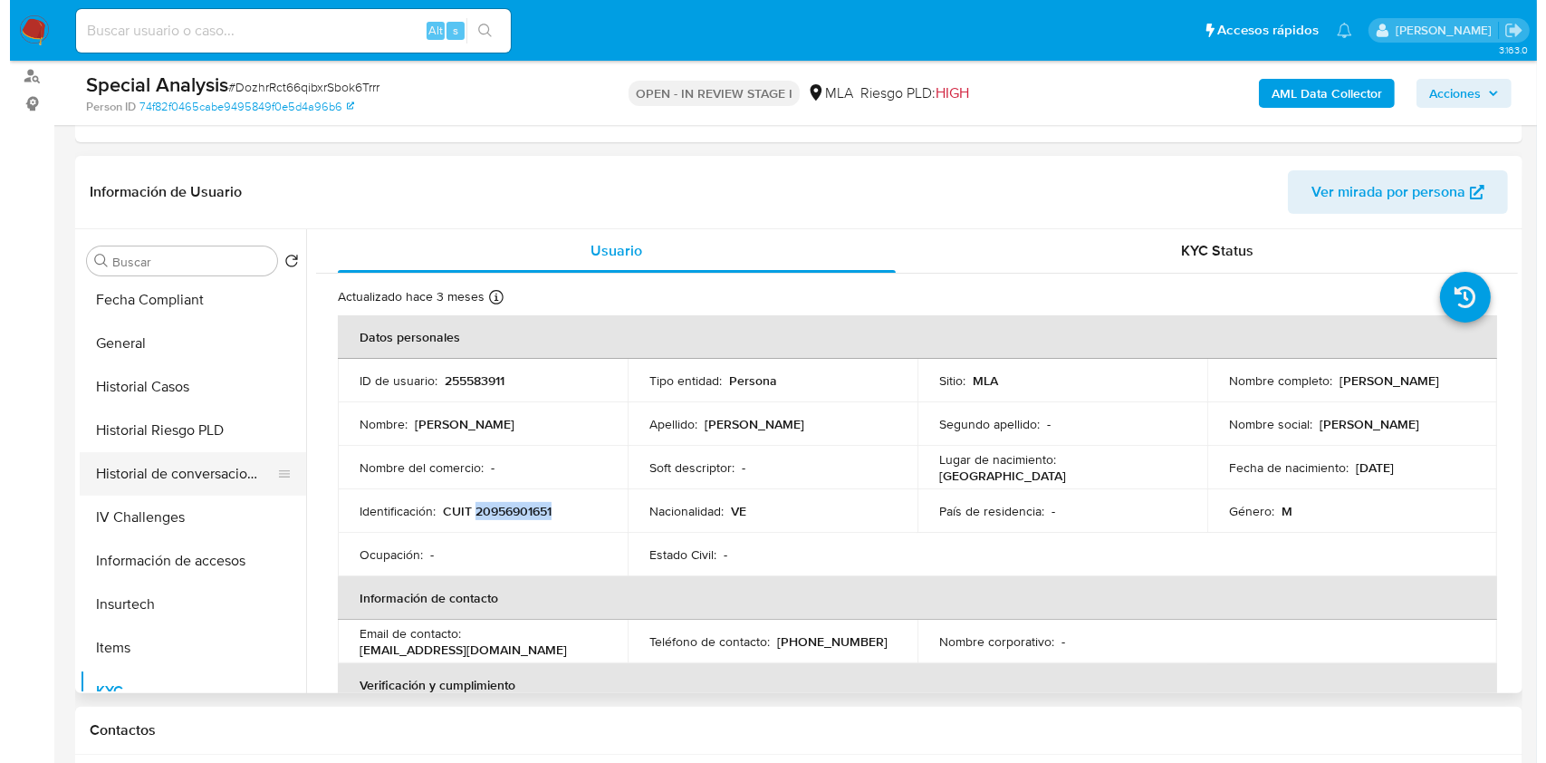
scroll to position [0, 0]
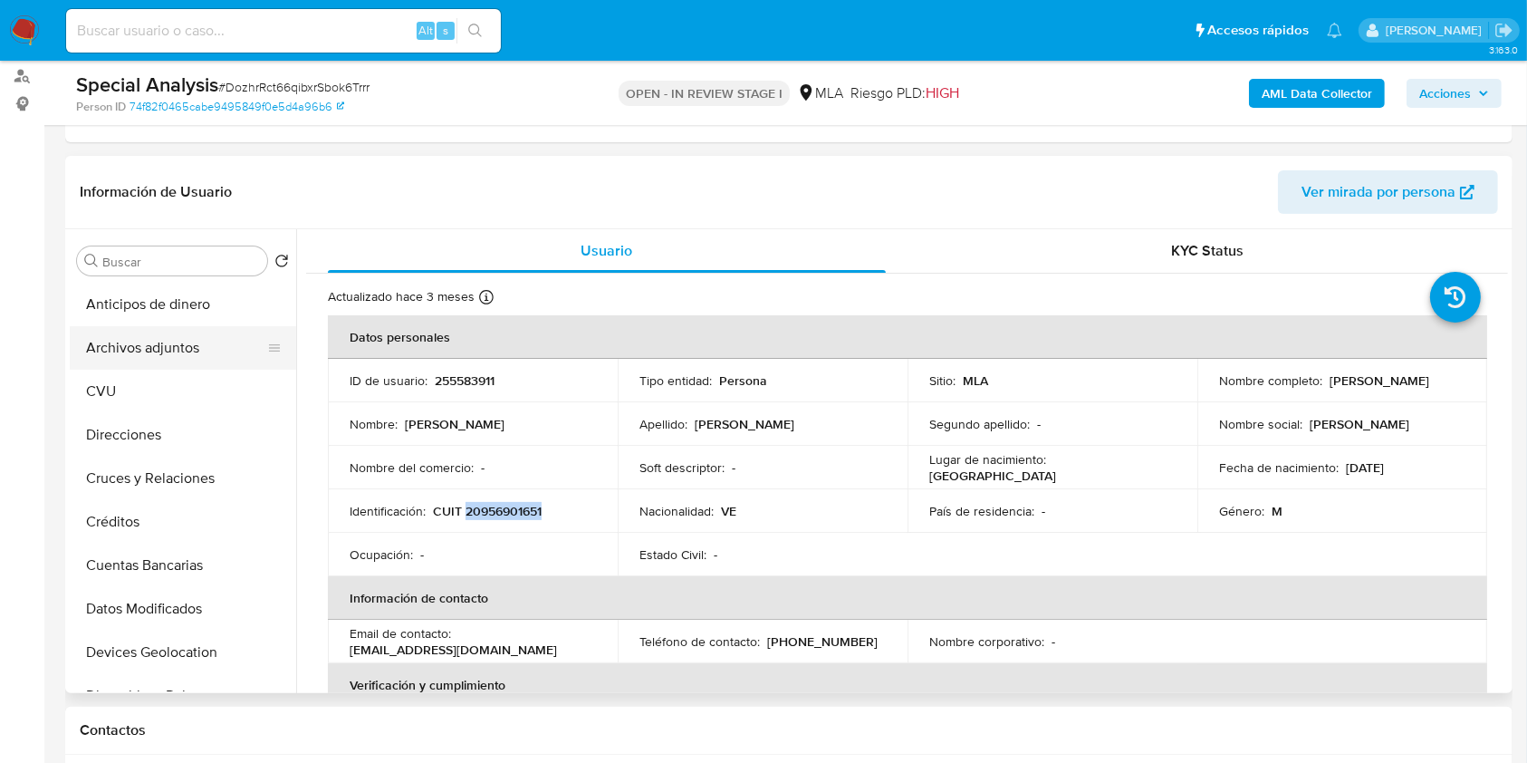
click at [140, 331] on button "Archivos adjuntos" at bounding box center [176, 347] width 212 height 43
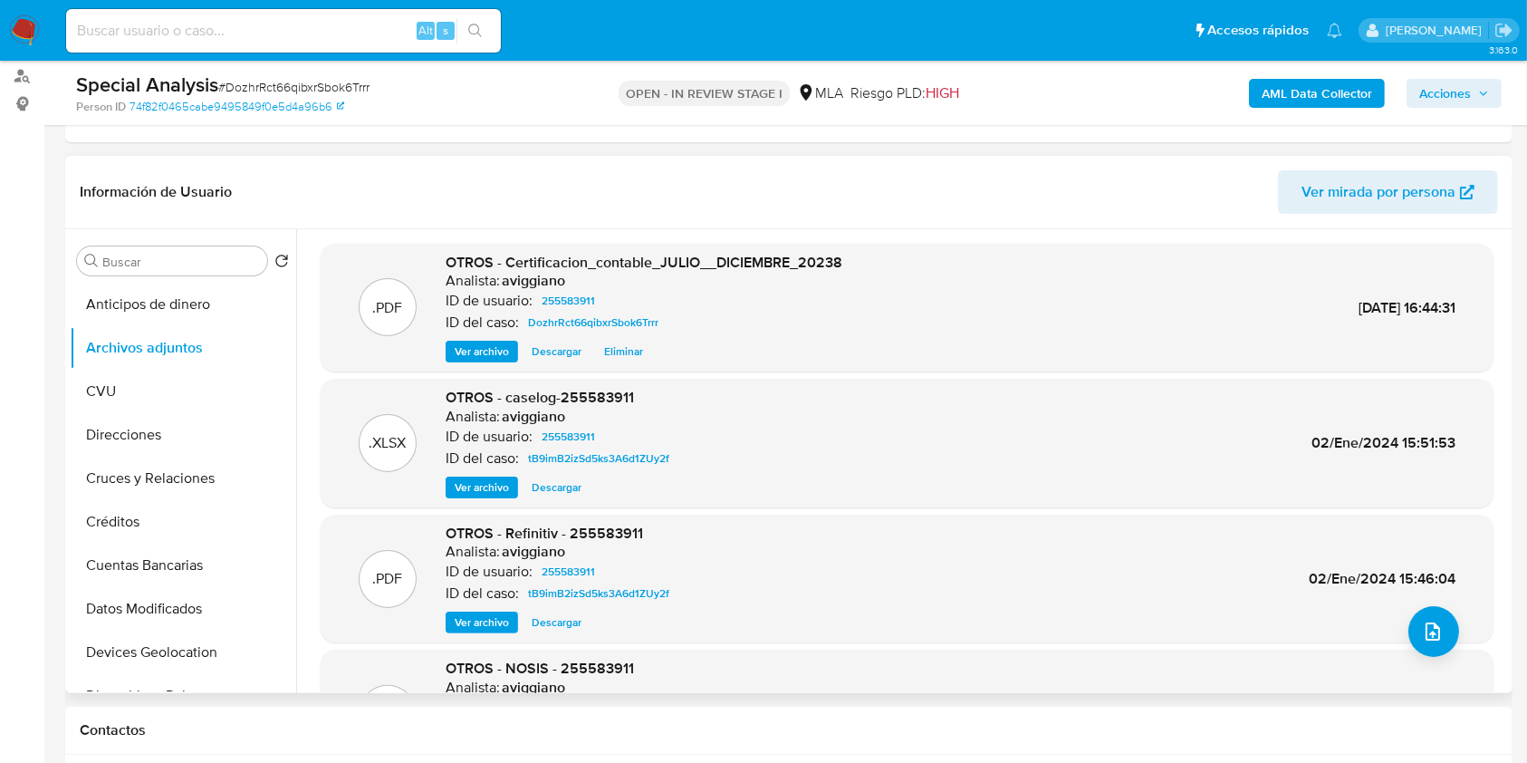
click at [493, 494] on span "Ver archivo" at bounding box center [482, 487] width 54 height 18
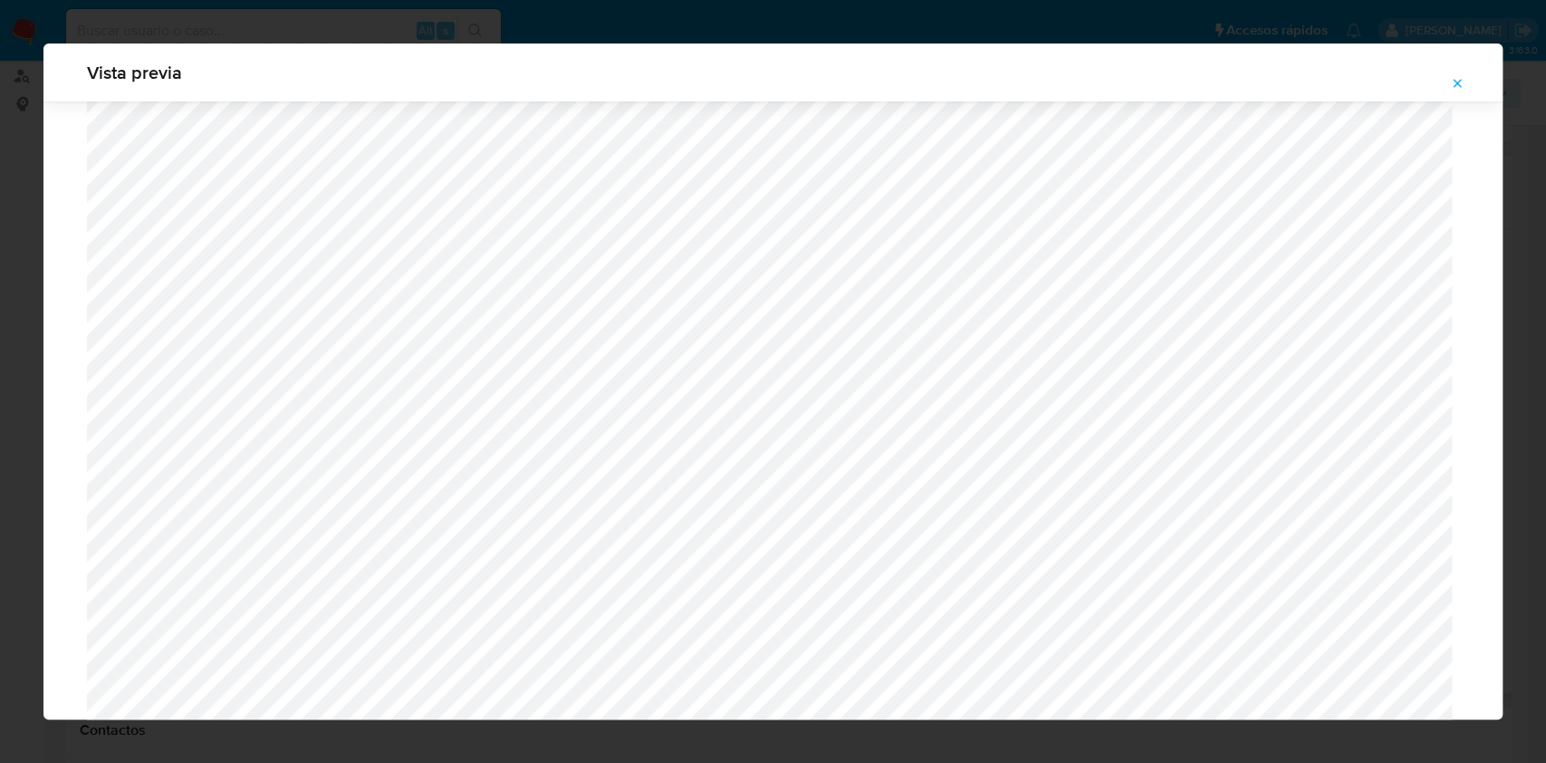
scroll to position [809, 0]
click at [1460, 81] on icon "Attachment preview" at bounding box center [1457, 83] width 14 height 14
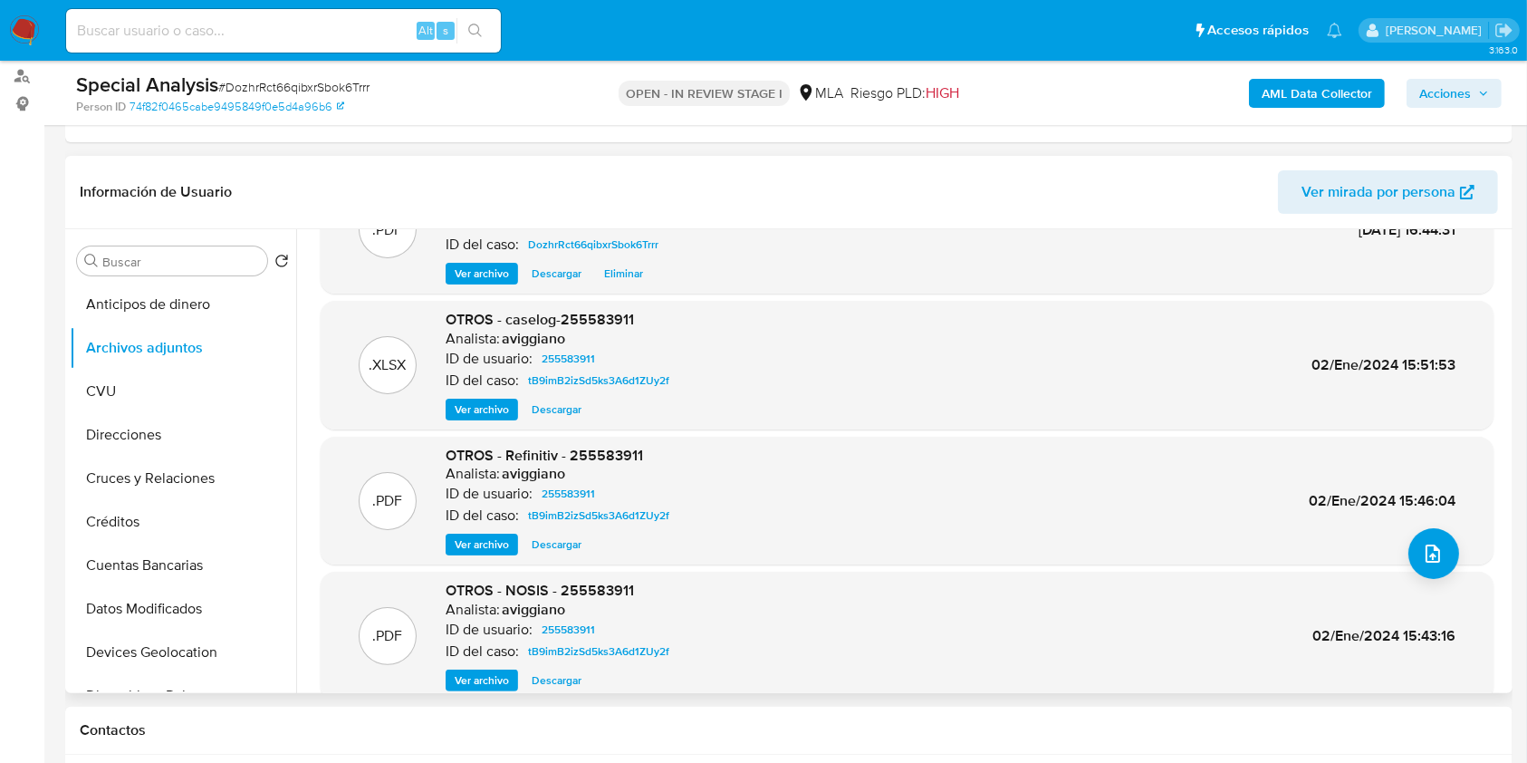
scroll to position [152, 0]
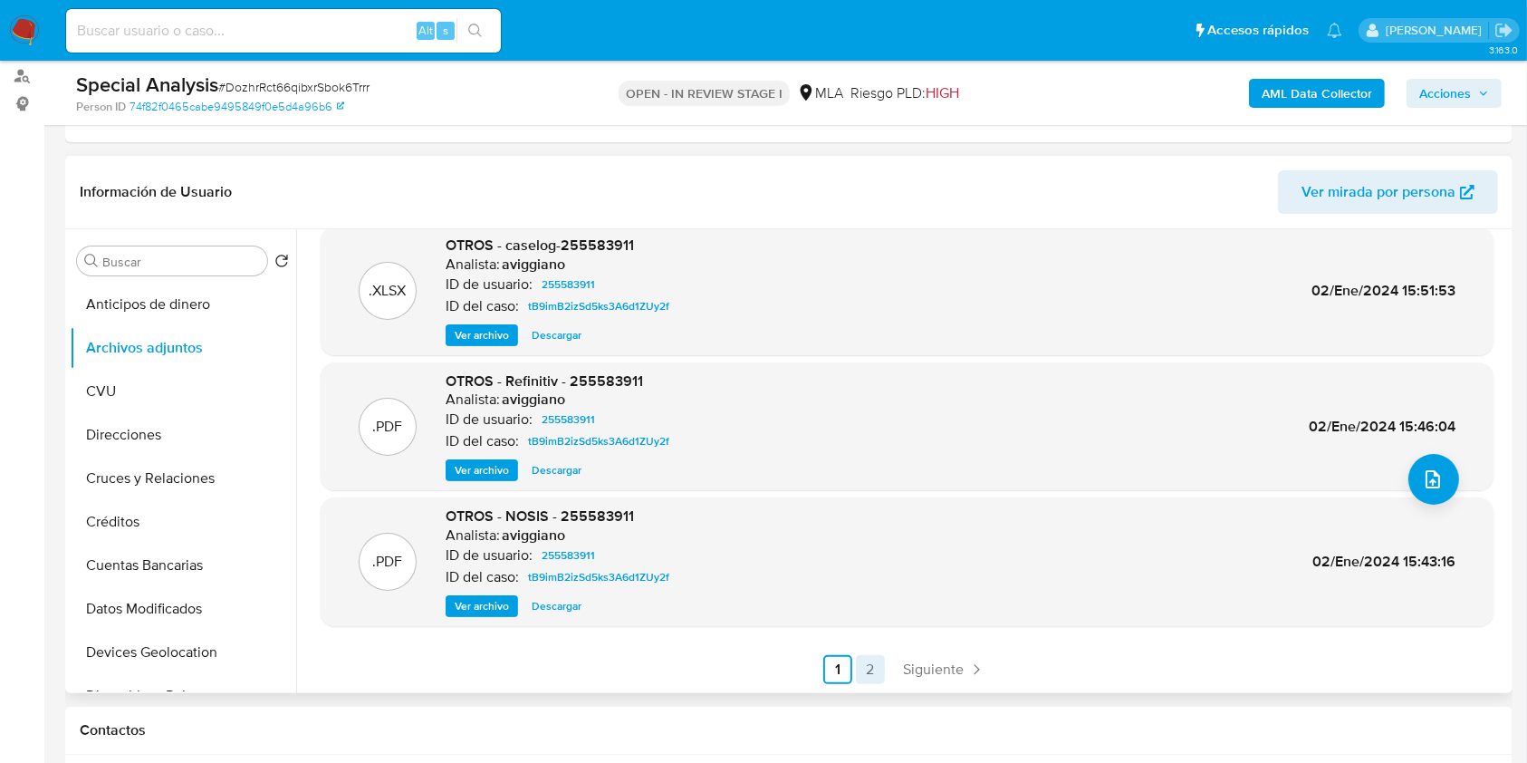
click at [875, 667] on link "2" at bounding box center [870, 669] width 29 height 29
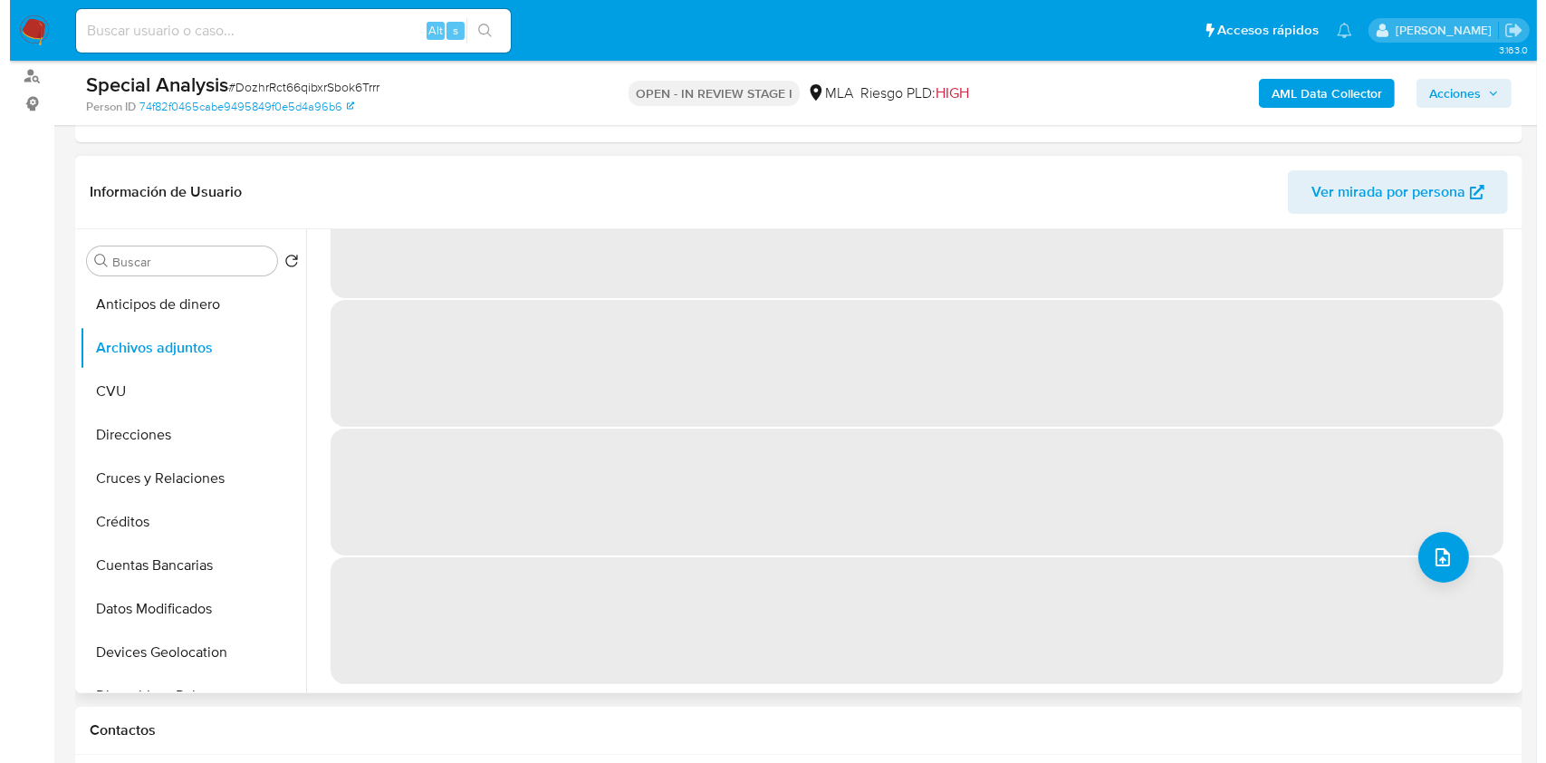
scroll to position [0, 0]
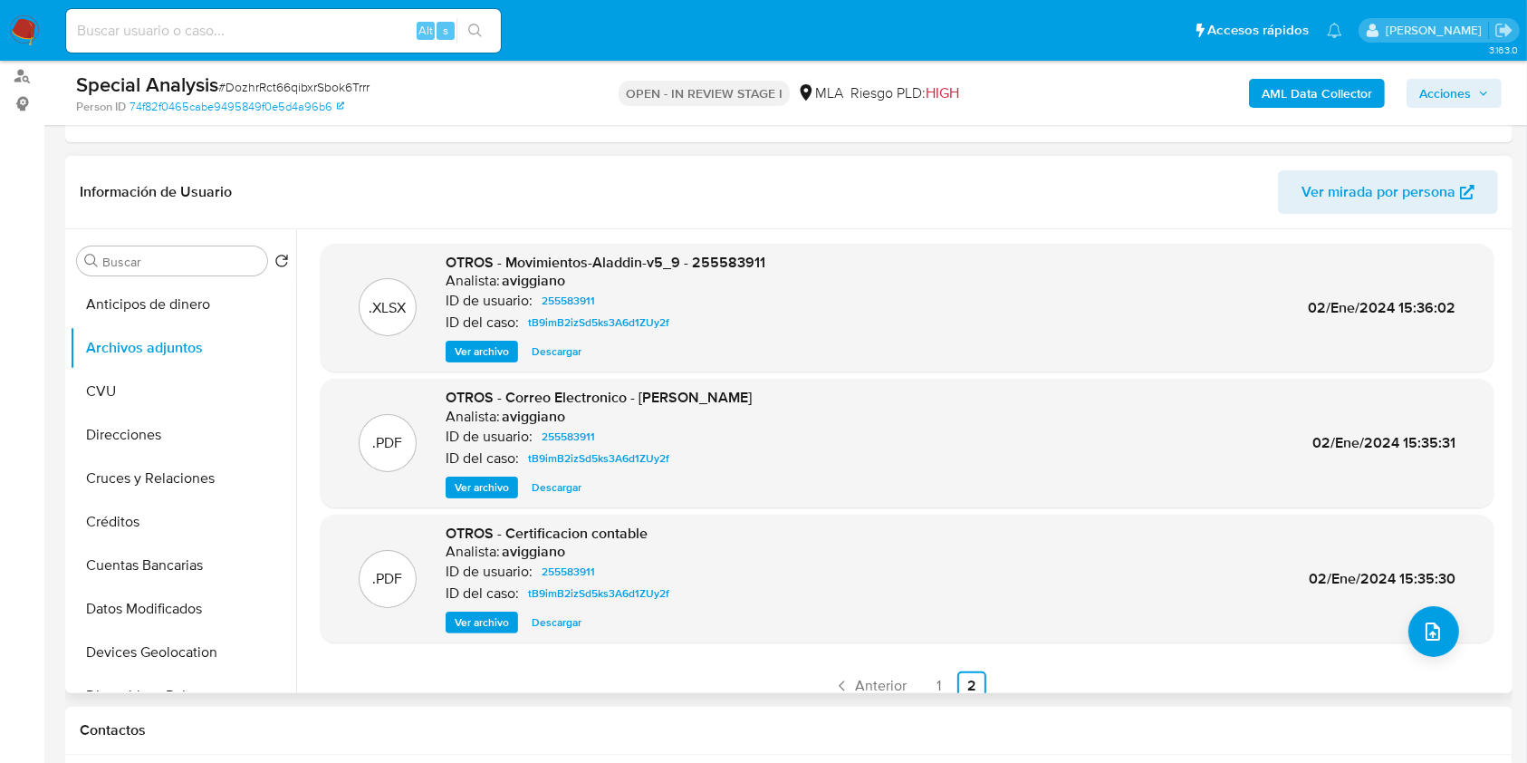
click at [467, 627] on span "Ver archivo" at bounding box center [482, 622] width 54 height 18
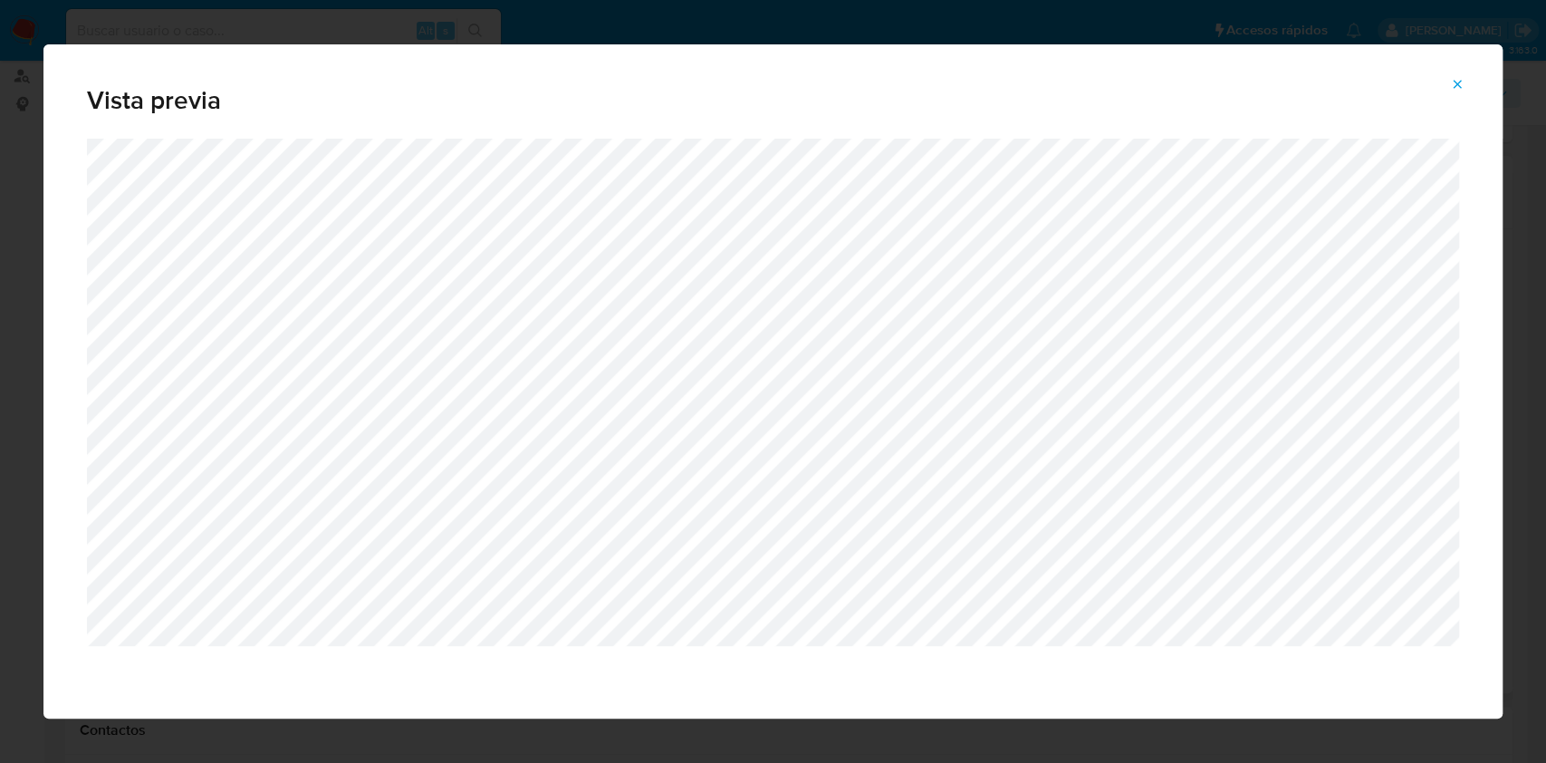
click at [1452, 91] on span "Attachment preview" at bounding box center [1457, 84] width 14 height 25
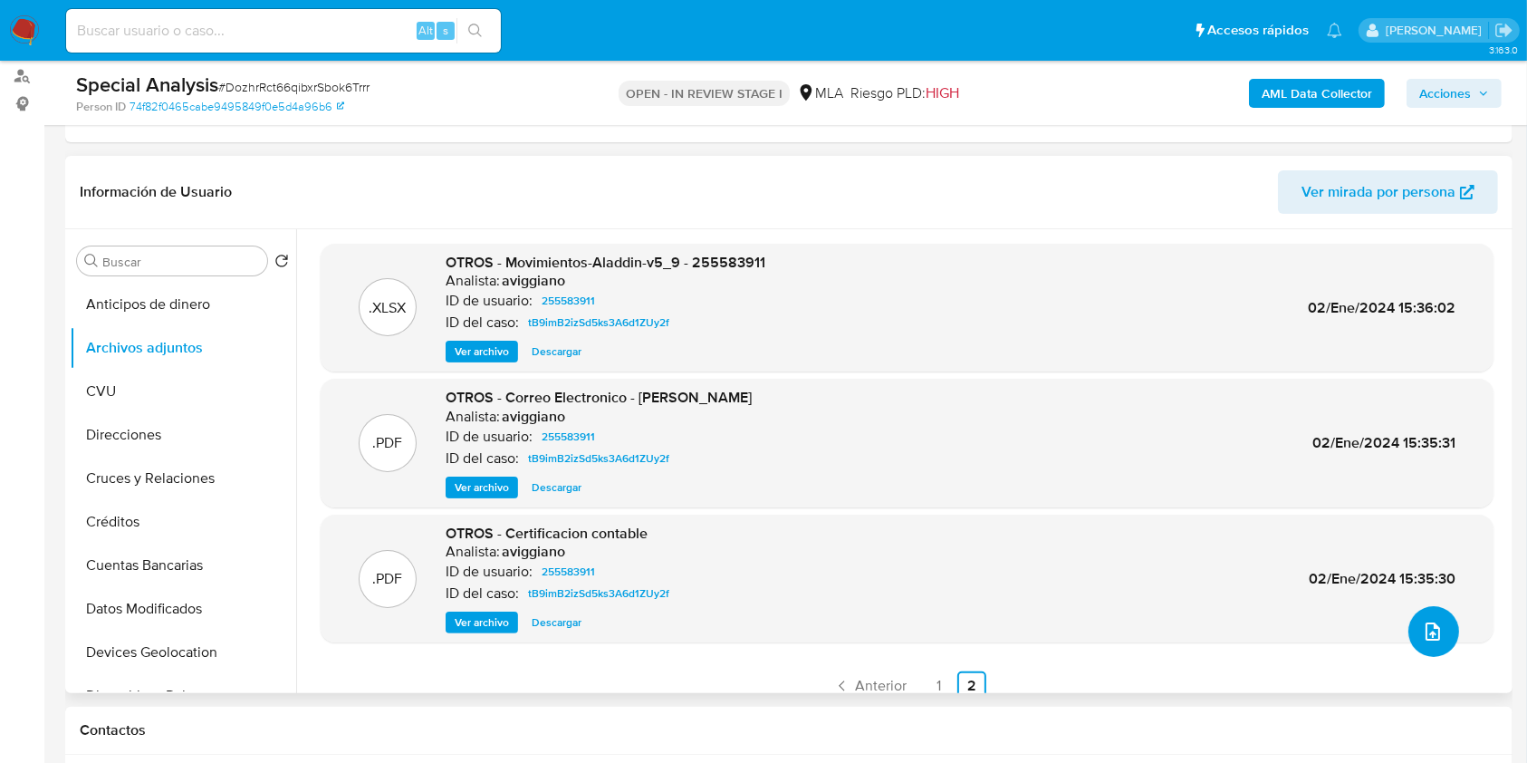
click at [1447, 632] on button "upload-file" at bounding box center [1433, 631] width 51 height 51
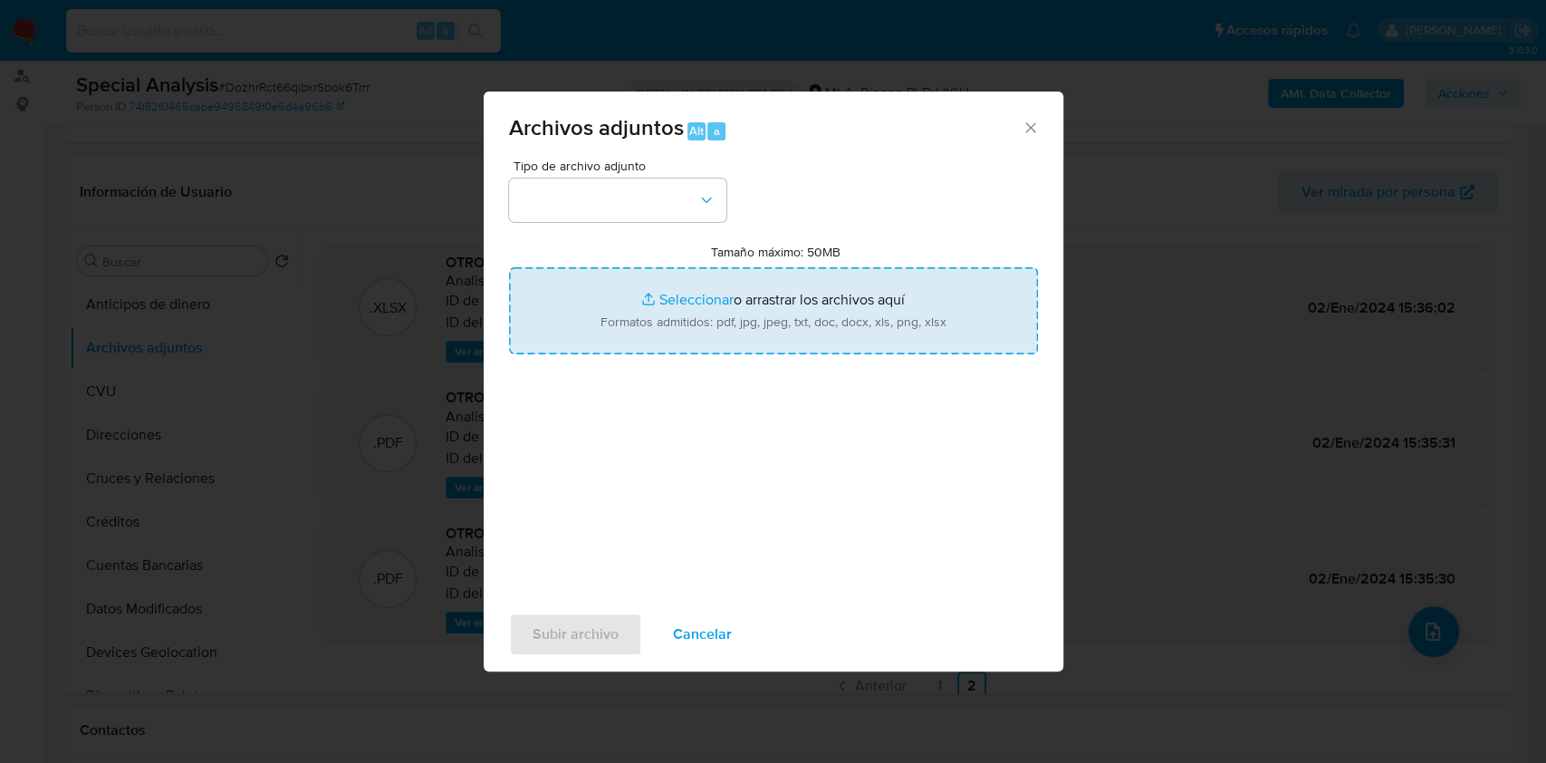
click at [759, 316] on input "Tamaño máximo: 50MB Seleccionar archivos" at bounding box center [773, 310] width 529 height 87
type input "C:\fakepath\AFIP - Administración Federal de Ingresos Públicos.pdf"
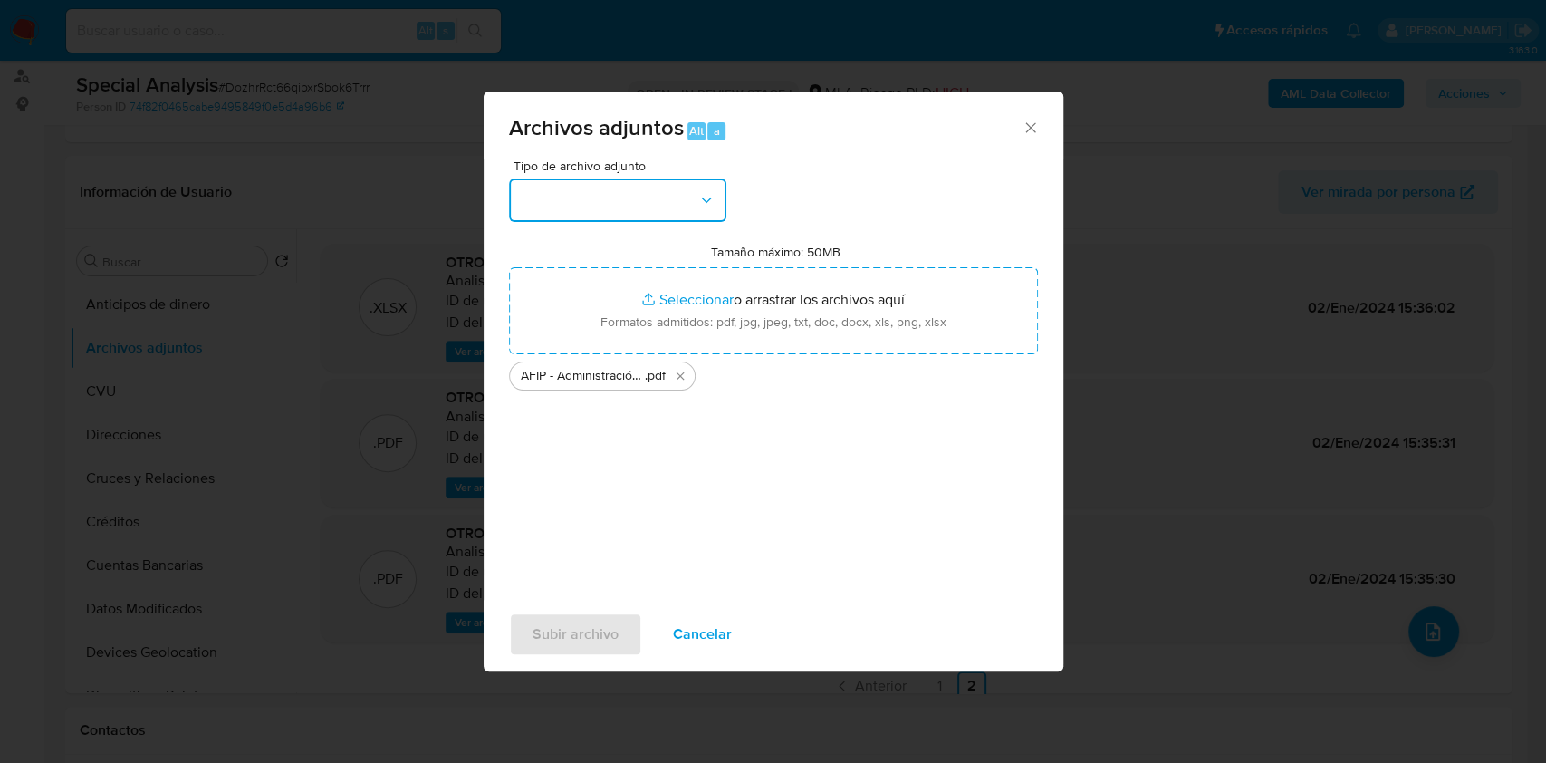
click at [675, 206] on button "button" at bounding box center [617, 199] width 217 height 43
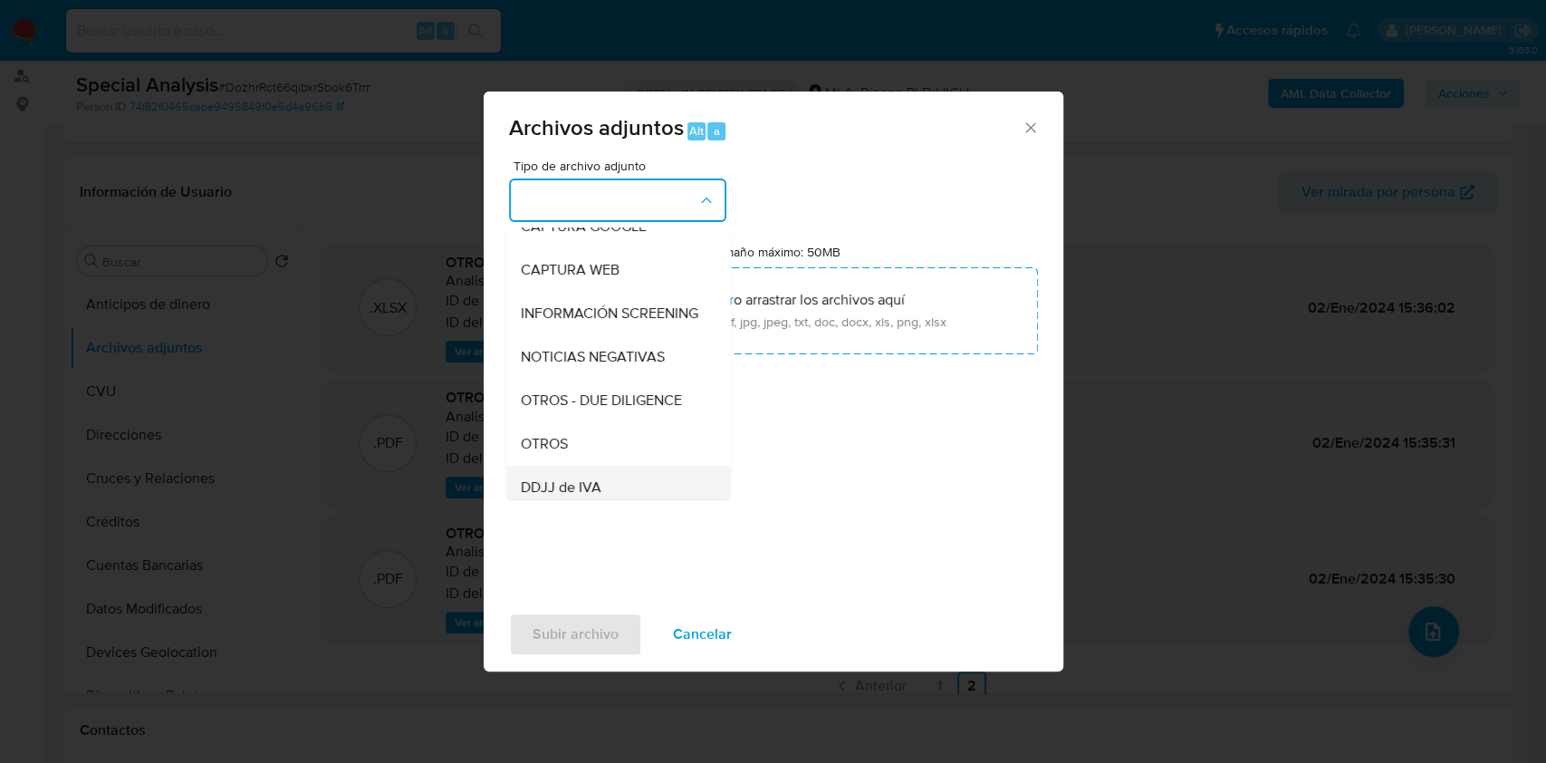
scroll to position [241, 0]
click at [584, 378] on div "OTROS" at bounding box center [612, 355] width 185 height 43
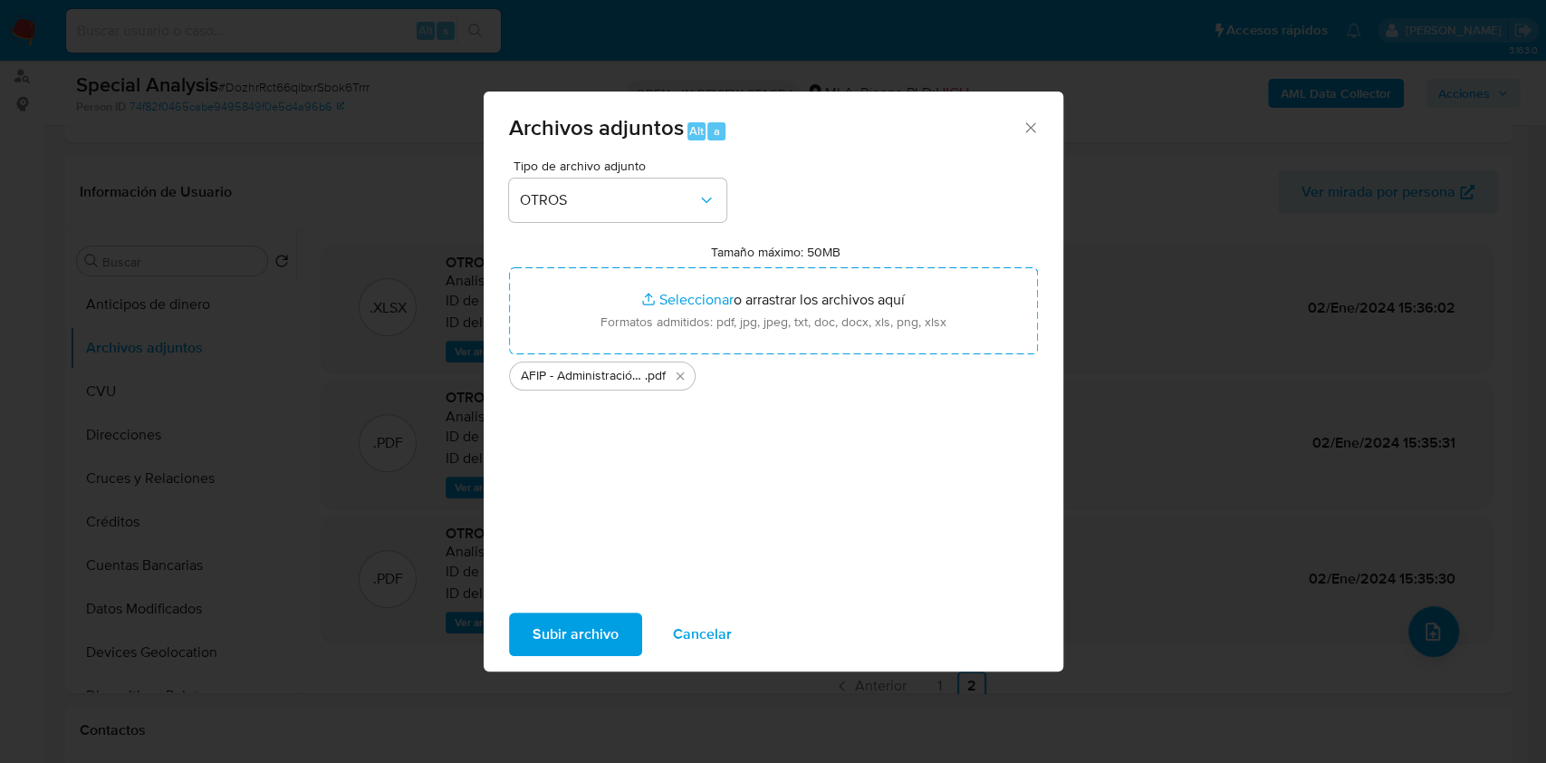
click at [546, 626] on span "Subir archivo" at bounding box center [576, 634] width 86 height 40
click at [680, 377] on icon "Eliminar AFIP - Administración Federal de Ingresos Públicos.pdf" at bounding box center [680, 375] width 8 height 8
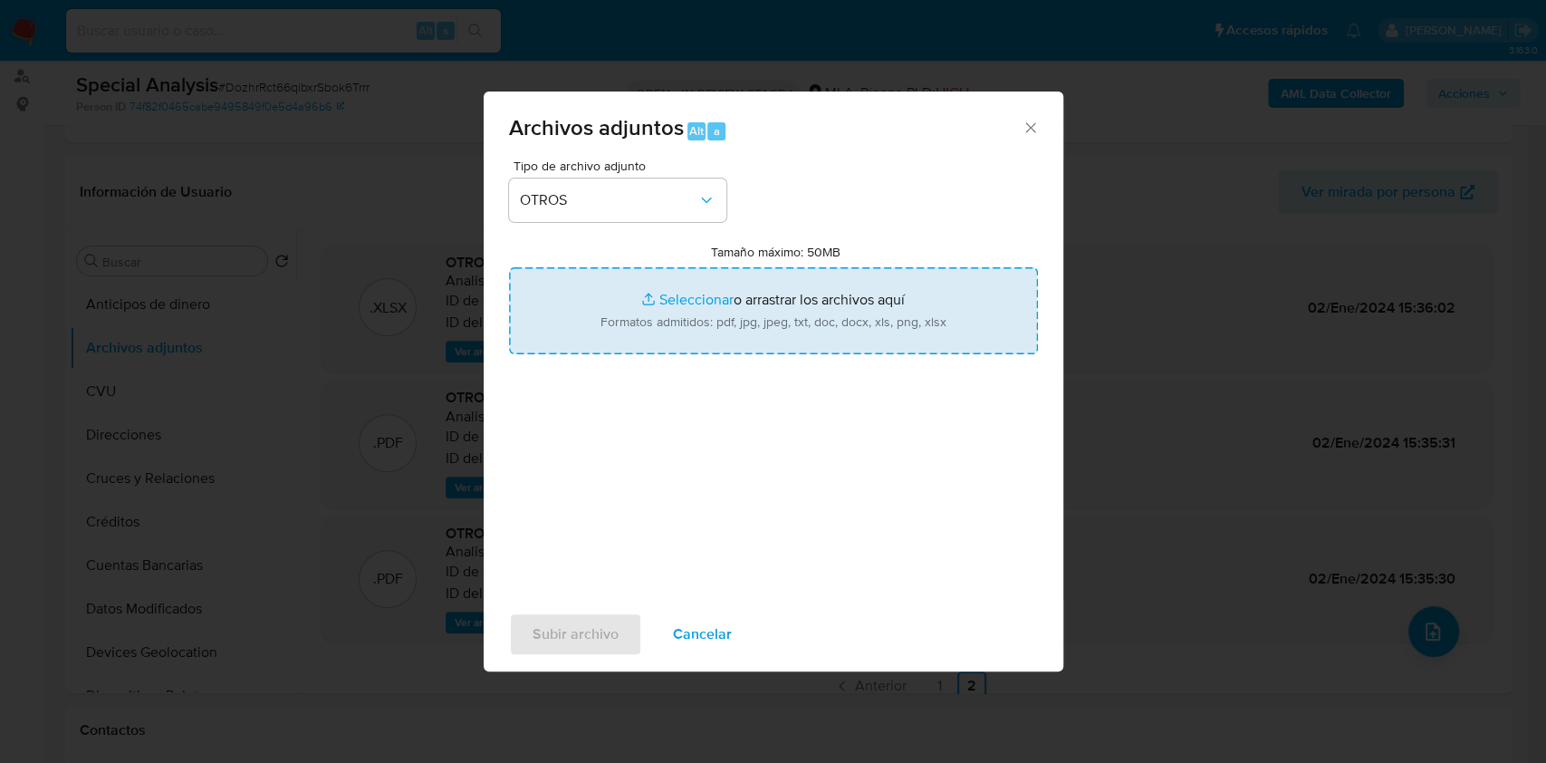
click at [702, 307] on input "Tamaño máximo: 50MB Seleccionar archivos" at bounding box center [773, 310] width 529 height 87
type input "C:\fakepath\AFIP - Constancia de inscripcion.pdf"
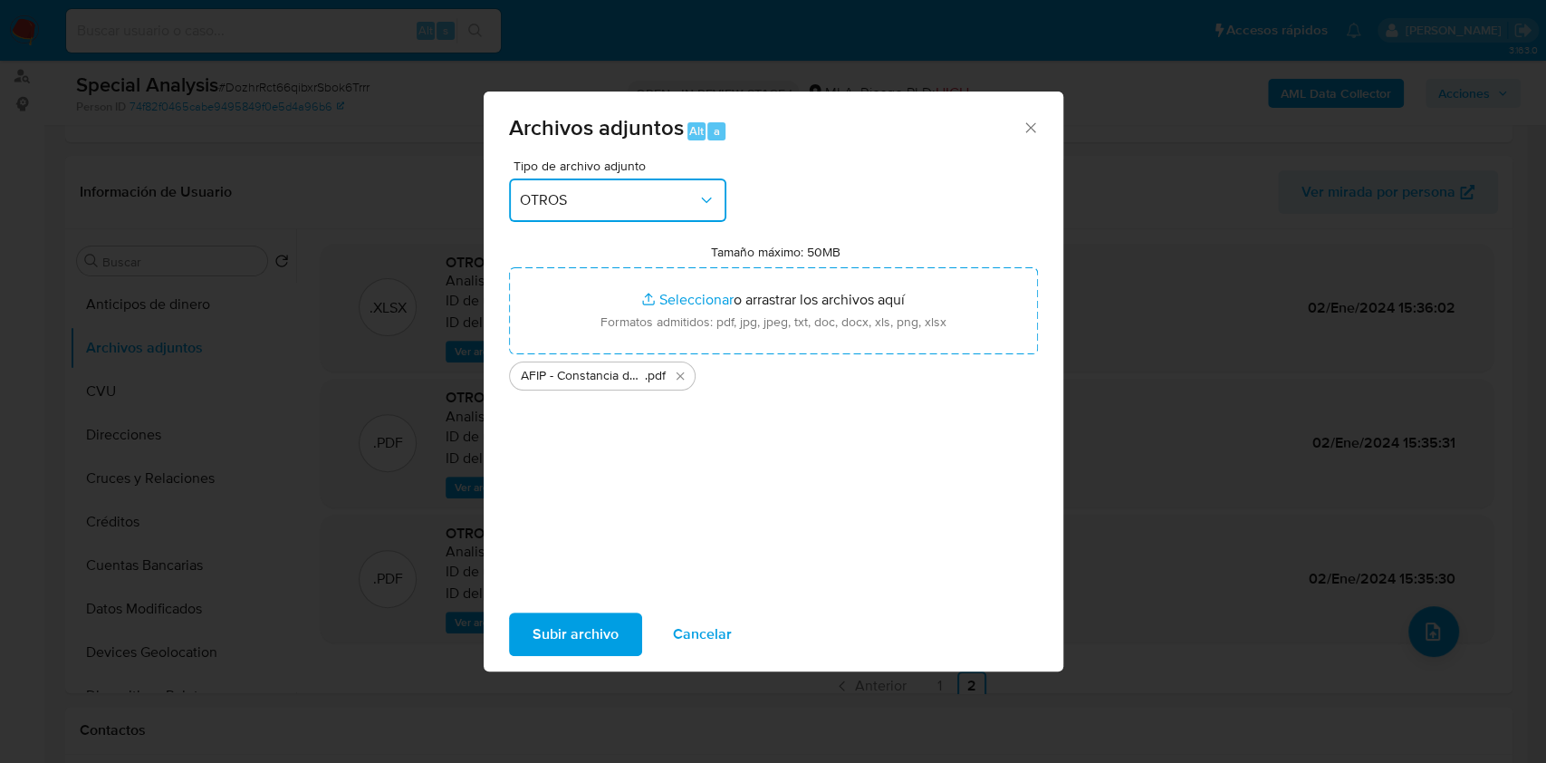
click at [568, 208] on button "OTROS" at bounding box center [617, 199] width 217 height 43
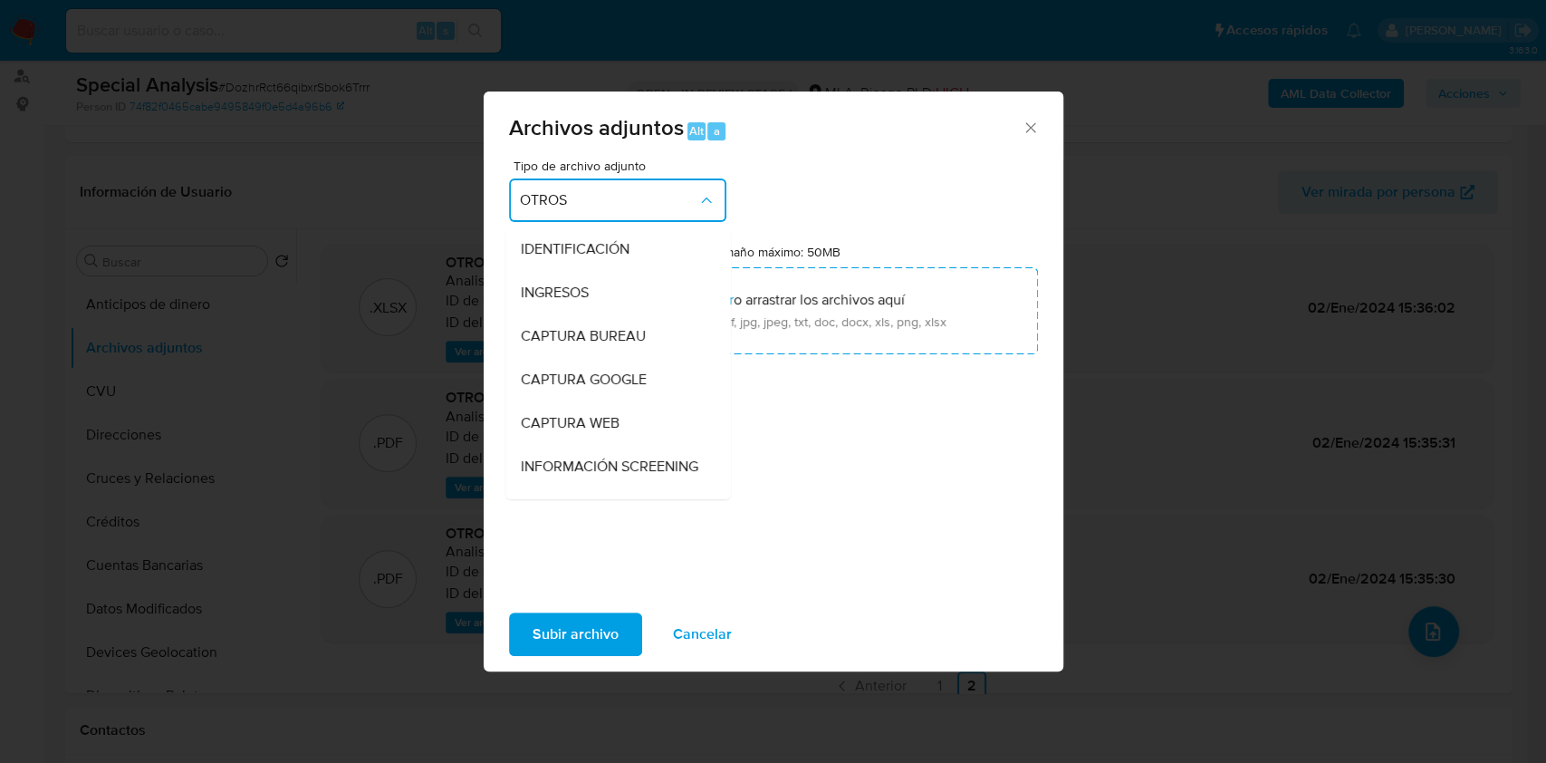
scroll to position [252, 0]
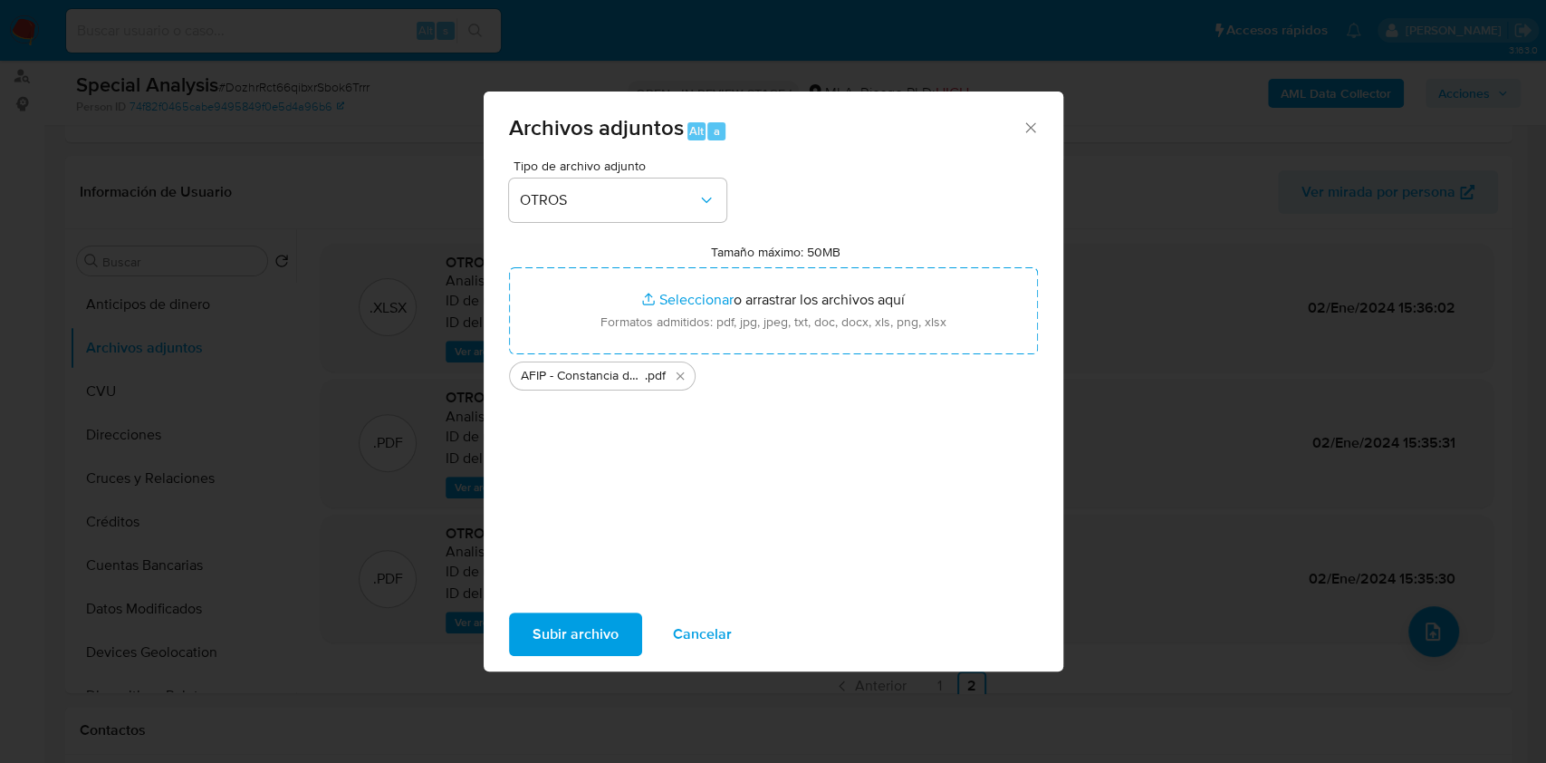
drag, startPoint x: 935, startPoint y: 489, endPoint x: 776, endPoint y: 534, distance: 164.8
click at [930, 488] on div "Tipo de archivo adjunto OTROS Tamaño máximo: 50MB Seleccionar archivos Seleccio…" at bounding box center [773, 372] width 529 height 427
click at [617, 634] on button "Subir archivo" at bounding box center [575, 633] width 133 height 43
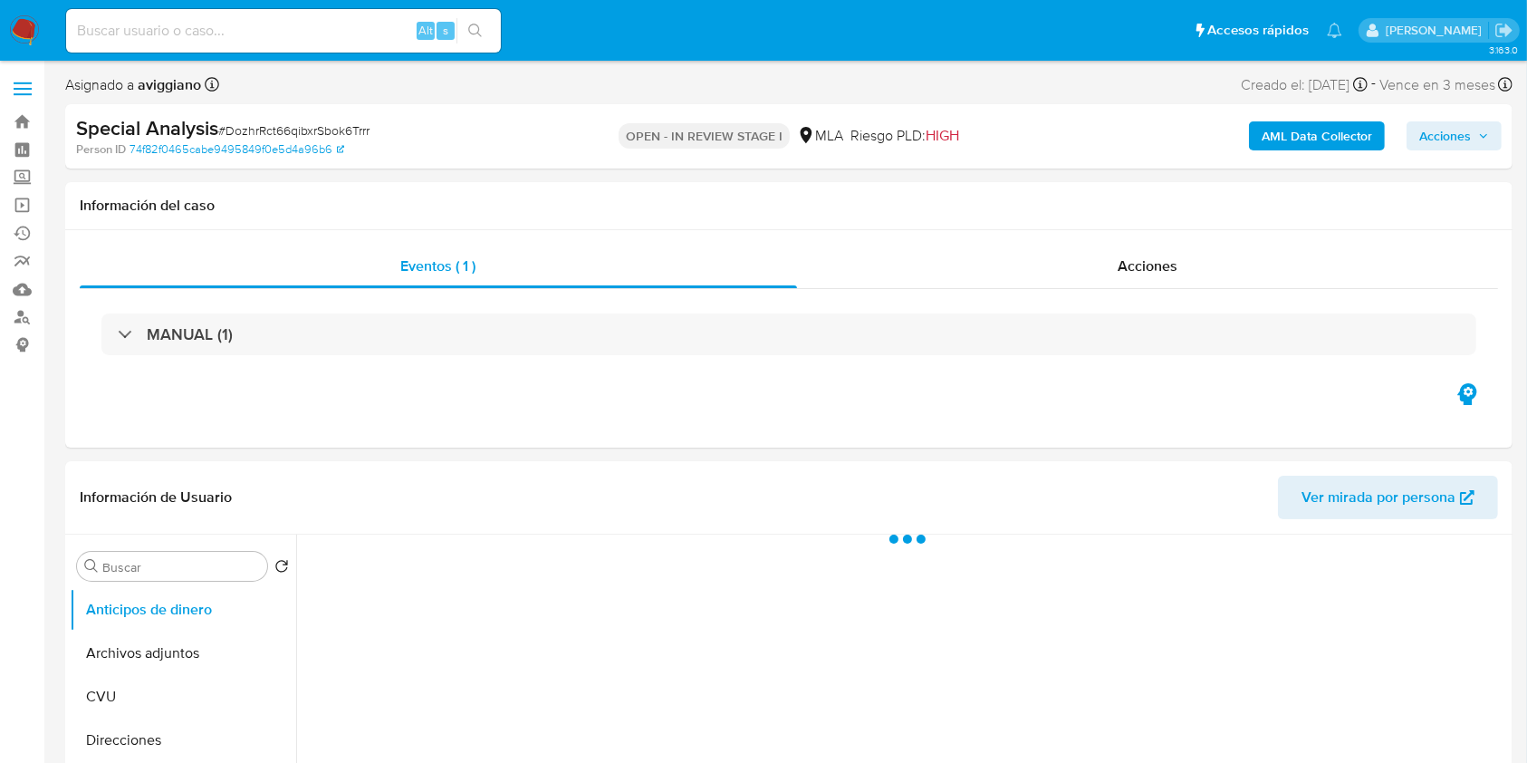
select select "10"
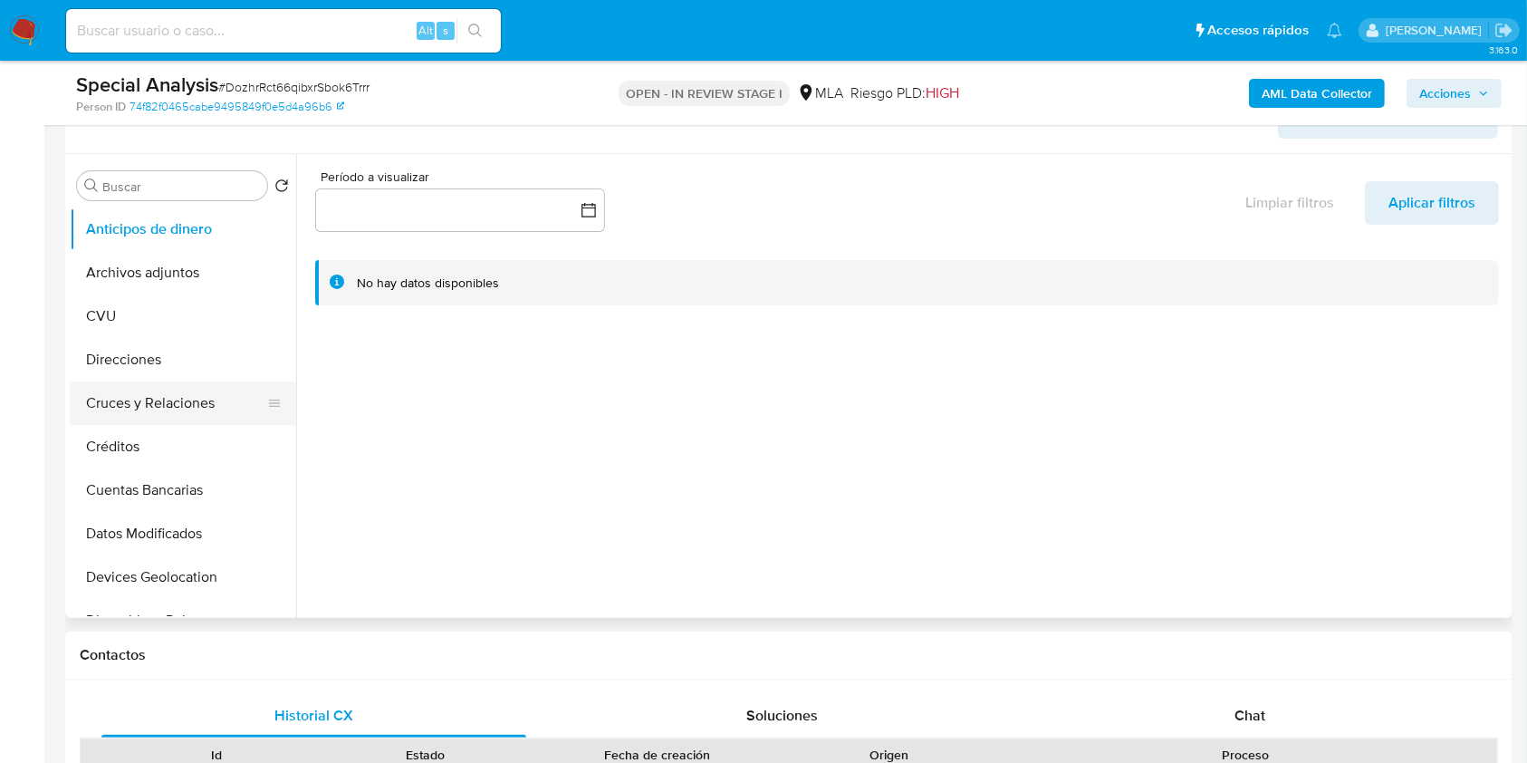
scroll to position [362, 0]
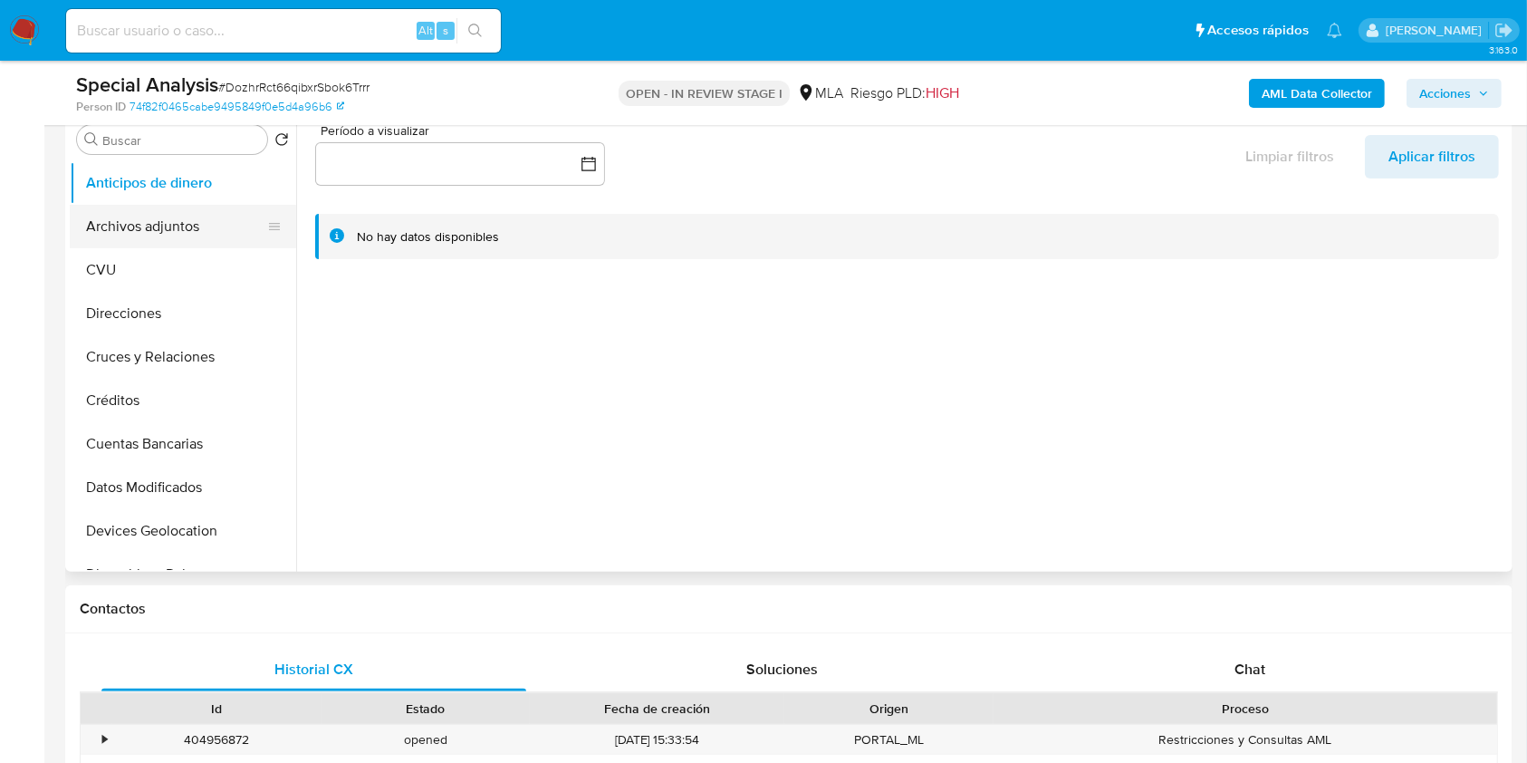
click at [170, 206] on button "Archivos adjuntos" at bounding box center [176, 226] width 212 height 43
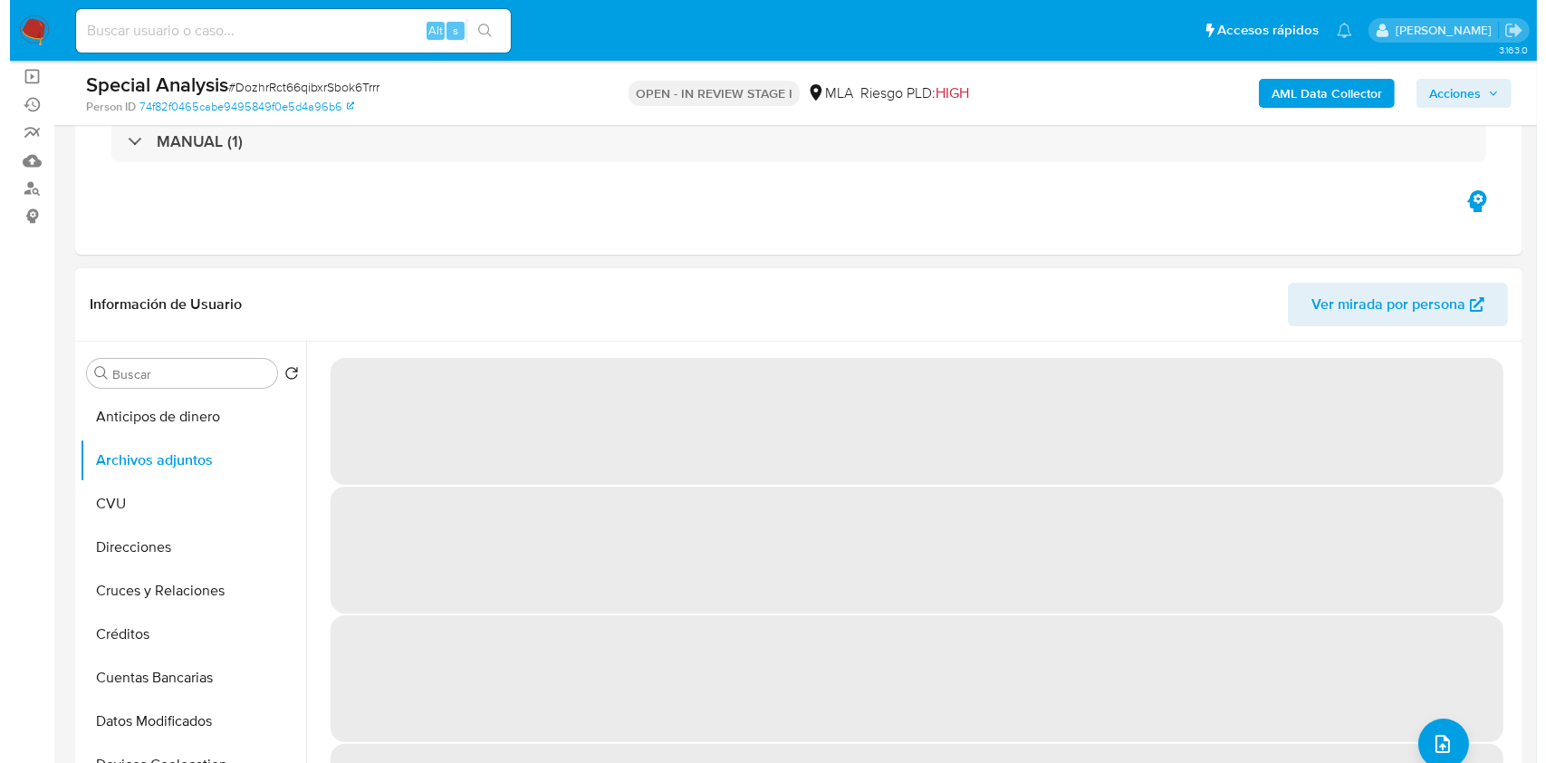
scroll to position [120, 0]
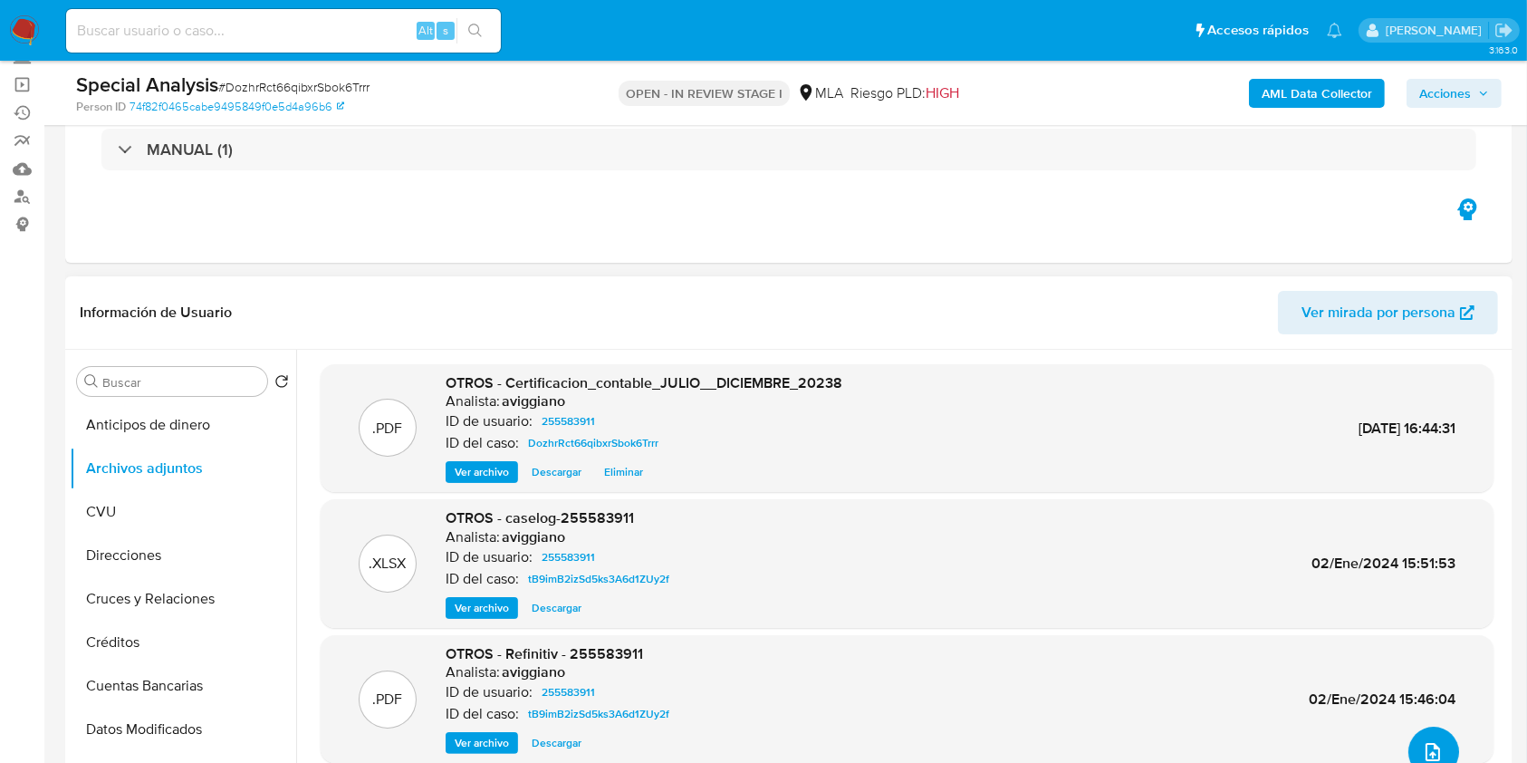
click at [1439, 739] on button "upload-file" at bounding box center [1433, 751] width 51 height 51
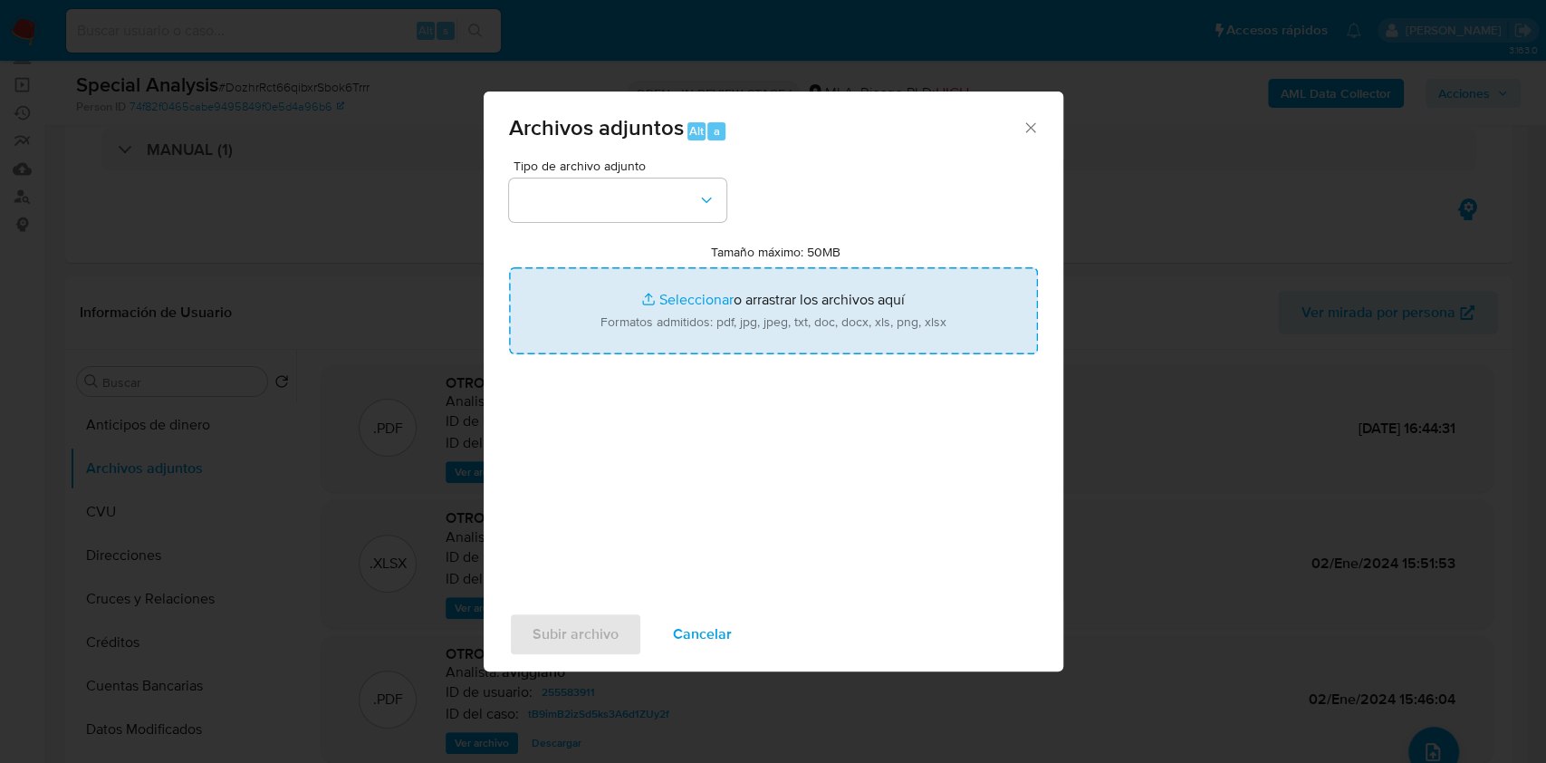
click at [665, 280] on input "Tamaño máximo: 50MB Seleccionar archivos" at bounding box center [773, 310] width 529 height 87
type input "C:\fakepath\AFIP - Constancia de inscripcion.pdf"
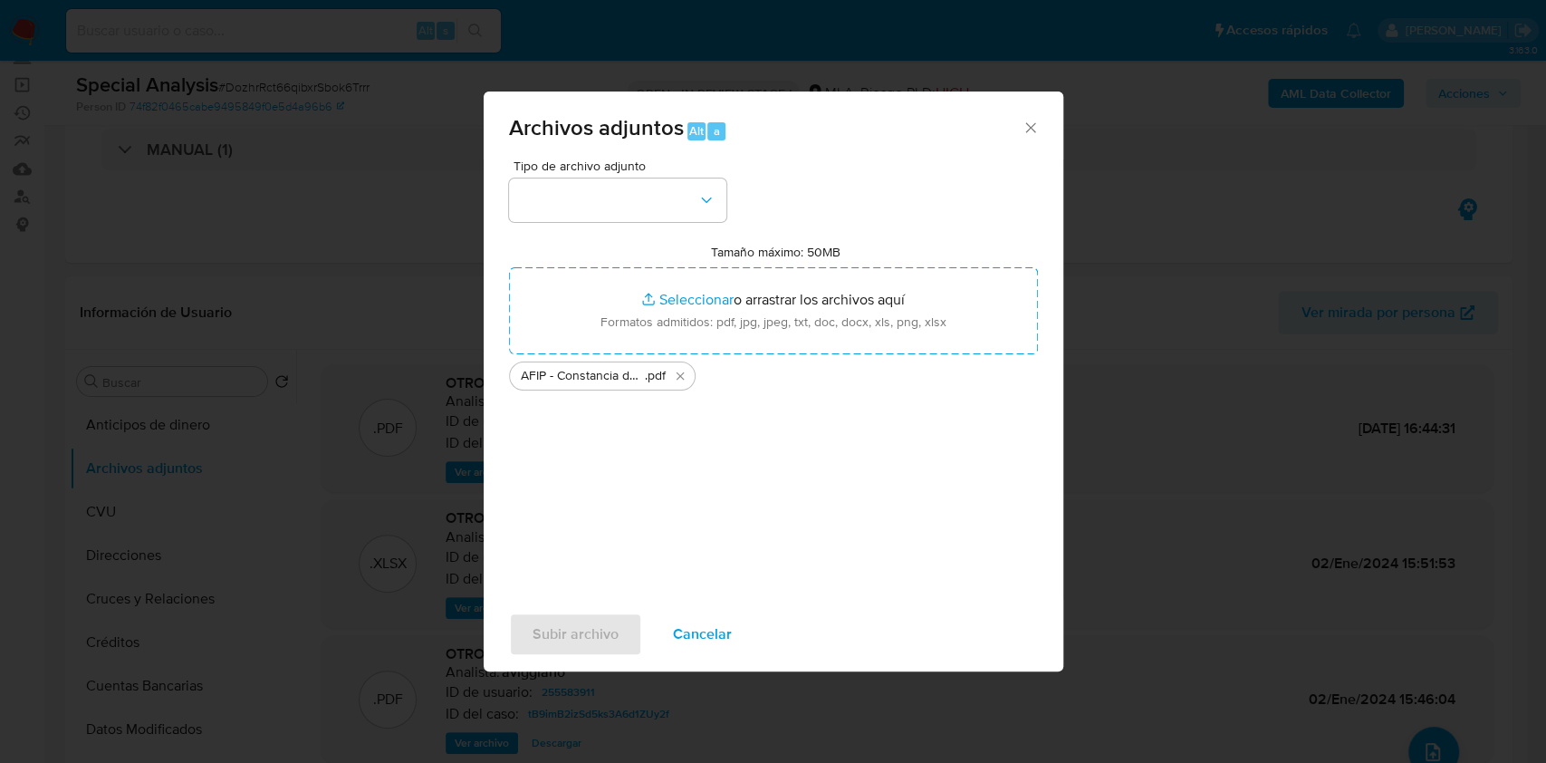
click at [703, 226] on div "Tipo de archivo adjunto Tamaño máximo: 50MB Seleccionar archivos Seleccionar o …" at bounding box center [773, 372] width 529 height 427
click at [688, 202] on button "button" at bounding box center [617, 199] width 217 height 43
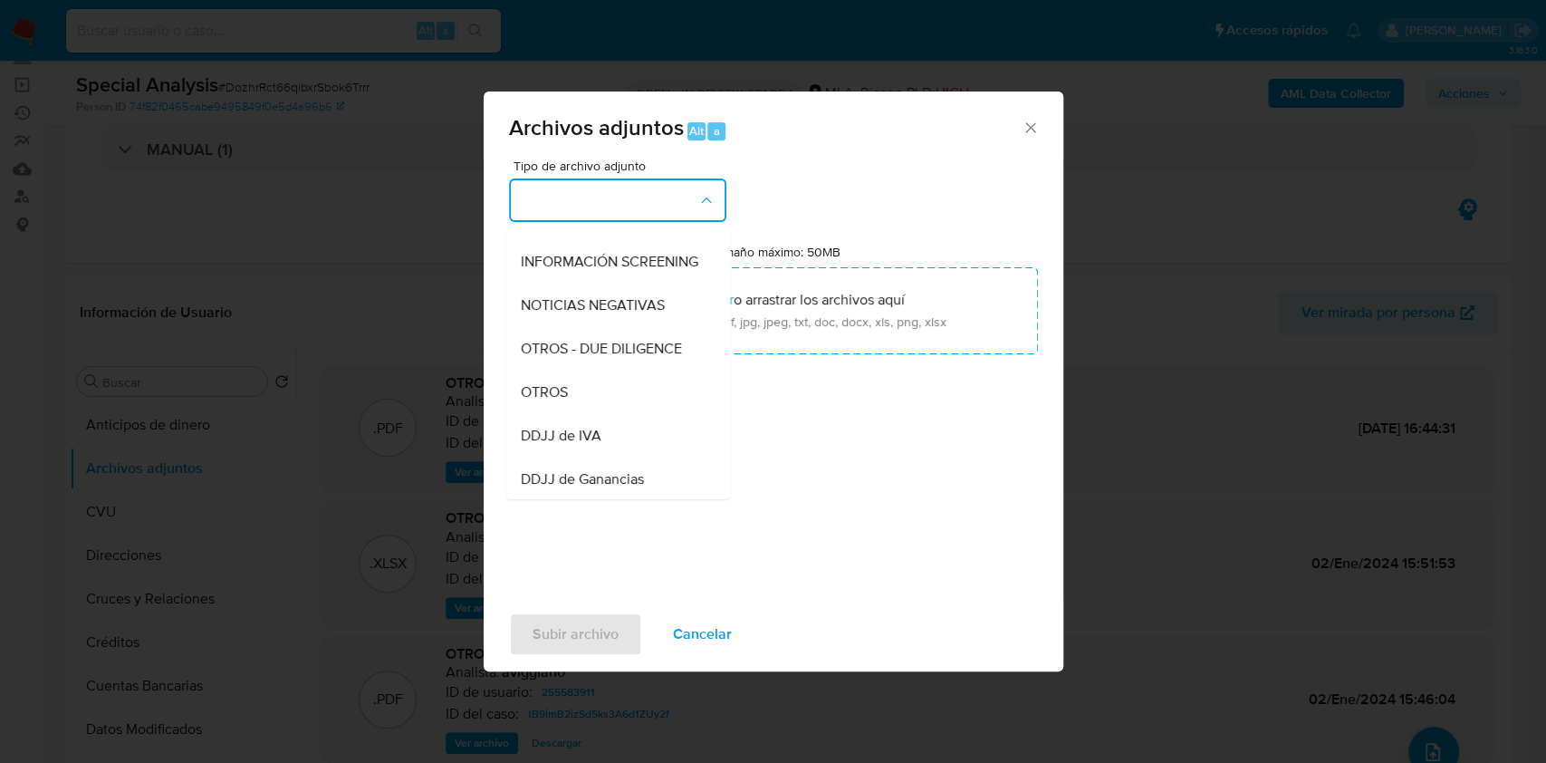
scroll to position [241, 0]
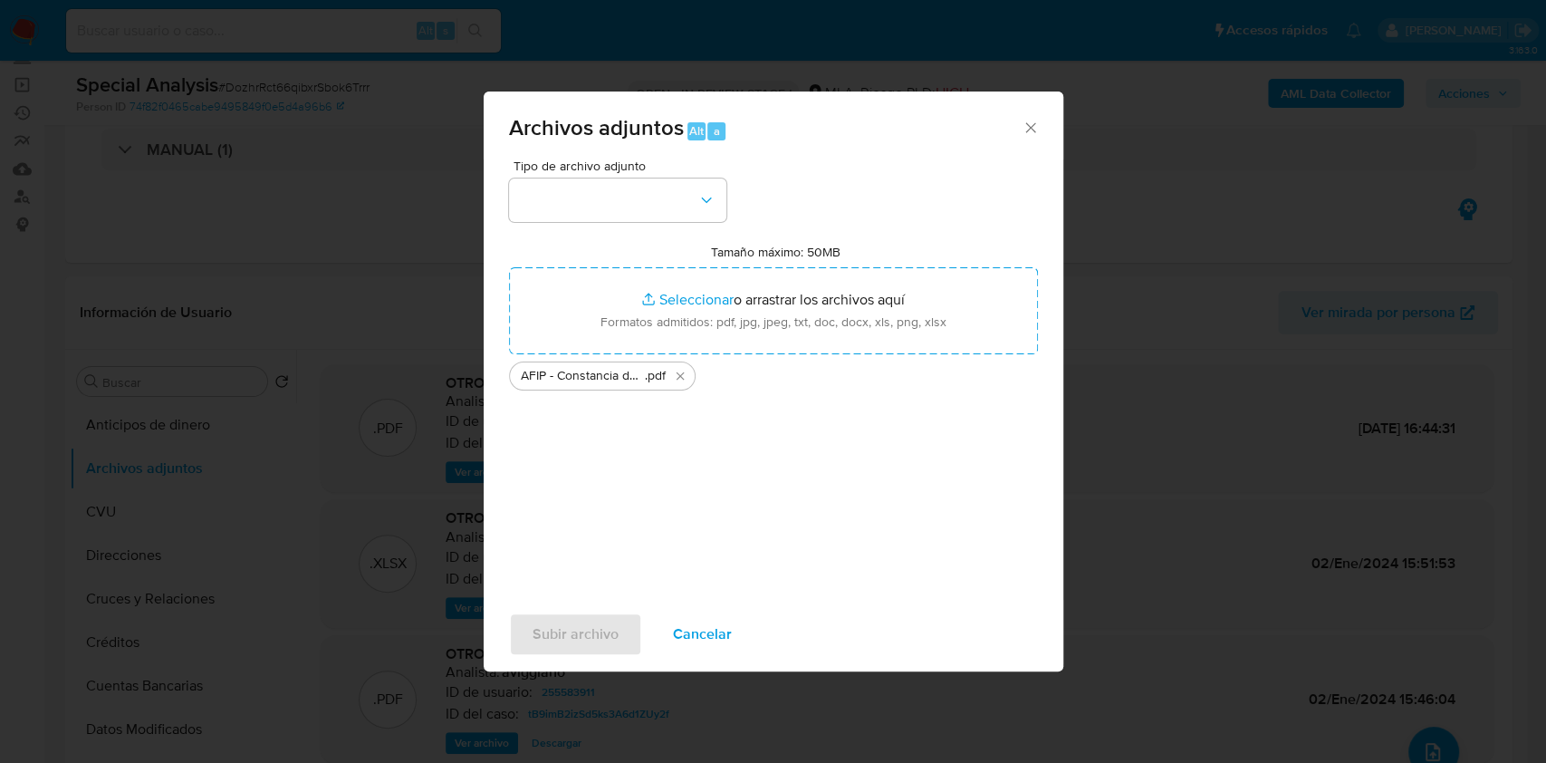
drag, startPoint x: 960, startPoint y: 544, endPoint x: 716, endPoint y: 578, distance: 245.9
click at [959, 544] on div "Tipo de archivo adjunto Tamaño máximo: 50MB Seleccionar archivos Seleccionar o …" at bounding box center [773, 372] width 529 height 427
click at [593, 210] on button "button" at bounding box center [617, 199] width 217 height 43
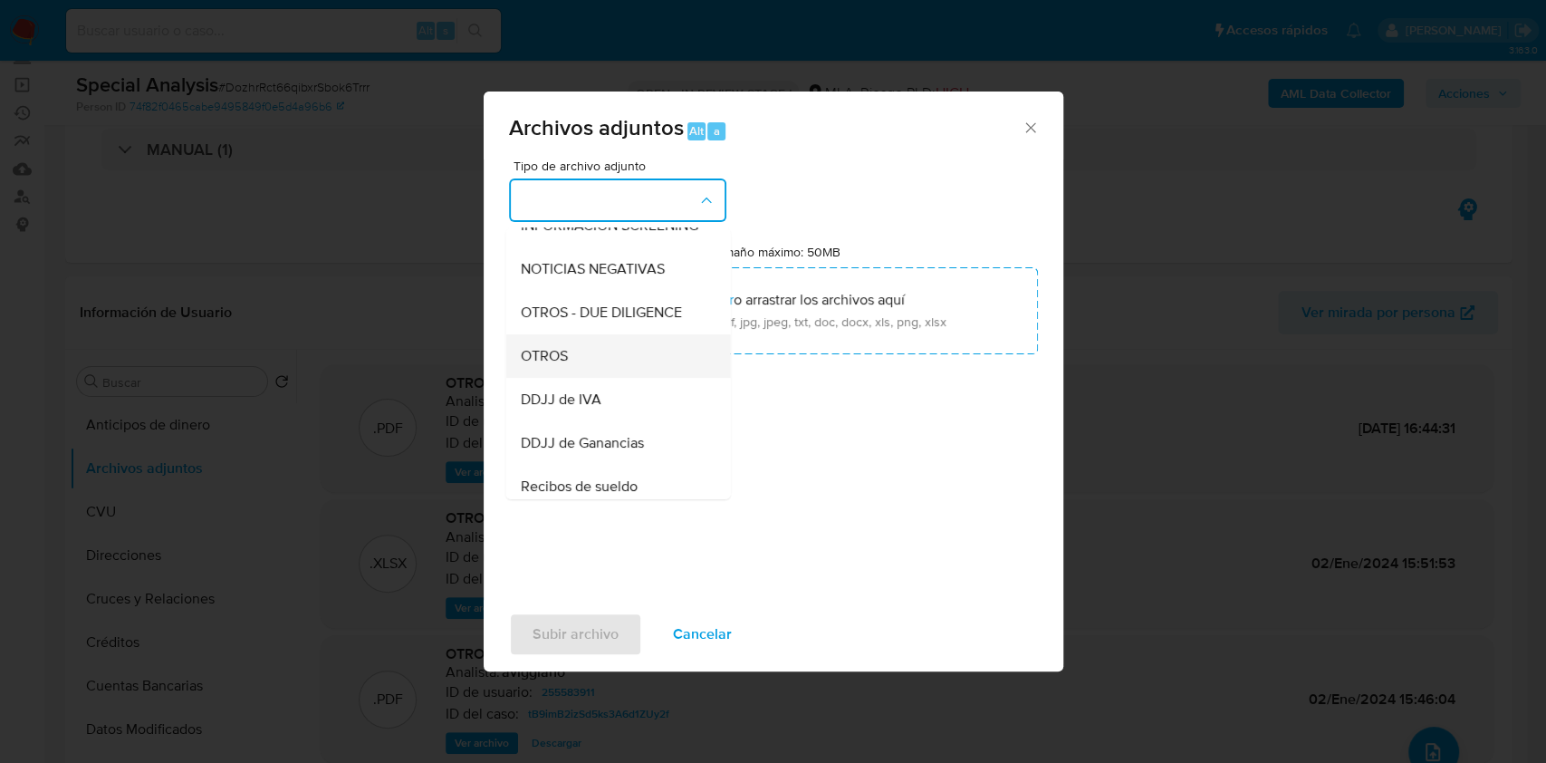
click at [559, 365] on span "OTROS" at bounding box center [543, 356] width 47 height 18
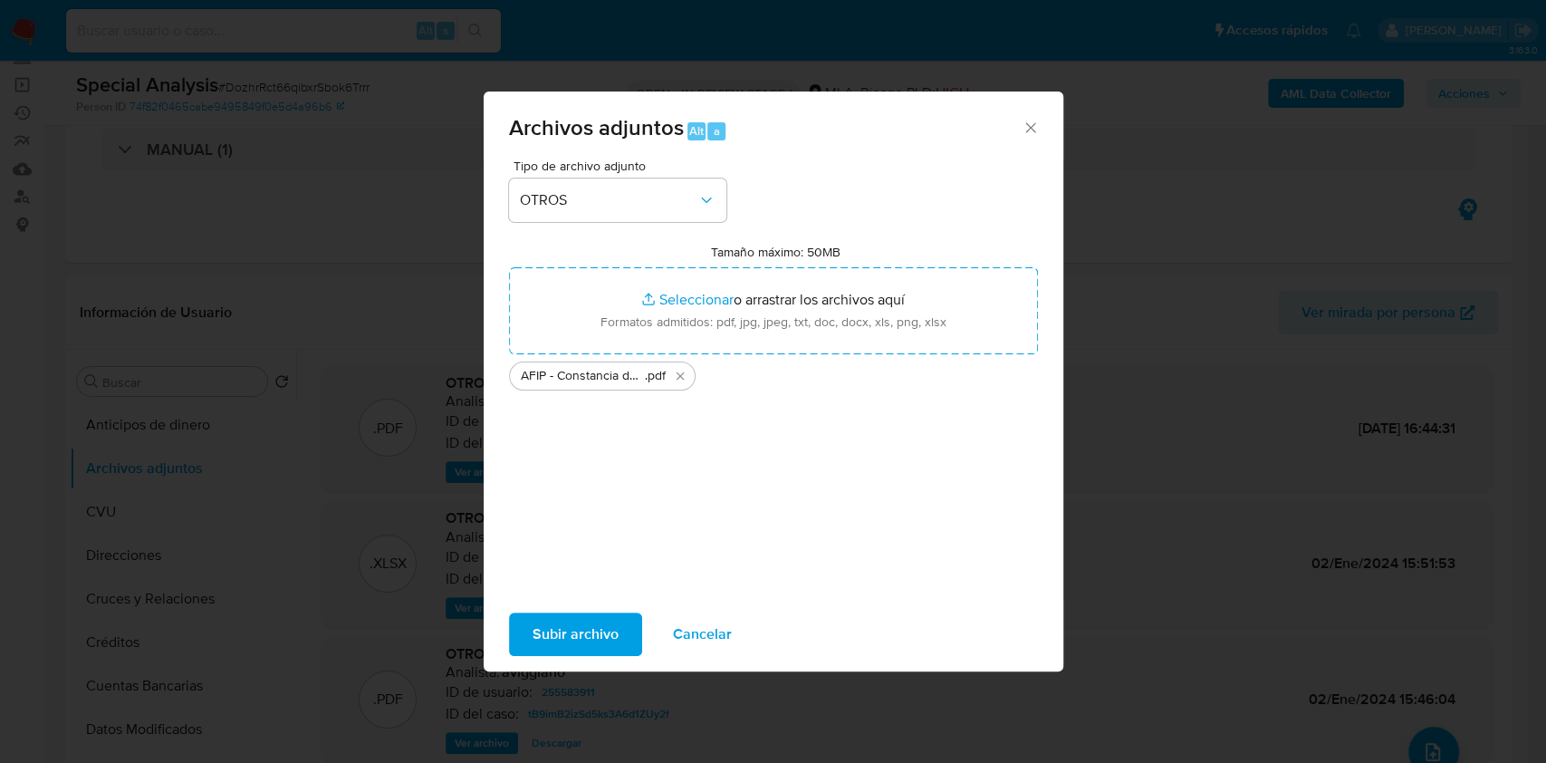
click at [551, 625] on span "Subir archivo" at bounding box center [576, 634] width 86 height 40
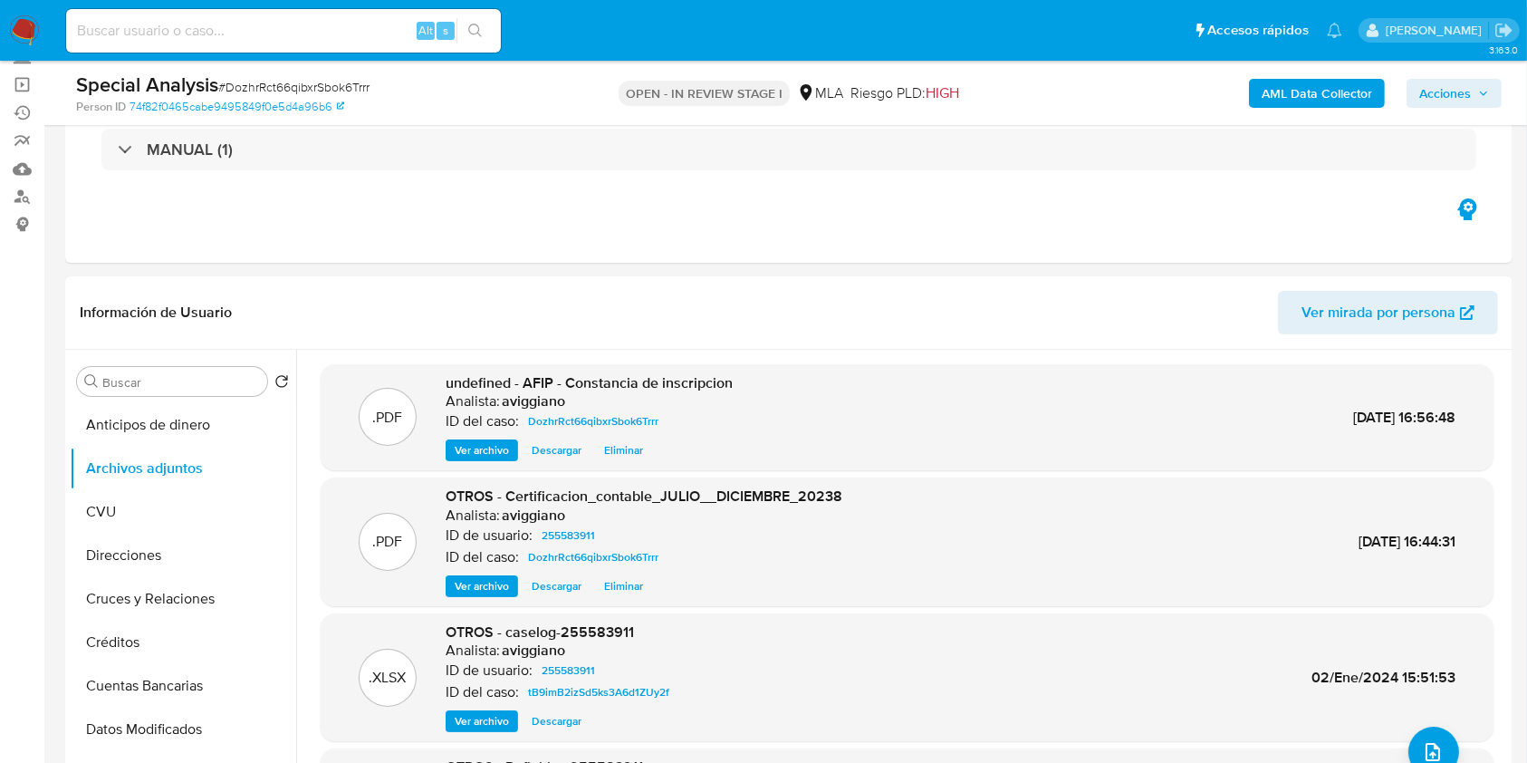
click at [1475, 90] on span "Acciones" at bounding box center [1454, 93] width 70 height 25
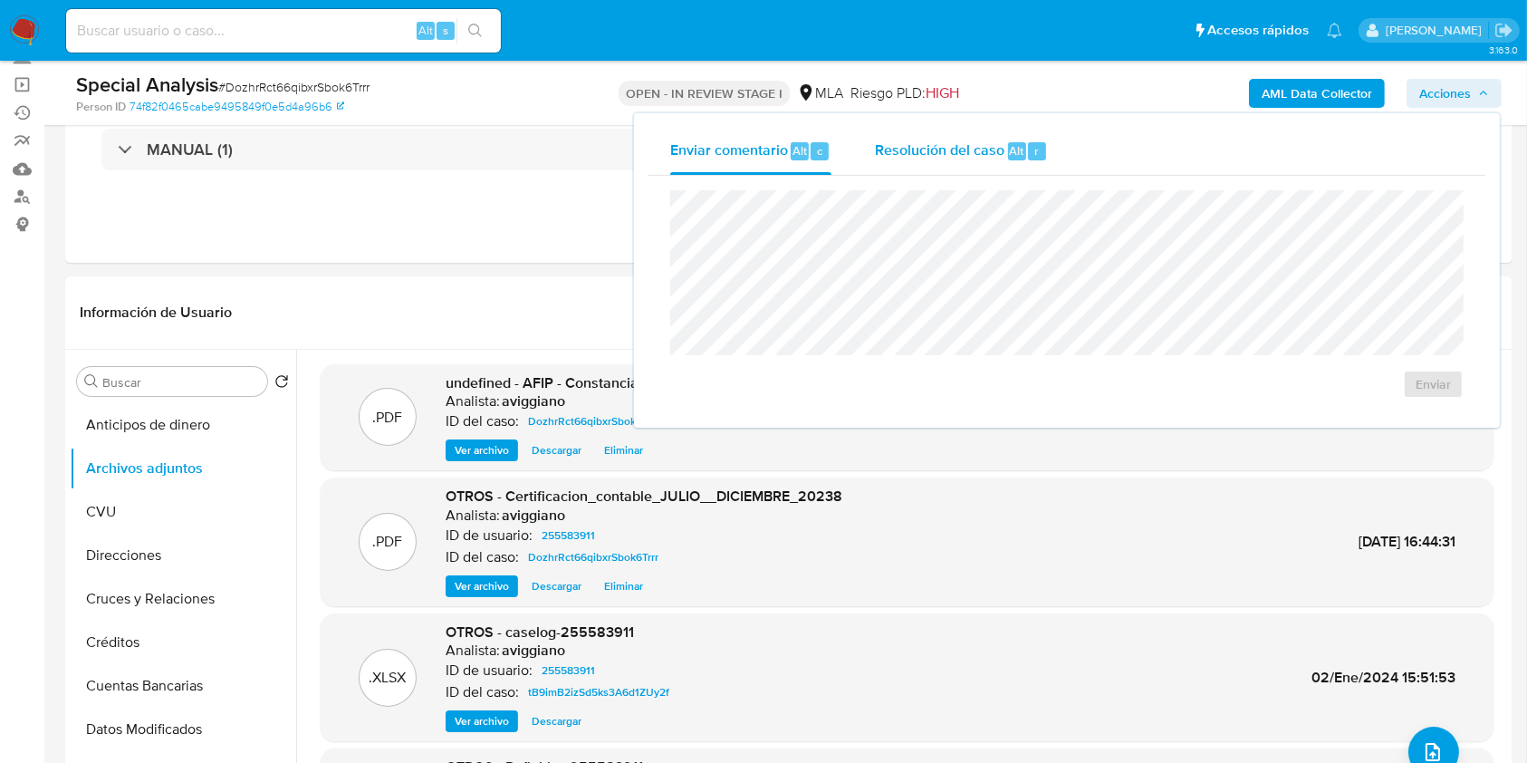
click at [1004, 162] on div "Resolución del caso Alt r" at bounding box center [961, 151] width 173 height 47
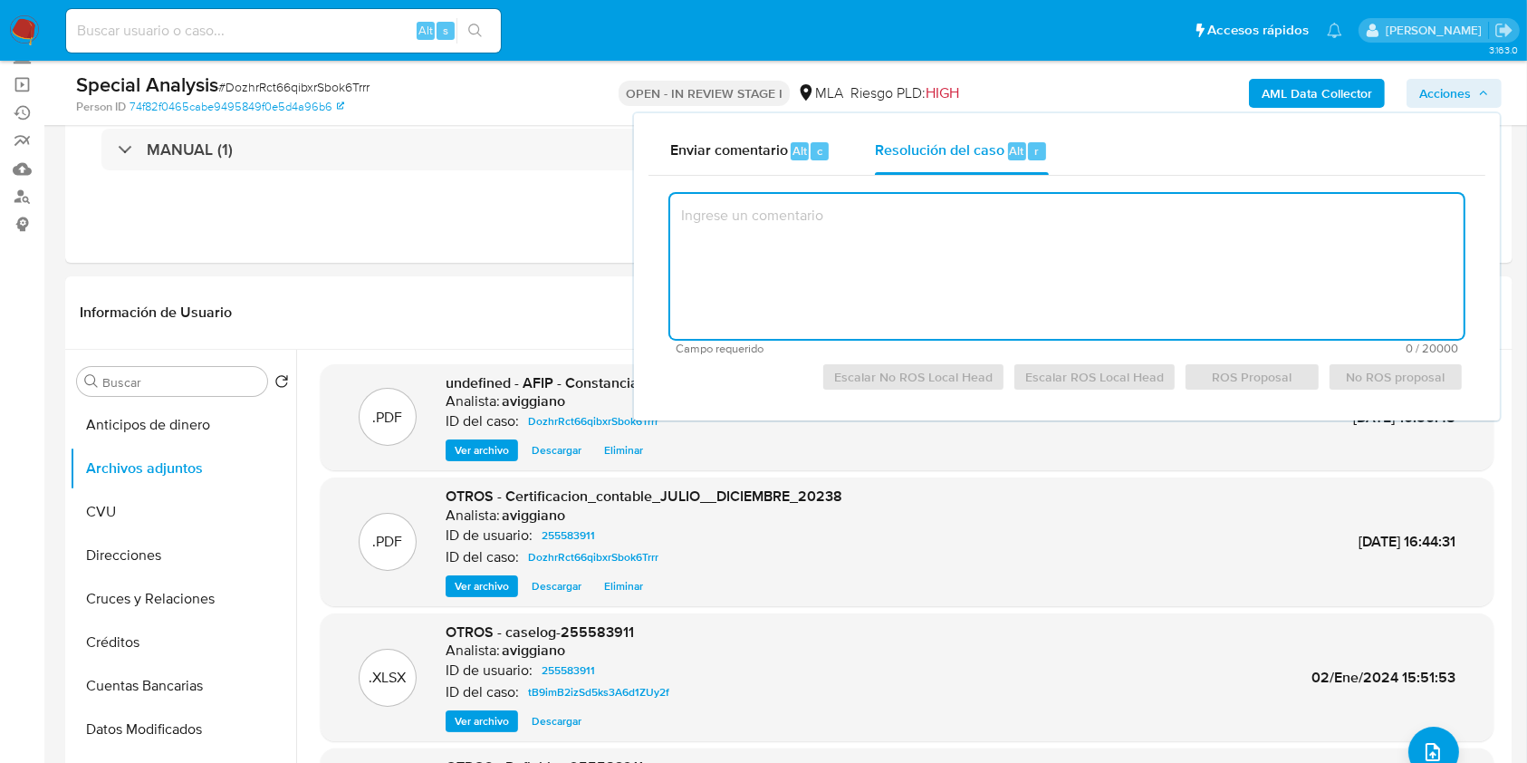
click at [957, 259] on textarea at bounding box center [1066, 266] width 793 height 145
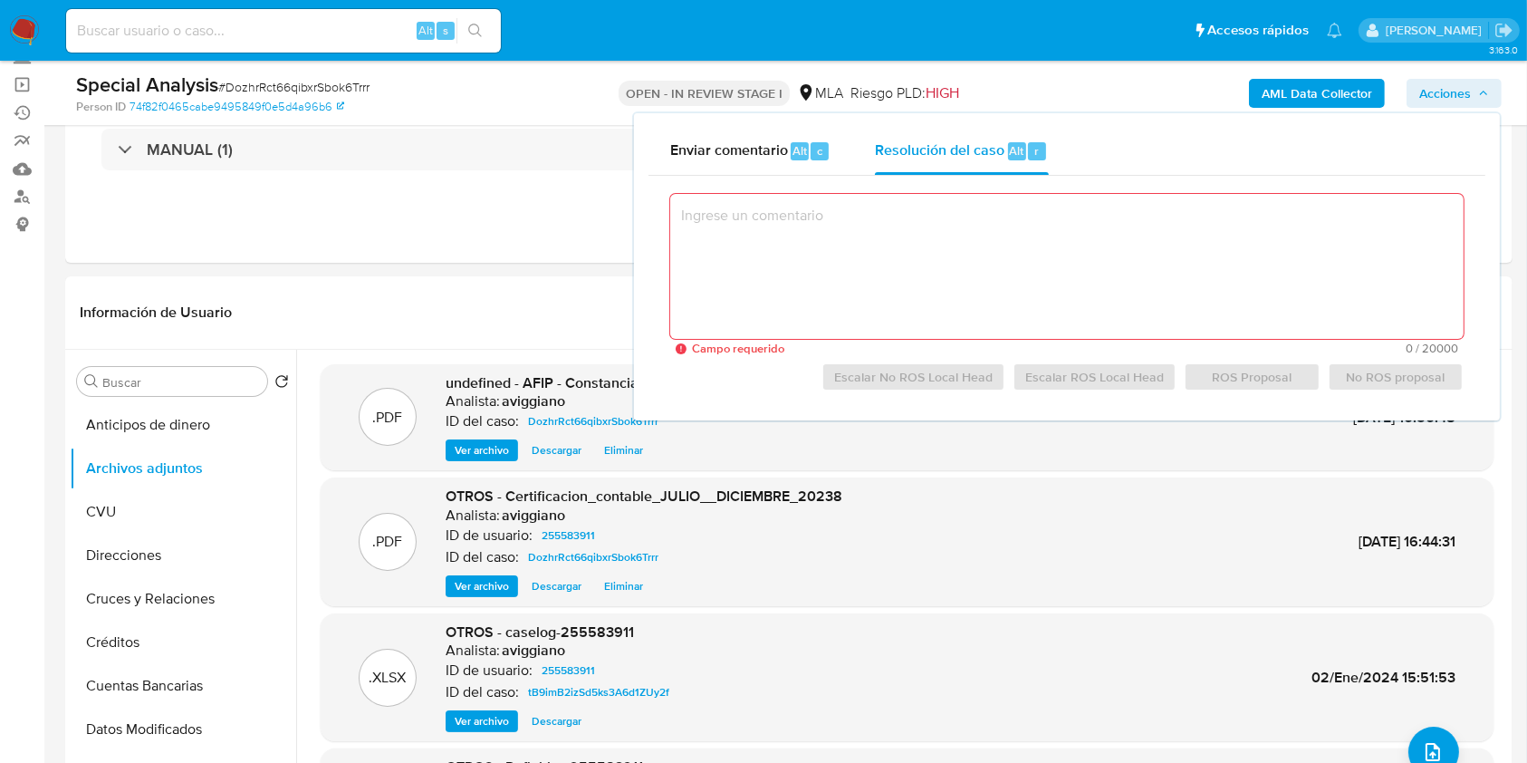
click at [1335, 253] on textarea at bounding box center [1066, 266] width 793 height 145
paste textarea "Lo Ip. Dolor Sita Conse Adipisc - ELIT 40552709472 seddoeius t in utlaboreetdo …"
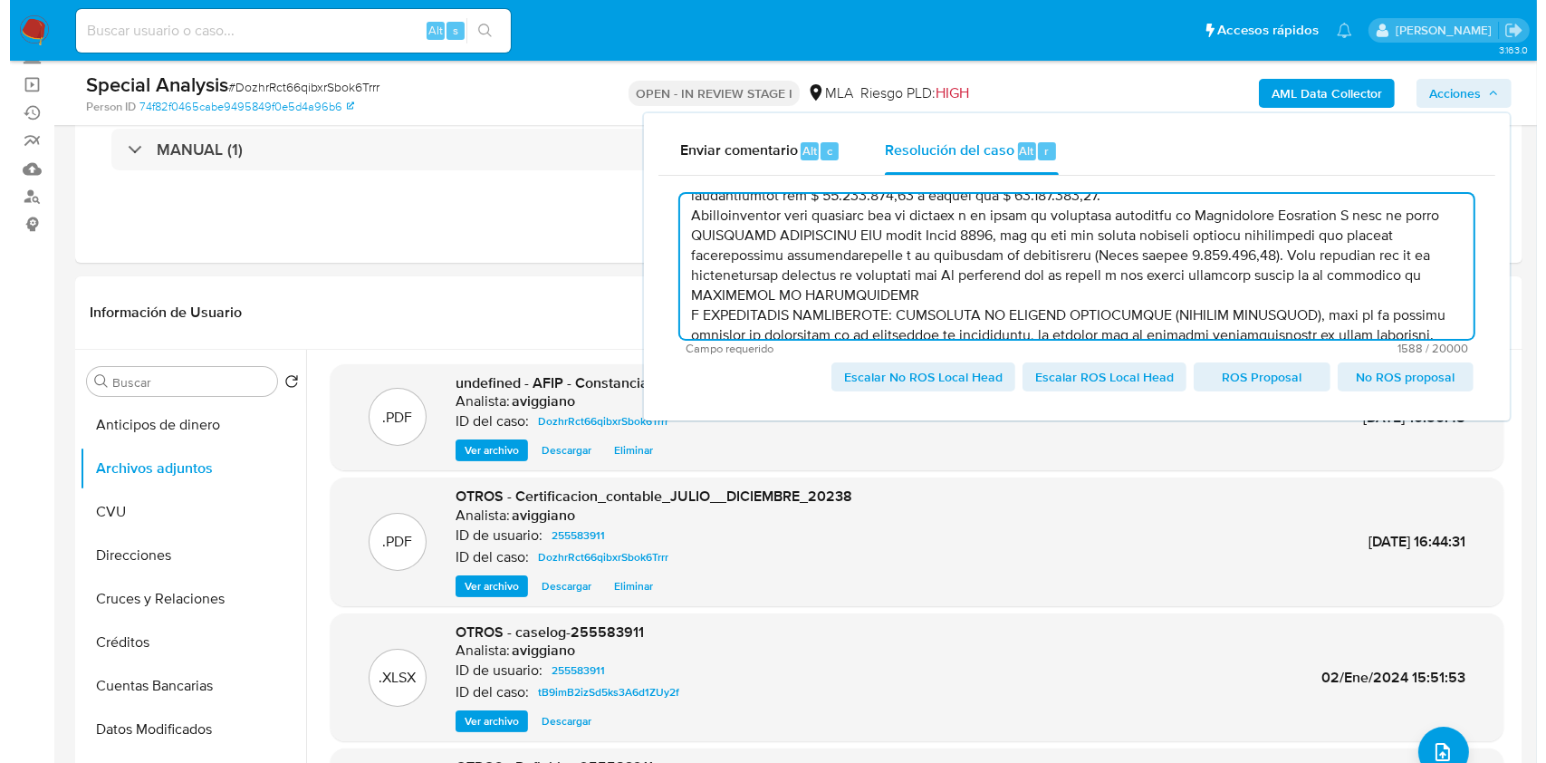
scroll to position [0, 0]
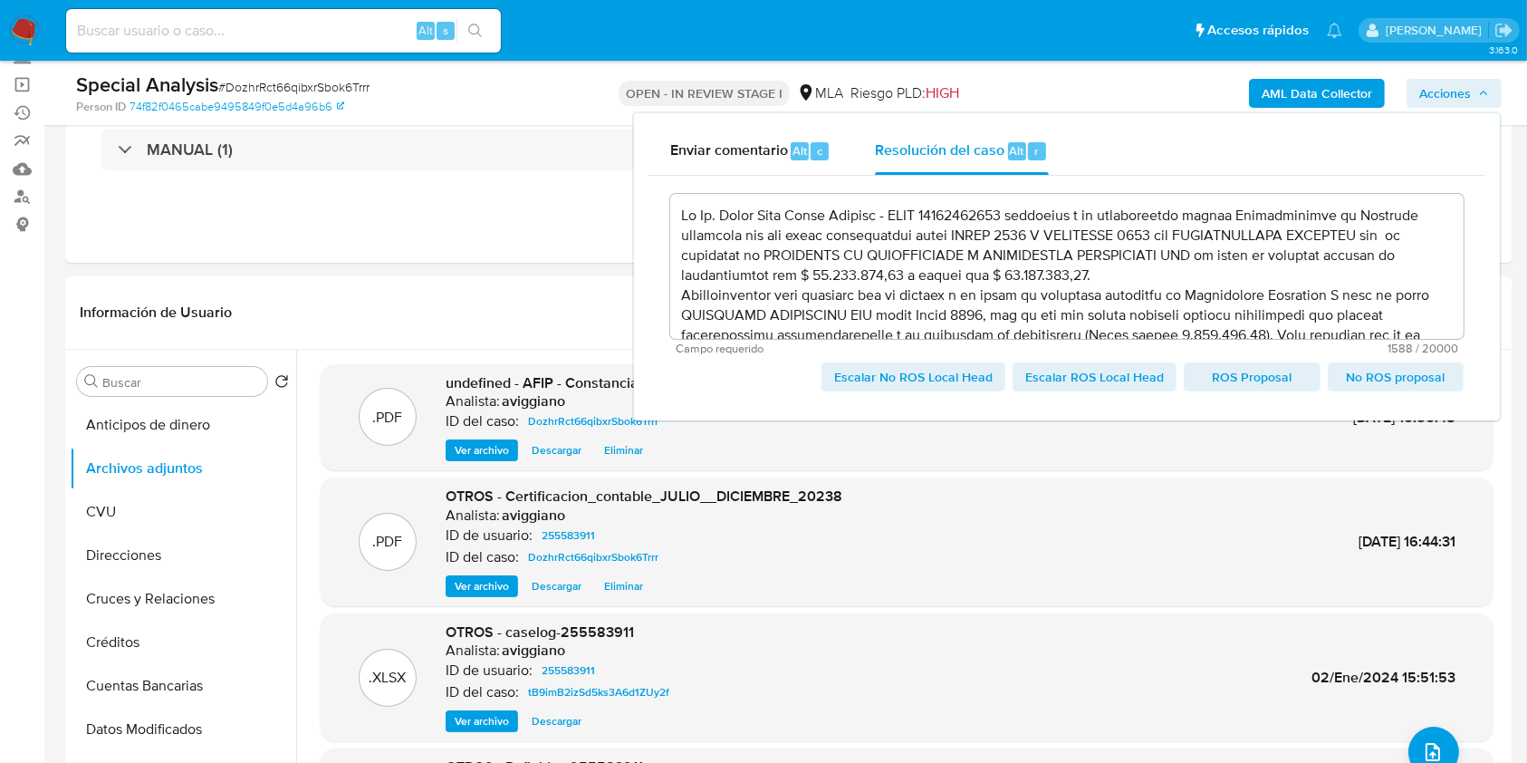
click at [926, 373] on span "Escalar No ROS Local Head" at bounding box center [913, 376] width 158 height 25
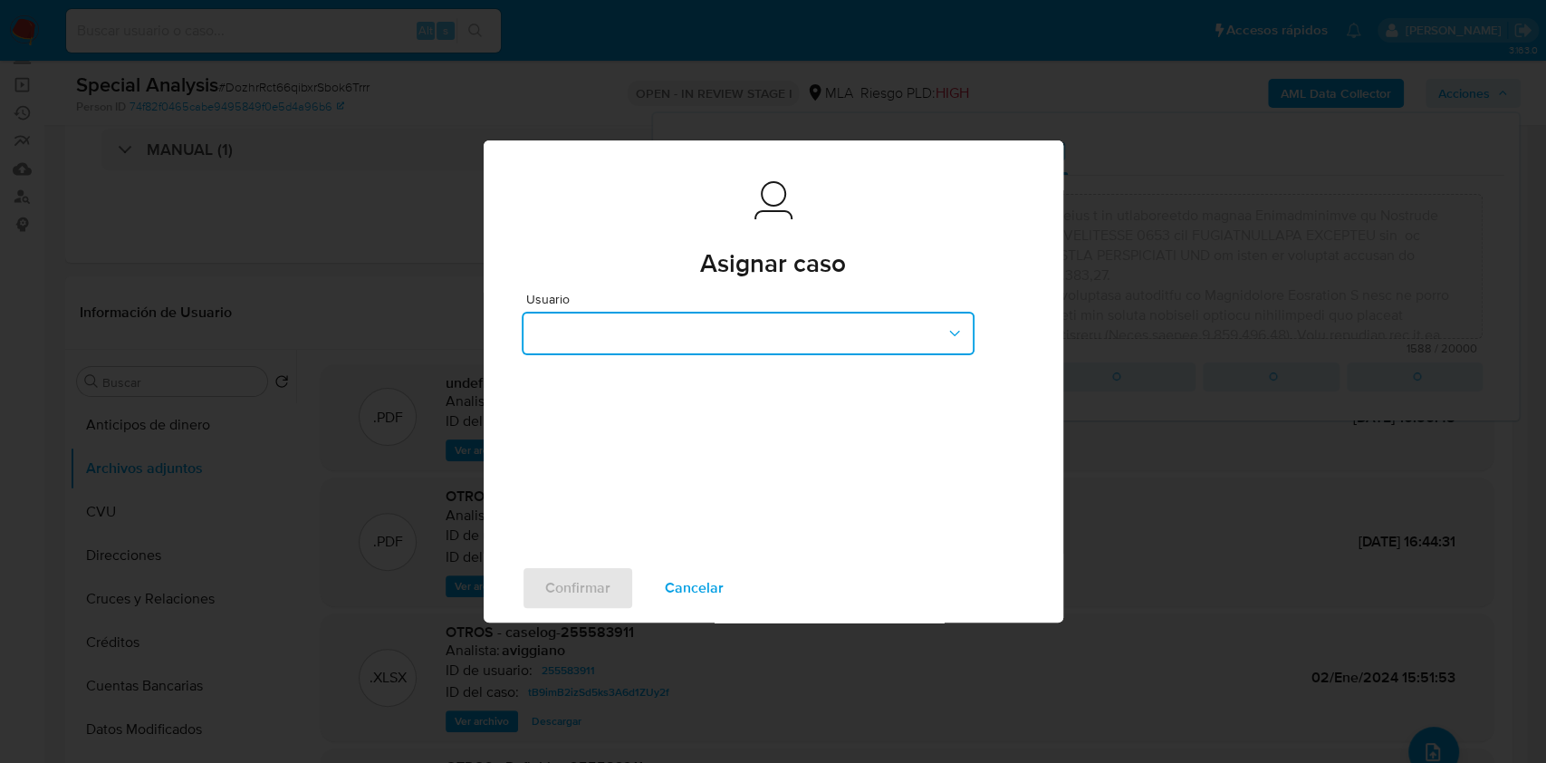
click at [601, 337] on button "button" at bounding box center [748, 333] width 453 height 43
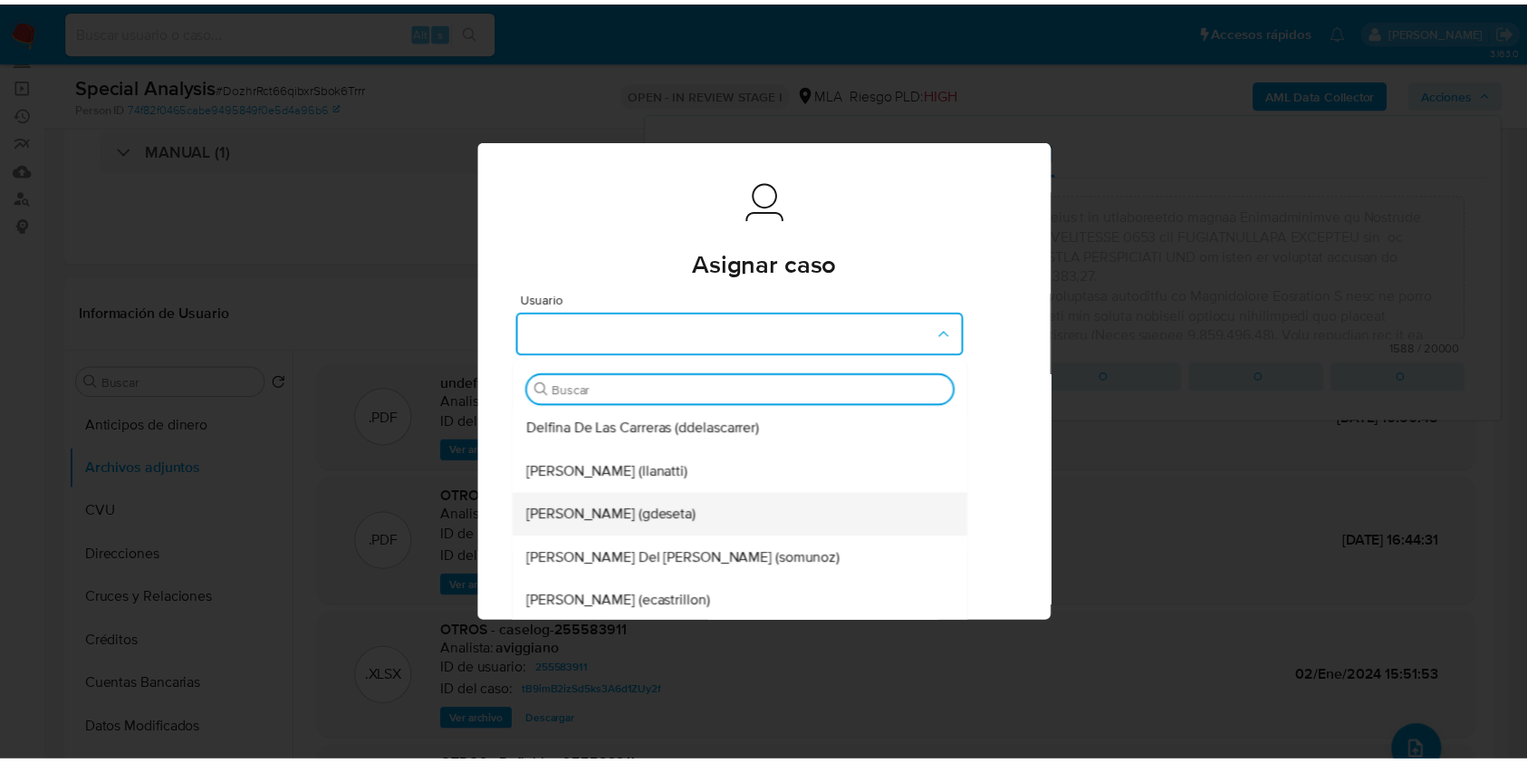
scroll to position [120, 0]
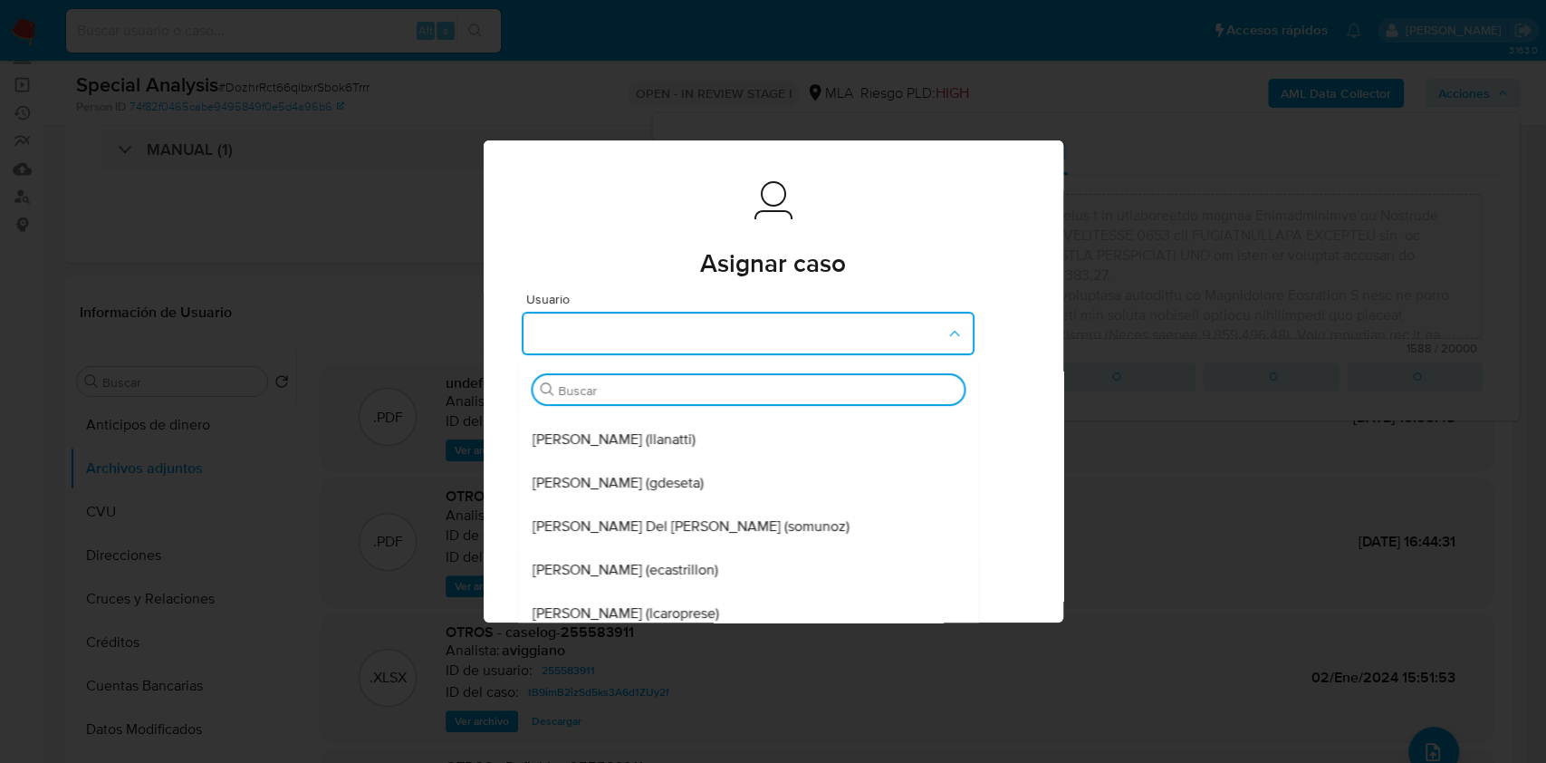
click at [619, 494] on div "[PERSON_NAME] (gdeseta)" at bounding box center [743, 482] width 420 height 43
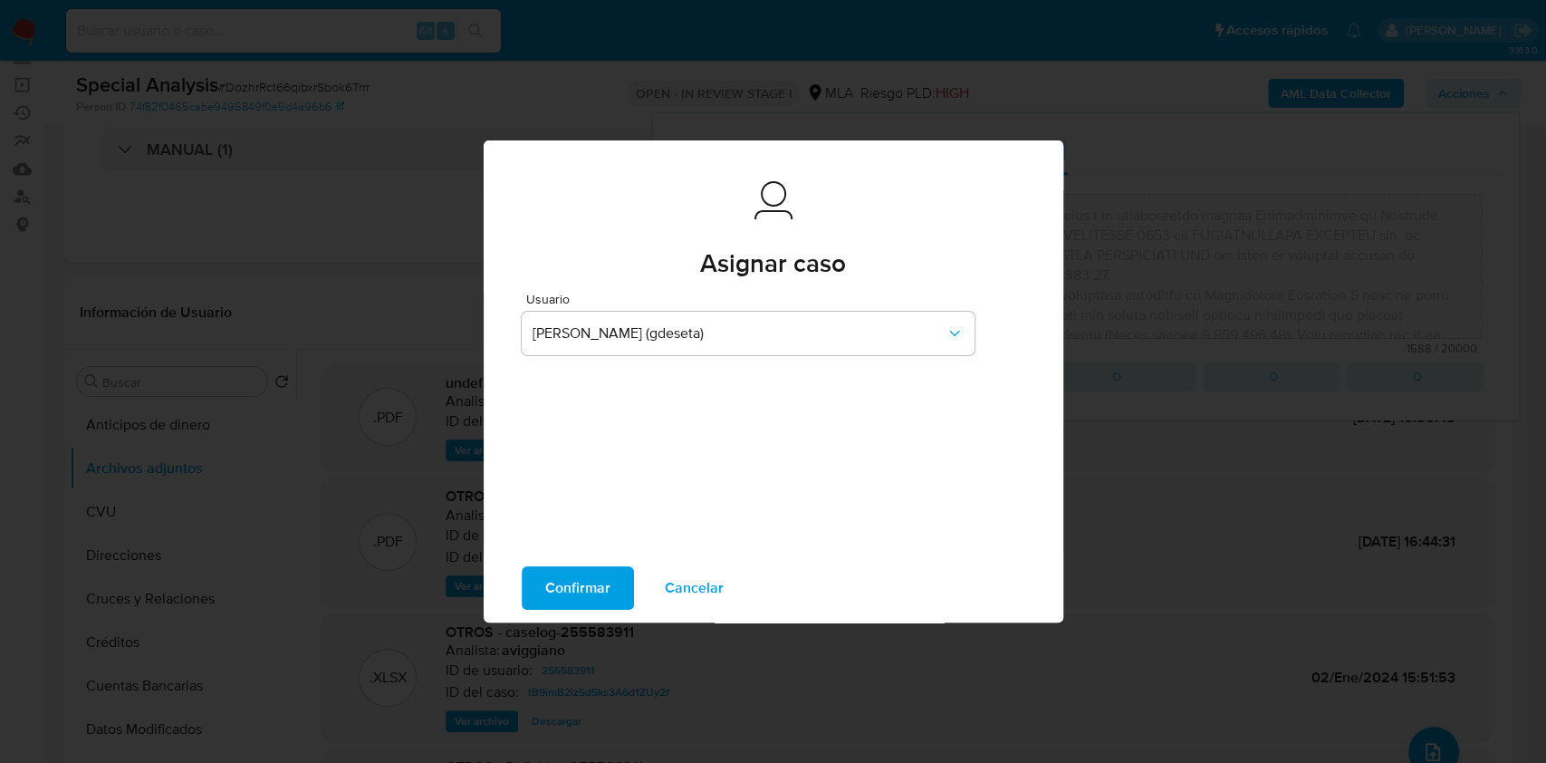
click at [580, 580] on span "Confirmar" at bounding box center [577, 588] width 65 height 40
type textarea "Lo Ip. Dolor Sita Conse Adipisc - ELIT 40552709472 seddoeius t in utlaboreetdo …"
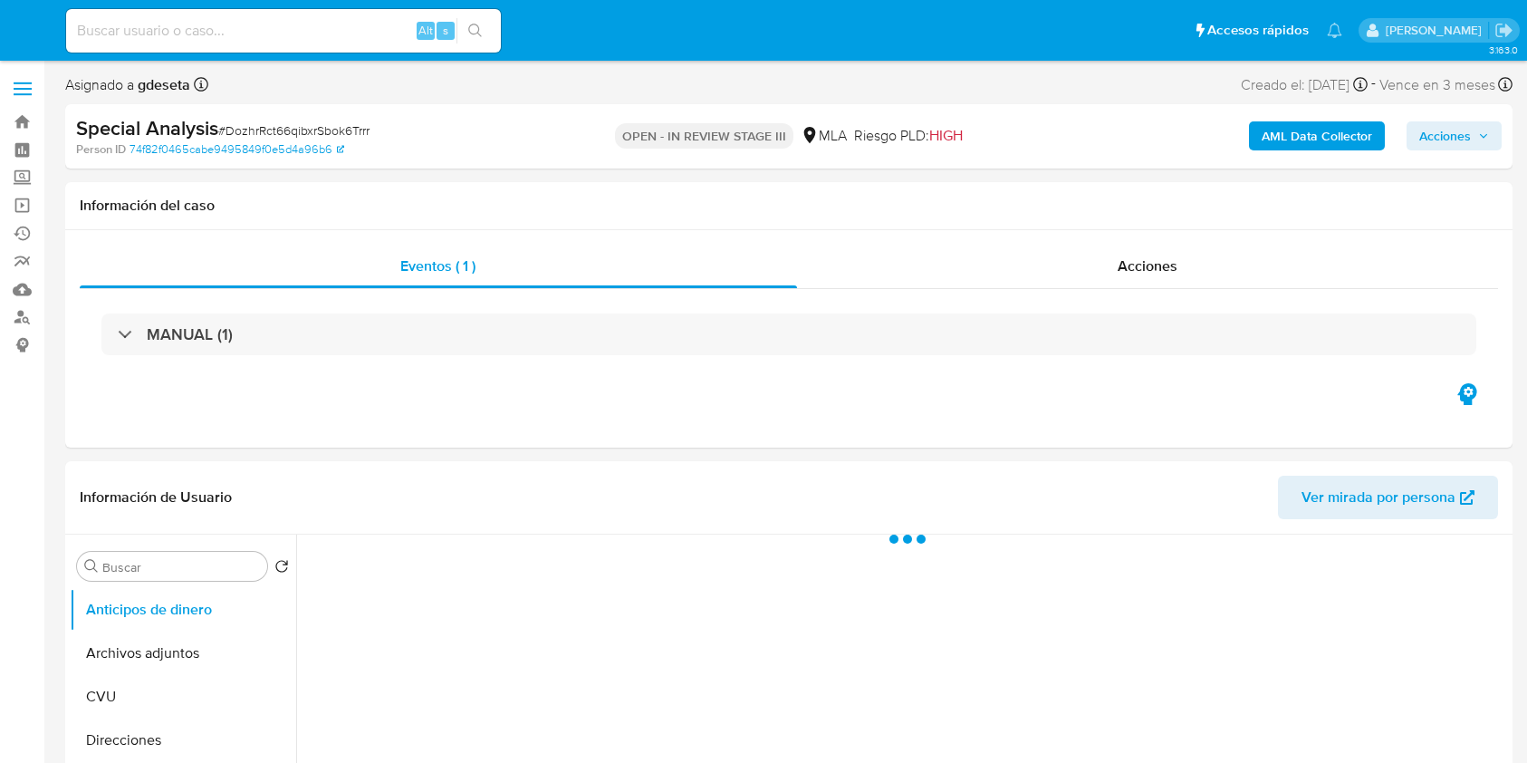
select select "10"
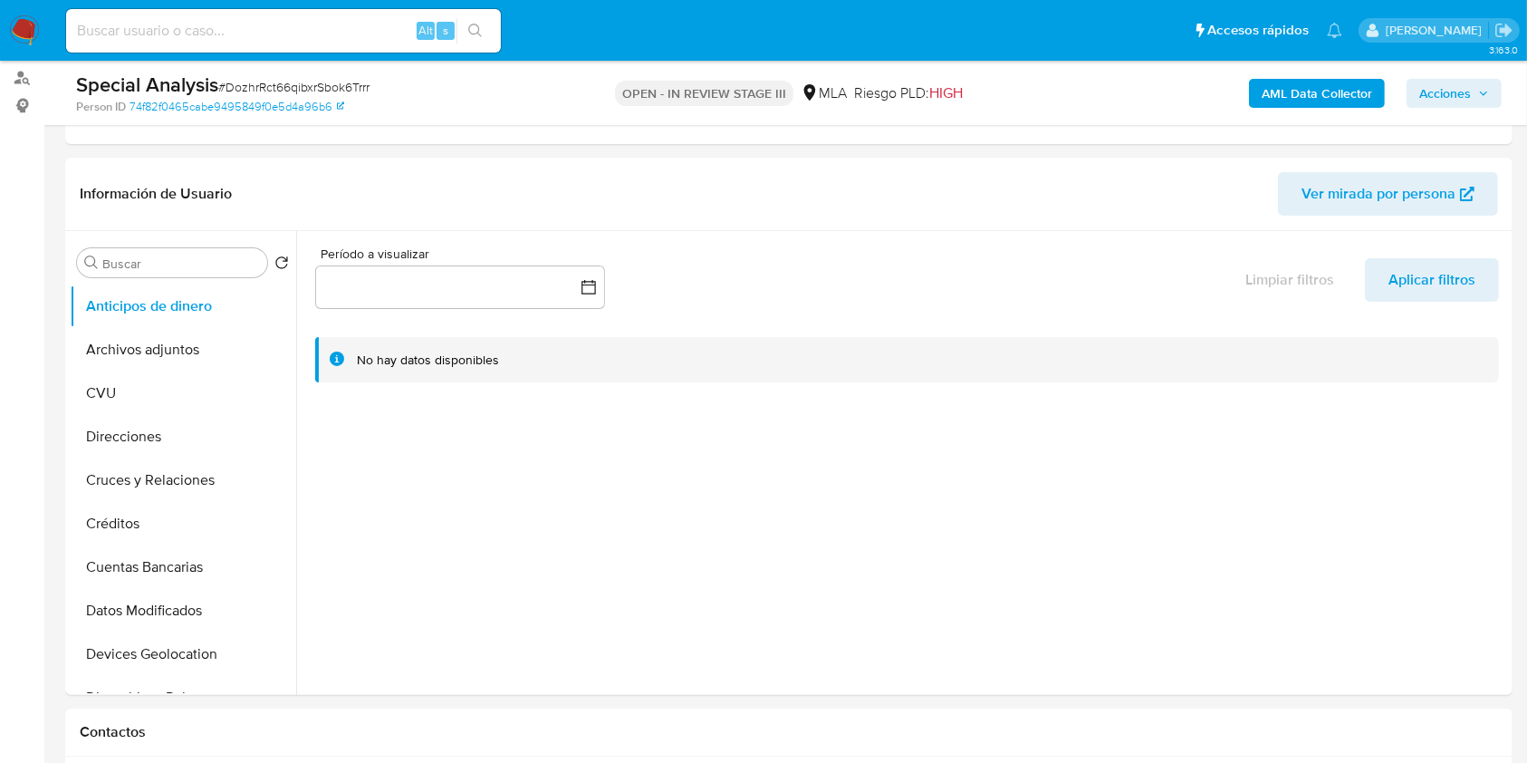
scroll to position [241, 0]
click at [166, 354] on button "Archivos adjuntos" at bounding box center [176, 347] width 212 height 43
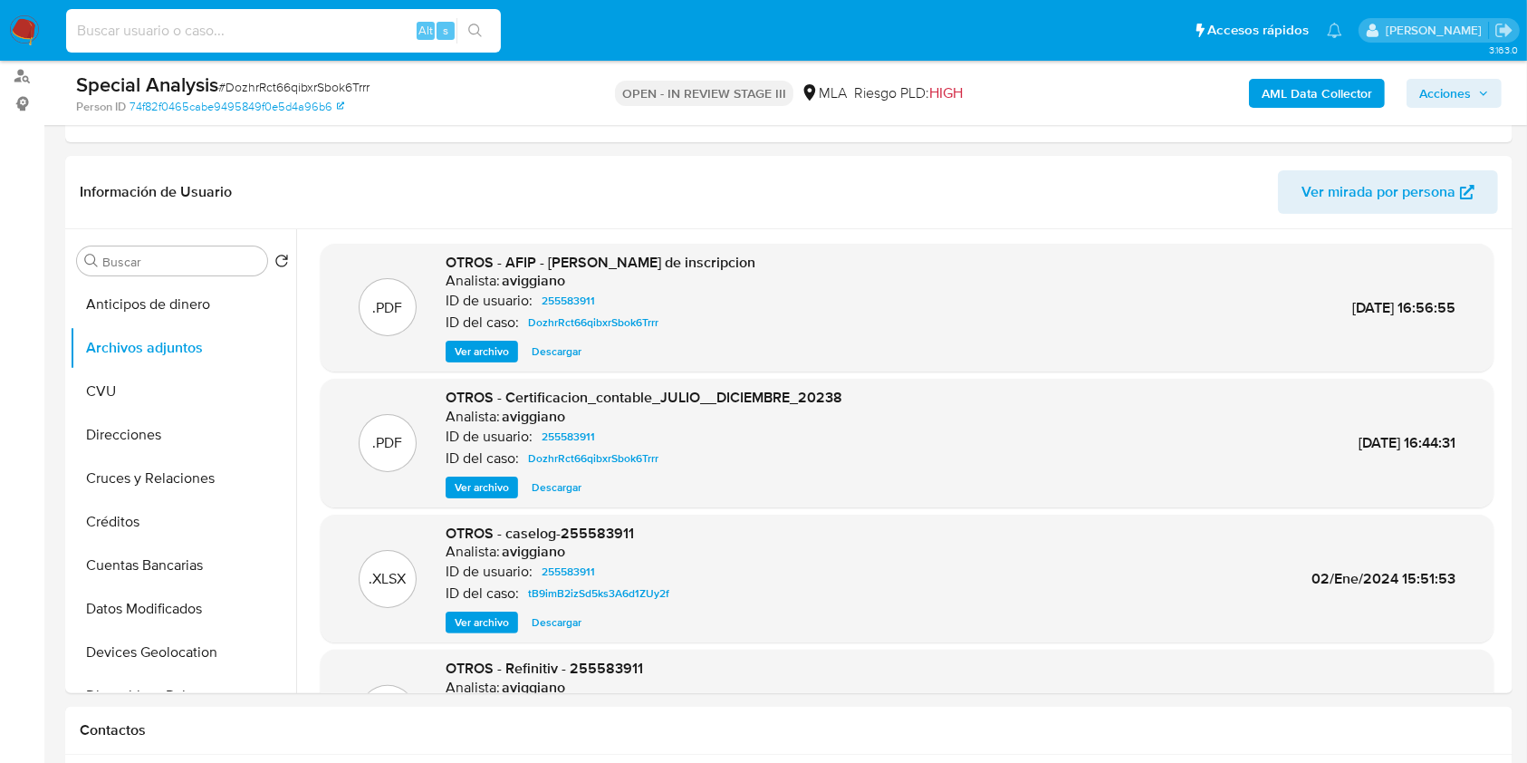
click at [198, 35] on input at bounding box center [283, 31] width 435 height 24
paste input "121104829"
type input "121104829"
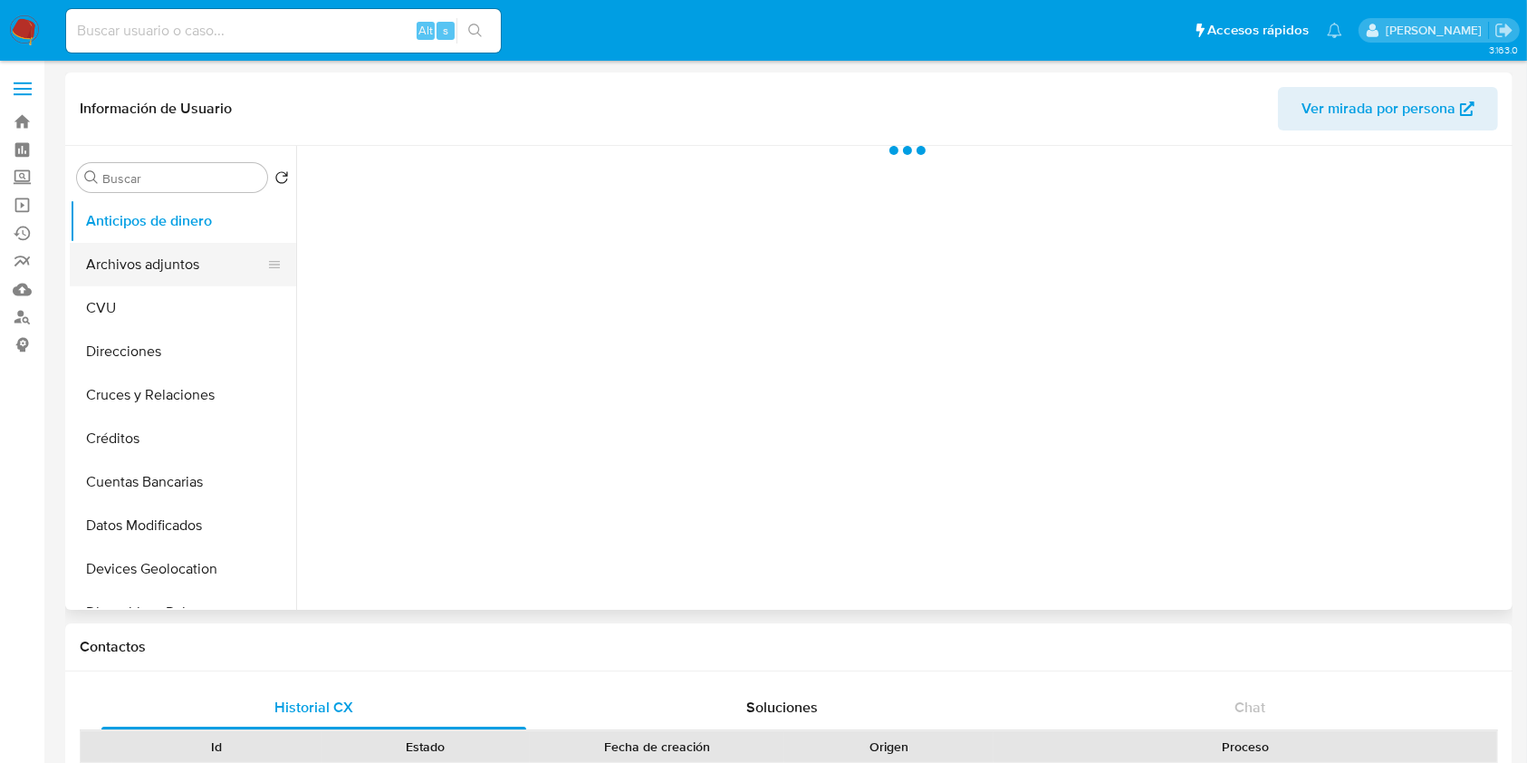
click at [168, 247] on button "Archivos adjuntos" at bounding box center [176, 264] width 212 height 43
select select "10"
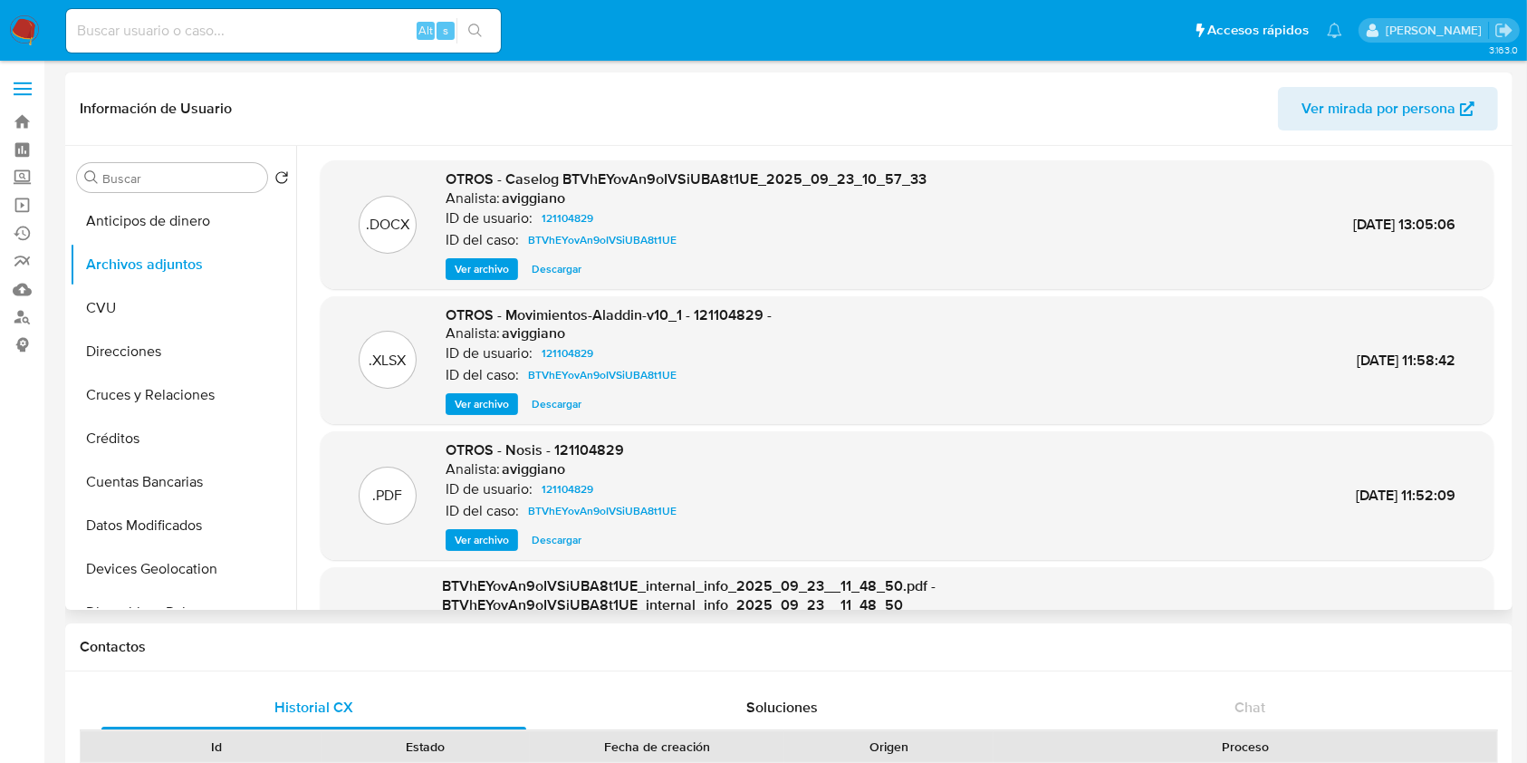
click at [493, 272] on span "Ver archivo" at bounding box center [482, 269] width 54 height 18
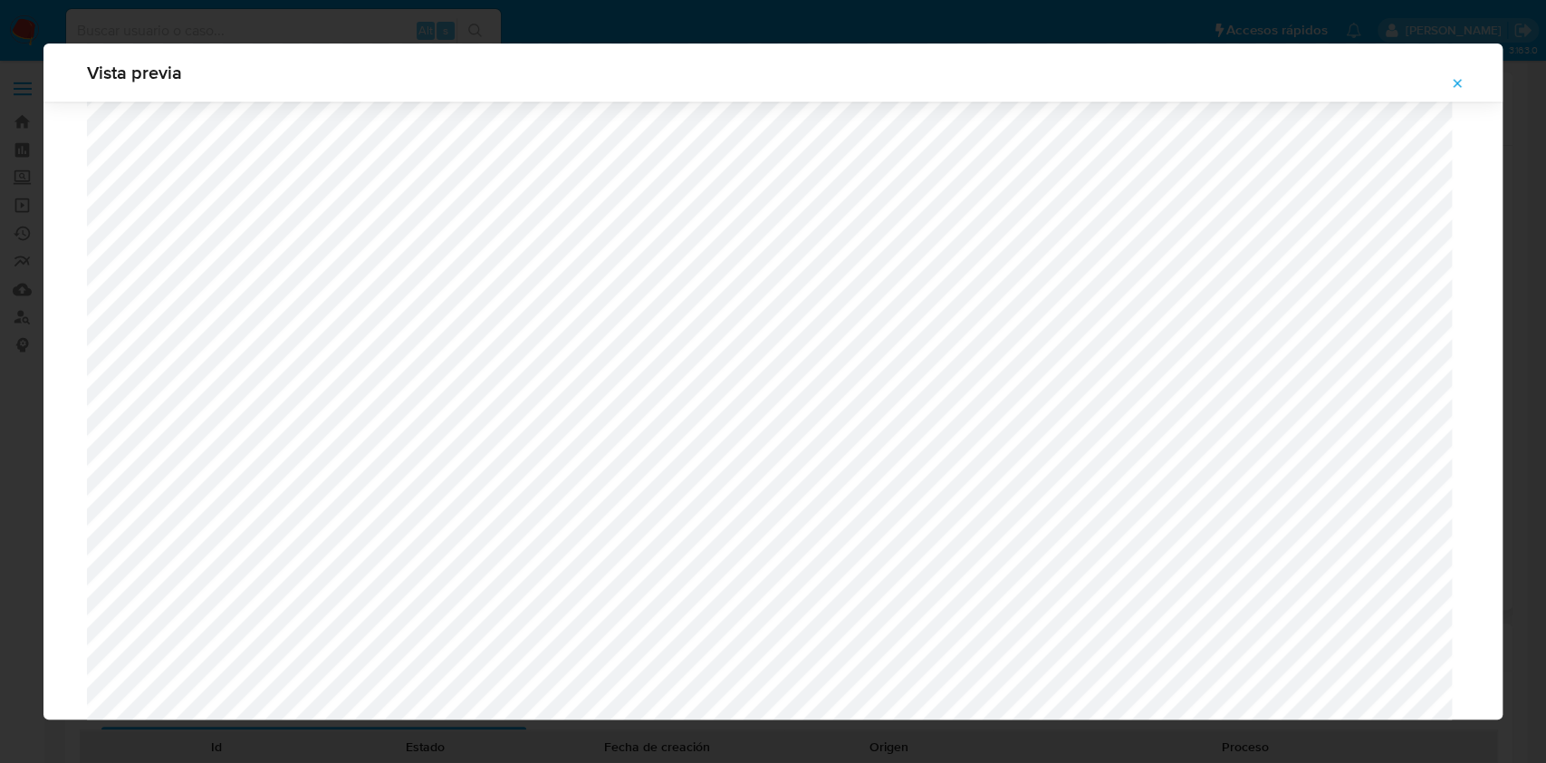
scroll to position [2258, 0]
click at [1469, 76] on button "Attachment preview" at bounding box center [1457, 83] width 40 height 29
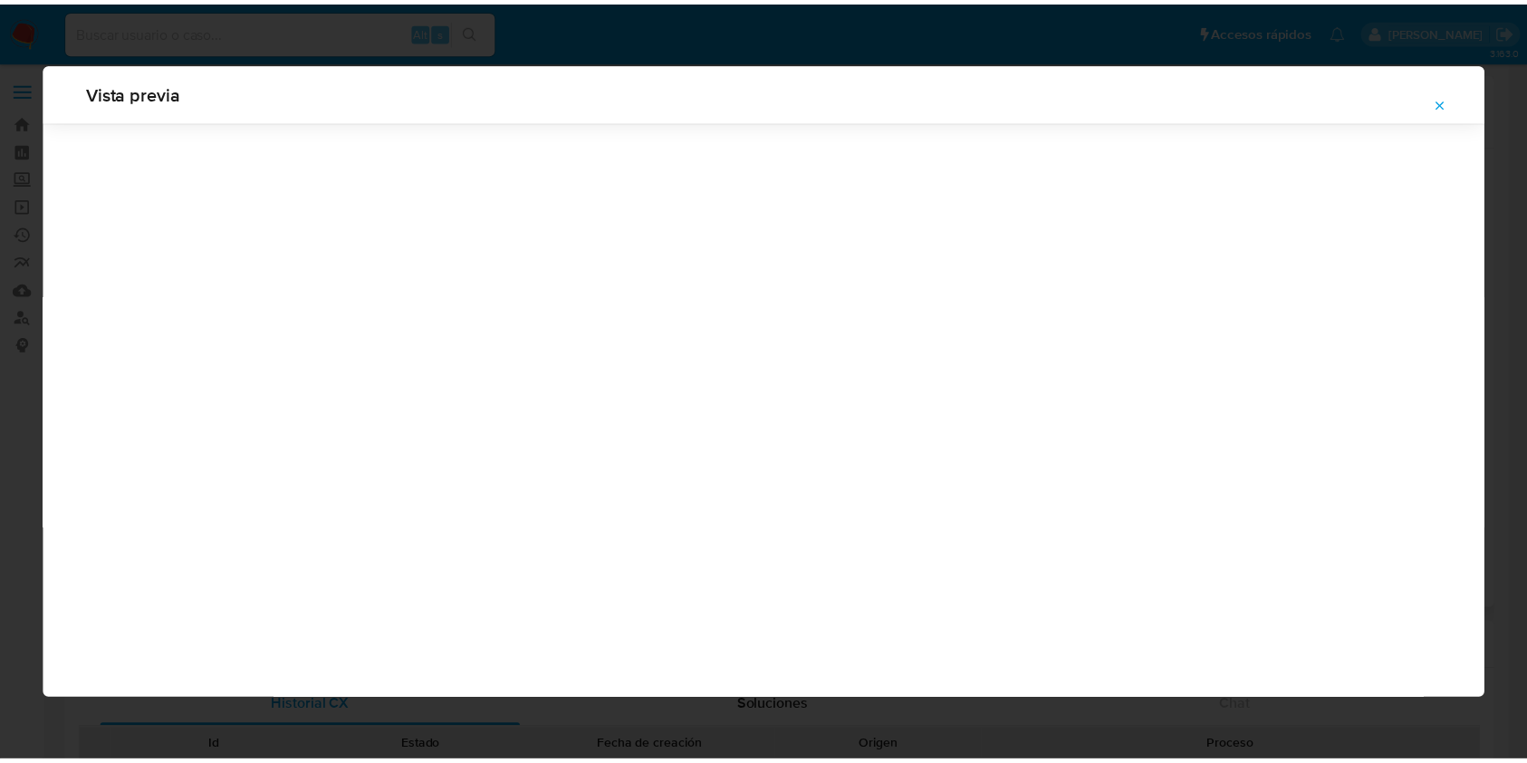
scroll to position [0, 0]
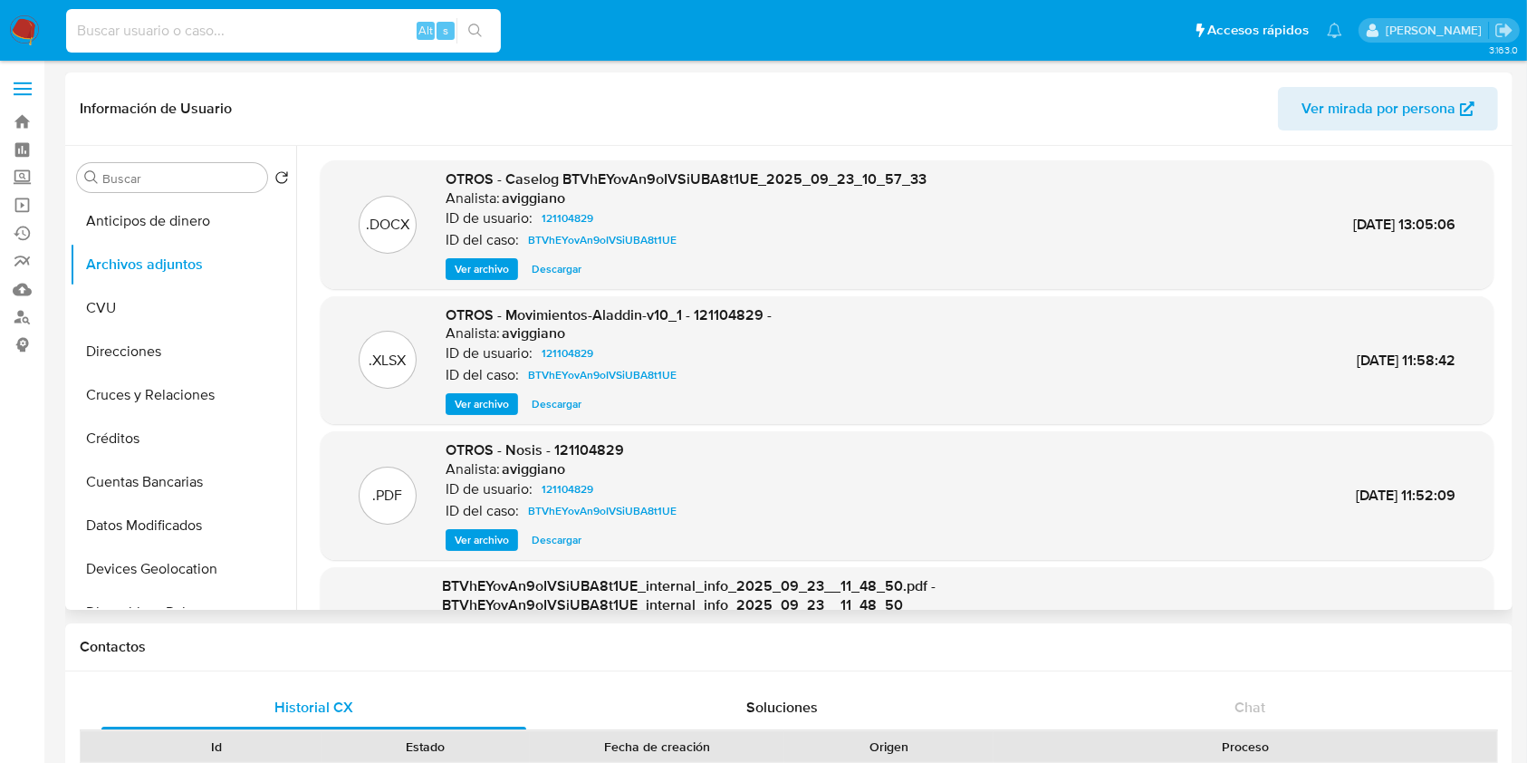
paste input "186623337"
type input "186623337"
click at [482, 42] on button "search-icon" at bounding box center [474, 30] width 37 height 25
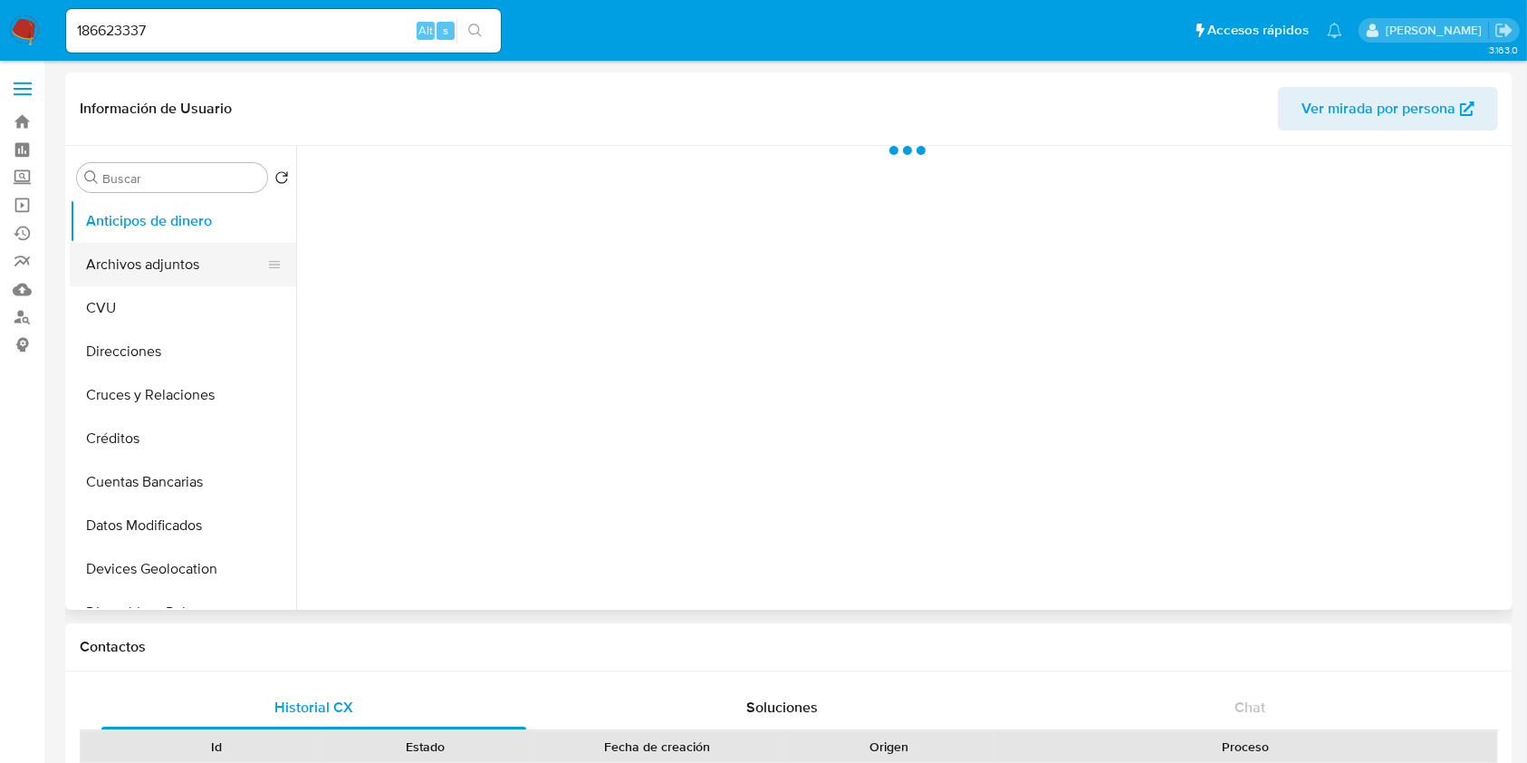
click at [125, 256] on button "Archivos adjuntos" at bounding box center [176, 264] width 212 height 43
select select "10"
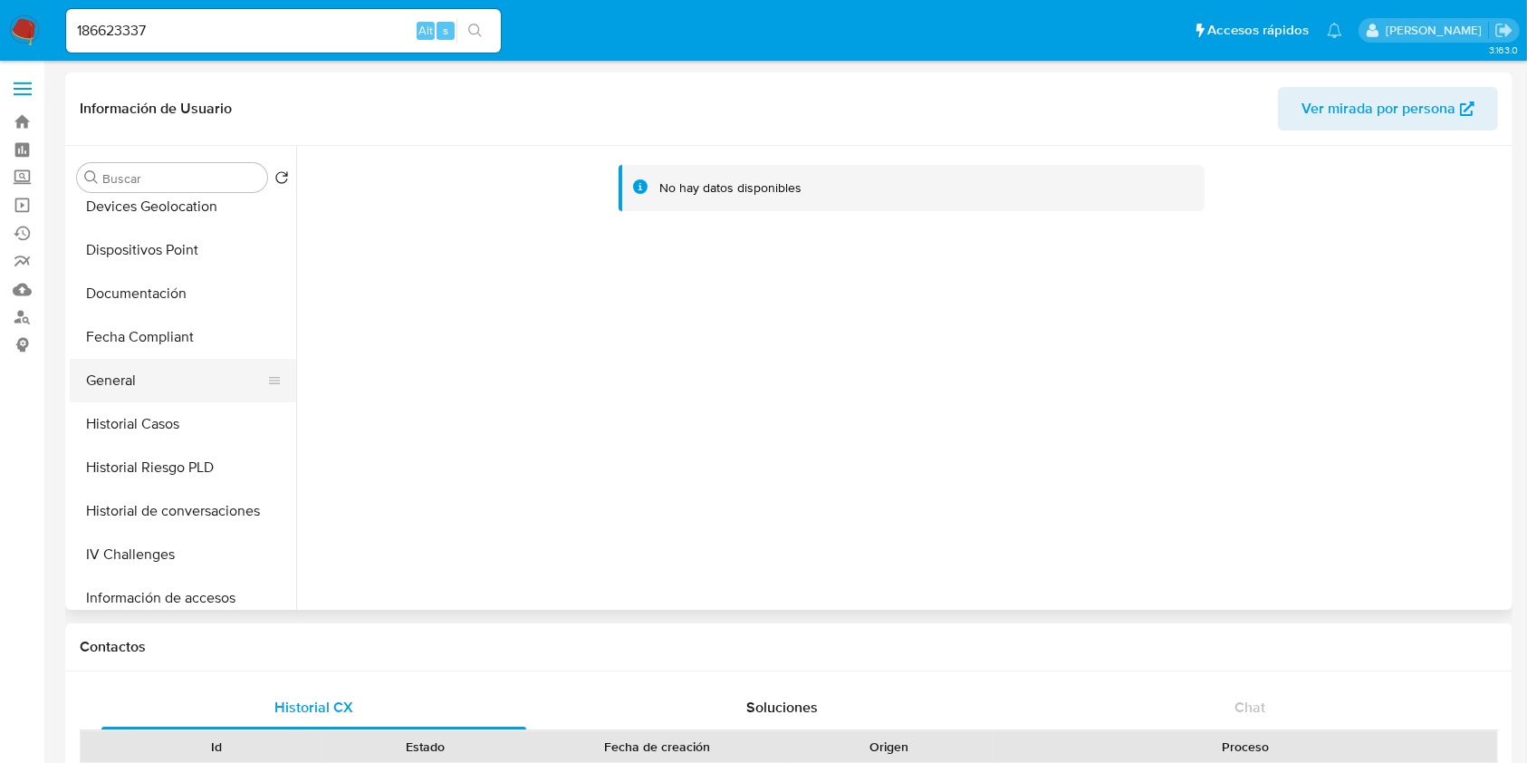
scroll to position [483, 0]
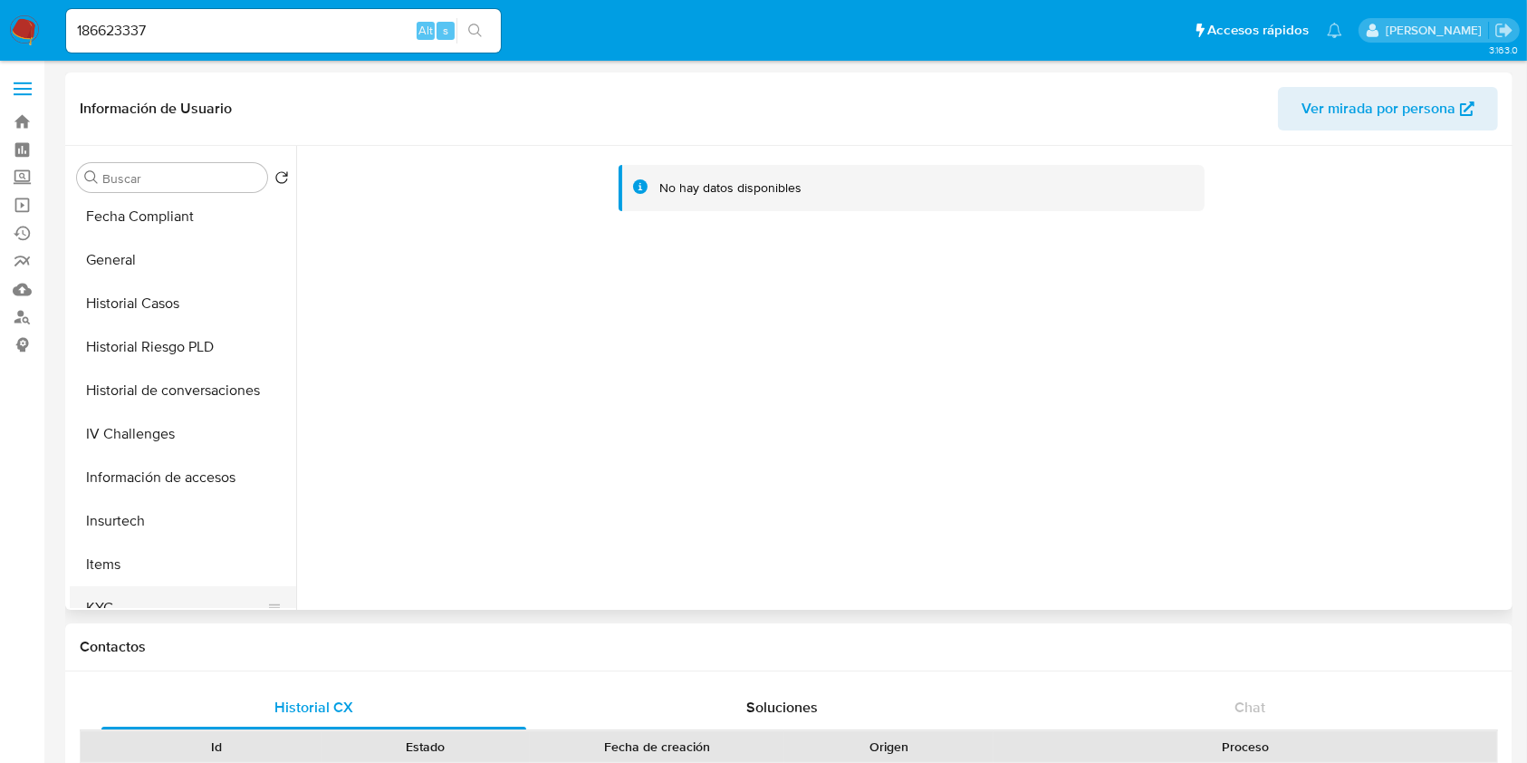
click at [133, 590] on button "KYC" at bounding box center [176, 607] width 212 height 43
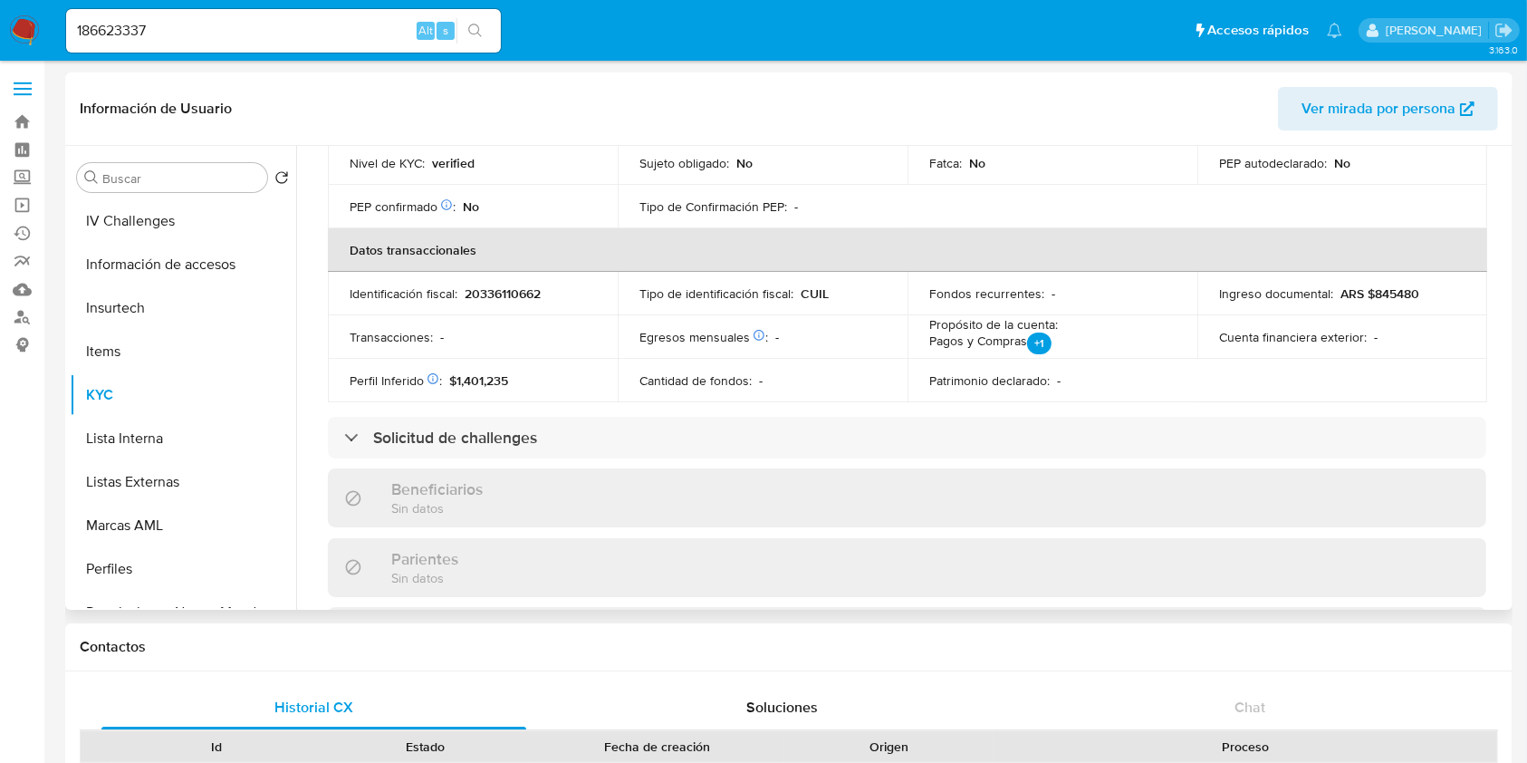
scroll to position [965, 0]
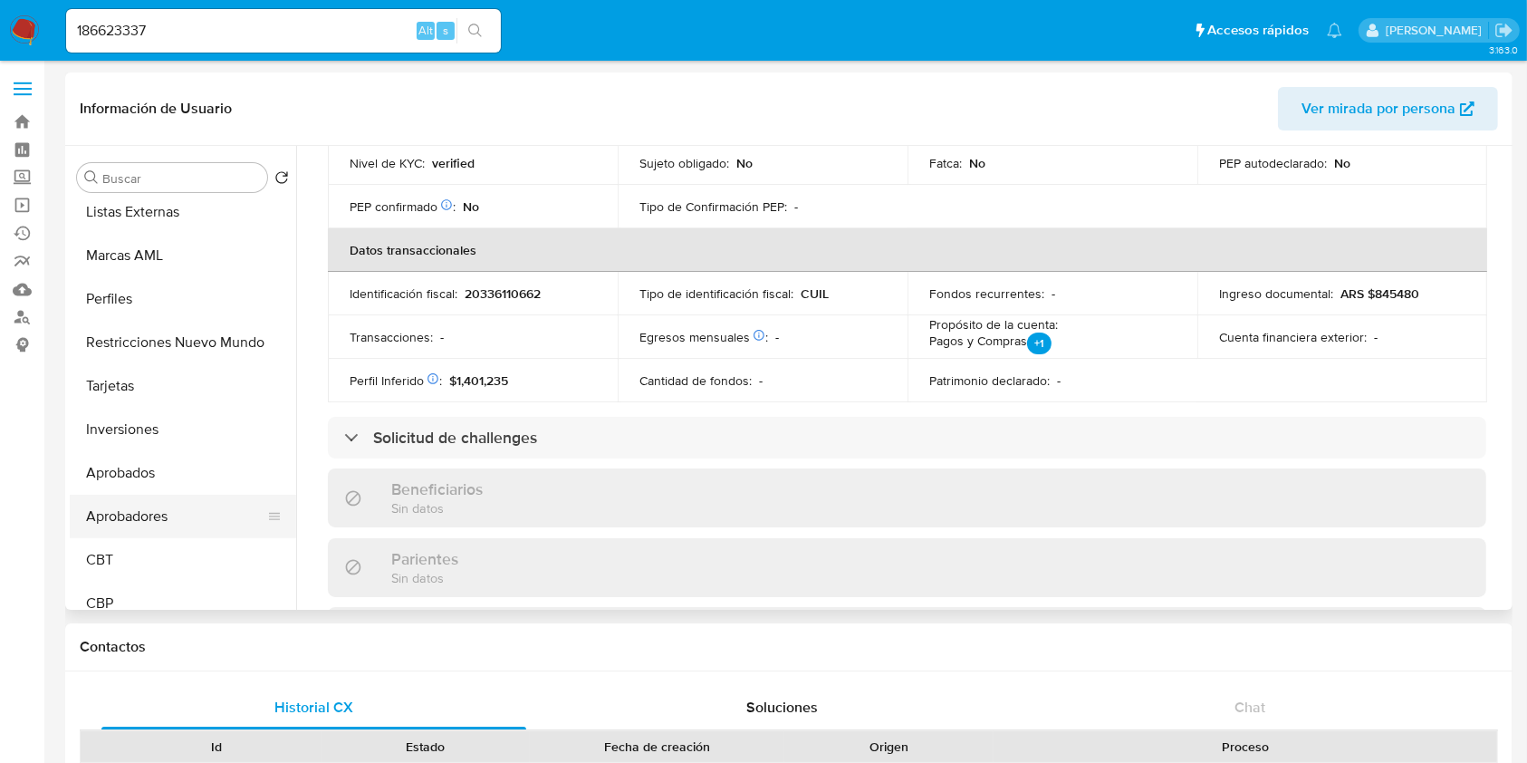
click at [194, 518] on button "Aprobadores" at bounding box center [176, 515] width 212 height 43
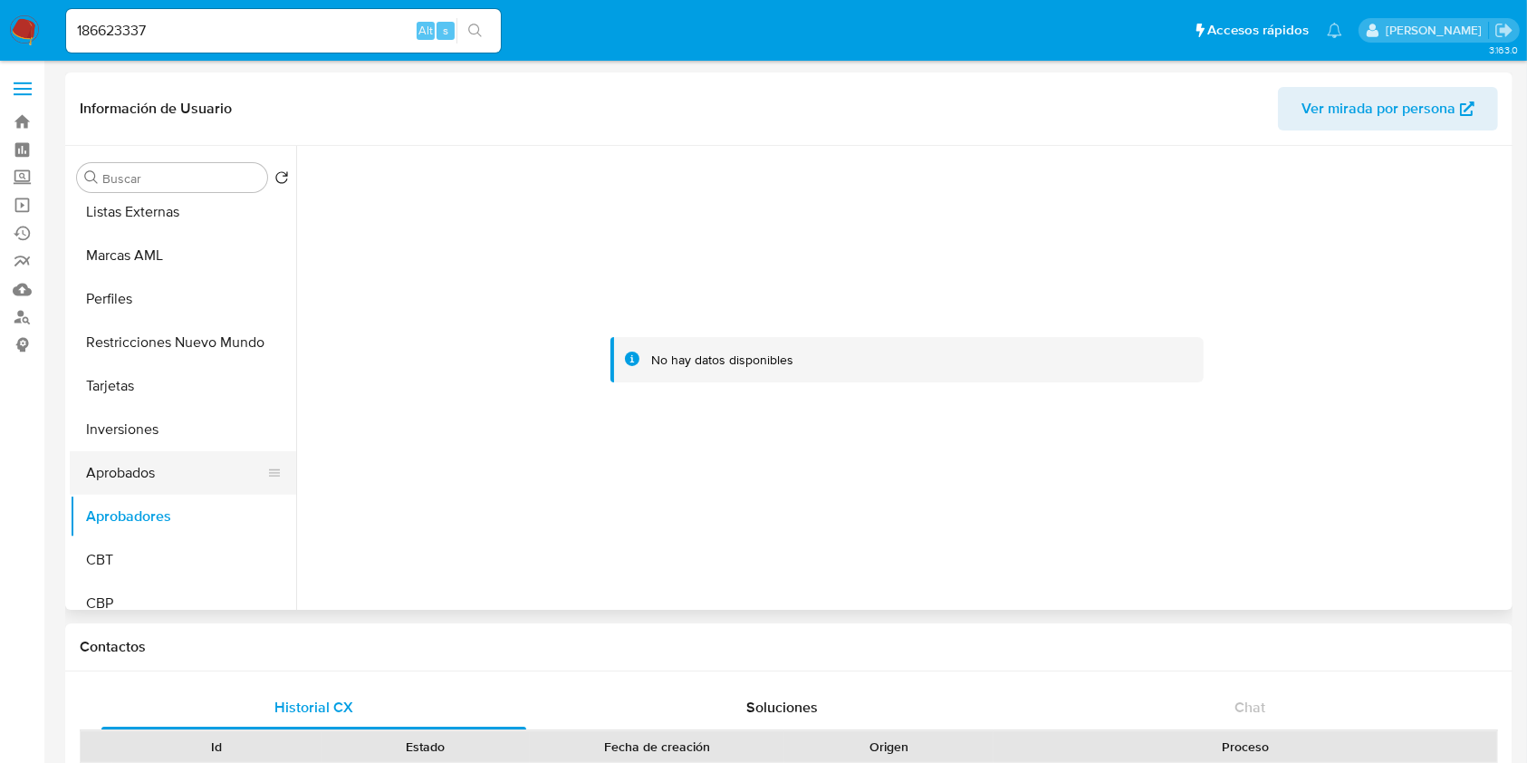
click at [153, 469] on button "Aprobados" at bounding box center [176, 472] width 212 height 43
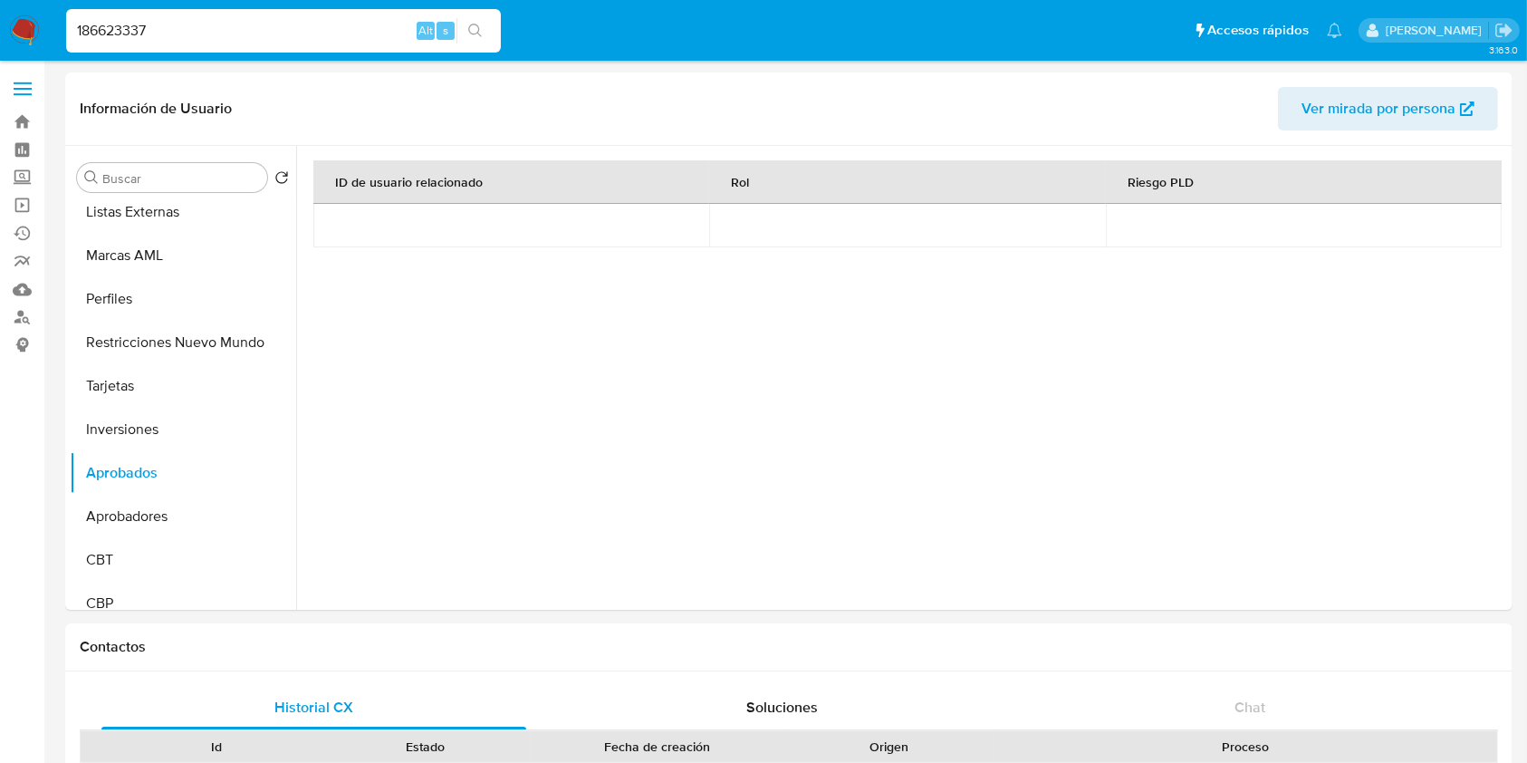
click at [196, 26] on input "186623337" at bounding box center [283, 31] width 435 height 24
paste input "InwM31kA8VeqjjNFZWj1wFUB"
type input "InwM31kA8VeqjjNFZWj1wFUB"
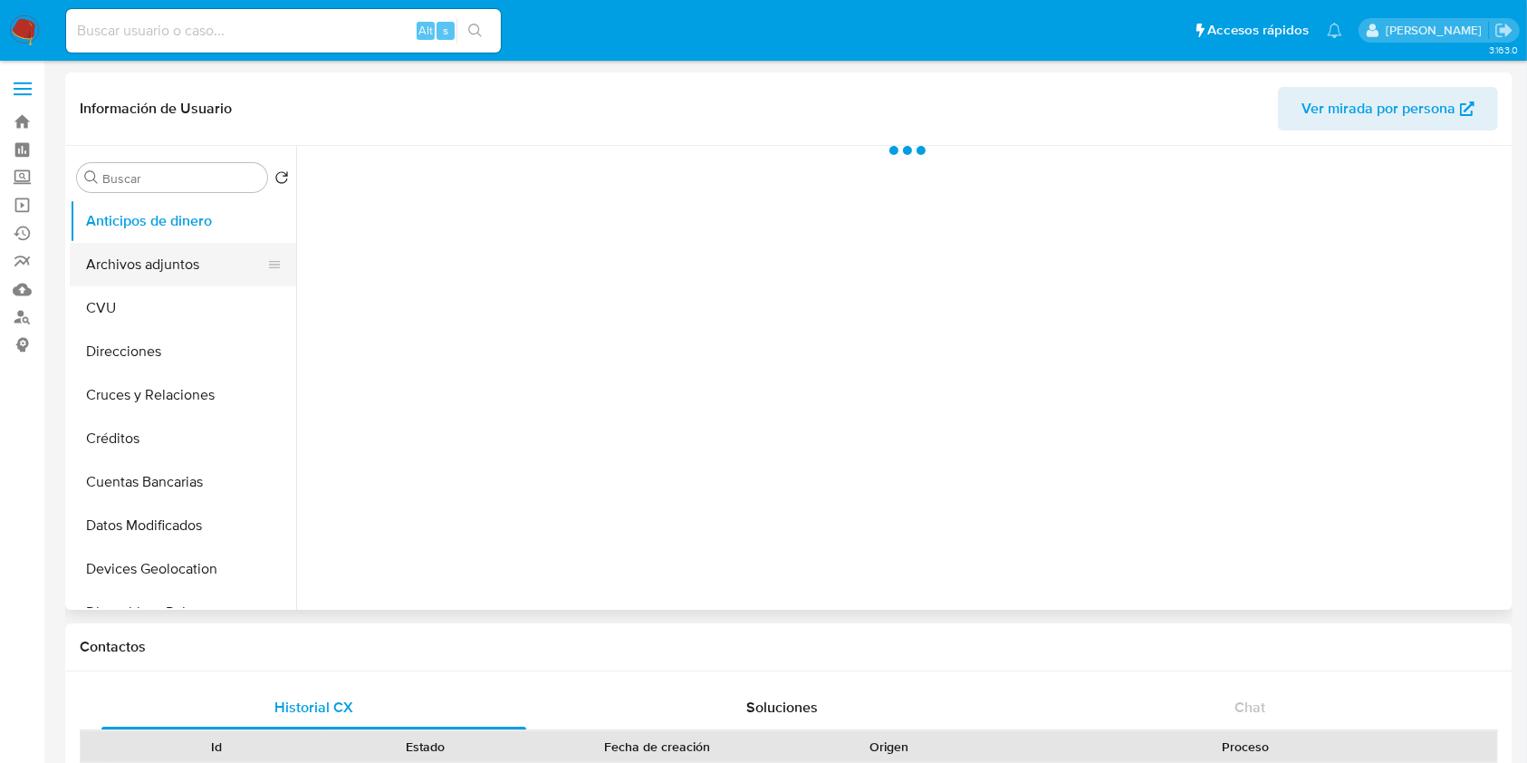
click at [192, 257] on button "Archivos adjuntos" at bounding box center [176, 264] width 212 height 43
select select "10"
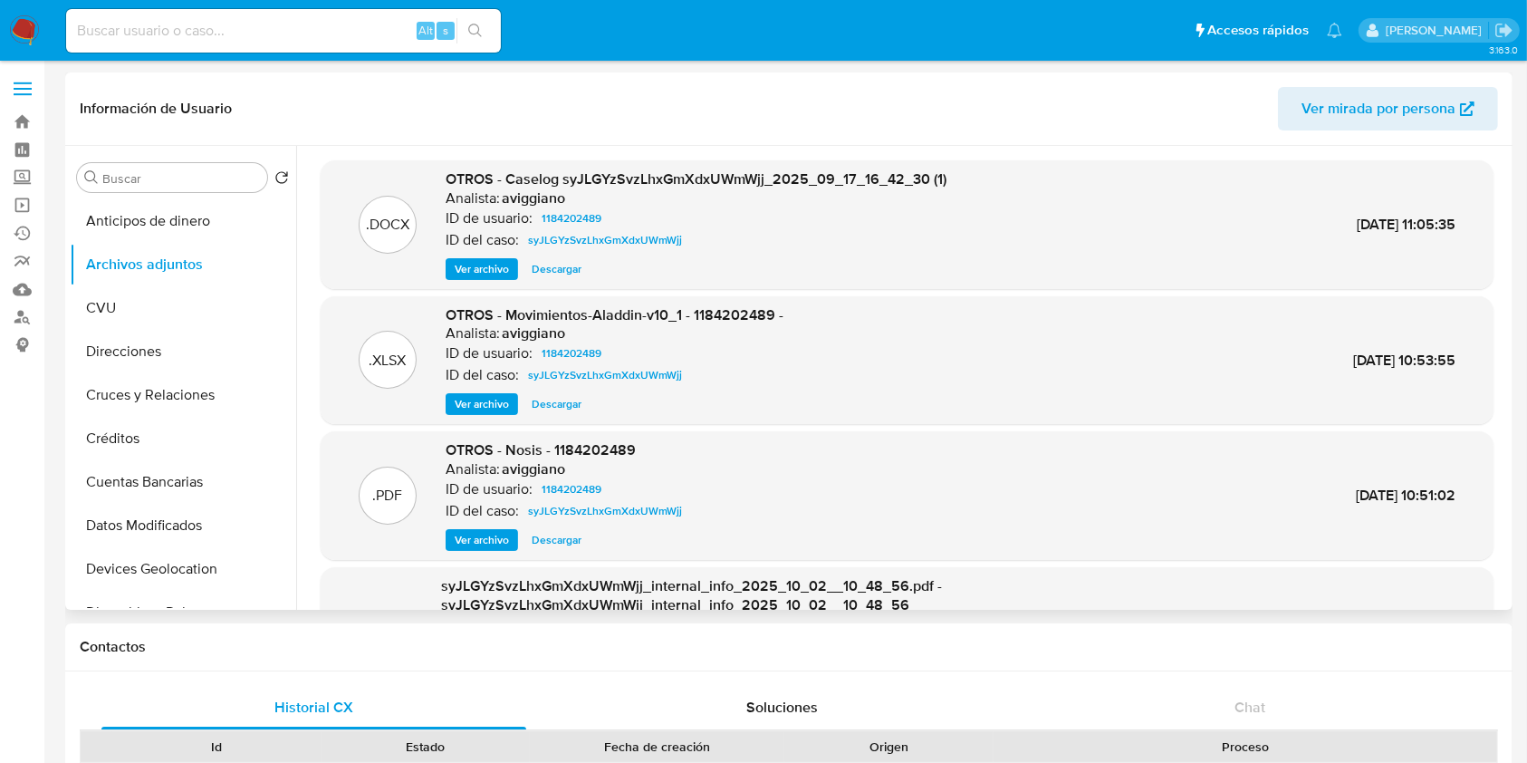
click at [450, 262] on button "Ver archivo" at bounding box center [482, 269] width 72 height 22
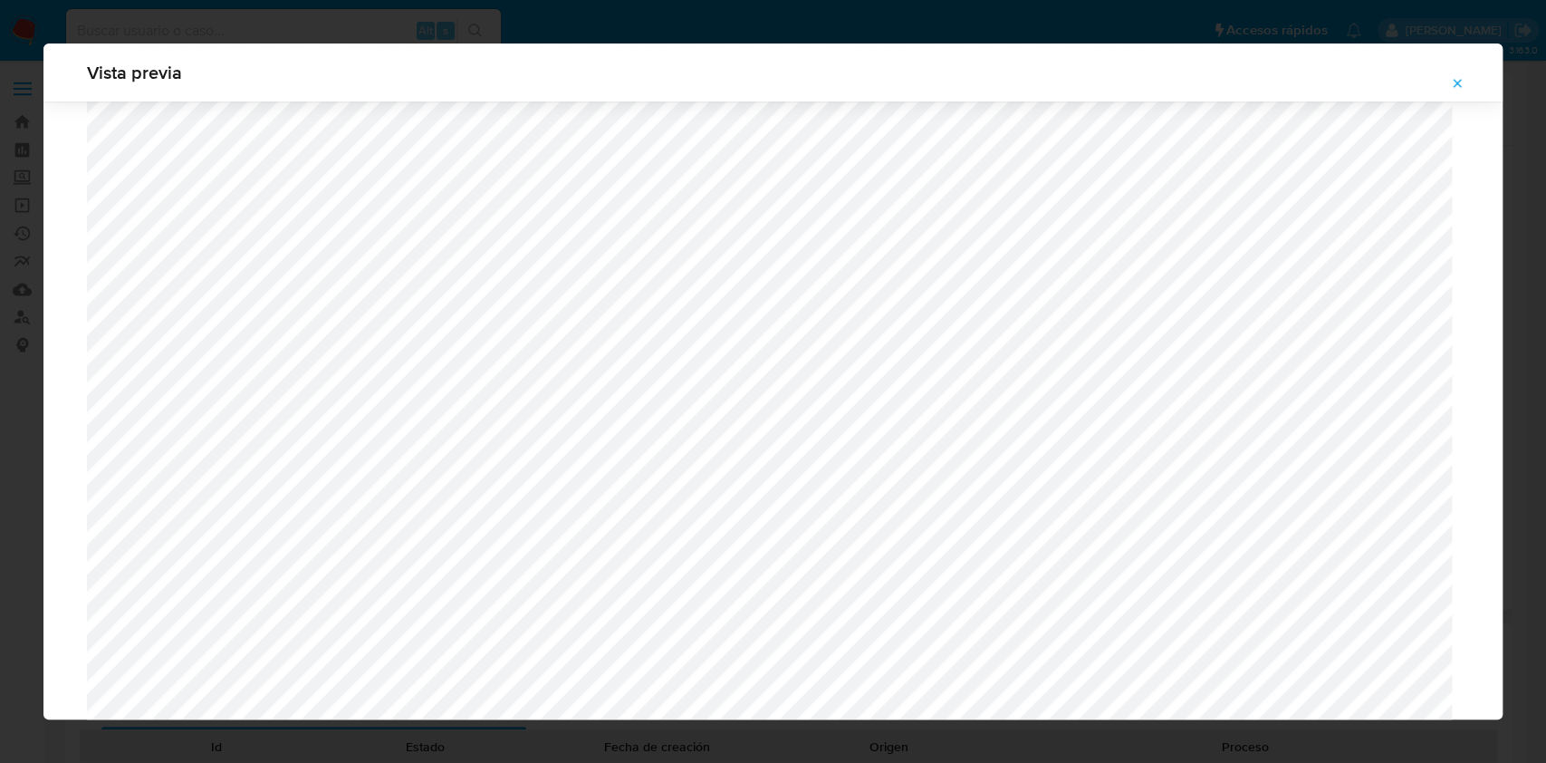
scroll to position [1291, 0]
click at [1451, 82] on icon "Attachment preview" at bounding box center [1457, 83] width 14 height 14
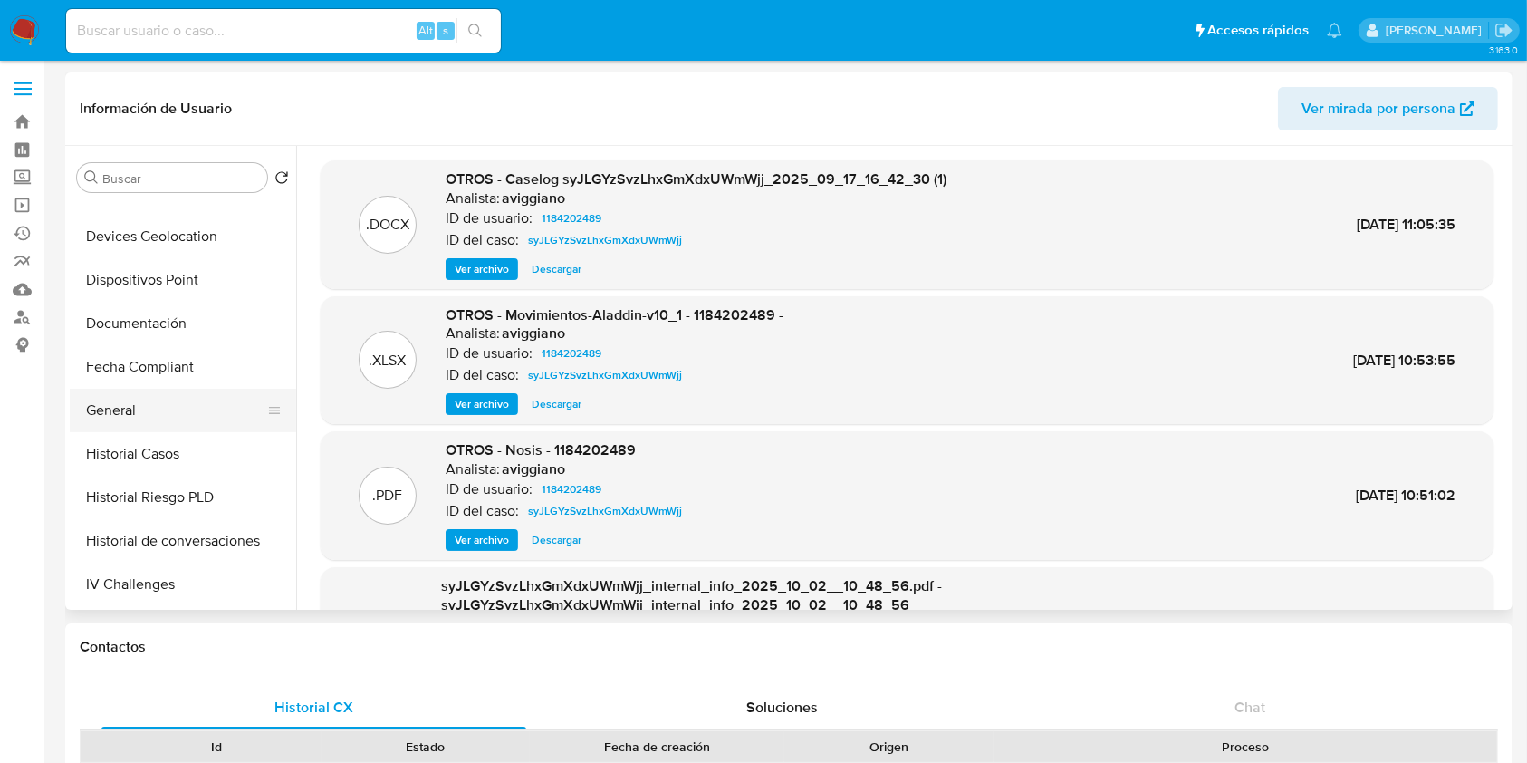
scroll to position [483, 0]
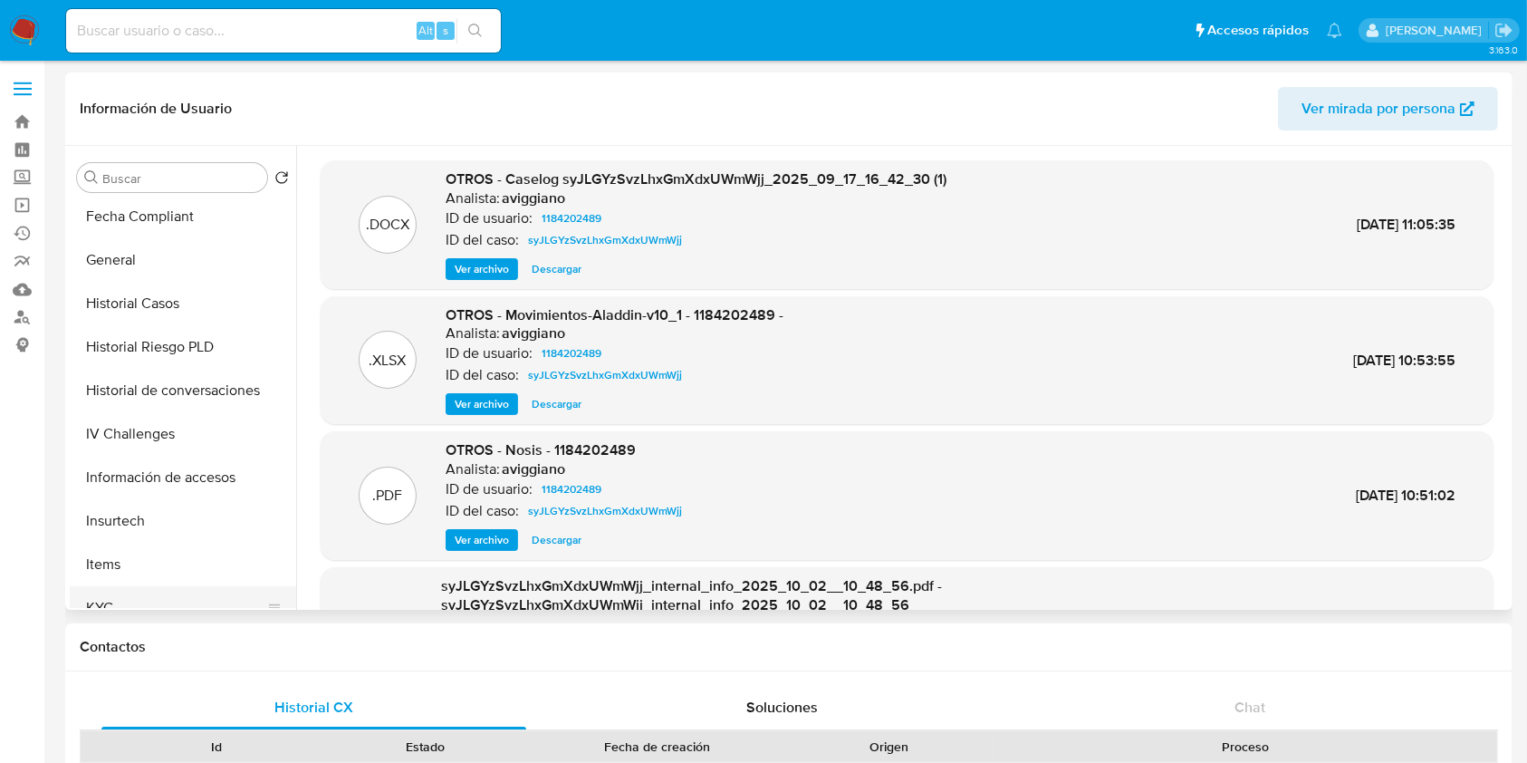
click at [118, 599] on button "KYC" at bounding box center [176, 607] width 212 height 43
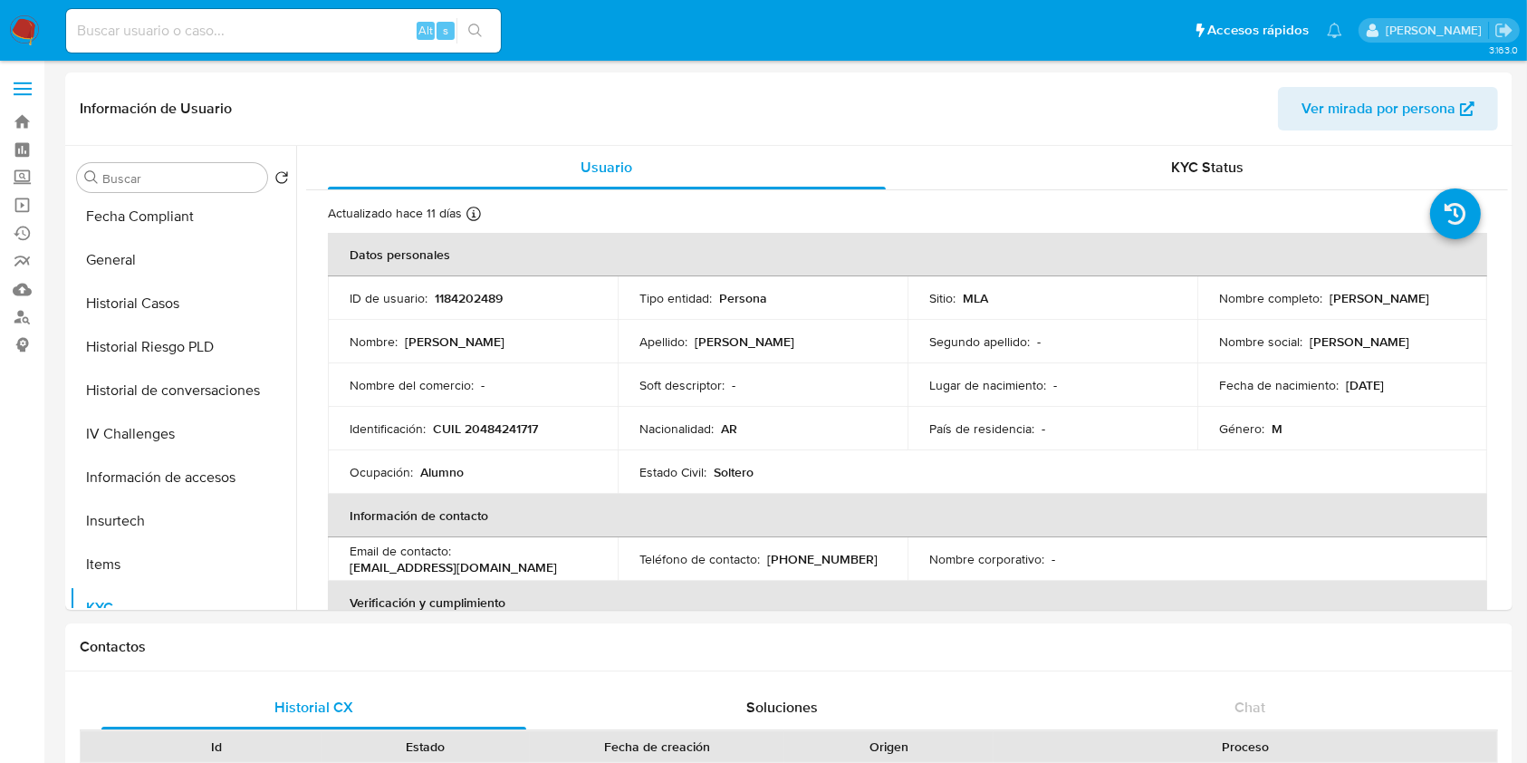
drag, startPoint x: 1213, startPoint y: 305, endPoint x: 1354, endPoint y: 299, distance: 141.4
click at [1354, 299] on td "Nombre completo : Alexis Benjamin Martin" at bounding box center [1342, 297] width 290 height 43
click at [1348, 306] on div "Nombre completo : Alexis Benjamin Martin" at bounding box center [1342, 298] width 246 height 16
drag, startPoint x: 1217, startPoint y: 303, endPoint x: 1341, endPoint y: 306, distance: 124.1
click at [1341, 306] on p "Alexis Benjamin Martin" at bounding box center [1379, 298] width 100 height 16
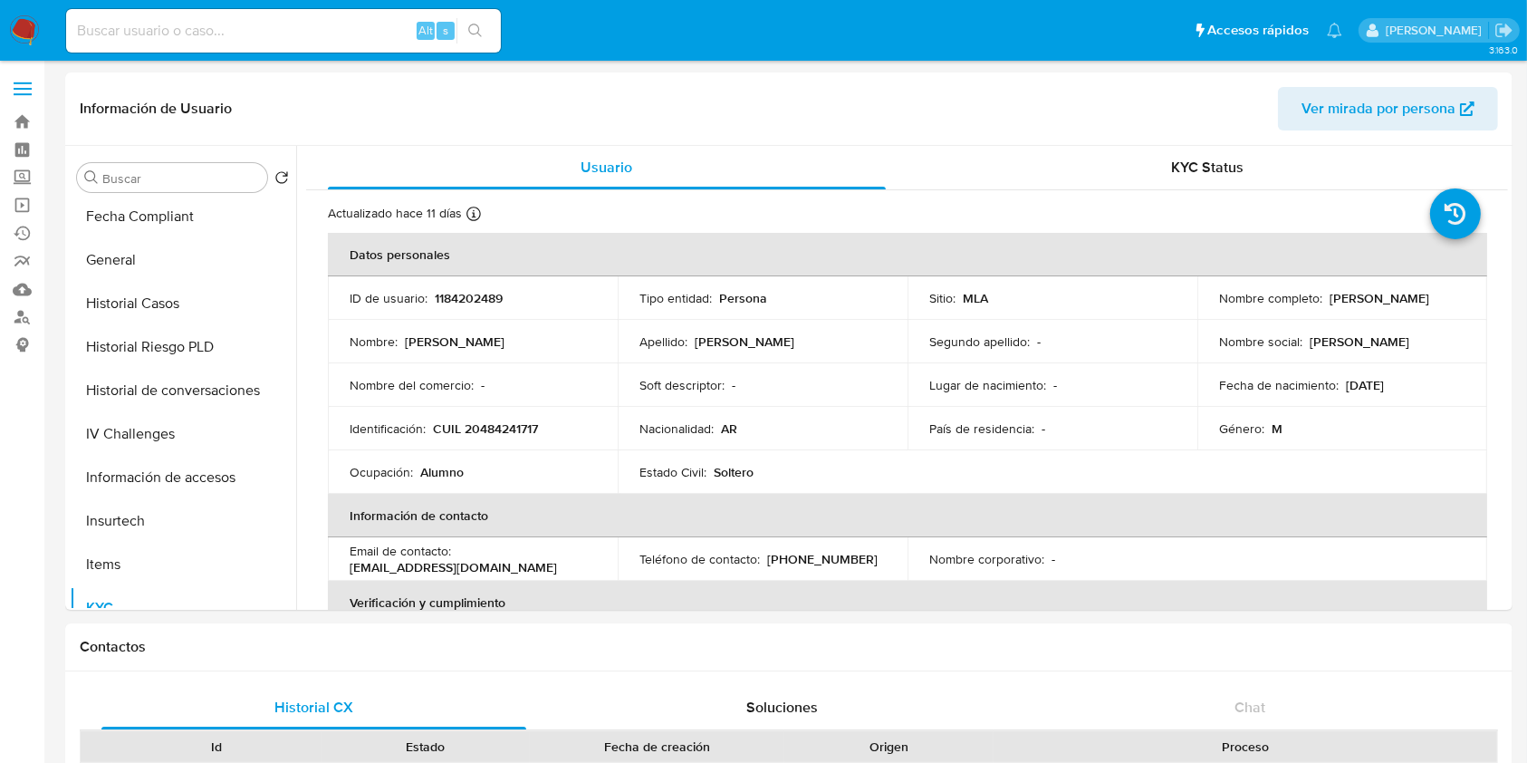
copy p "Alexis Benjamin Martin"
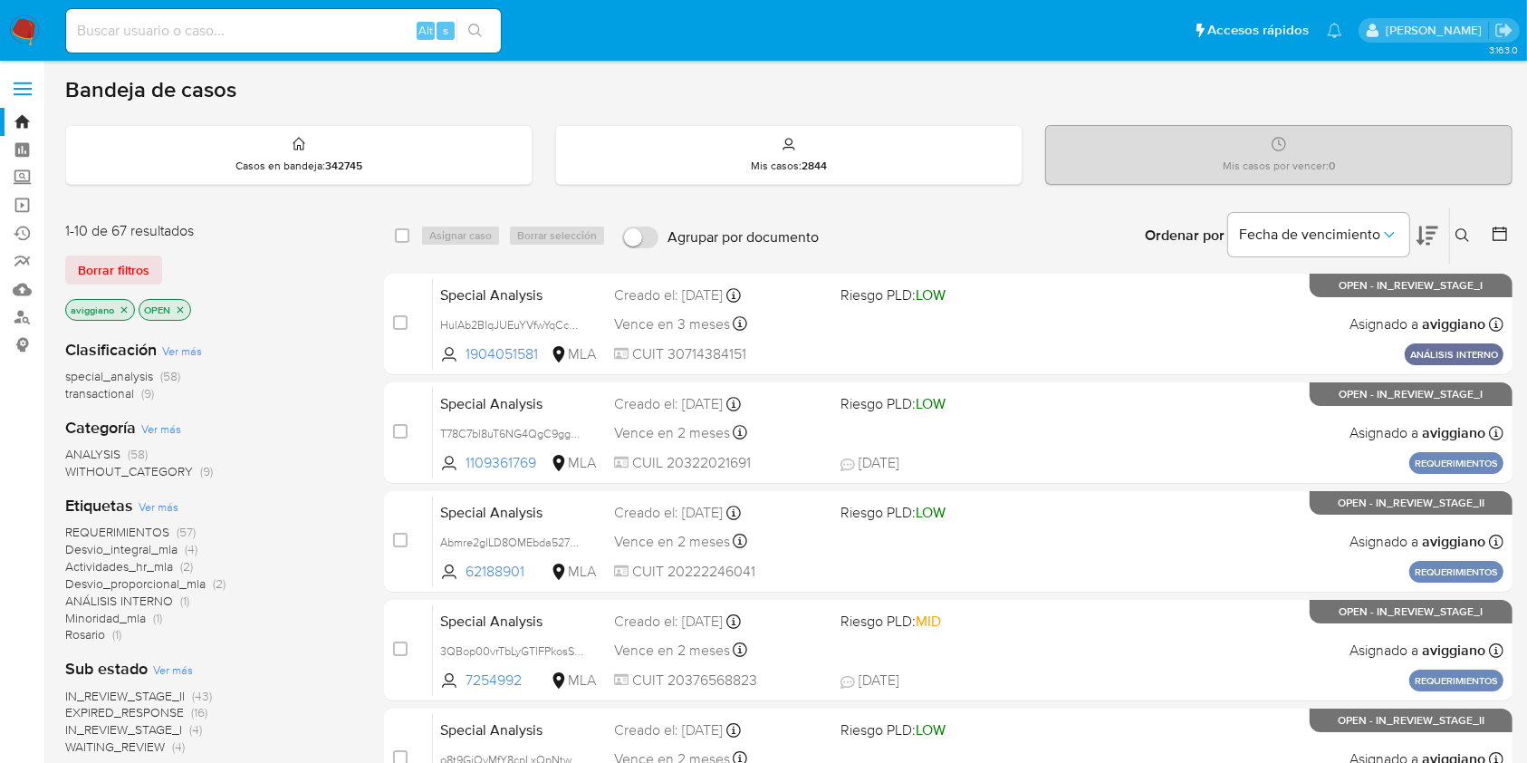
click at [135, 389] on span "transactional (9)" at bounding box center [109, 393] width 89 height 17
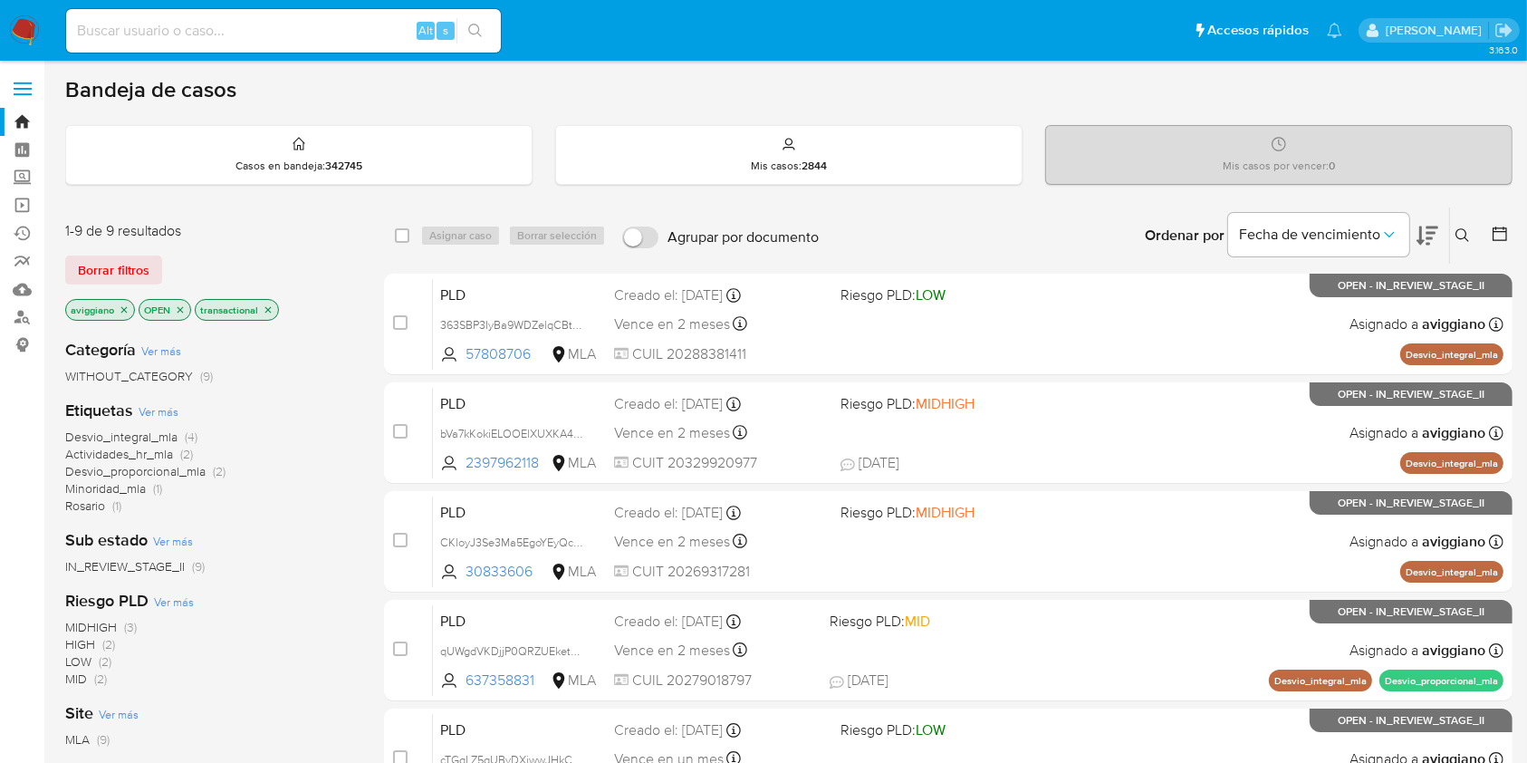
click at [277, 312] on div "aviggiano OPEN transactional" at bounding box center [210, 311] width 290 height 25
click at [271, 306] on icon "close-filter" at bounding box center [268, 309] width 11 height 11
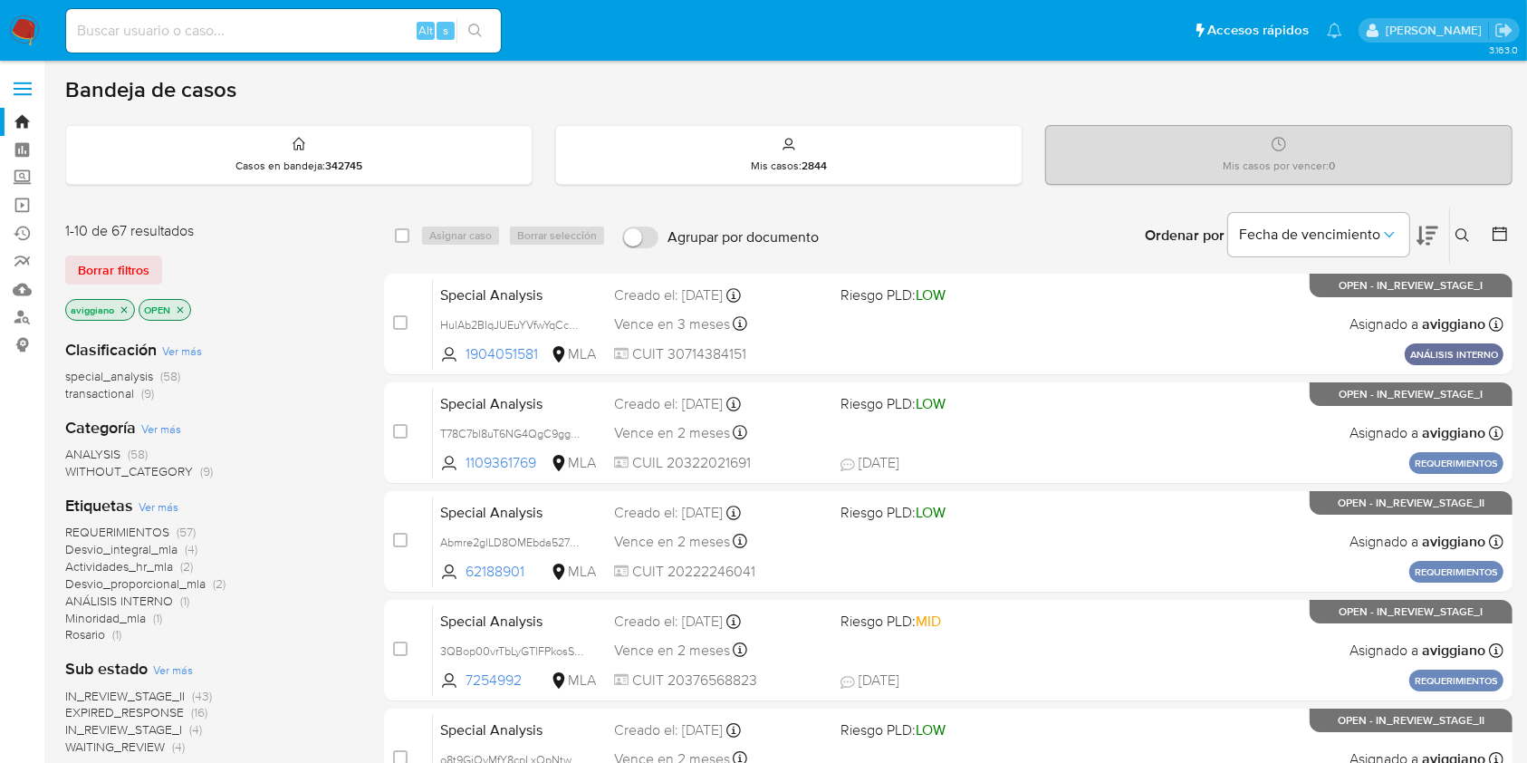
click at [127, 309] on icon "close-filter" at bounding box center [124, 309] width 11 height 11
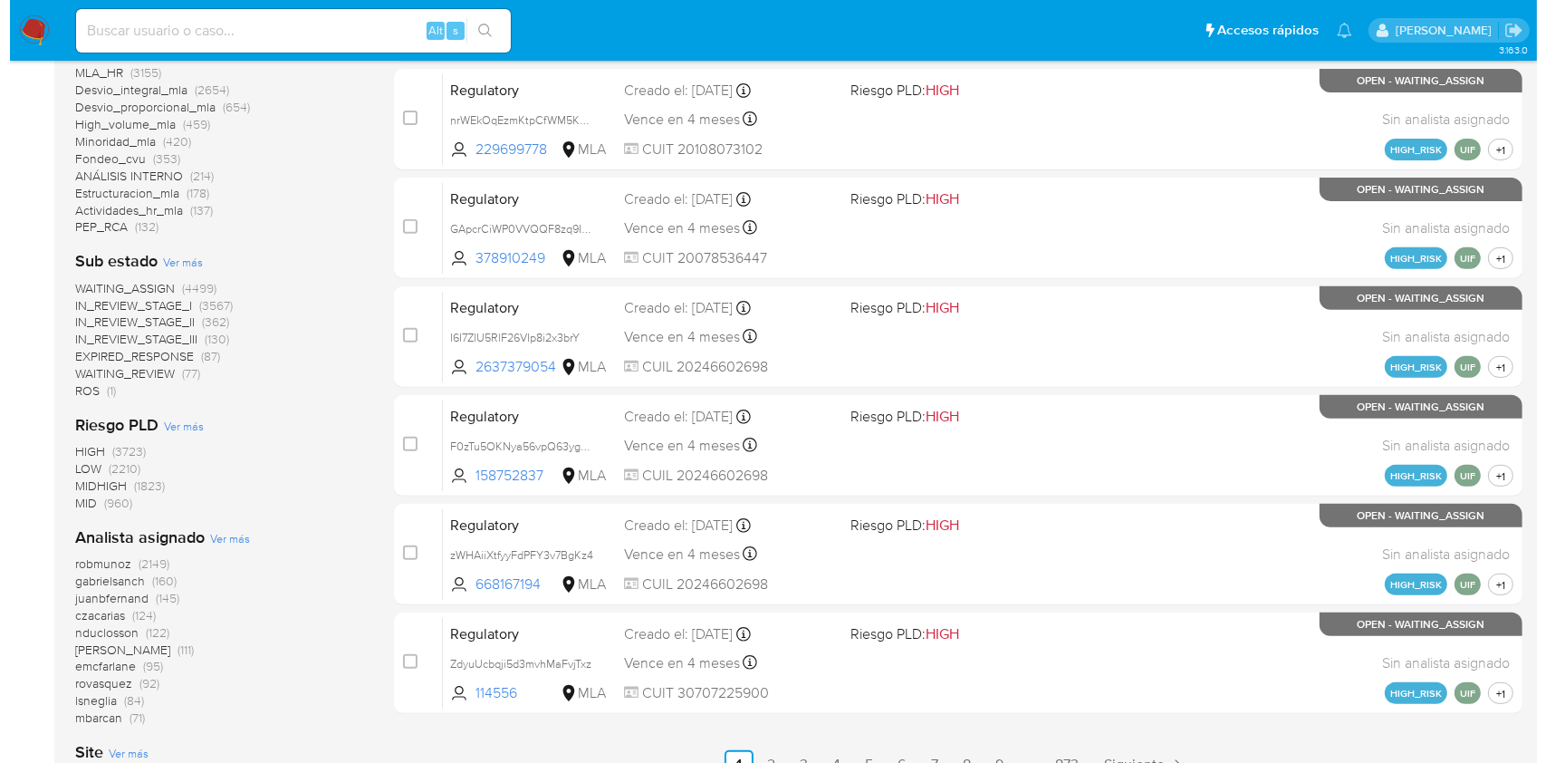
scroll to position [826, 0]
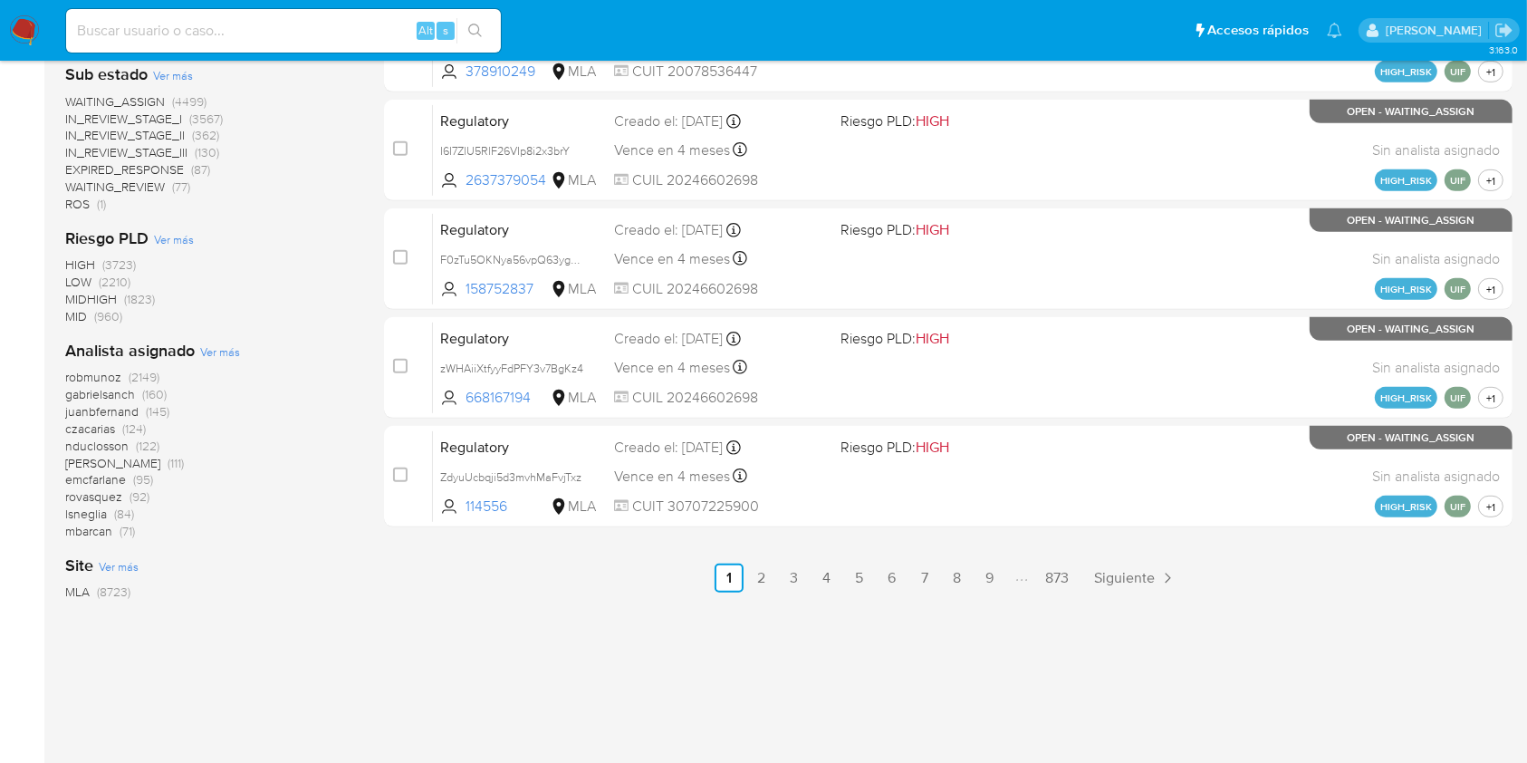
click at [203, 350] on span "Ver más" at bounding box center [220, 351] width 40 height 16
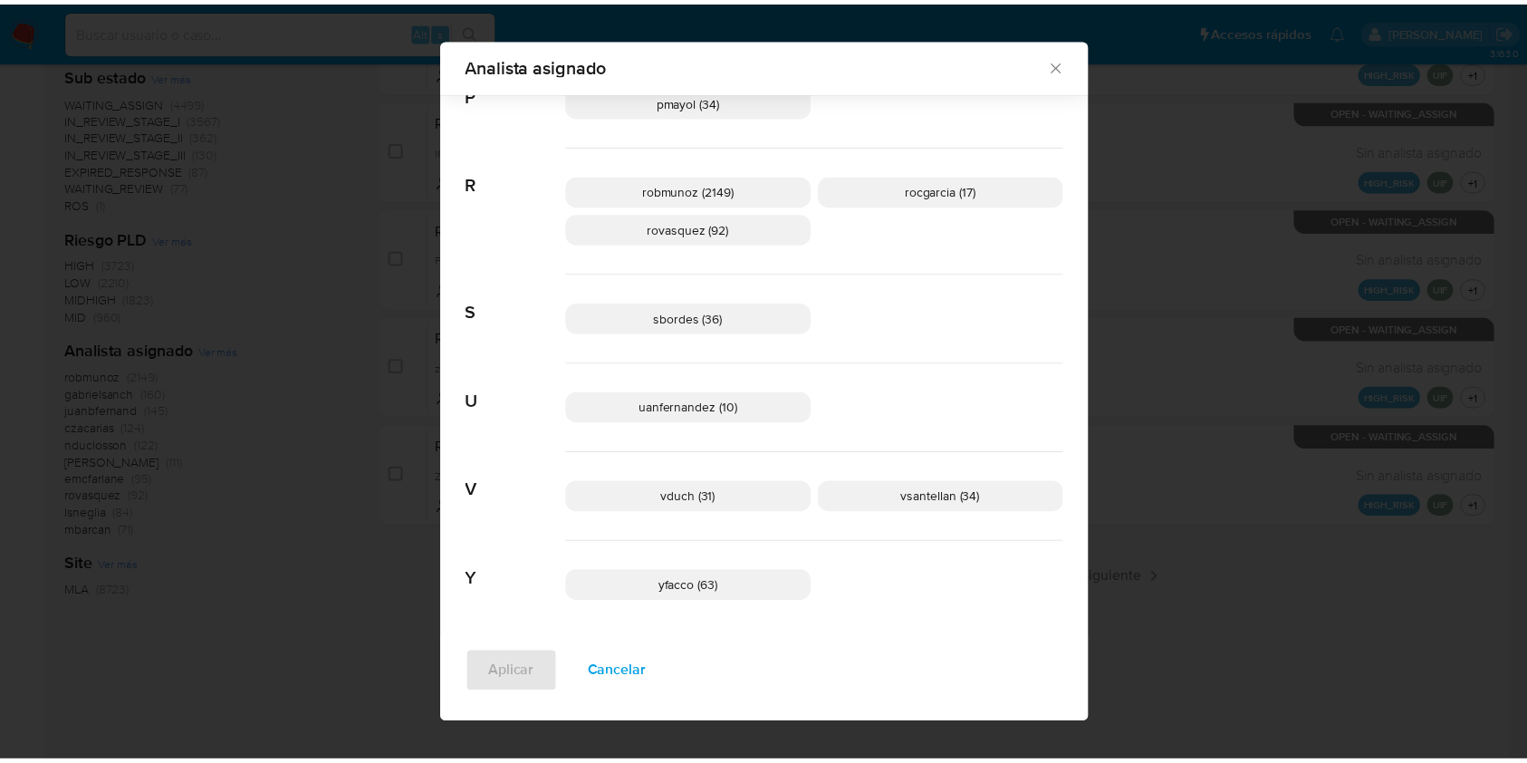
scroll to position [1435, 0]
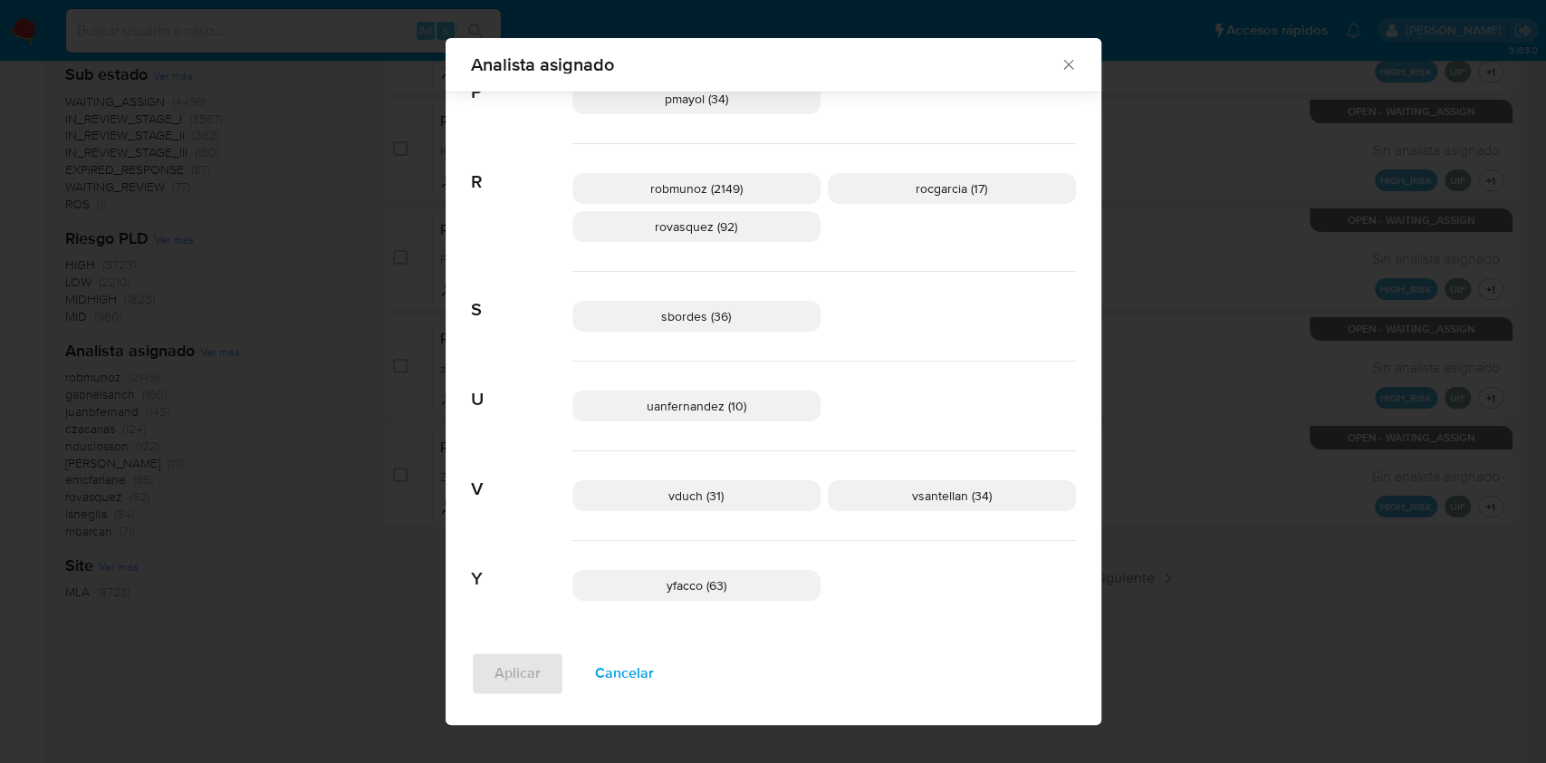
click at [1063, 58] on icon "Cerrar" at bounding box center [1069, 64] width 18 height 18
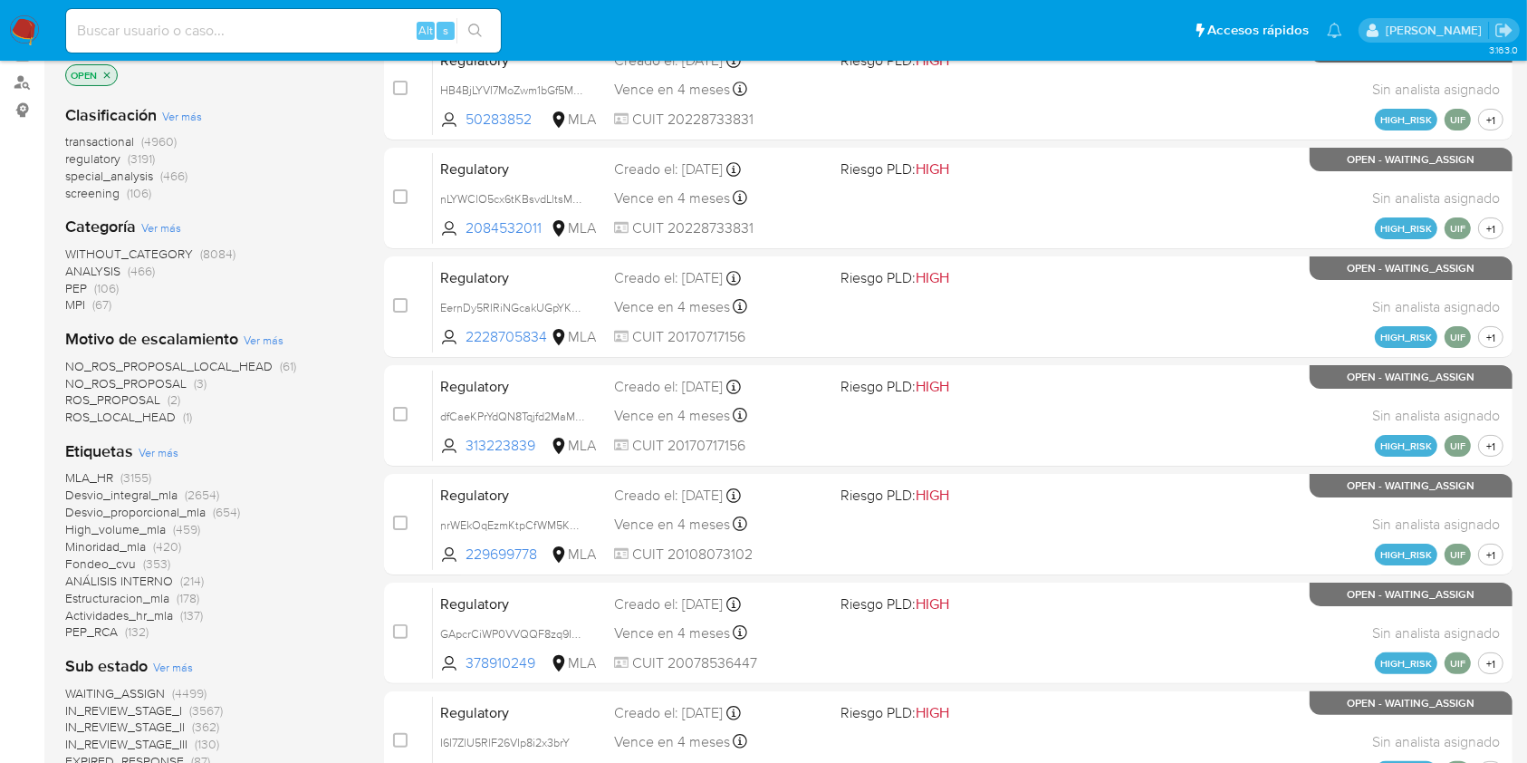
scroll to position [0, 0]
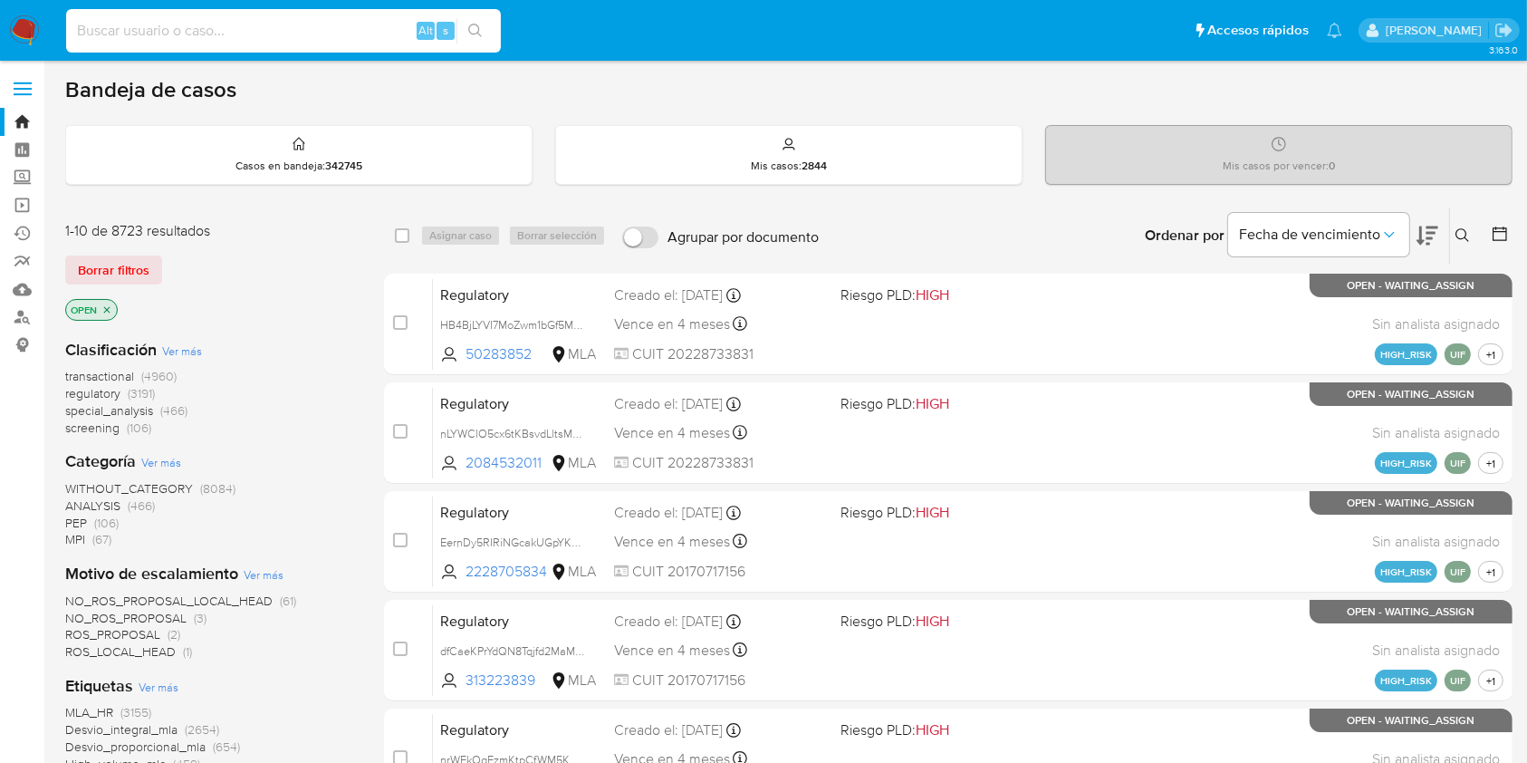
paste input "BlAzAjiJrdOUGHiyrZwEK4KL"
type input "BlAzAjiJrdOUGHiyrZwEK4KL"
click at [468, 32] on icon "search-icon" at bounding box center [475, 31] width 14 height 14
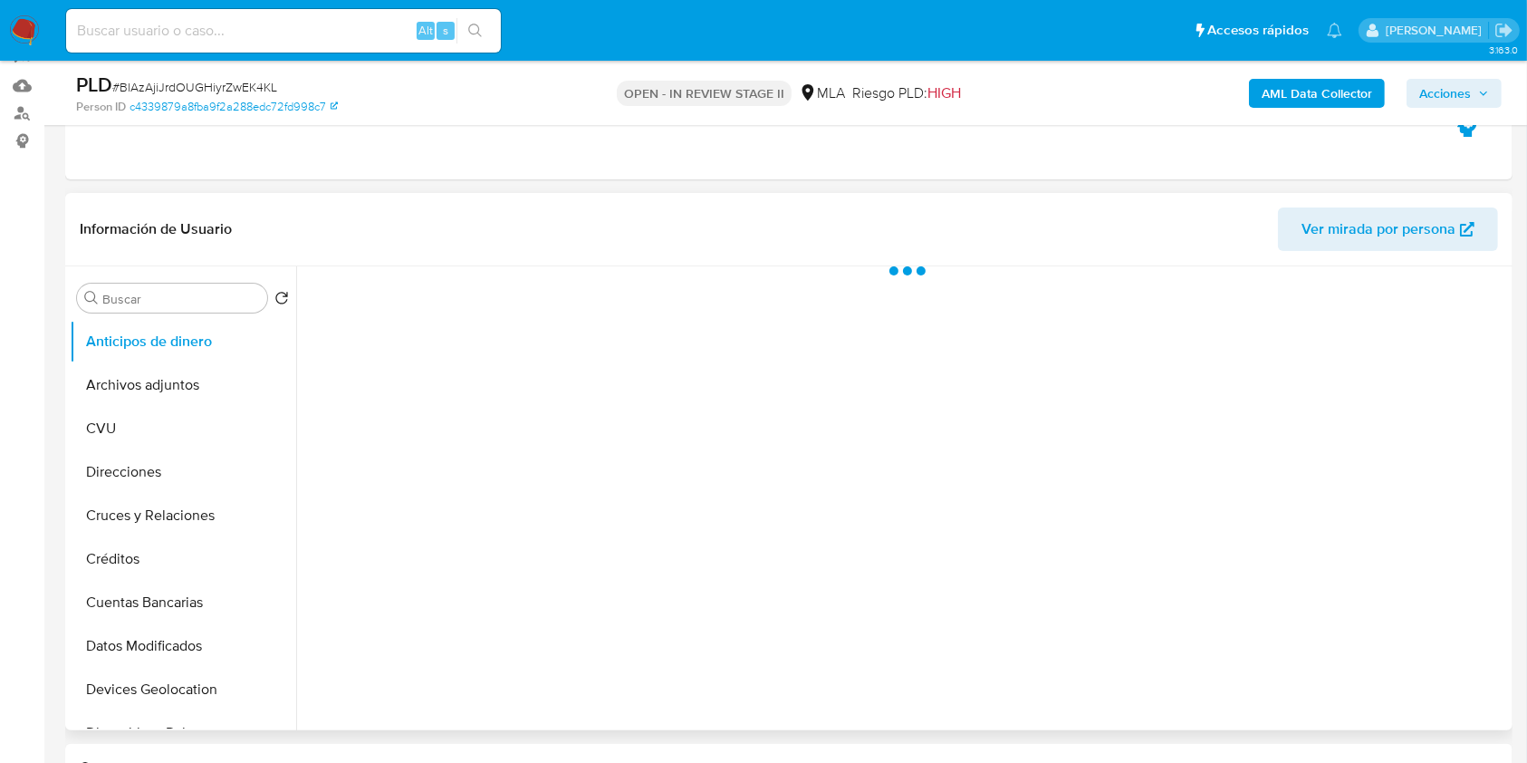
scroll to position [483, 0]
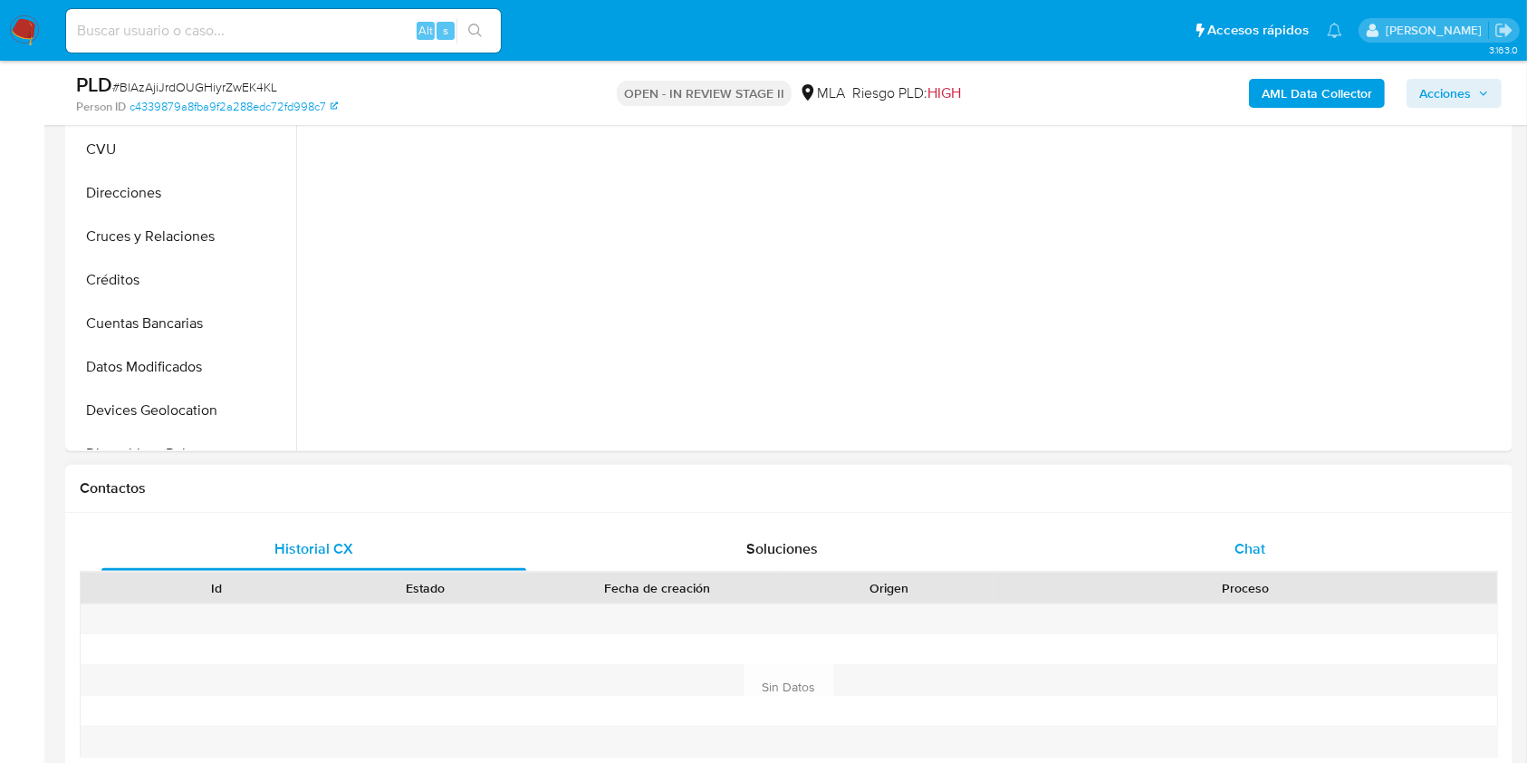
click at [1170, 540] on div "Chat" at bounding box center [1250, 548] width 425 height 43
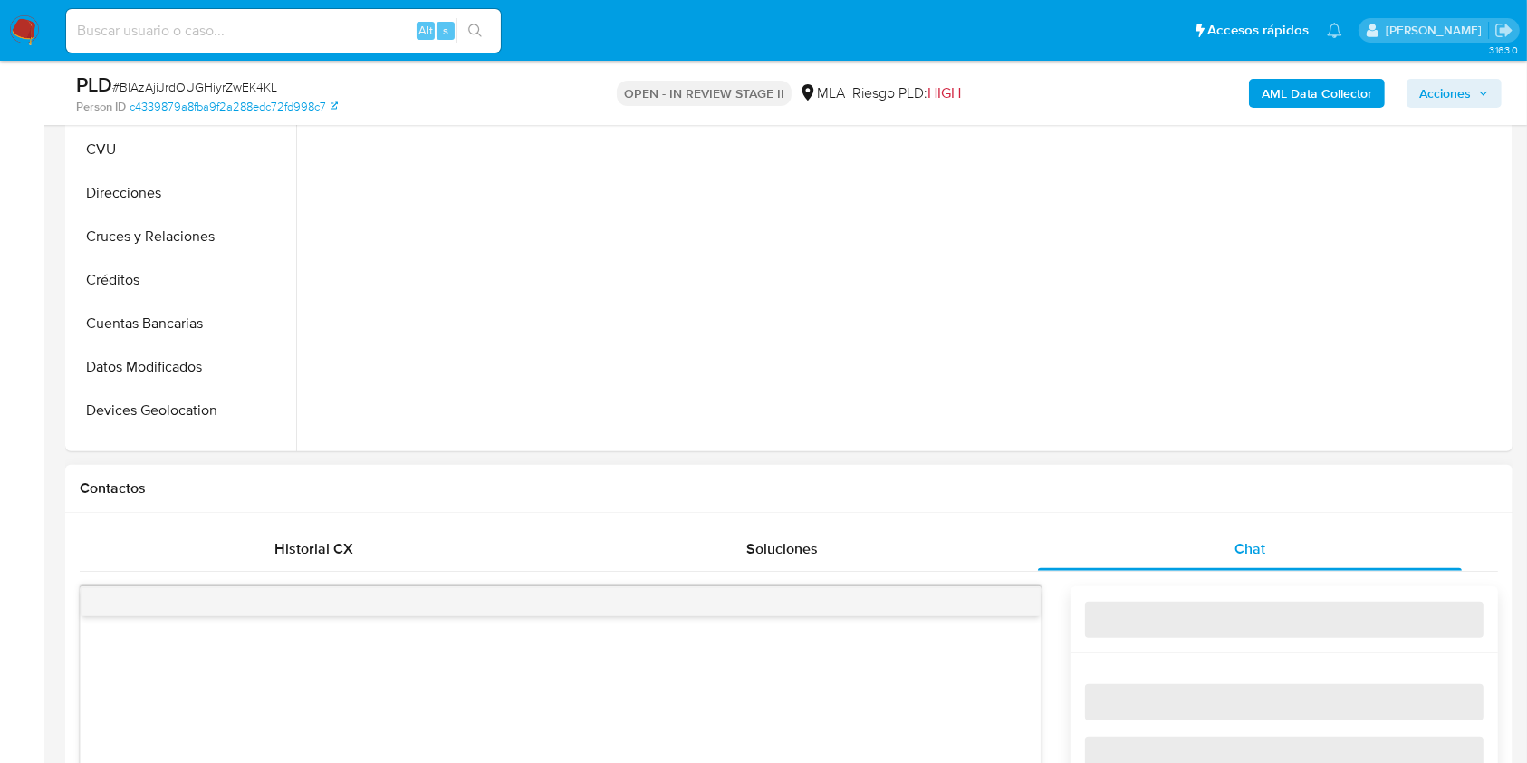
select select "10"
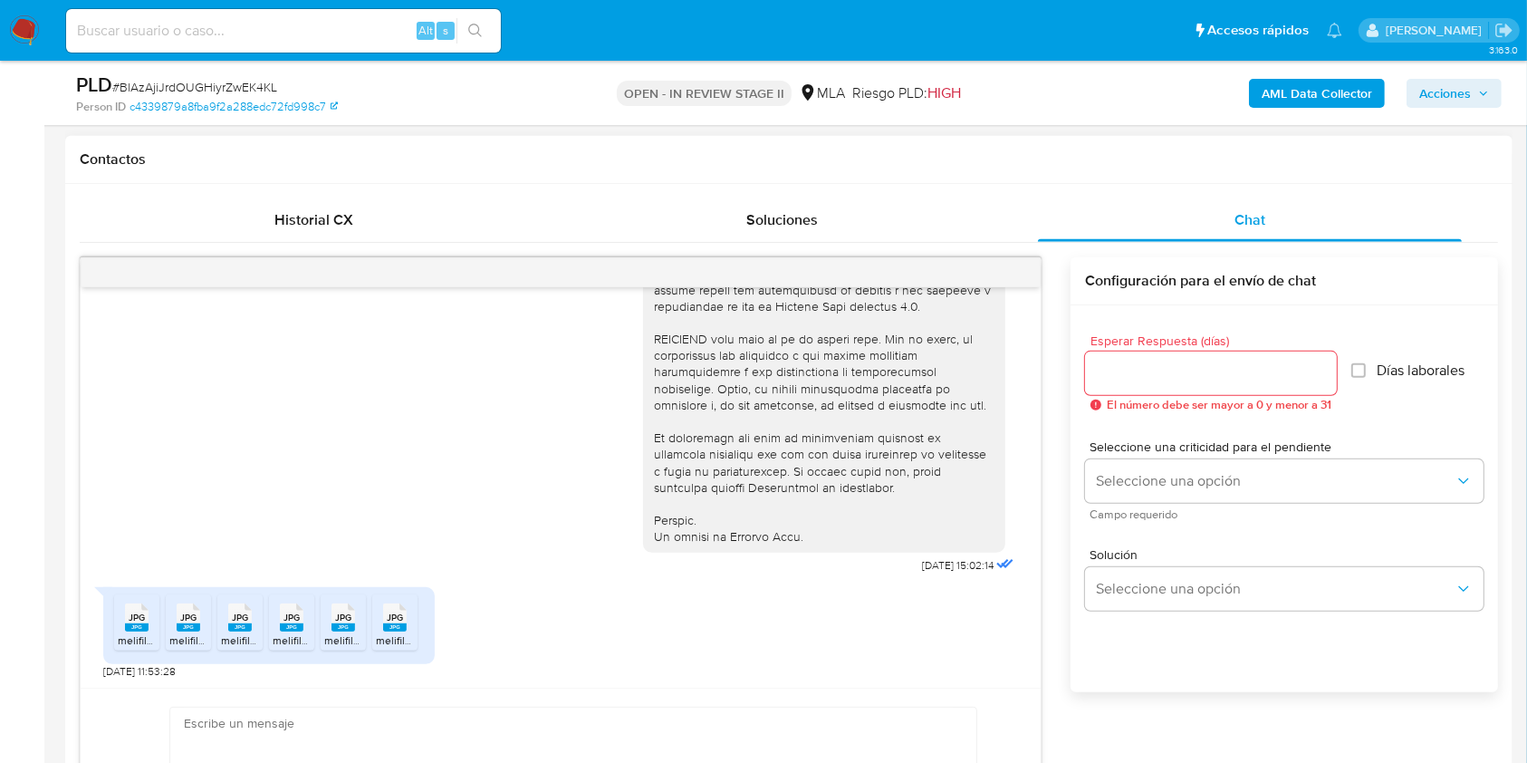
scroll to position [845, 0]
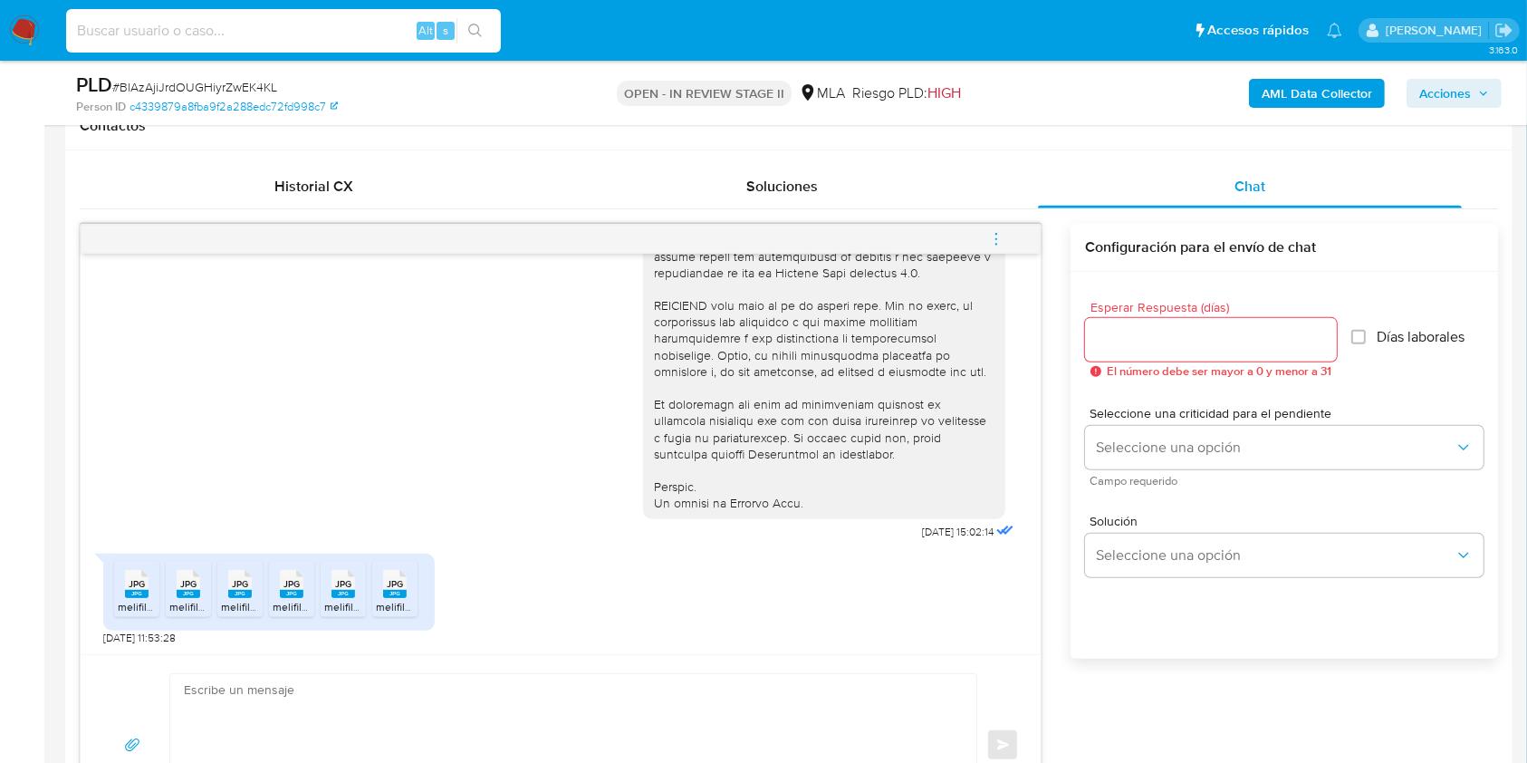
paste input "363SBP3IyBa9WDZelqCBtzwm"
type input "363SBP3IyBa9WDZelqCBtzwm"
click at [481, 40] on button "search-icon" at bounding box center [474, 30] width 37 height 25
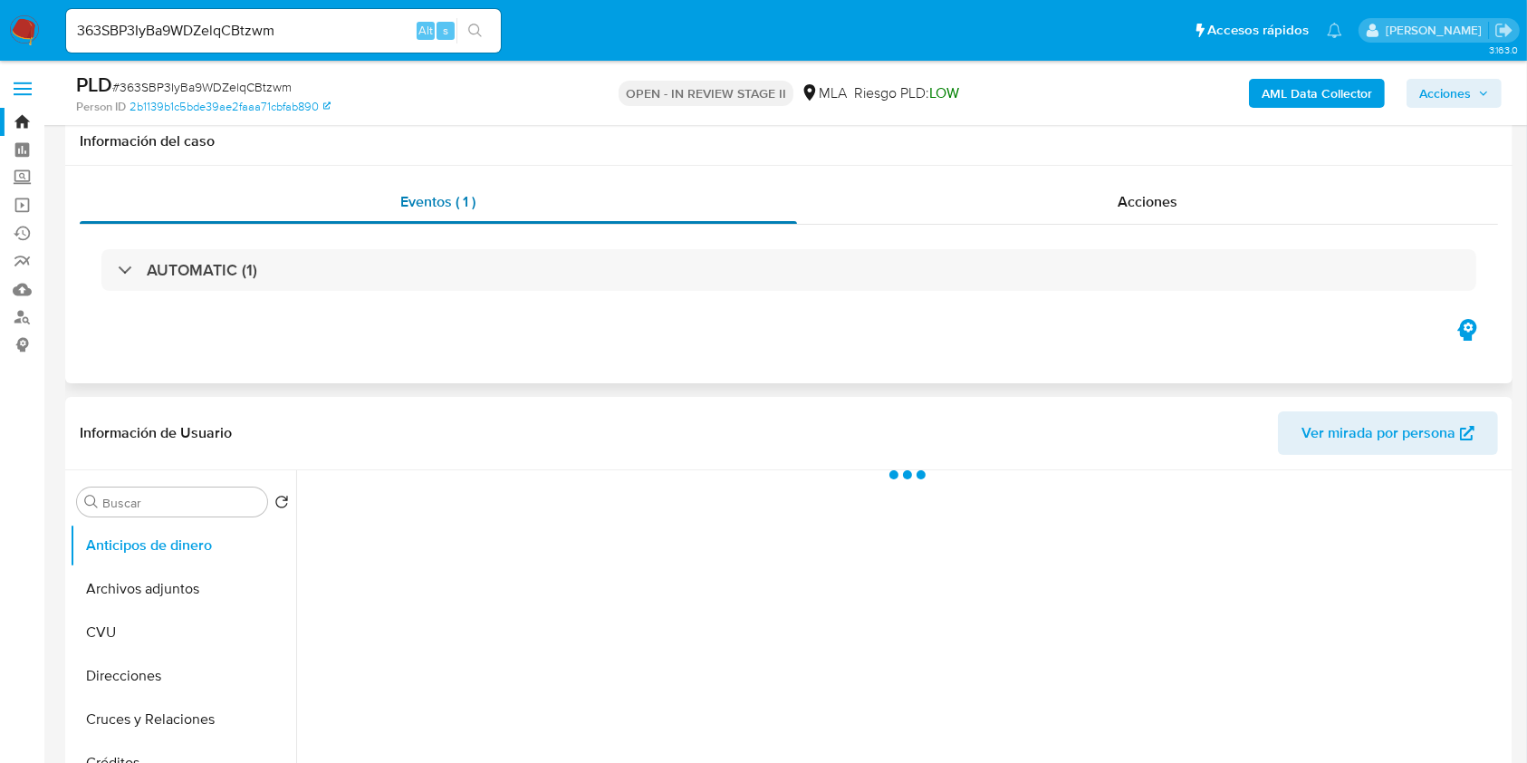
scroll to position [362, 0]
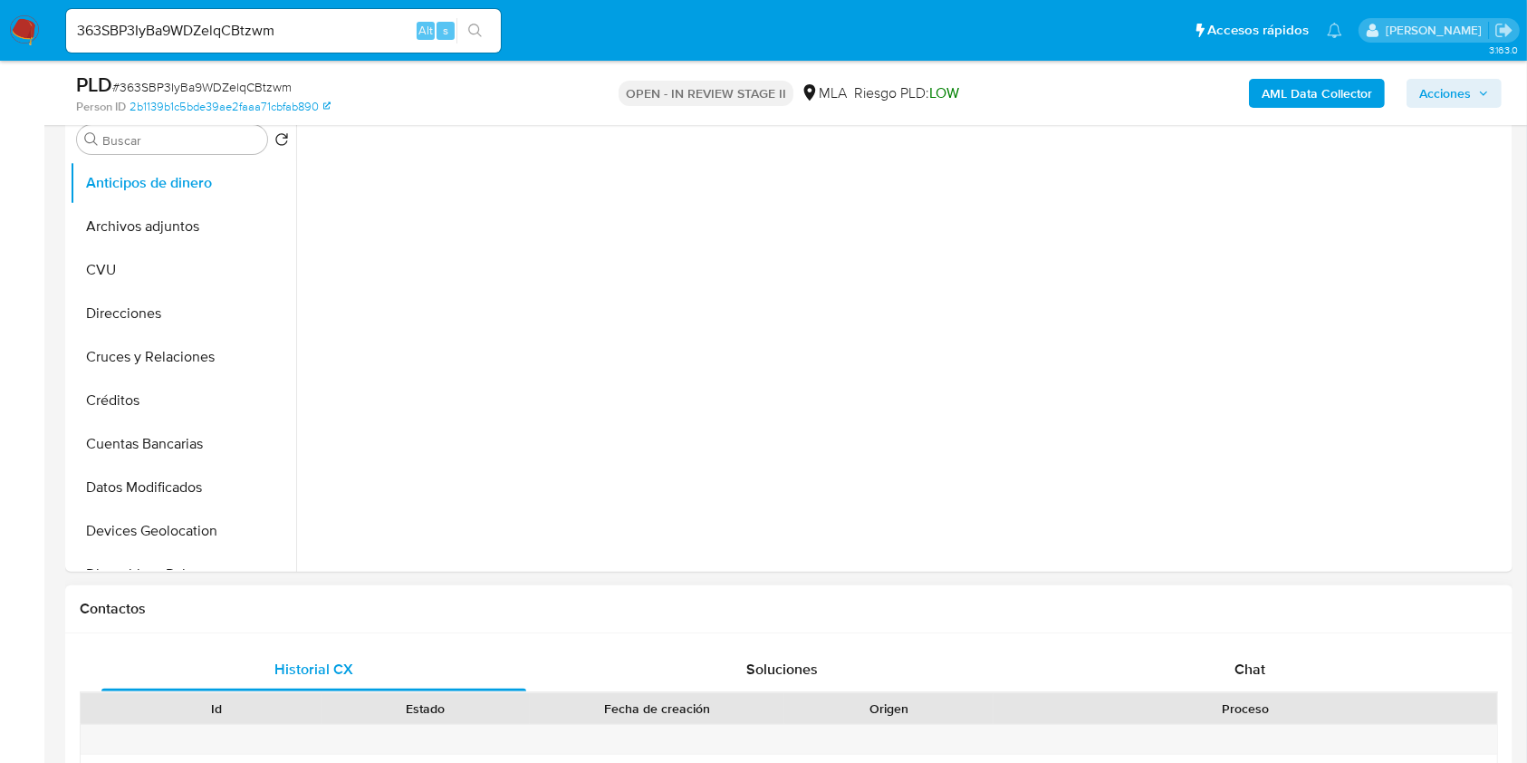
select select "10"
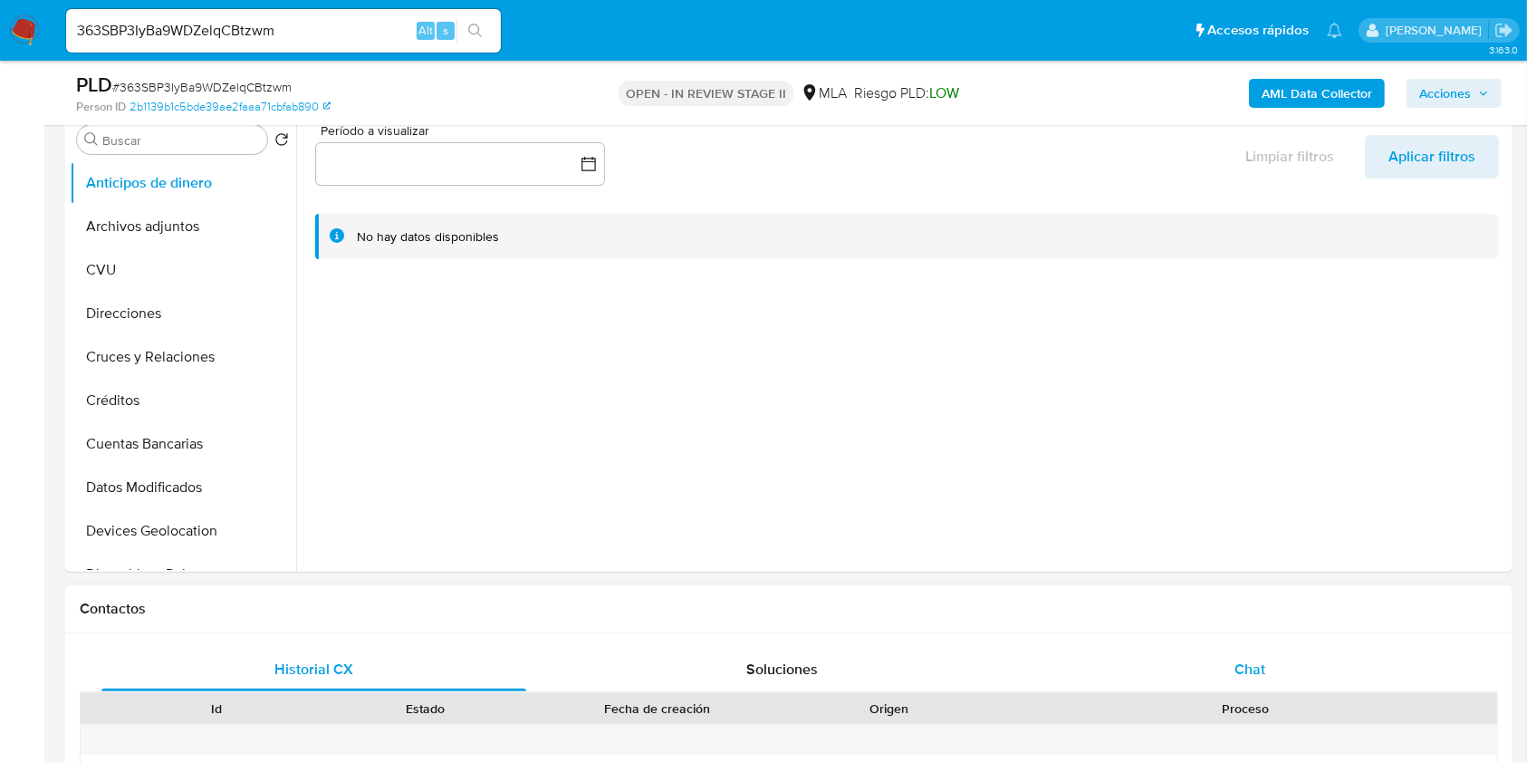
drag, startPoint x: 1187, startPoint y: 662, endPoint x: 1175, endPoint y: 652, distance: 16.1
click at [1186, 662] on div "Chat" at bounding box center [1250, 669] width 425 height 43
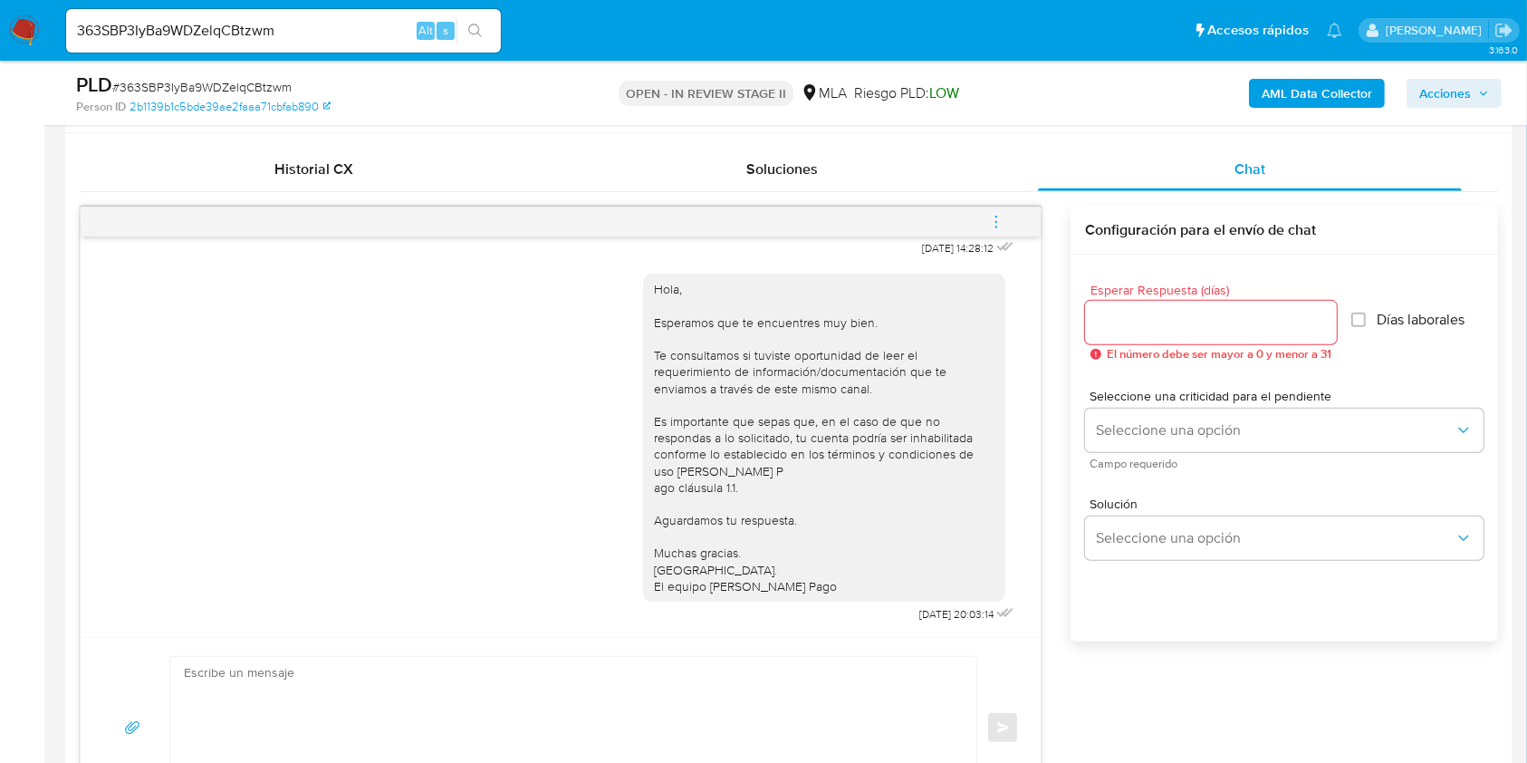
scroll to position [965, 0]
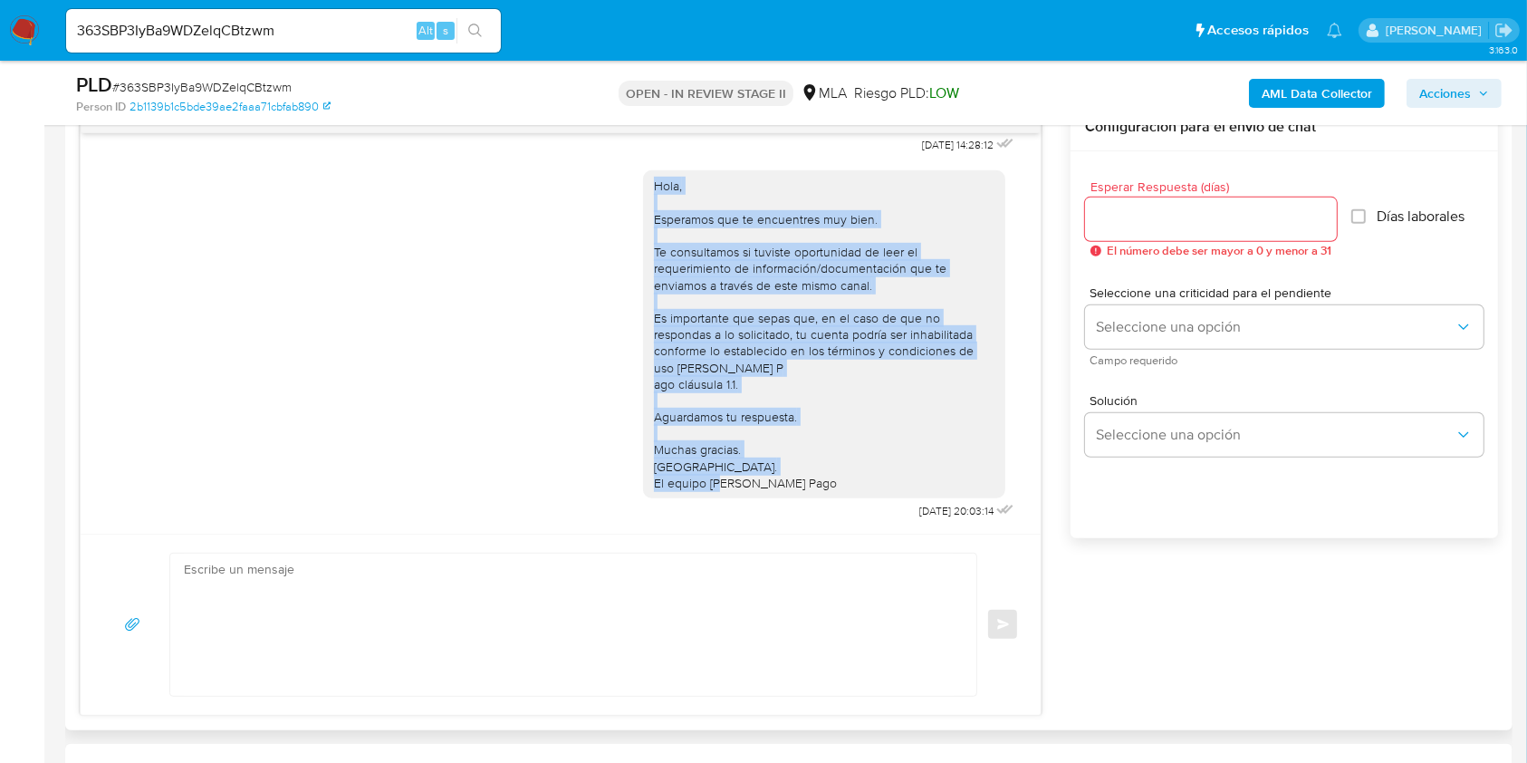
drag, startPoint x: 803, startPoint y: 466, endPoint x: 624, endPoint y: 168, distance: 347.8
click at [643, 170] on div "Hola, Esperamos que te encuentres muy bien. Te consultamos si tuviste oportunid…" at bounding box center [824, 334] width 362 height 328
copy div "Hola, Esperamos que te encuentres muy bien. Te consultamos si tuviste oportunid…"
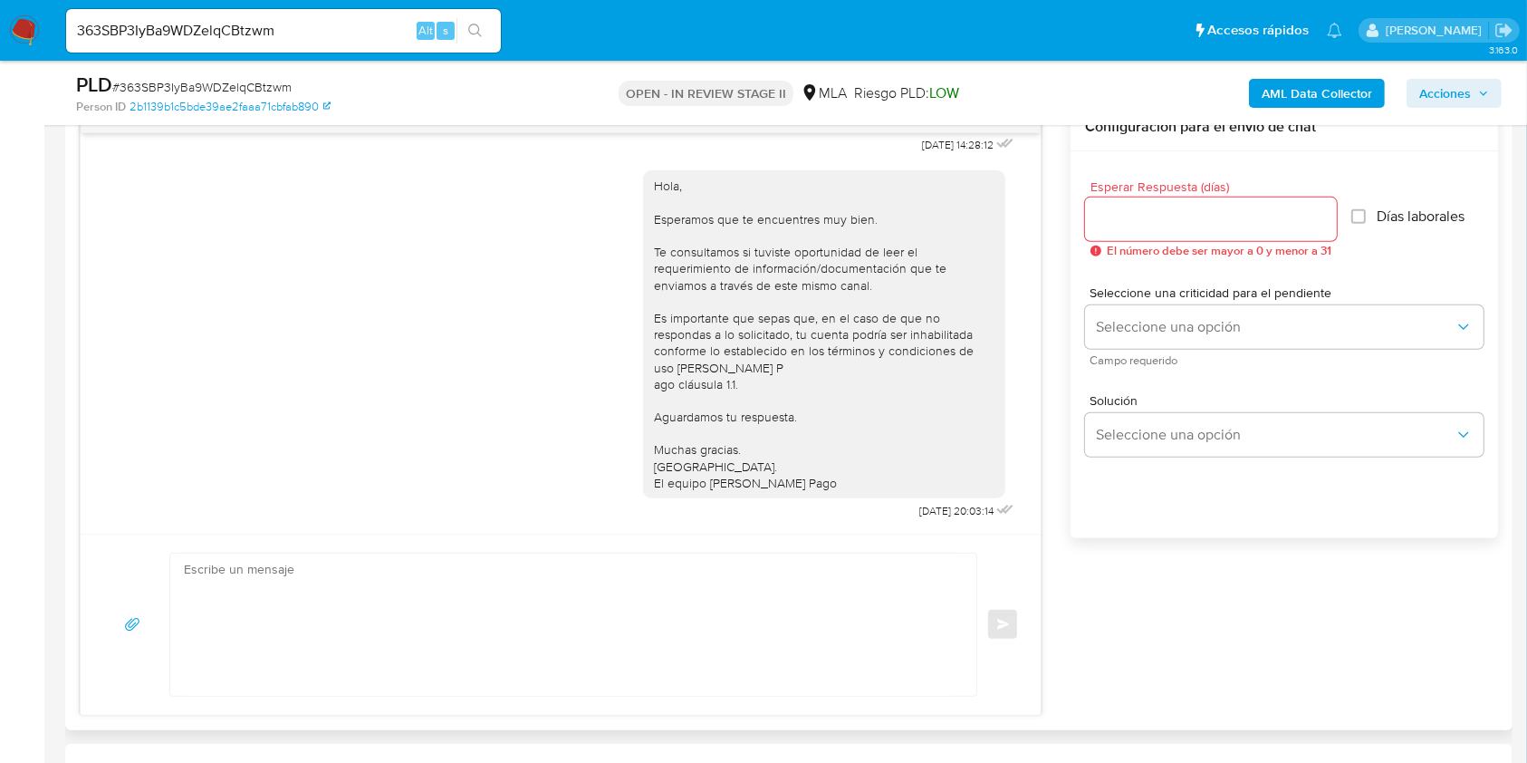
click at [507, 619] on textarea at bounding box center [569, 624] width 770 height 142
paste textarea "Hola, Esperamos que te encuentres muy bien. Te consultamos si tuviste oportunid…"
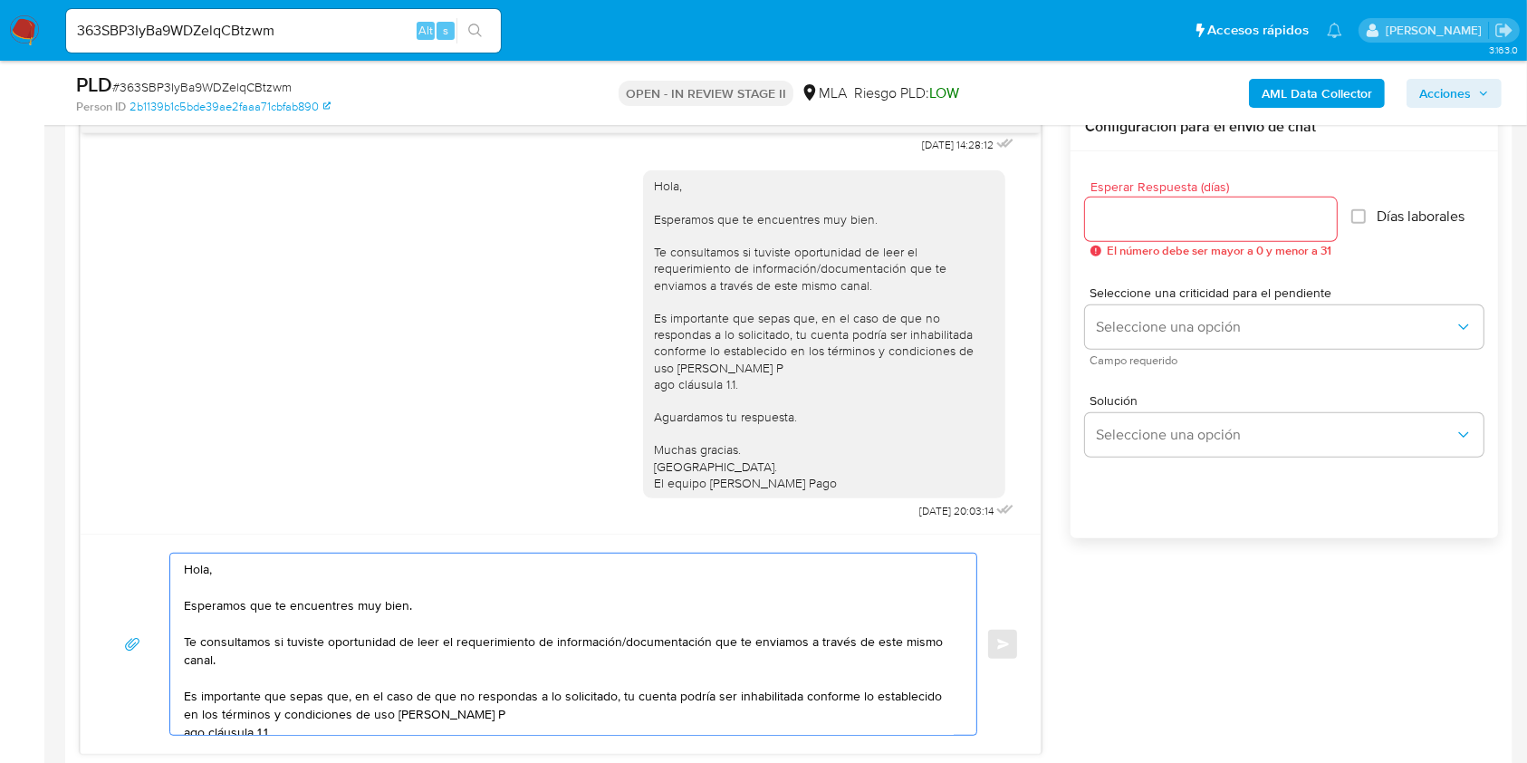
scroll to position [121, 0]
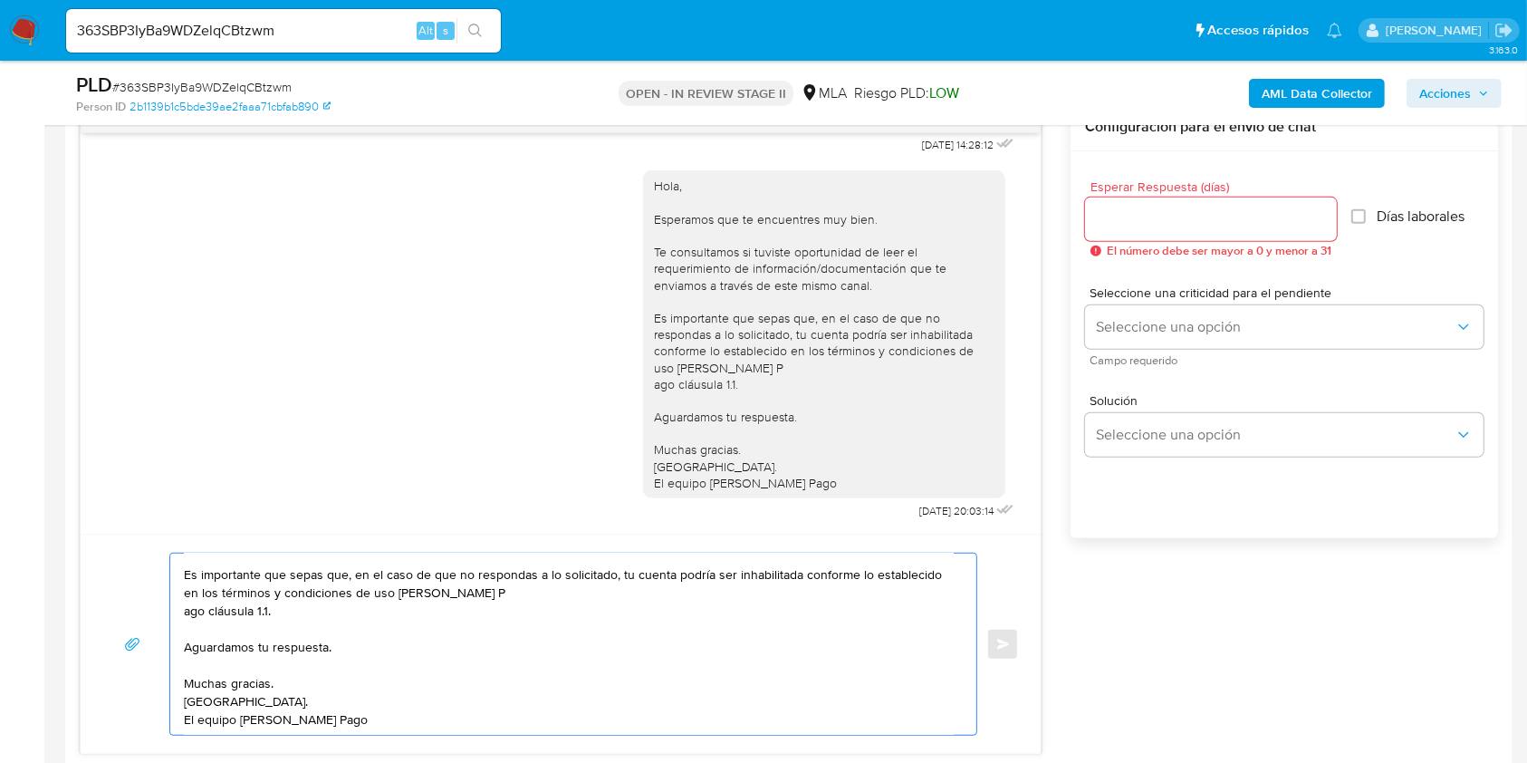
type textarea "Hola, Esperamos que te encuentres muy bien. Te consultamos si tuviste oportunid…"
click at [1252, 209] on input "Esperar Respuesta (días)" at bounding box center [1211, 219] width 252 height 24
type input "1"
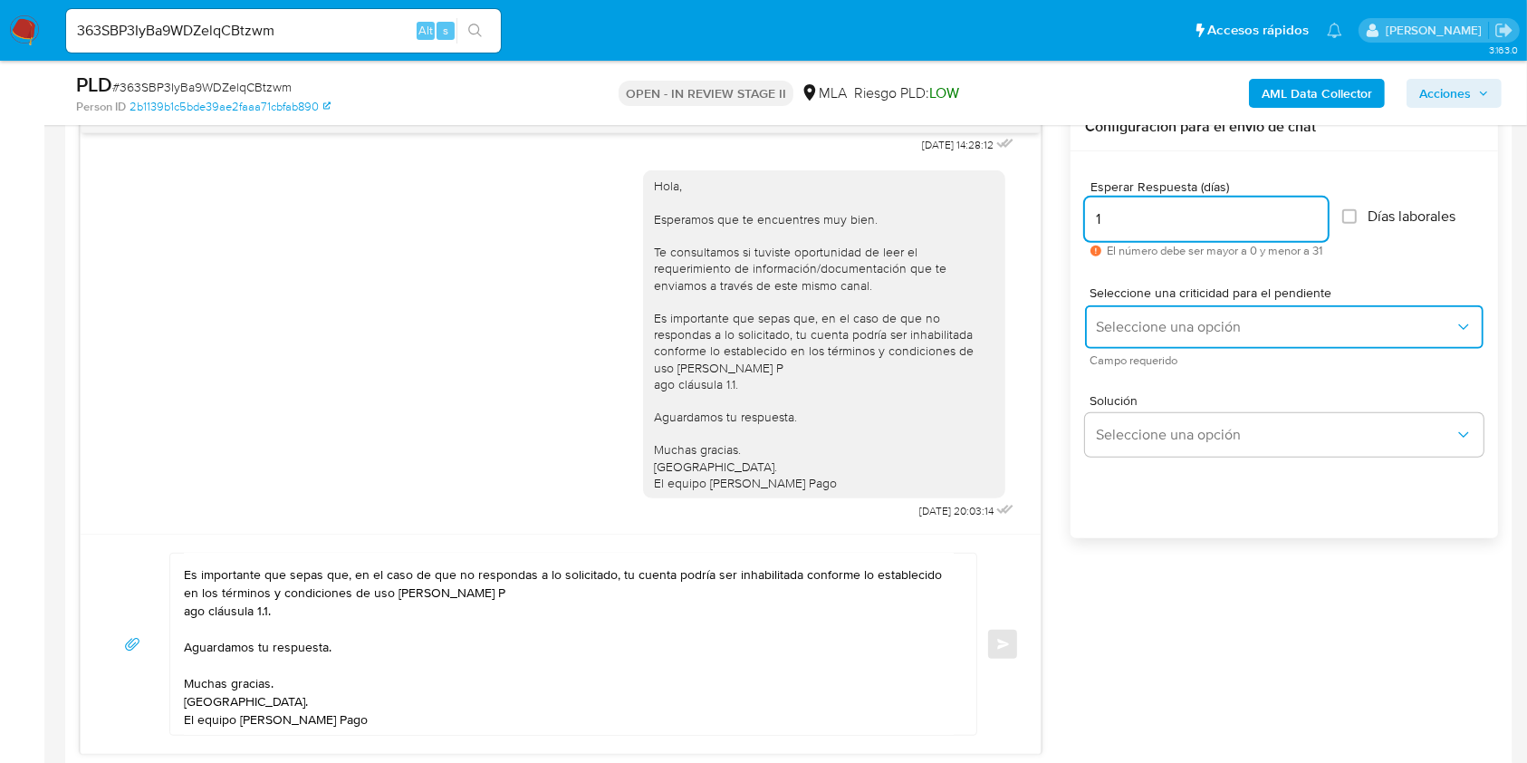
click at [1237, 309] on button "Seleccione una opción" at bounding box center [1284, 326] width 398 height 43
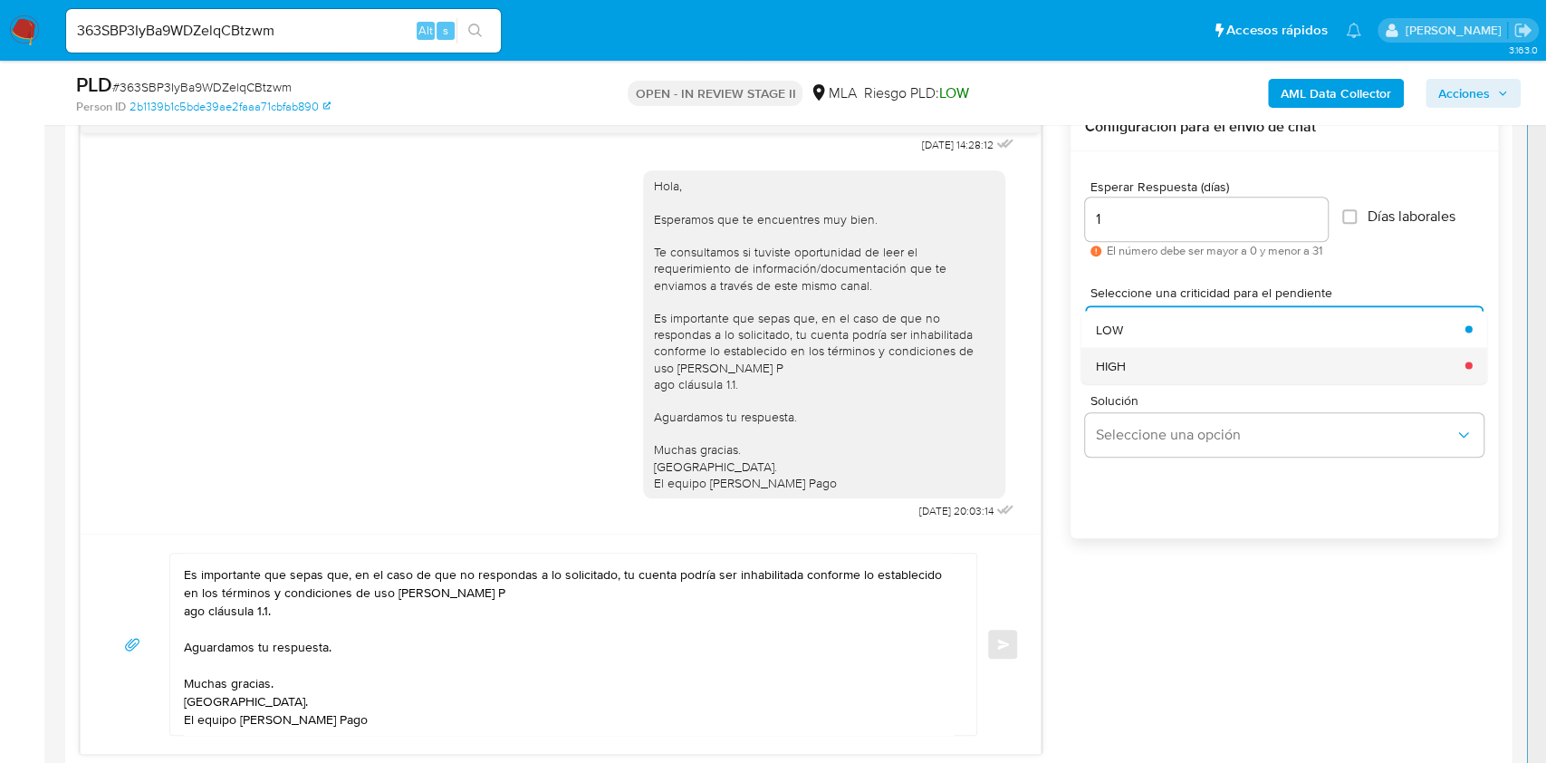
click at [1186, 363] on div "HIGH" at bounding box center [1275, 365] width 359 height 36
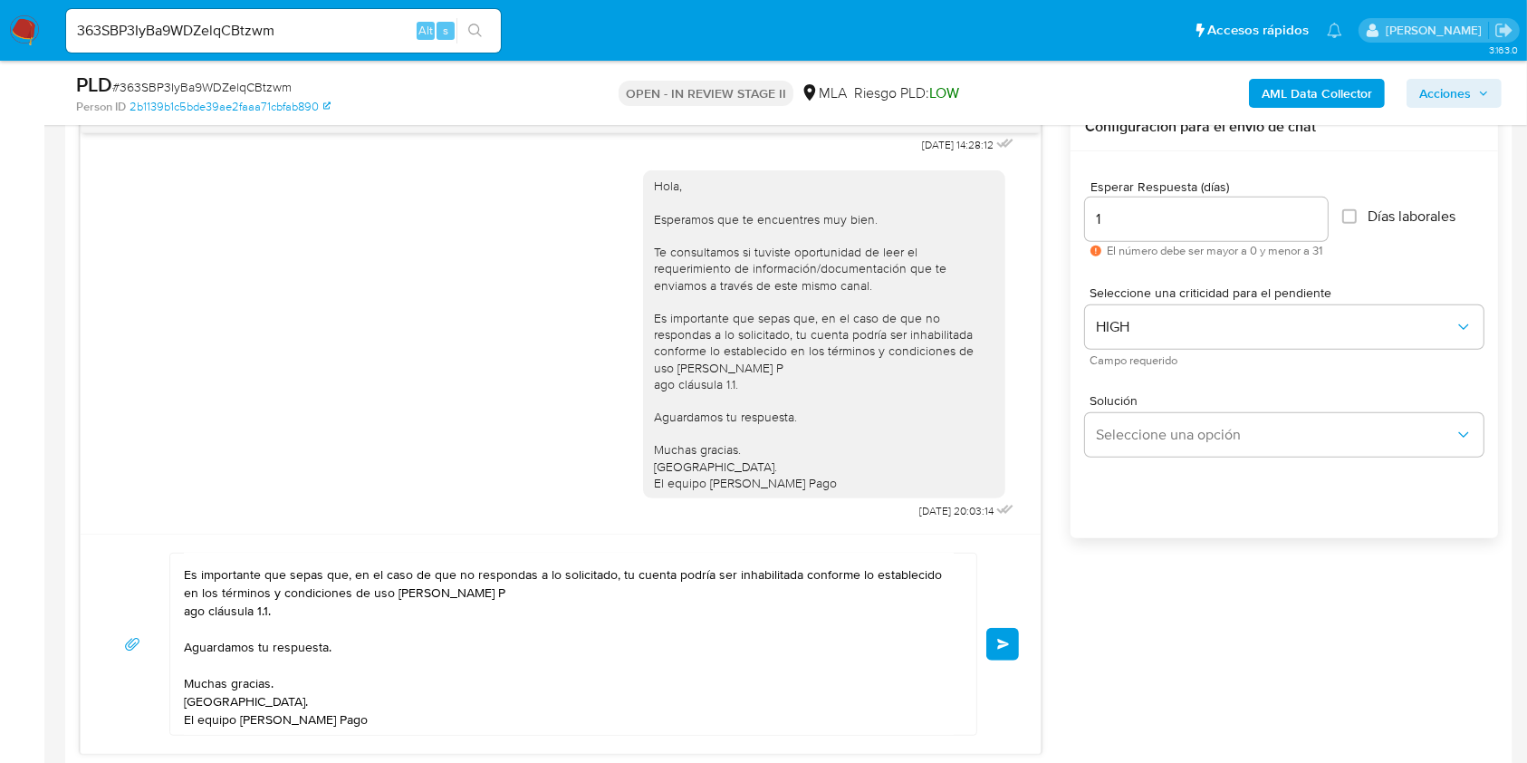
click at [1002, 642] on span "Enviar" at bounding box center [1003, 643] width 13 height 11
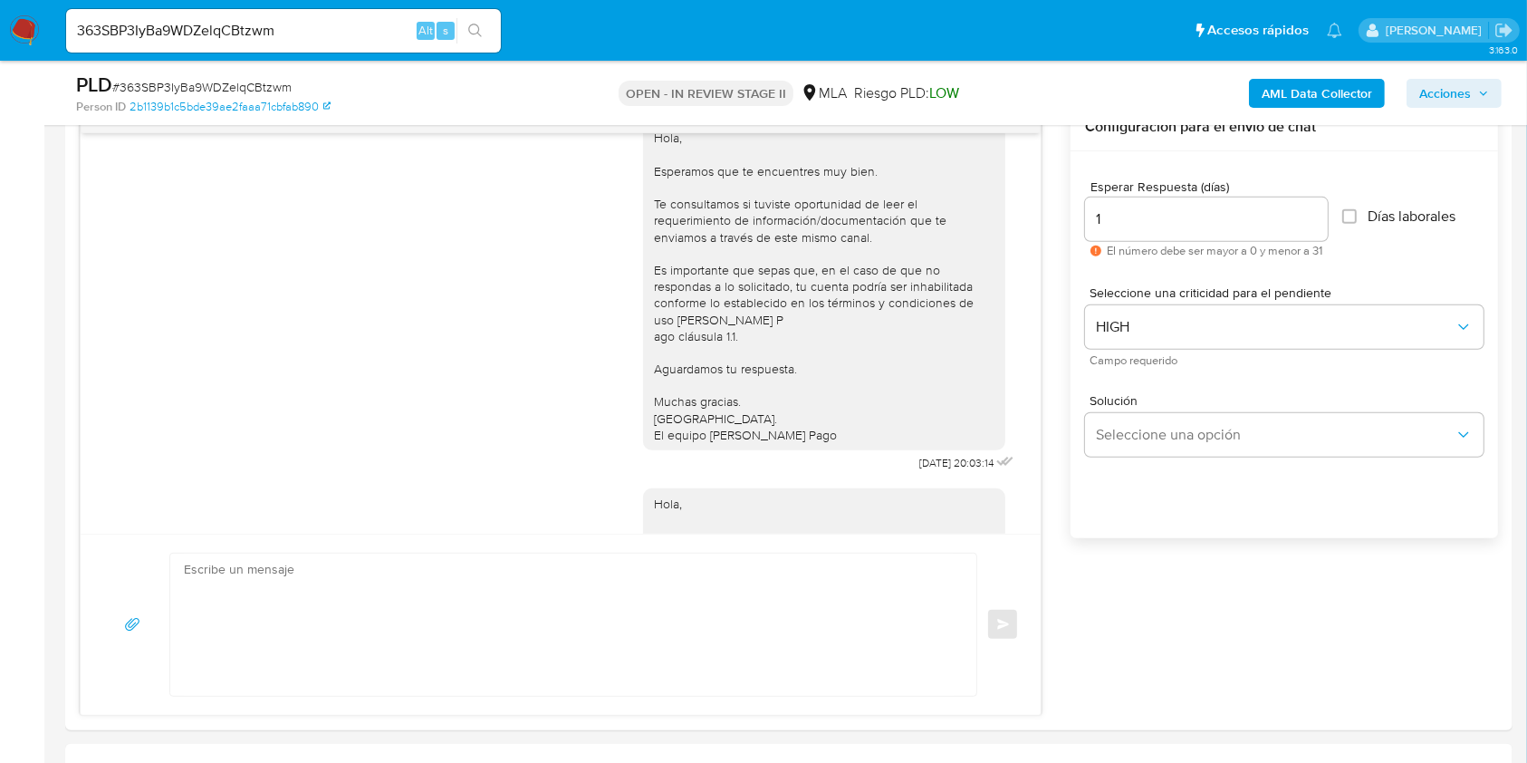
scroll to position [1389, 0]
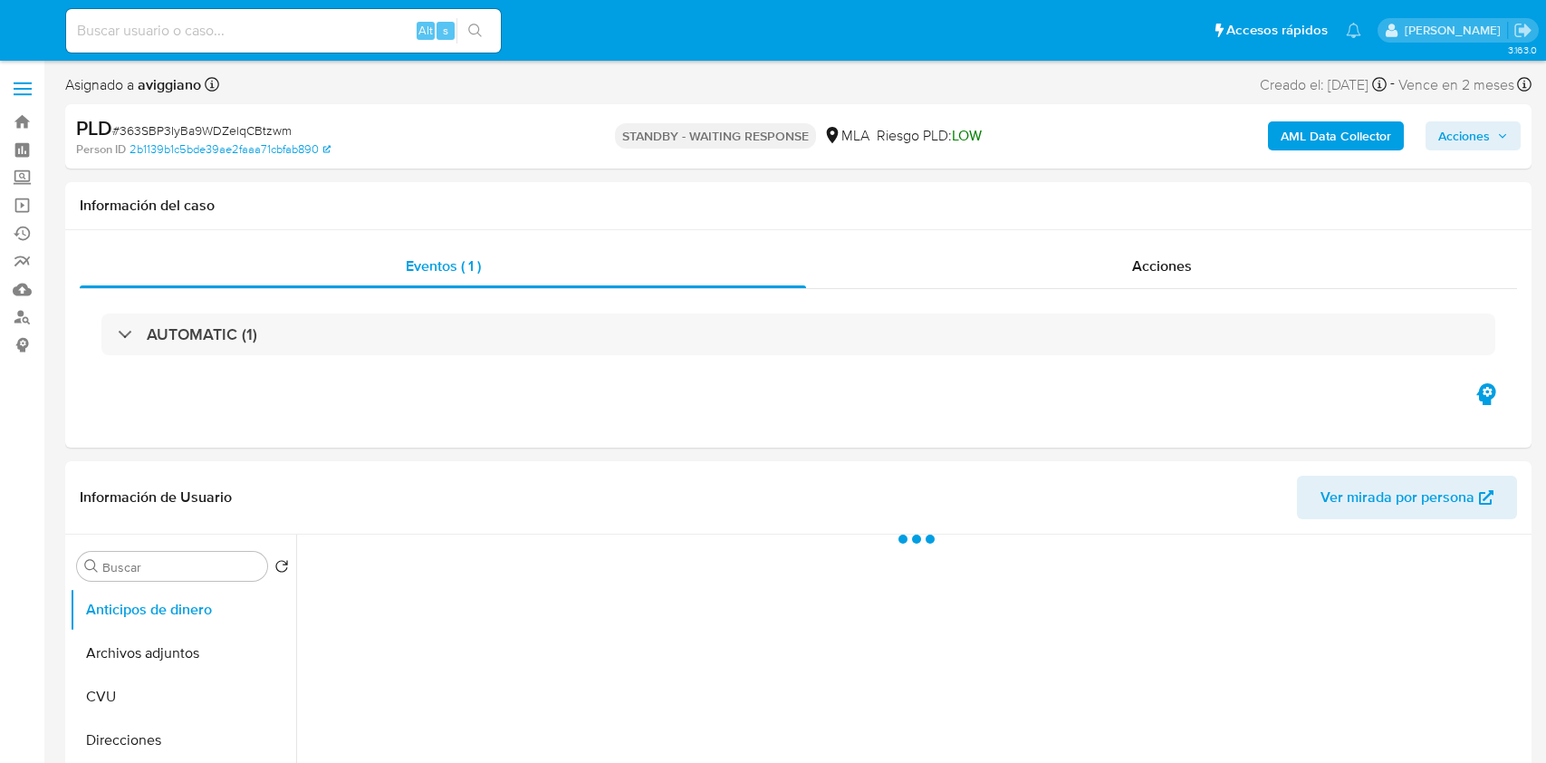
select select "10"
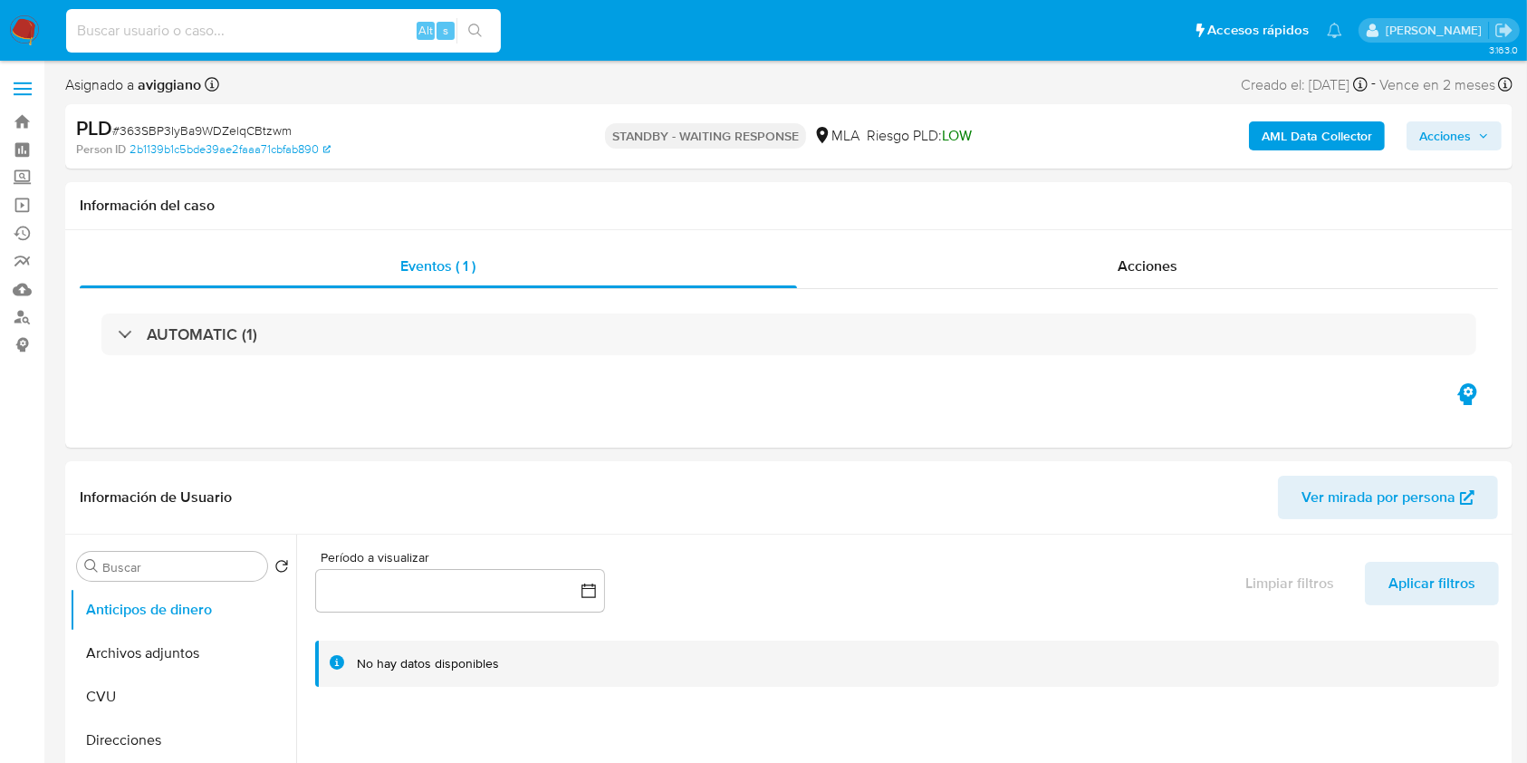
paste input "bVa7kKokiELOOElXUXKA4y2X"
type input "bVa7kKokiELOOElXUXKA4y2X"
click at [472, 27] on icon "search-icon" at bounding box center [475, 31] width 14 height 14
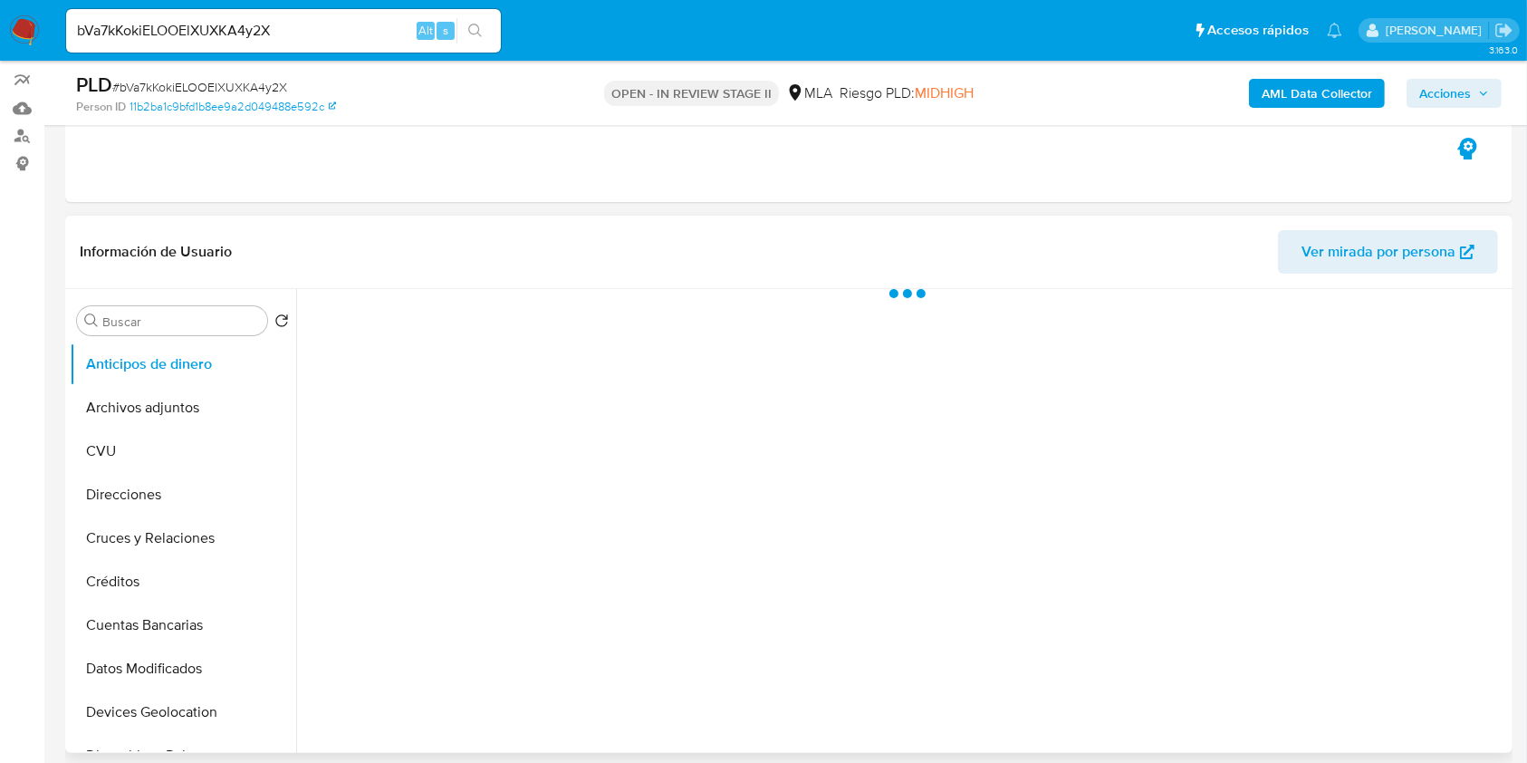
scroll to position [362, 0]
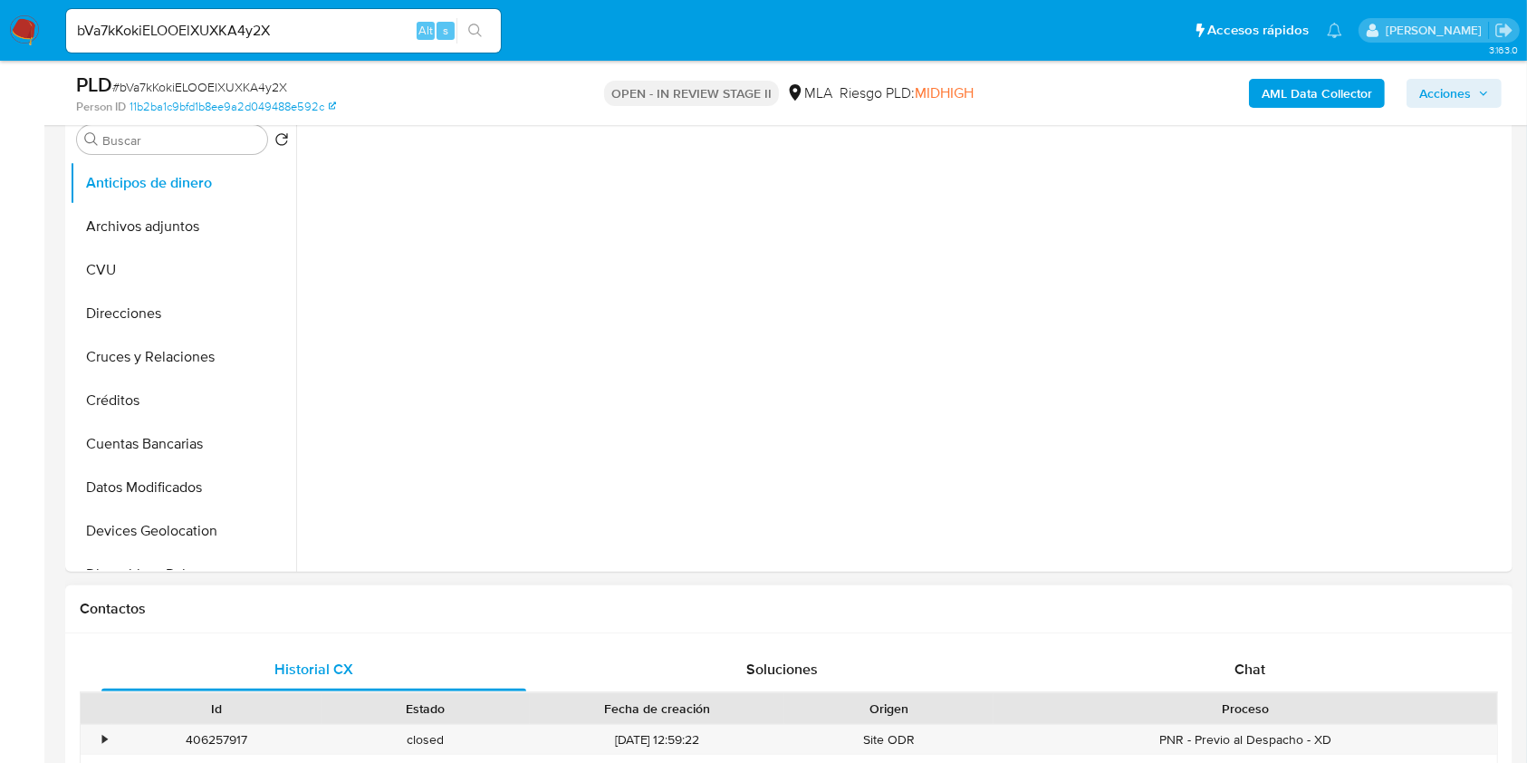
select select "10"
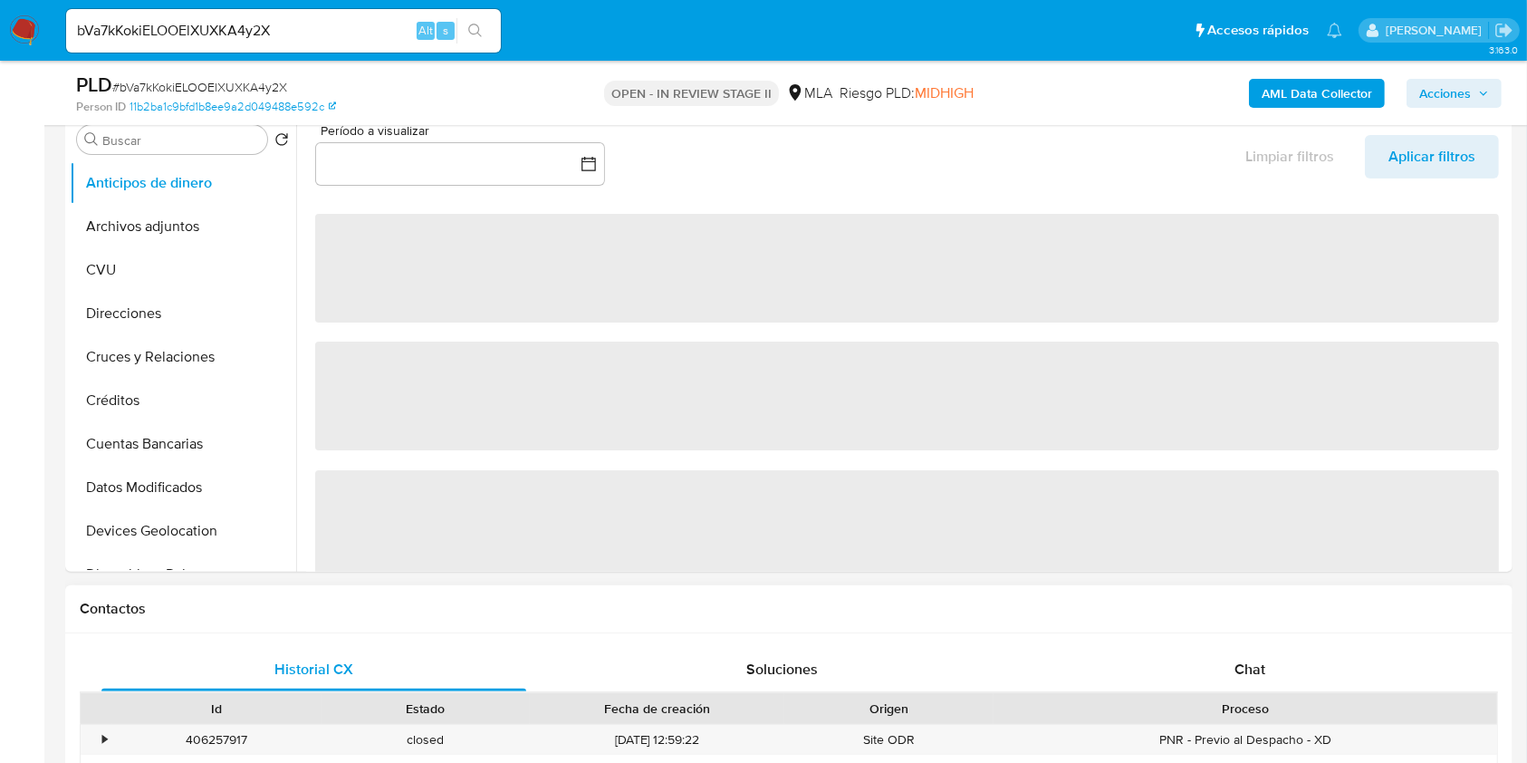
click at [1253, 693] on div "Proceso" at bounding box center [1245, 708] width 504 height 31
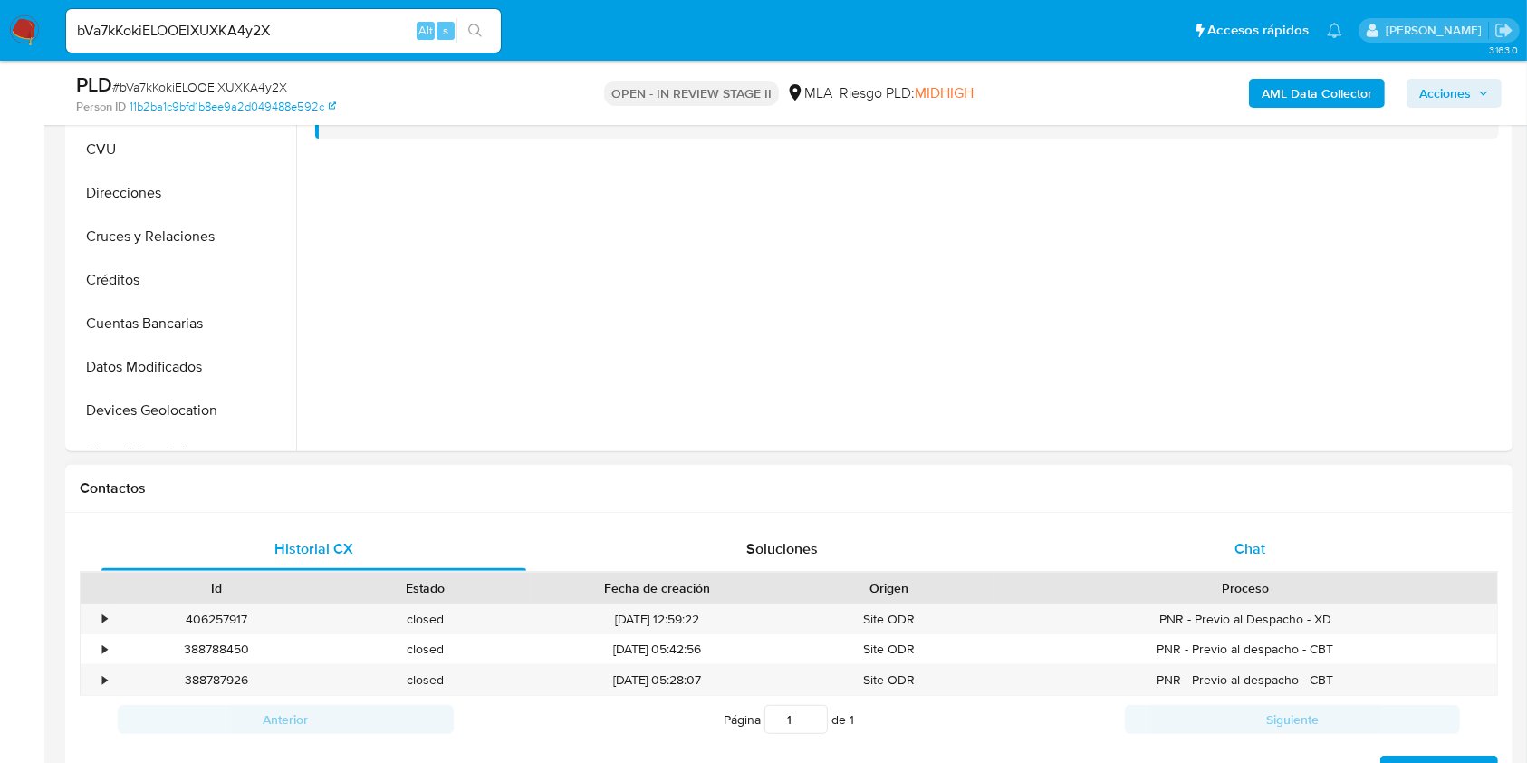
click at [1226, 551] on div "Chat" at bounding box center [1250, 548] width 425 height 43
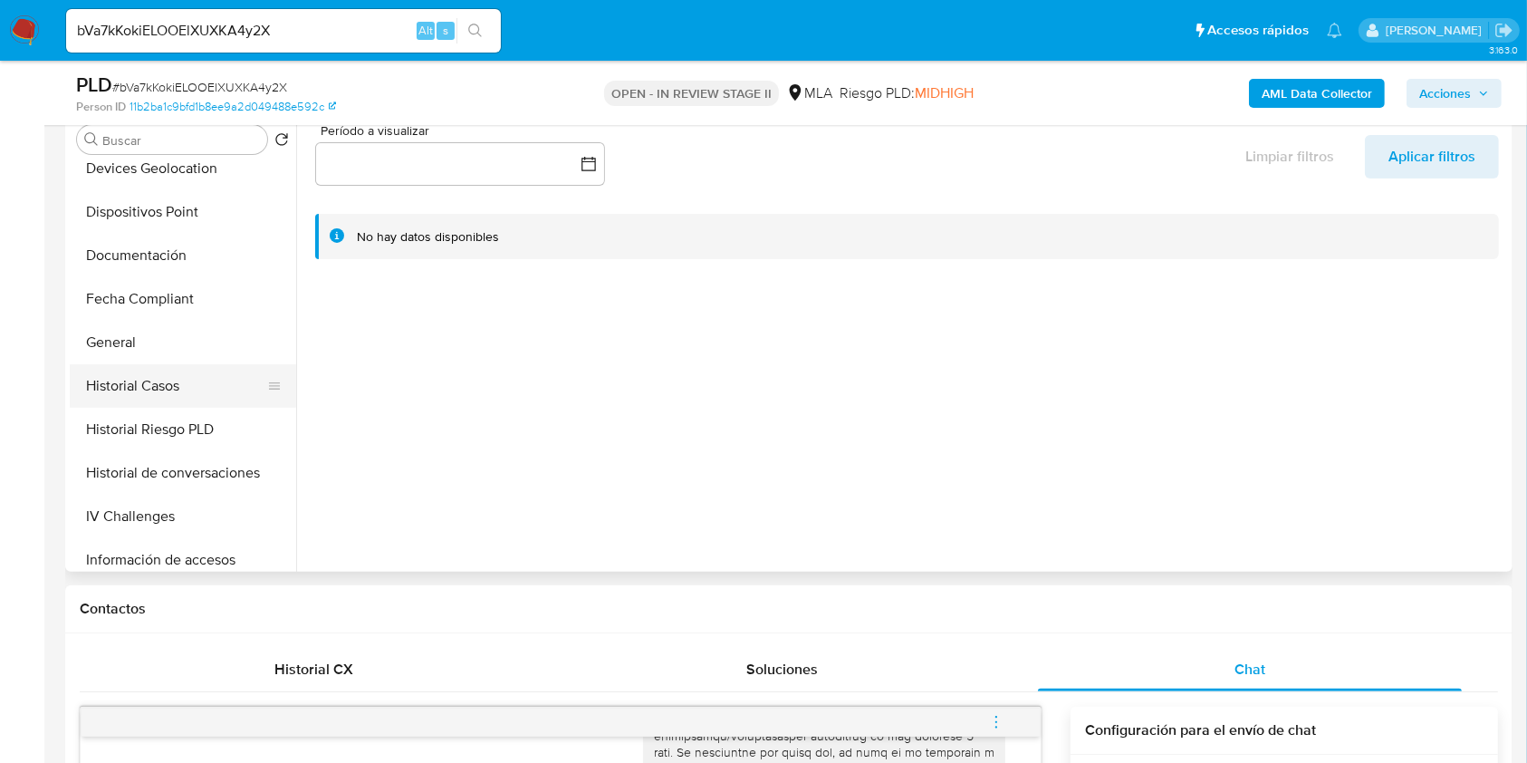
click at [164, 370] on button "Historial Casos" at bounding box center [176, 385] width 212 height 43
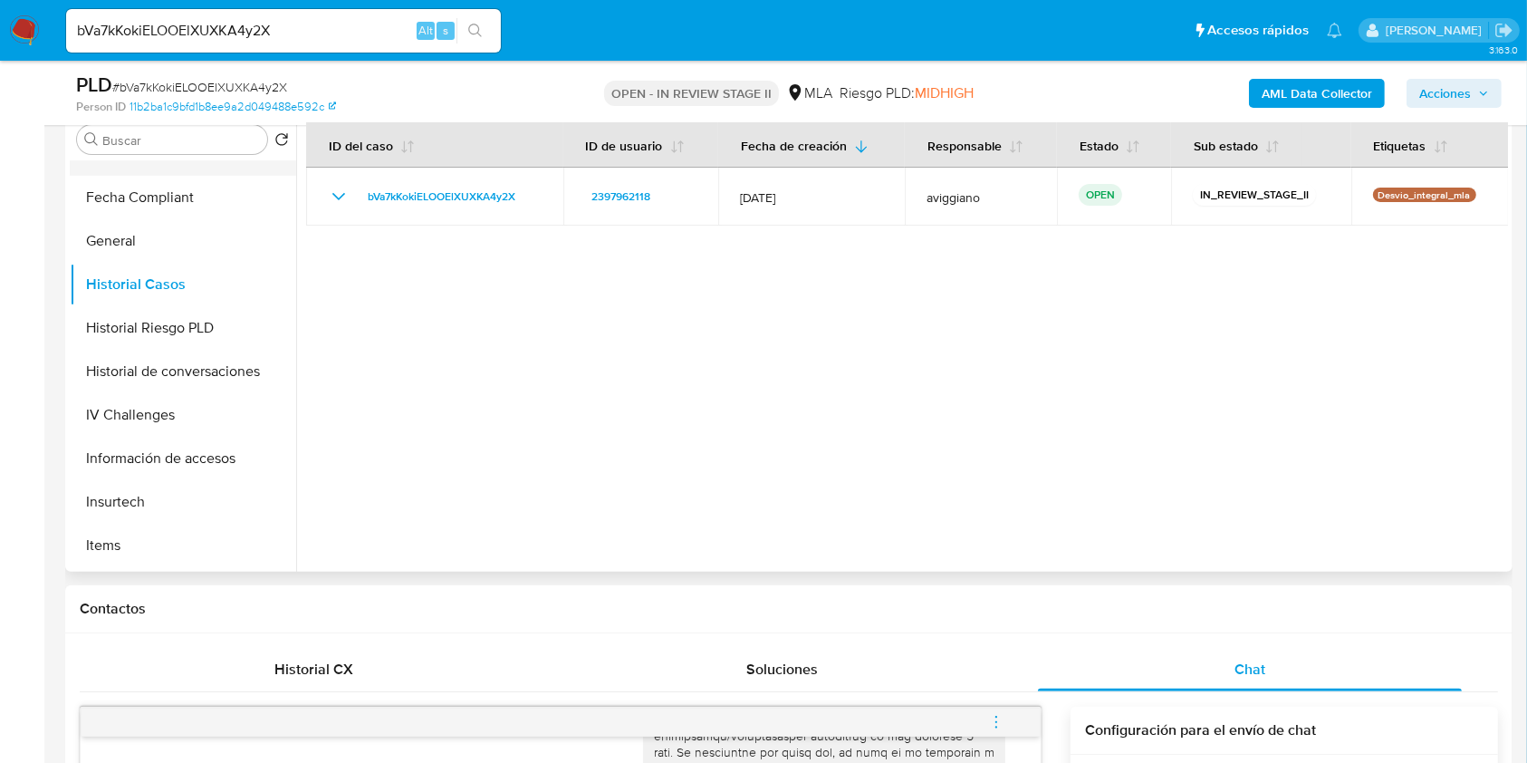
scroll to position [603, 0]
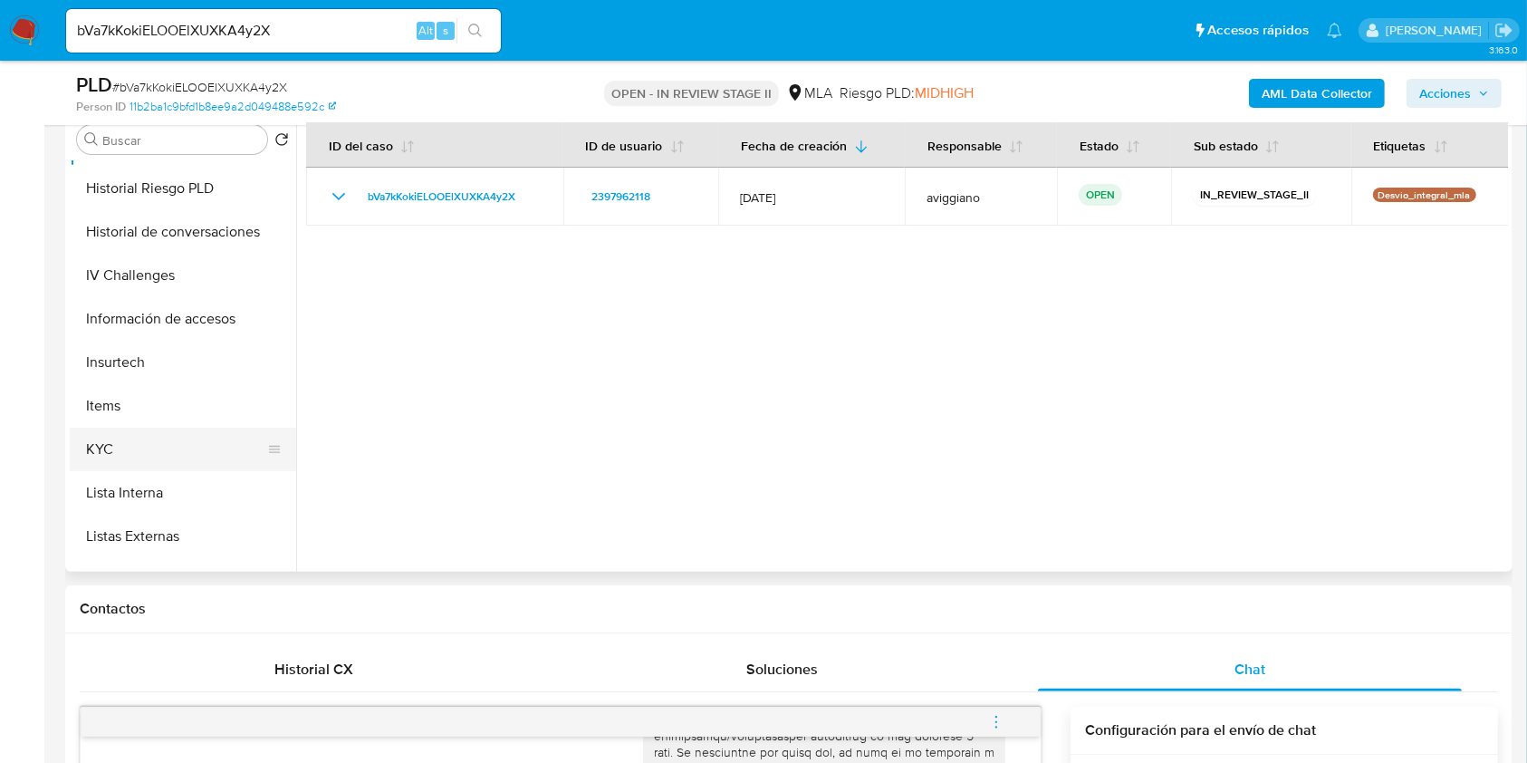
click at [146, 457] on button "KYC" at bounding box center [176, 448] width 212 height 43
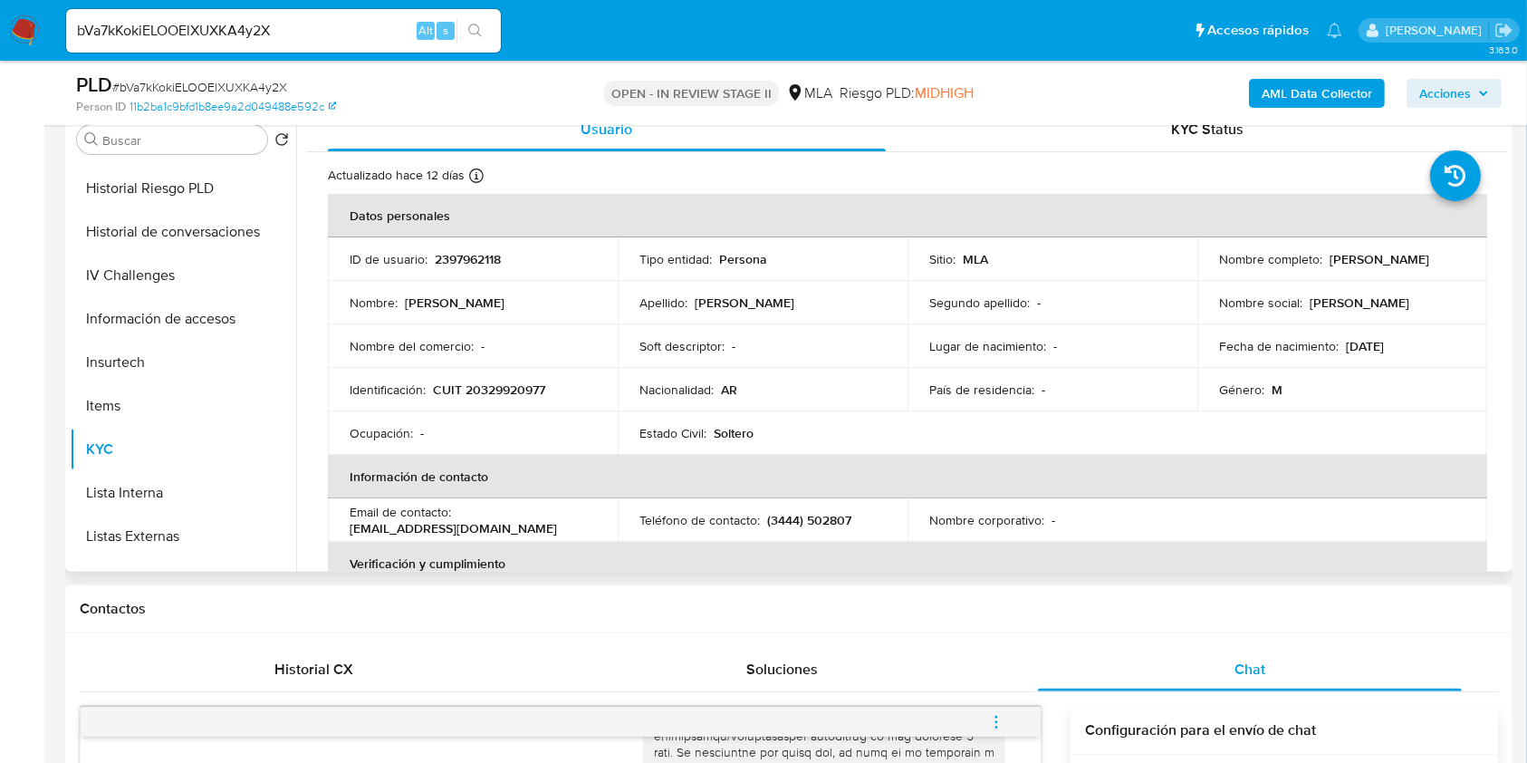
click at [492, 382] on p "CUIT 20329920977" at bounding box center [489, 389] width 112 height 16
copy p "20329920977"
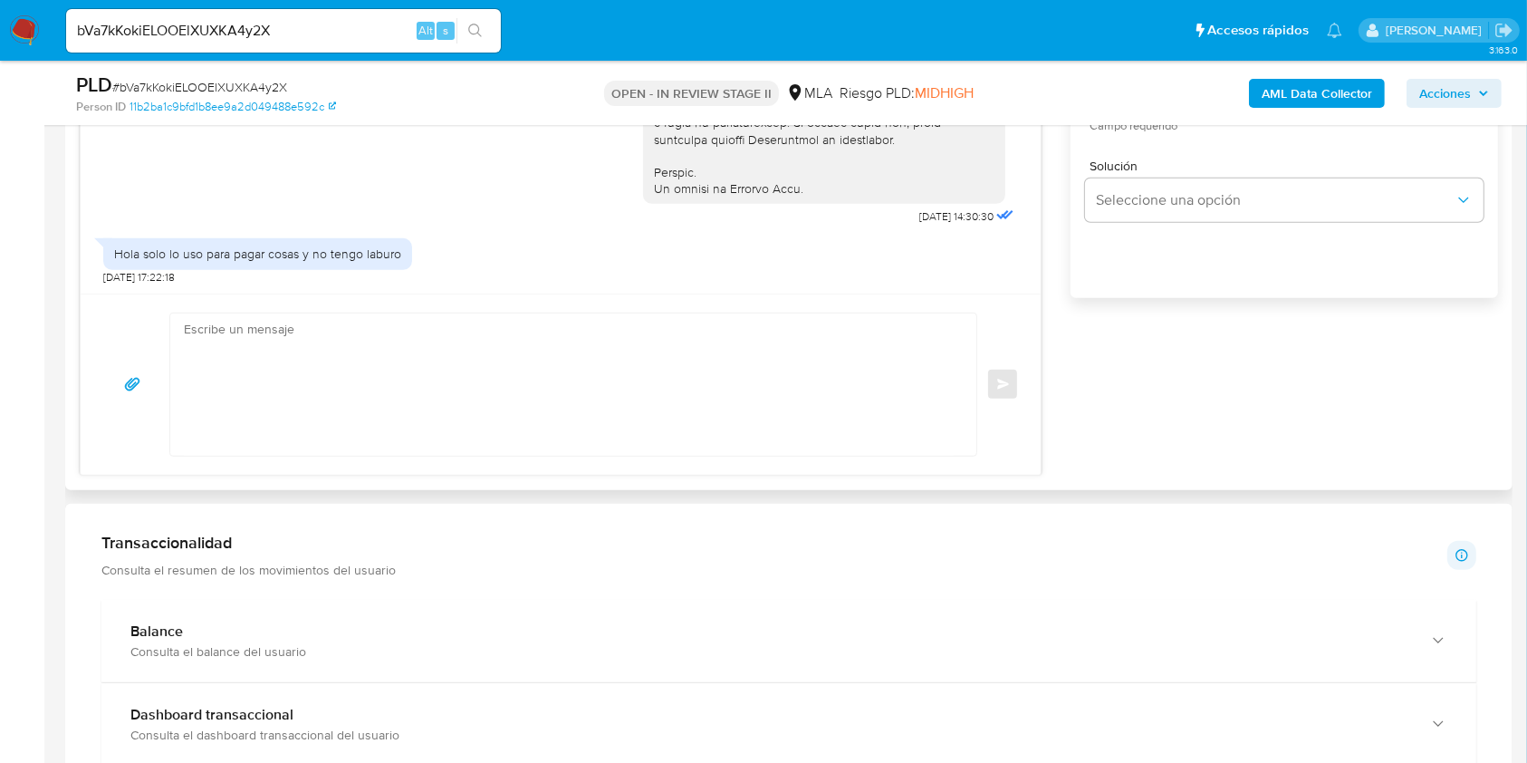
scroll to position [1207, 0]
click at [542, 387] on textarea at bounding box center [569, 383] width 770 height 142
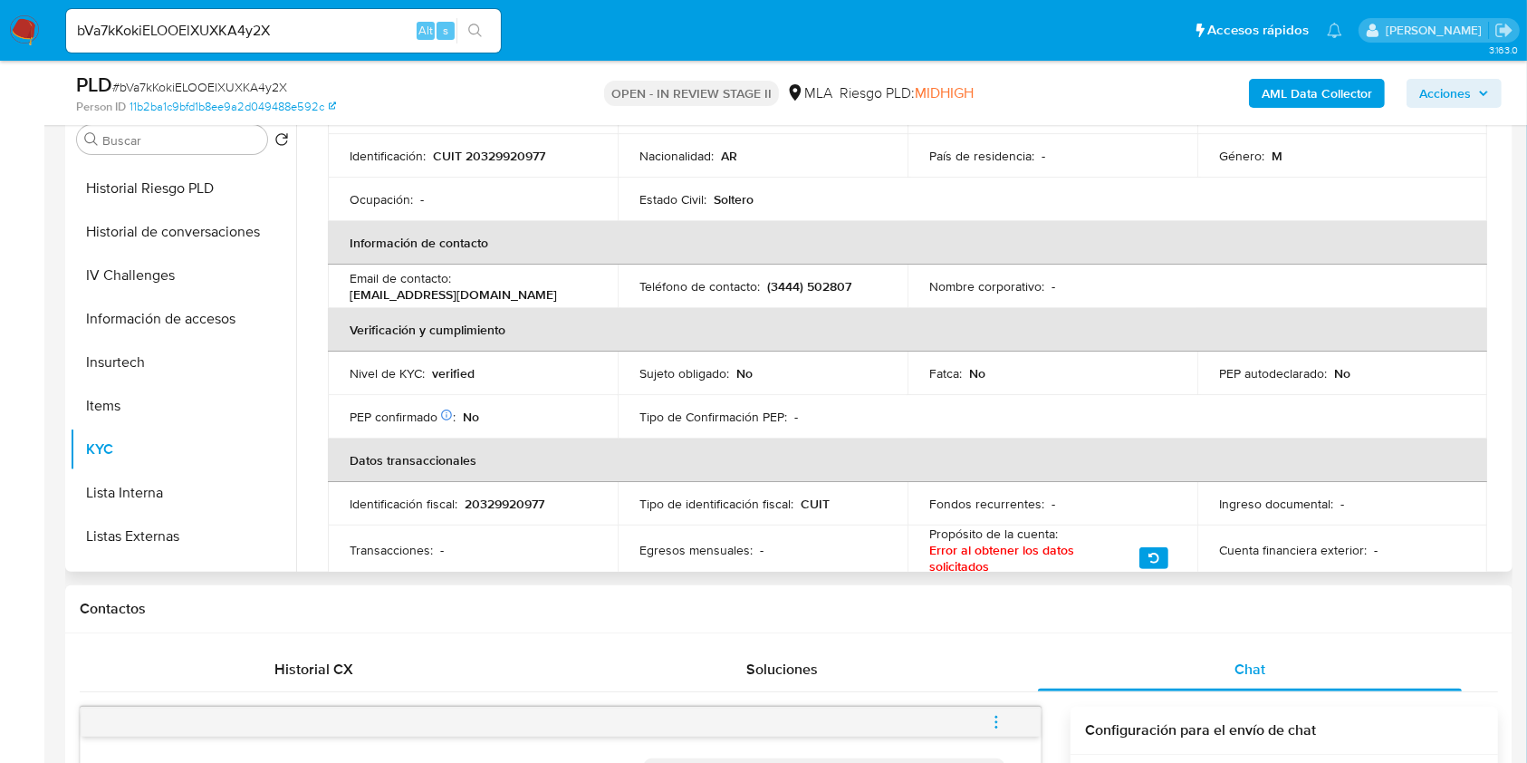
scroll to position [113, 0]
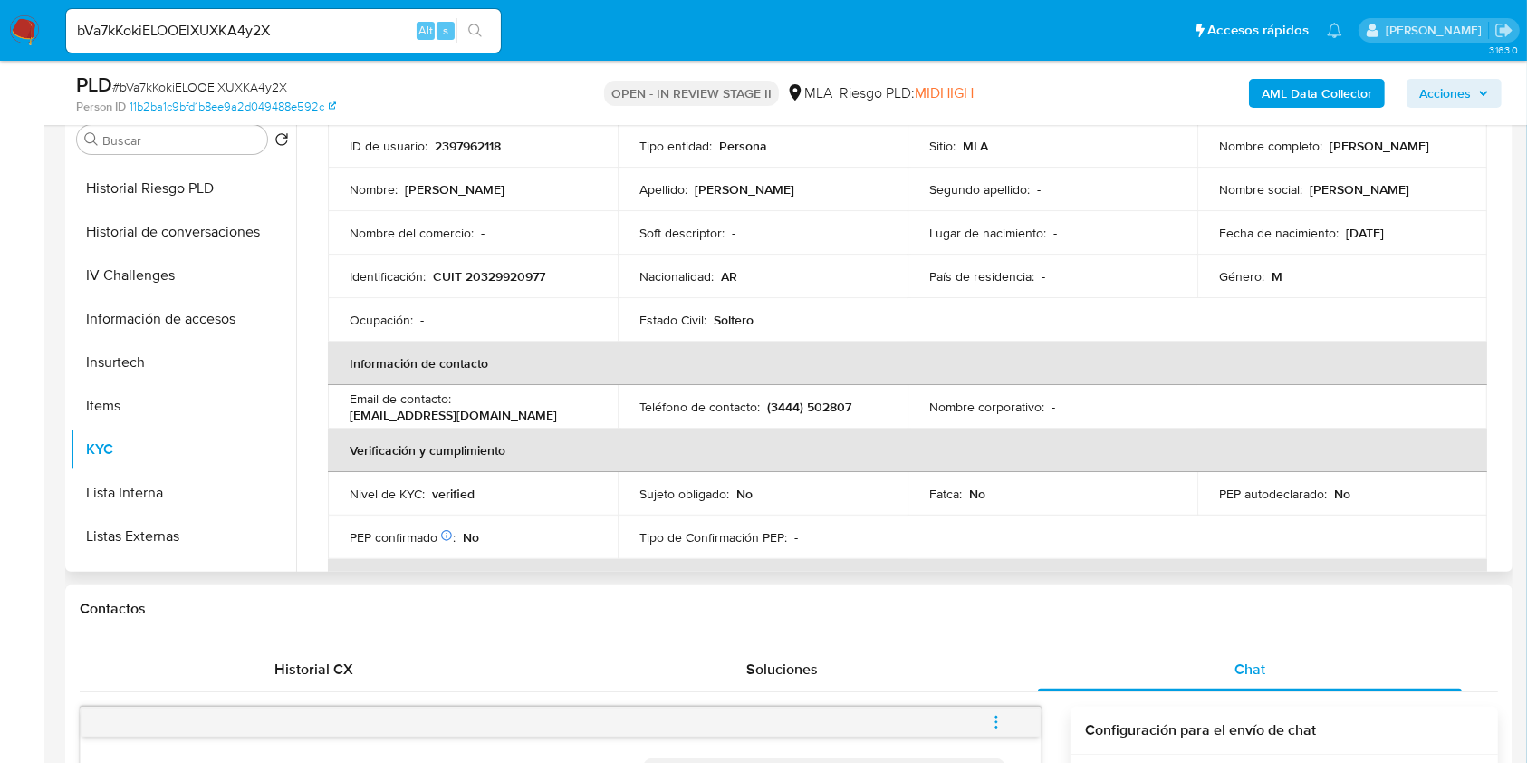
click at [467, 152] on p "2397962118" at bounding box center [468, 146] width 66 height 16
copy p "2397962118"
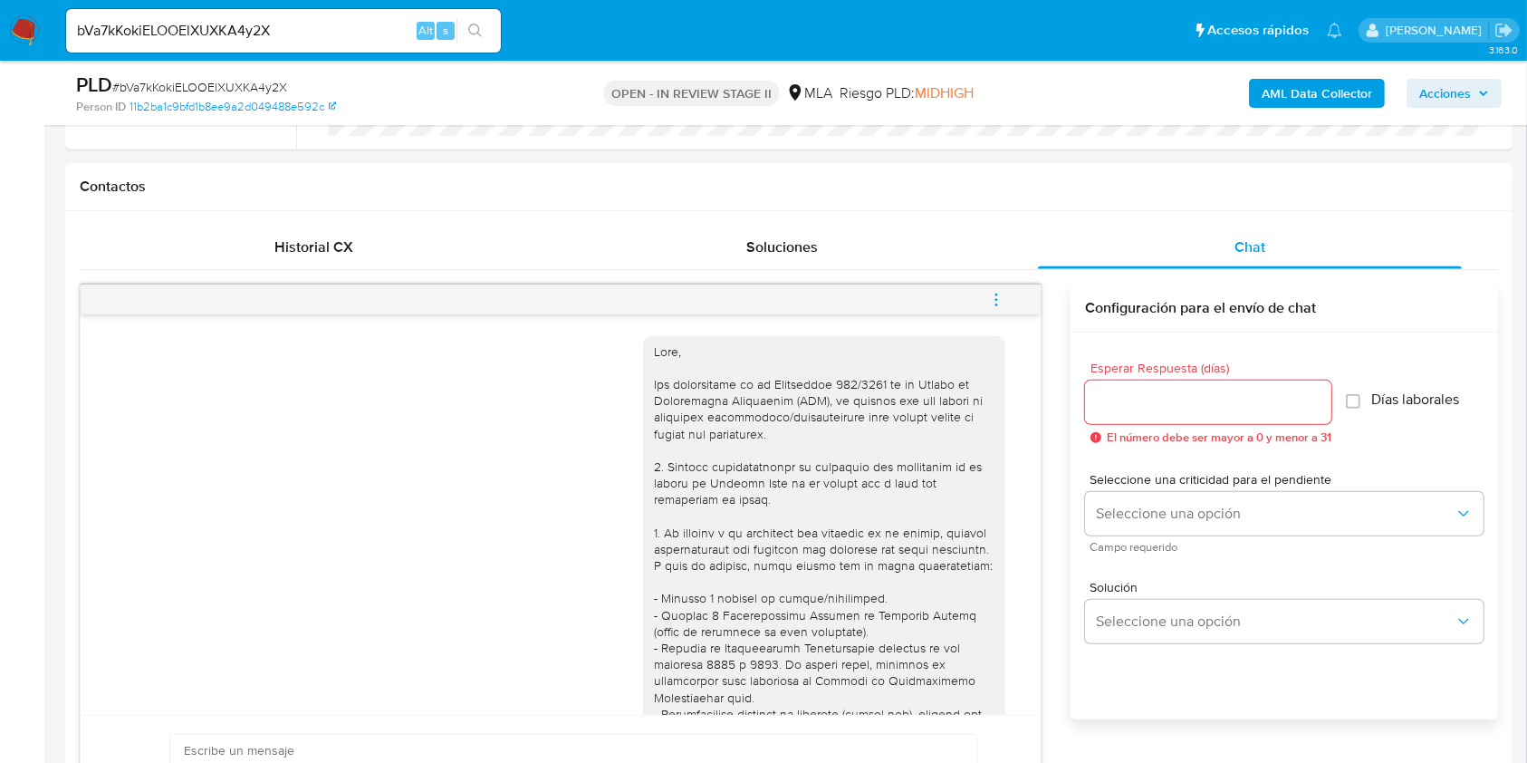
scroll to position [965, 0]
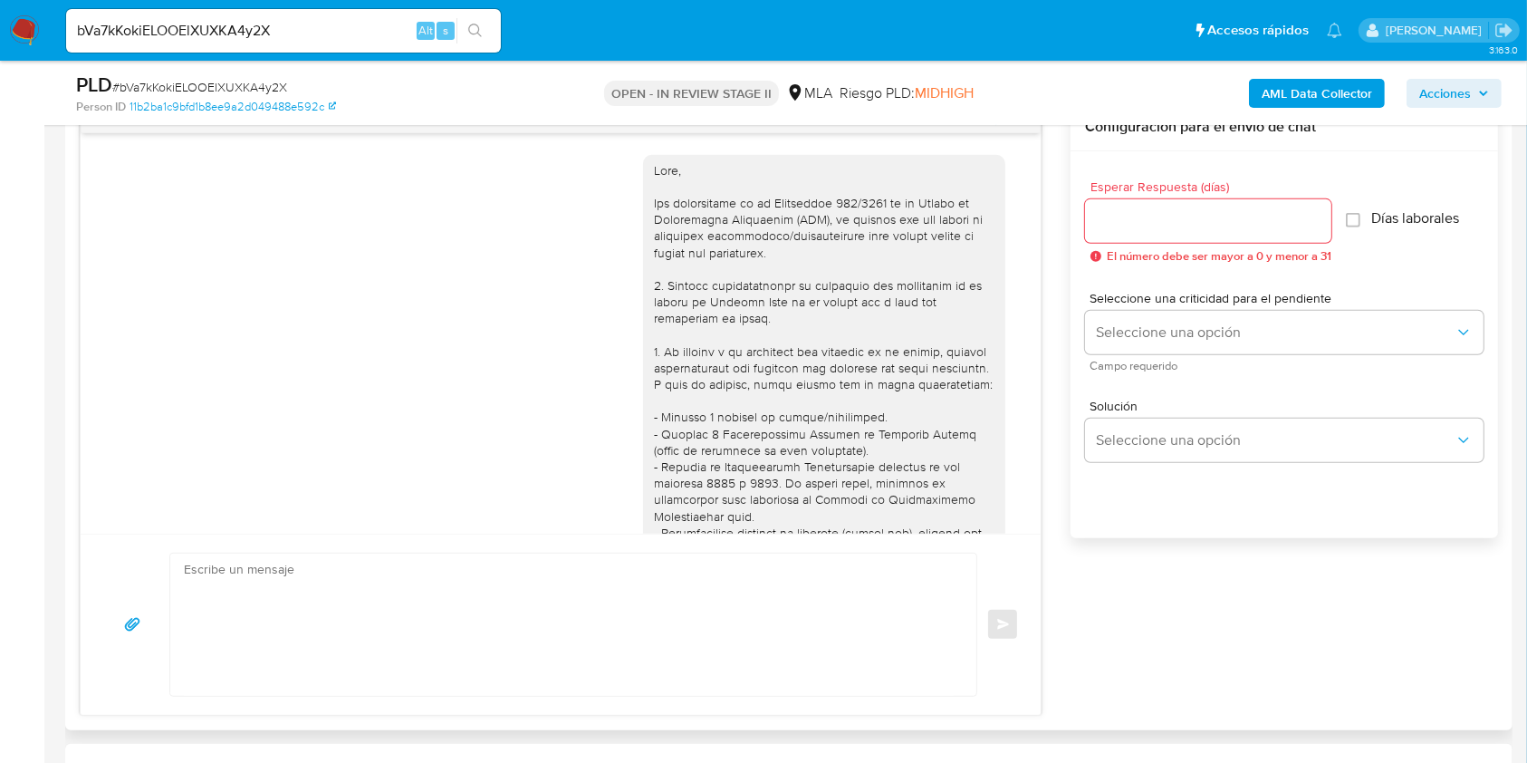
click at [506, 709] on div "Enviar" at bounding box center [561, 623] width 960 height 181
click at [471, 619] on textarea at bounding box center [569, 624] width 770 height 142
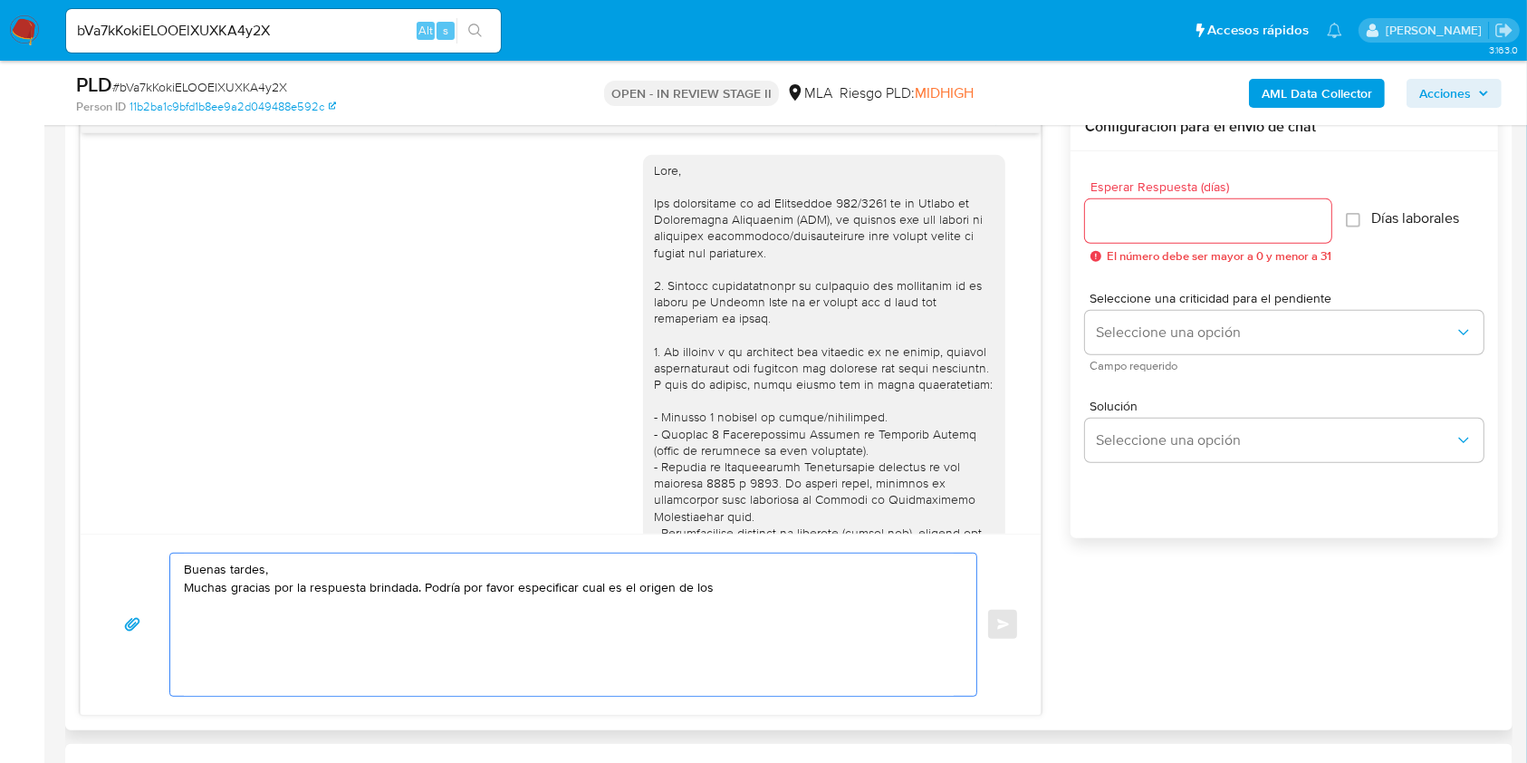
paste textarea "$28.327.000,00"
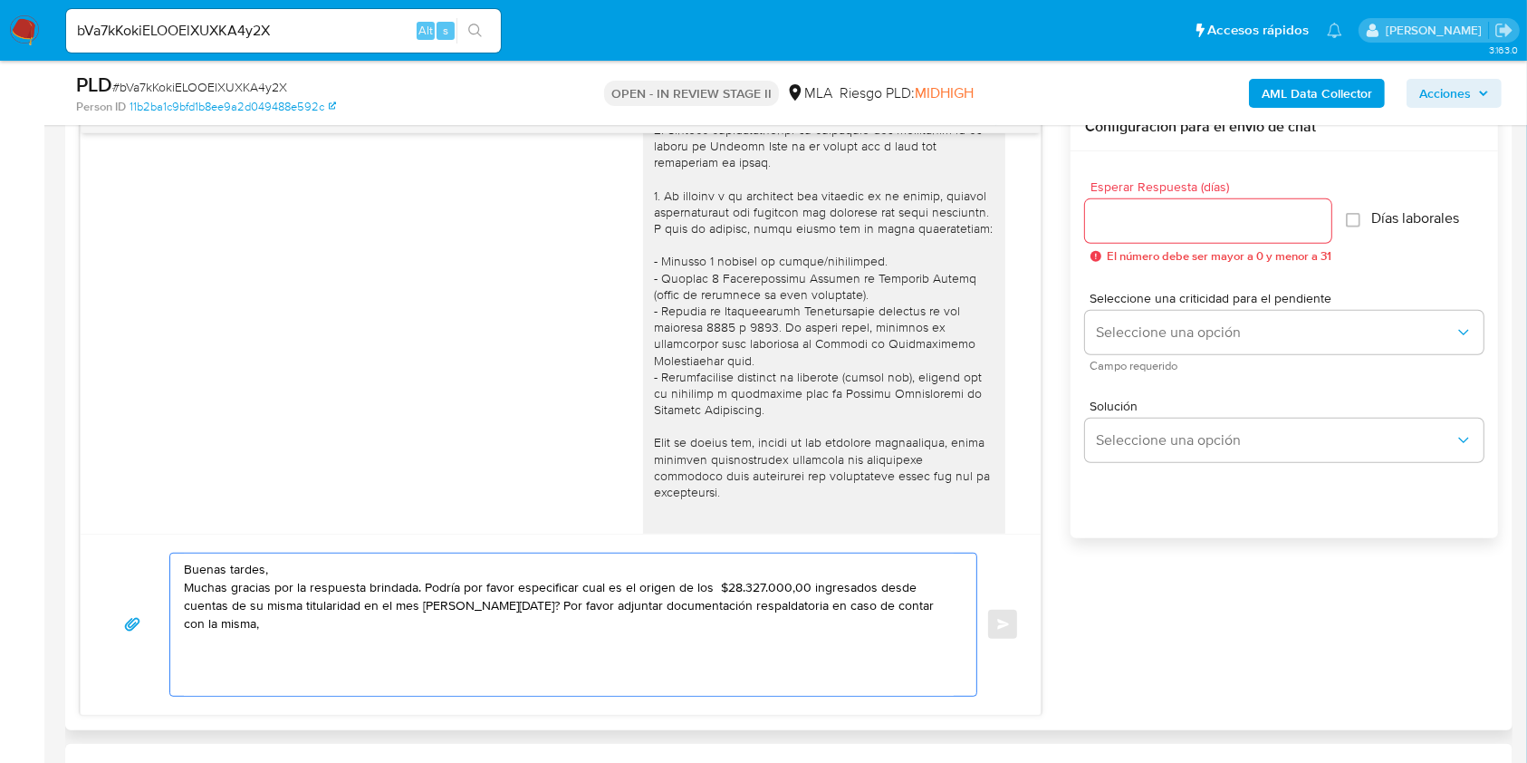
scroll to position [120, 0]
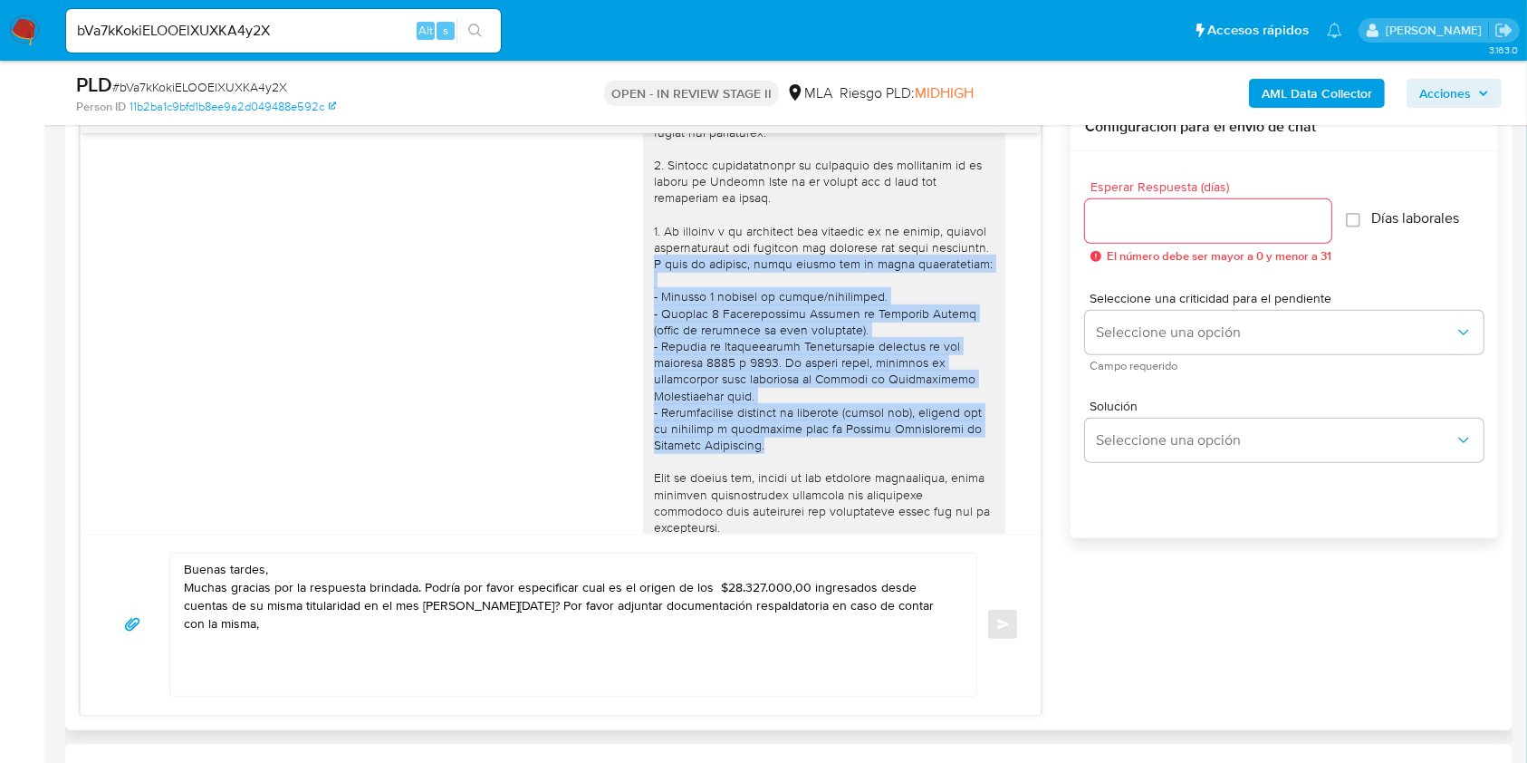
drag, startPoint x: 694, startPoint y: 259, endPoint x: 776, endPoint y: 454, distance: 211.4
click at [776, 454] on div at bounding box center [824, 511] width 341 height 939
copy div "A modo de ejemplo, podés enviar uno de estos comprobantes: - Últimos 3 recibos …"
click at [744, 401] on div at bounding box center [824, 511] width 341 height 939
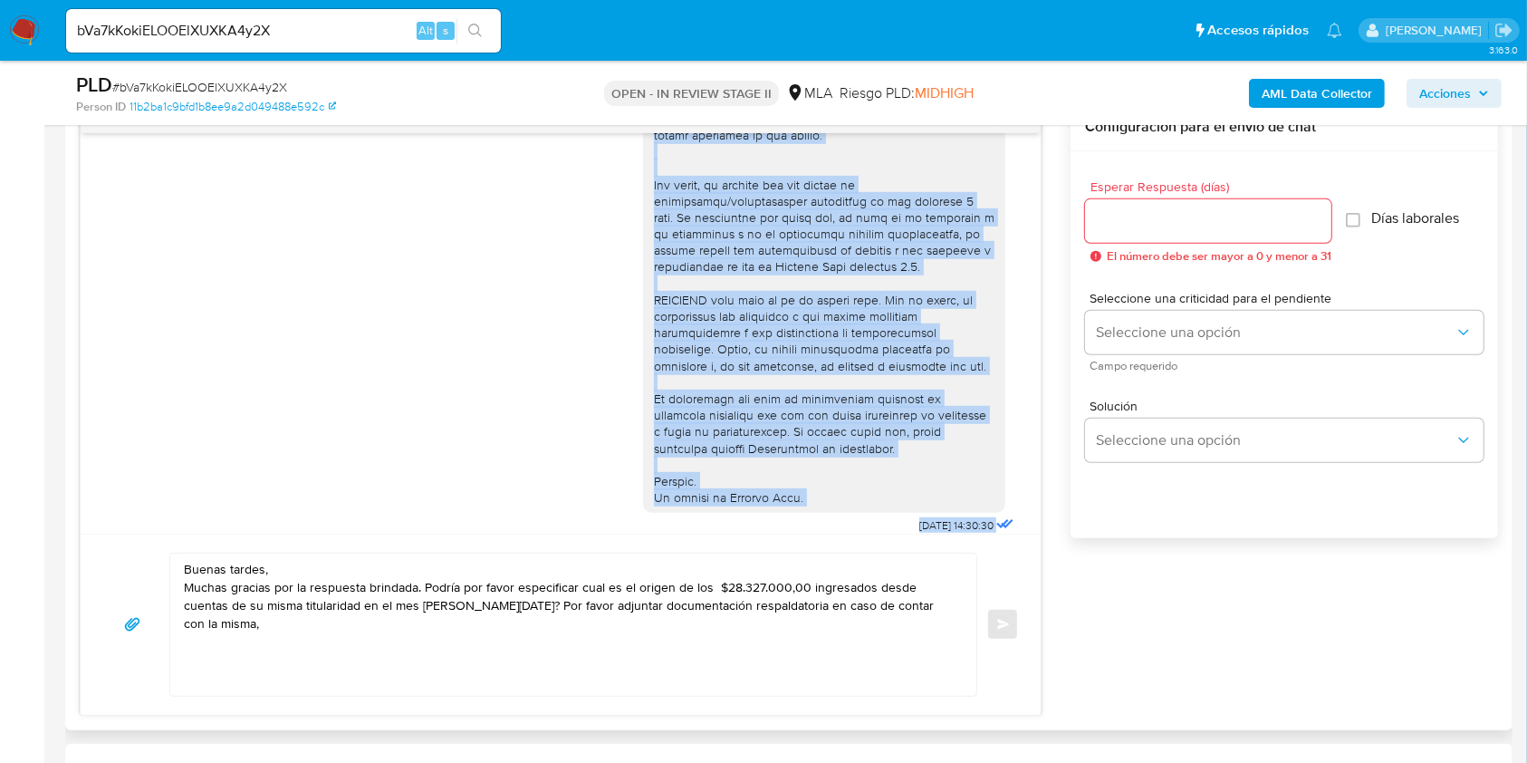
scroll to position [638, 0]
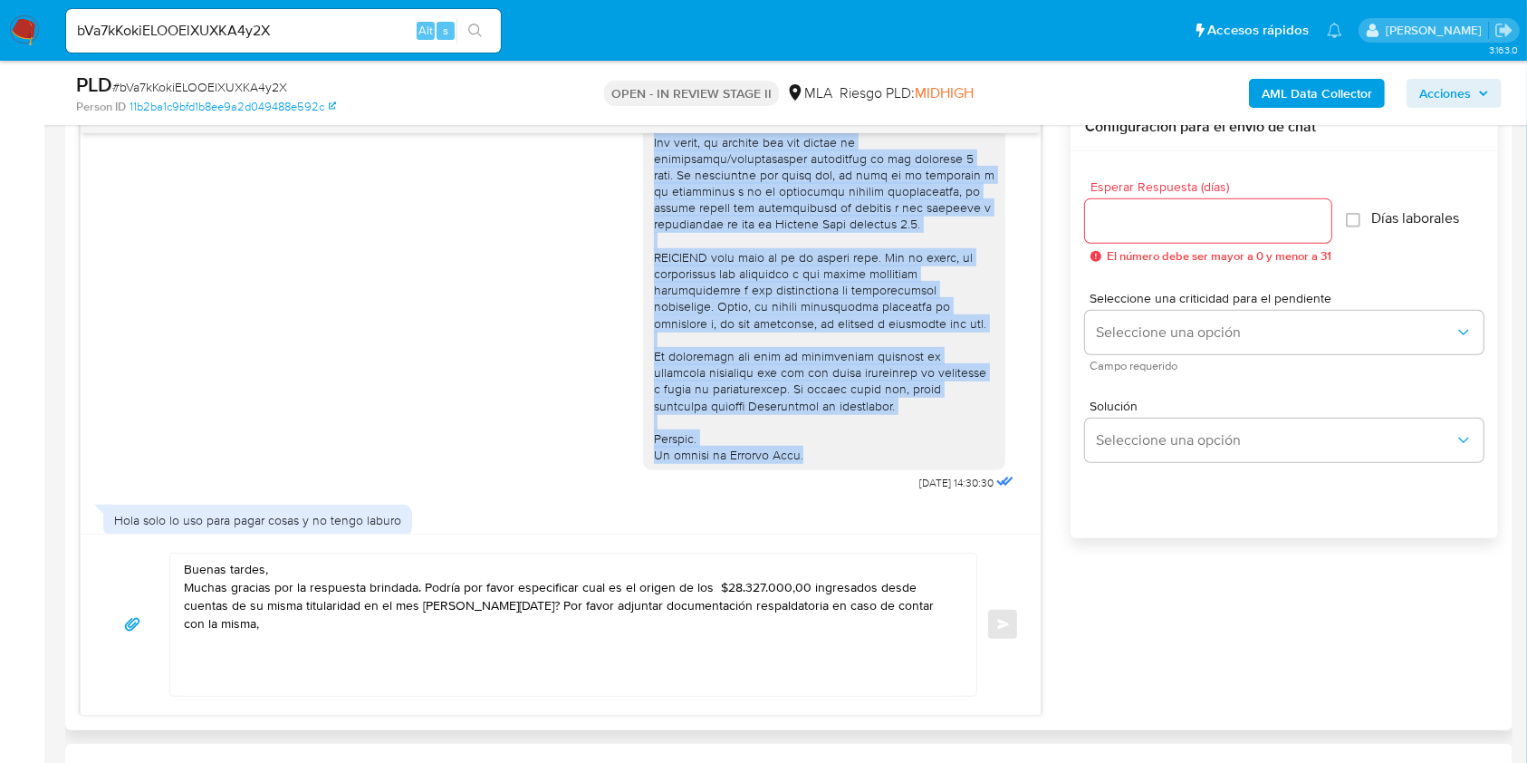
drag, startPoint x: 692, startPoint y: 261, endPoint x: 814, endPoint y: 489, distance: 258.9
copy div "A modo de ejemplo, podés enviar uno de estos comprobantes: - Últimos 3 recibos …"
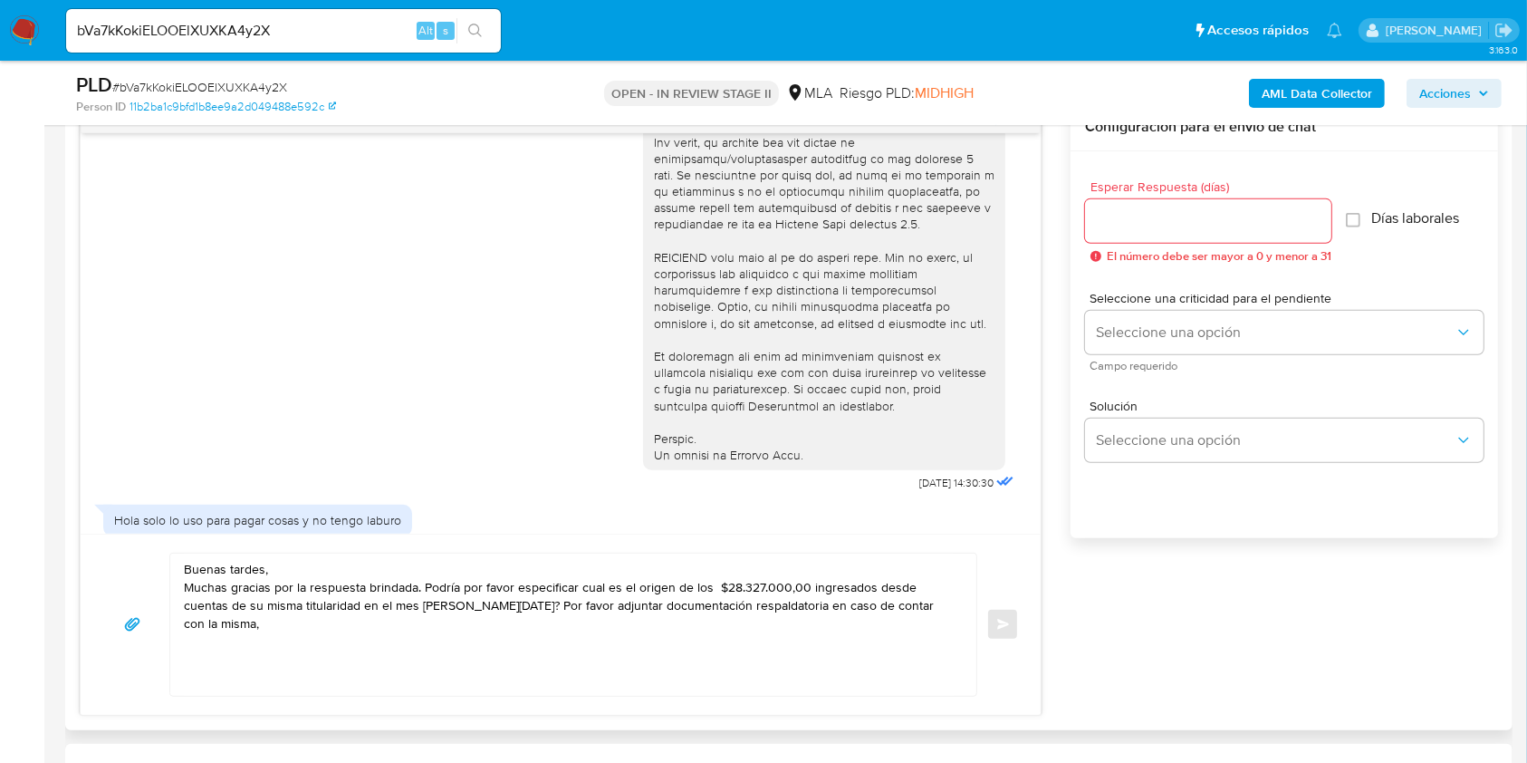
click at [935, 610] on textarea "Buenas tardes, Muchas gracias por la respuesta brindada. Podría por favor espec…" at bounding box center [569, 624] width 770 height 142
paste textarea "A modo de ejemplo, podés enviar uno de estos comprobantes: - Últimos 3 recibos …"
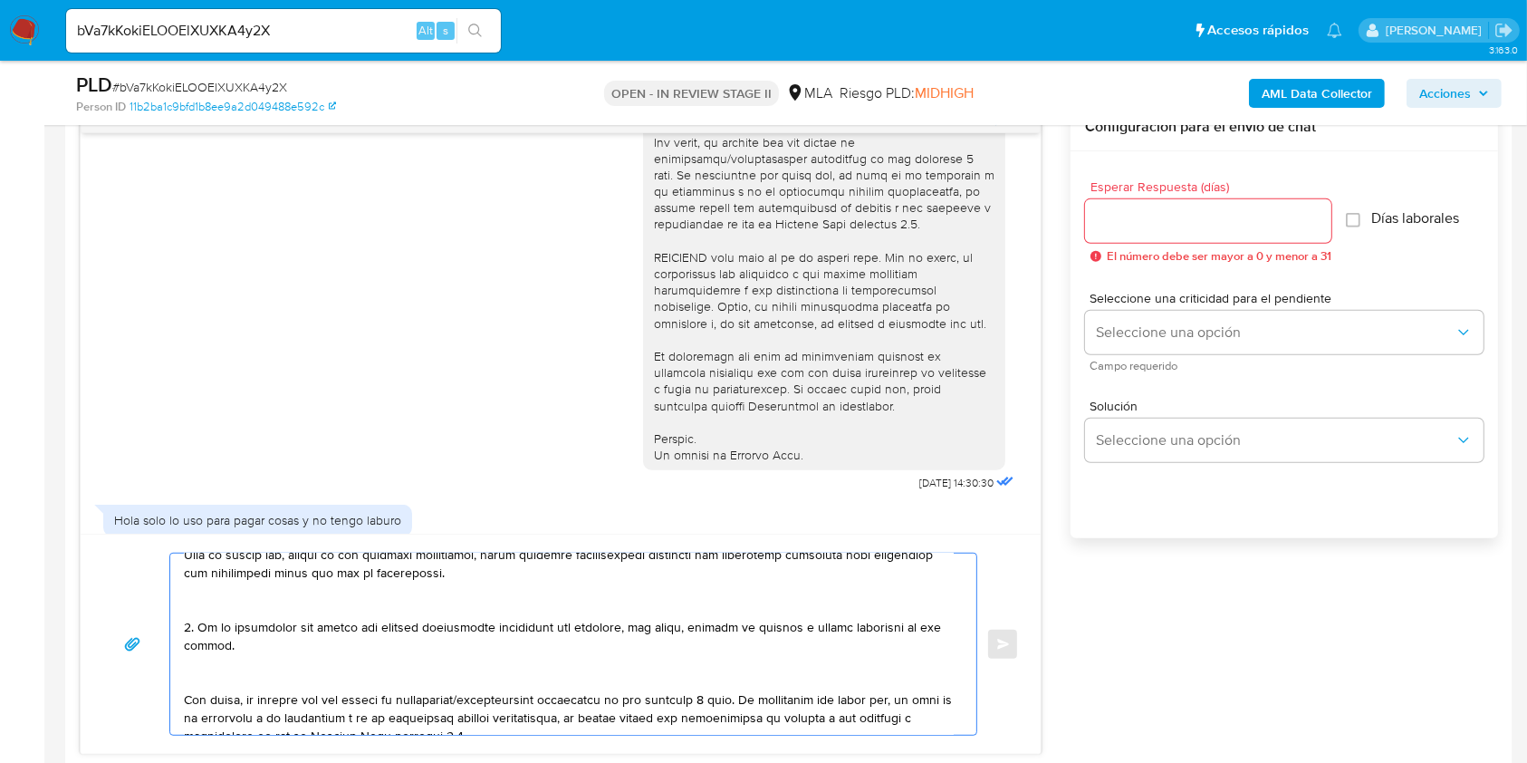
scroll to position [0, 0]
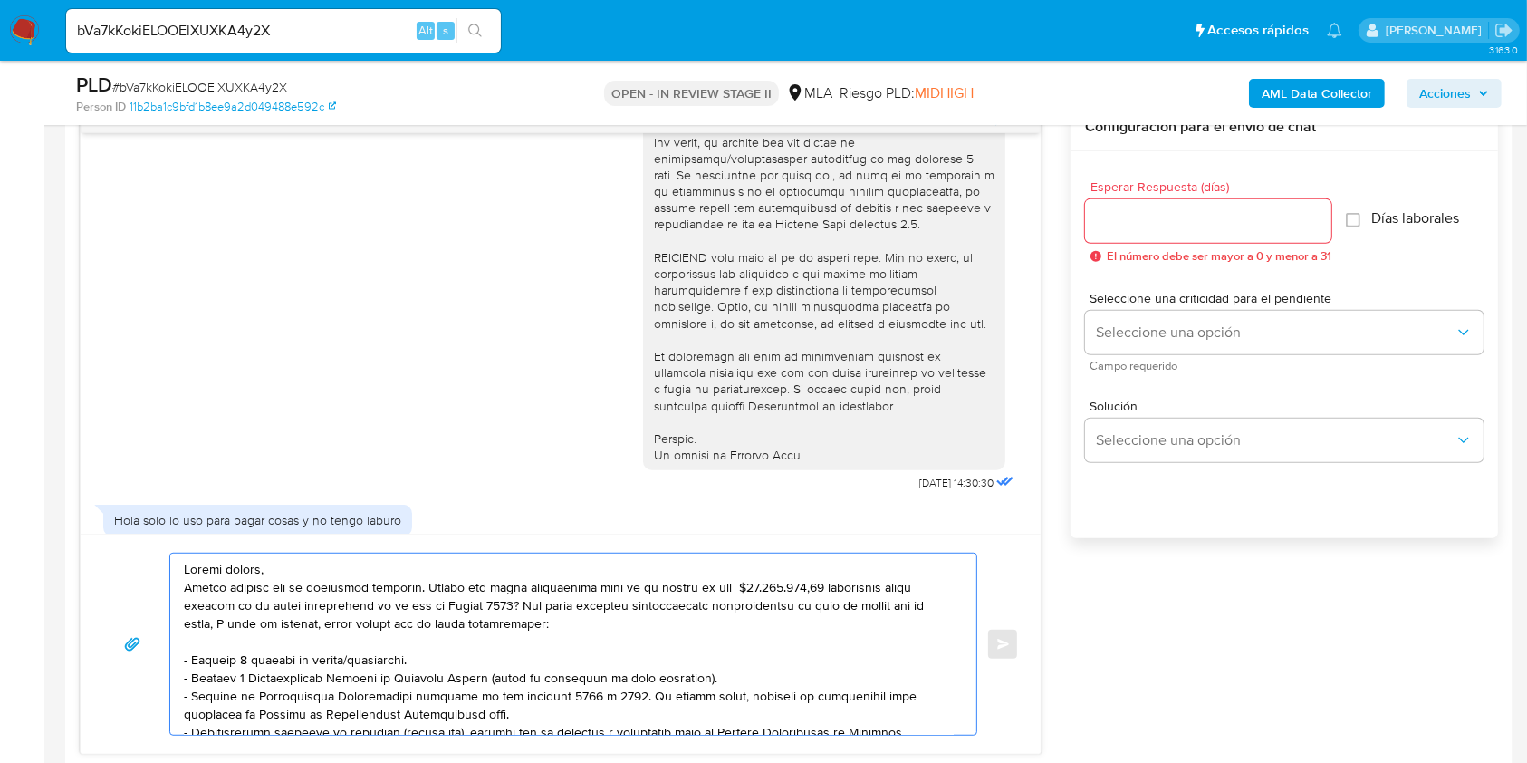
click at [233, 628] on textarea at bounding box center [569, 643] width 770 height 181
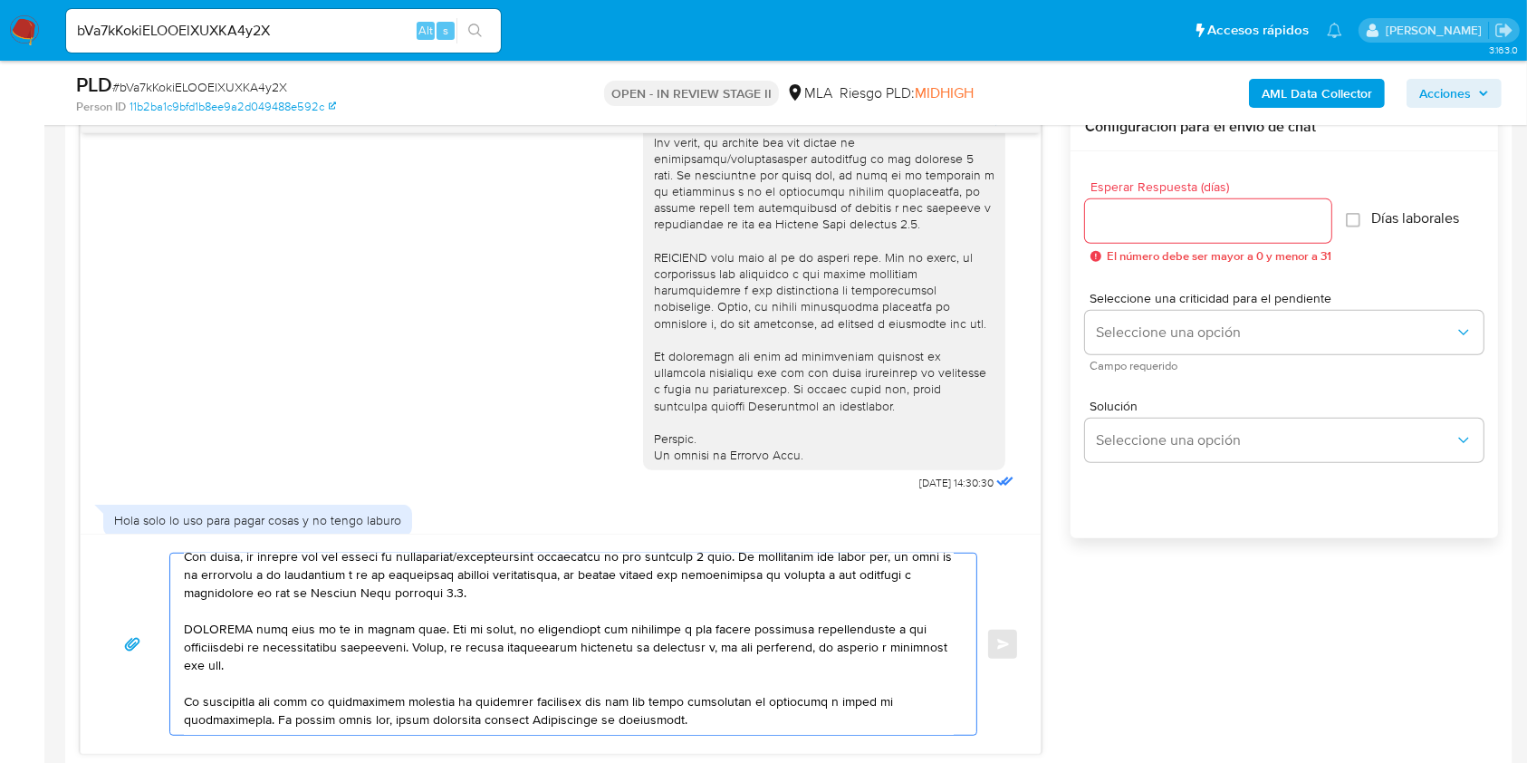
scroll to position [322, 0]
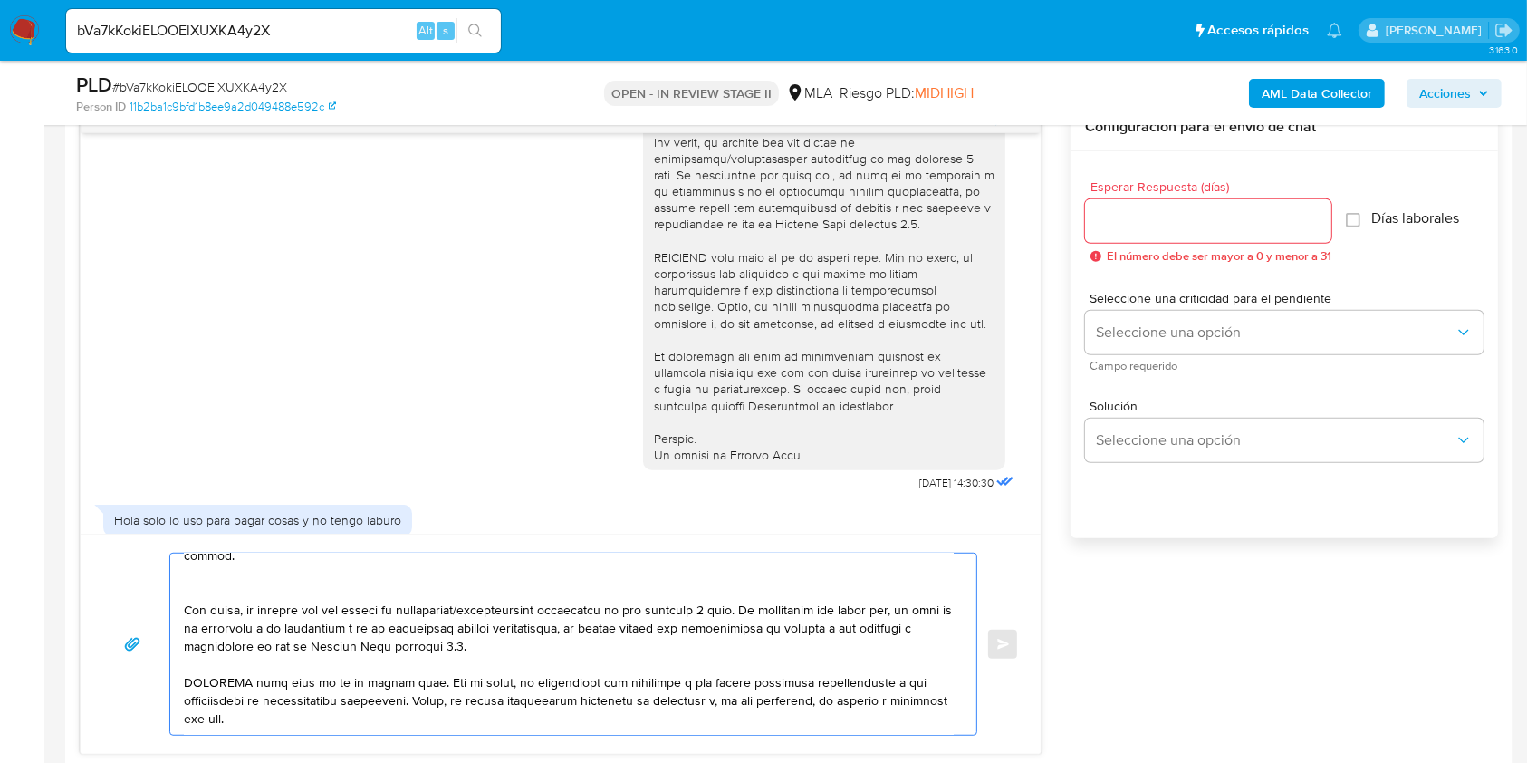
click at [711, 612] on textarea at bounding box center [569, 643] width 770 height 181
type textarea "Buenas tardes, Muchas gracias por la respuesta brindada. Podría por favor espec…"
click at [1205, 219] on input "Esperar Respuesta (días)" at bounding box center [1208, 221] width 246 height 24
type input "2"
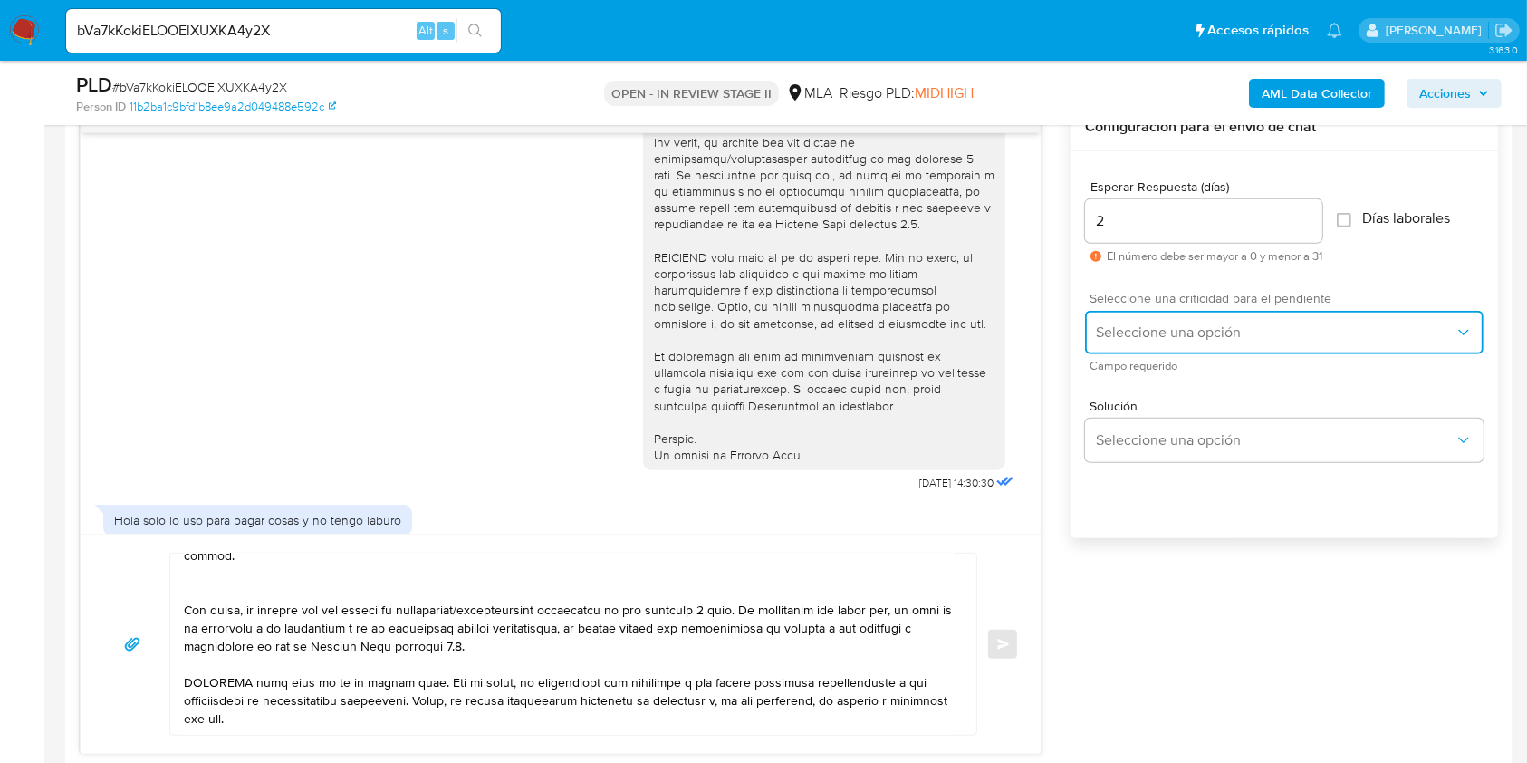
click at [1185, 341] on button "Seleccione una opción" at bounding box center [1284, 332] width 398 height 43
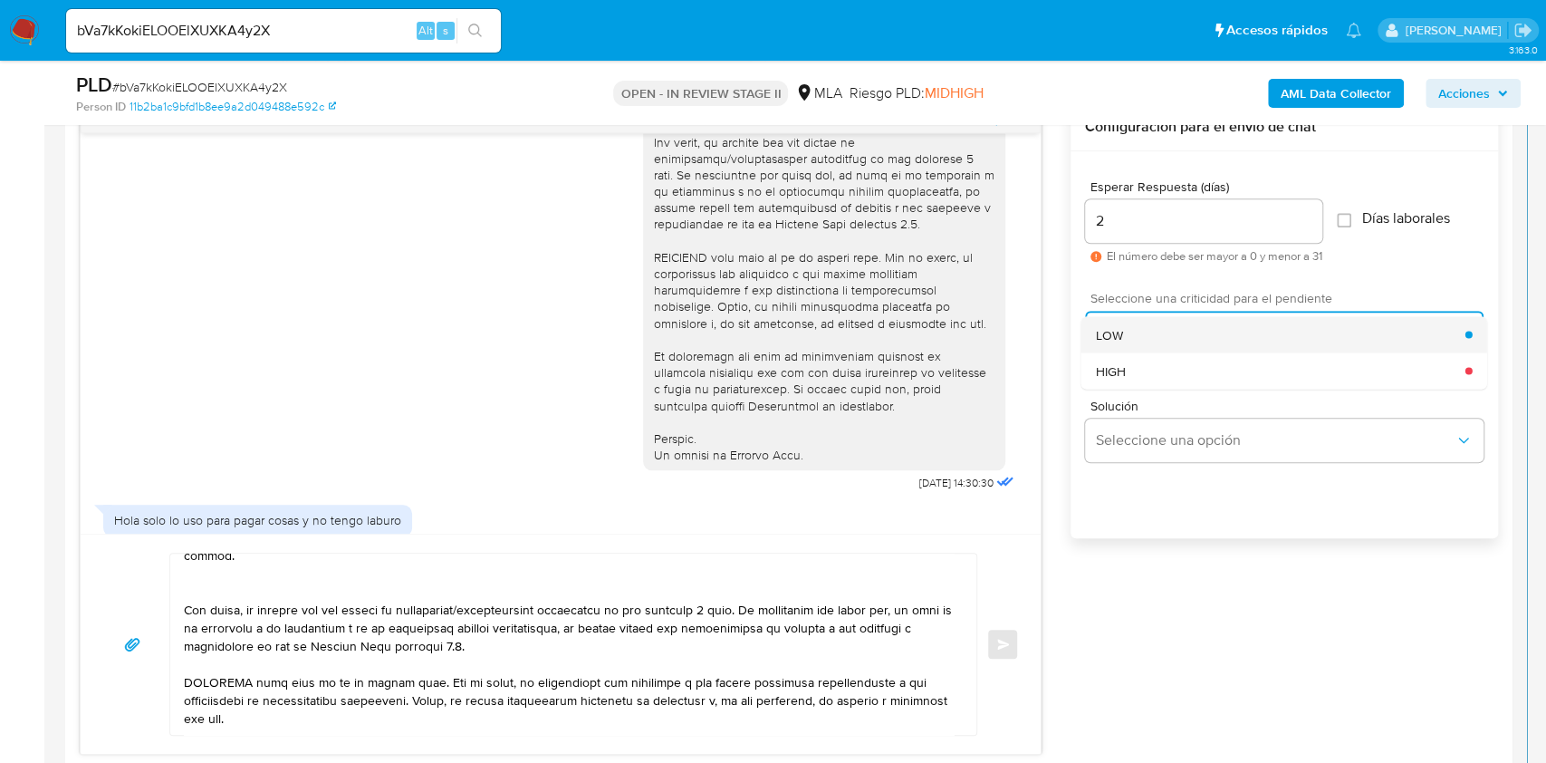
click at [1172, 329] on div "LOW" at bounding box center [1281, 334] width 370 height 36
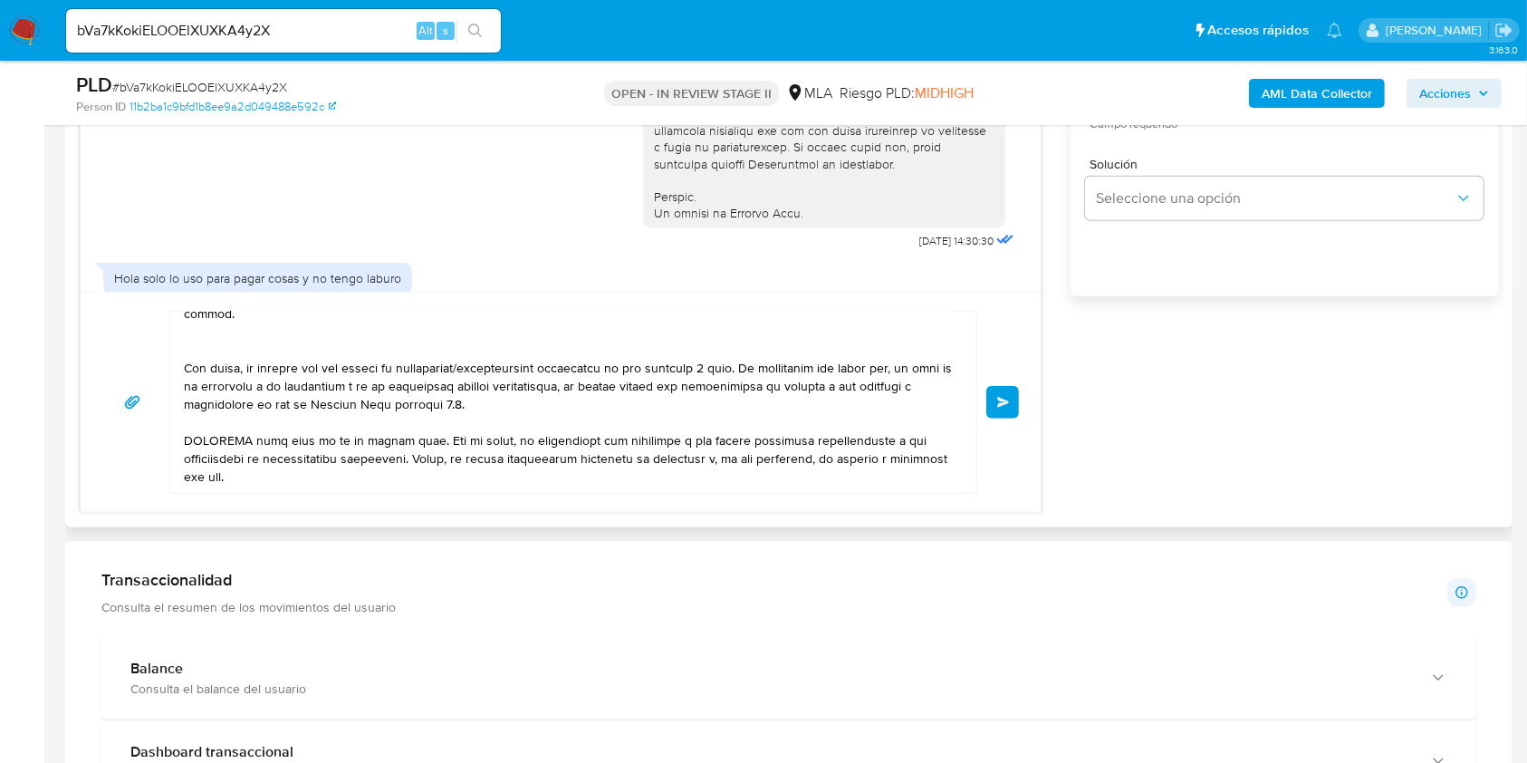
scroll to position [442, 0]
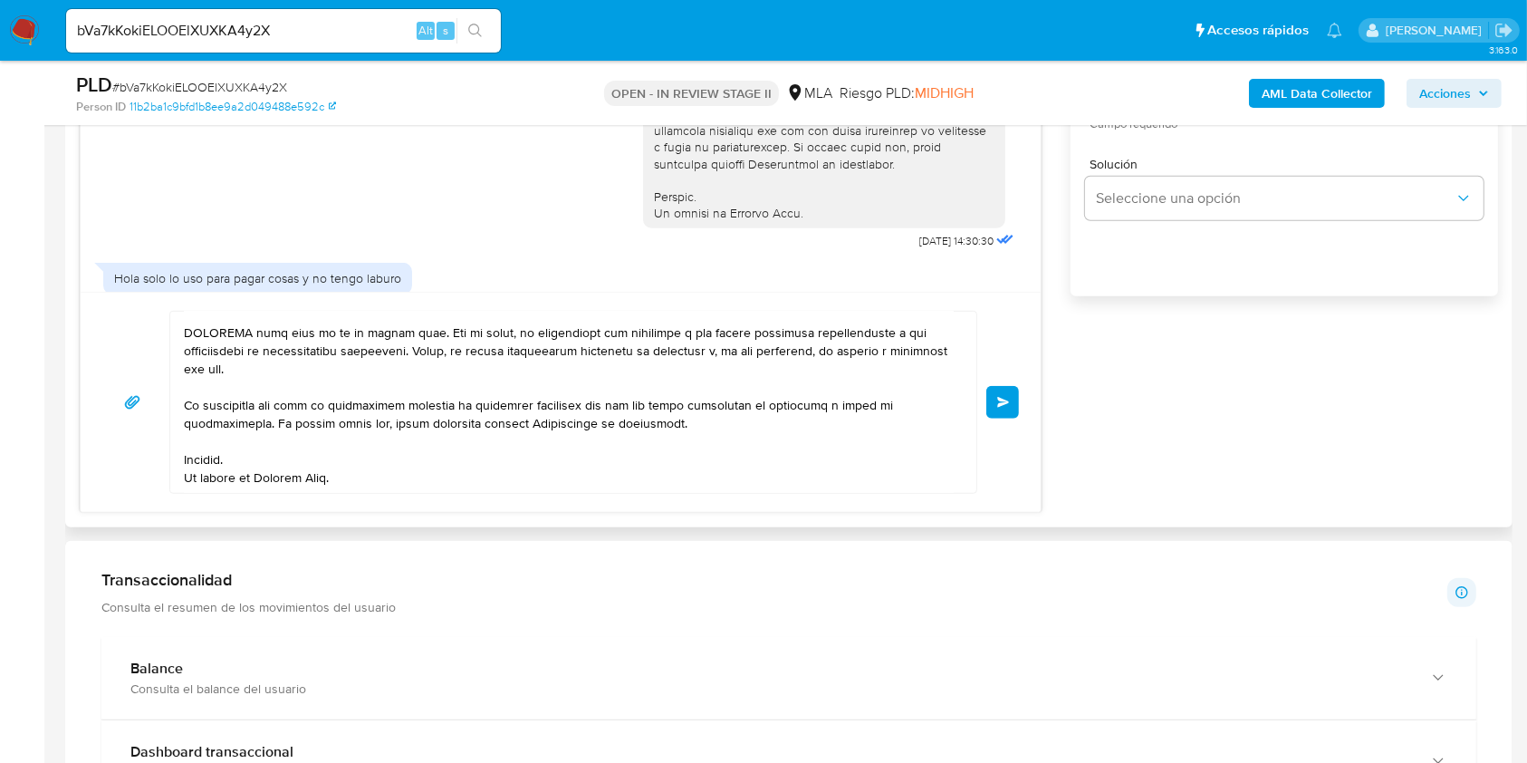
click at [1003, 405] on span "Enviar" at bounding box center [1003, 402] width 13 height 11
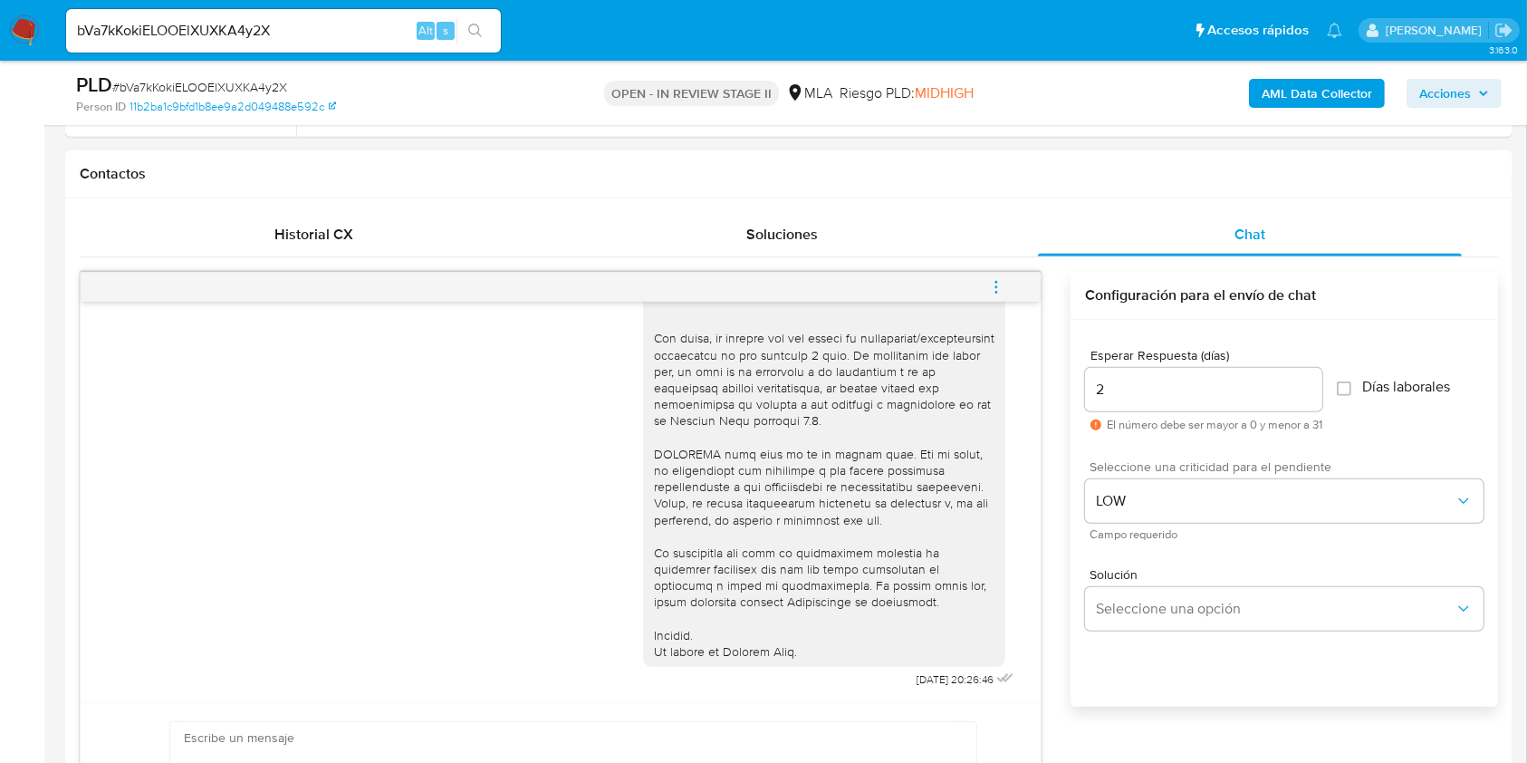
scroll to position [603, 0]
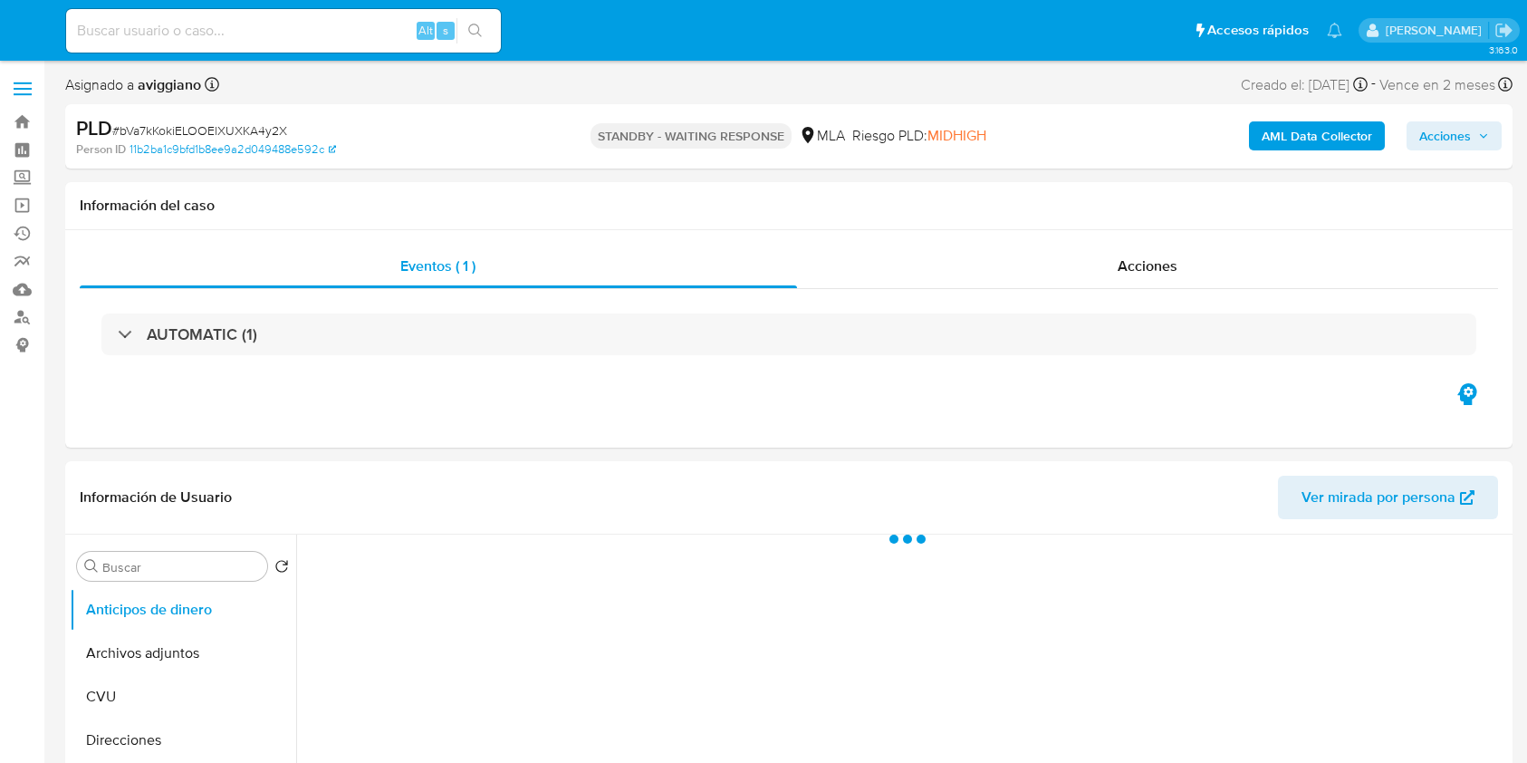
select select "10"
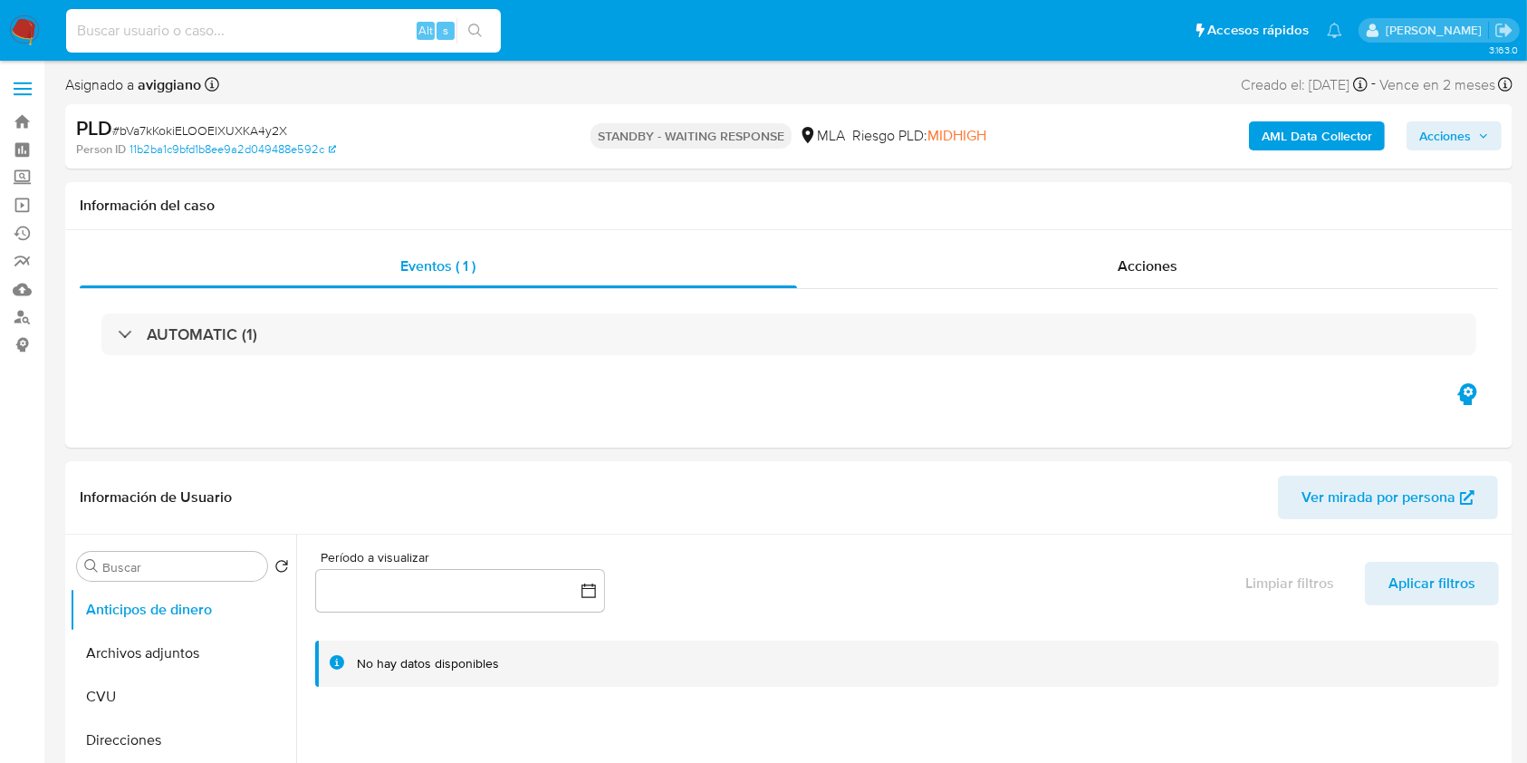
paste input "CKloyJ3Se3Ma5EgoYEyQc4ol"
type input "CKloyJ3Se3Ma5EgoYEyQc4ol"
click at [479, 25] on icon "search-icon" at bounding box center [475, 31] width 14 height 14
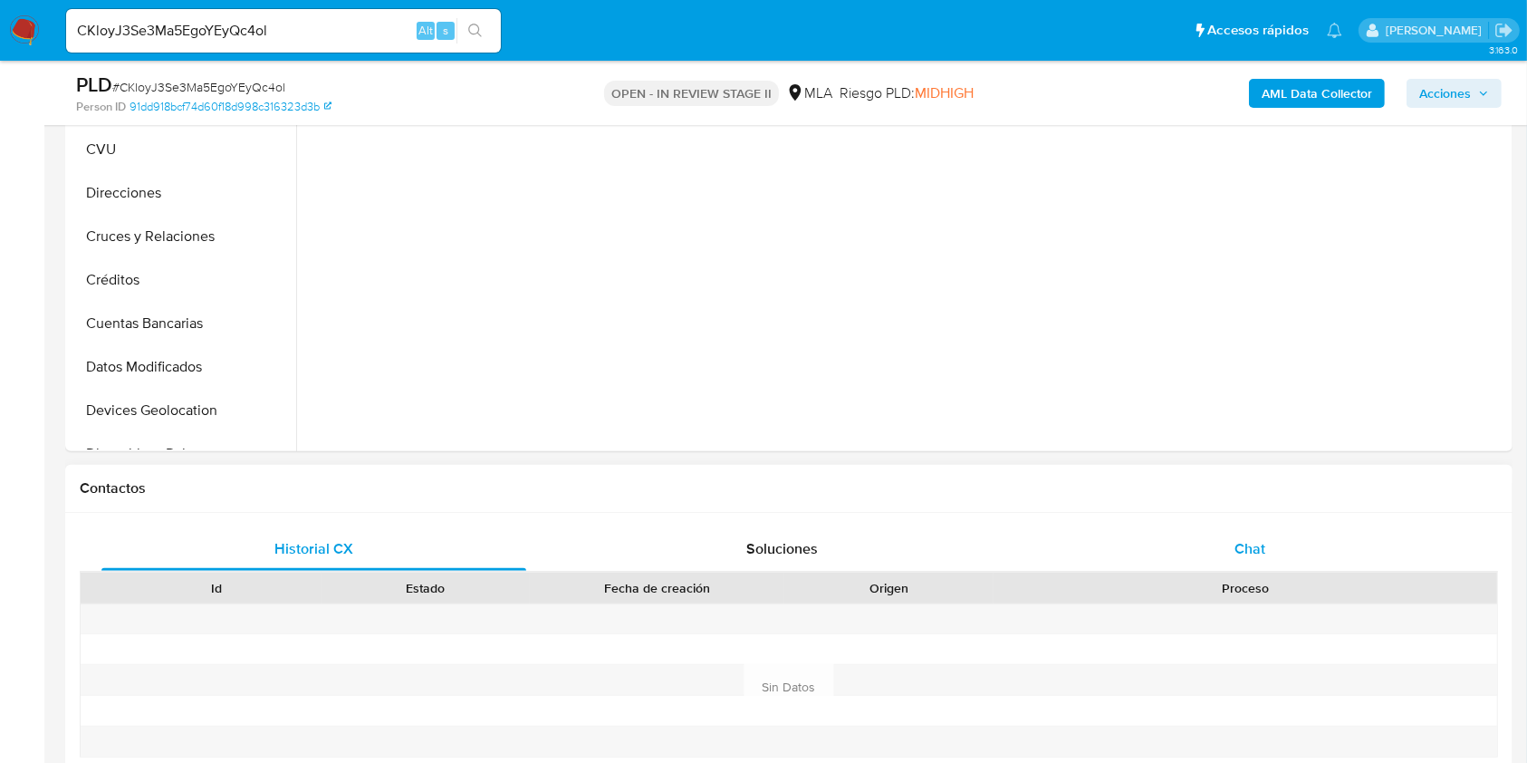
click at [1278, 533] on div "Chat" at bounding box center [1250, 548] width 425 height 43
select select "10"
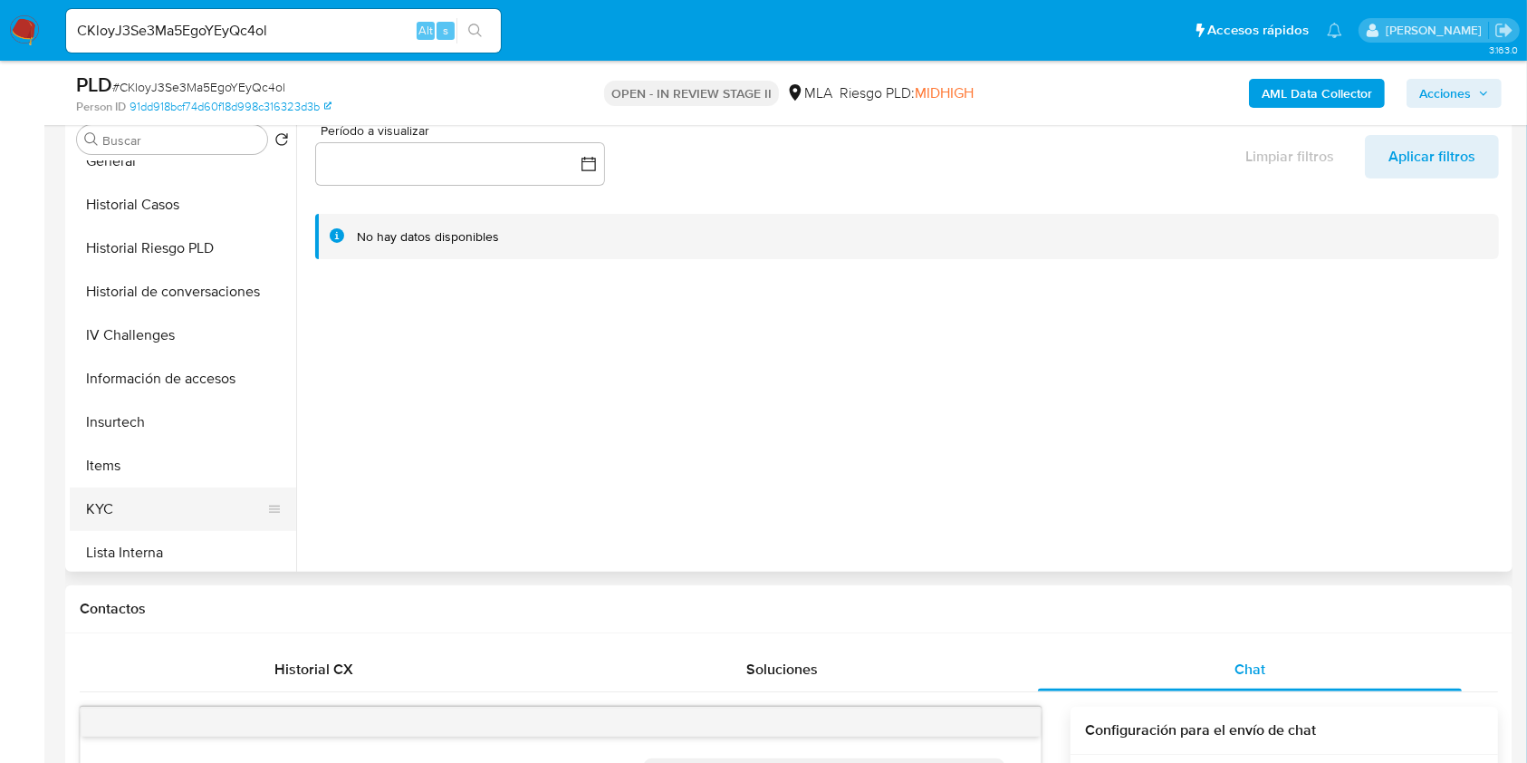
scroll to position [725, 0]
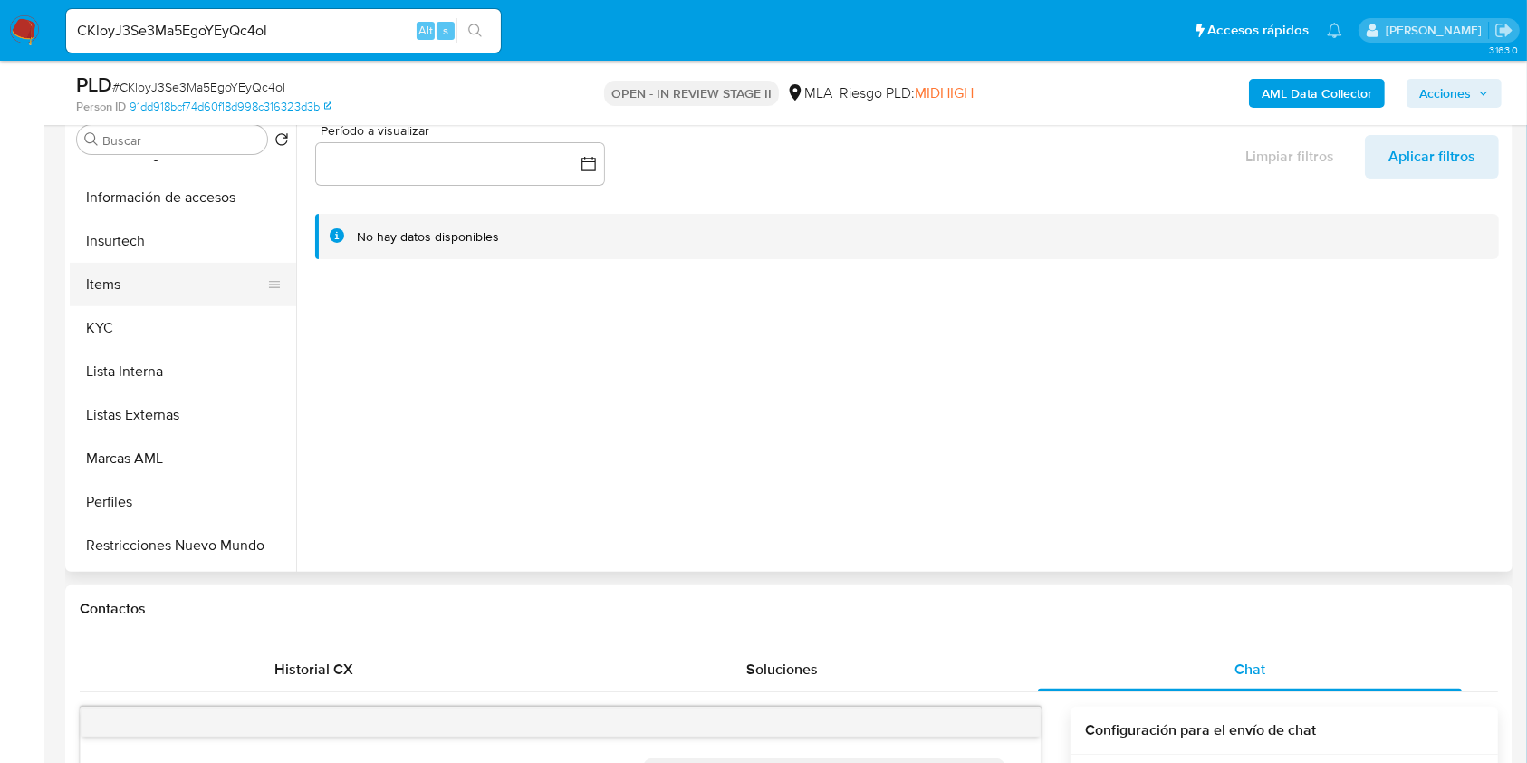
click at [167, 304] on button "Items" at bounding box center [176, 284] width 212 height 43
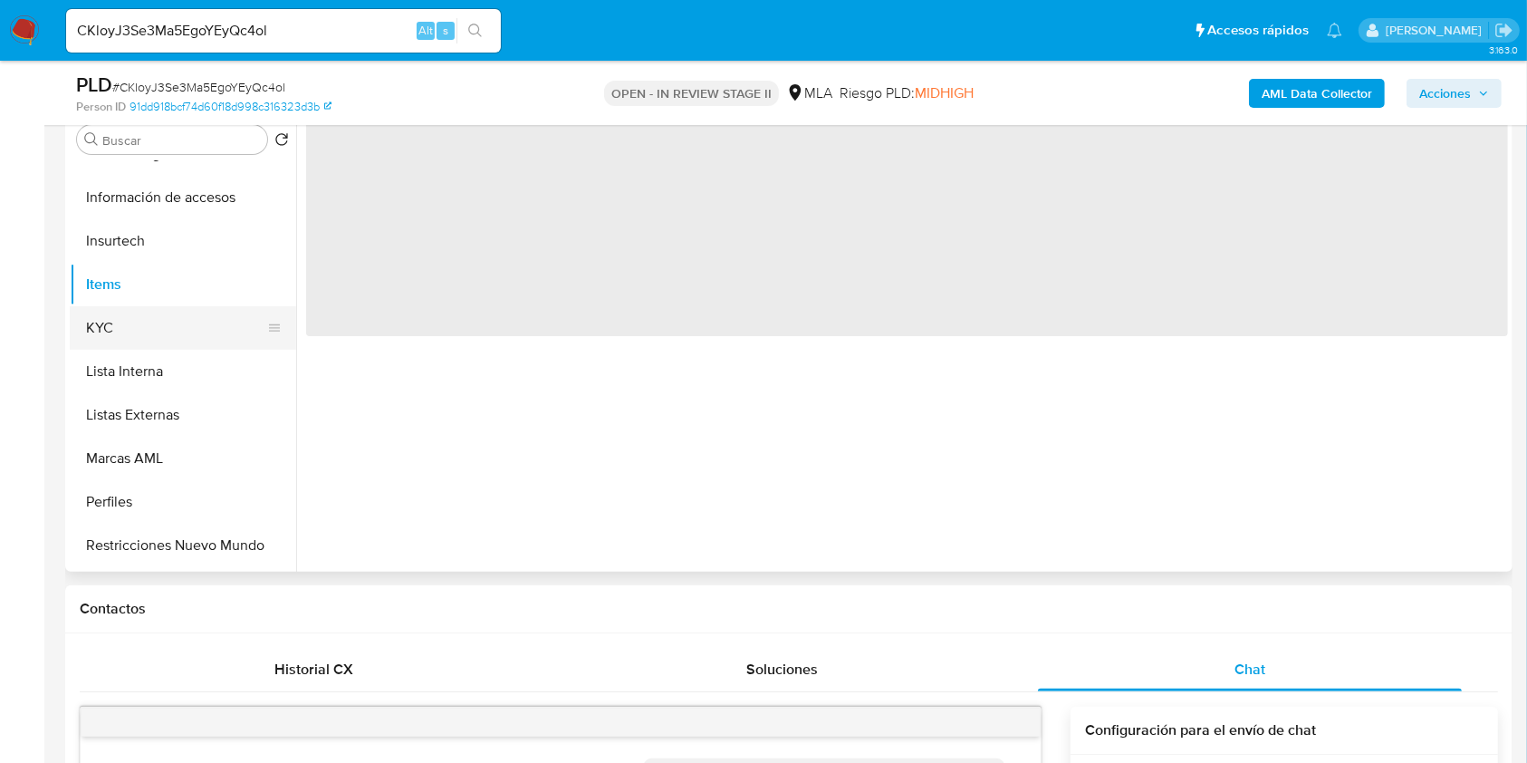
click at [208, 332] on button "KYC" at bounding box center [176, 327] width 212 height 43
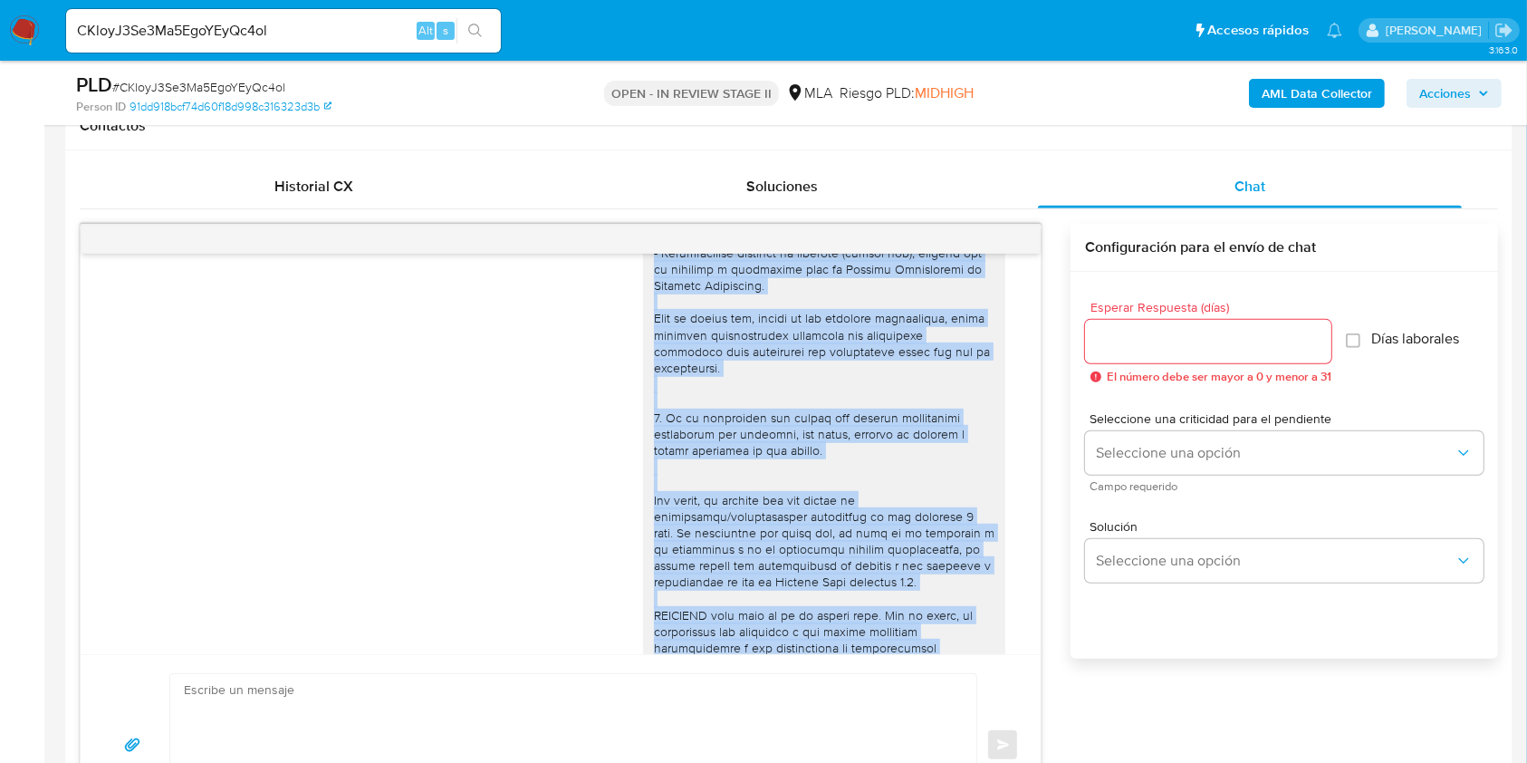
scroll to position [665, 0]
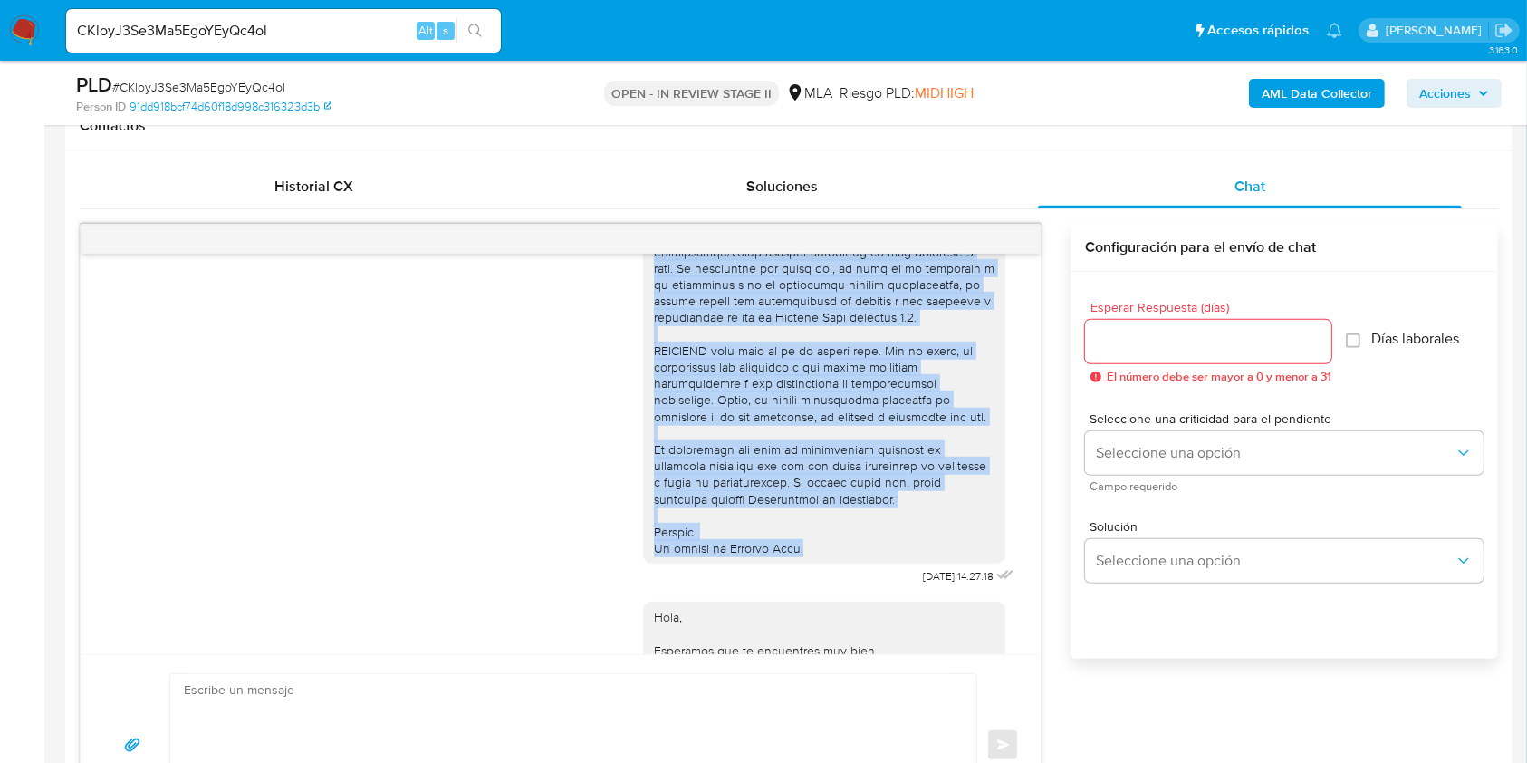
drag, startPoint x: 631, startPoint y: 284, endPoint x: 801, endPoint y: 576, distance: 337.2
click at [801, 564] on div at bounding box center [824, 88] width 362 height 954
copy div "Hola, Por disposición de la Resolución 200/2024 de la Unidad de Información Fin…"
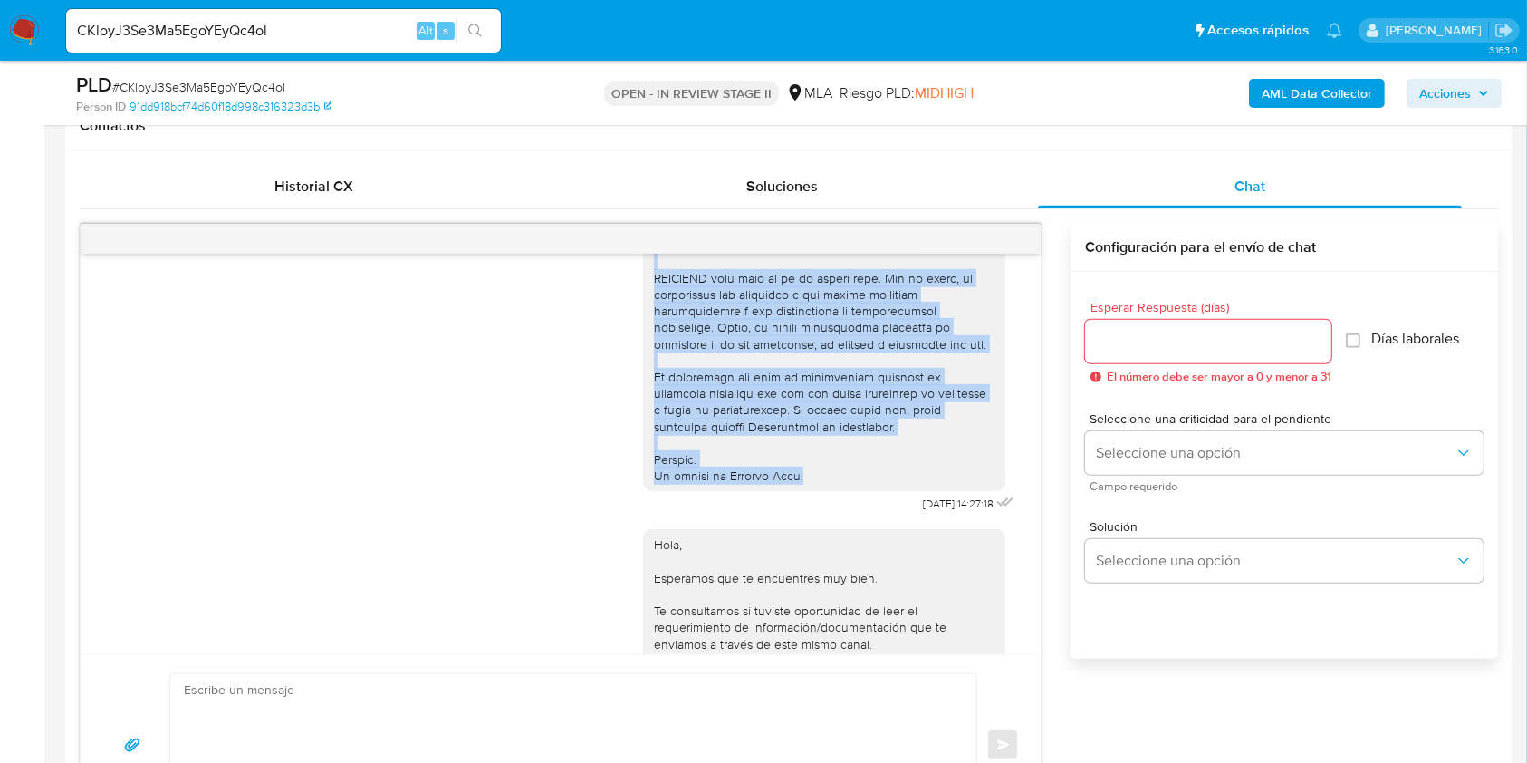
scroll to position [1023, 0]
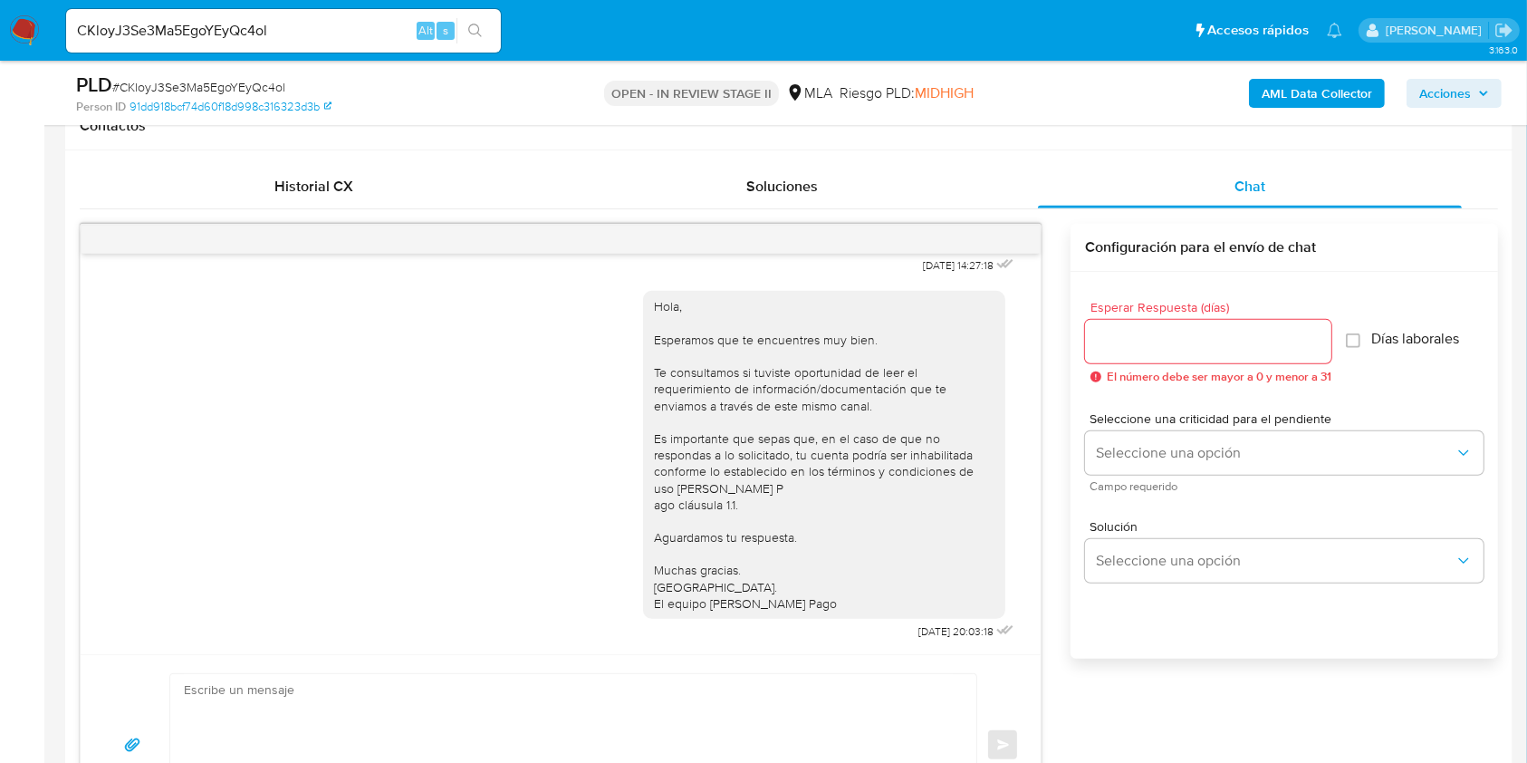
click at [472, 674] on textarea at bounding box center [569, 745] width 770 height 142
paste textarea "Hola, Por disposición de la Resolución 200/2024 de la Unidad de Información Fin…"
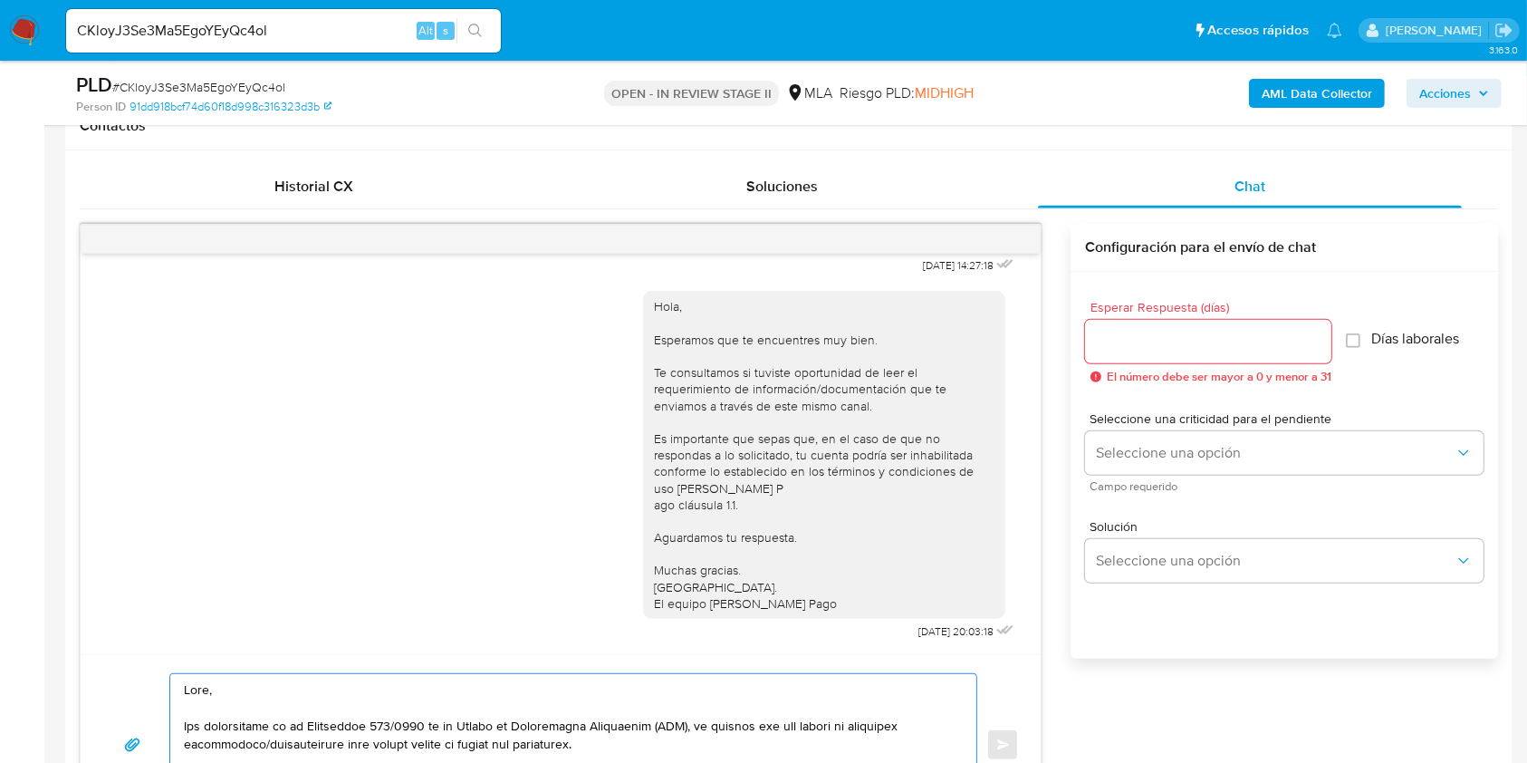
scroll to position [936, 0]
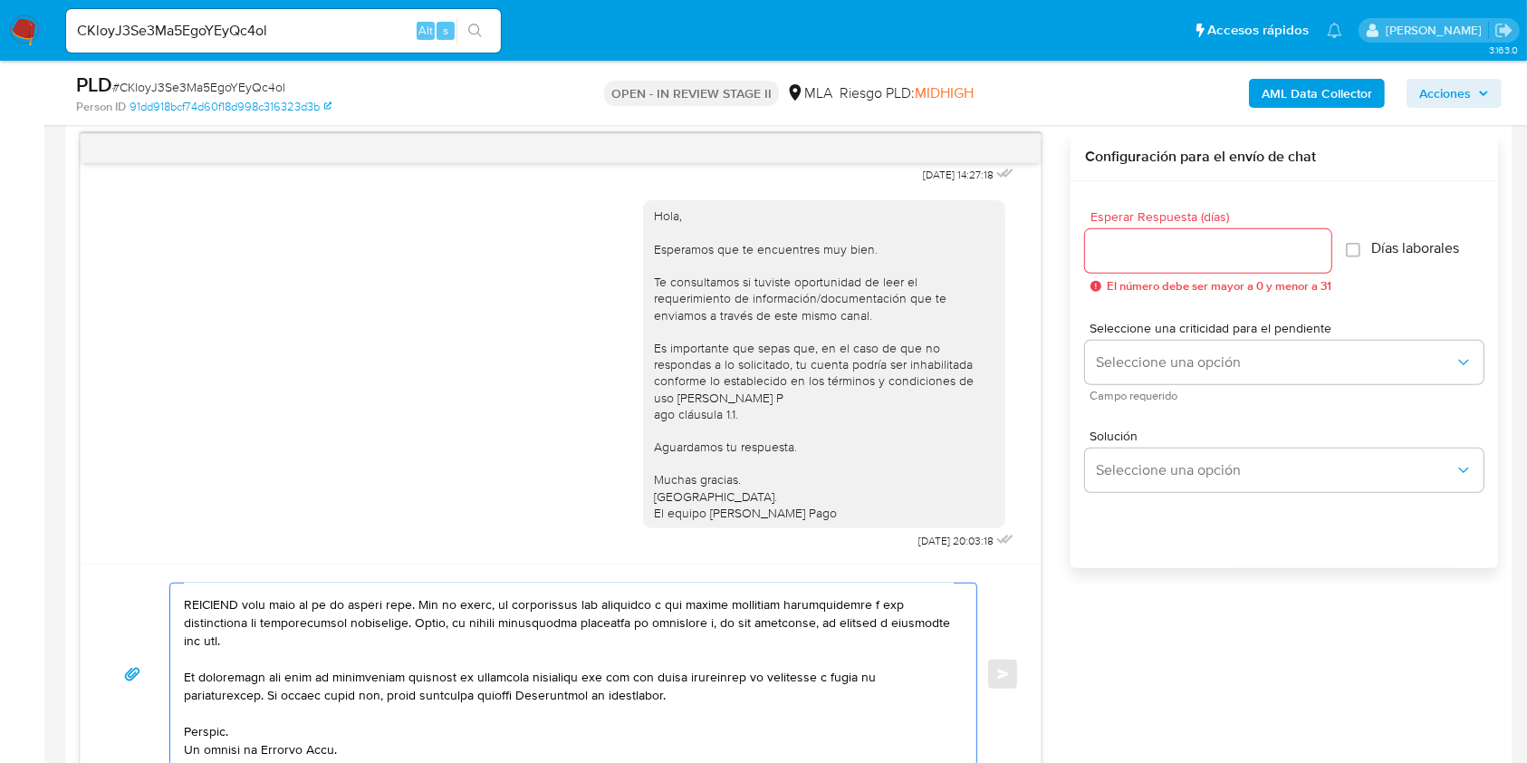
type textarea "Hola, Por disposición de la Resolución 200/2024 de la Unidad de Información Fin…"
click at [1128, 245] on input "Esperar Respuesta (días)" at bounding box center [1208, 251] width 246 height 24
type input "1"
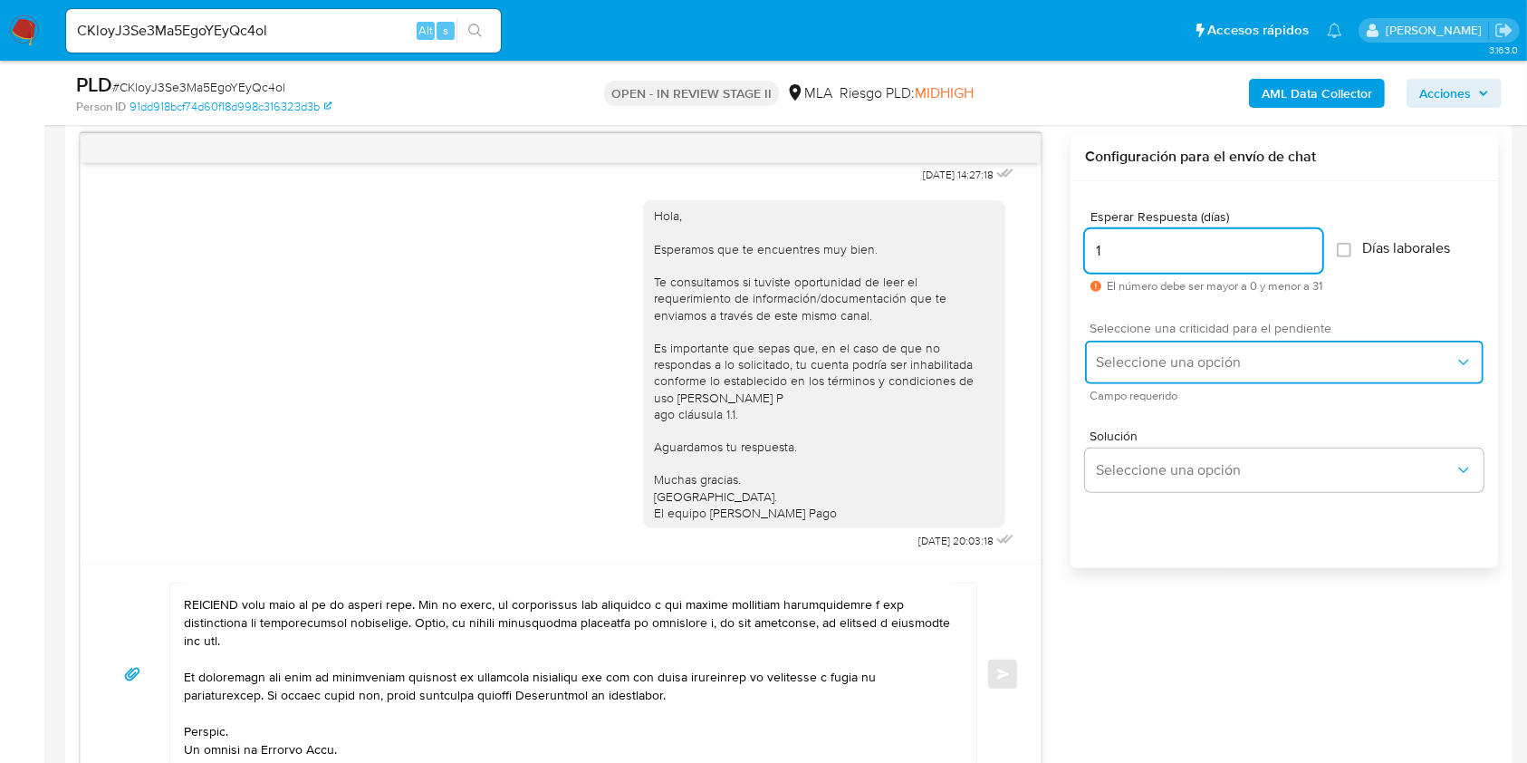
click at [1141, 364] on span "Seleccione una opción" at bounding box center [1275, 362] width 359 height 18
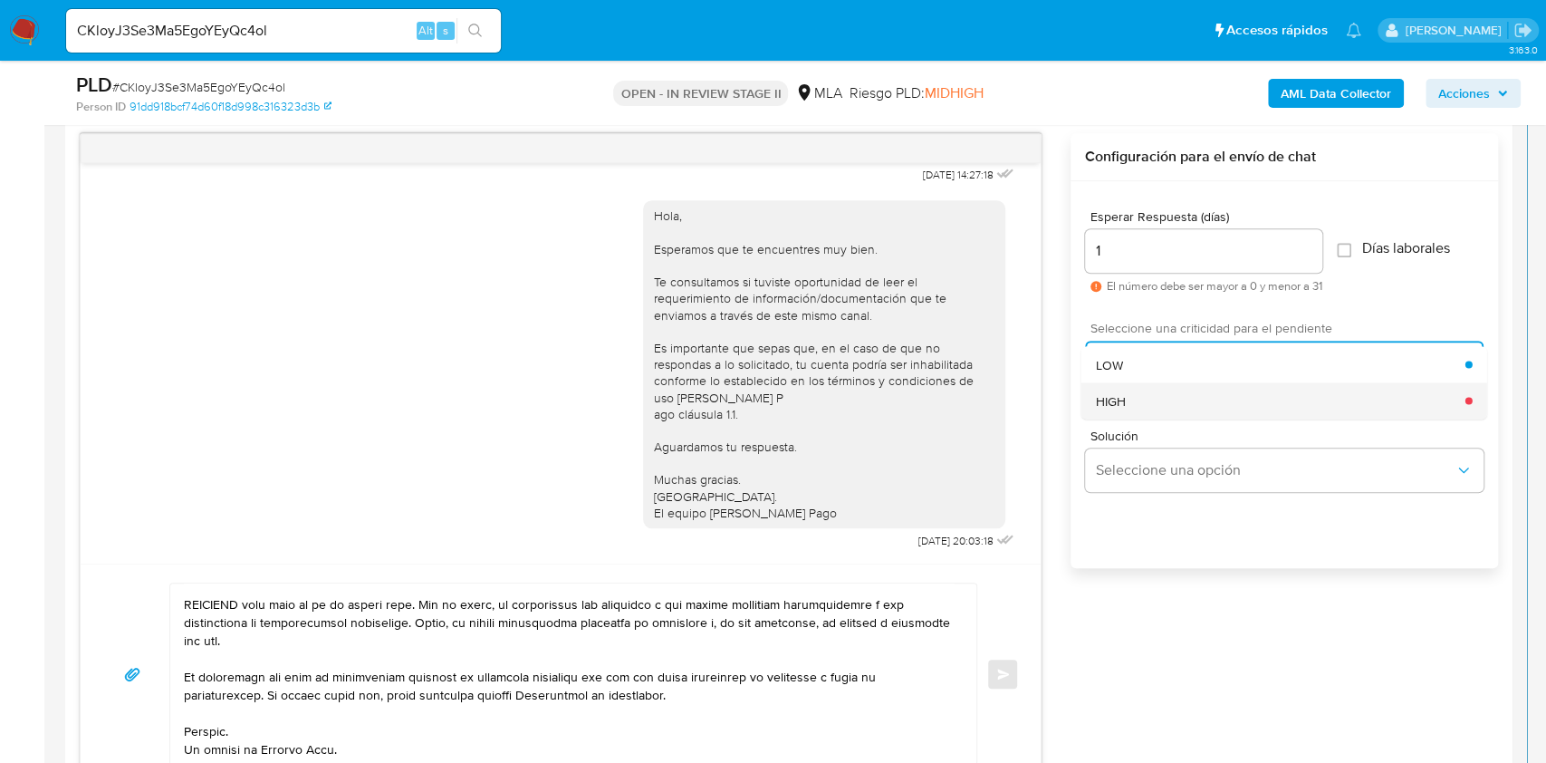
click at [1147, 405] on div "HIGH" at bounding box center [1281, 400] width 370 height 36
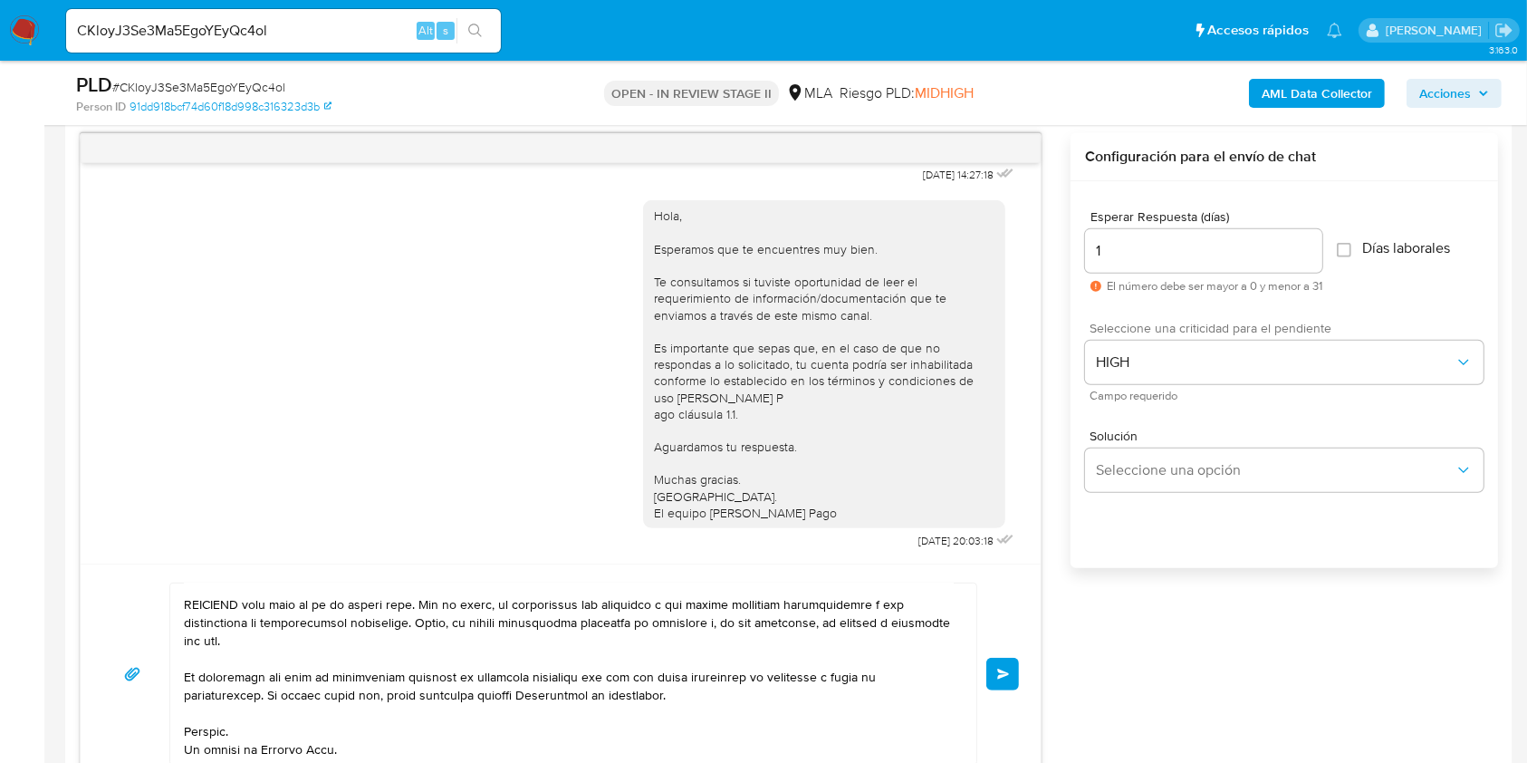
click at [1023, 665] on div "Enviar" at bounding box center [561, 673] width 960 height 220
click at [1001, 673] on span "Enviar" at bounding box center [1003, 673] width 13 height 11
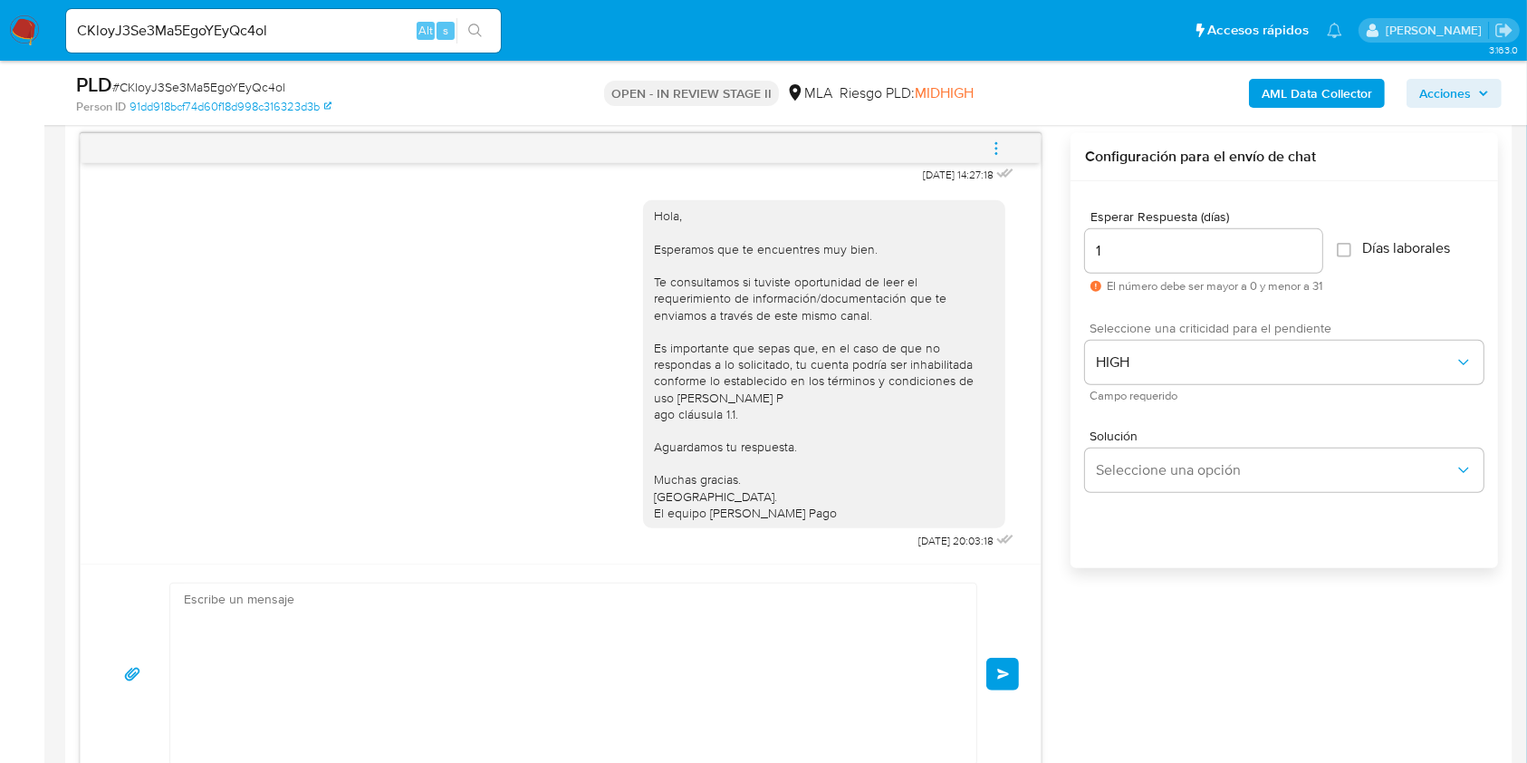
scroll to position [0, 0]
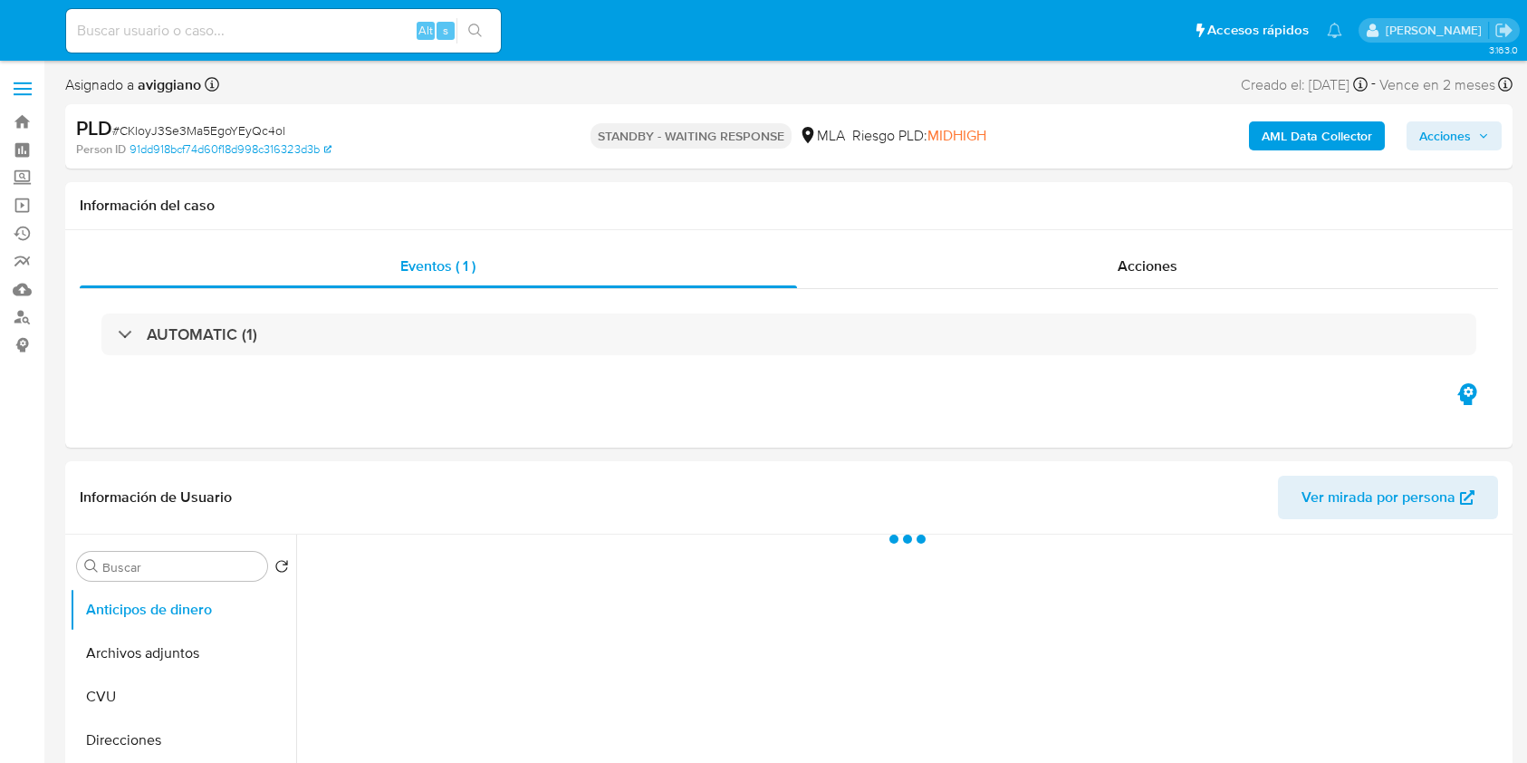
select select "10"
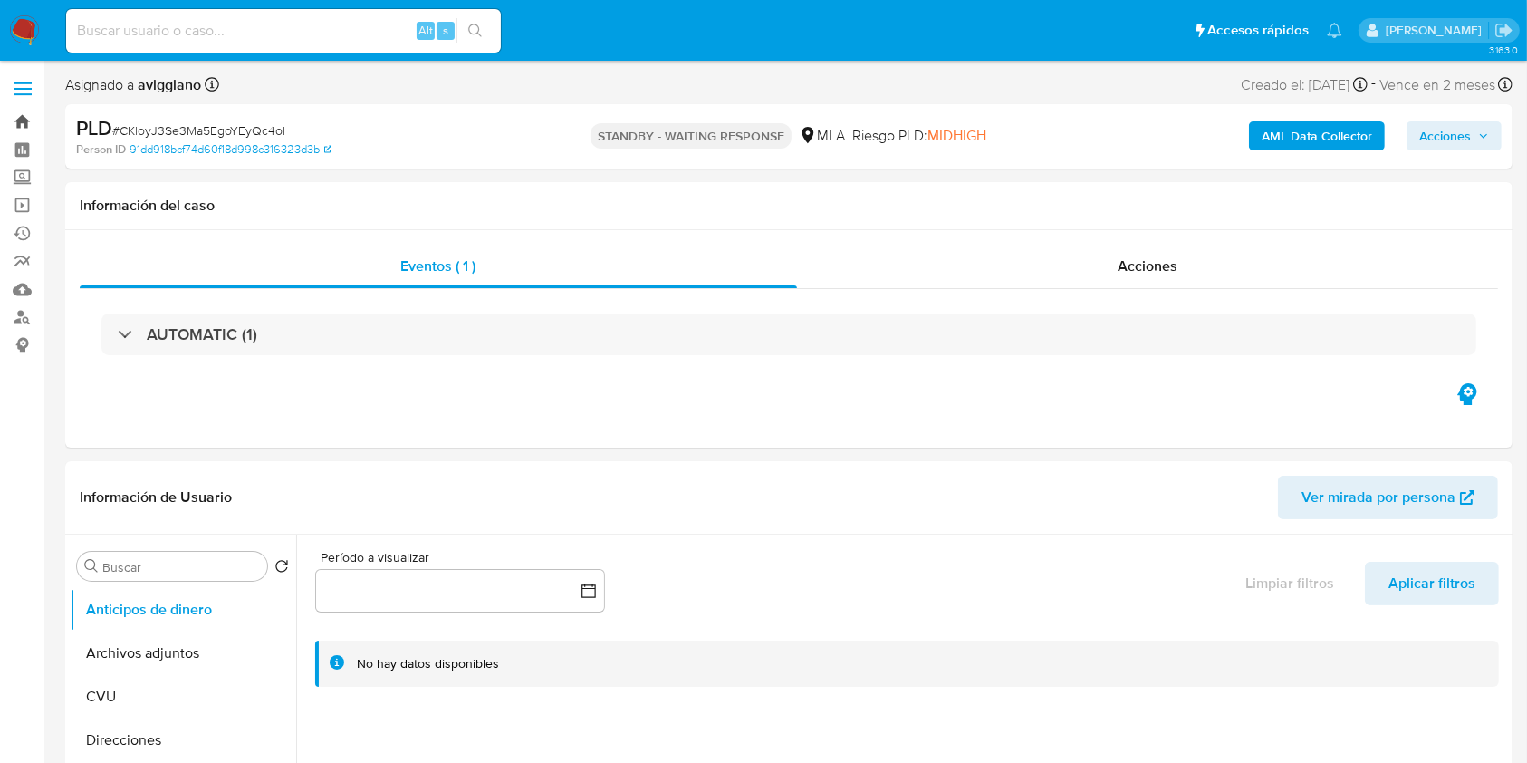
click at [24, 110] on link "Bandeja" at bounding box center [108, 122] width 216 height 28
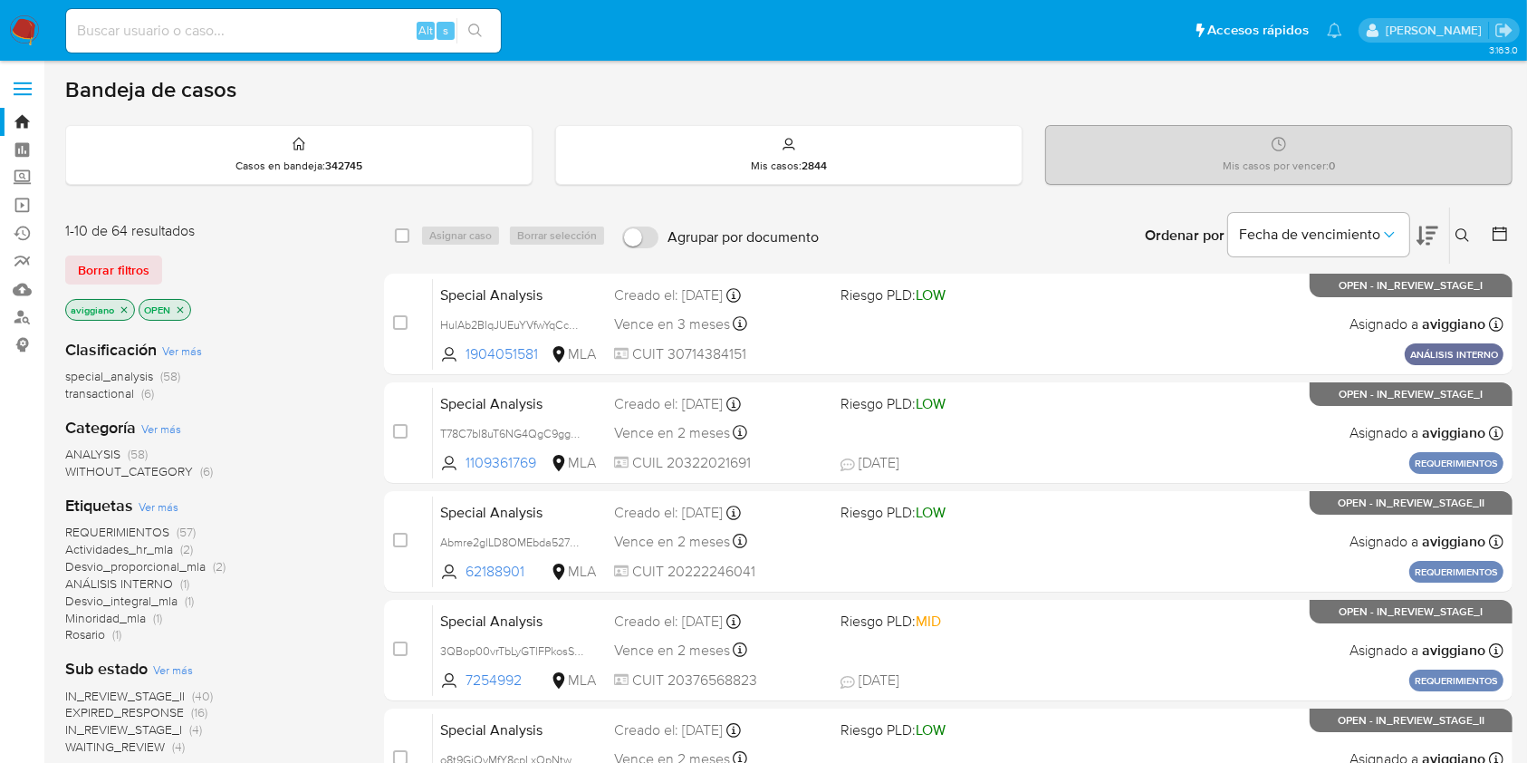
click at [127, 304] on icon "close-filter" at bounding box center [124, 309] width 11 height 11
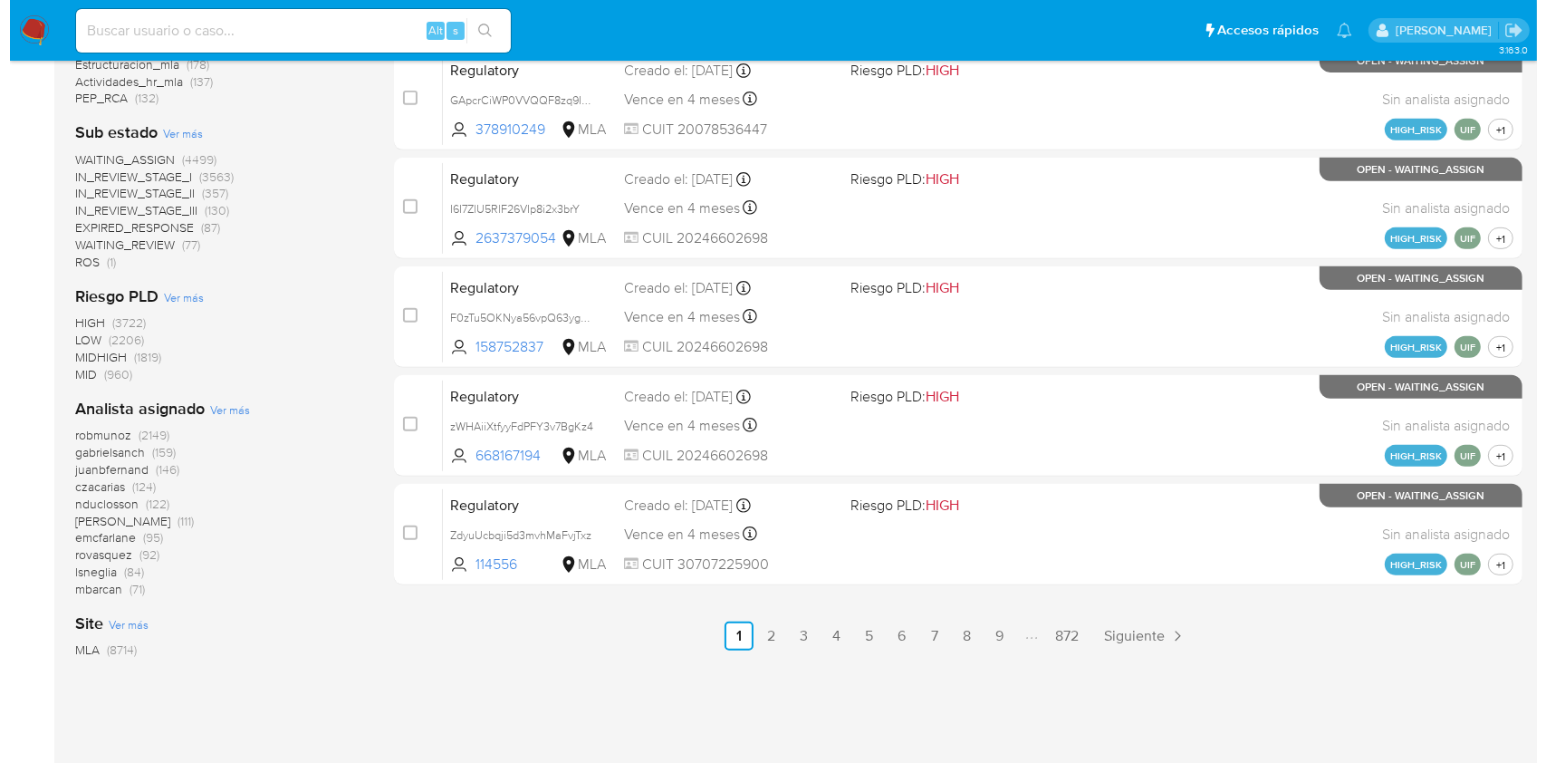
scroll to position [826, 0]
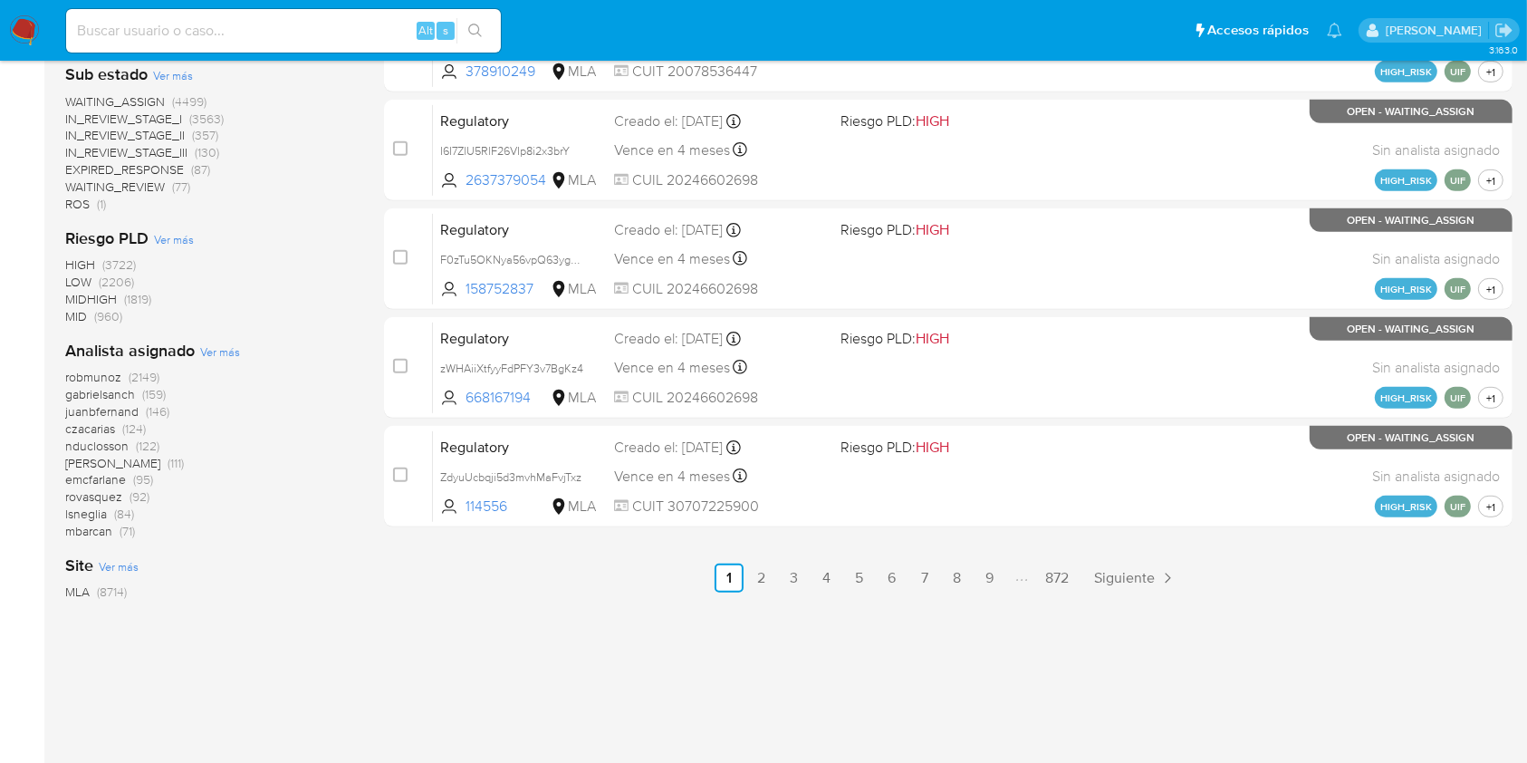
click at [214, 351] on span "Ver más" at bounding box center [220, 351] width 40 height 16
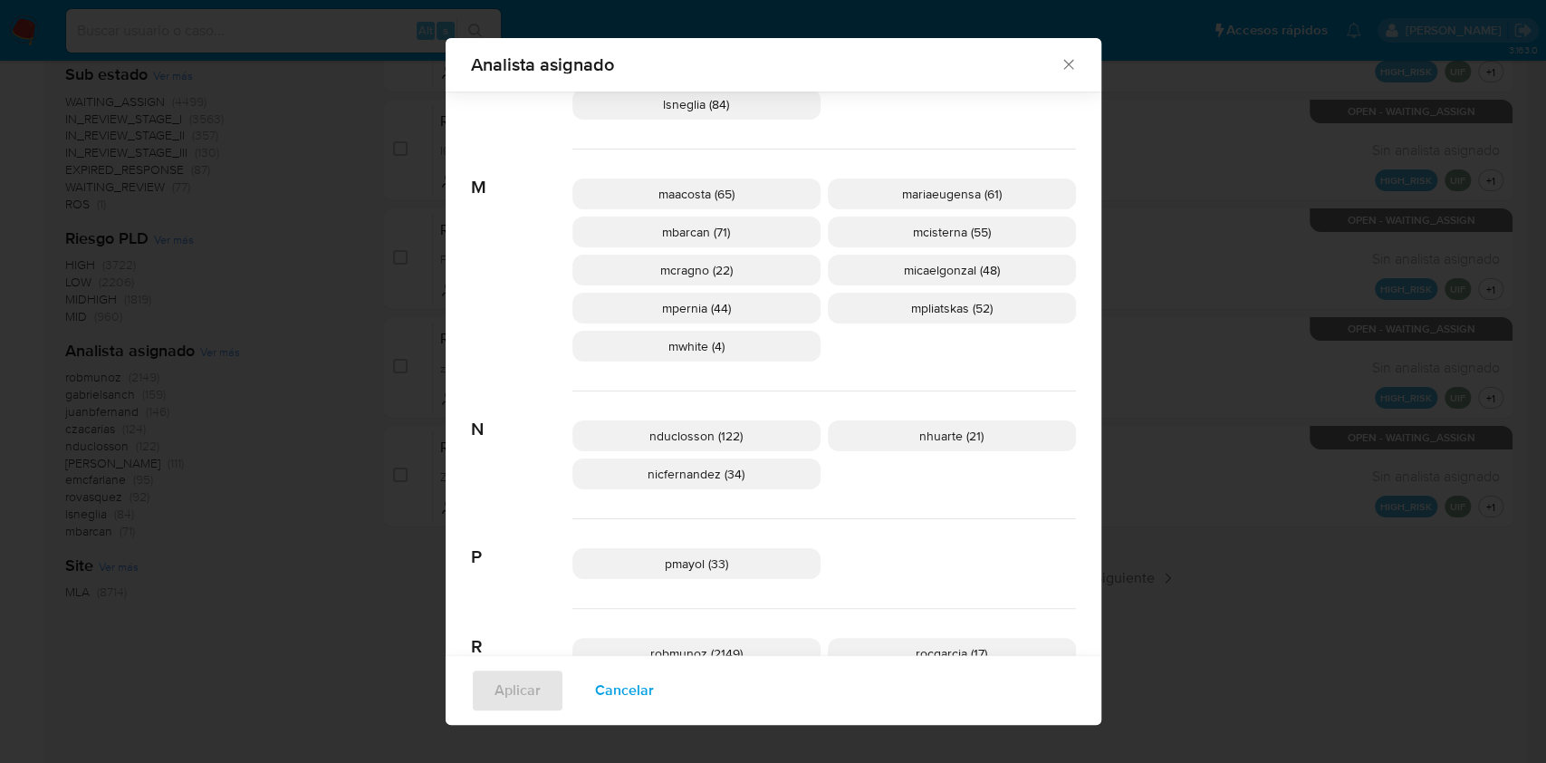
scroll to position [1195, 0]
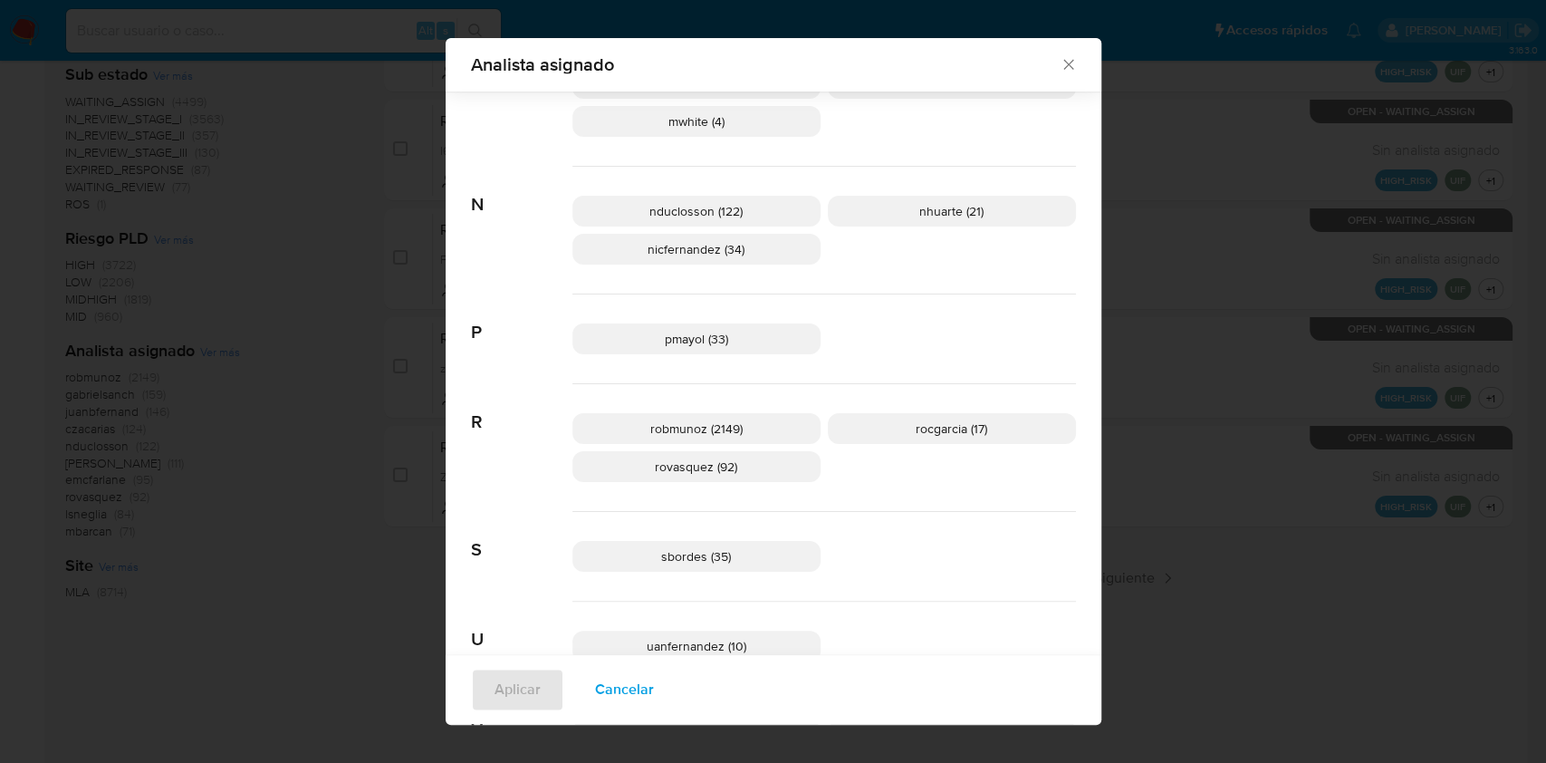
click at [720, 567] on p "sbordes (35)" at bounding box center [696, 556] width 248 height 31
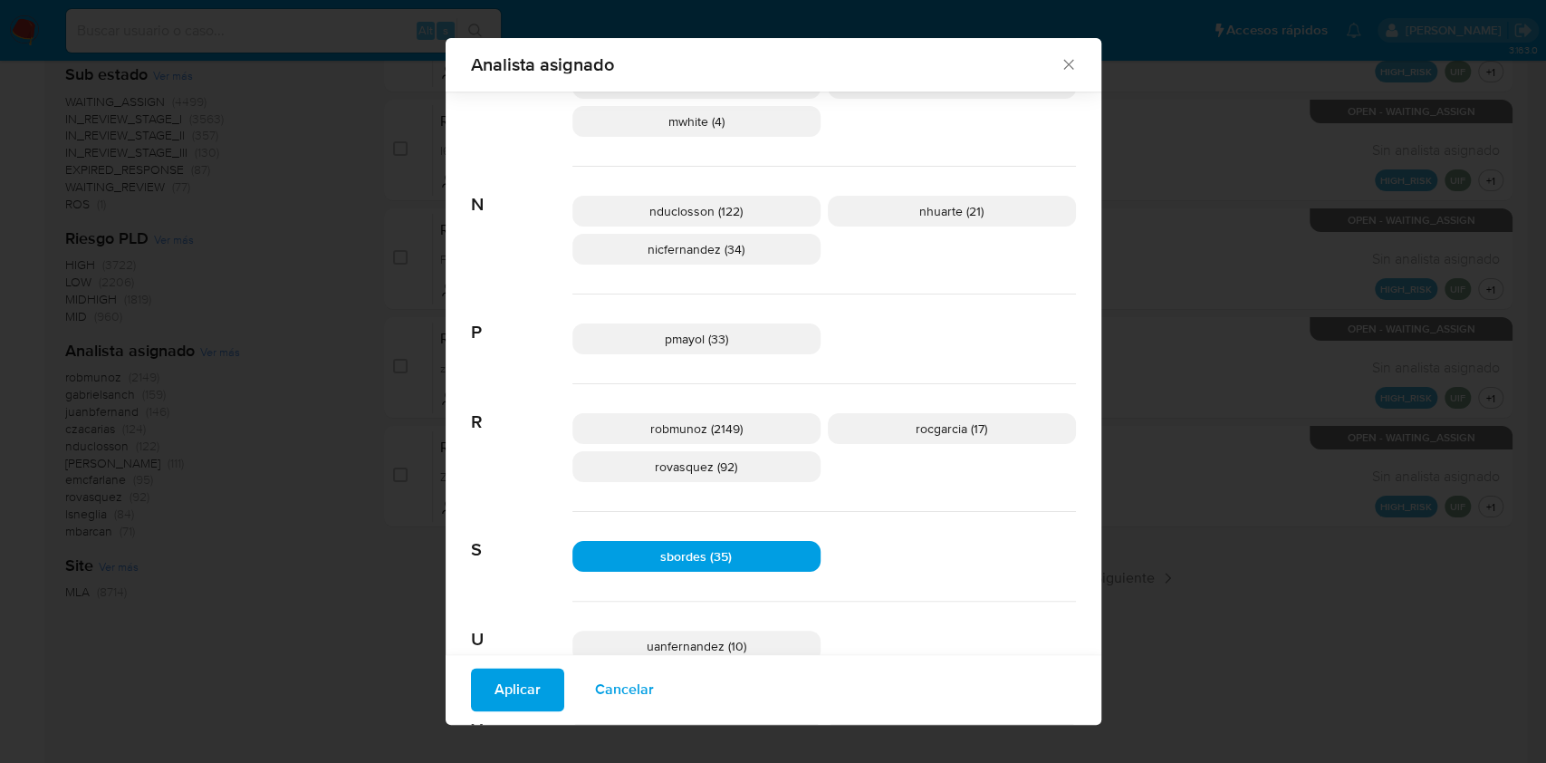
click at [528, 682] on span "Aplicar" at bounding box center [517, 690] width 46 height 40
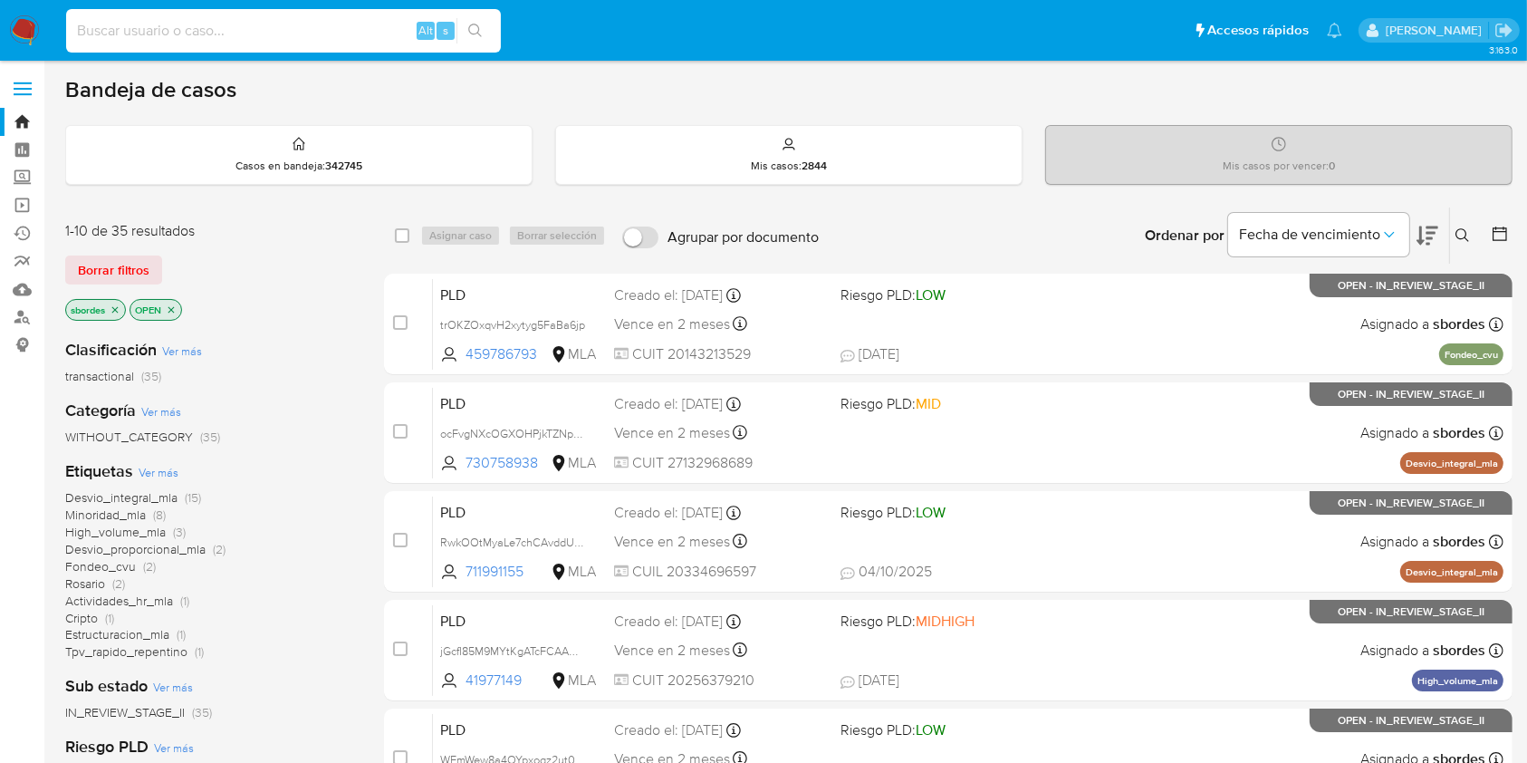
paste input "InwM31kA8VeqjjNFZWj1wFUB"
type input "InwM31kA8VeqjjNFZWj1wFUB"
click at [471, 33] on icon "search-icon" at bounding box center [475, 31] width 14 height 14
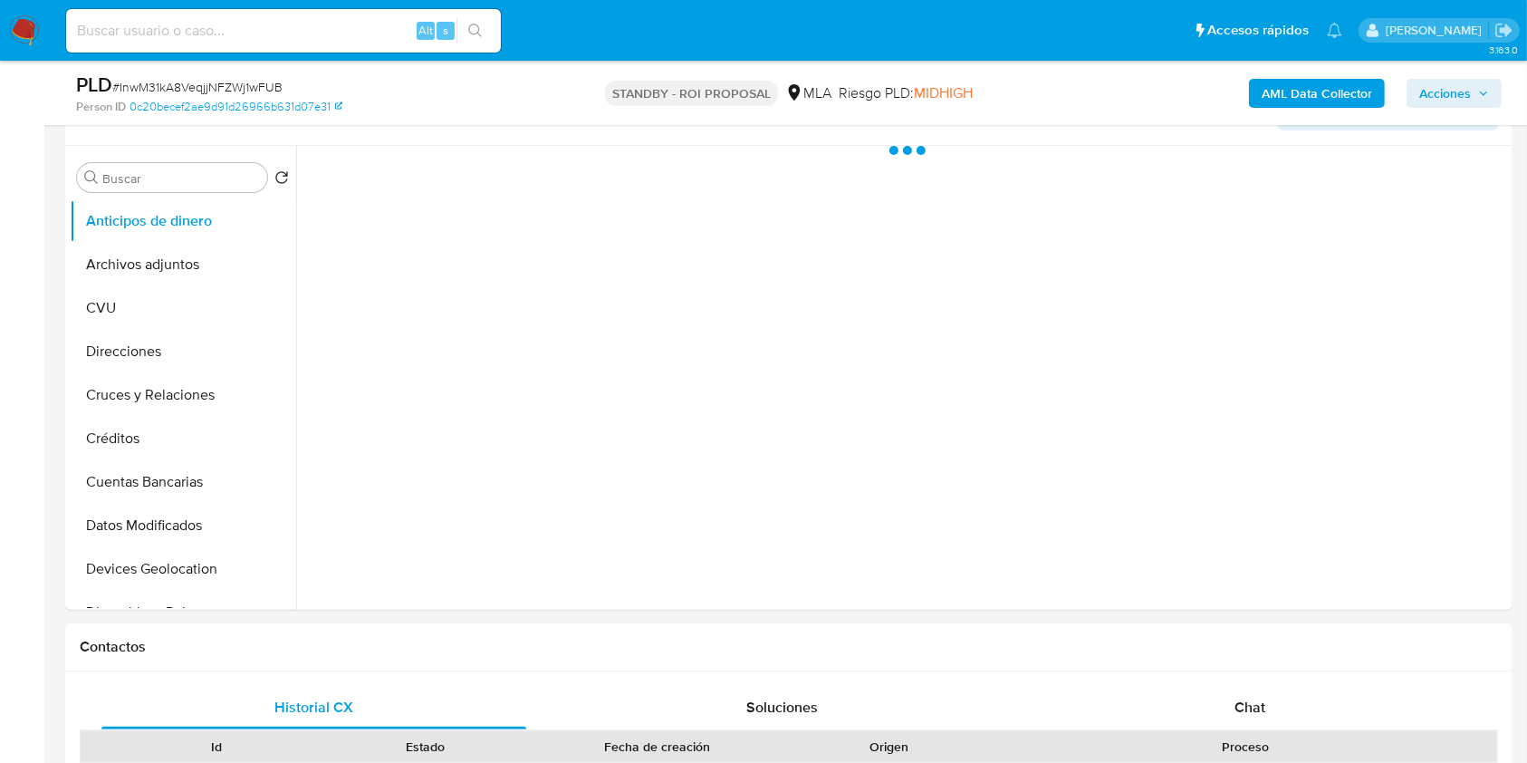
scroll to position [483, 0]
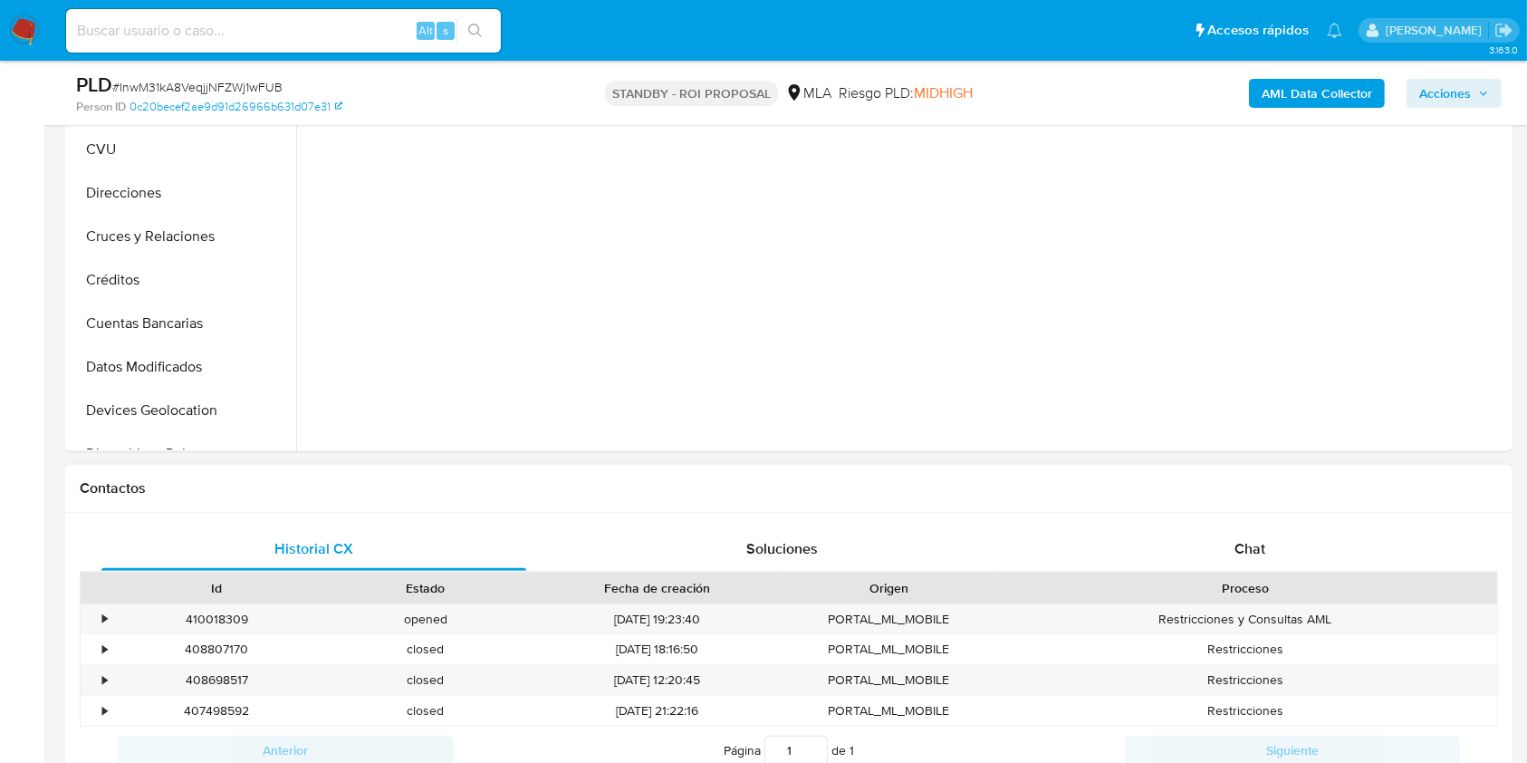
select select "10"
click at [1227, 523] on div "Historial CX Soluciones Chat Id Estado Fecha de creación Origen Proceso • 41001…" at bounding box center [788, 651] width 1447 height 276
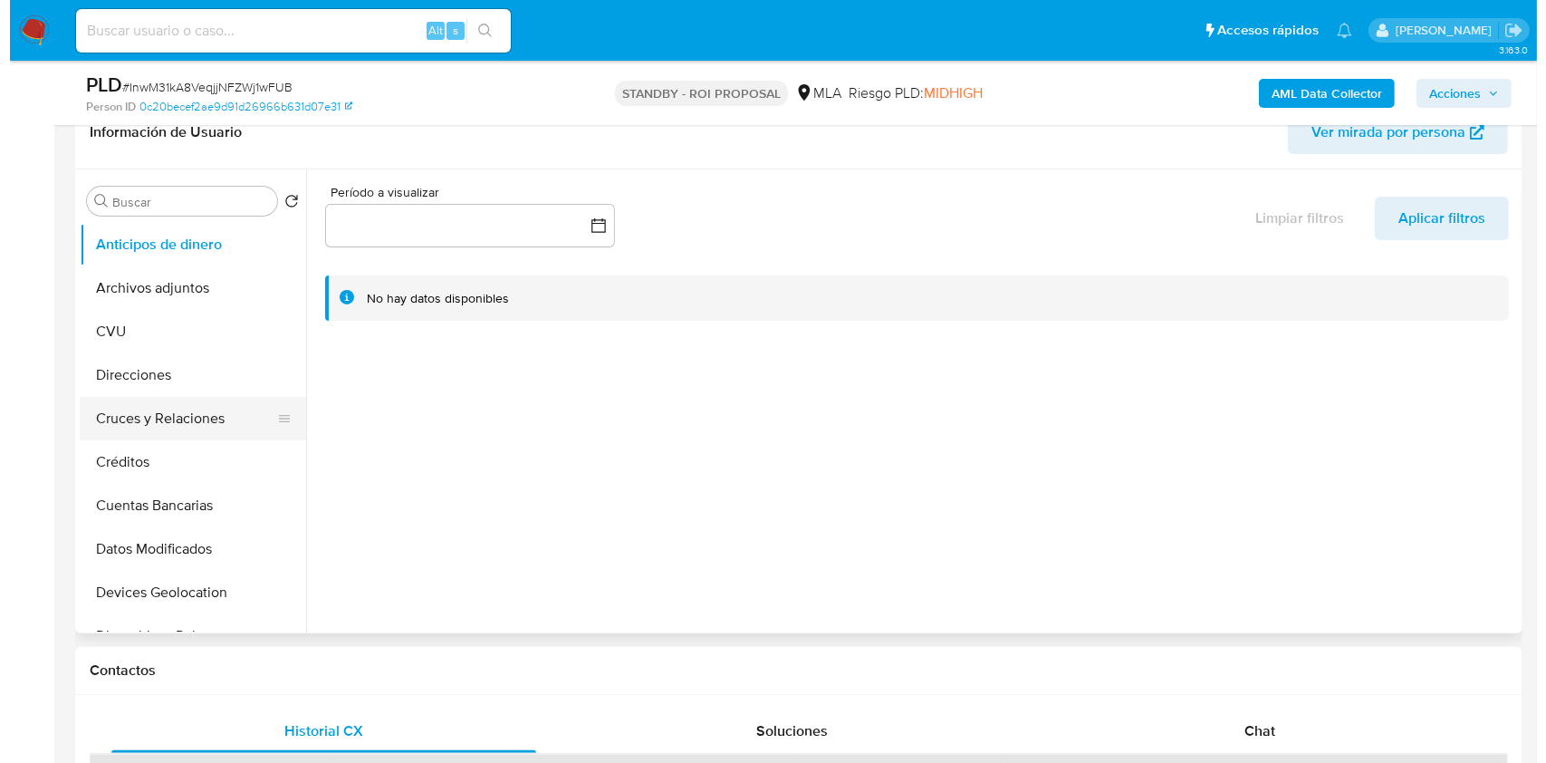
scroll to position [241, 0]
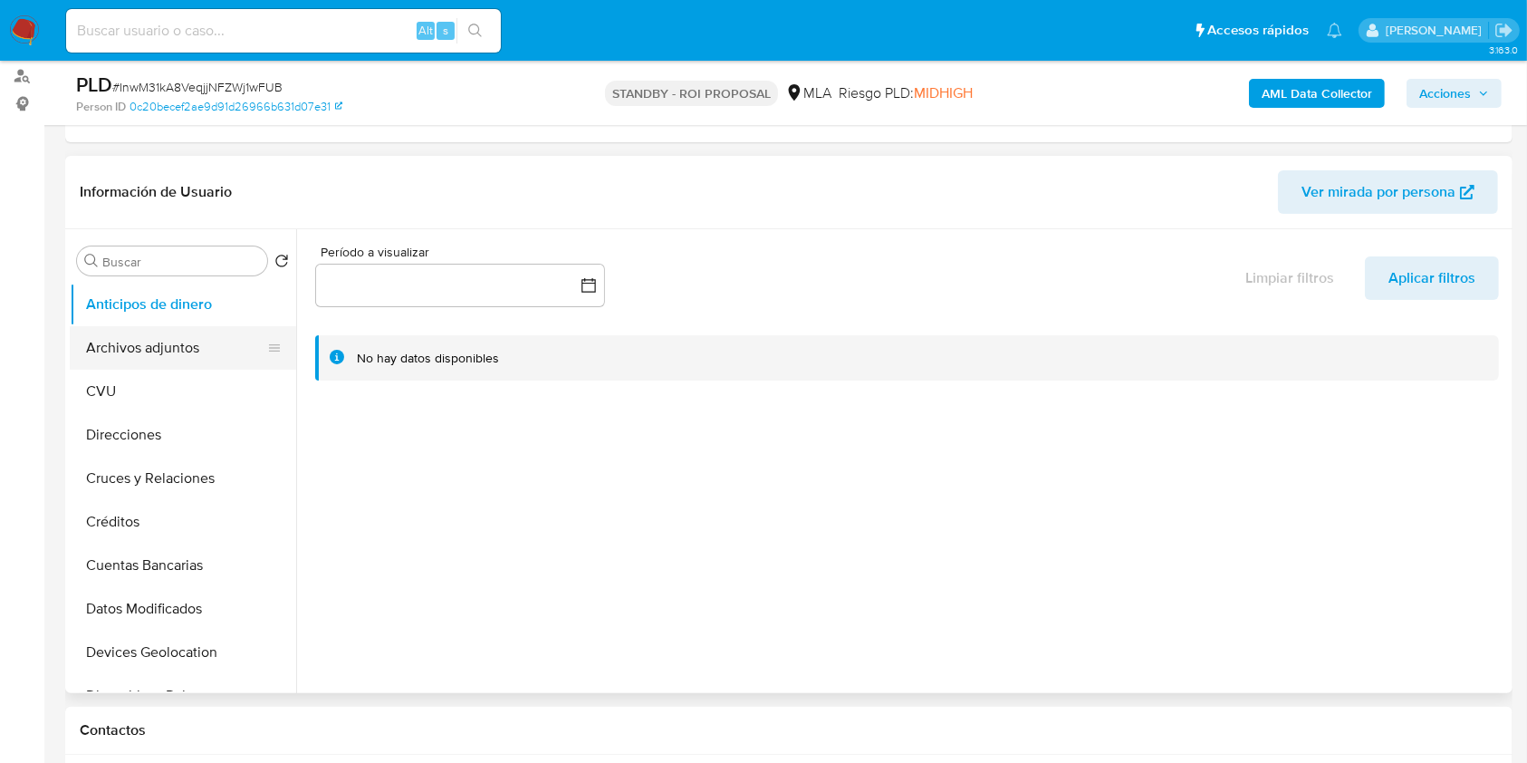
click at [152, 326] on button "Archivos adjuntos" at bounding box center [176, 347] width 212 height 43
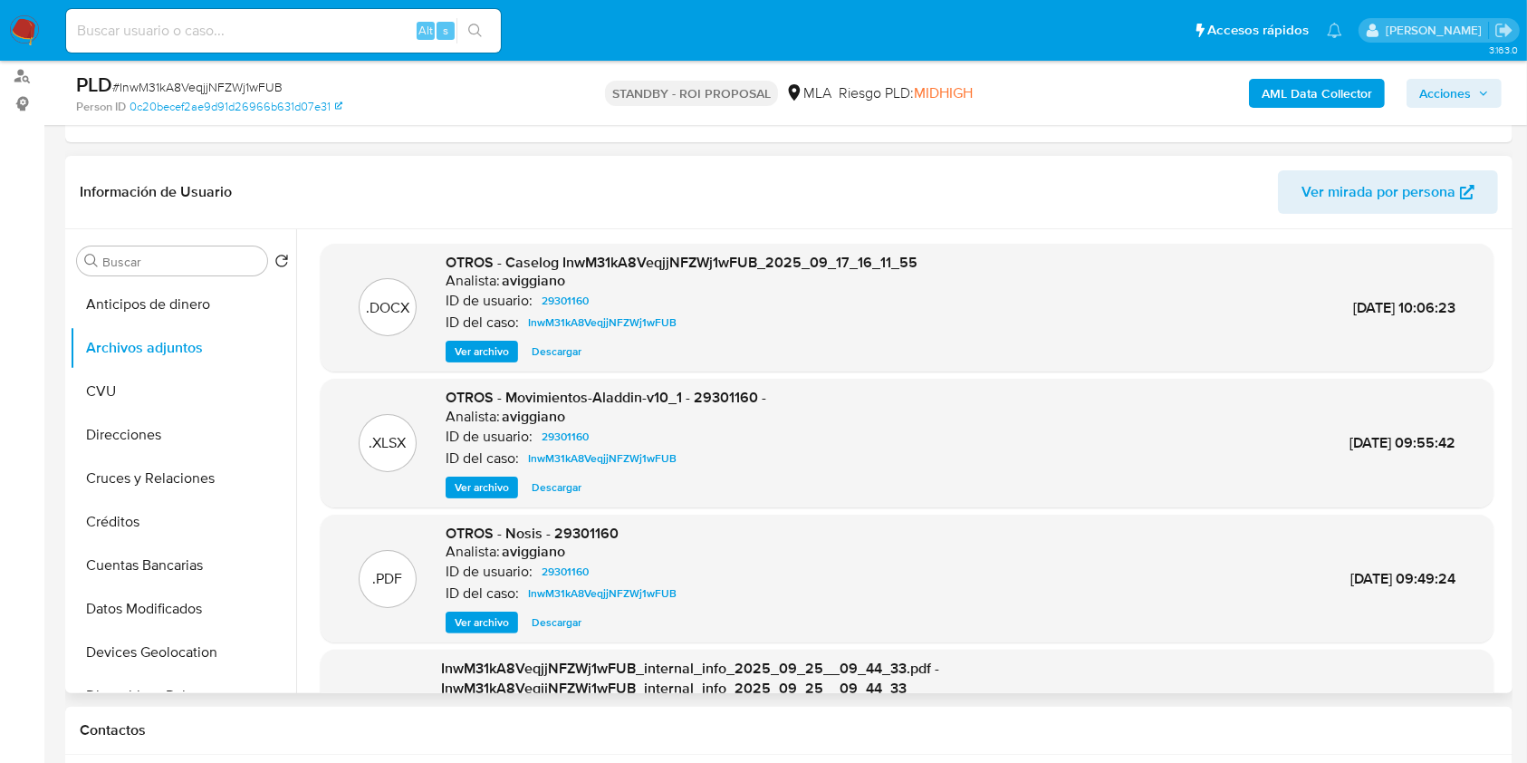
click at [485, 350] on span "Ver archivo" at bounding box center [482, 351] width 54 height 18
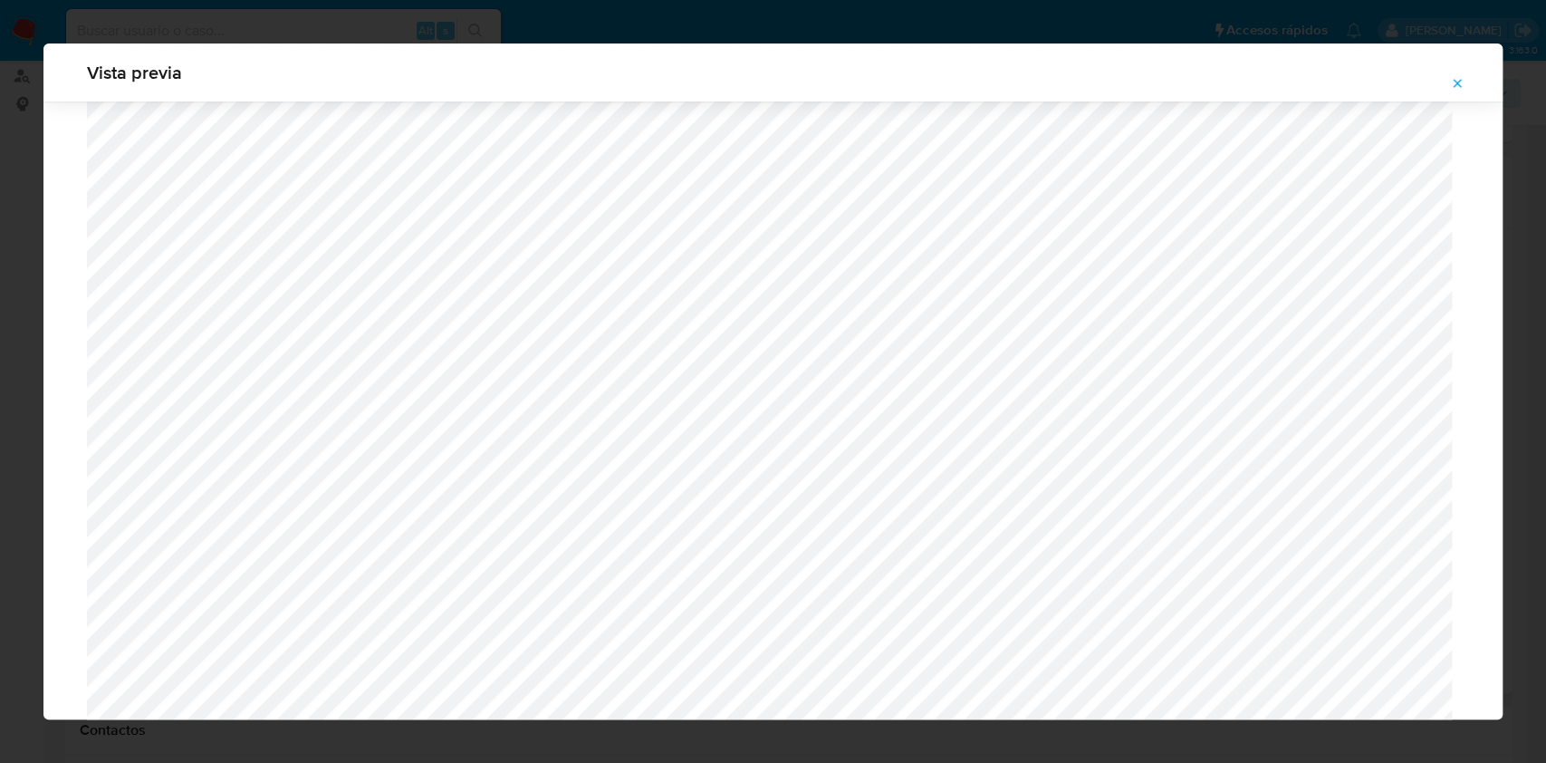
scroll to position [1654, 0]
click at [1460, 83] on icon "Attachment preview" at bounding box center [1457, 83] width 14 height 14
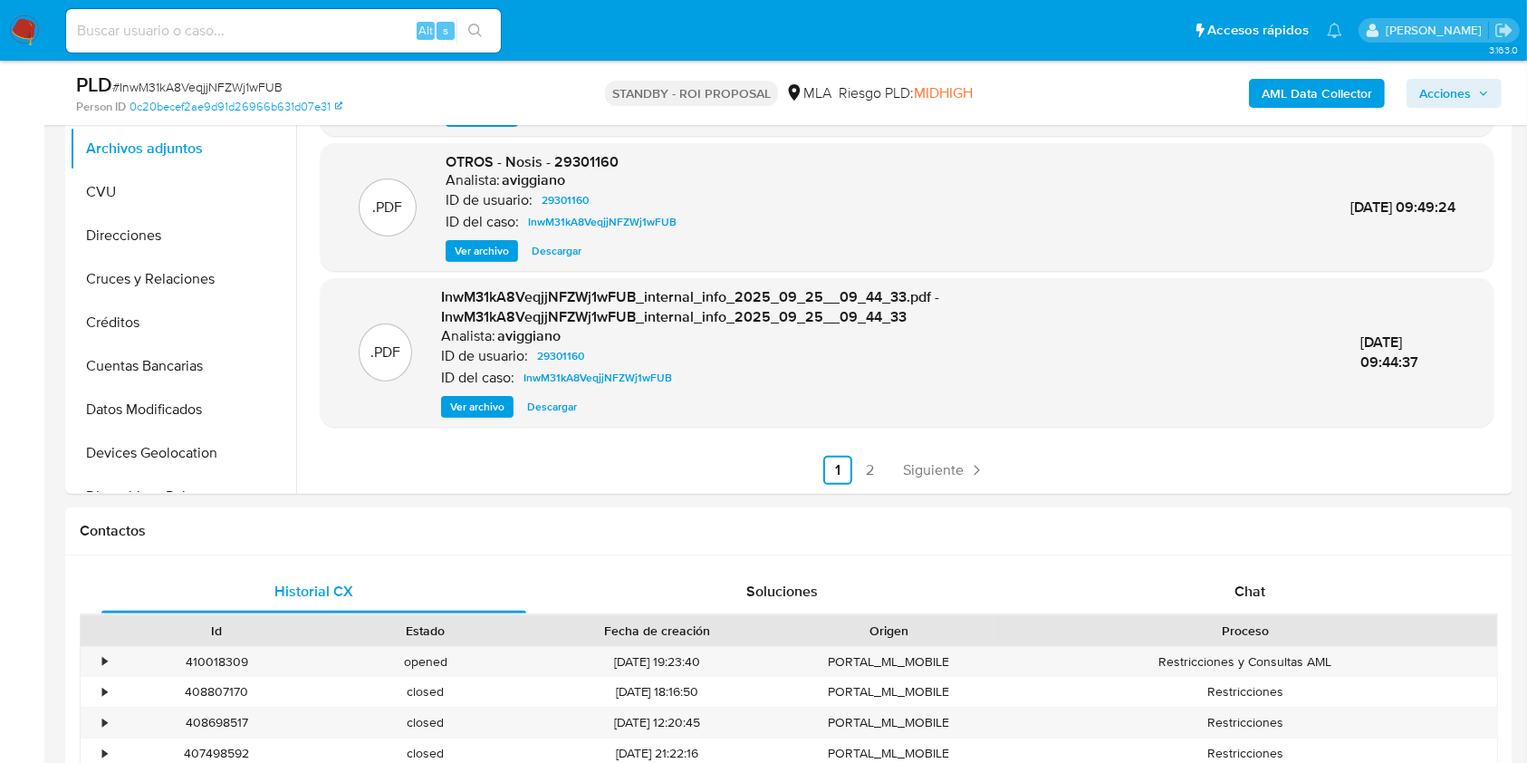
scroll to position [845, 0]
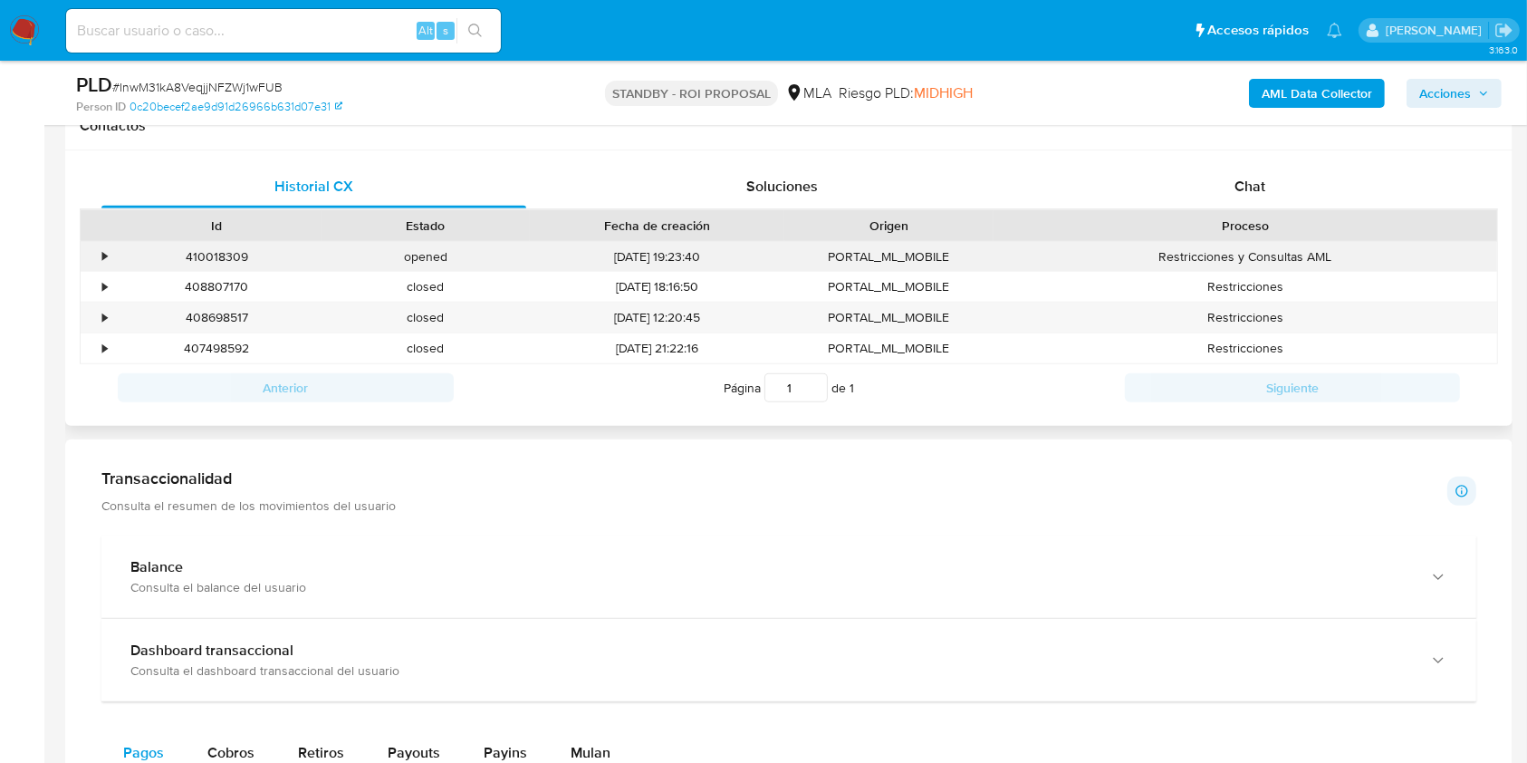
click at [94, 263] on div "•" at bounding box center [97, 257] width 32 height 30
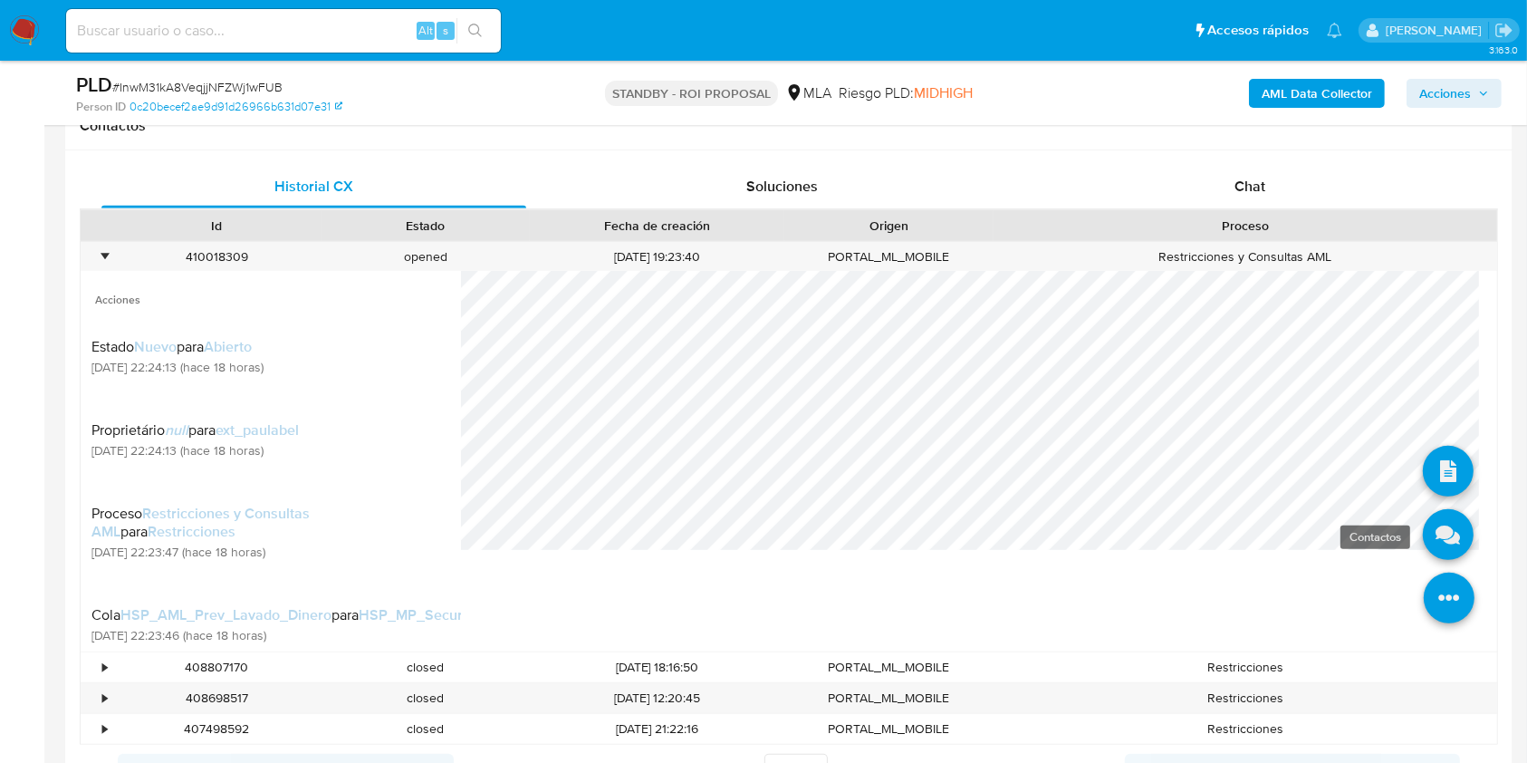
click at [1426, 536] on icon at bounding box center [1448, 534] width 51 height 51
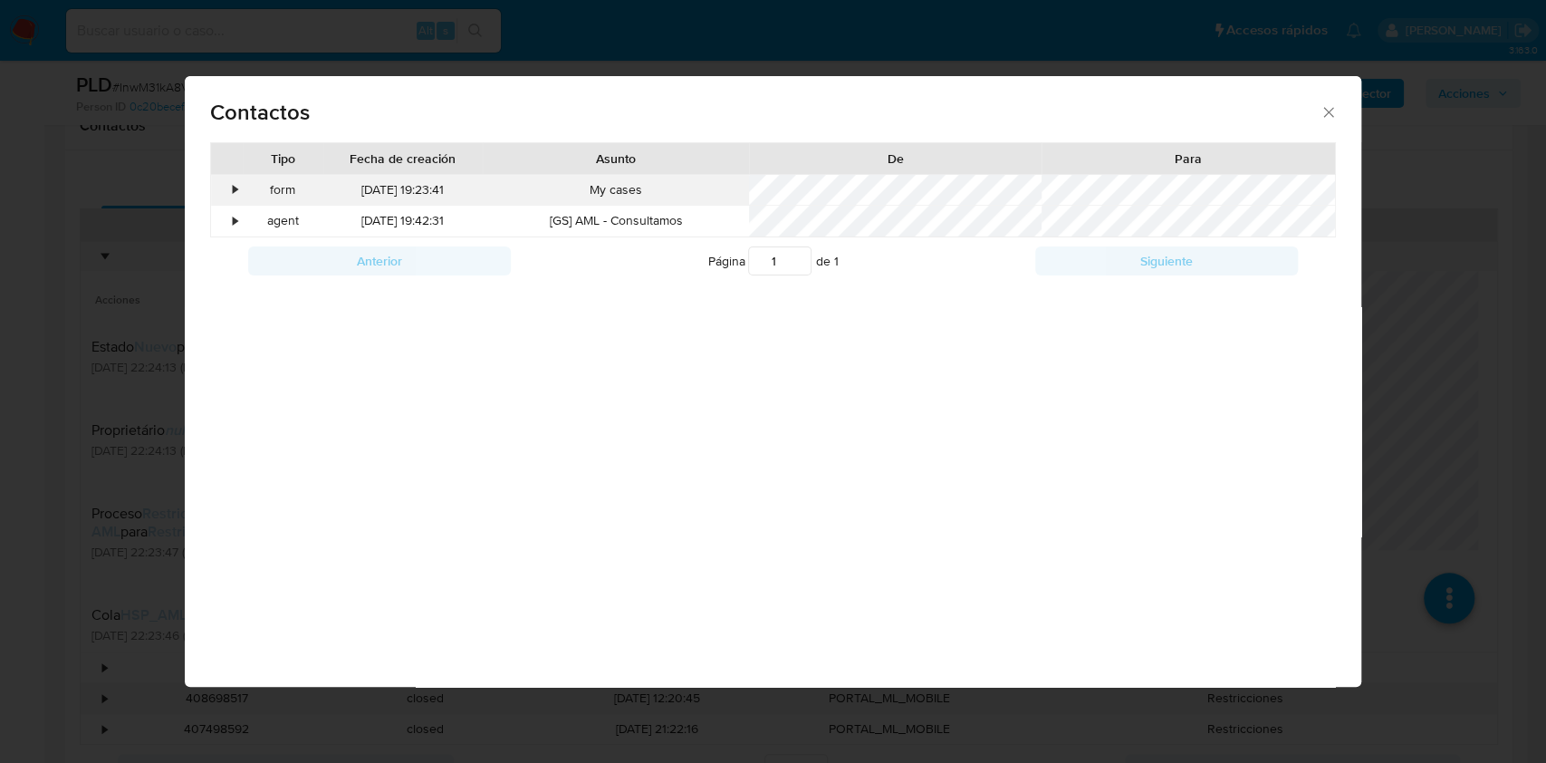
click at [236, 185] on div "•" at bounding box center [235, 190] width 5 height 18
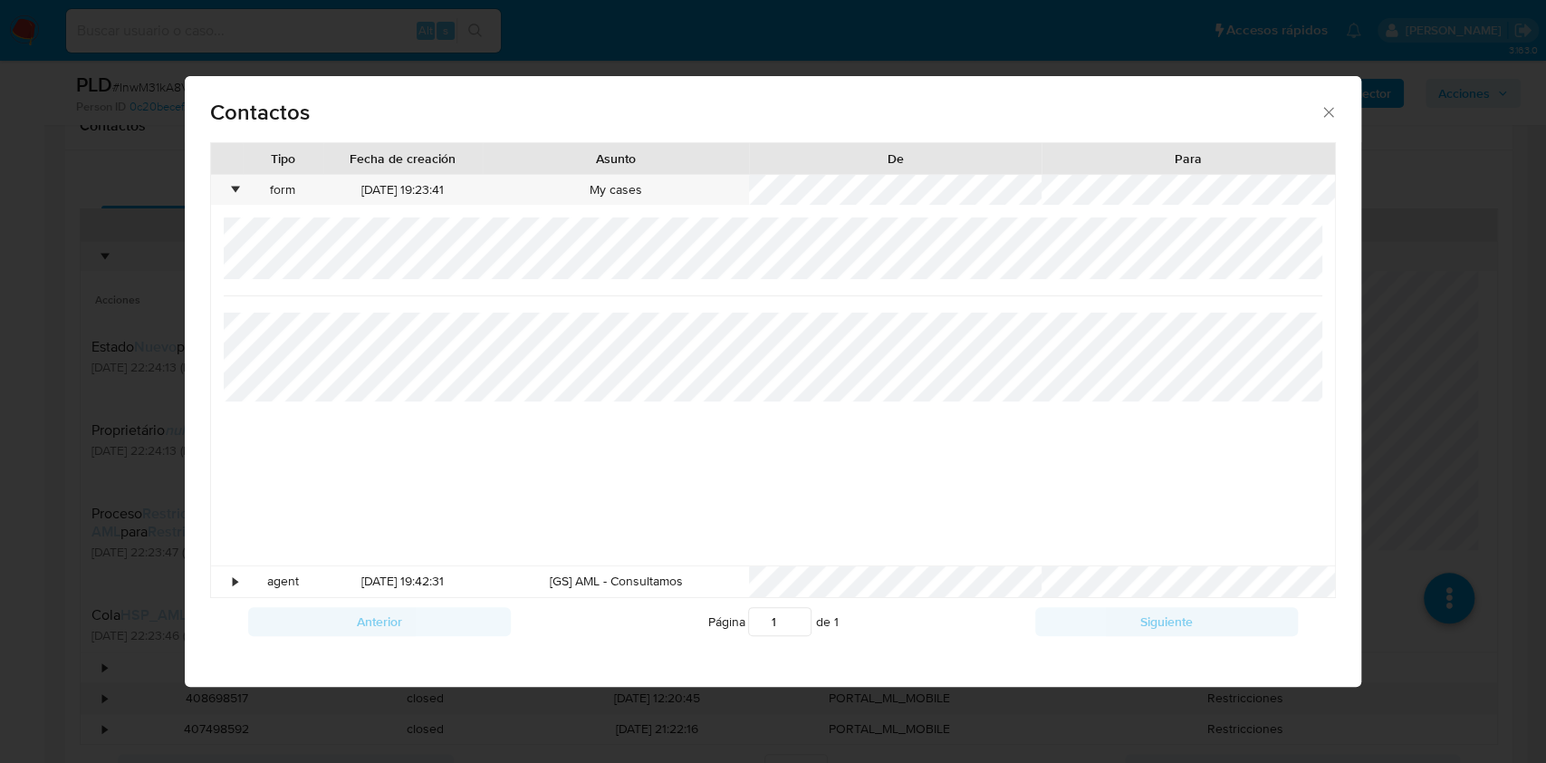
drag, startPoint x: 1335, startPoint y: 112, endPoint x: 1320, endPoint y: 140, distance: 32.0
click at [1334, 113] on icon "close" at bounding box center [1329, 112] width 18 height 18
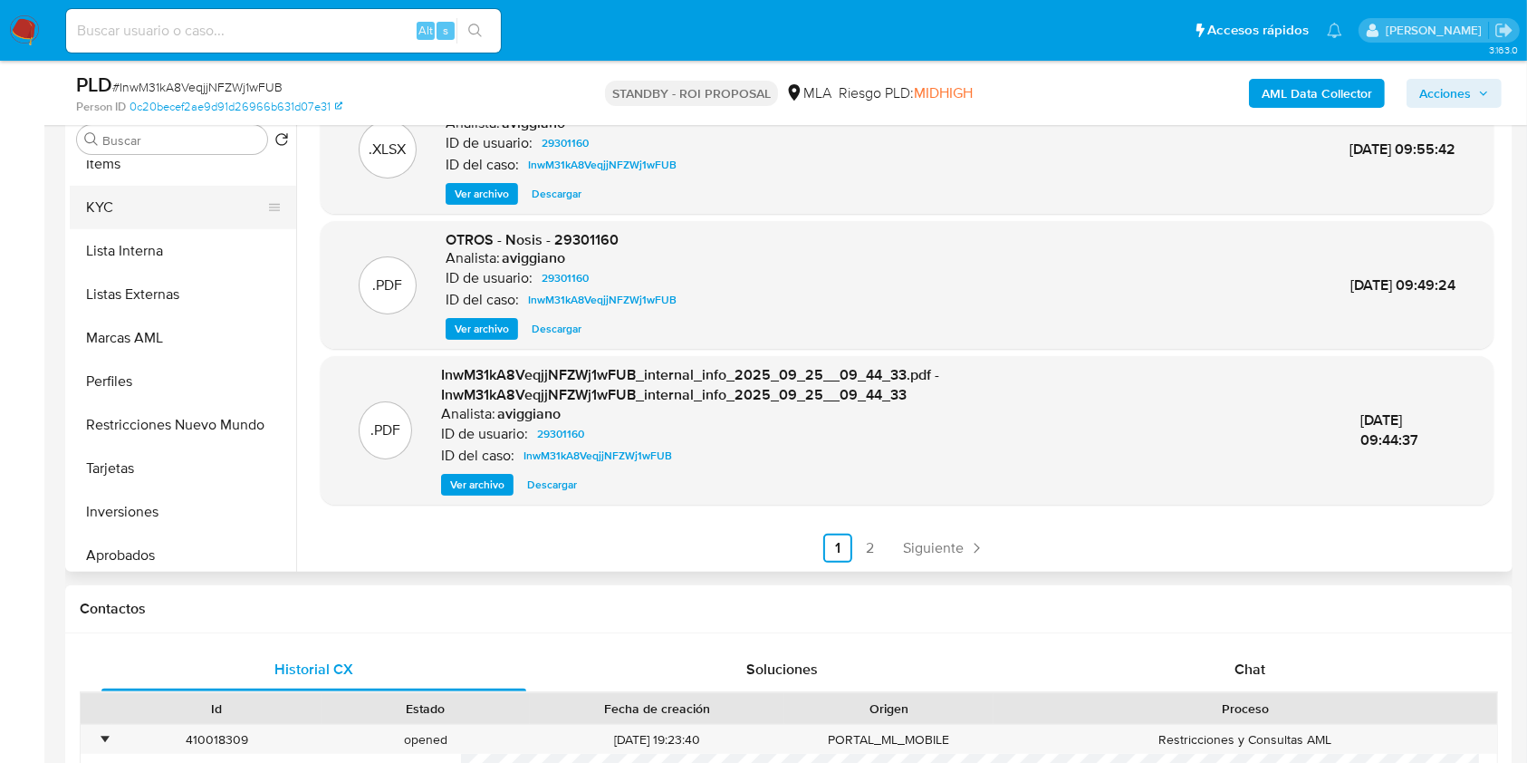
click at [141, 206] on button "KYC" at bounding box center [176, 207] width 212 height 43
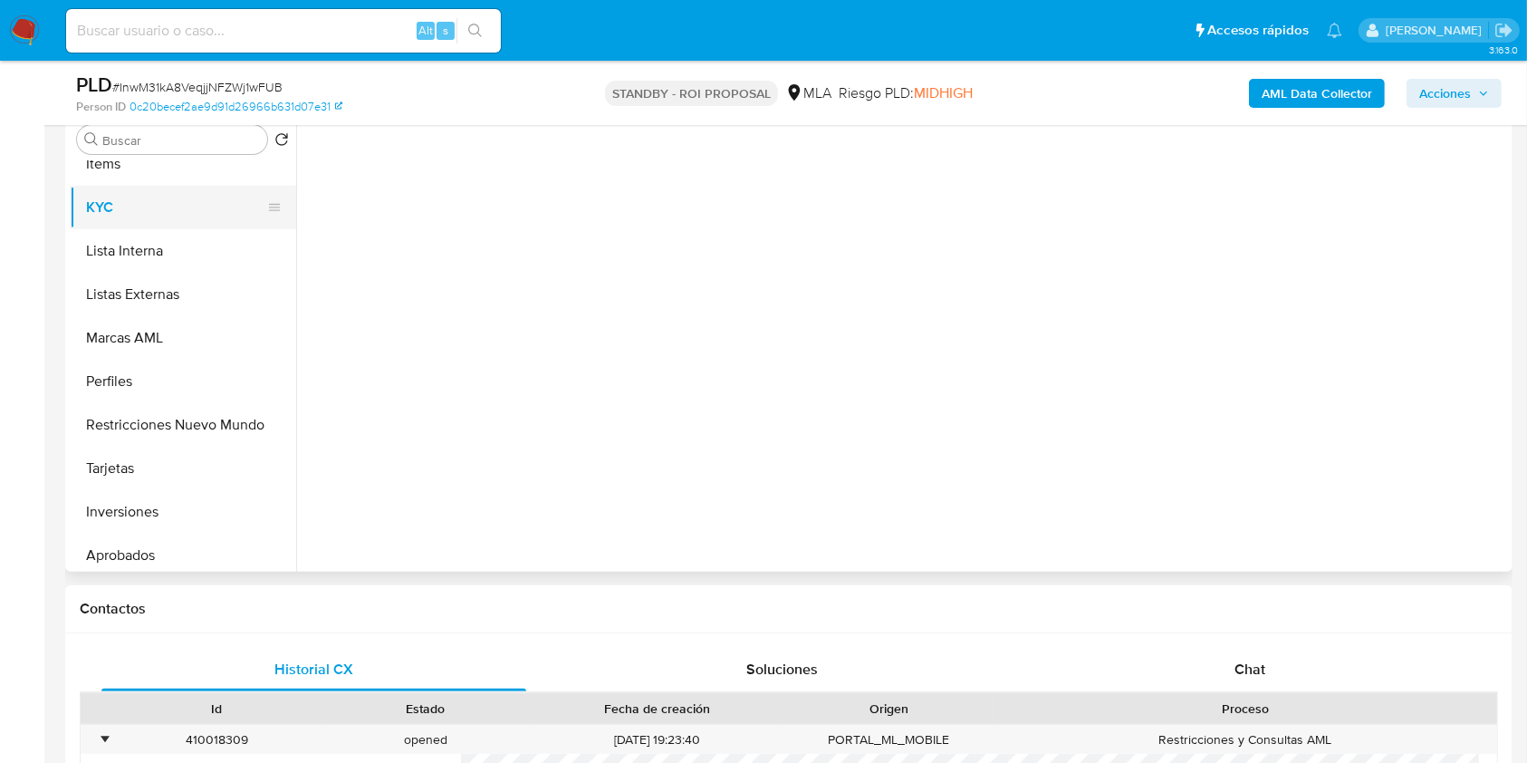
scroll to position [0, 0]
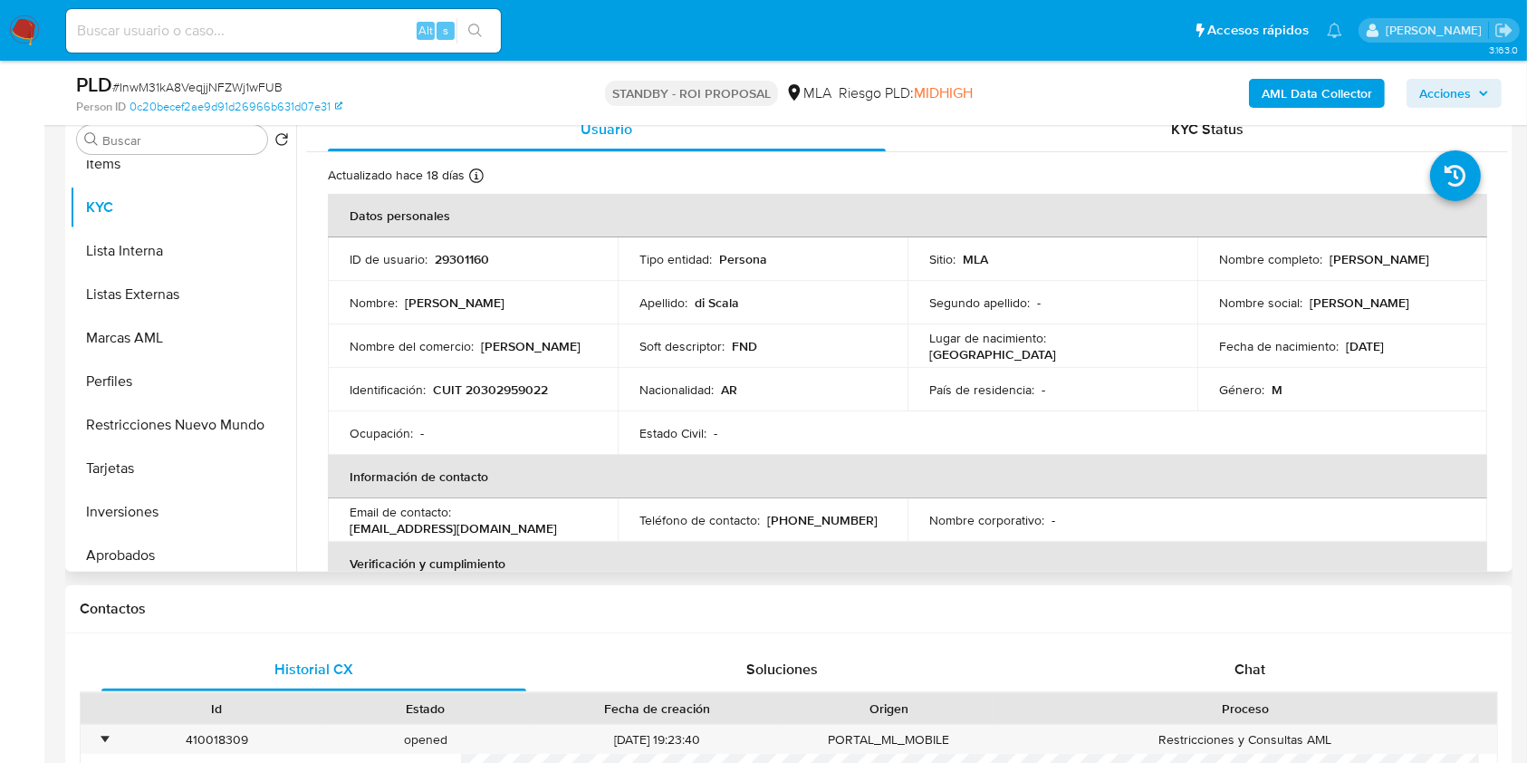
click at [429, 245] on td "ID de usuario : 29301160" at bounding box center [473, 258] width 290 height 43
click at [441, 253] on p "29301160" at bounding box center [462, 259] width 54 height 16
click at [442, 253] on p "29301160" at bounding box center [462, 259] width 54 height 16
copy p "29301160"
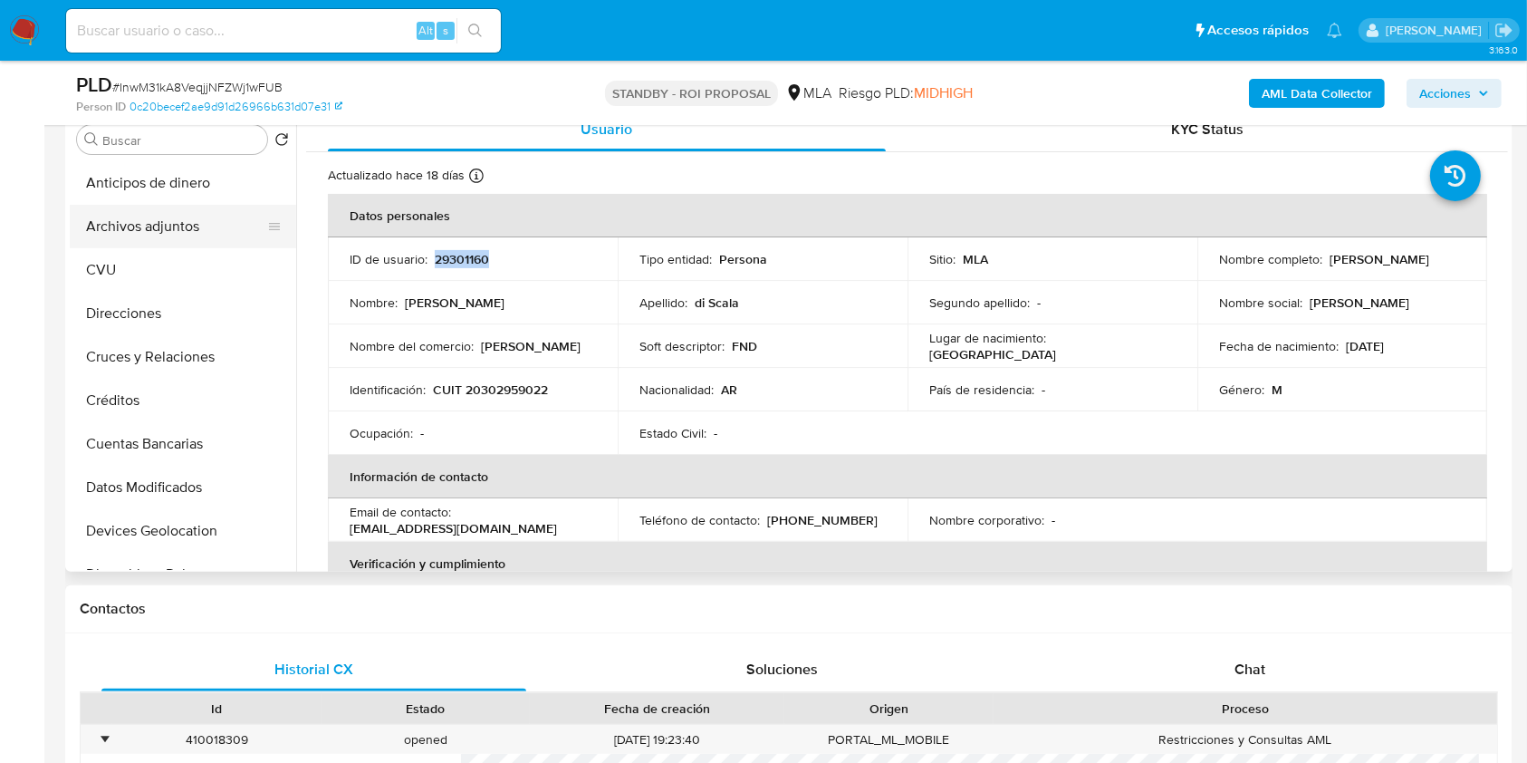
click at [161, 221] on button "Archivos adjuntos" at bounding box center [176, 226] width 212 height 43
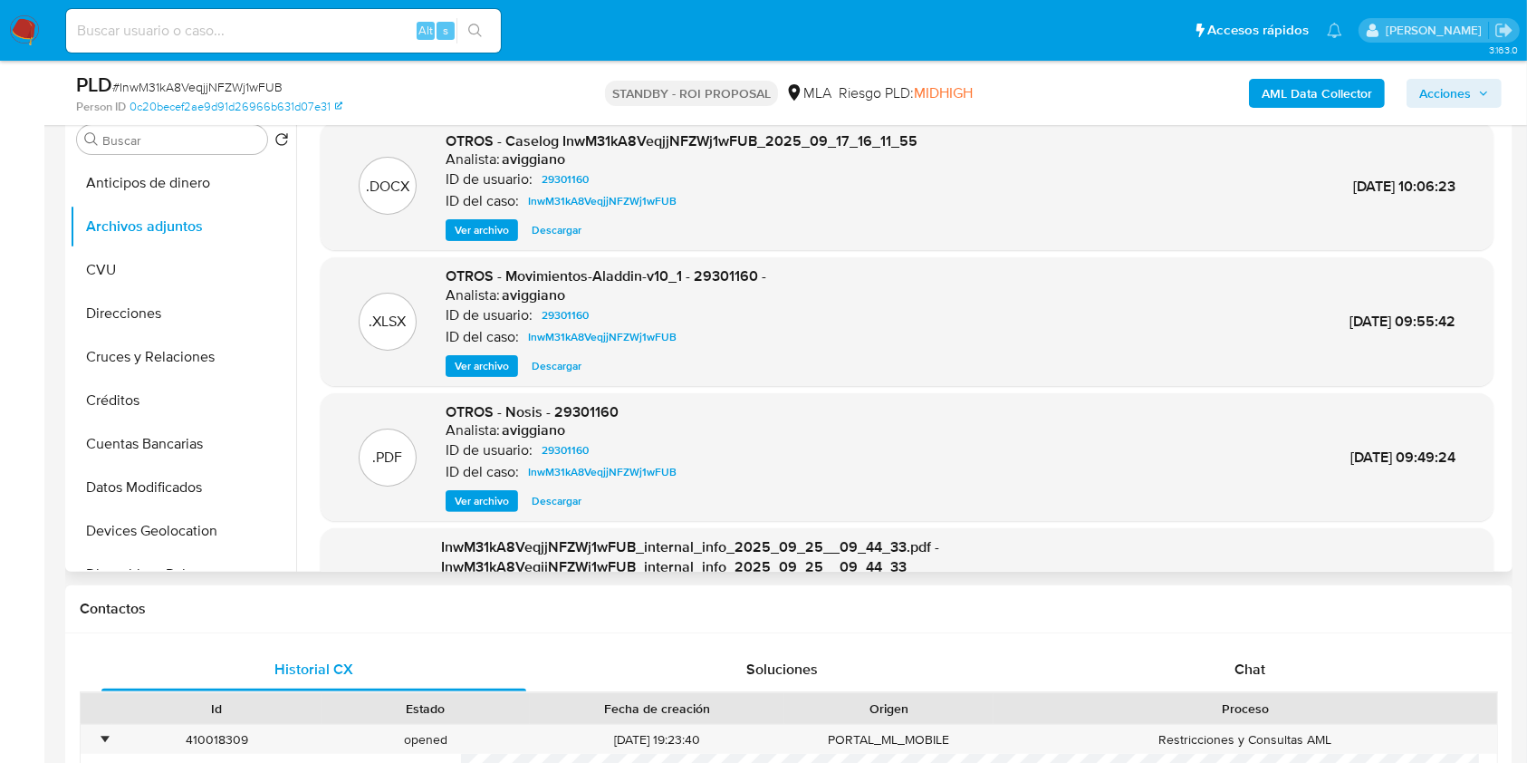
click at [480, 233] on span "Ver archivo" at bounding box center [482, 230] width 54 height 18
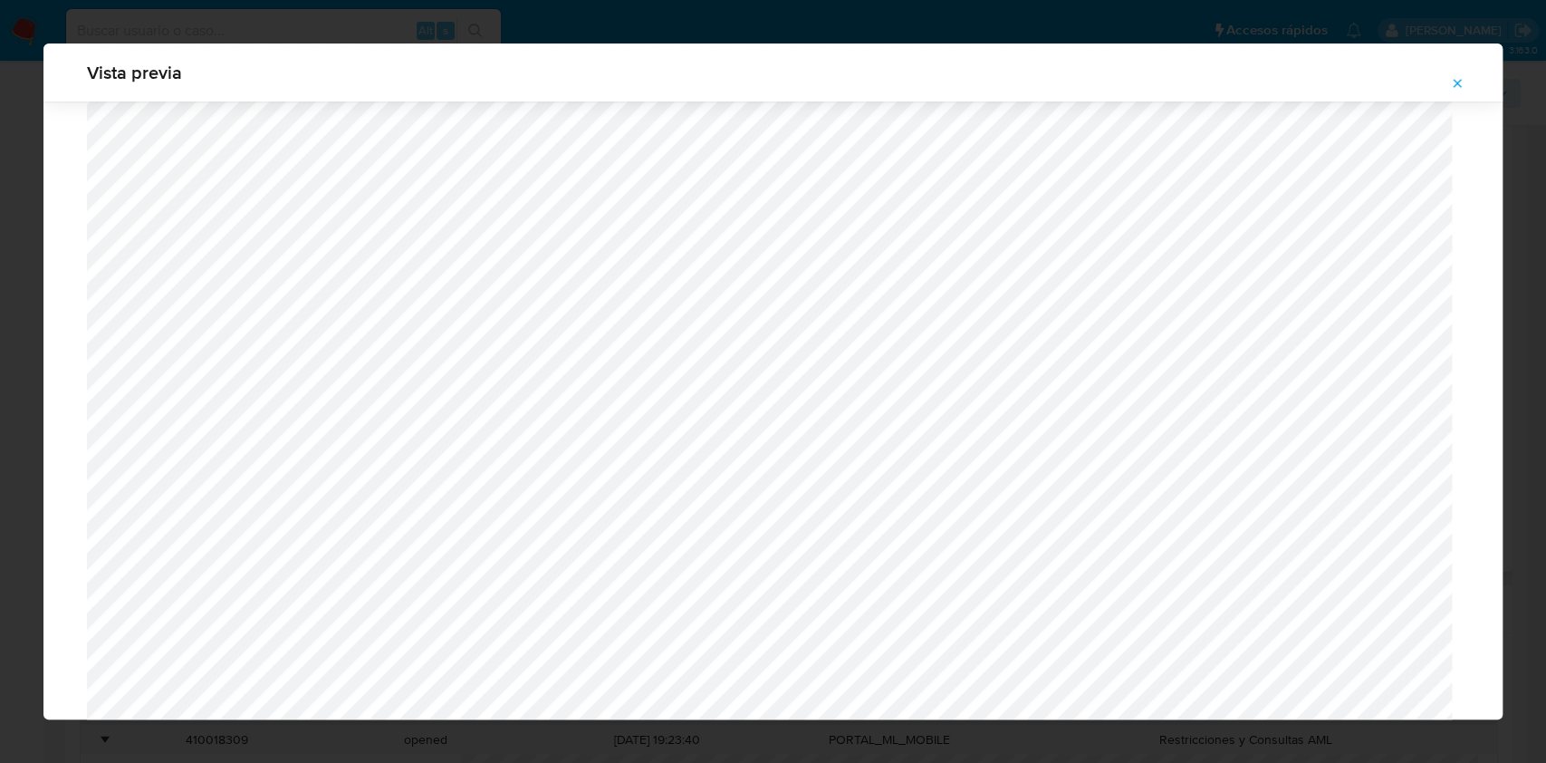
scroll to position [1051, 0]
click at [1456, 78] on icon "Attachment preview" at bounding box center [1457, 83] width 14 height 14
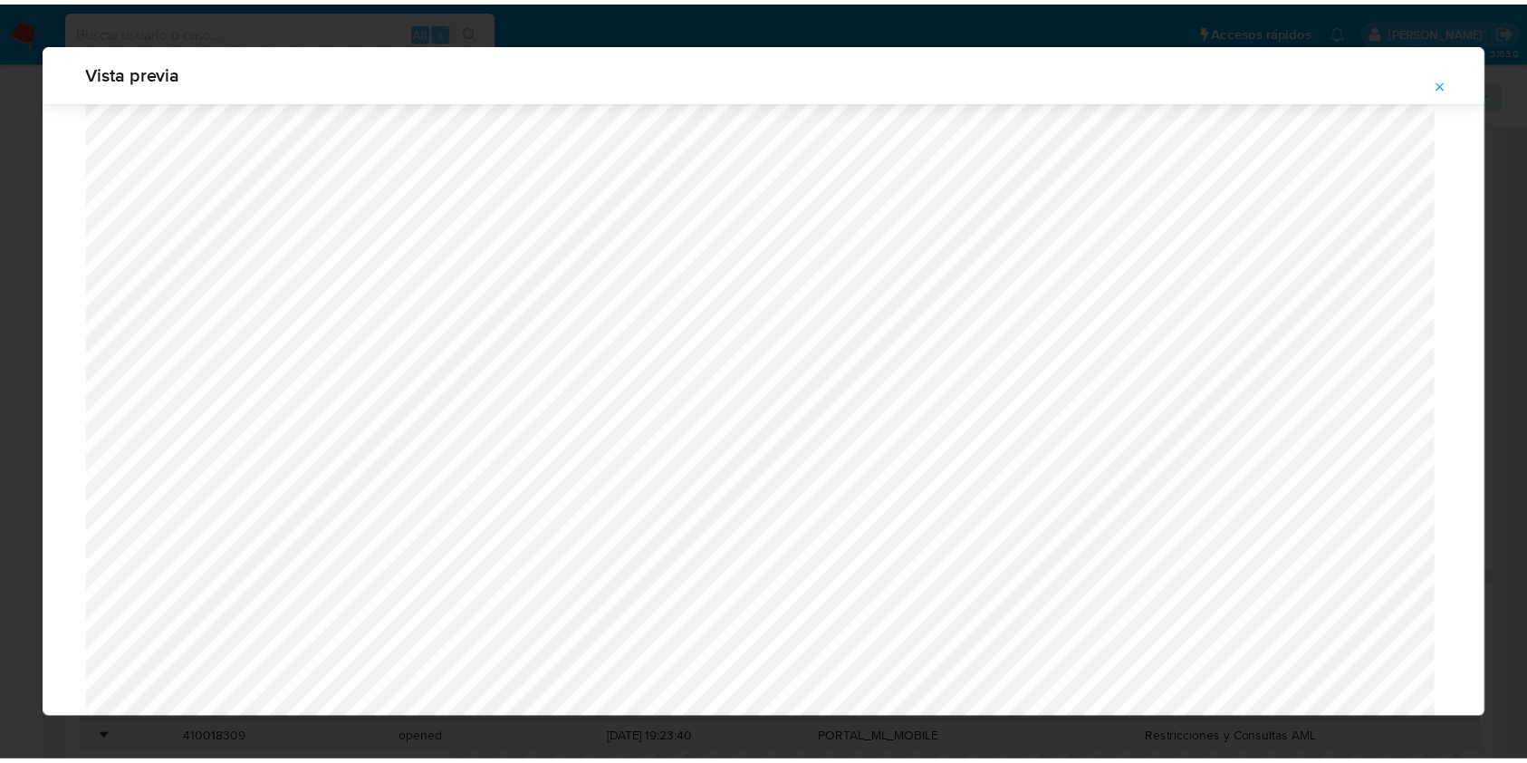
scroll to position [0, 0]
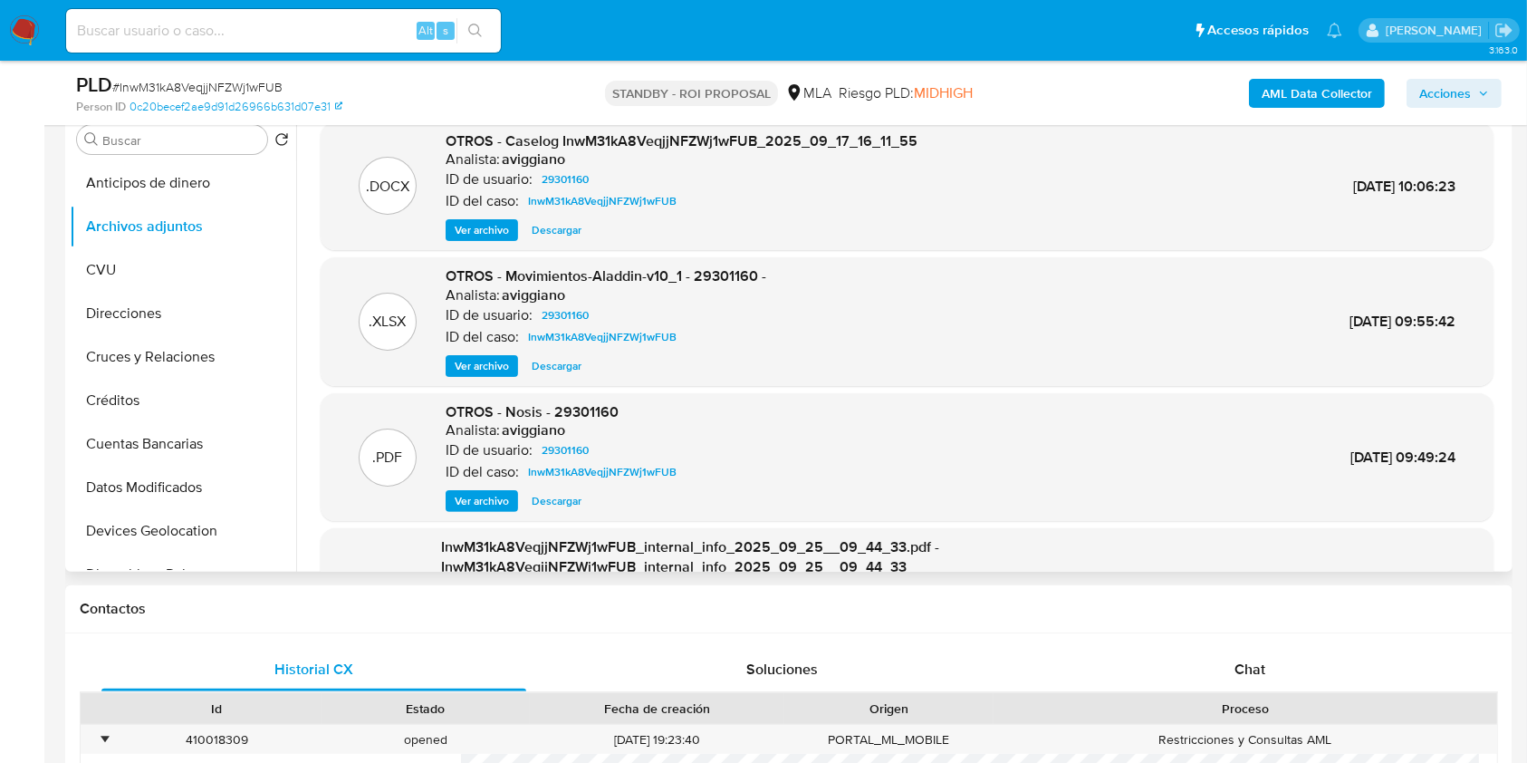
drag, startPoint x: 336, startPoint y: 43, endPoint x: 321, endPoint y: 25, distance: 23.8
paste input "mMdeThtAr1UF4XqsEvzH6YWc"
type input "mMdeThtAr1UF4XqsEvzH6YWc"
click at [483, 37] on button "search-icon" at bounding box center [474, 30] width 37 height 25
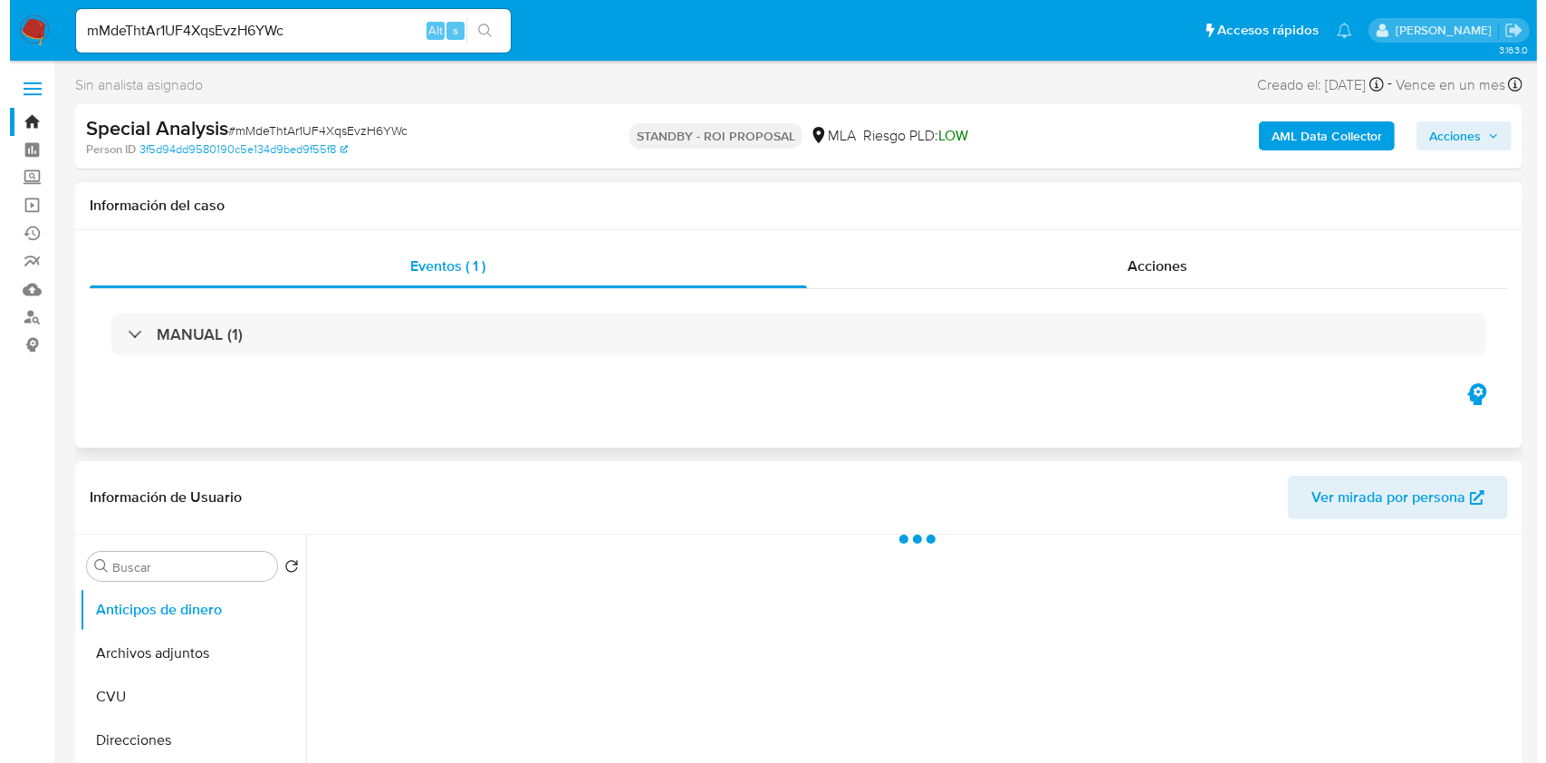
scroll to position [241, 0]
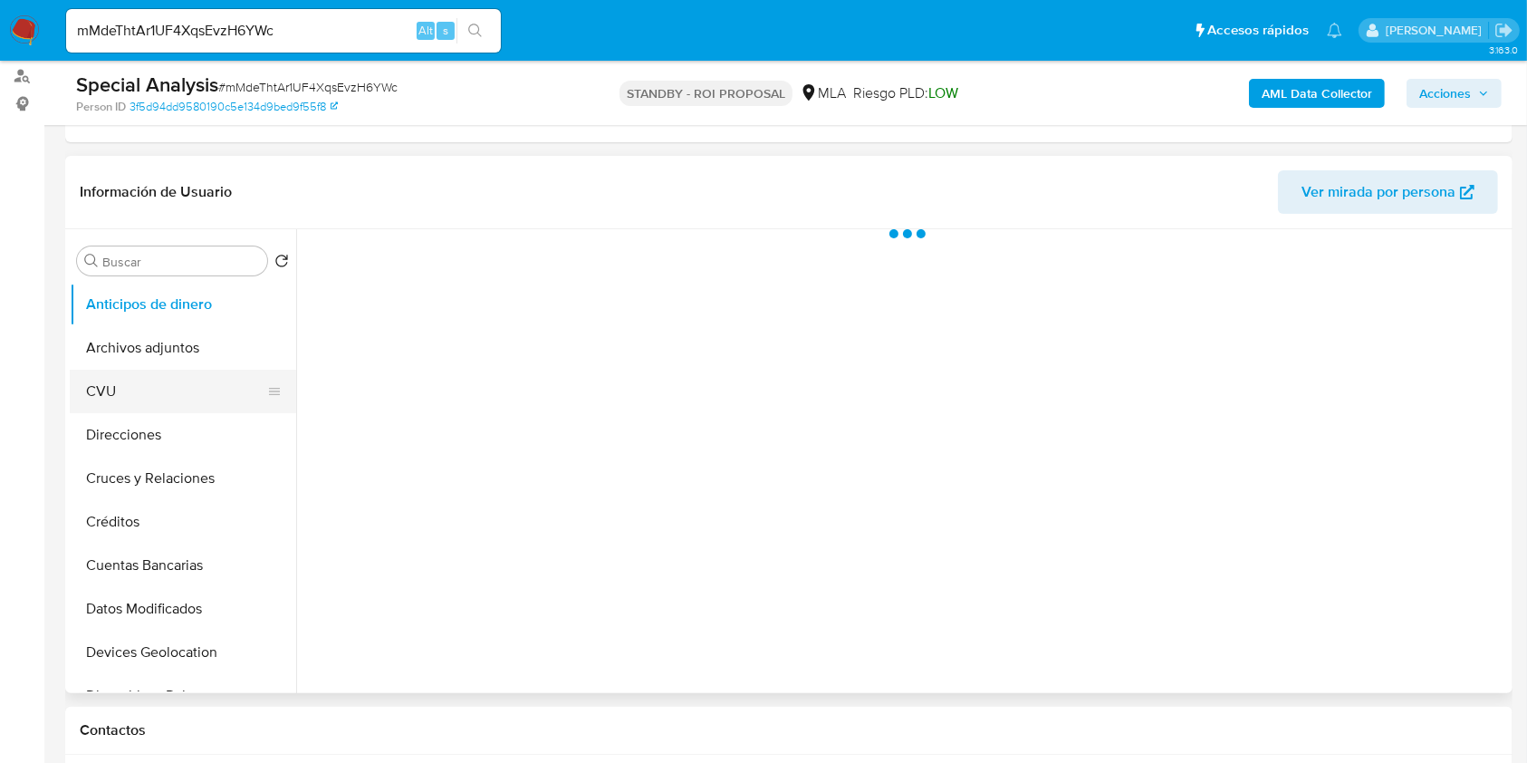
select select "10"
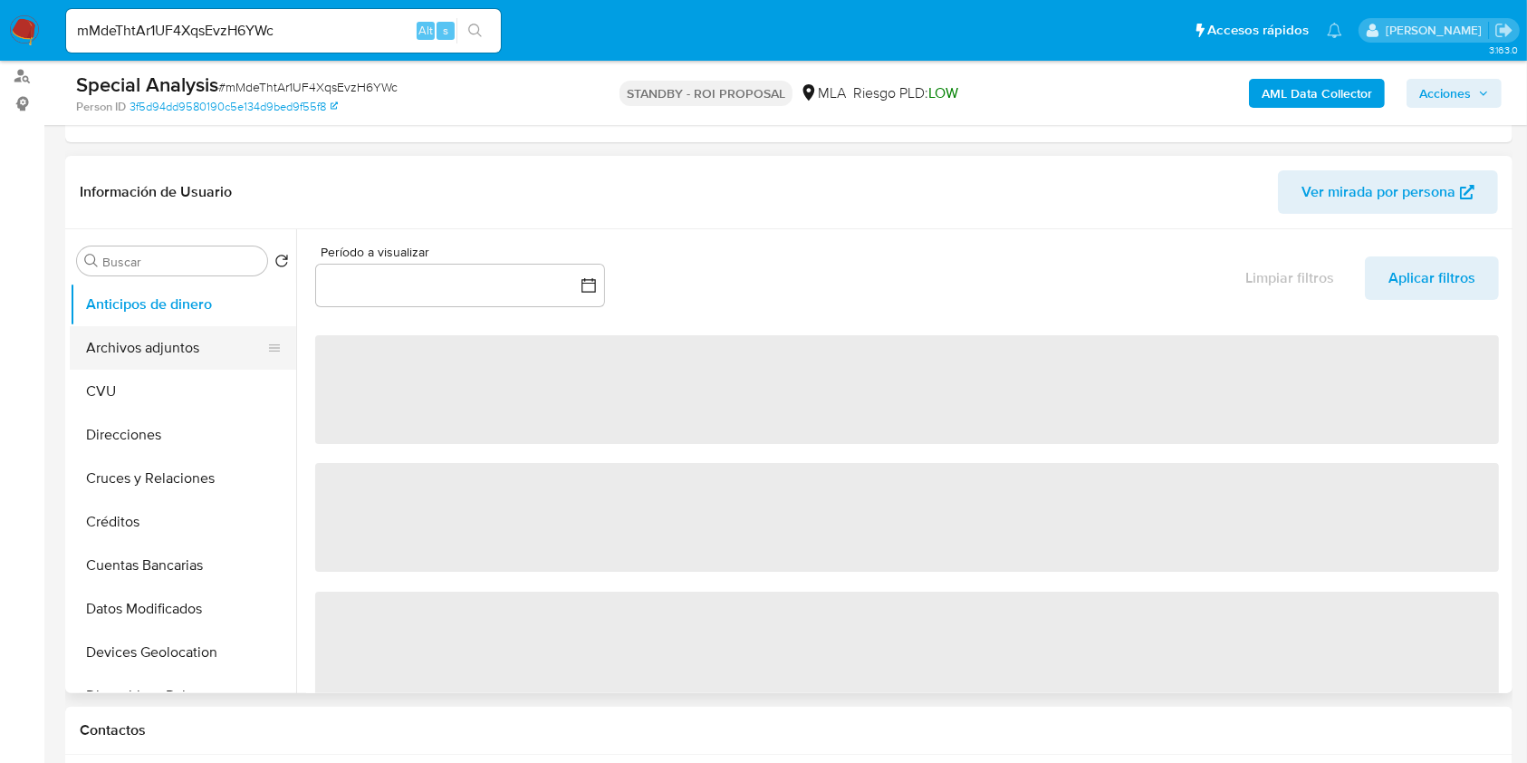
click at [177, 349] on button "Archivos adjuntos" at bounding box center [176, 347] width 212 height 43
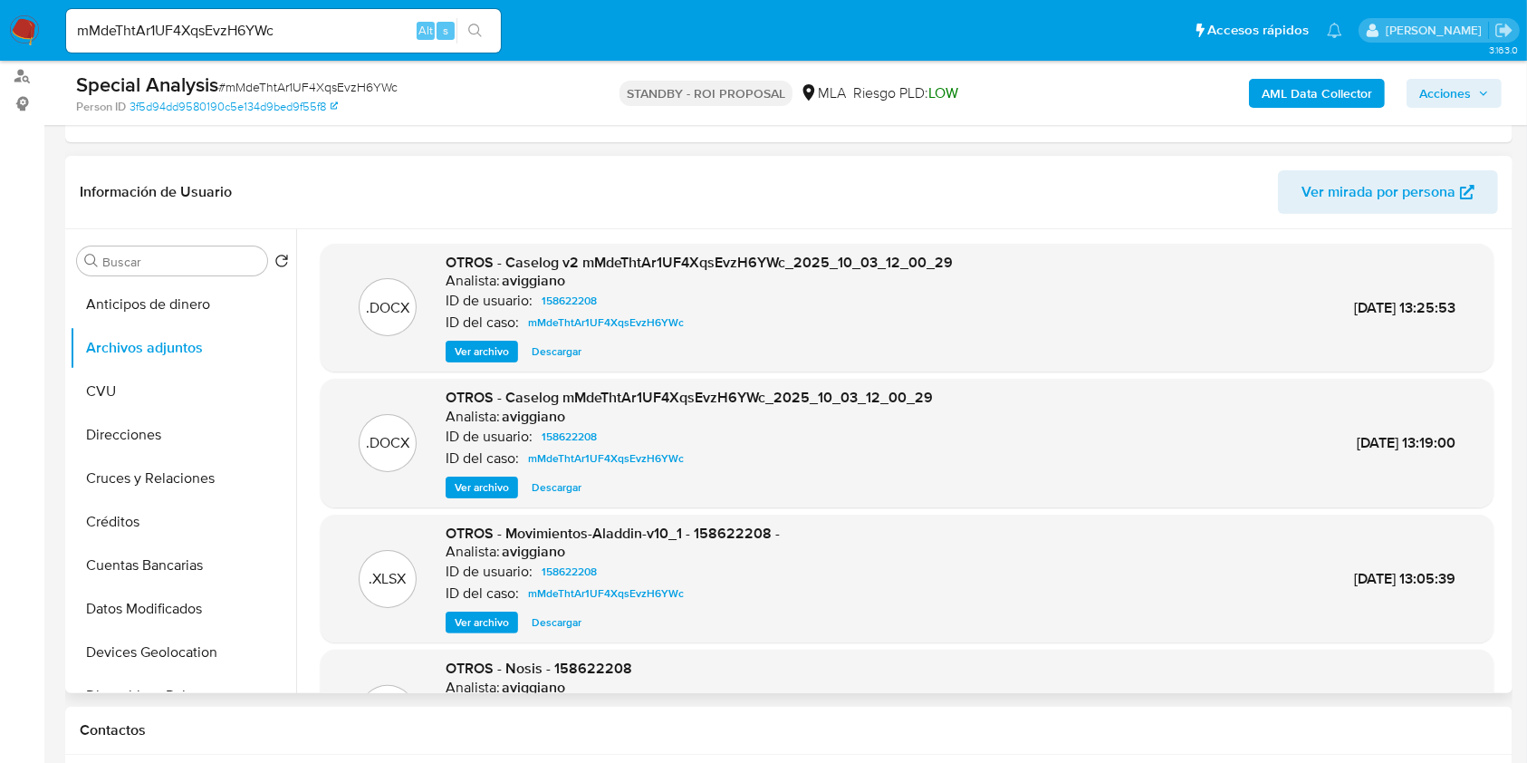
click at [481, 349] on span "Ver archivo" at bounding box center [482, 351] width 54 height 18
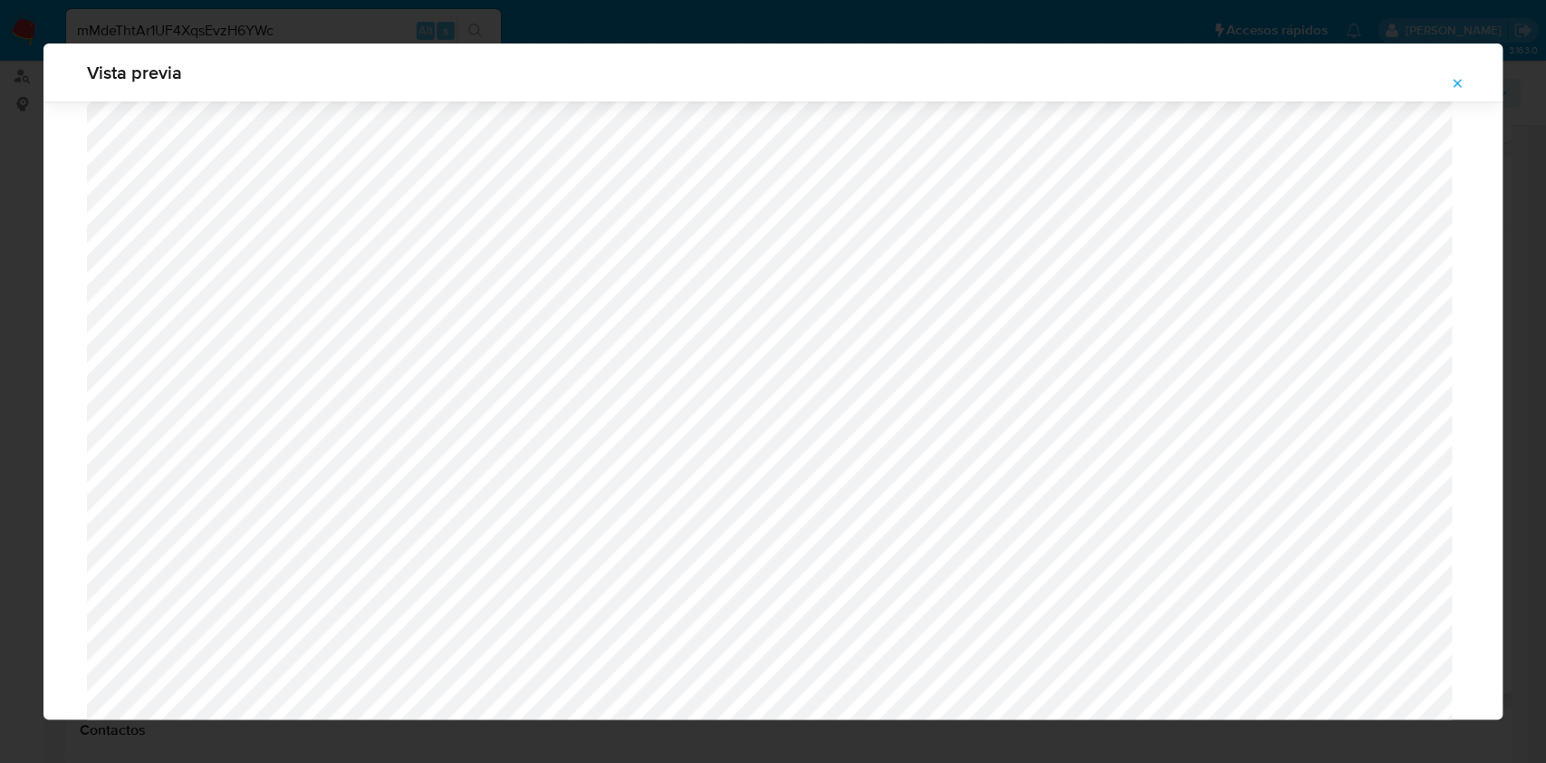
scroll to position [1533, 0]
click at [1450, 74] on span "Attachment preview" at bounding box center [1457, 83] width 14 height 25
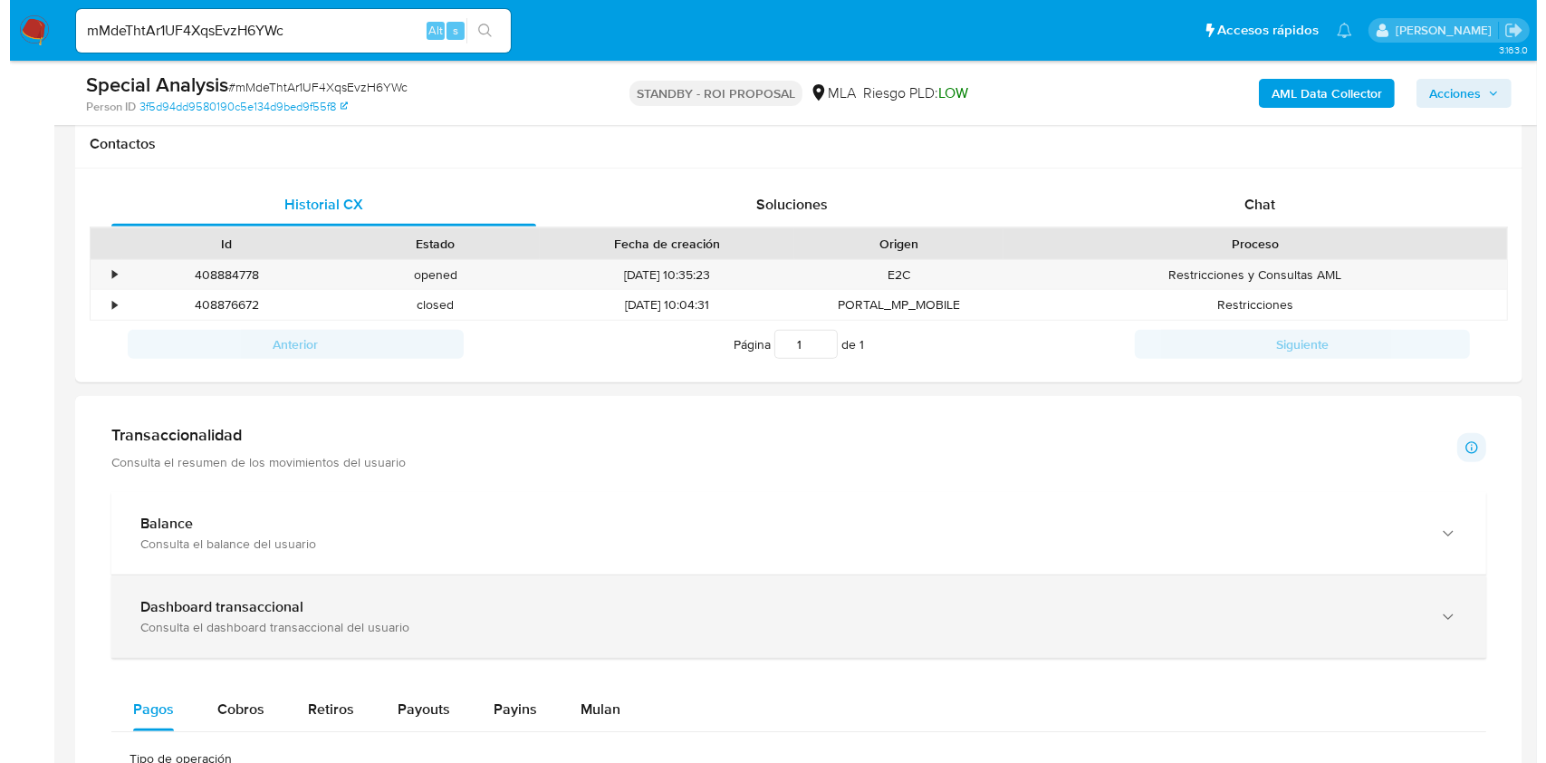
scroll to position [845, 0]
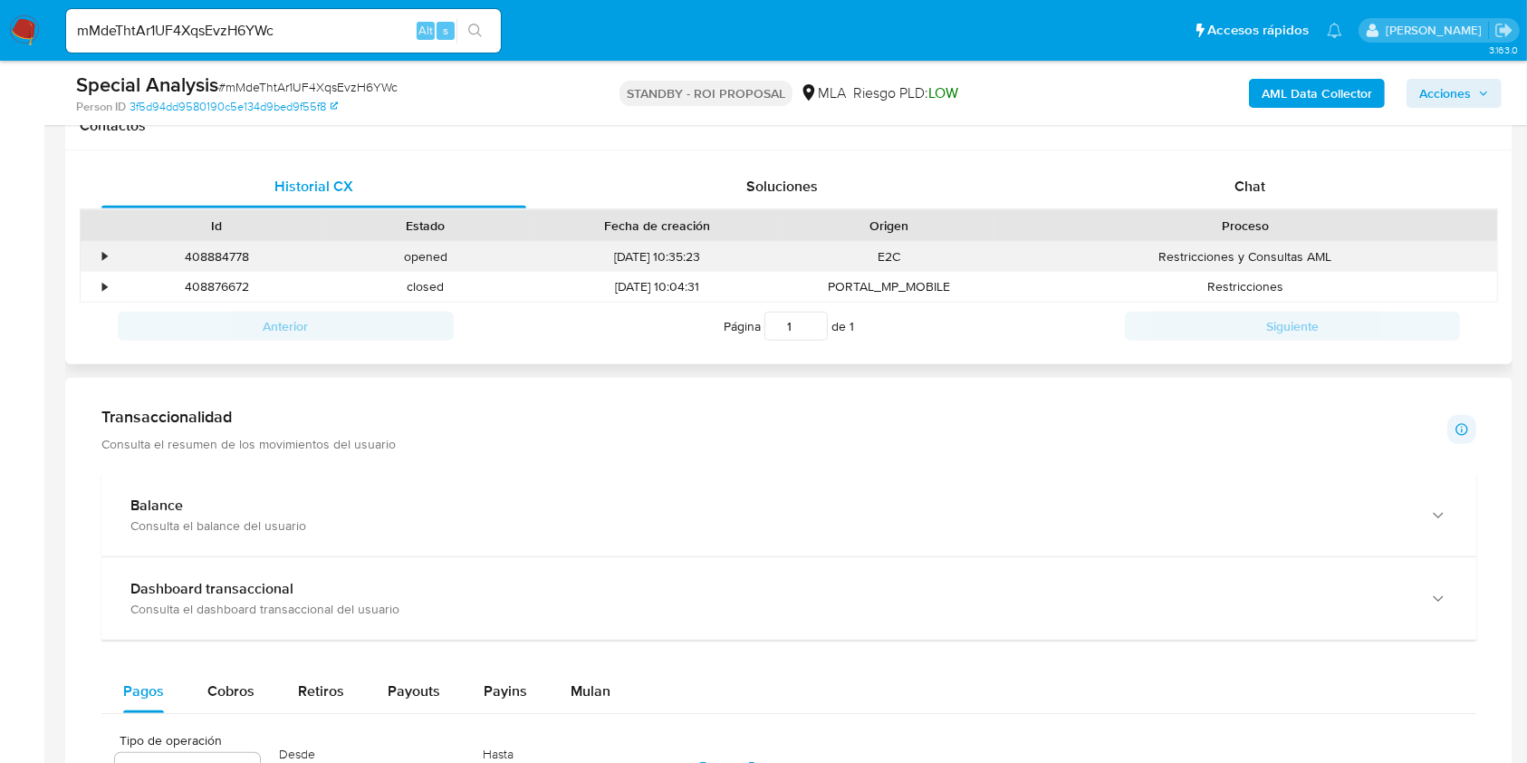
click at [98, 255] on div "•" at bounding box center [97, 257] width 32 height 30
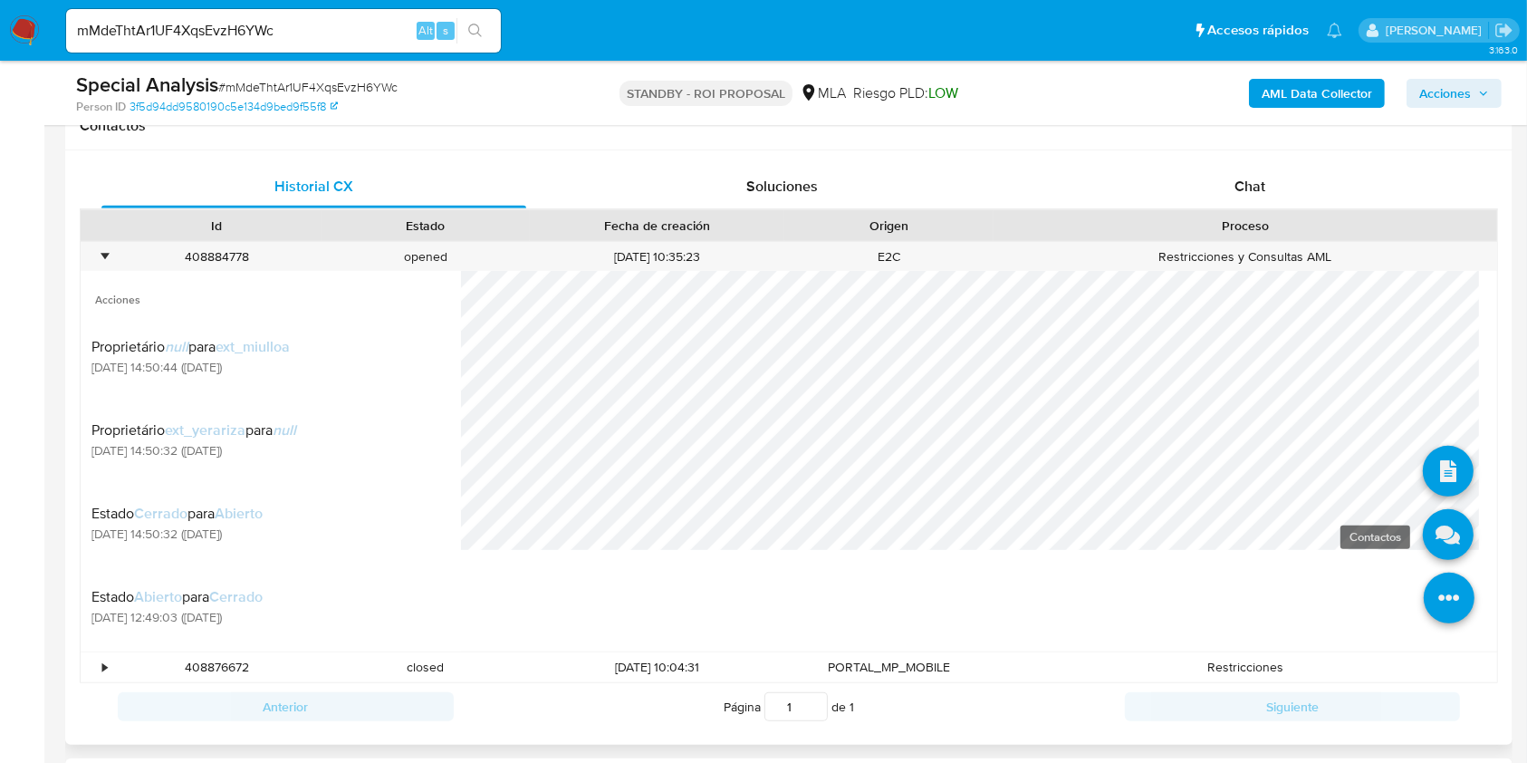
click at [1425, 528] on icon at bounding box center [1448, 534] width 51 height 51
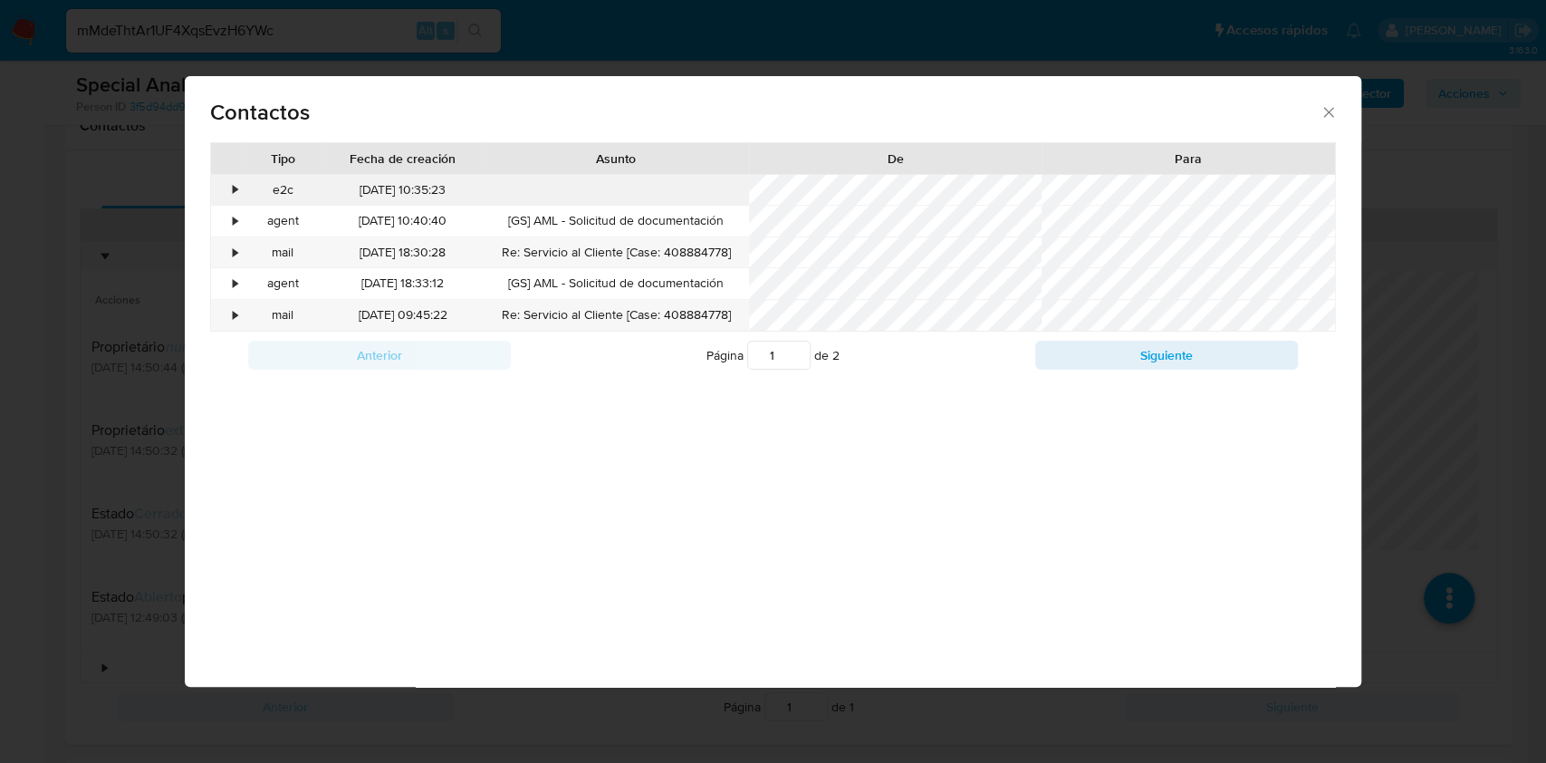
click at [234, 189] on div "•" at bounding box center [235, 190] width 5 height 18
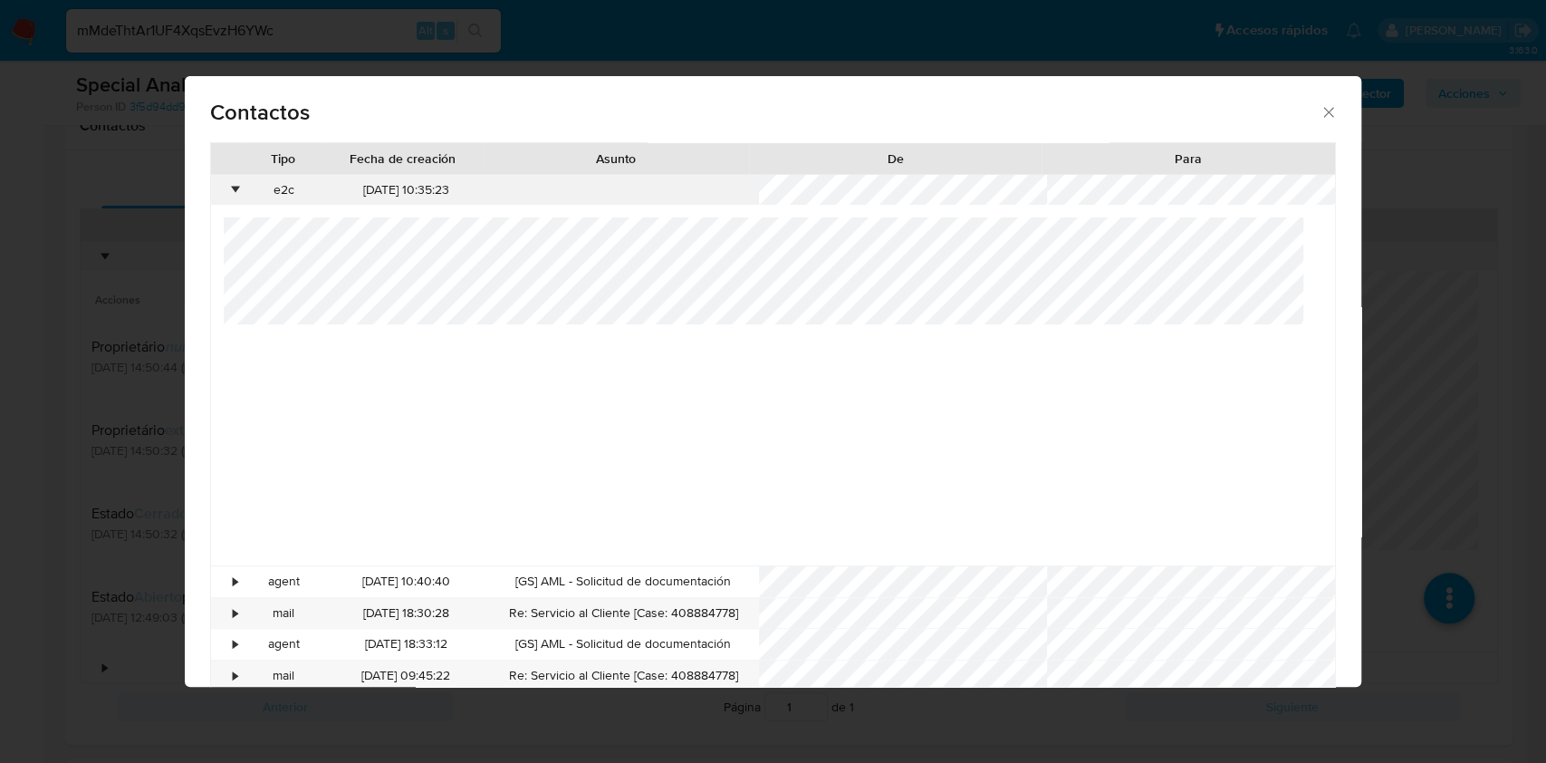
click at [234, 189] on div "•" at bounding box center [235, 190] width 5 height 18
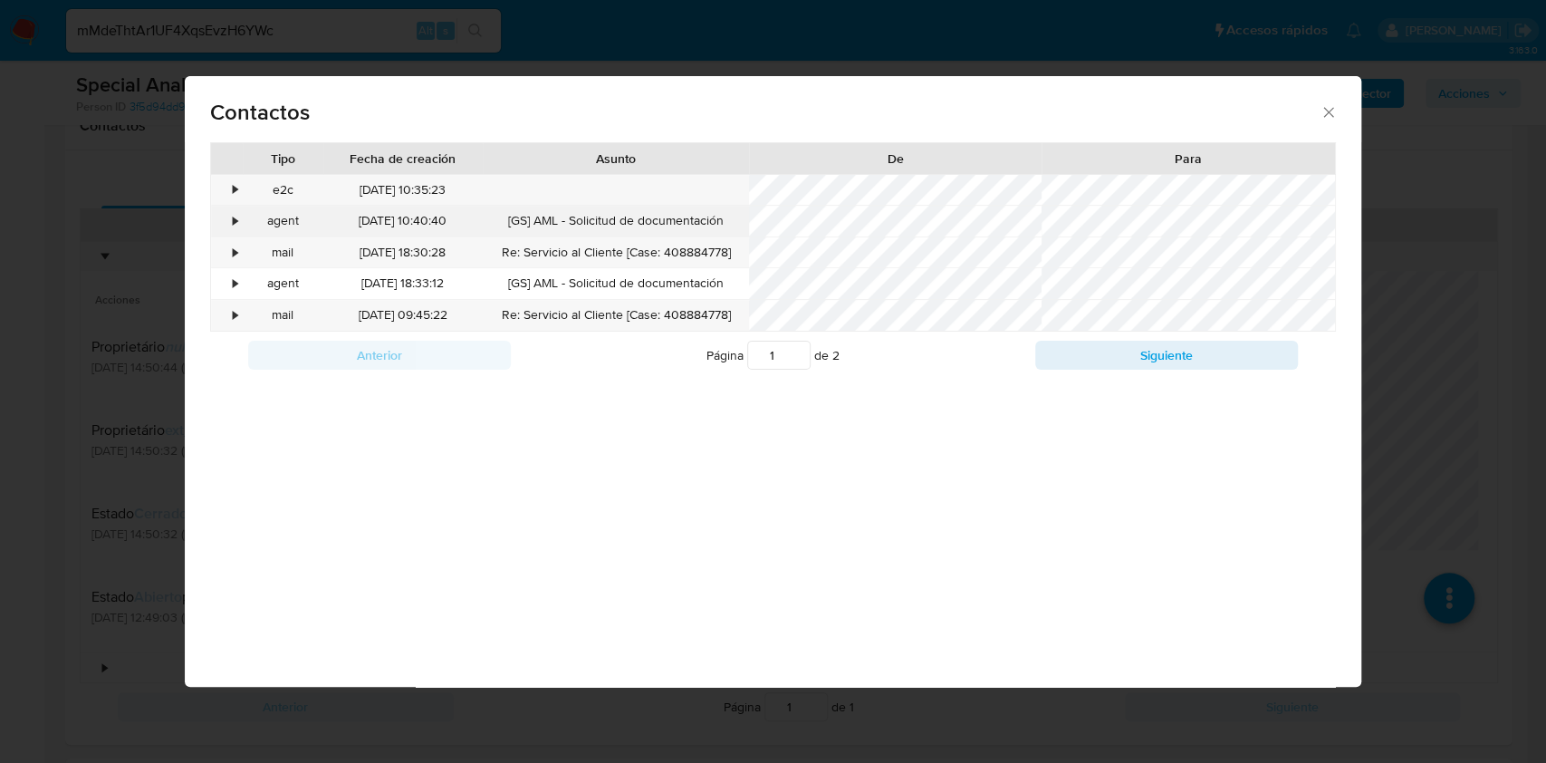
click at [236, 216] on div "•" at bounding box center [235, 221] width 5 height 18
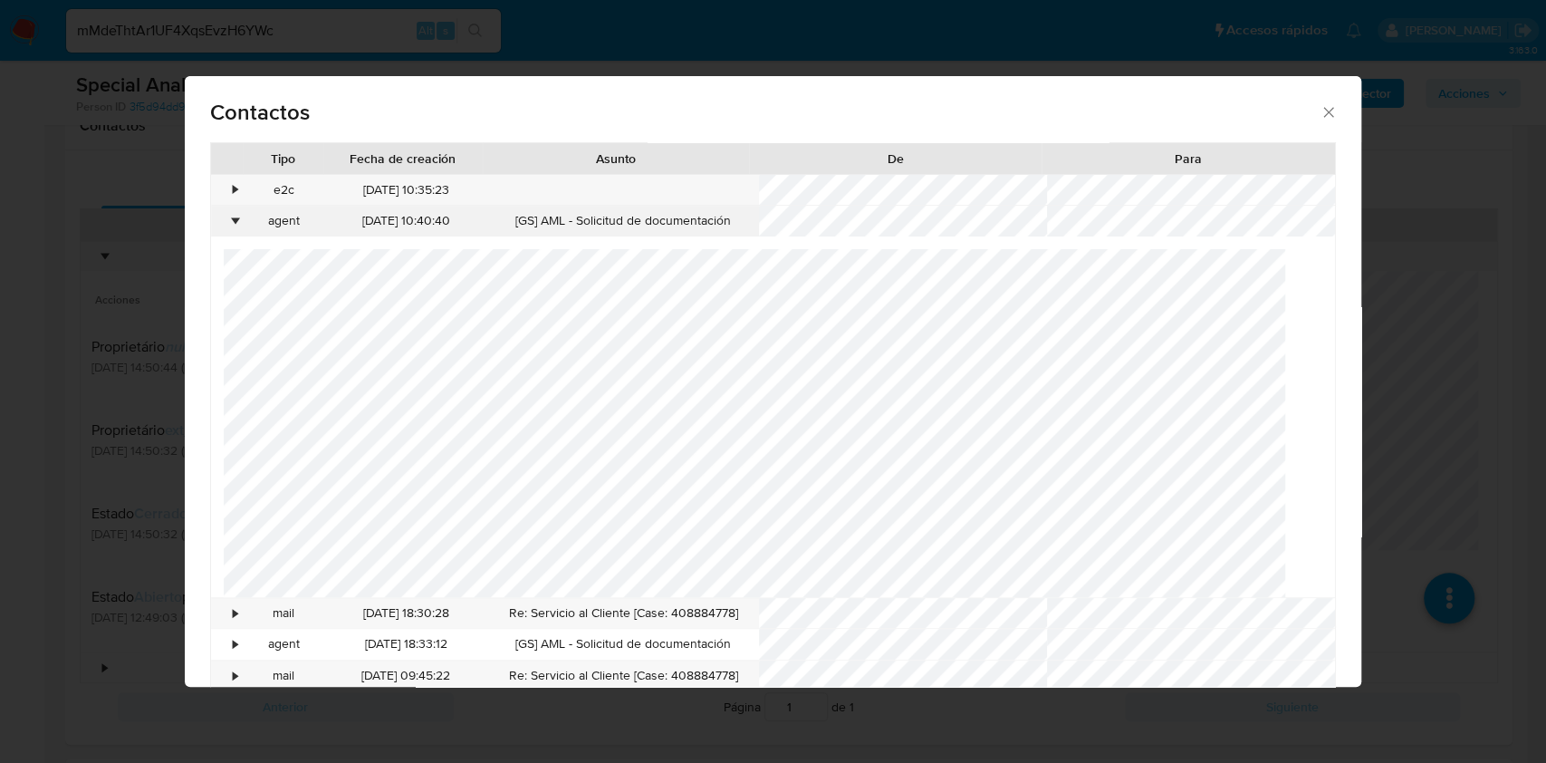
click at [236, 216] on div "•" at bounding box center [235, 221] width 5 height 18
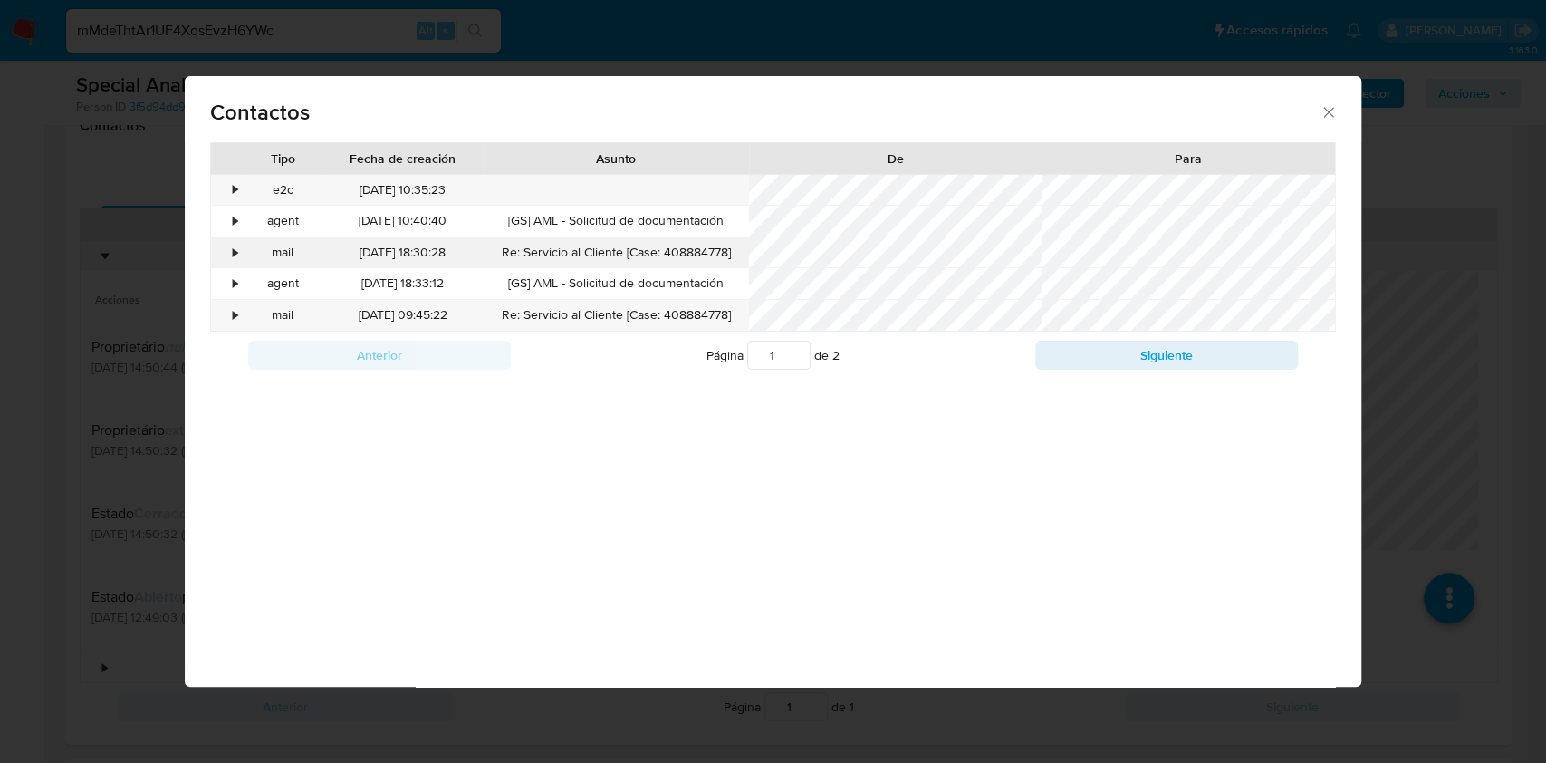
click at [237, 248] on div "•" at bounding box center [235, 253] width 5 height 18
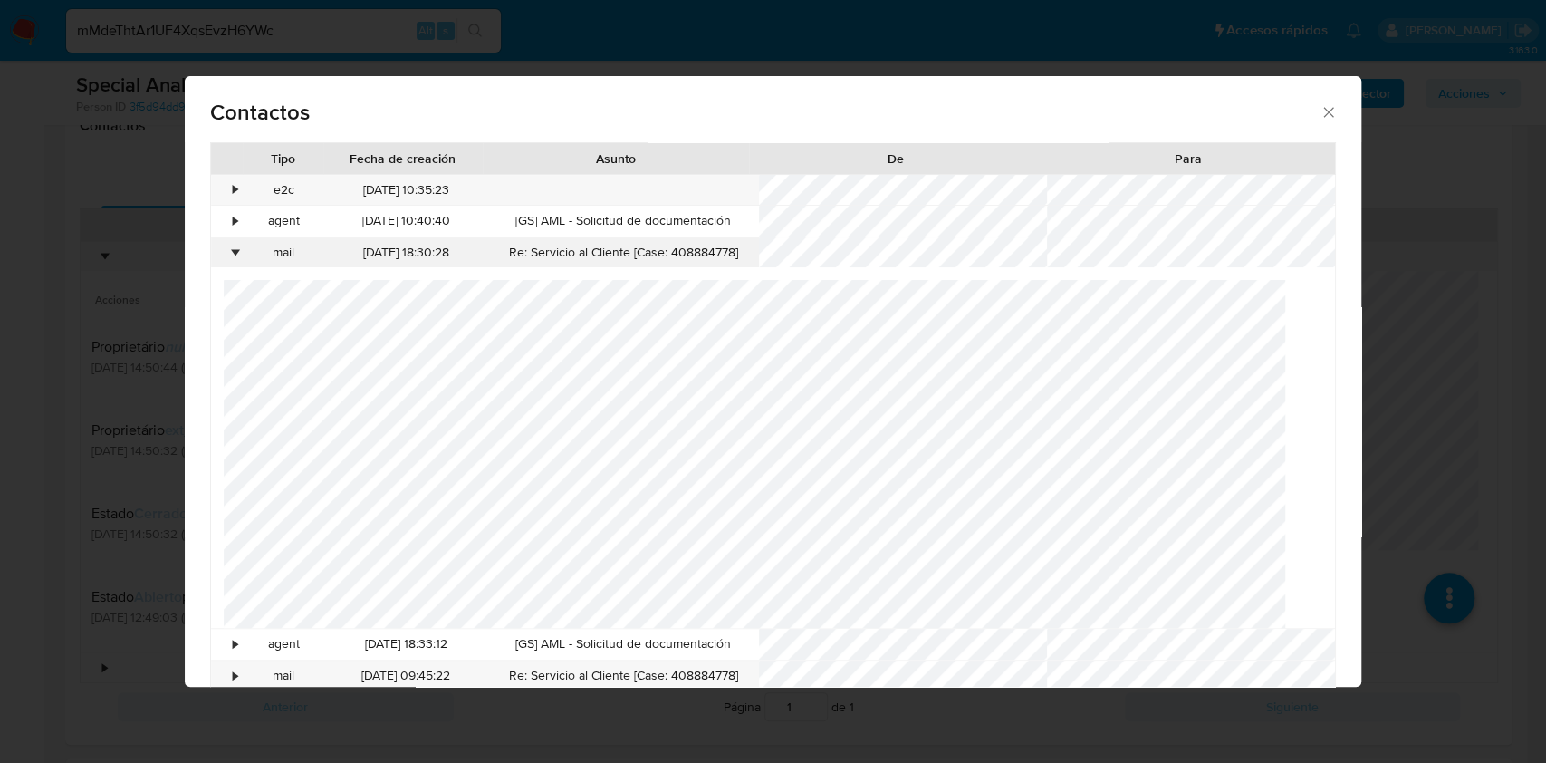
click at [233, 245] on div "•" at bounding box center [235, 253] width 5 height 18
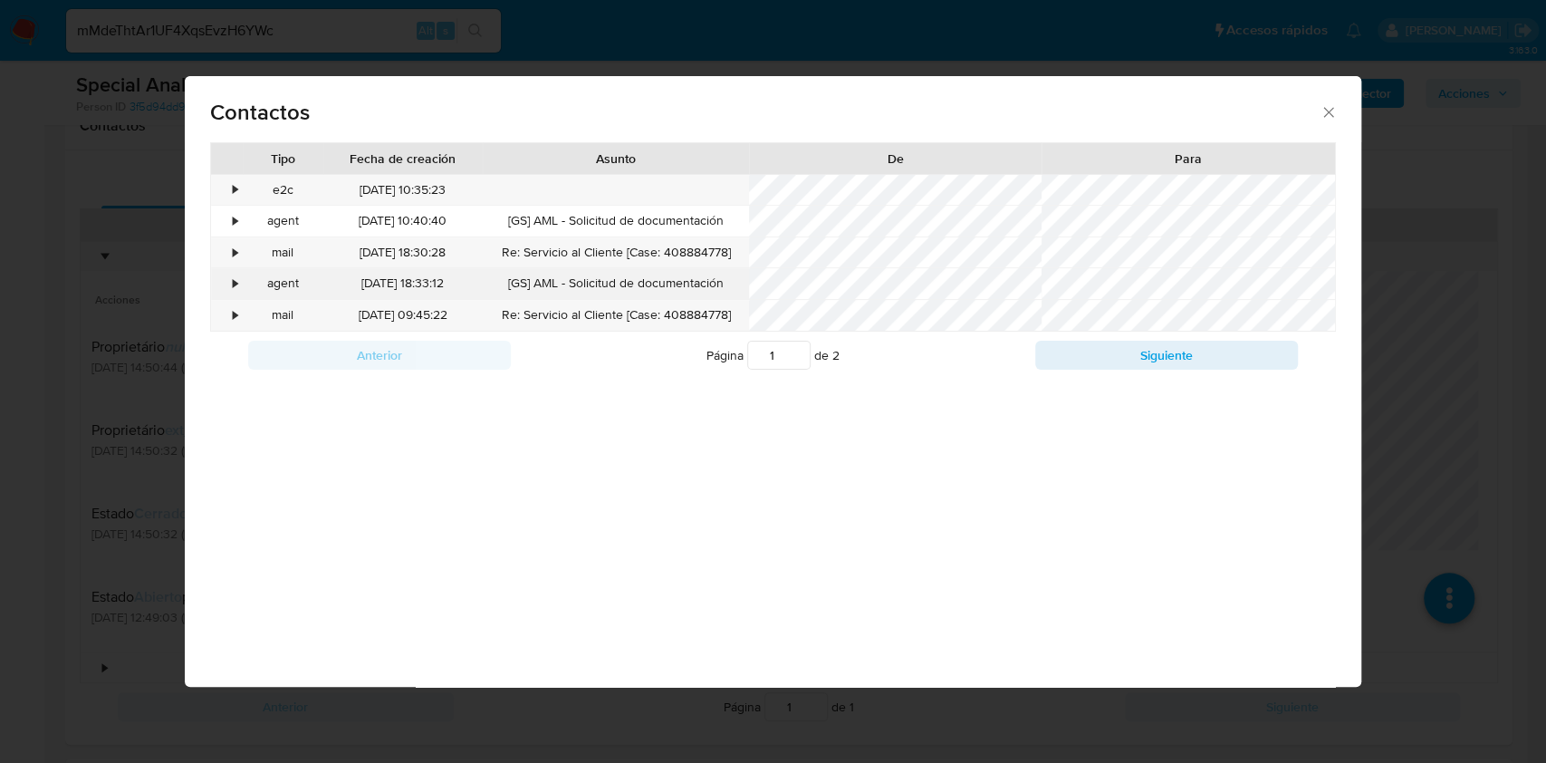
click at [231, 283] on div "•" at bounding box center [227, 283] width 32 height 31
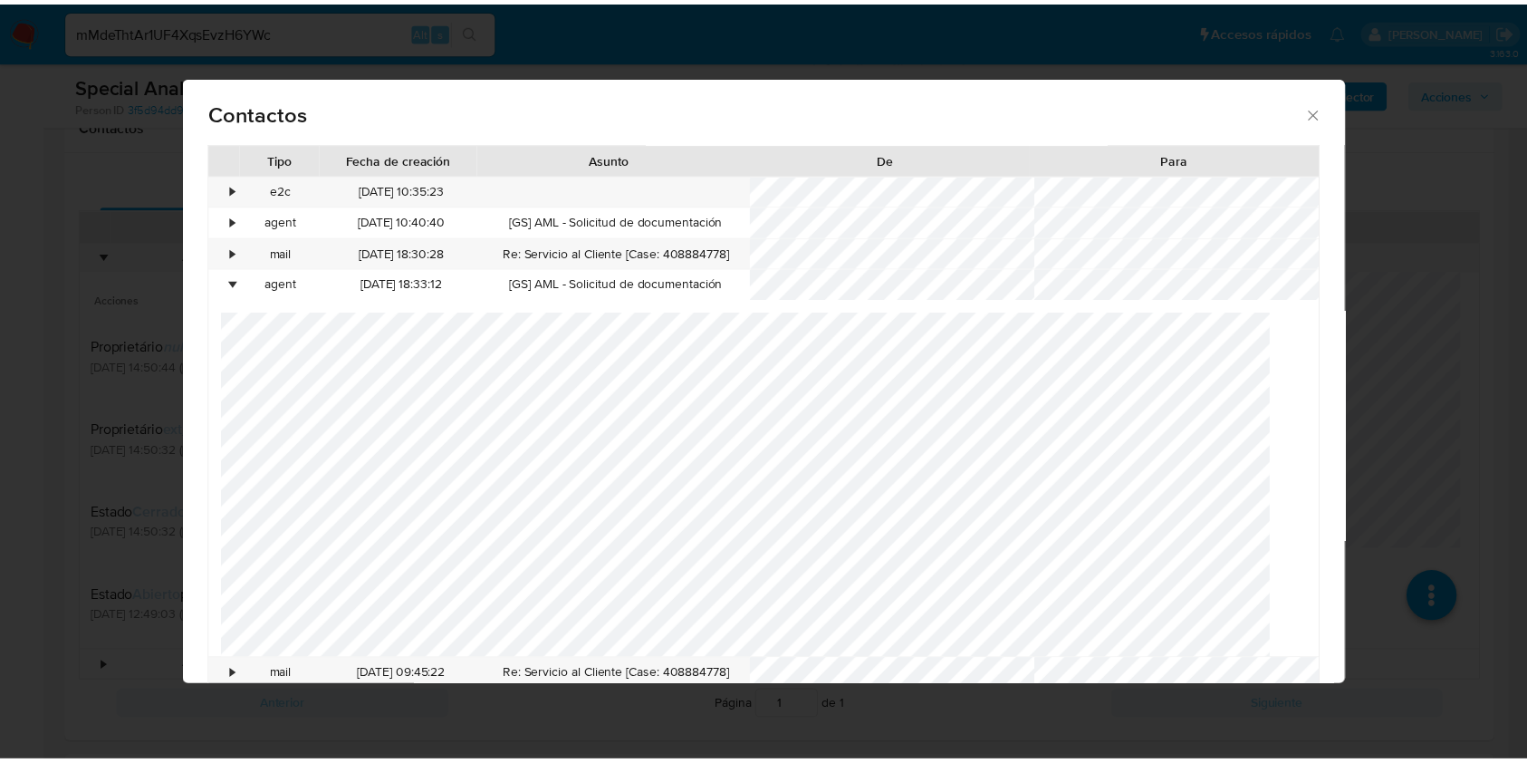
scroll to position [120, 0]
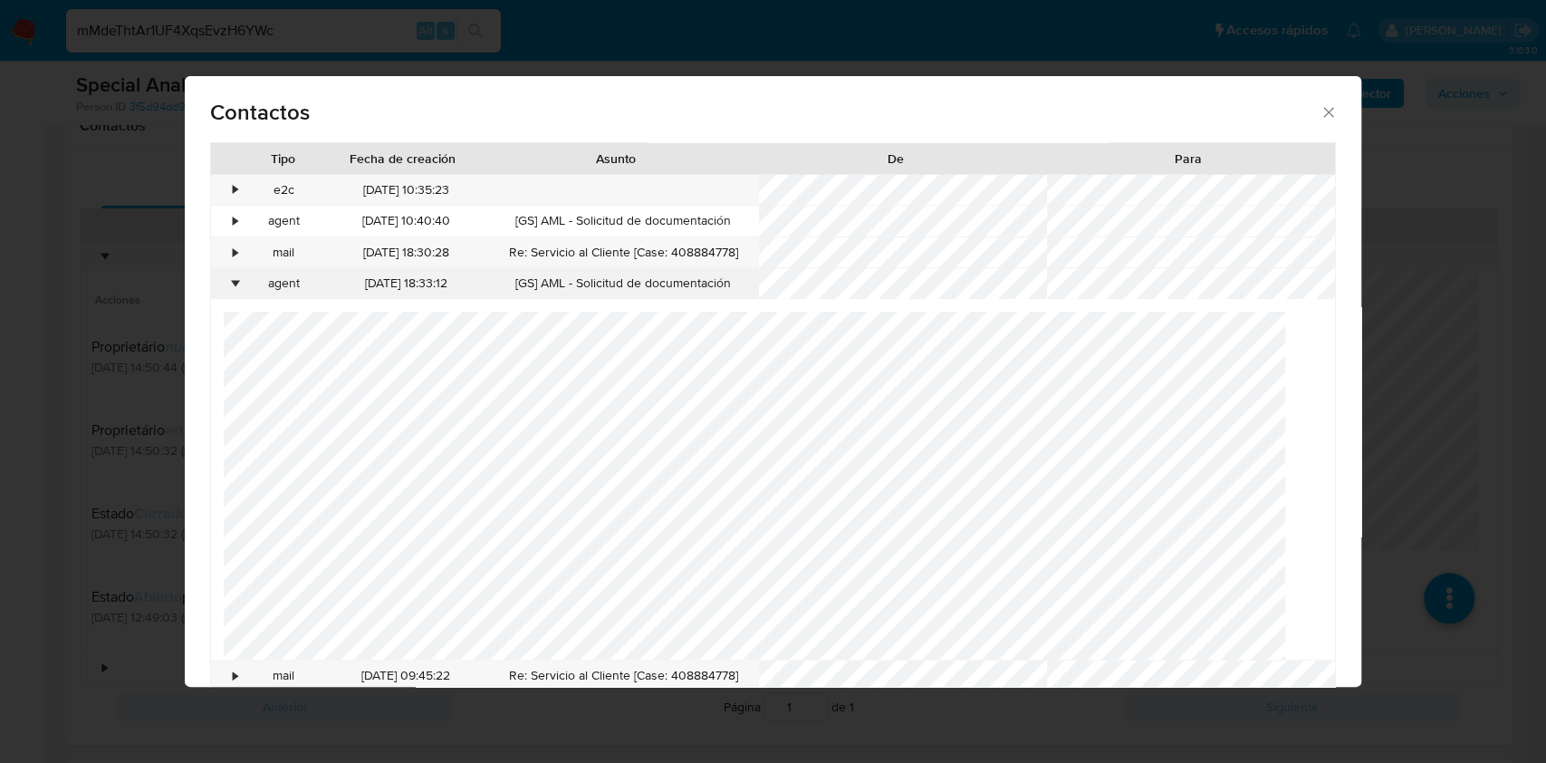
click at [233, 283] on div "•" at bounding box center [235, 283] width 5 height 18
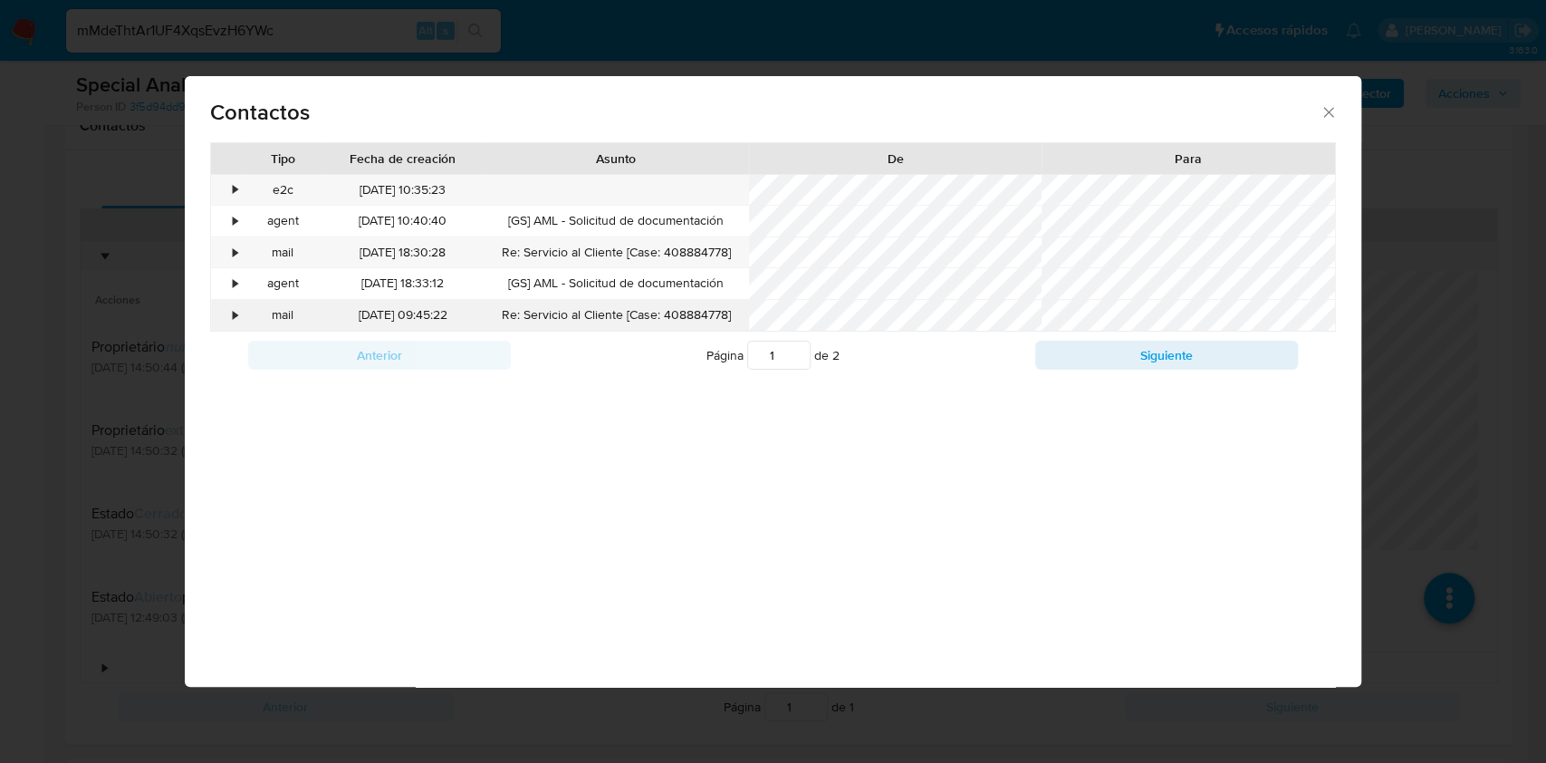
click at [237, 320] on div "•" at bounding box center [227, 315] width 32 height 31
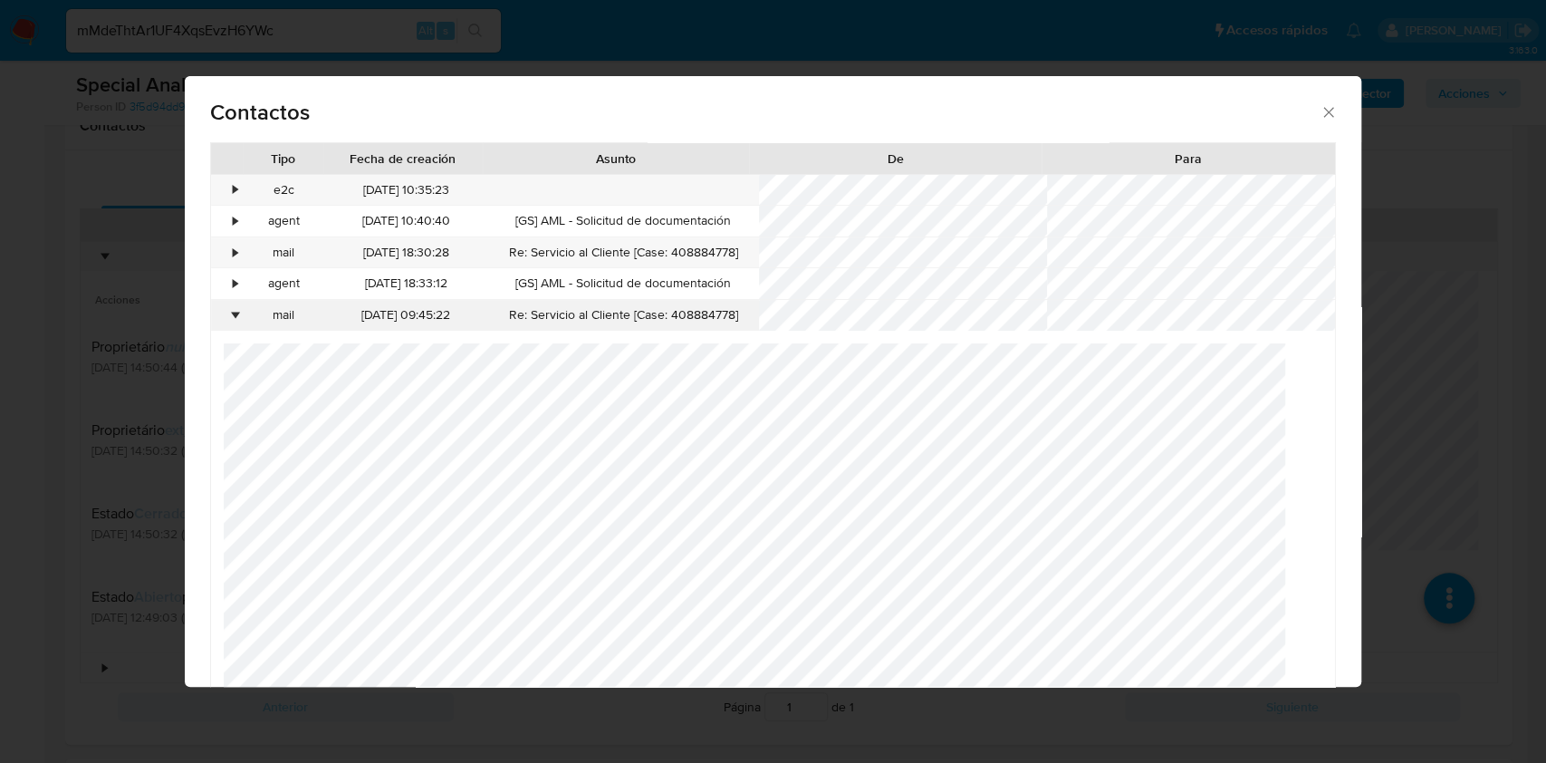
click at [230, 316] on div "•" at bounding box center [227, 315] width 32 height 31
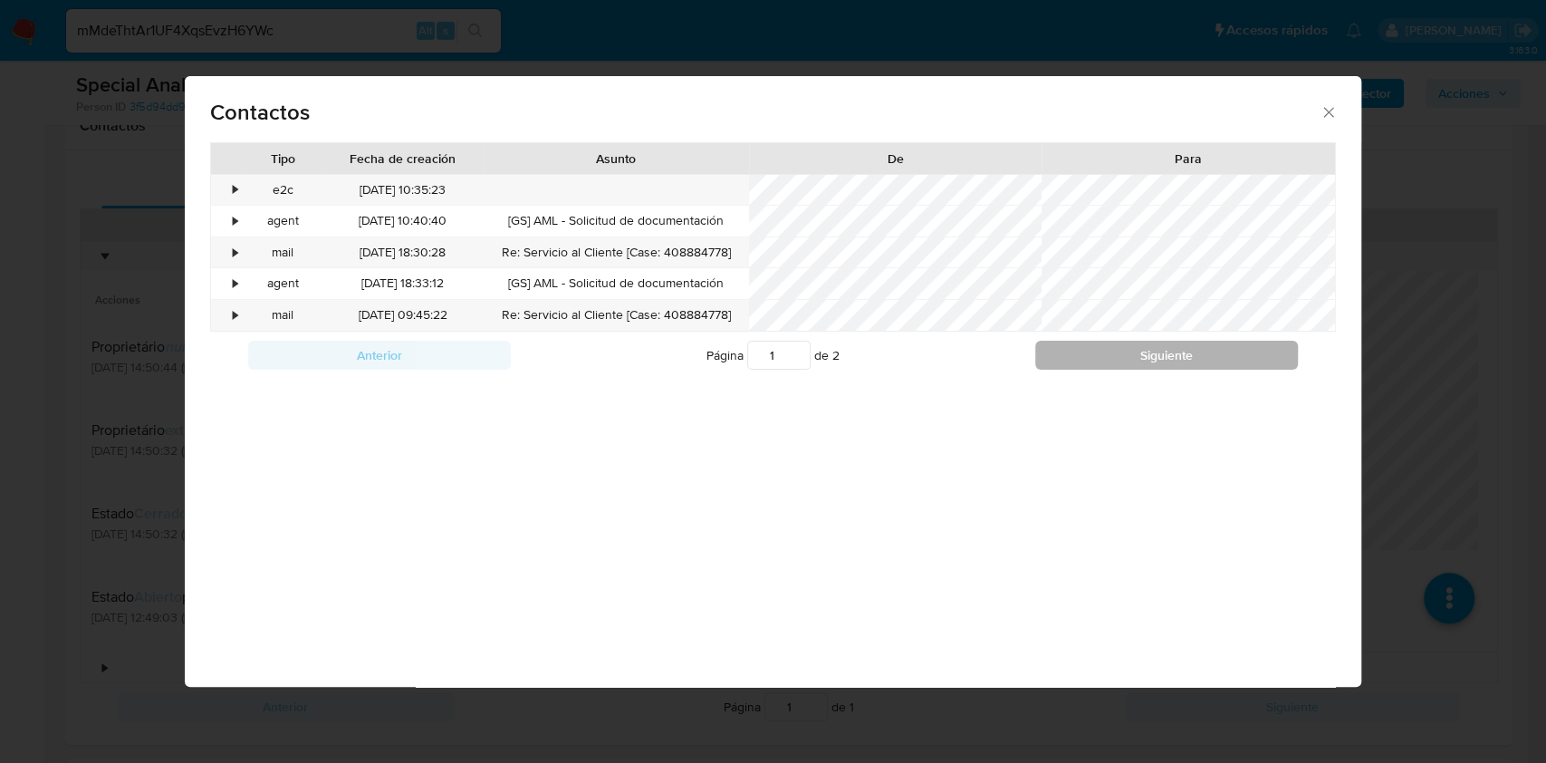
click at [1075, 364] on button "Siguiente" at bounding box center [1166, 355] width 263 height 29
type input "2"
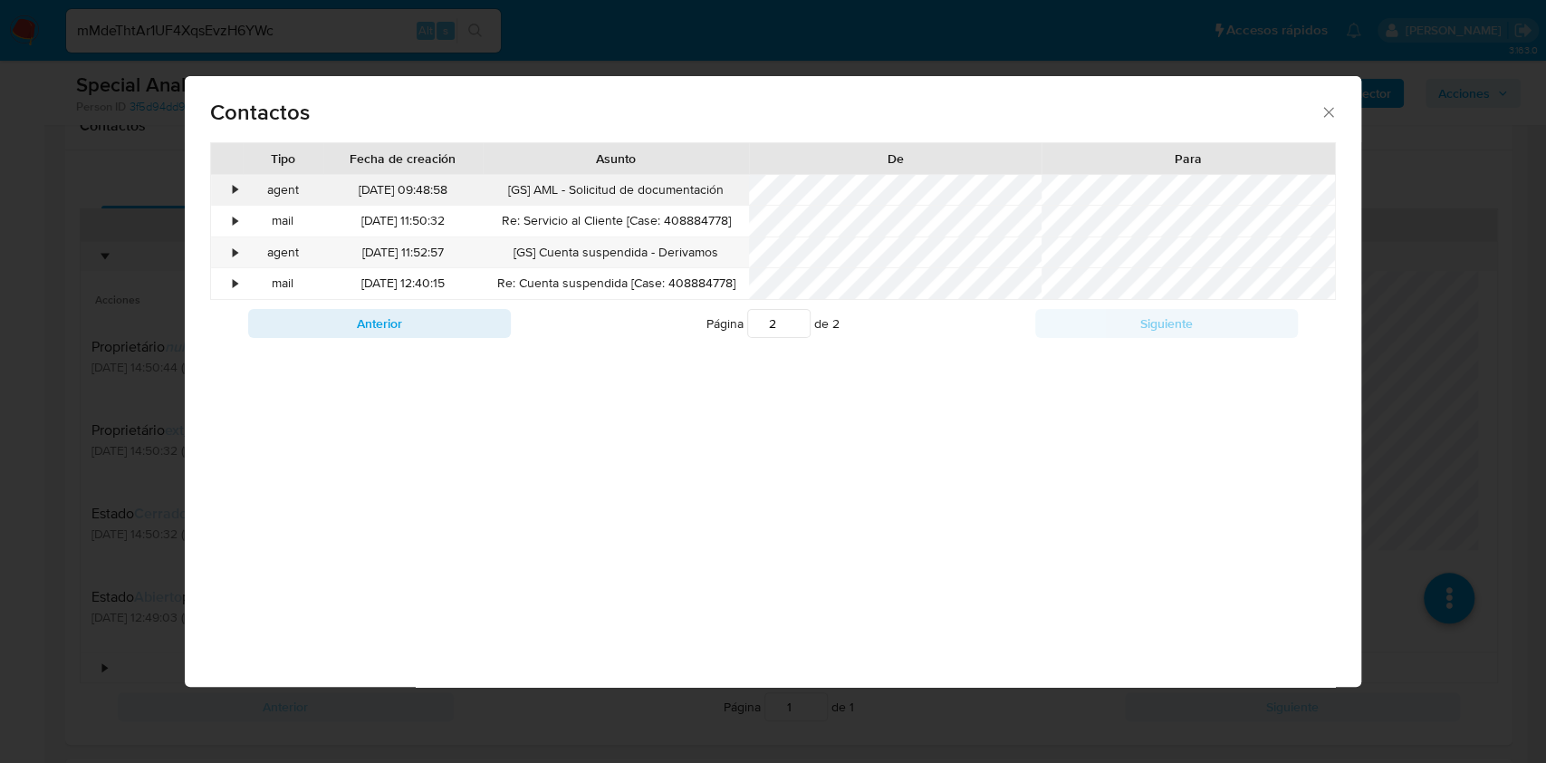
click at [235, 185] on div "•" at bounding box center [235, 190] width 5 height 18
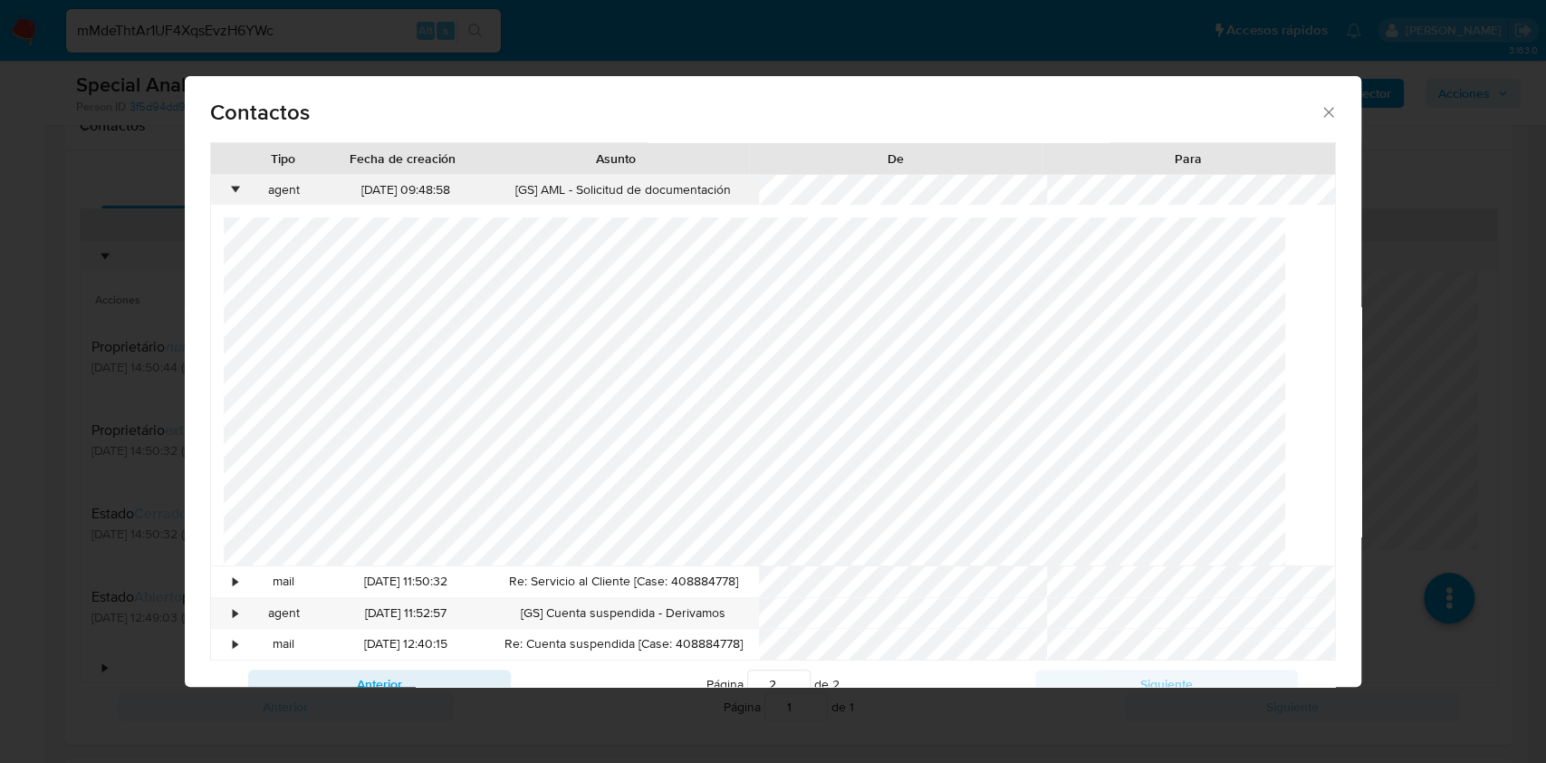
click at [235, 185] on div "•" at bounding box center [235, 190] width 5 height 18
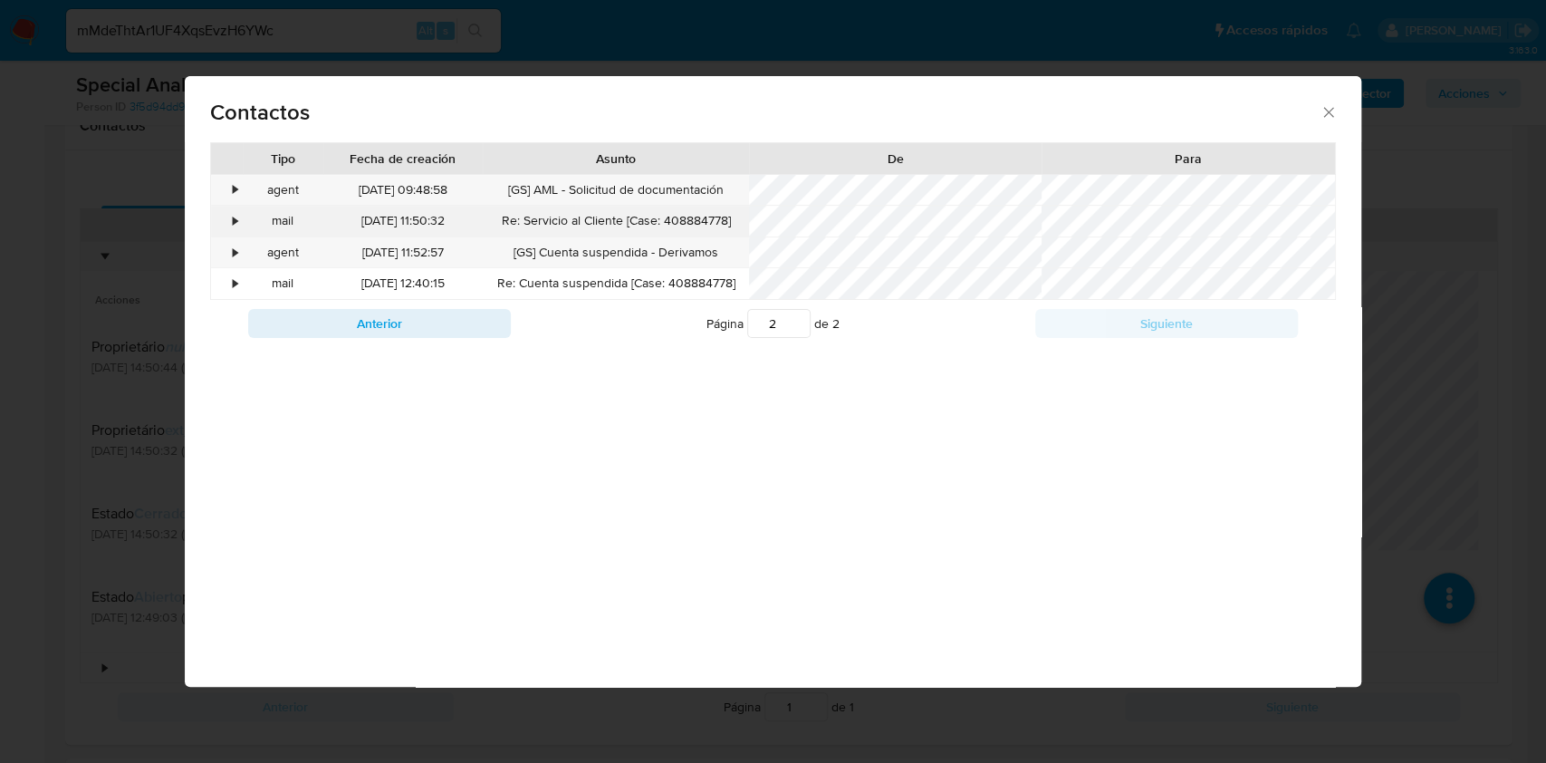
click at [230, 218] on div "•" at bounding box center [227, 221] width 32 height 31
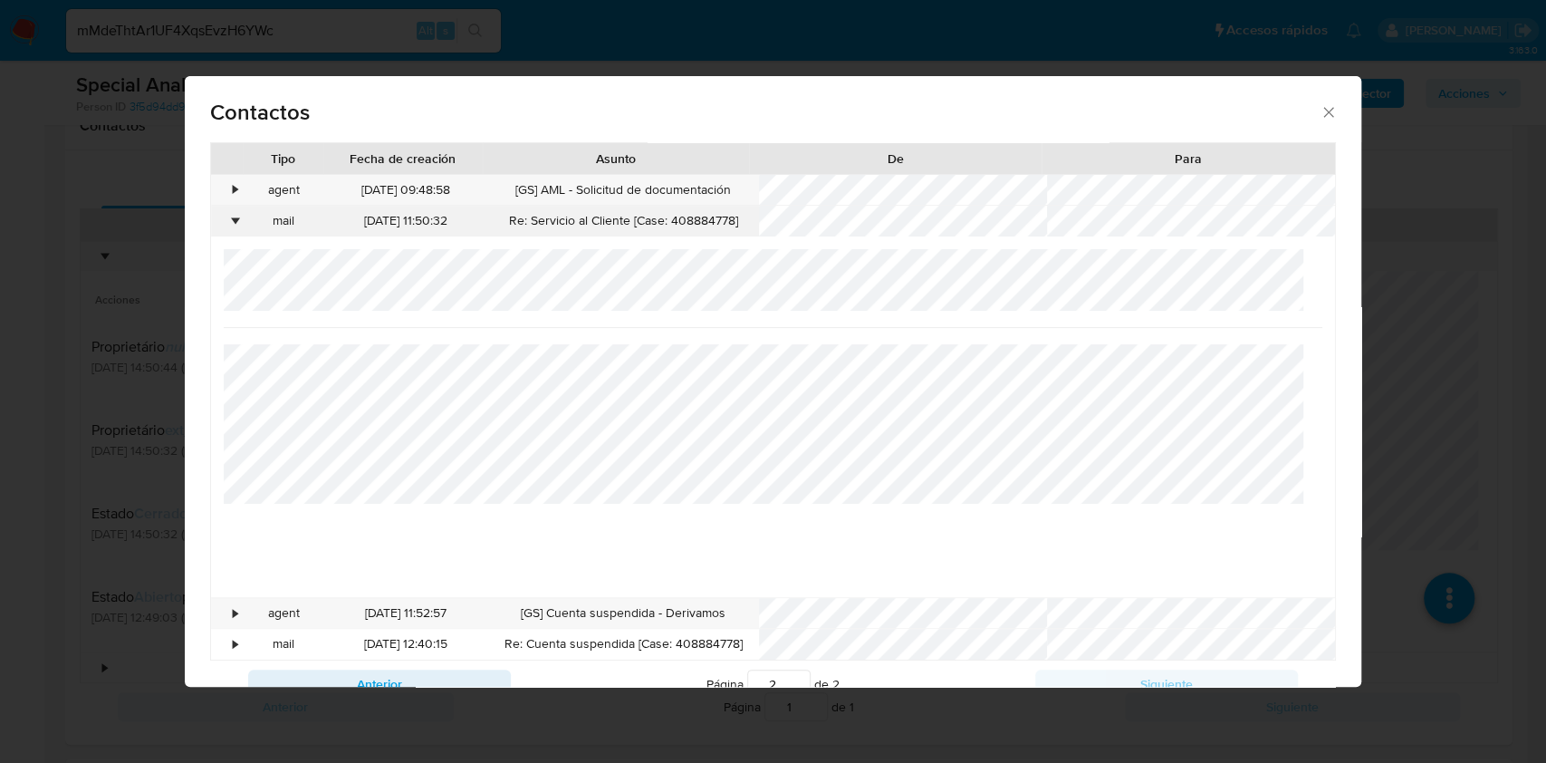
click at [230, 218] on div "•" at bounding box center [227, 221] width 32 height 31
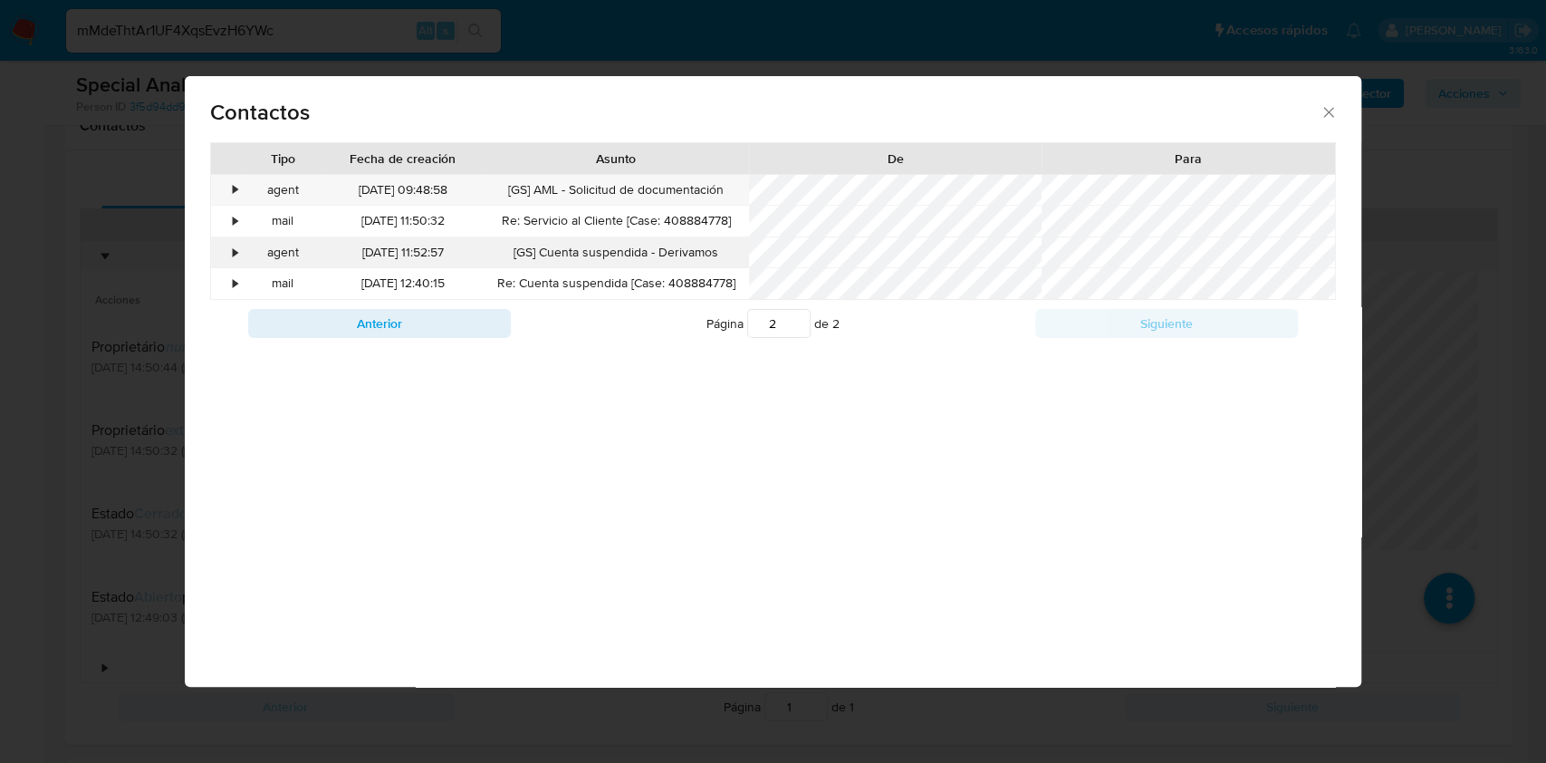
click at [240, 263] on div "•" at bounding box center [227, 252] width 32 height 31
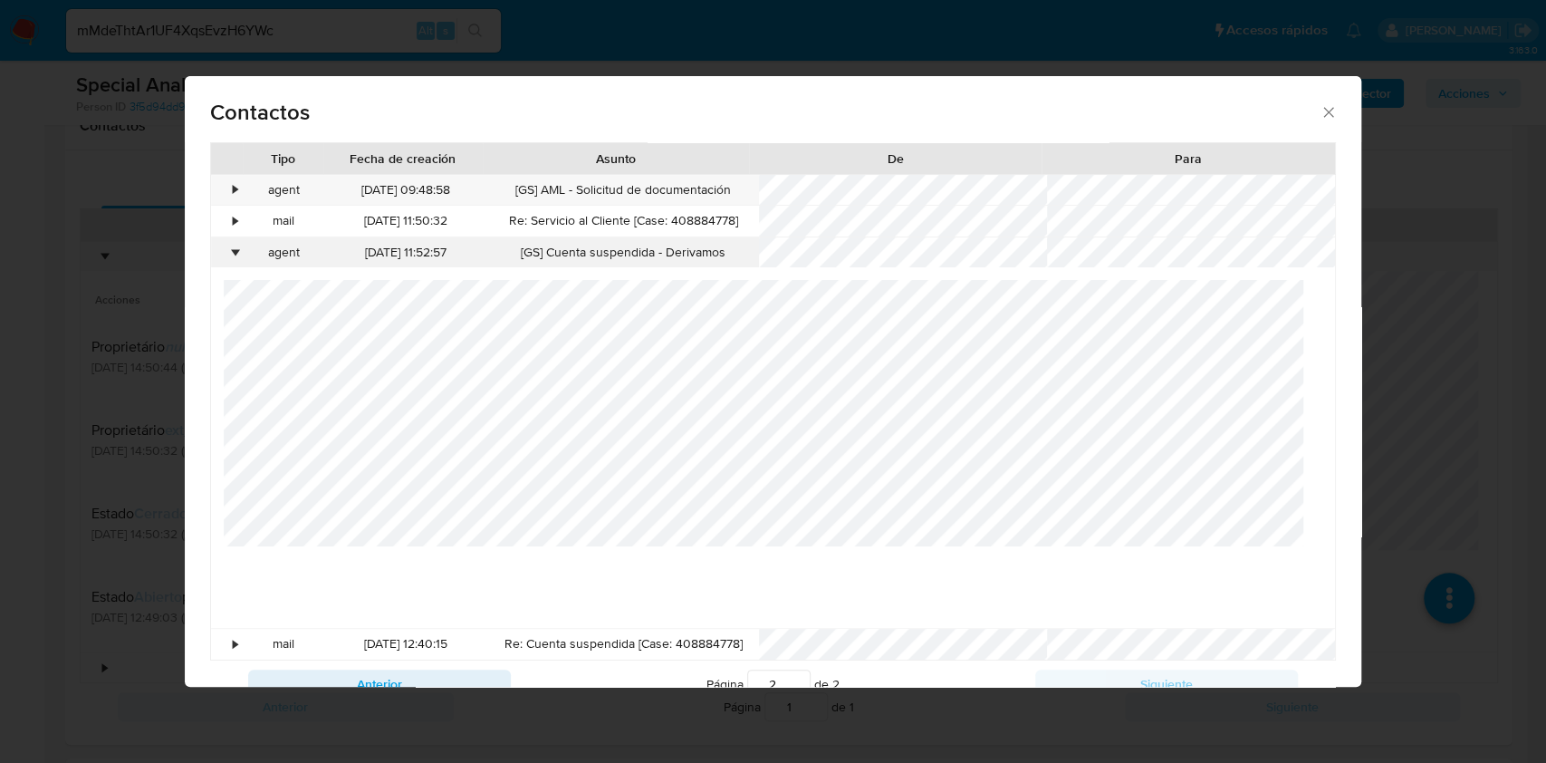
click at [240, 263] on div "•" at bounding box center [227, 252] width 32 height 31
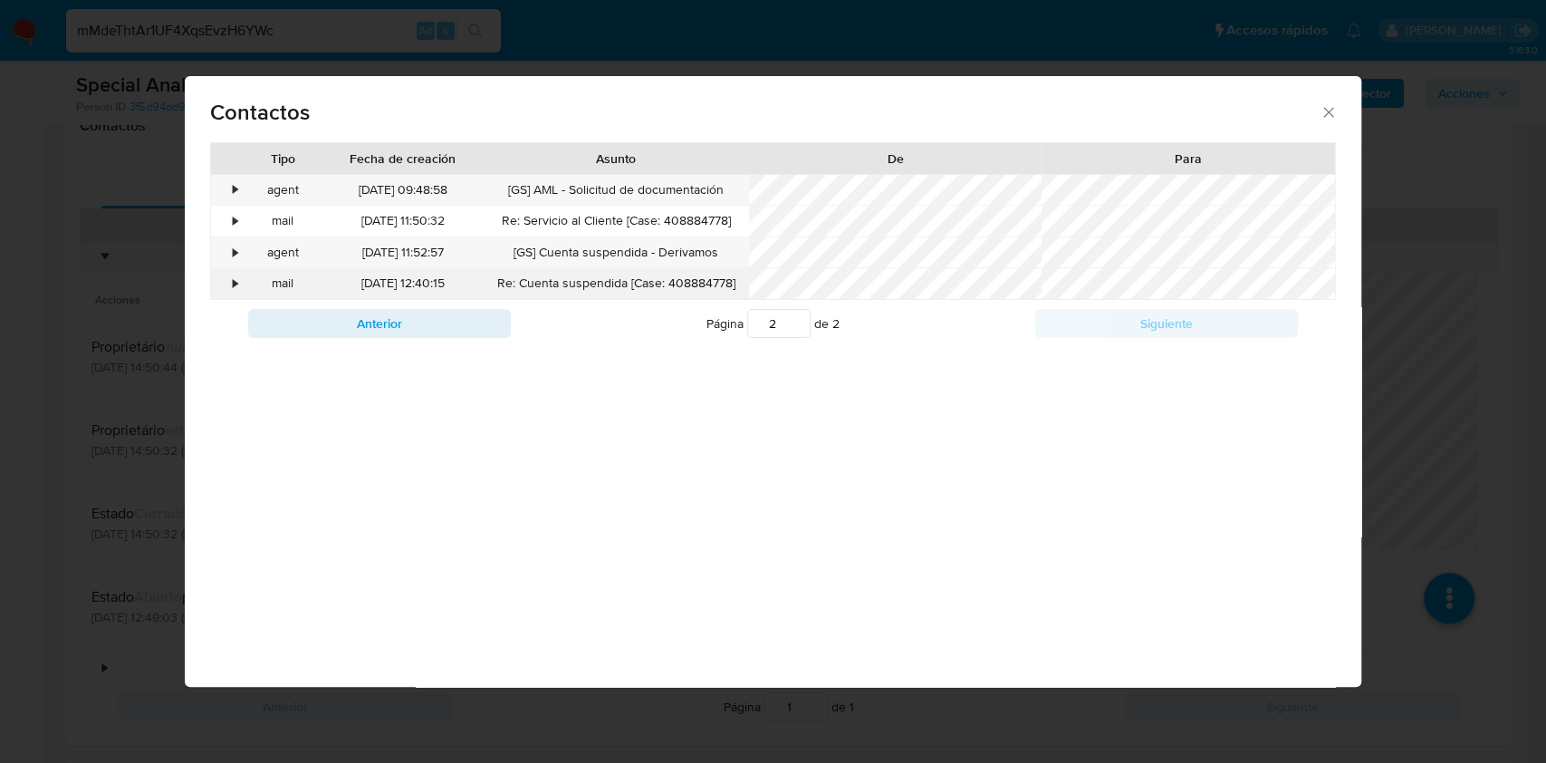
click at [238, 286] on div "•" at bounding box center [227, 283] width 32 height 31
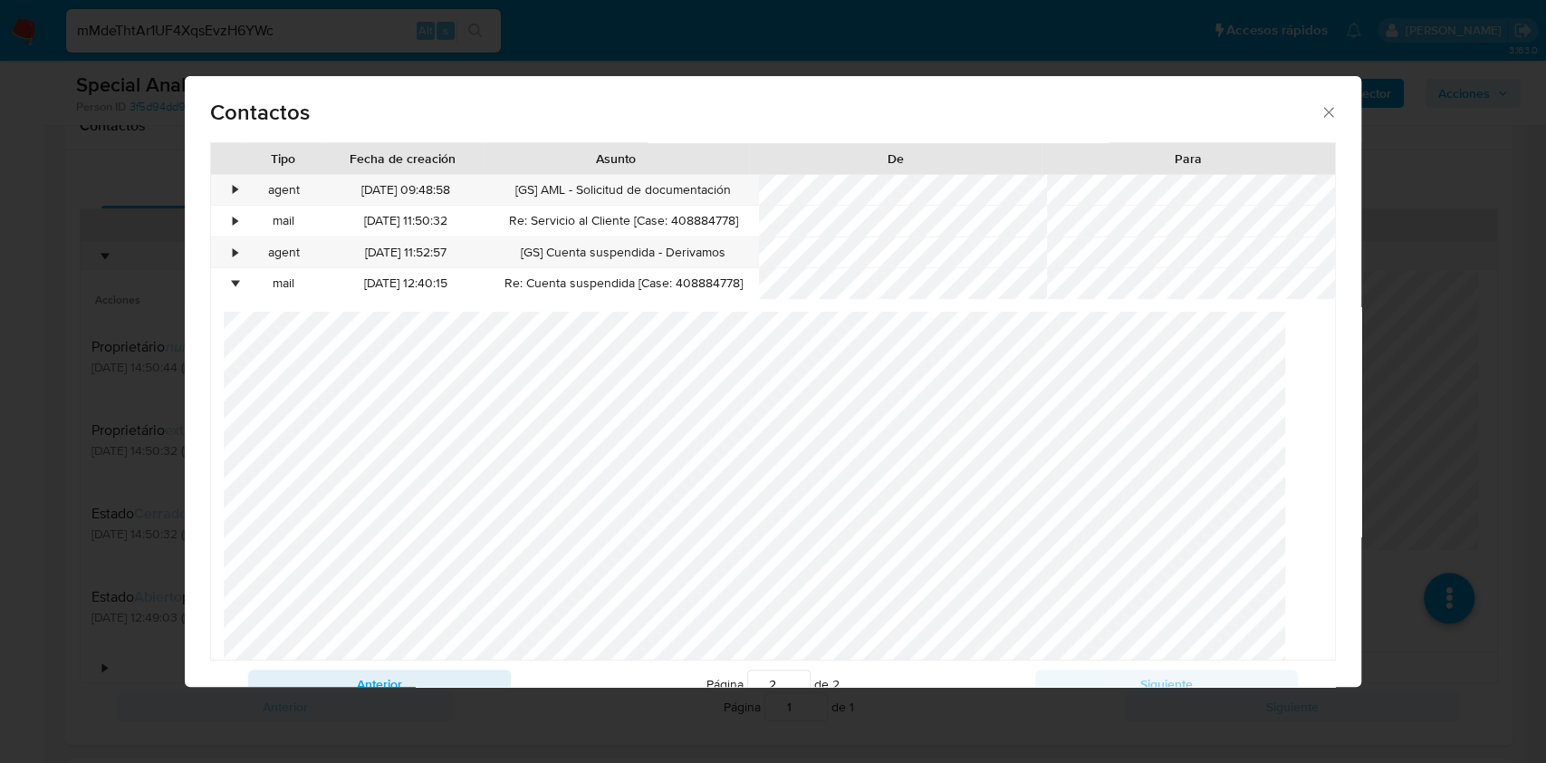
click at [1324, 108] on icon "close" at bounding box center [1329, 112] width 10 height 10
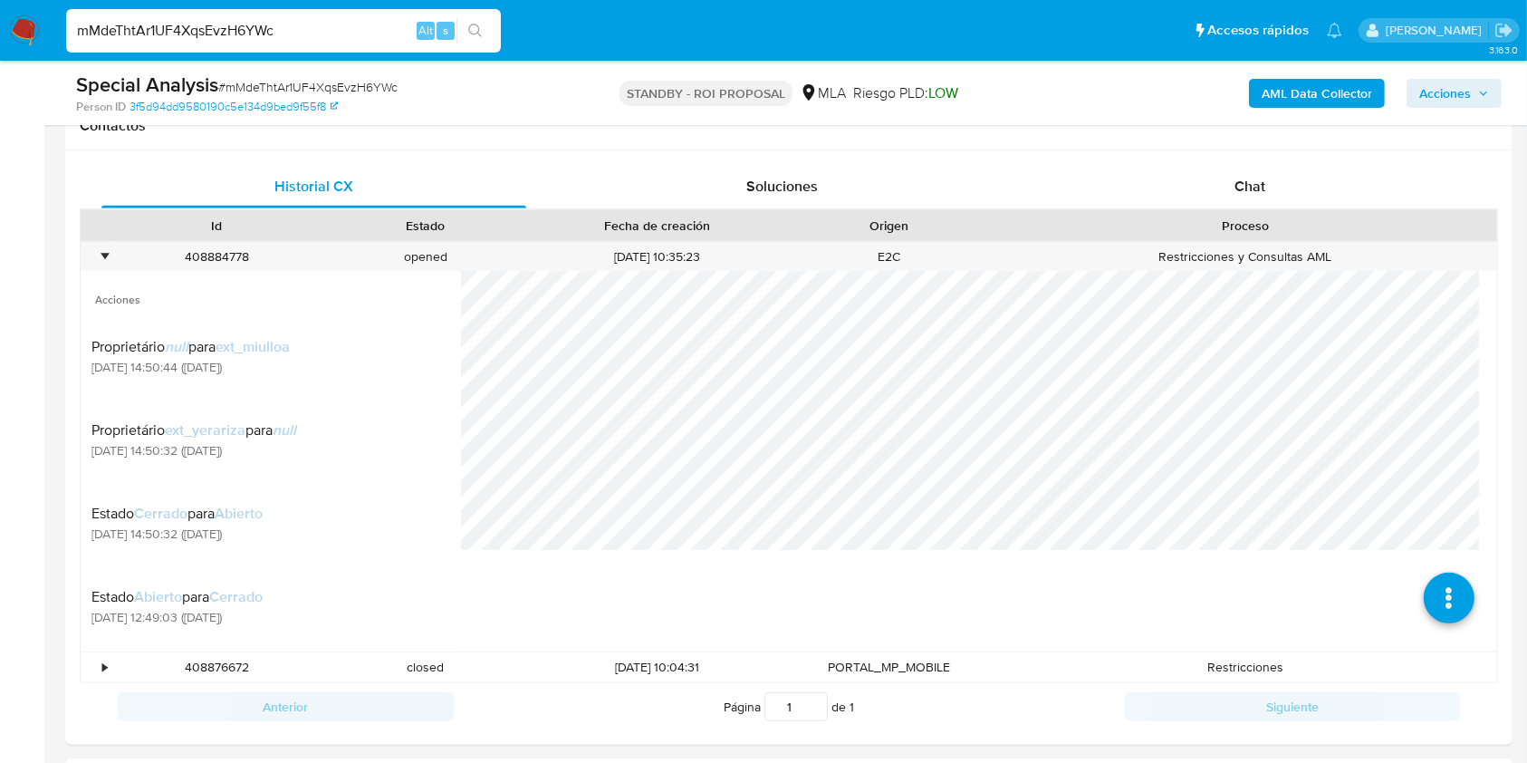
click at [188, 40] on input "mMdeThtAr1UF4XqsEvzH6YWc" at bounding box center [283, 31] width 435 height 24
click at [485, 29] on button "search-icon" at bounding box center [474, 30] width 37 height 25
click at [224, 248] on div "408884778" at bounding box center [216, 257] width 209 height 30
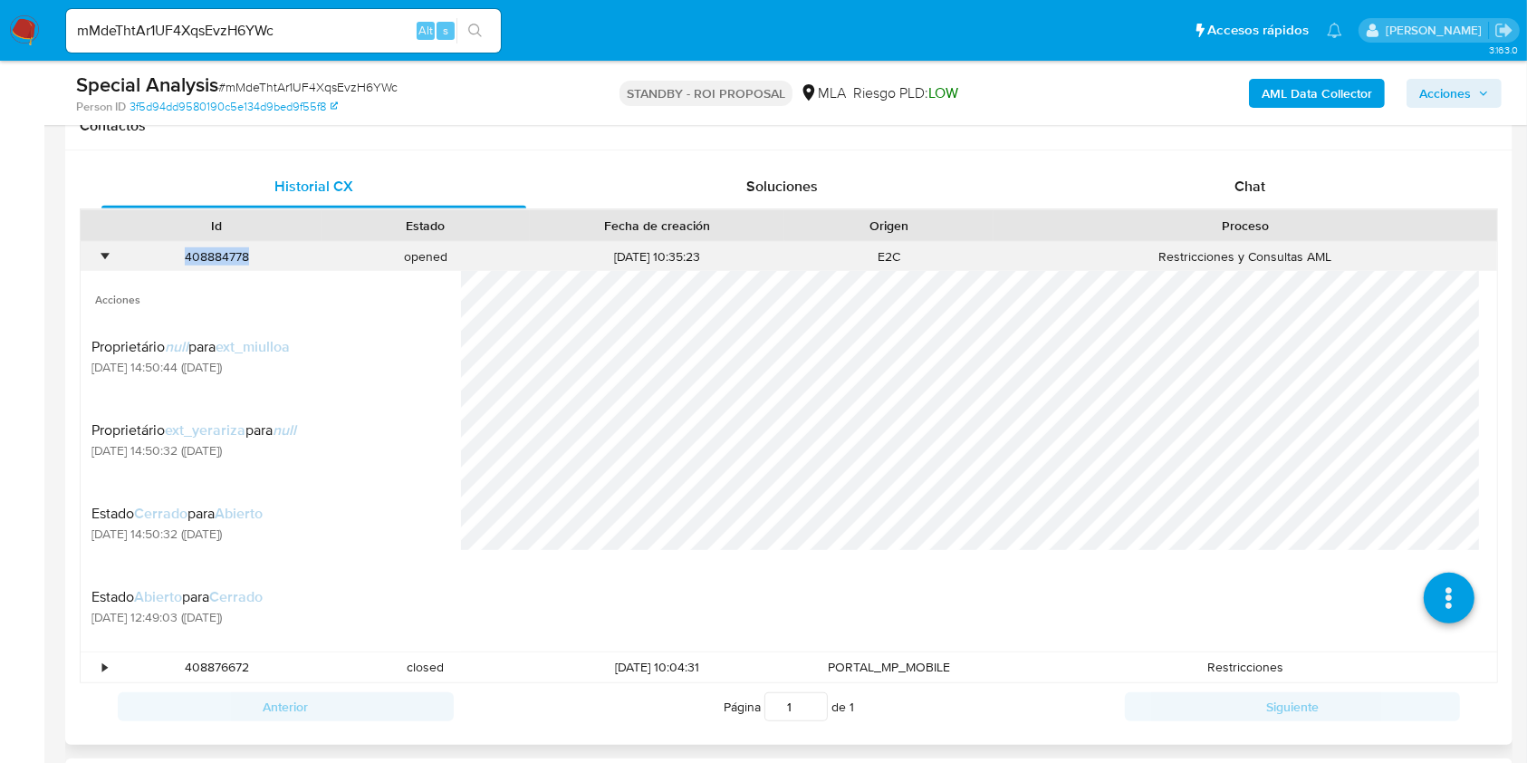
copy div "408884778"
